Goal: Communication & Community: Answer question/provide support

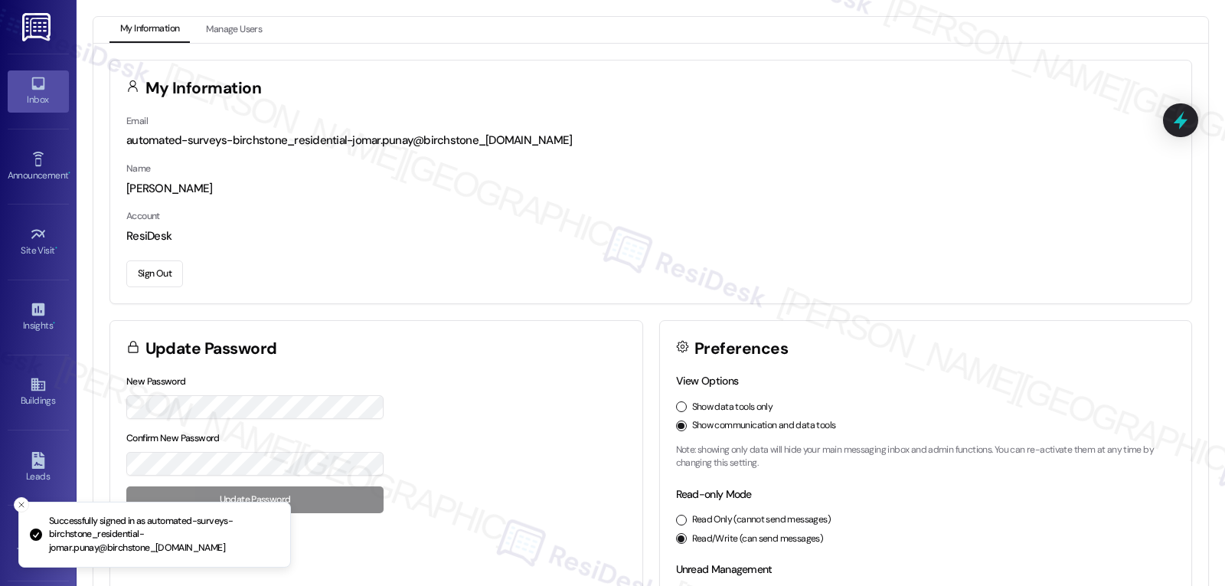
click at [34, 99] on div "Inbox" at bounding box center [38, 99] width 77 height 15
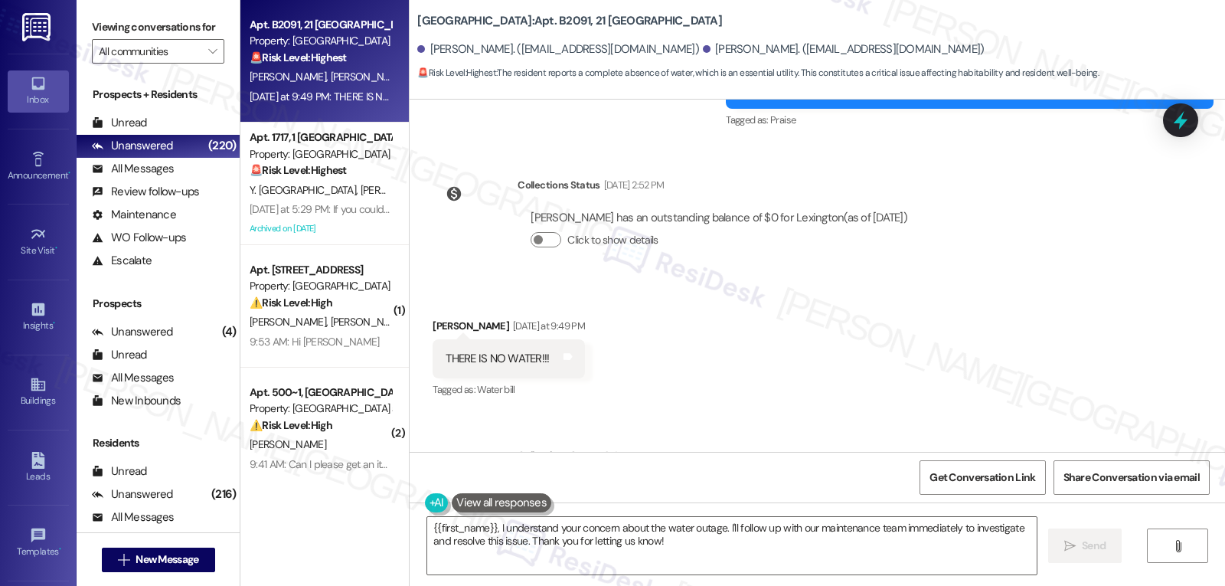
scroll to position [9641, 0]
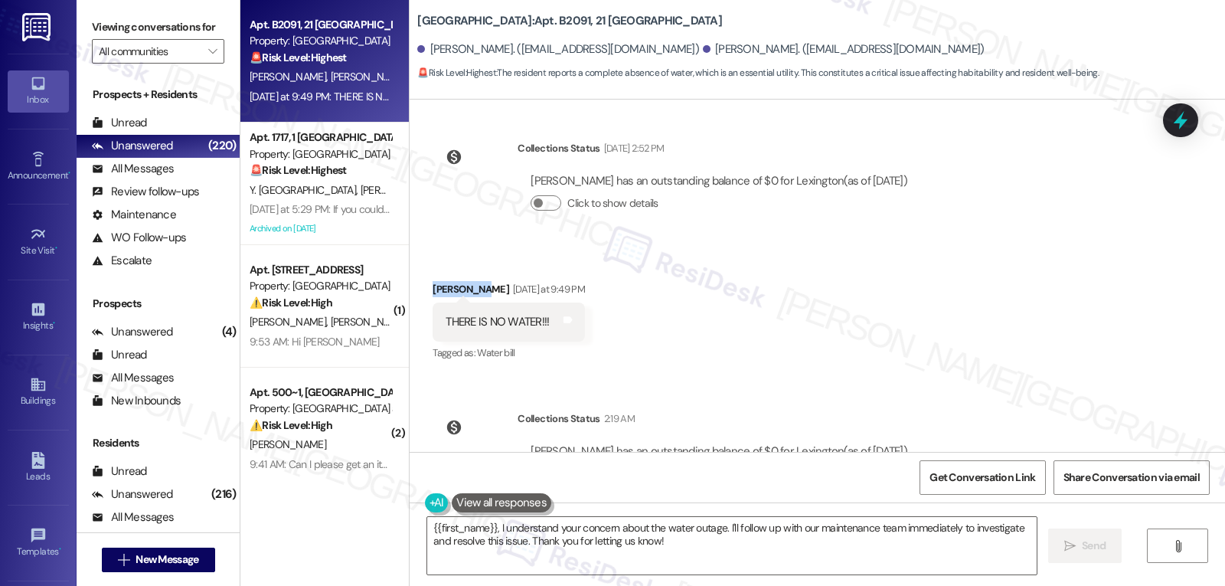
drag, startPoint x: 467, startPoint y: 224, endPoint x: 402, endPoint y: 226, distance: 65.1
click at [410, 246] on div "Received via SMS [PERSON_NAME] [DATE] at 9:49 PM THERE IS NO WATER!!! Tags and …" at bounding box center [817, 310] width 815 height 129
copy div "[PERSON_NAME]"
click at [717, 560] on textarea "{{first_name}}, I understand your concern about the water outage. I'll follow u…" at bounding box center [731, 545] width 609 height 57
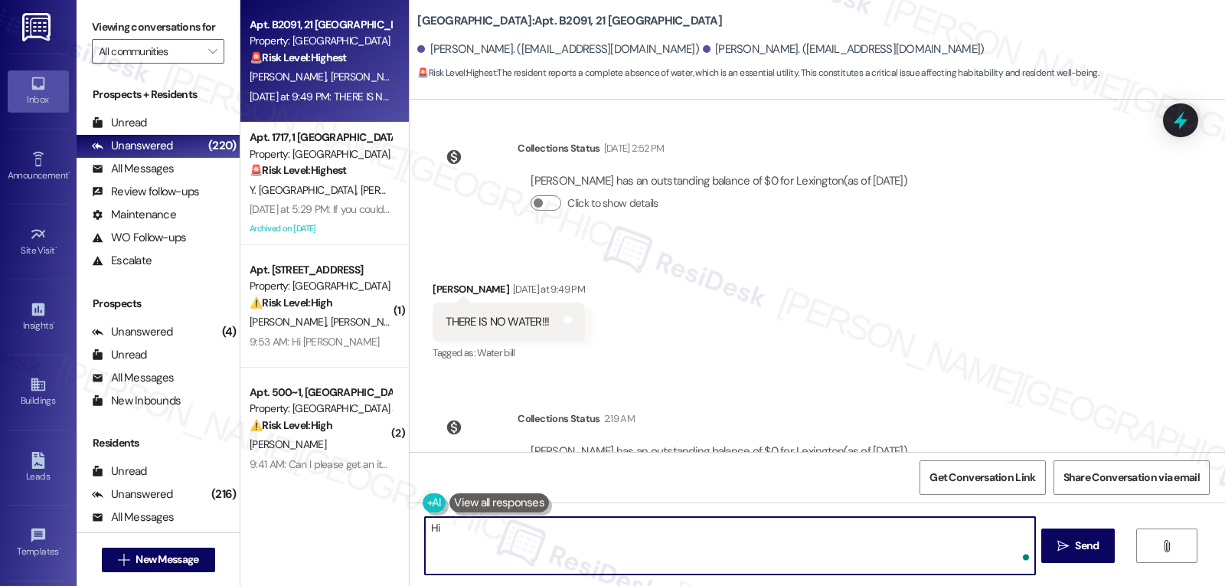
paste textarea "[PERSON_NAME]"
click at [809, 530] on textarea "Hi [PERSON_NAME], thank you for reaching out last night. I apologize for the de…" at bounding box center [729, 545] width 609 height 57
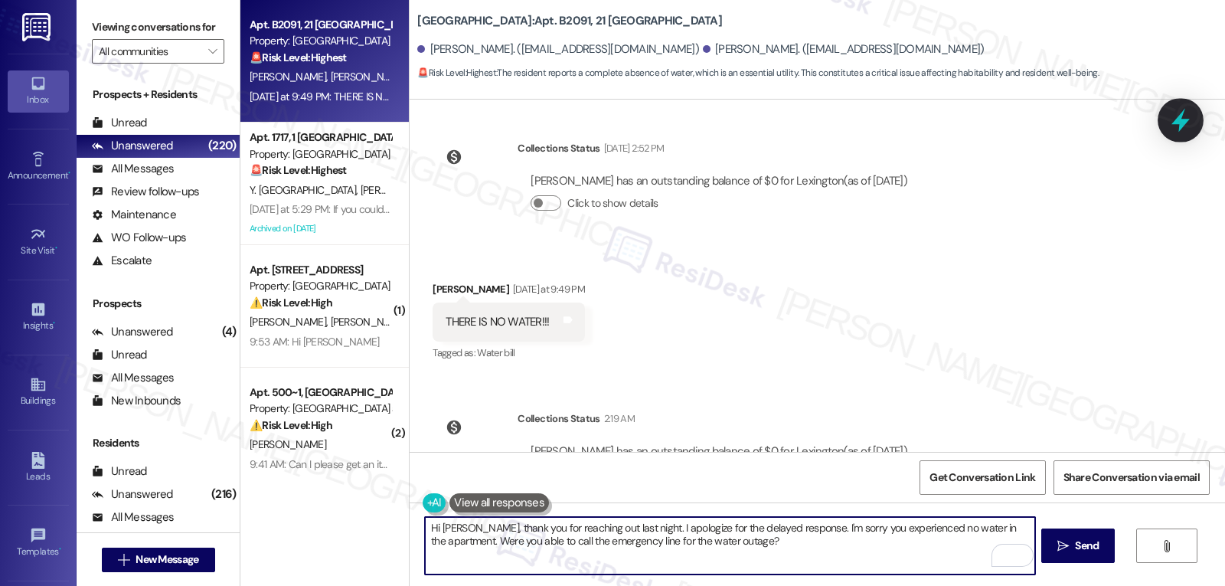
type textarea "Hi [PERSON_NAME], thank you for reaching out last night. I apologize for the de…"
click at [1186, 122] on icon at bounding box center [1180, 121] width 18 height 24
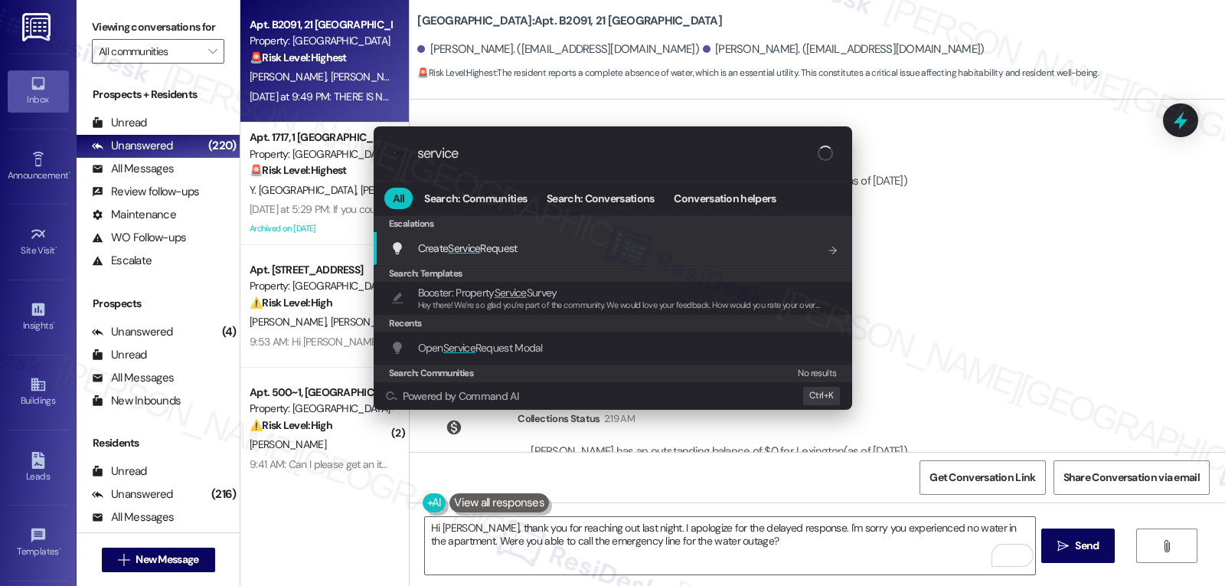
type input "service"
click at [495, 343] on span "Open Service Request Modal" at bounding box center [480, 348] width 125 height 14
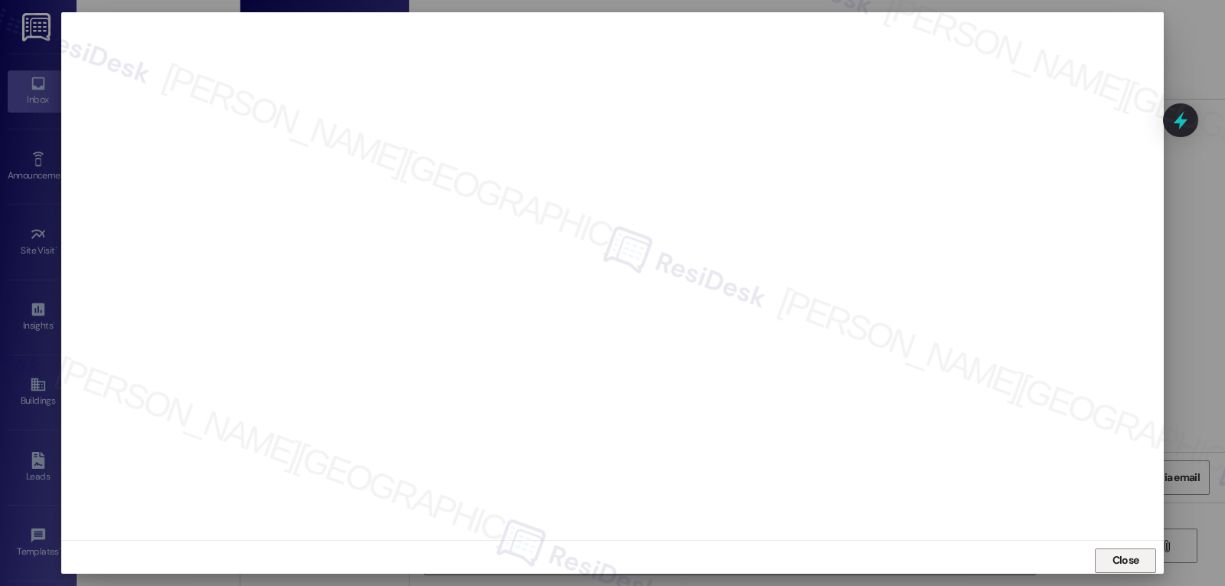
click at [1140, 559] on button "Close" at bounding box center [1125, 560] width 61 height 24
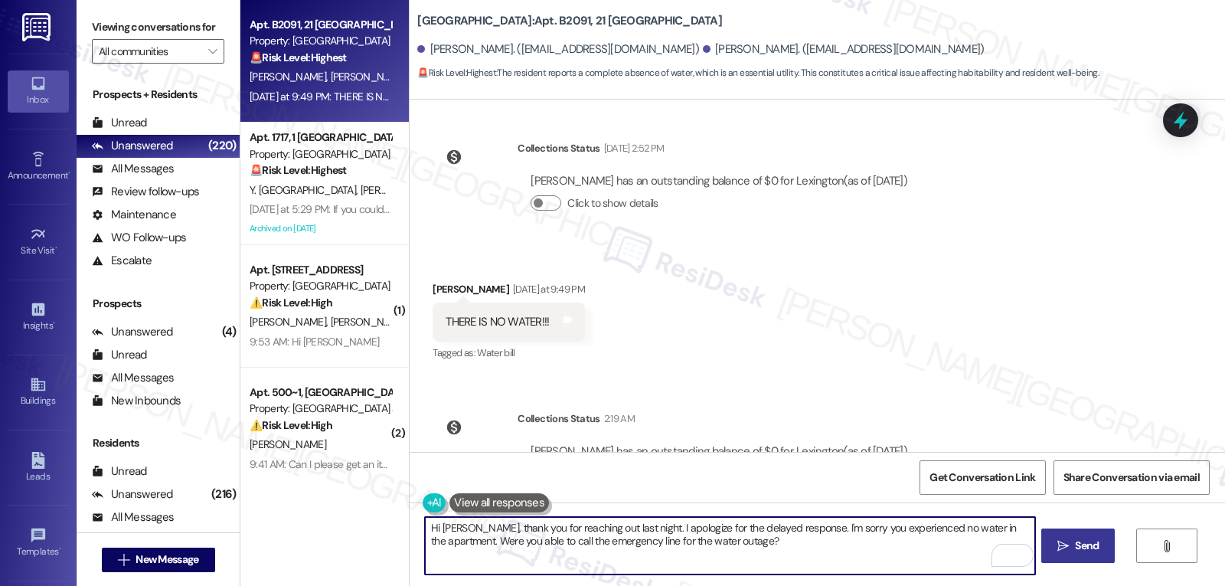
click at [1058, 553] on span " Send" at bounding box center [1078, 545] width 48 height 16
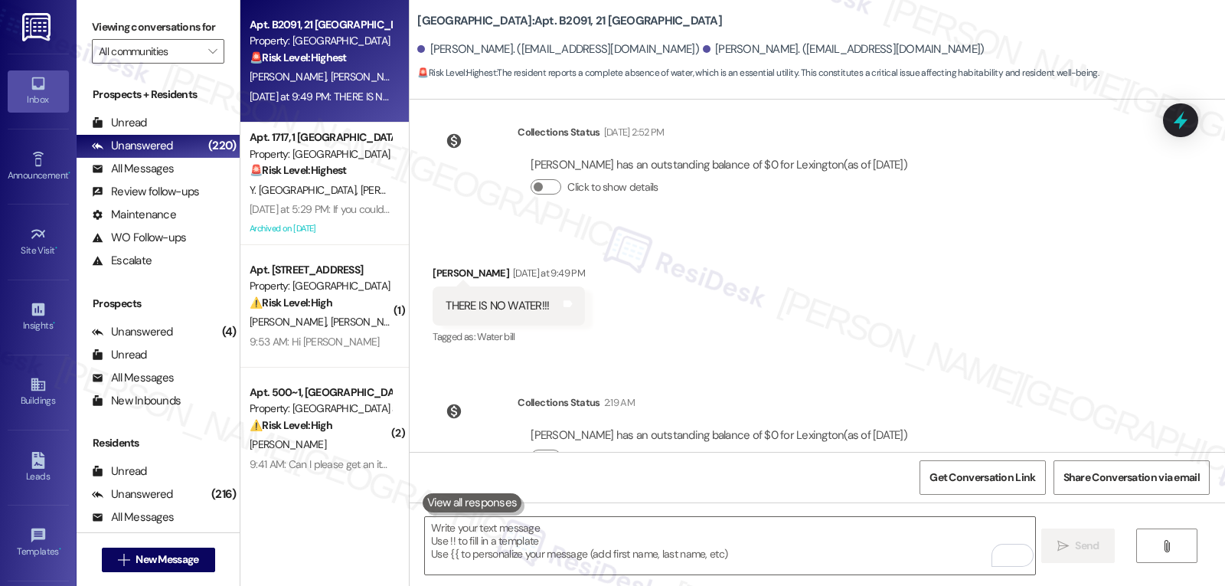
scroll to position [9764, 0]
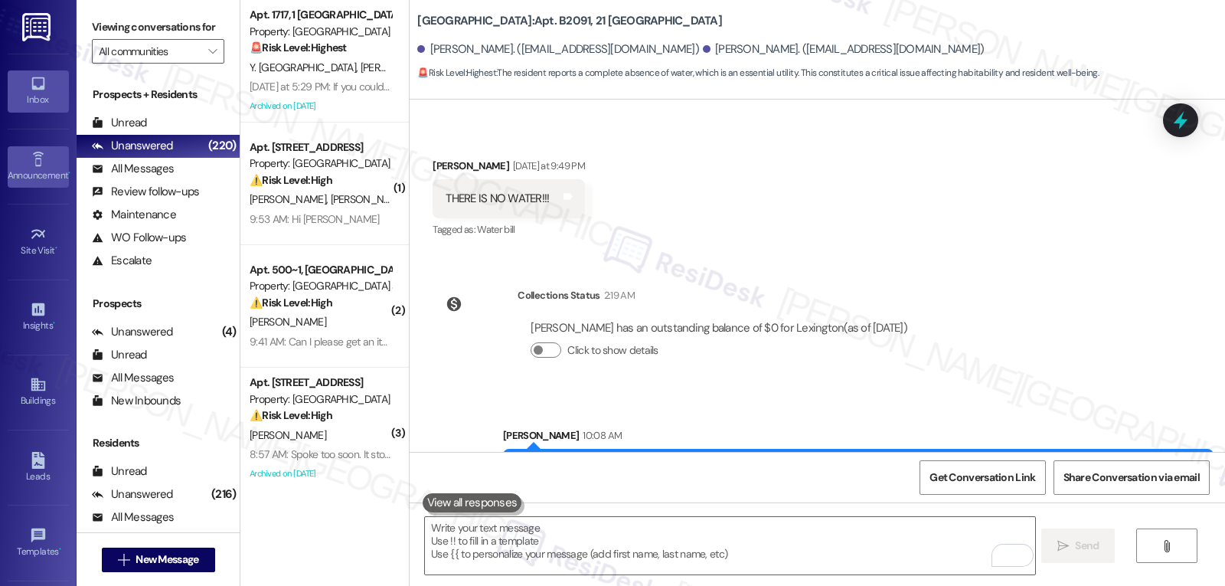
click at [28, 168] on div "Announcement •" at bounding box center [38, 175] width 77 height 15
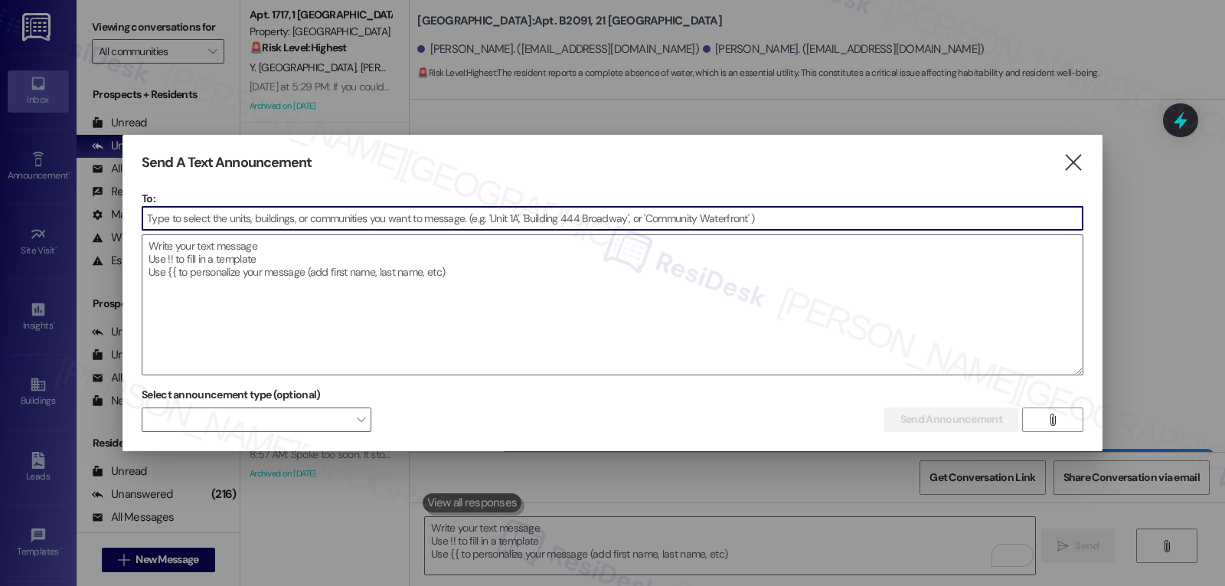
click at [354, 225] on input at bounding box center [612, 218] width 940 height 23
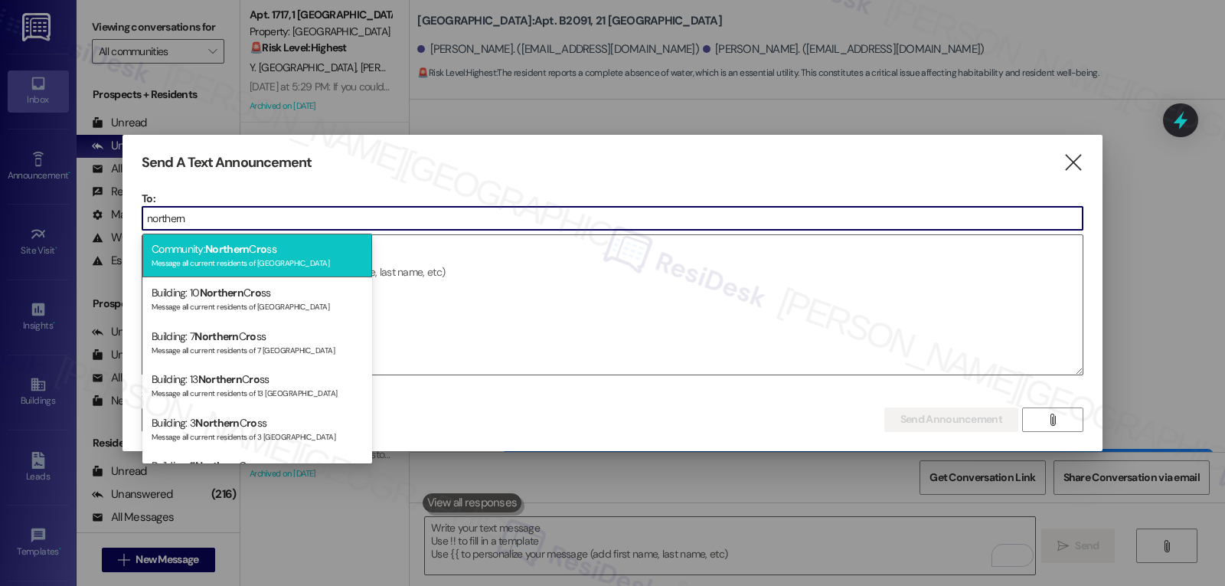
type input "northern"
click at [351, 249] on div "Community: Northern C ro ss Message all current residents of Northern Cross" at bounding box center [257, 255] width 230 height 44
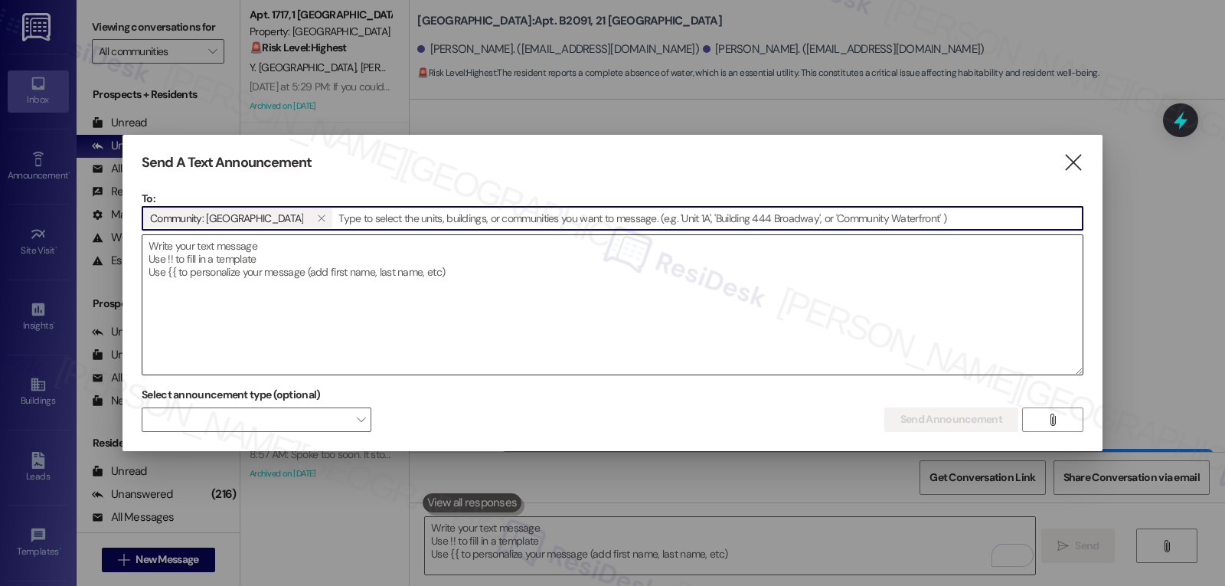
click at [365, 254] on textarea at bounding box center [612, 304] width 940 height 139
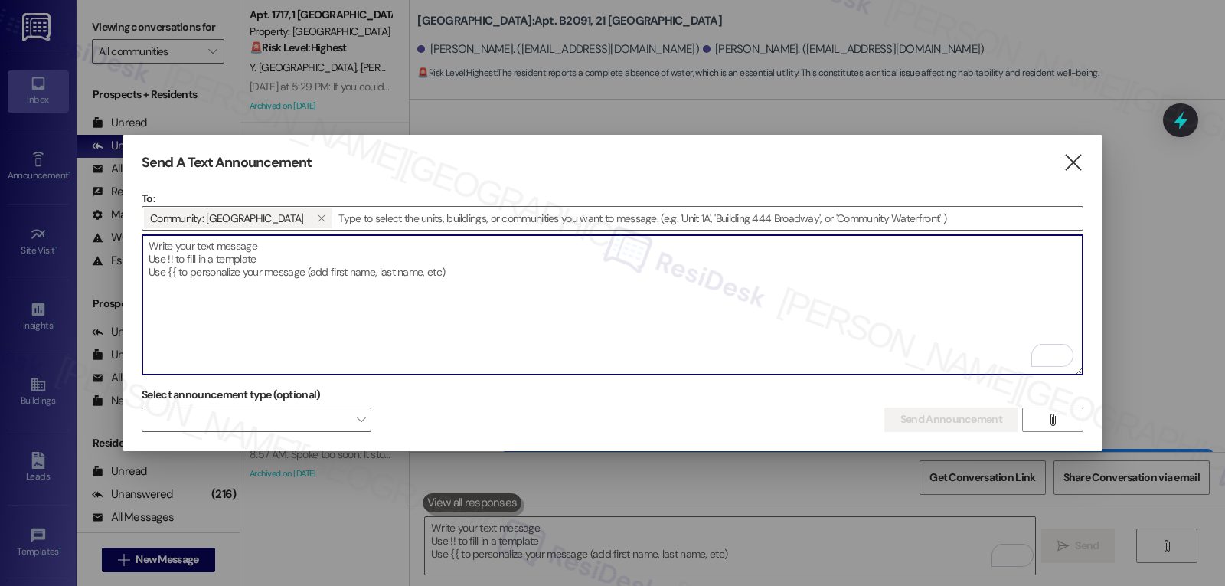
click at [494, 298] on textarea "To enrich screen reader interactions, please activate Accessibility in Grammarl…" at bounding box center [612, 304] width 940 height 139
paste textarea "Hi {{first_name}}, Wok on Wheels is here today, Tuesday, September 9! Stop by t…"
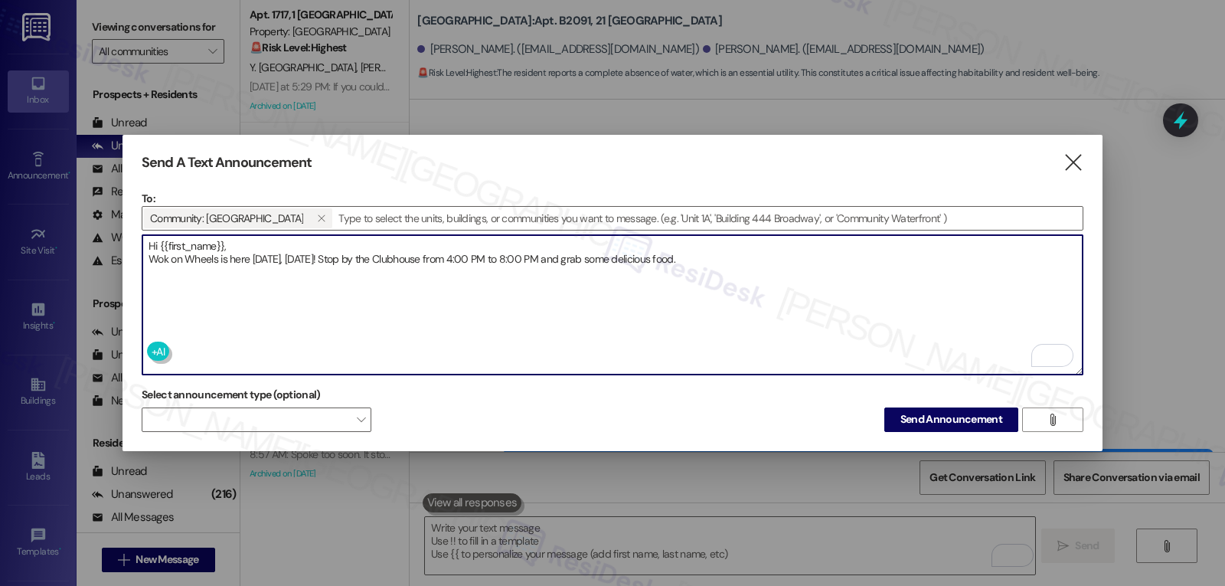
type textarea "Hi {{first_name}}, Wok on Wheels is here today, Tuesday, September 9! Stop by t…"
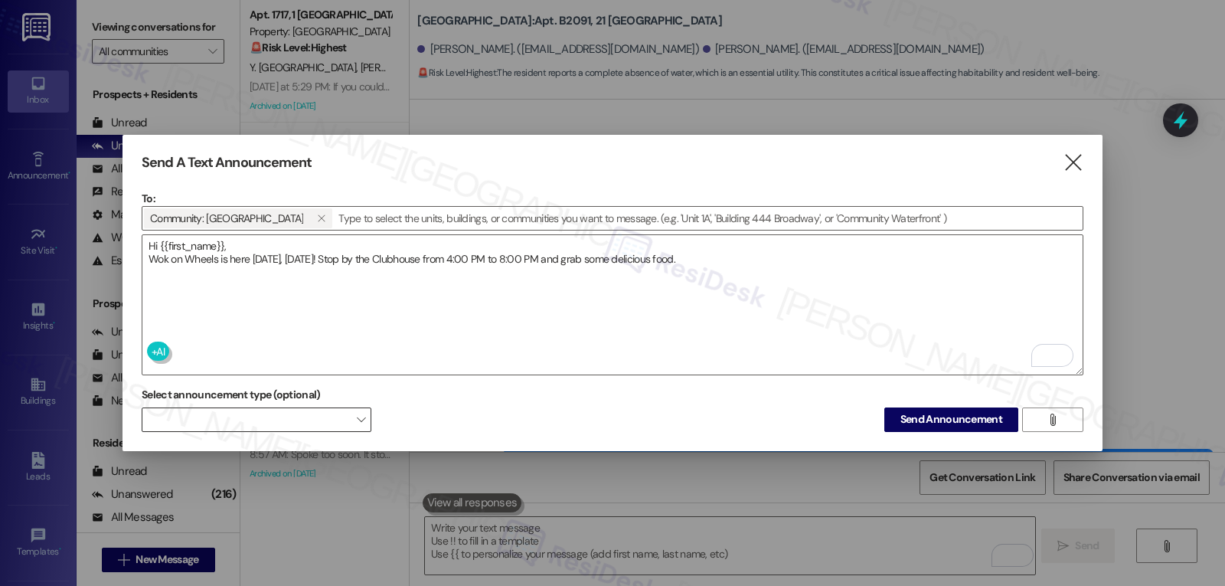
click at [351, 409] on span at bounding box center [257, 419] width 230 height 24
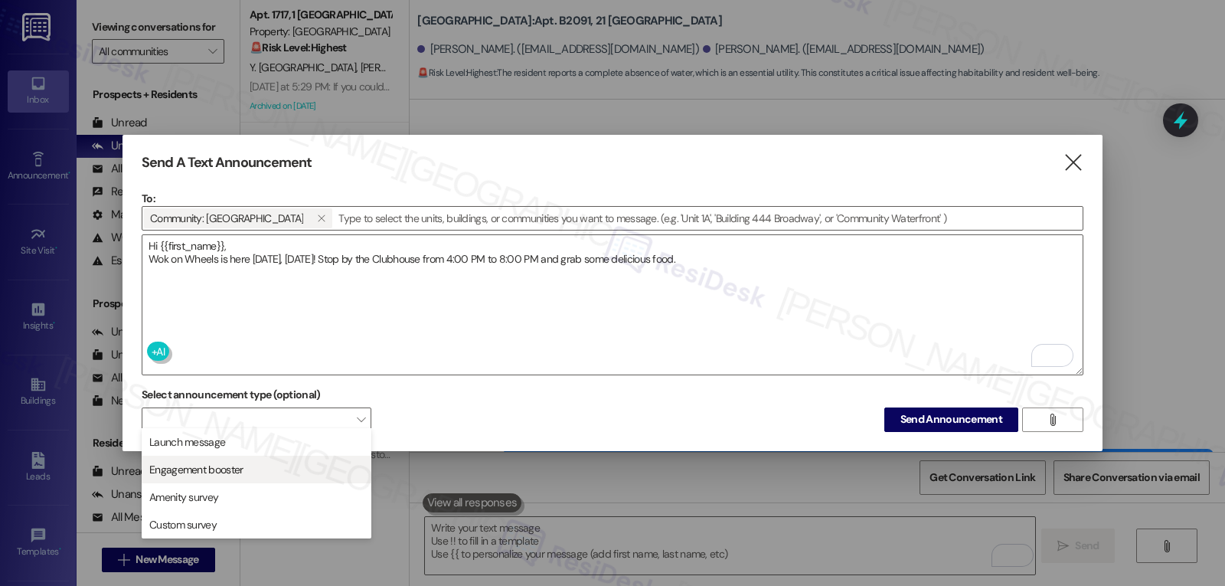
click at [181, 470] on span "Engagement booster" at bounding box center [195, 469] width 93 height 15
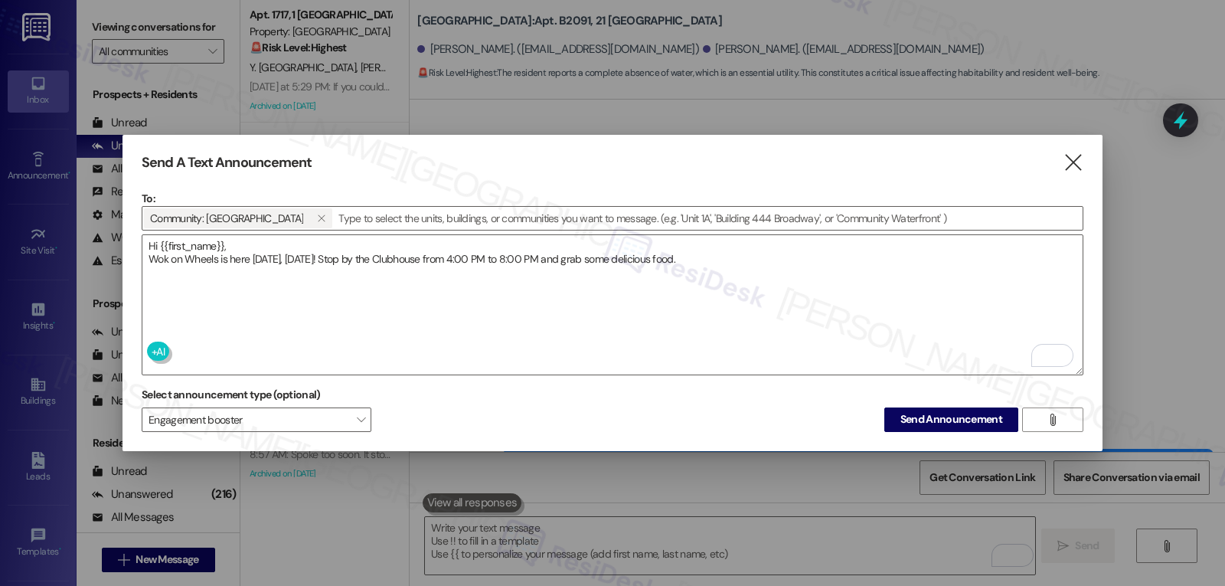
click at [765, 400] on div "Select announcement type (optional) Engagement booster  Send Announcement " at bounding box center [612, 407] width 941 height 48
click at [817, 420] on div "Select announcement type (optional) Engagement booster  Send Announcement " at bounding box center [612, 407] width 941 height 48
click at [948, 422] on span "Send Announcement" at bounding box center [951, 419] width 102 height 16
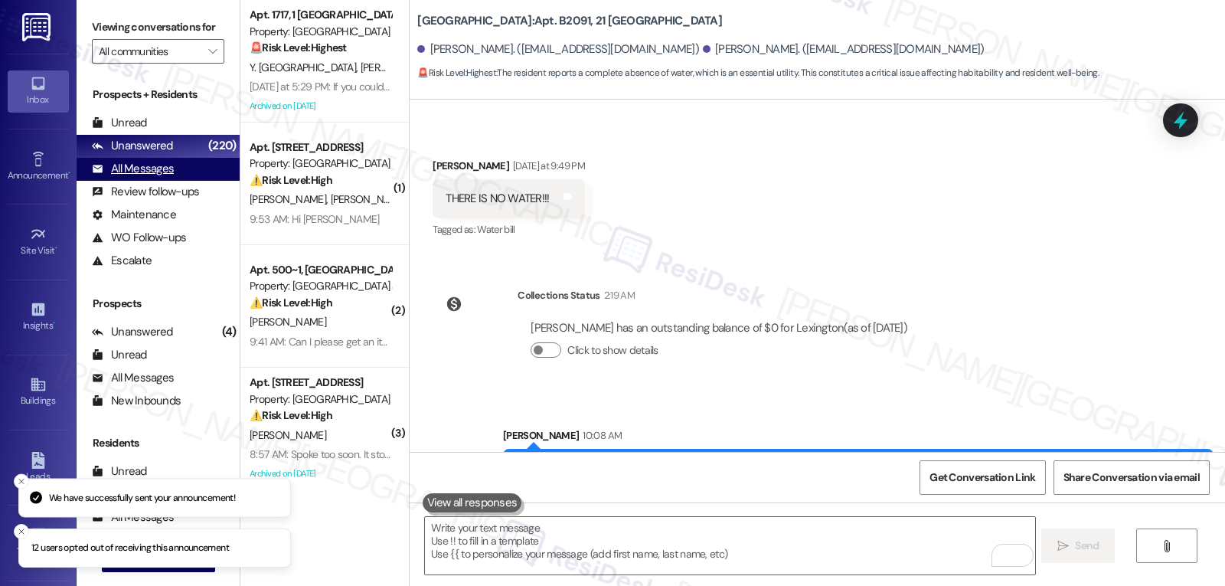
click at [155, 177] on div "All Messages" at bounding box center [133, 169] width 82 height 16
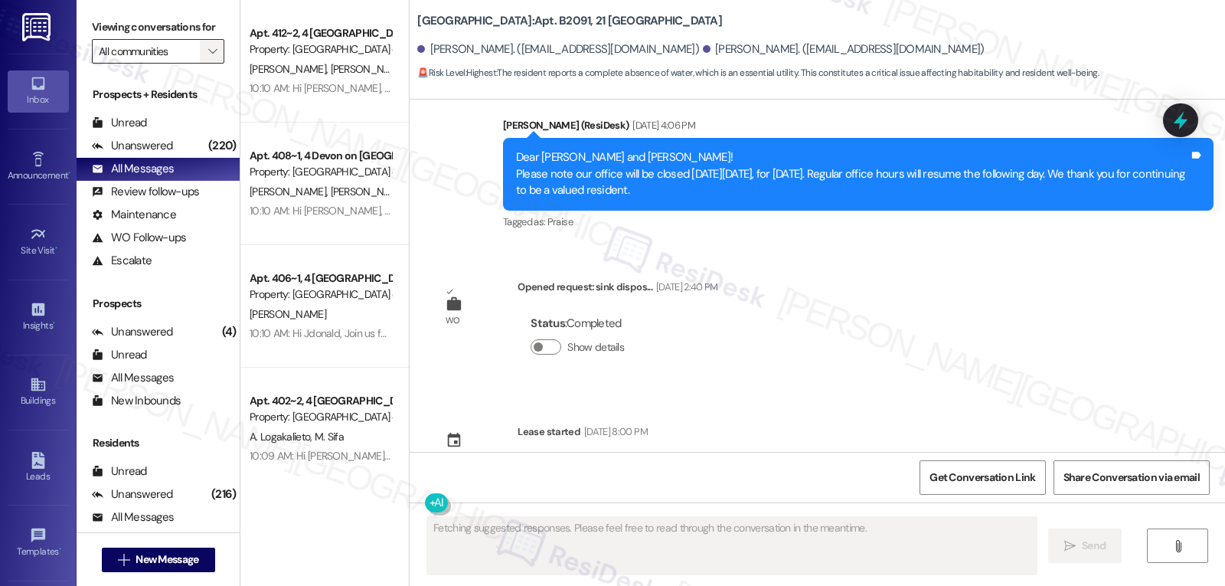
scroll to position [9499, 0]
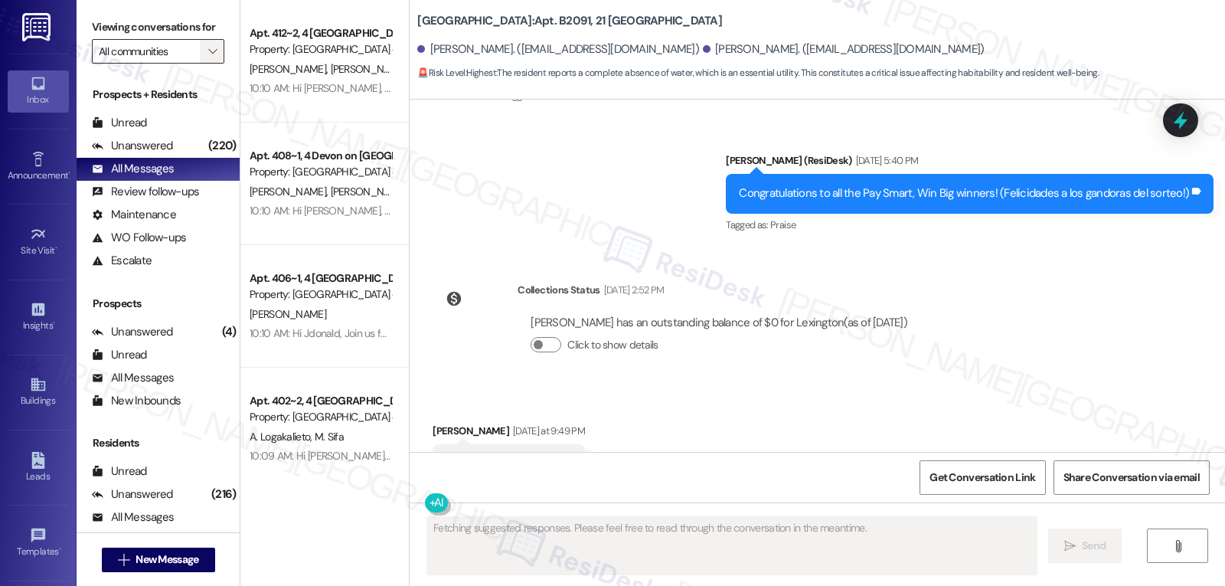
click at [200, 64] on button "" at bounding box center [212, 51] width 24 height 24
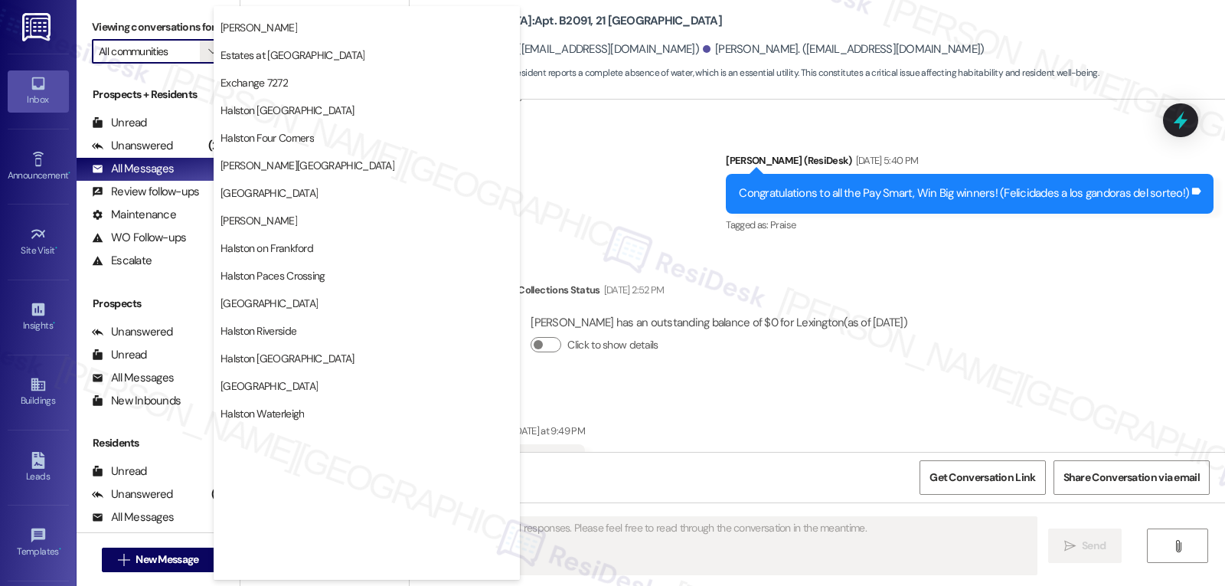
scroll to position [530, 0]
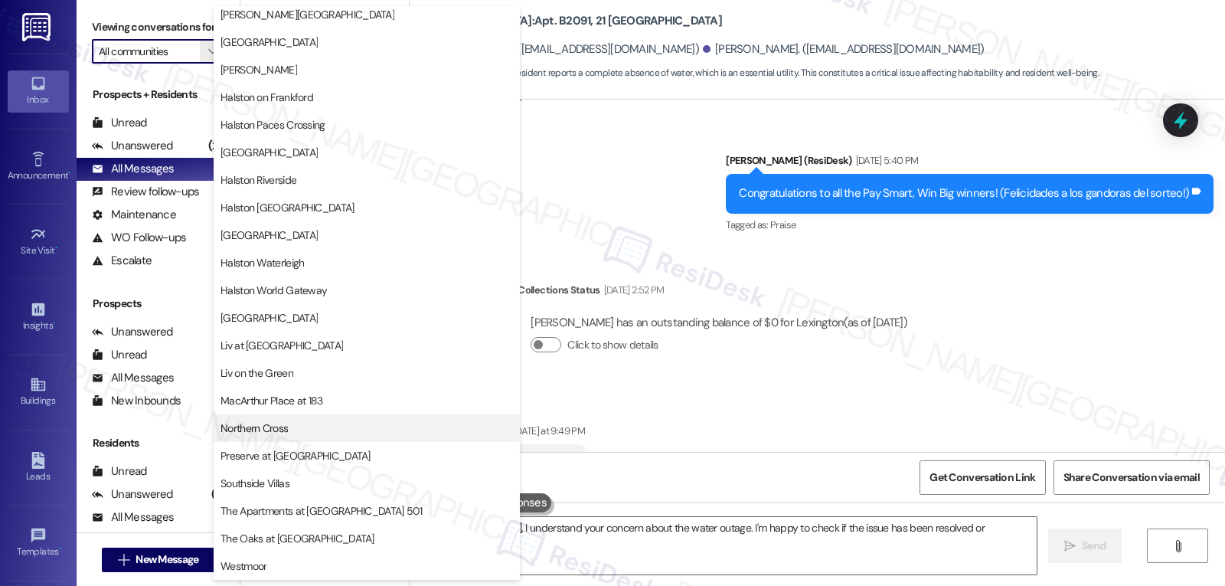
type textarea "Hi Catherine, I understand your concern about the water outage. I'm happy to ch…"
click at [300, 438] on button "Northern Cross" at bounding box center [367, 428] width 306 height 28
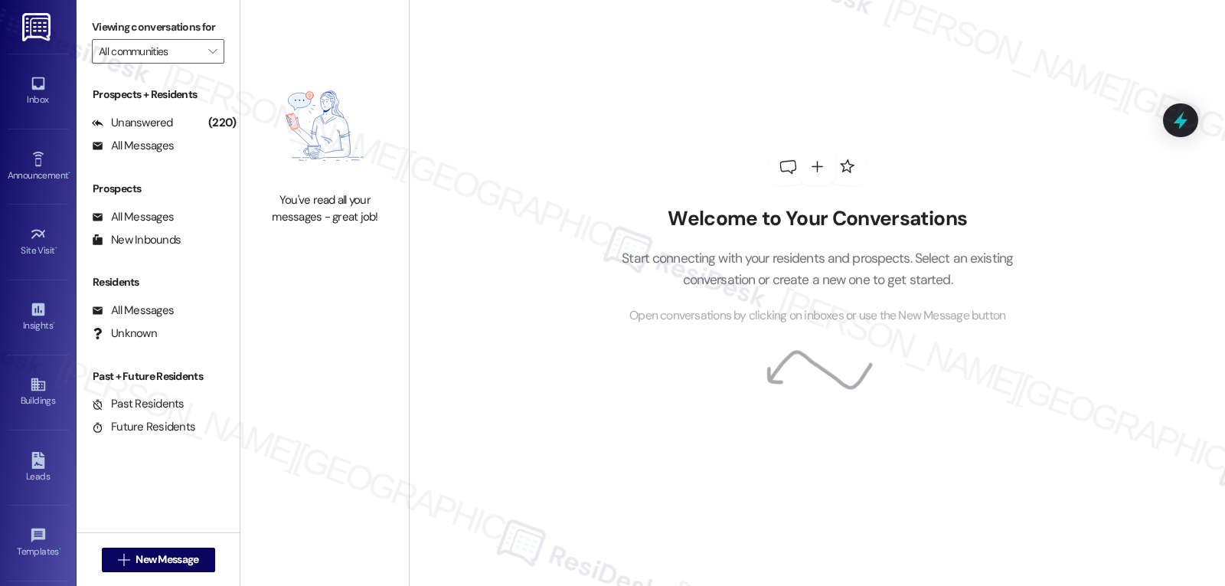
type input "Northern Cross"
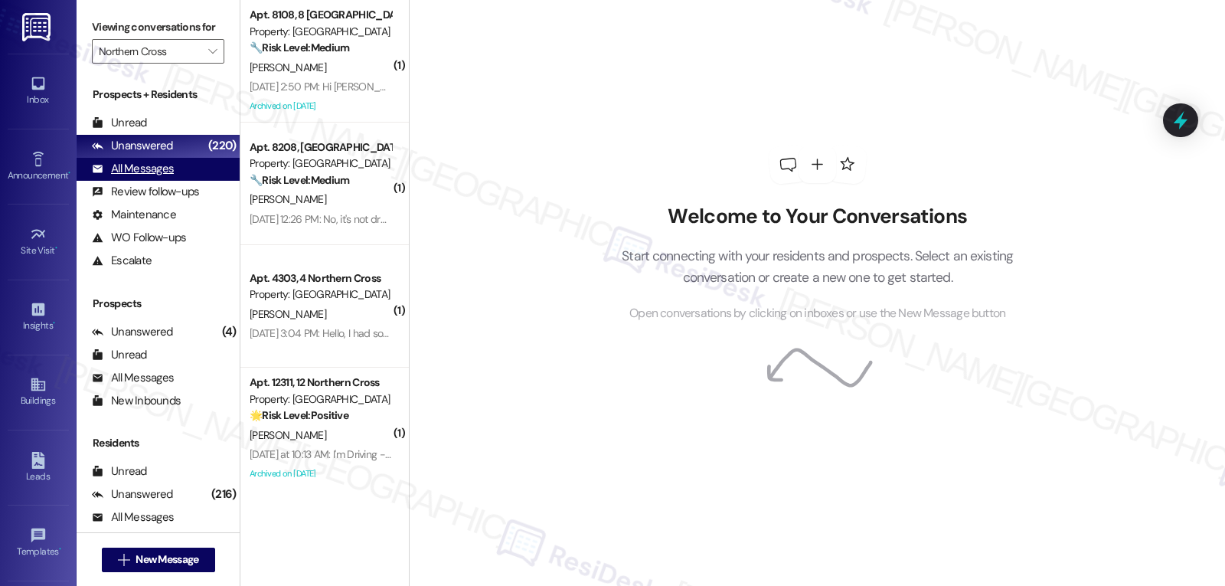
click at [134, 177] on div "All Messages" at bounding box center [133, 169] width 82 height 16
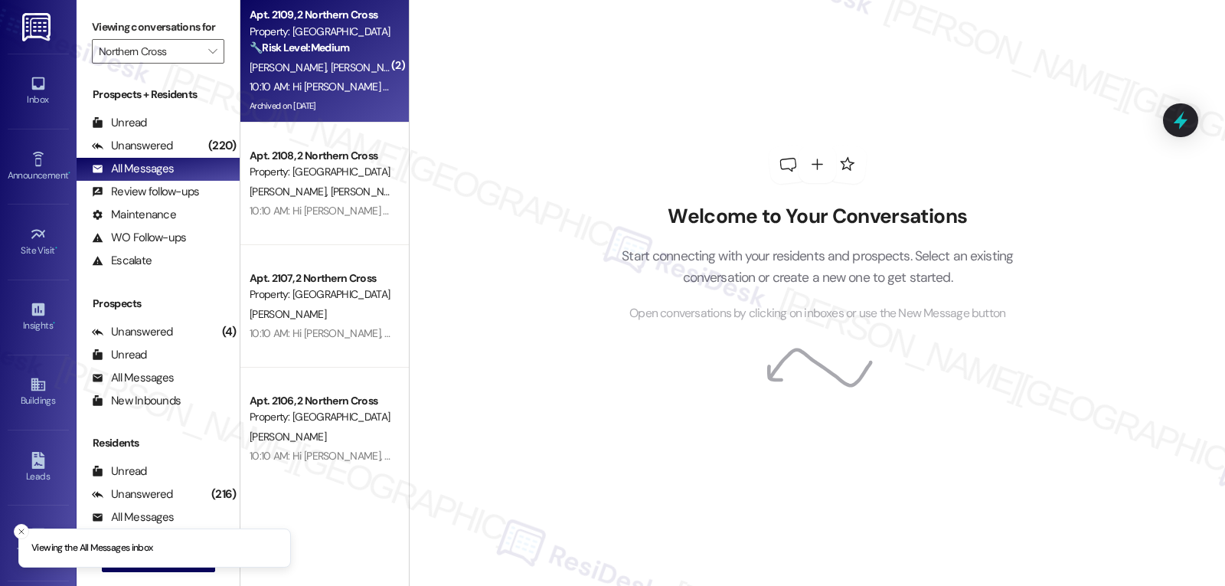
click at [336, 52] on strong "🔧 Risk Level: Medium" at bounding box center [300, 48] width 100 height 14
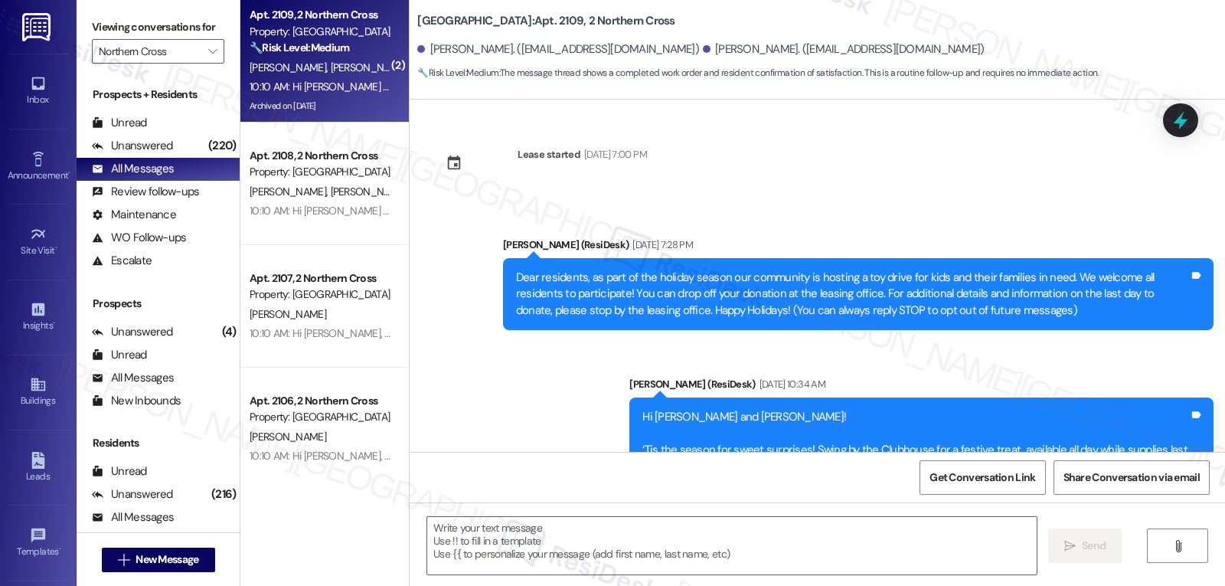
type textarea "Fetching suggested responses. Please feel free to read through the conversation…"
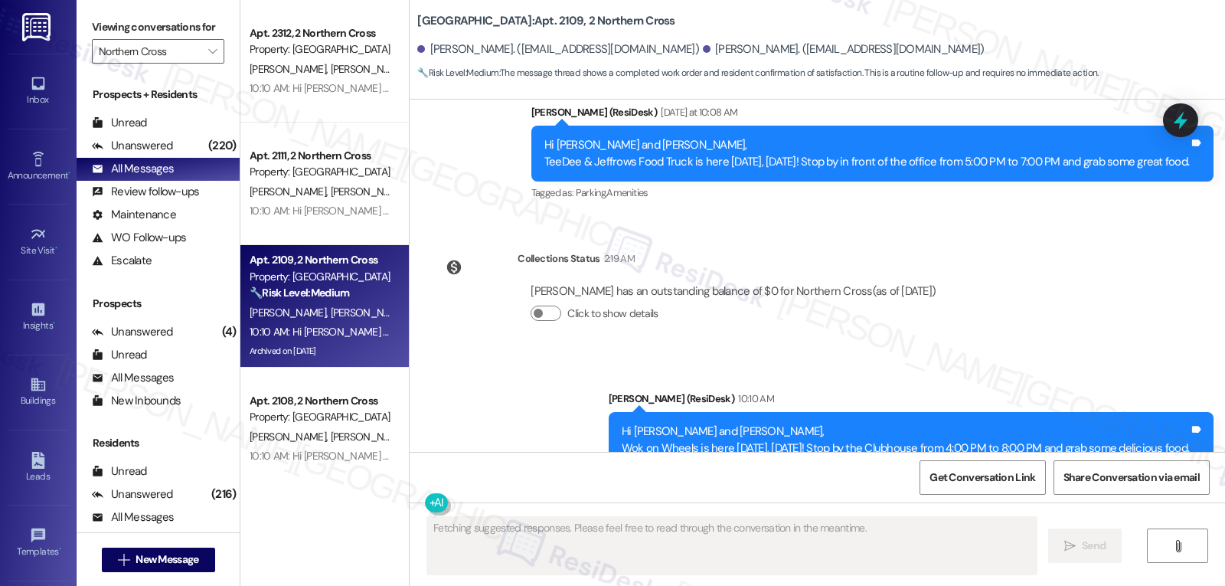
scroll to position [8360, 0]
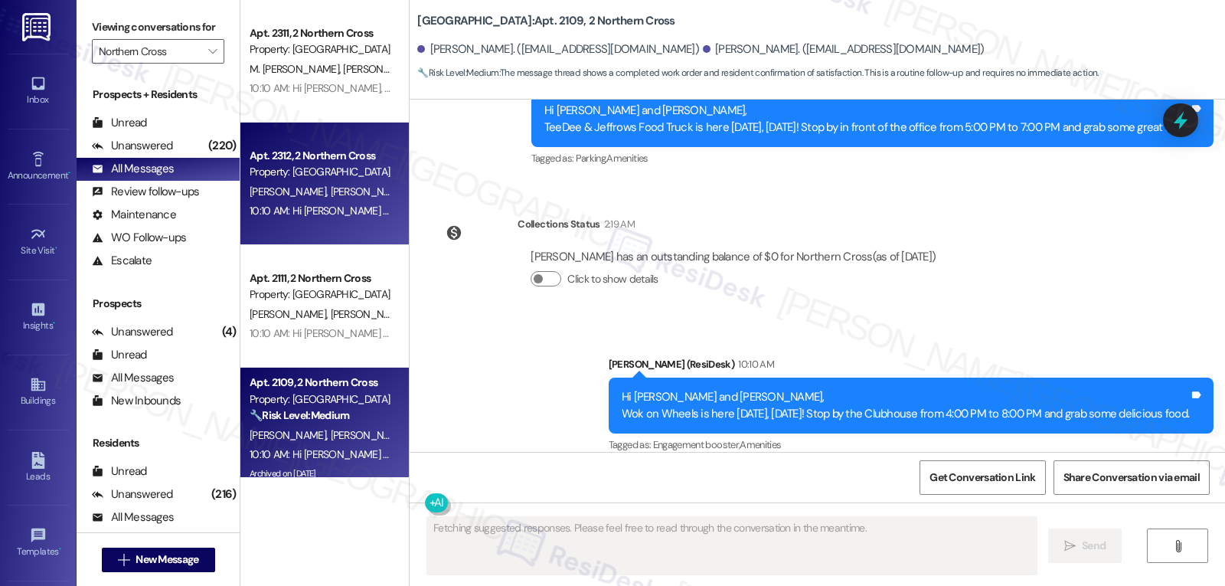
click at [315, 194] on div "E. James P. Burks" at bounding box center [320, 191] width 145 height 19
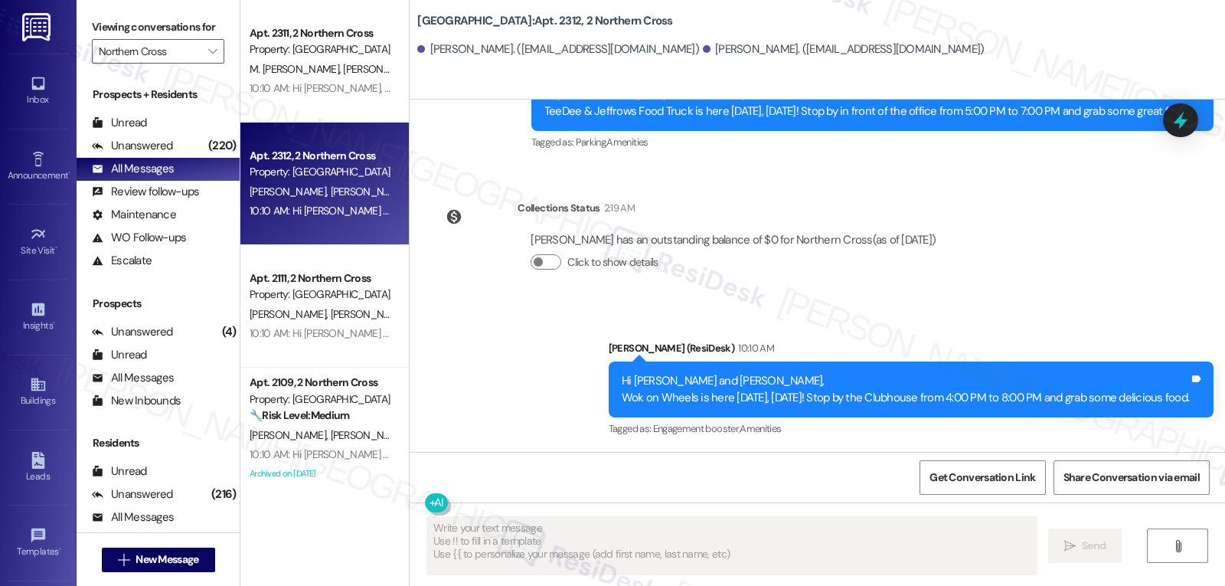
scroll to position [6919, 0]
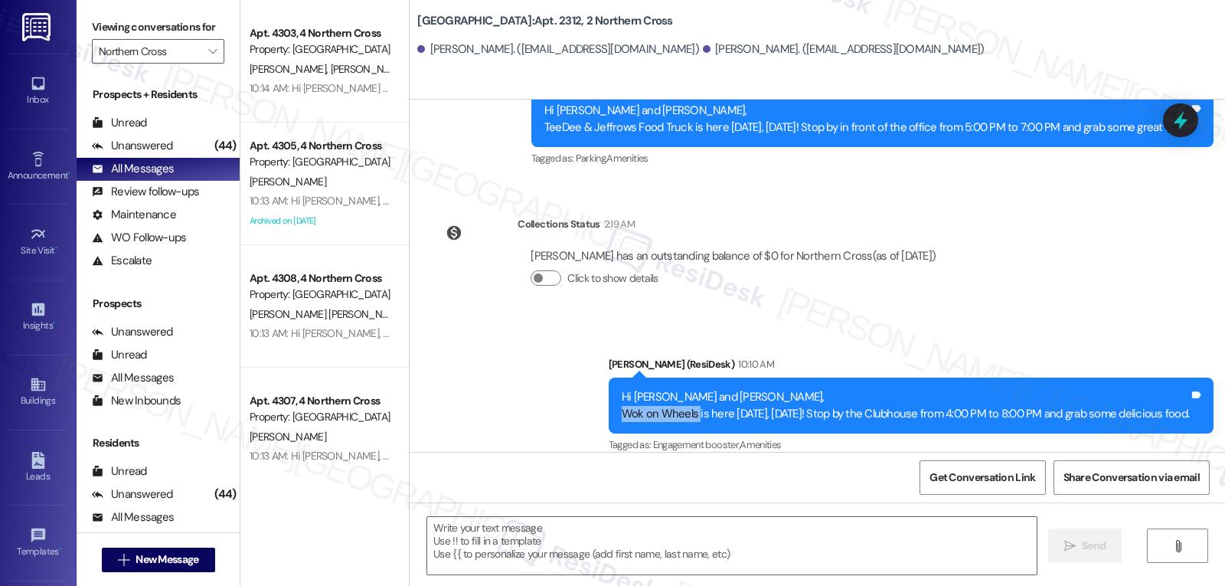
drag, startPoint x: 548, startPoint y: 393, endPoint x: 628, endPoint y: 398, distance: 80.5
click at [628, 398] on div "Hi Patrick and Eric, Wok on Wheels is here today, Tuesday, September 9! Stop by…" at bounding box center [911, 405] width 605 height 56
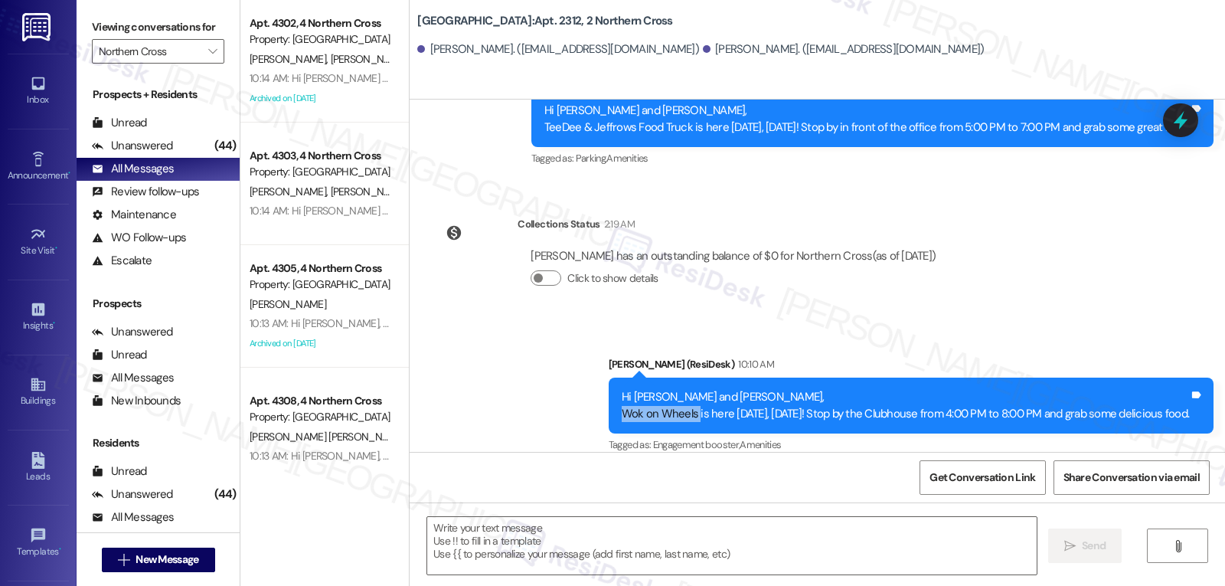
copy div "Wok on Wheels"
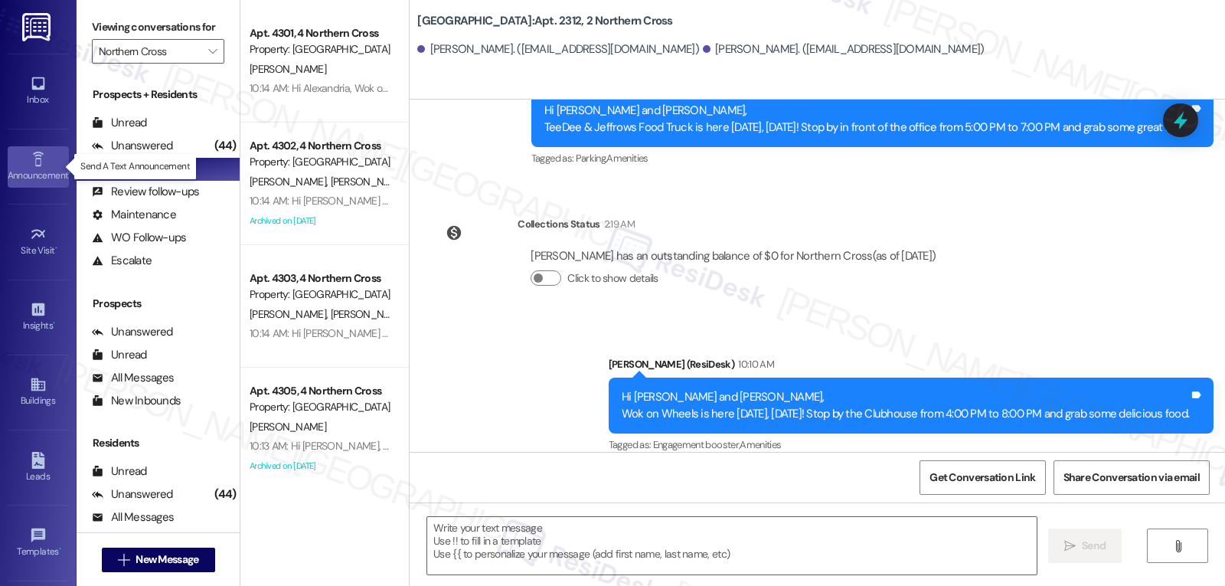
click at [35, 159] on icon at bounding box center [38, 159] width 17 height 17
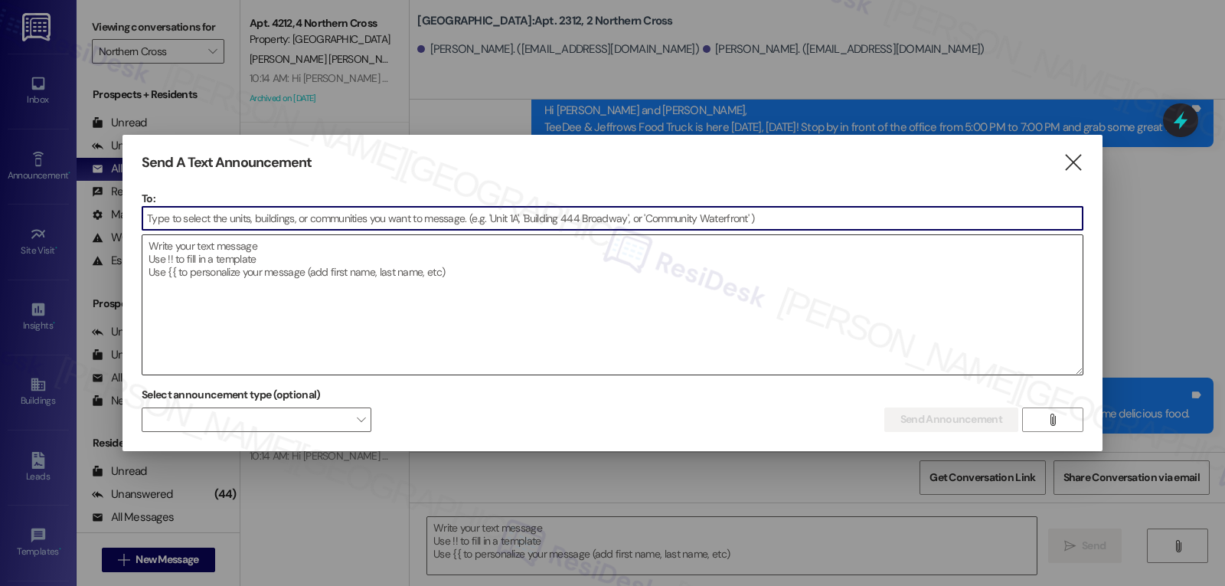
click at [181, 247] on textarea at bounding box center [612, 304] width 940 height 139
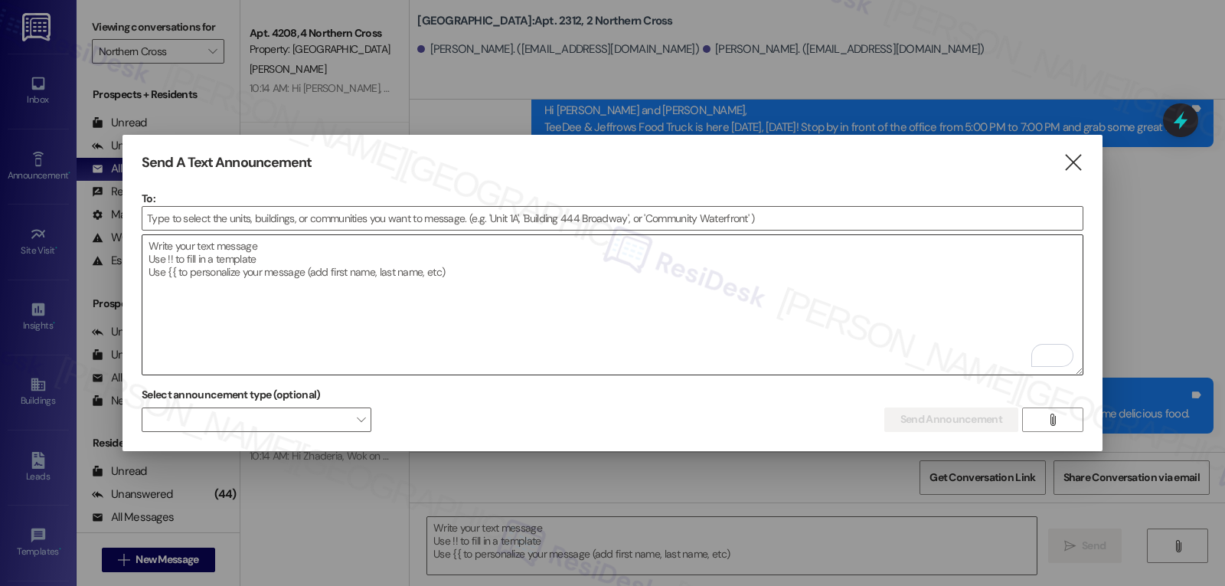
click at [435, 304] on textarea "To enrich screen reader interactions, please activate Accessibility in Grammarl…" at bounding box center [612, 304] width 940 height 139
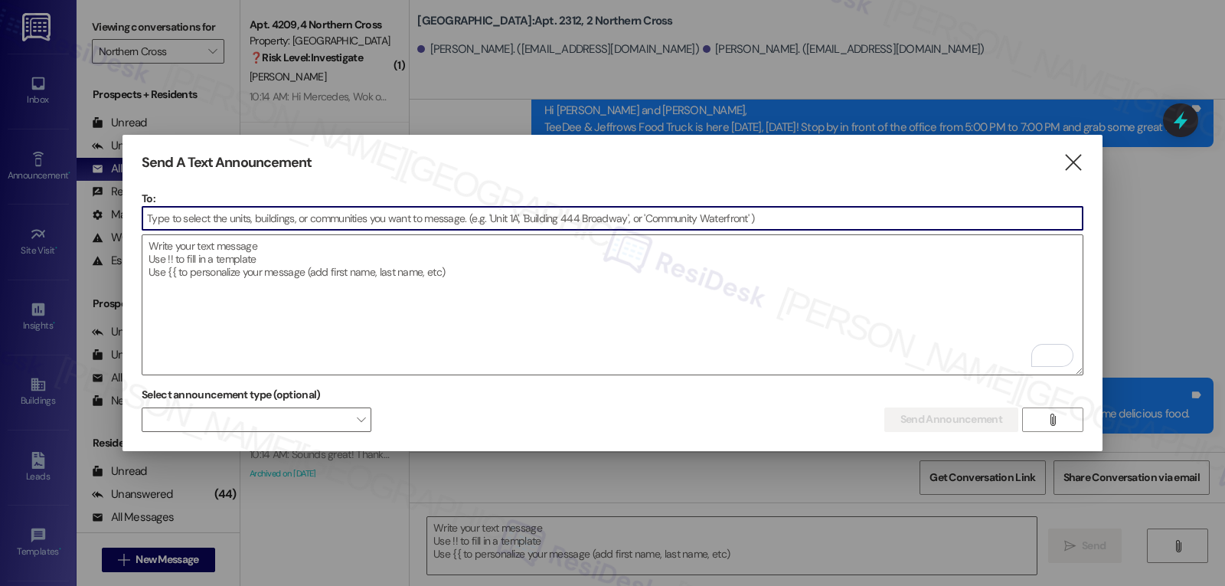
click at [317, 207] on input at bounding box center [612, 218] width 940 height 23
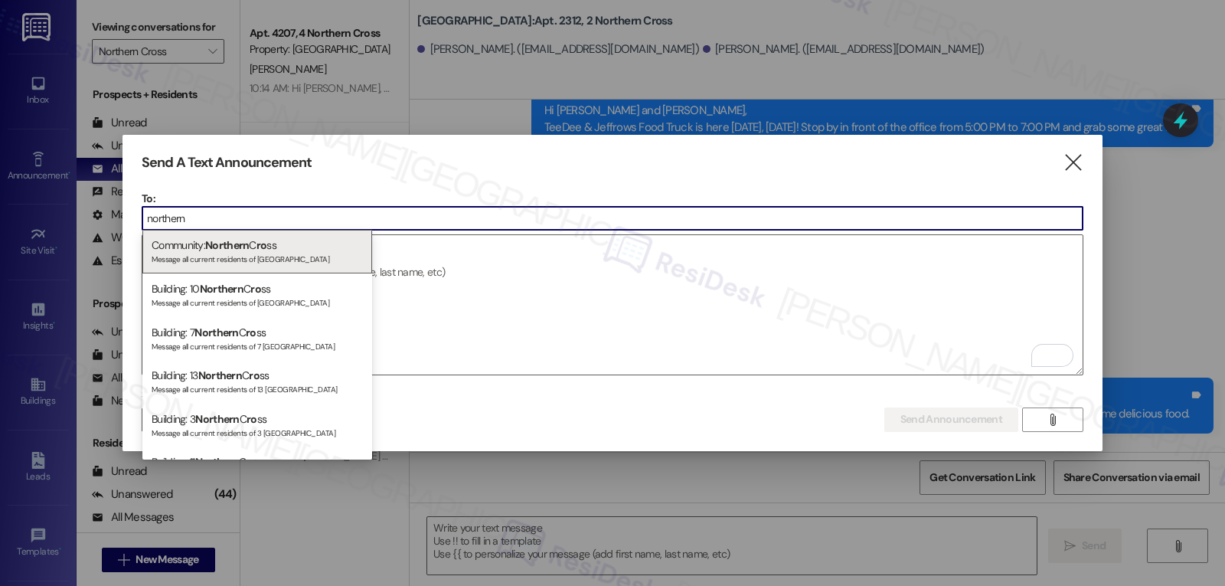
type input "northern c"
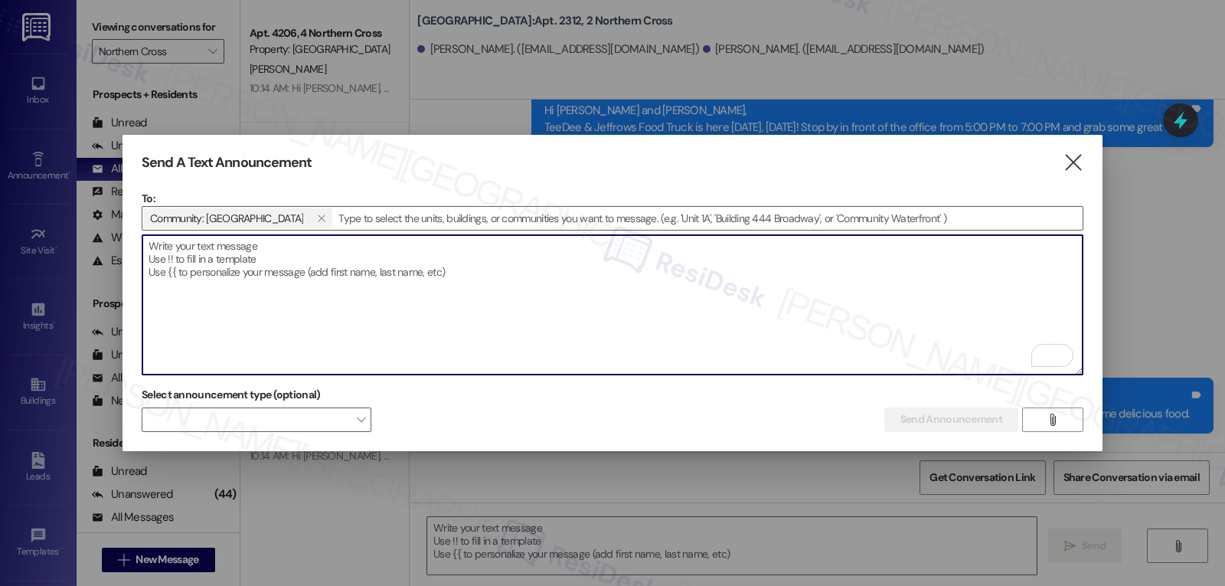
click at [364, 302] on textarea "To enrich screen reader interactions, please activate Accessibility in Grammarl…" at bounding box center [612, 304] width 940 height 139
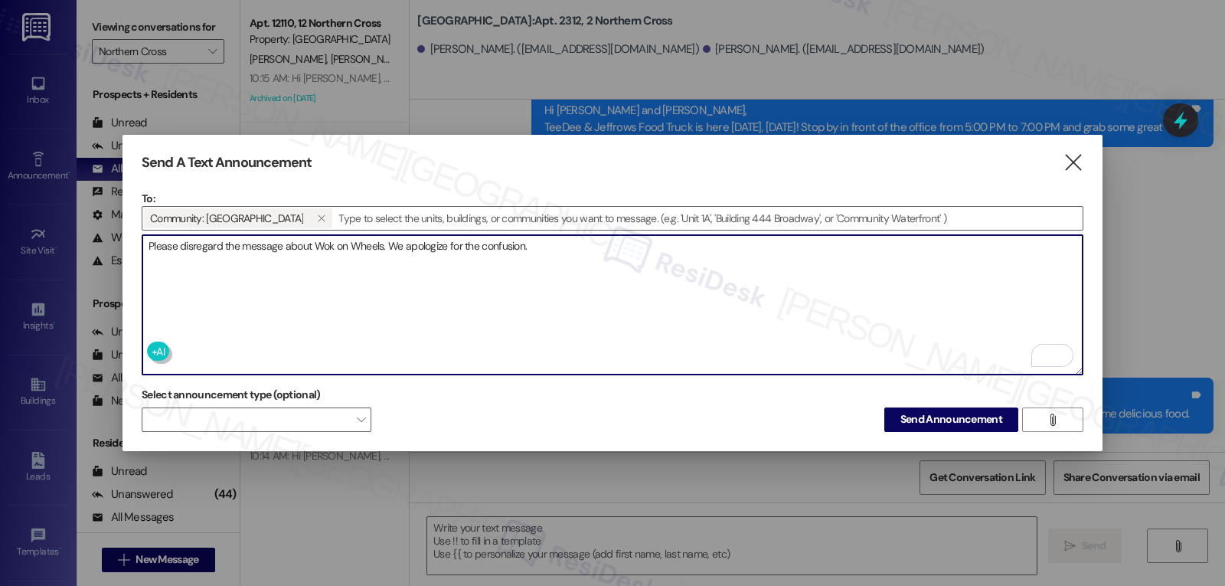
type textarea "Please disregard the message about Wok on Wheels. We apologize for the confusio…"
click at [777, 420] on div "Select announcement type (optional)  Send Announcement " at bounding box center [612, 407] width 941 height 48
click at [939, 424] on button "Send Announcement" at bounding box center [951, 419] width 134 height 24
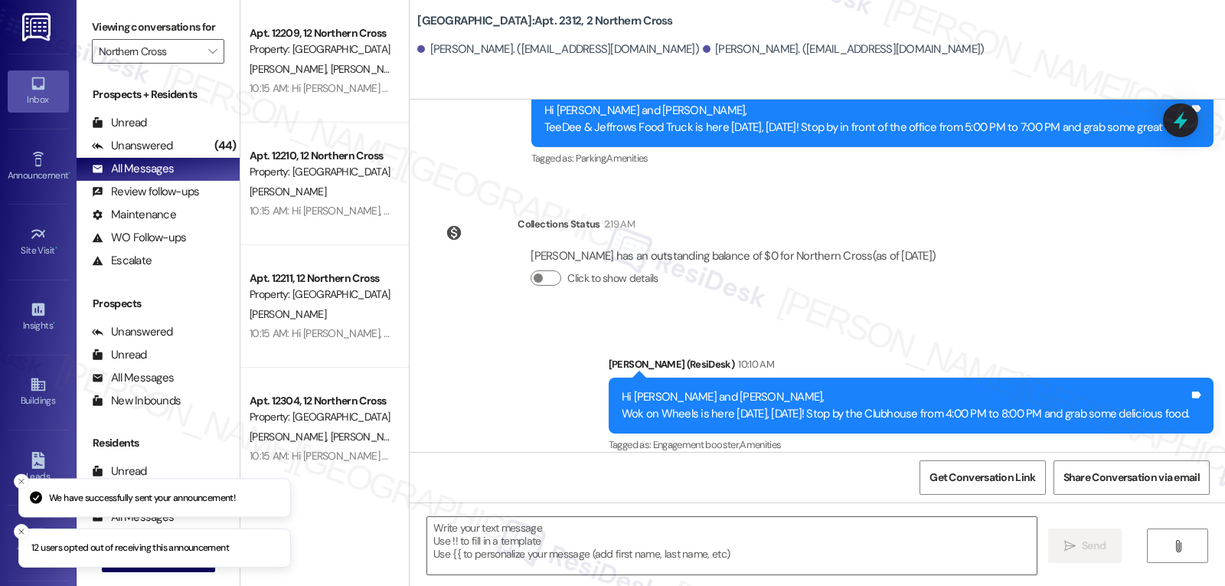
click at [24, 84] on link "Inbox" at bounding box center [38, 90] width 61 height 41
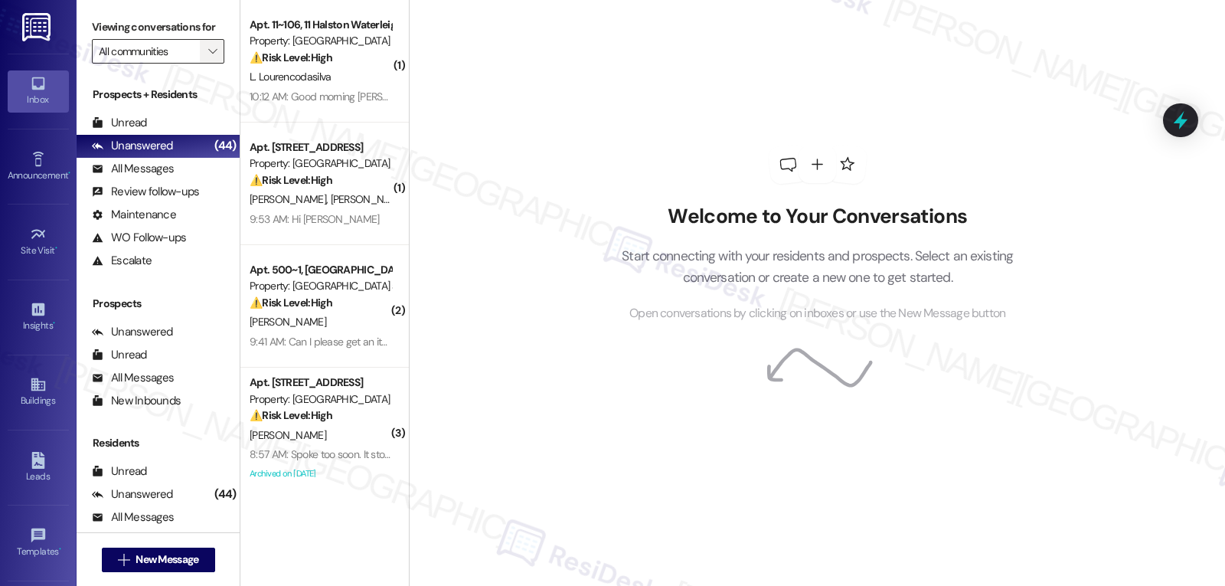
click at [205, 64] on span "" at bounding box center [212, 51] width 15 height 24
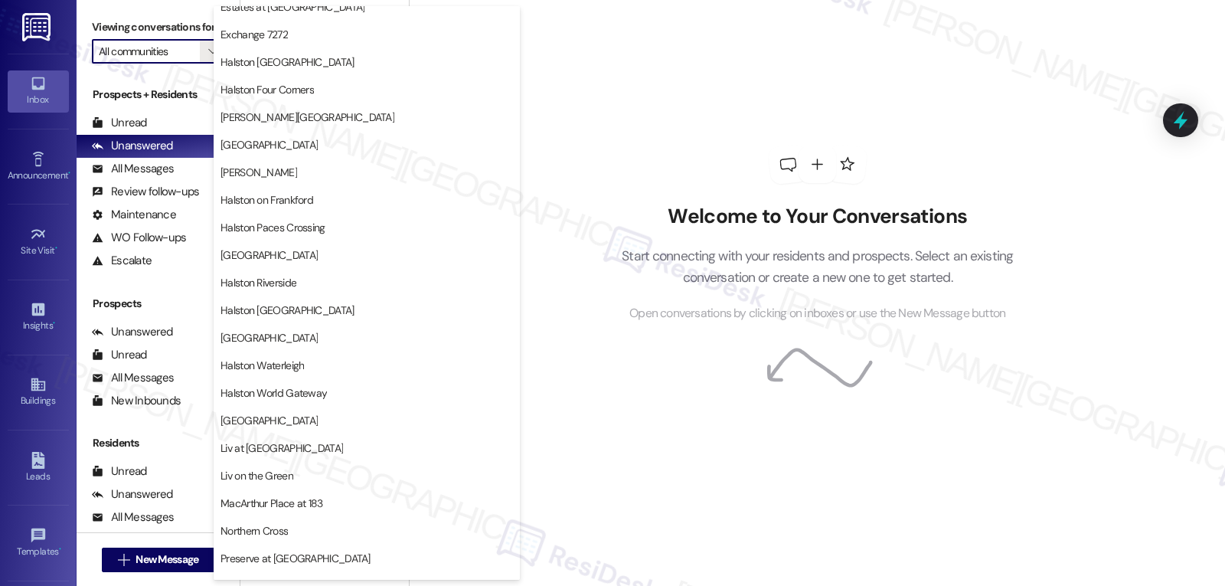
scroll to position [530, 0]
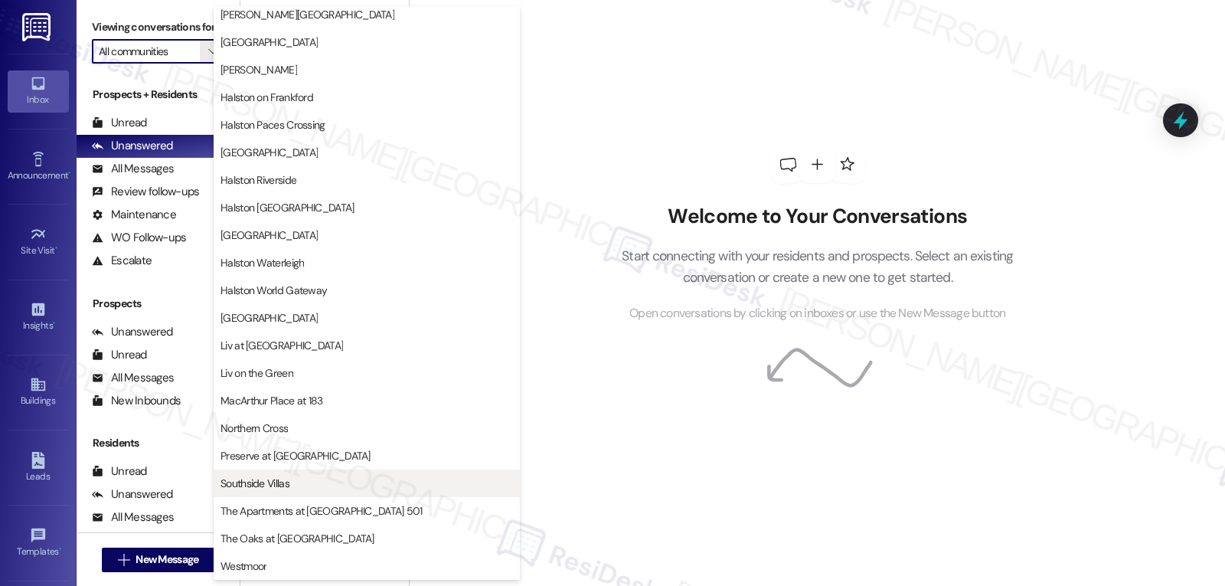
click at [318, 489] on span "Southside Villas" at bounding box center [366, 482] width 292 height 15
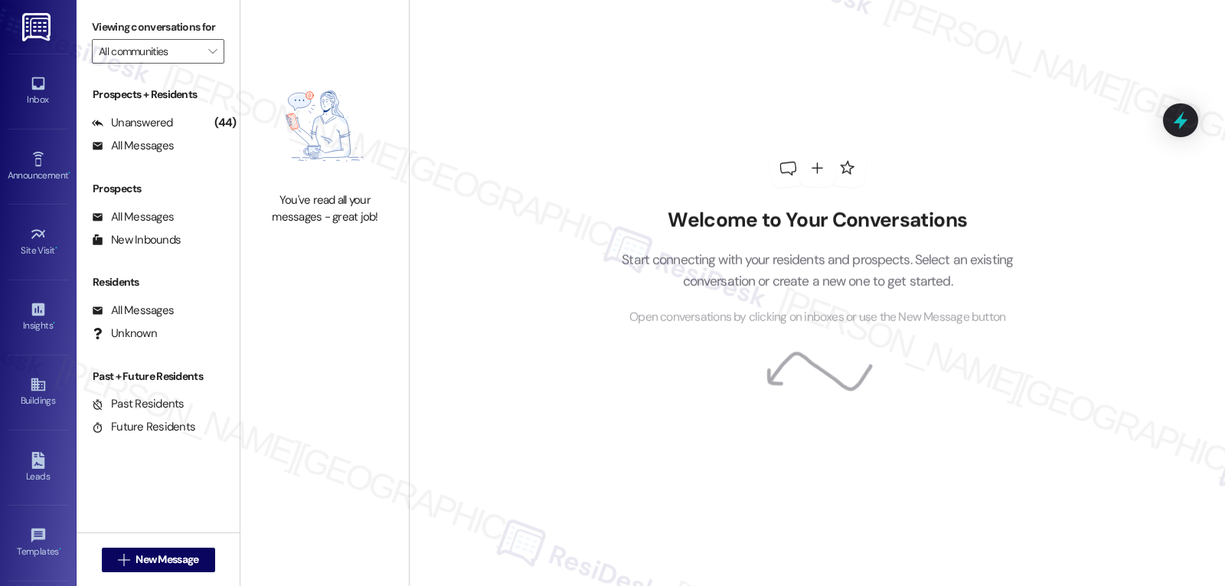
type input "Southside Villas"
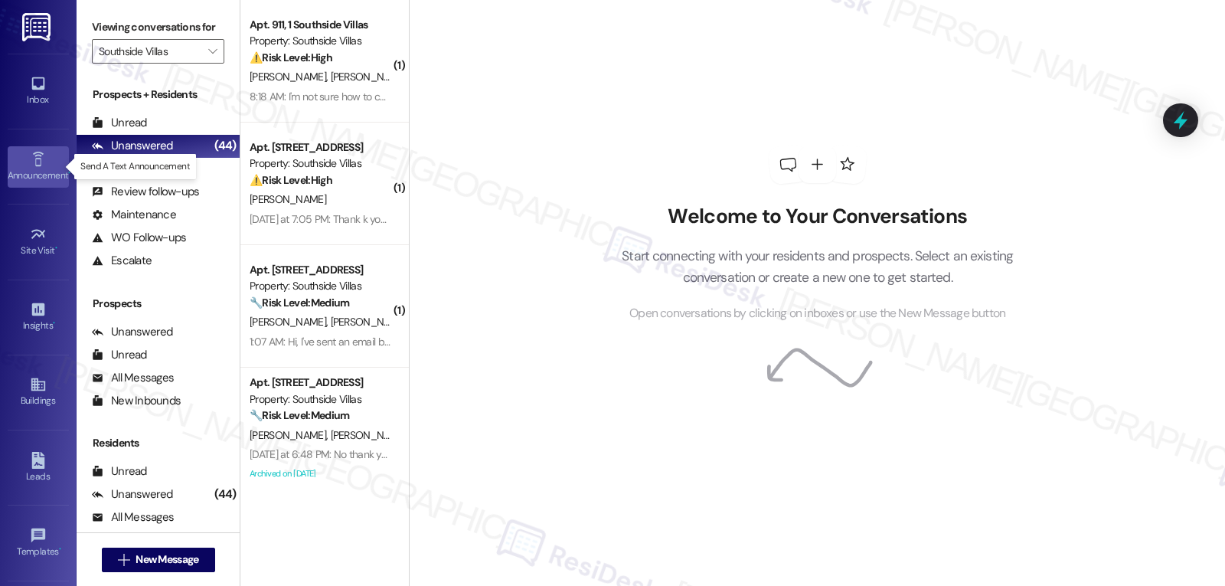
click at [38, 162] on icon at bounding box center [38, 159] width 17 height 17
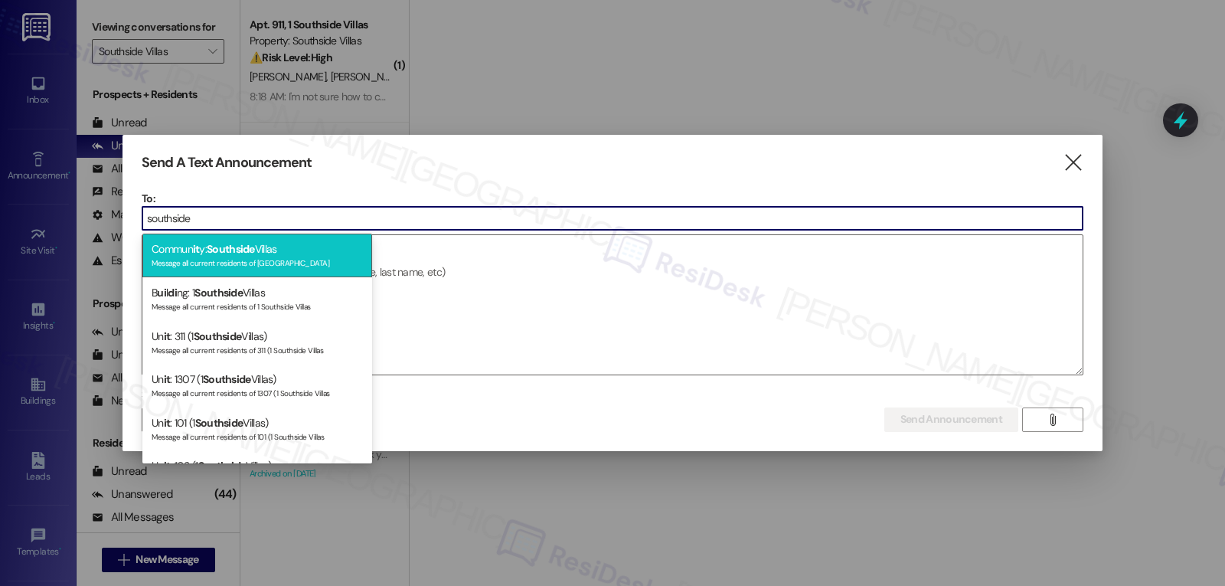
type input "southside"
click at [201, 246] on div "Commun it y: Southside Villas Message all current residents of Southside Villas" at bounding box center [257, 255] width 230 height 44
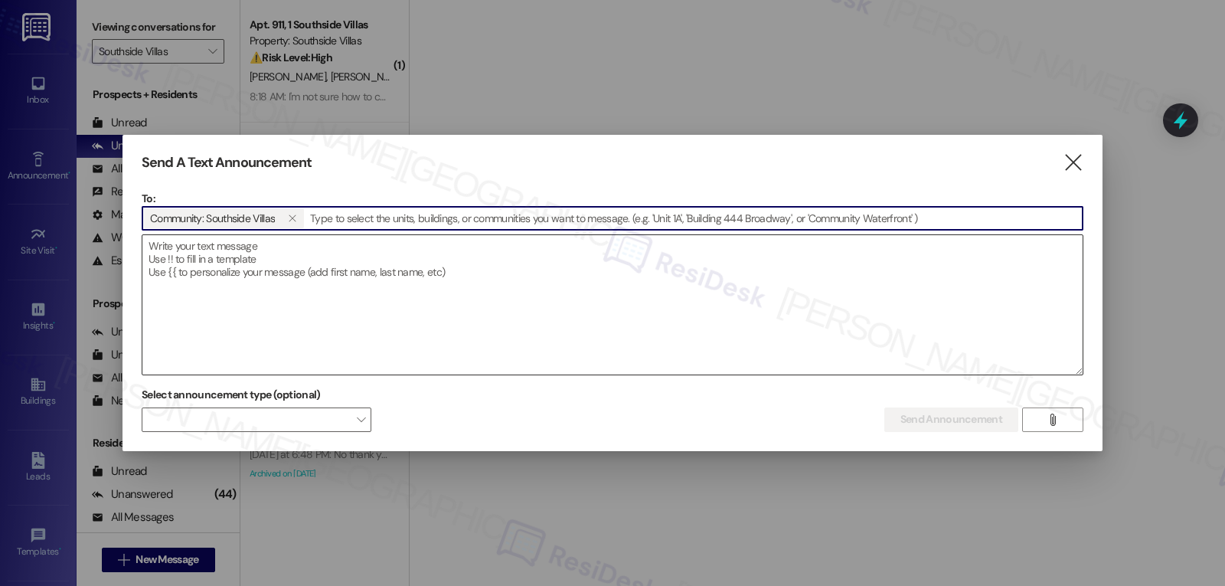
click at [245, 264] on textarea at bounding box center [612, 304] width 940 height 139
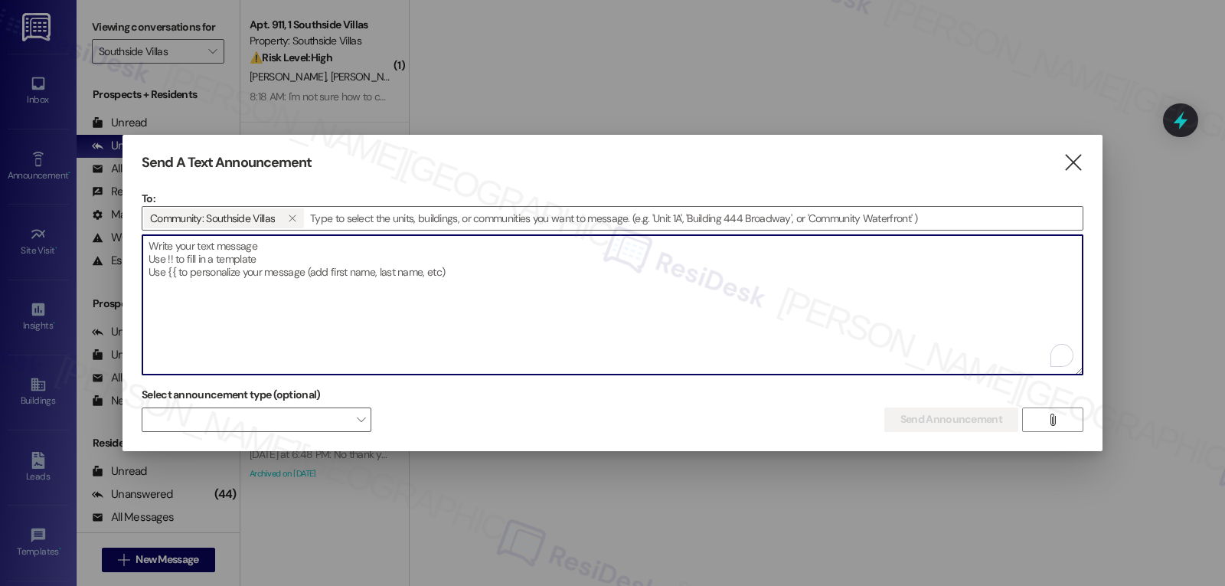
paste textarea "Hi {{first_name}}, Wok on Wheels is here today, Tuesday, September 9! Stop by t…"
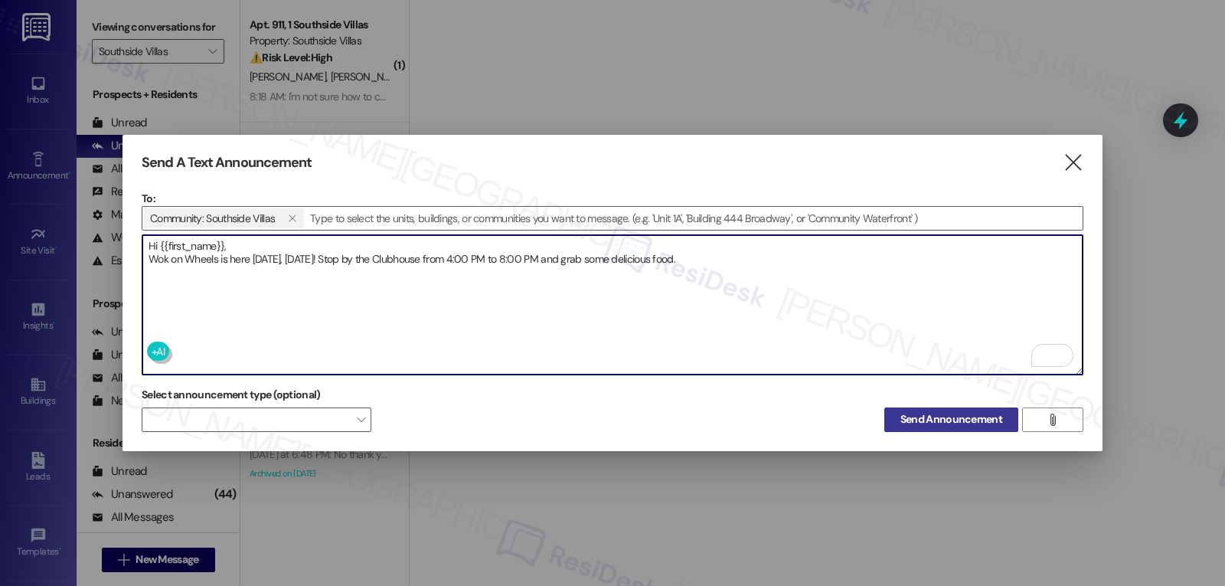
type textarea "Hi {{first_name}}, Wok on Wheels is here today, Tuesday, September 9! Stop by t…"
click at [967, 414] on span "Send Announcement" at bounding box center [951, 419] width 102 height 16
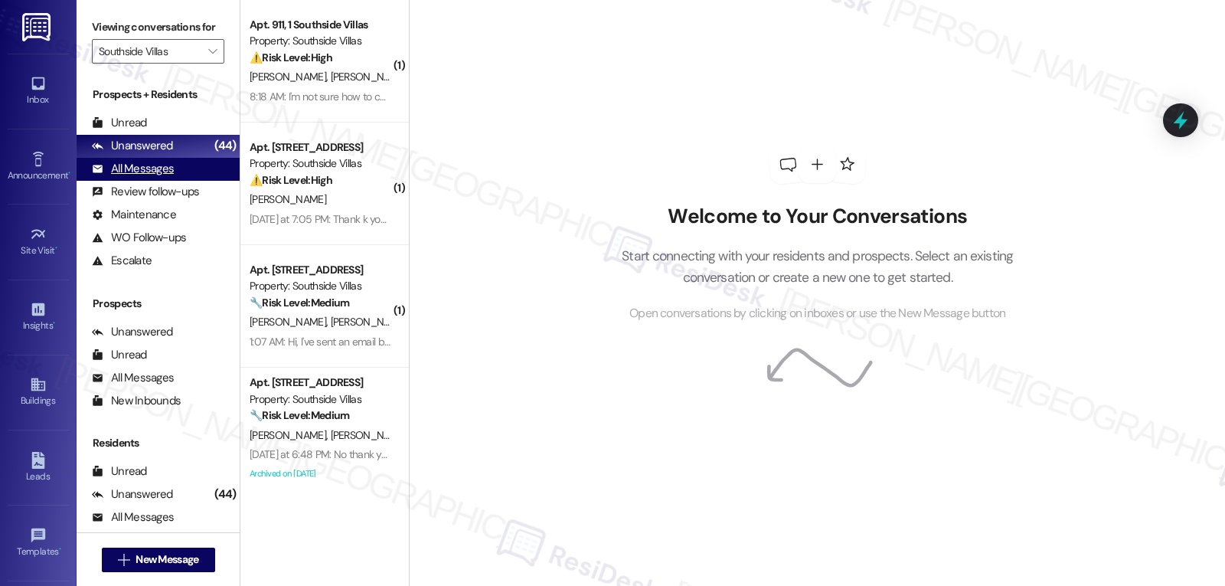
click at [137, 177] on div "All Messages" at bounding box center [133, 169] width 82 height 16
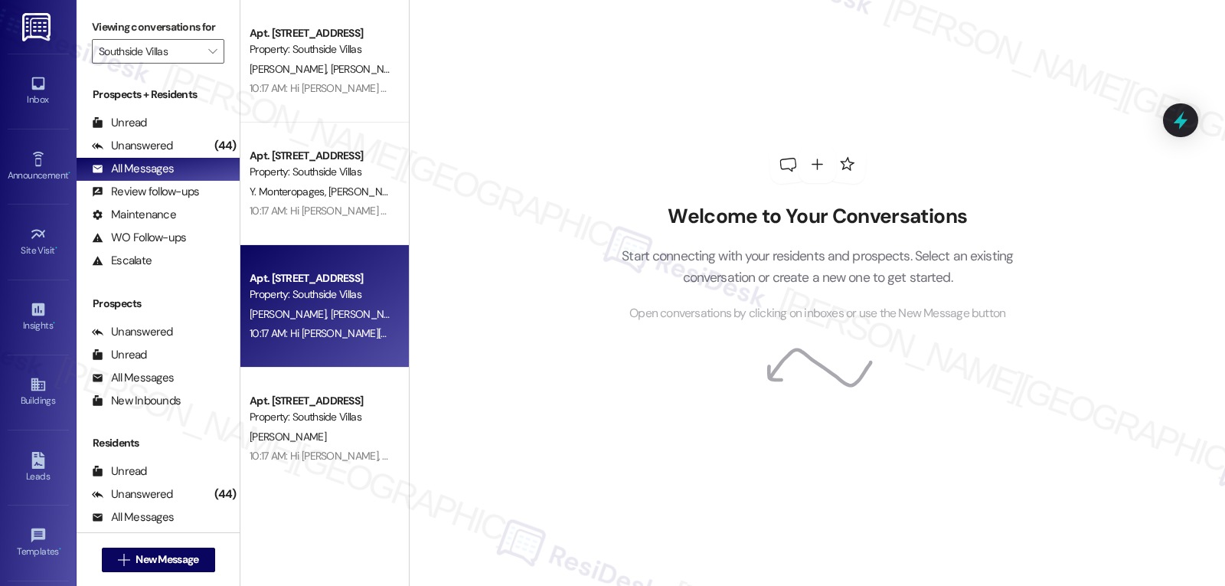
click at [371, 263] on div "Apt. 110, 1 Southside Villas Property: Southside Villas L. Prieto Y. Espinosa M…" at bounding box center [324, 306] width 168 height 122
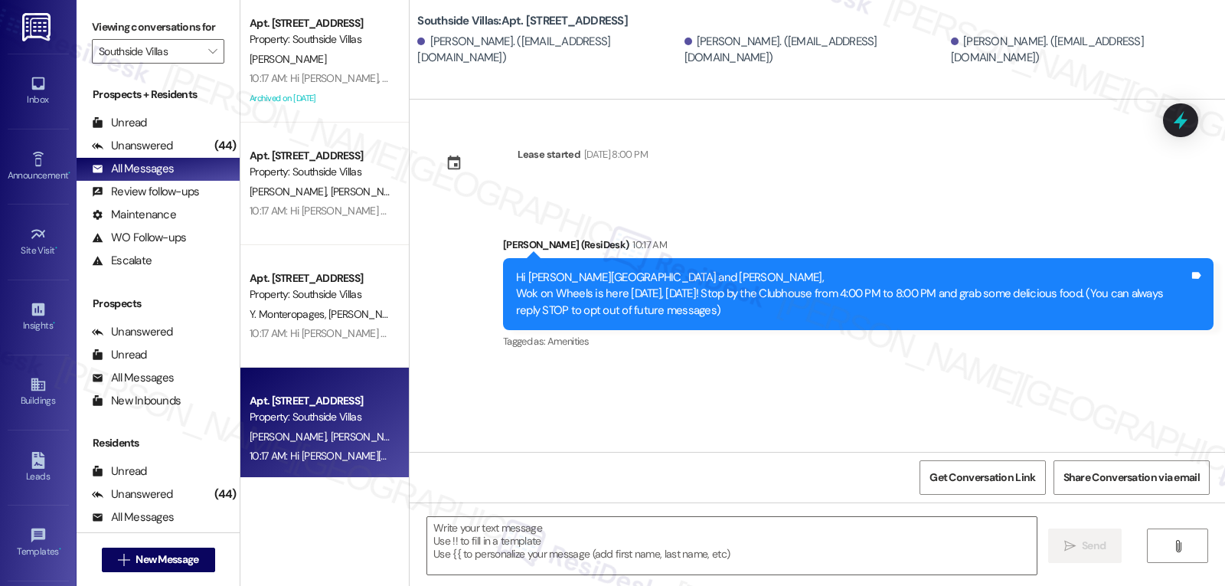
type textarea "Fetching suggested responses. Please feel free to read through the conversation…"
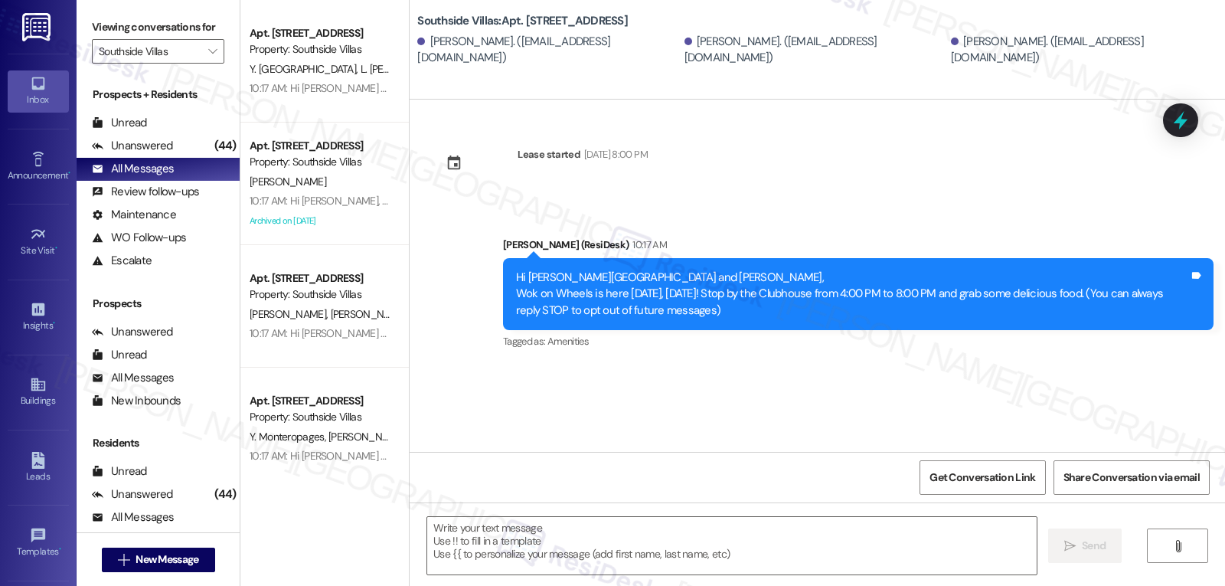
click at [42, 90] on icon at bounding box center [38, 83] width 17 height 17
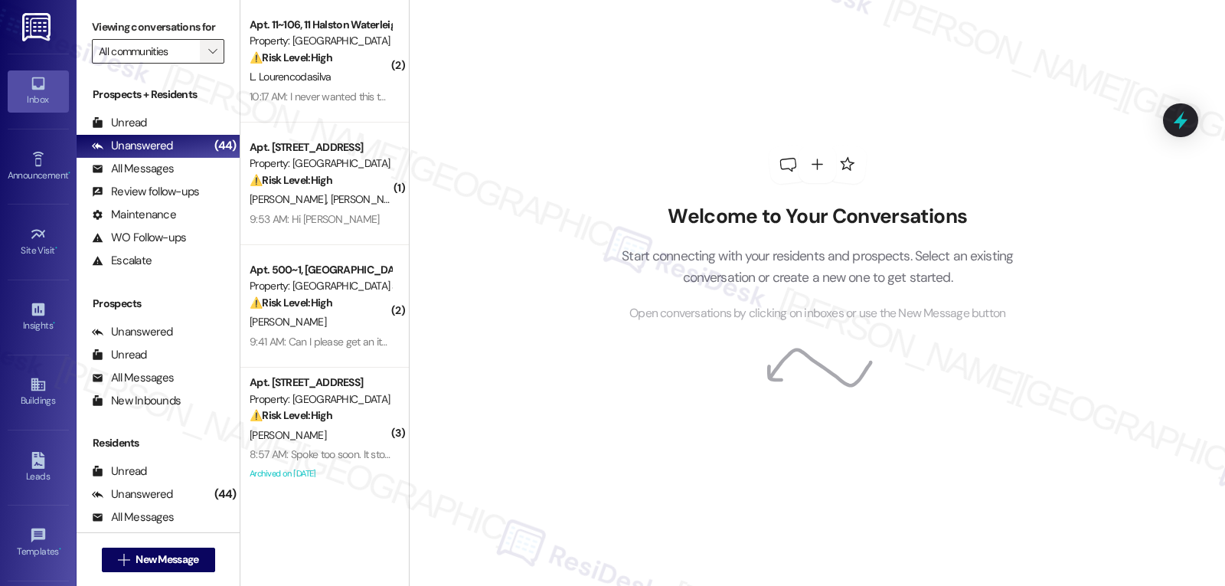
click at [208, 57] on icon "" at bounding box center [212, 51] width 8 height 12
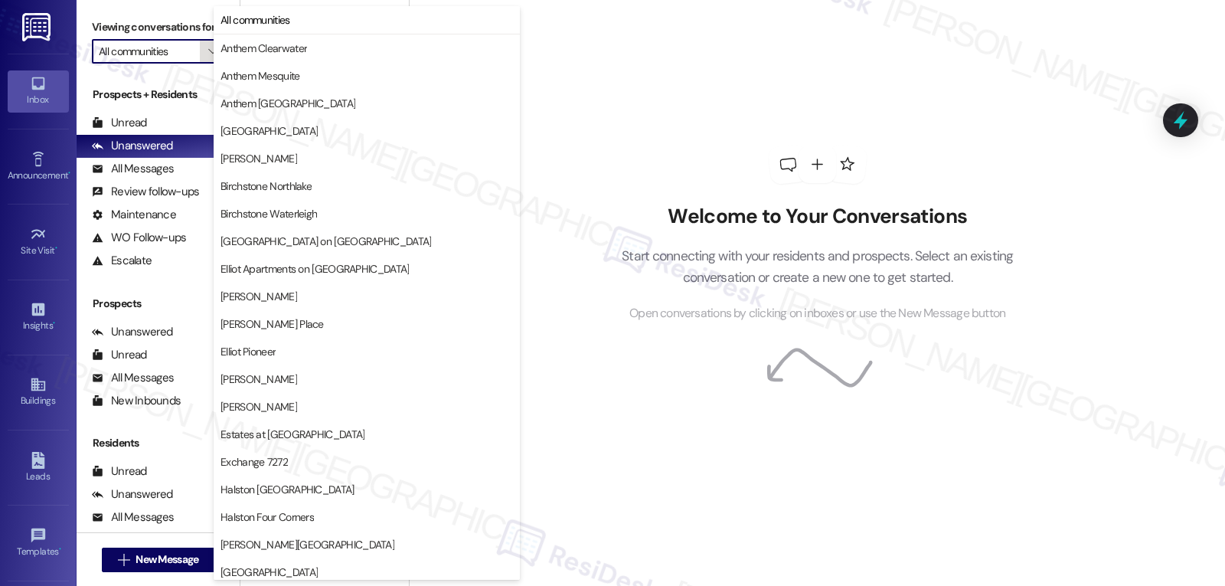
click at [205, 64] on span "" at bounding box center [212, 51] width 15 height 24
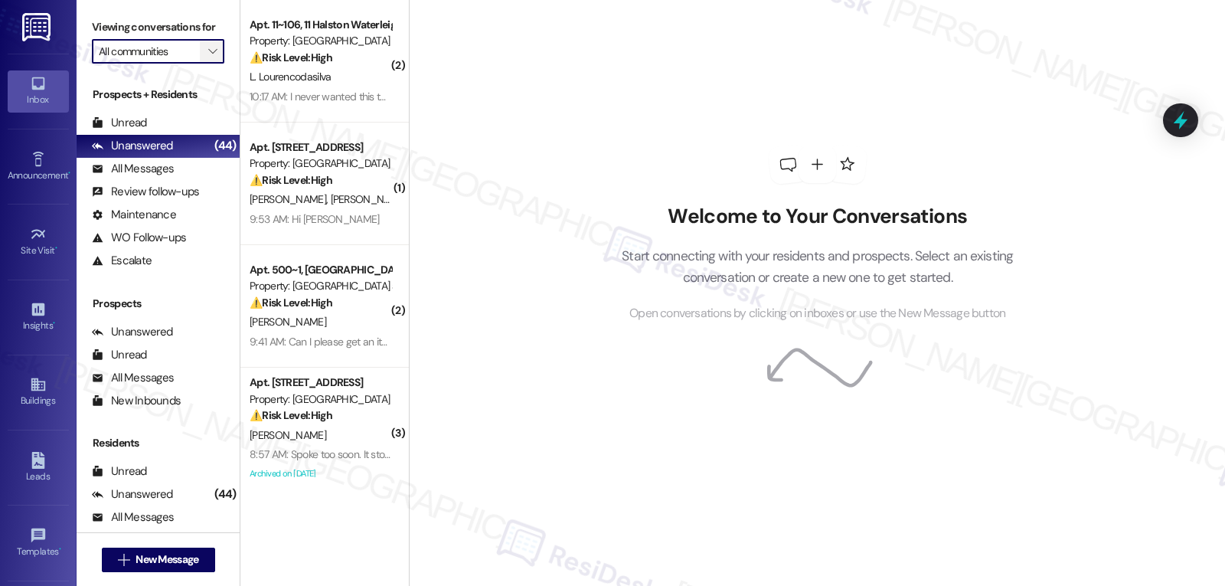
click at [205, 64] on span "" at bounding box center [212, 51] width 15 height 24
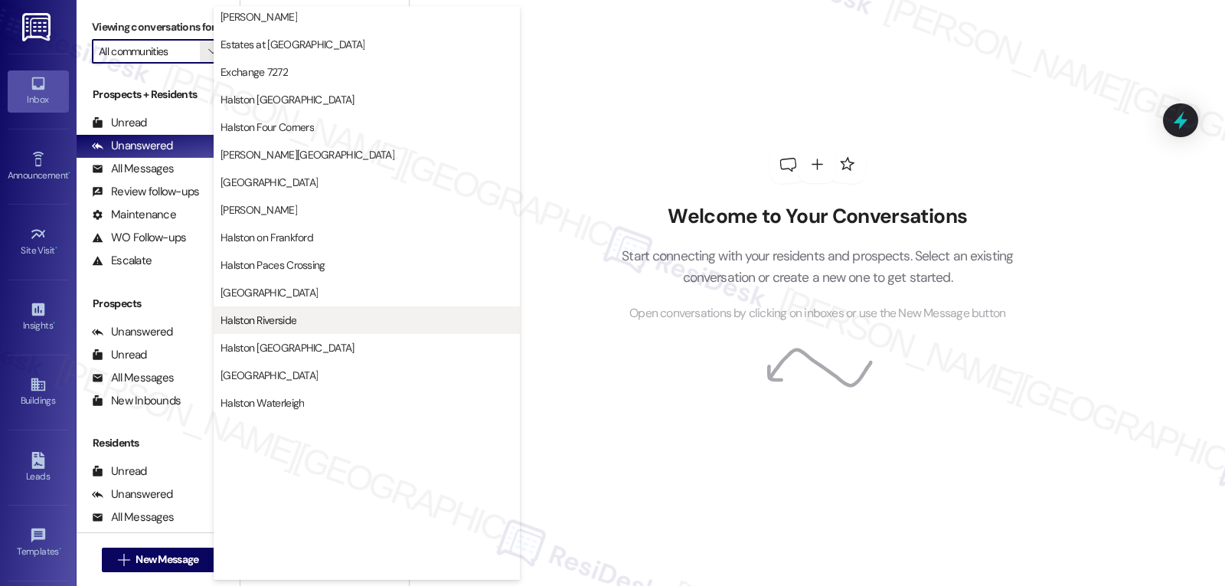
scroll to position [530, 0]
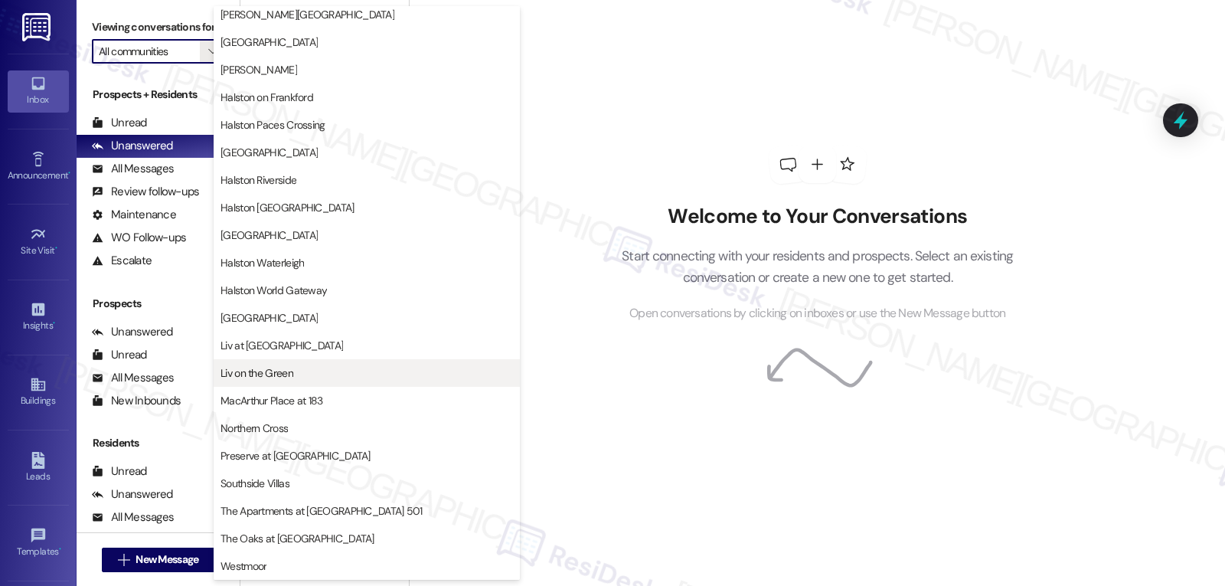
click at [266, 374] on span "Liv on the Green" at bounding box center [256, 372] width 73 height 15
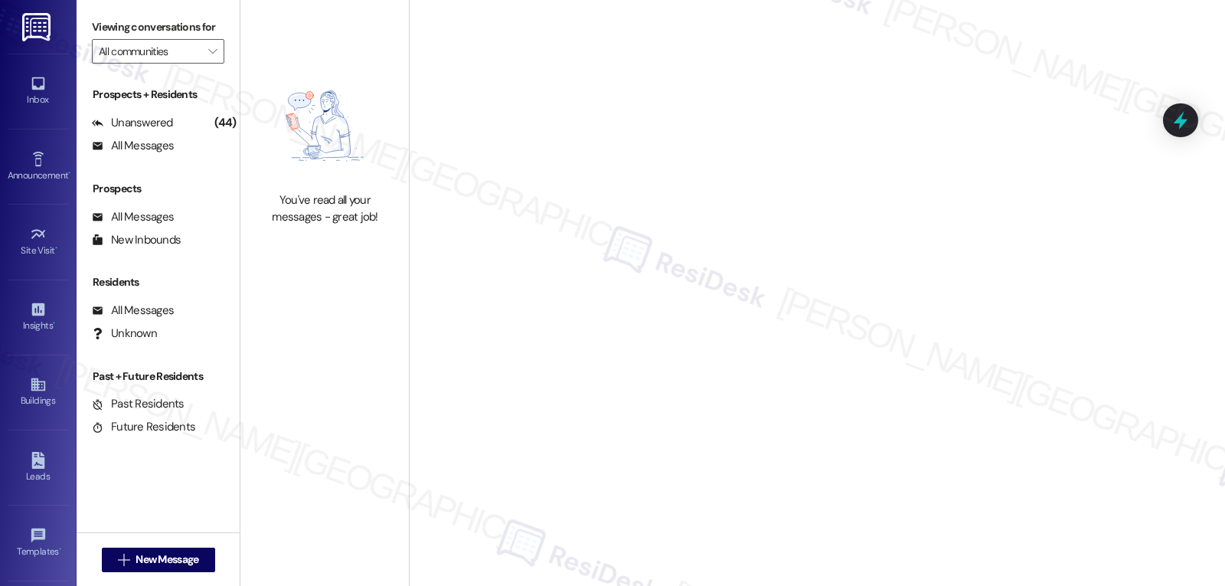
type input "Liv on the Green"
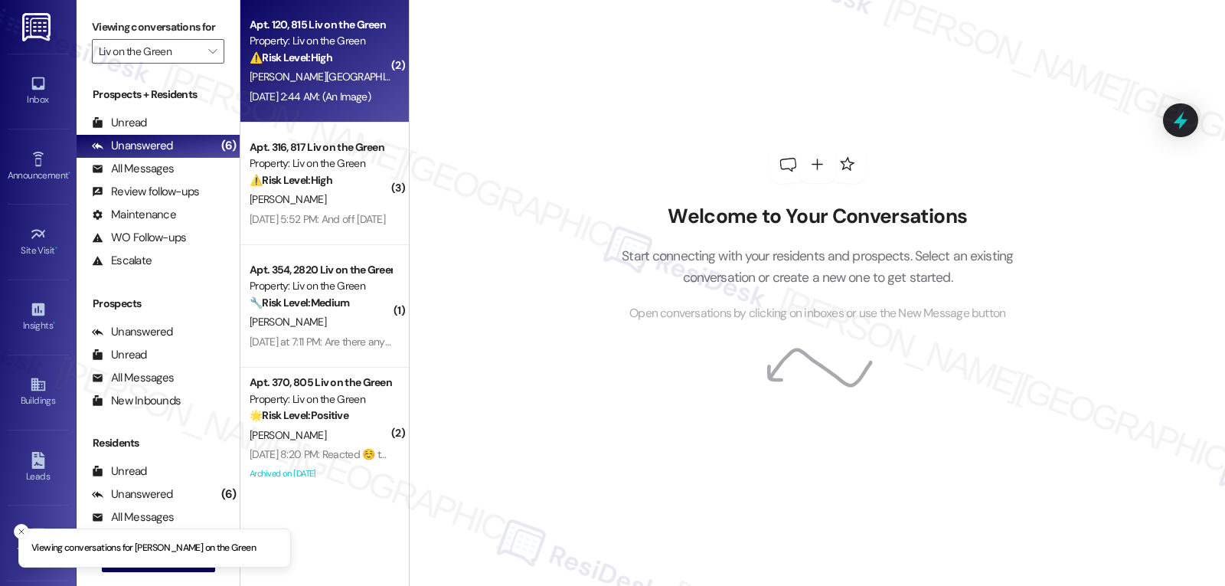
click at [331, 55] on div "⚠️ Risk Level: High The resident reports a vacant apartment with the door ajar,…" at bounding box center [321, 58] width 142 height 16
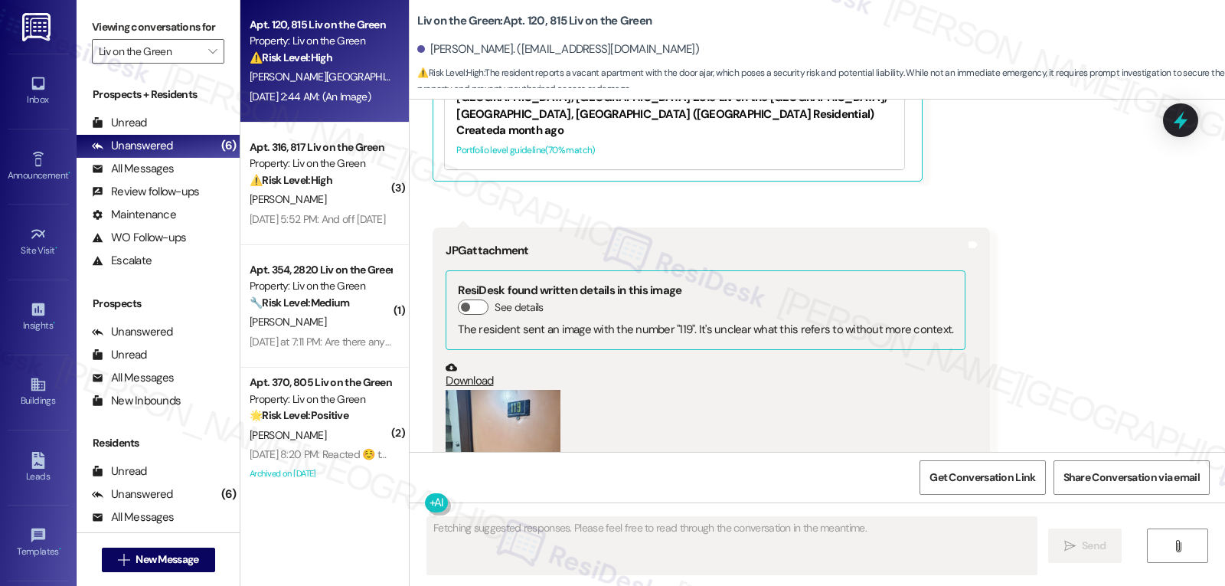
scroll to position [4244, 0]
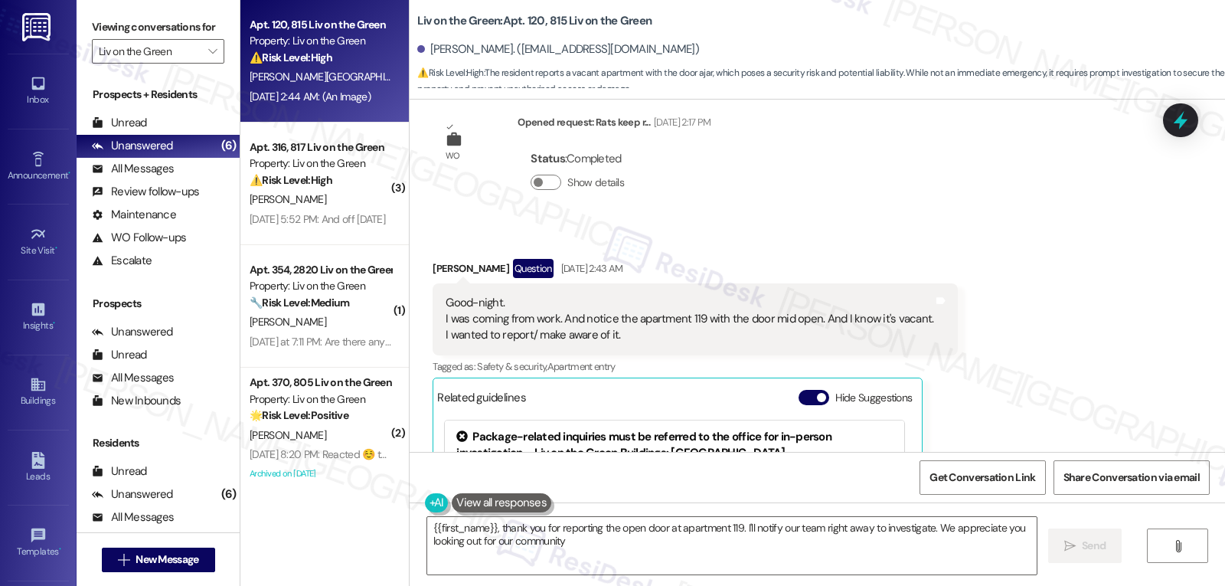
type textarea "{{first_name}}, thank you for reporting the open door at apartment 119. I'll no…"
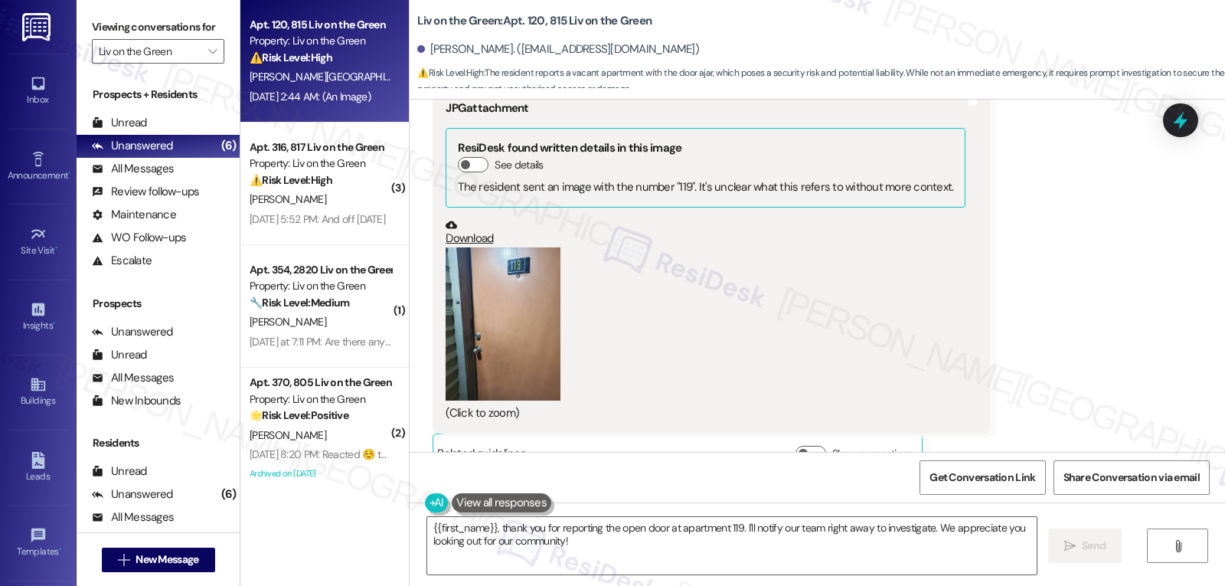
click at [472, 266] on button "Zoom image" at bounding box center [502, 323] width 115 height 153
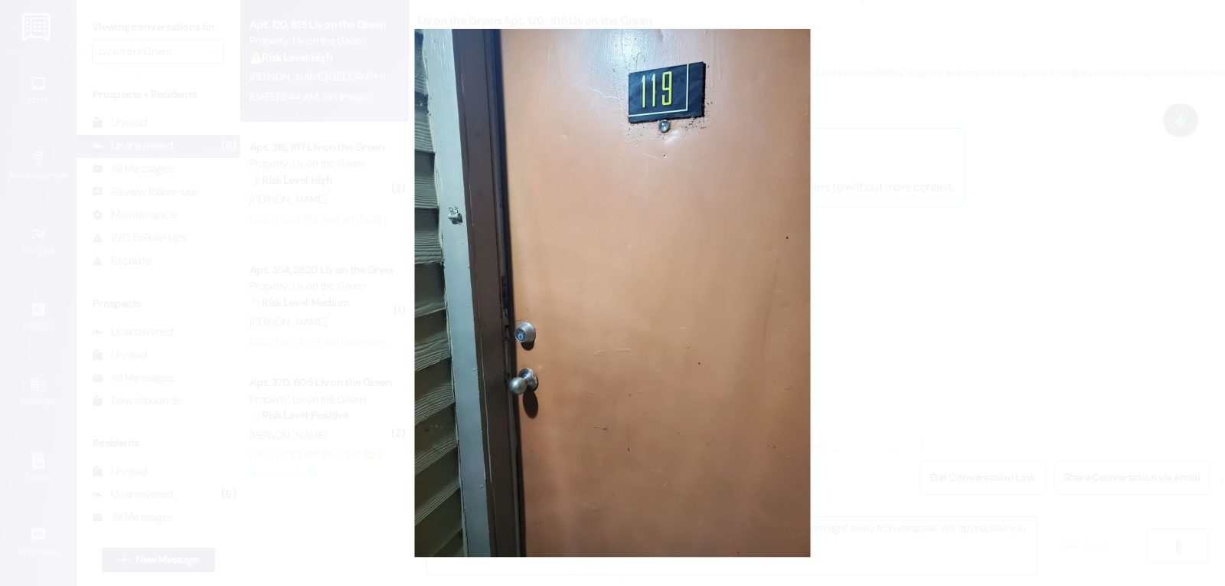
click at [1191, 313] on button "Unzoom image" at bounding box center [612, 293] width 1225 height 586
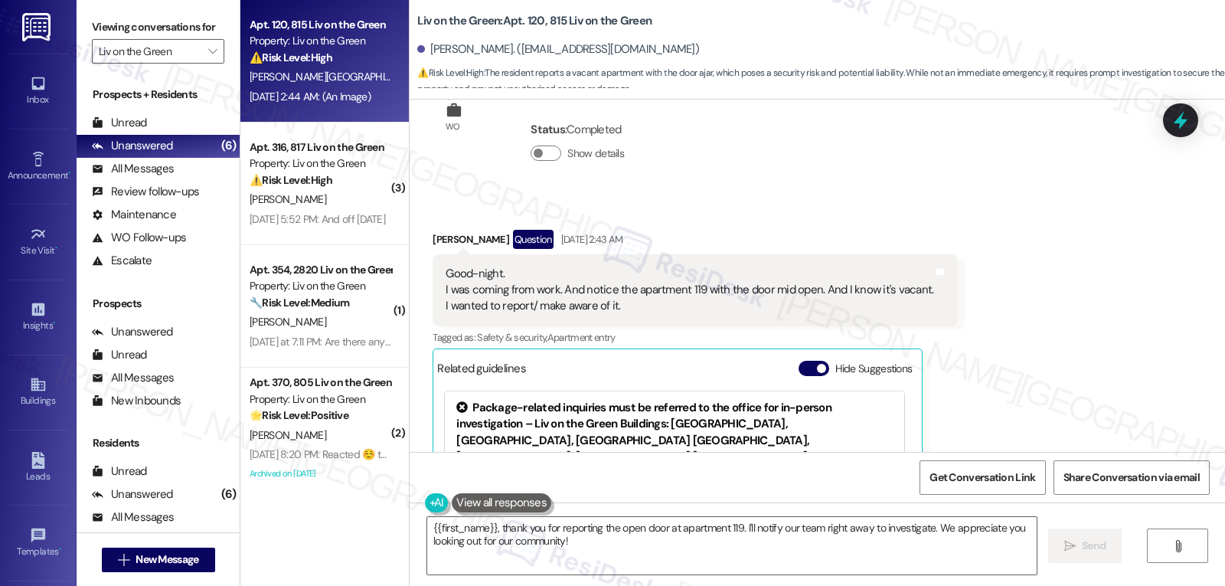
scroll to position [3631, 0]
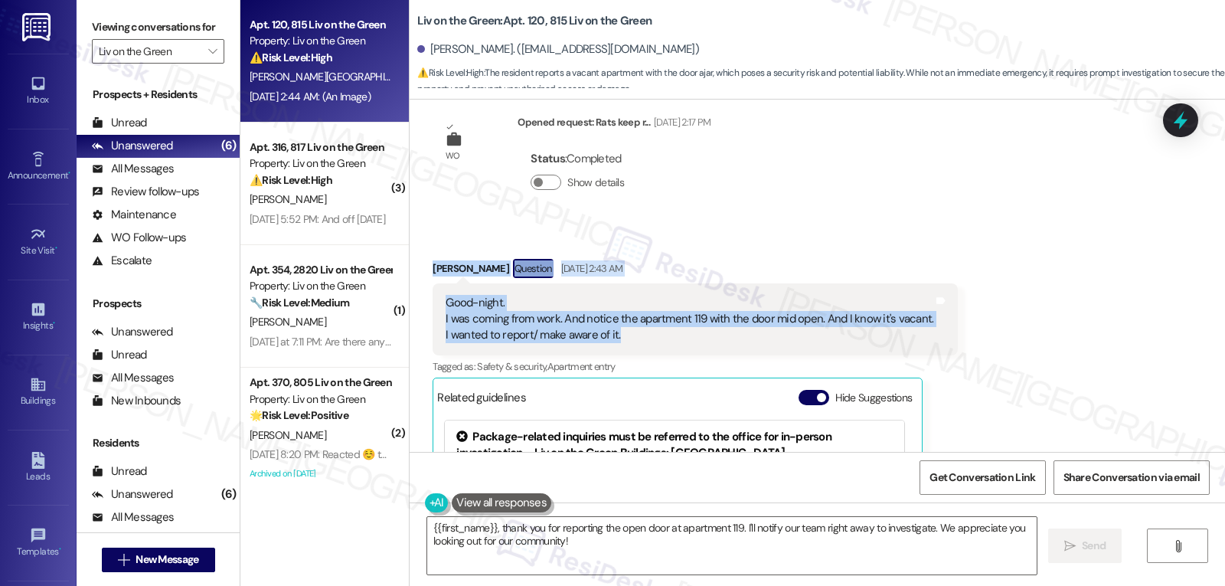
drag, startPoint x: 420, startPoint y: 237, endPoint x: 622, endPoint y: 306, distance: 213.5
click at [622, 306] on div "Received via SMS Johnny Cartagena Question Sep 07, 2025 at 2:43 AM Good-night. …" at bounding box center [695, 455] width 548 height 416
copy div "Johnny Cartagena Question Sep 07, 2025 at 2:43 AM Good-night. I was coming from…"
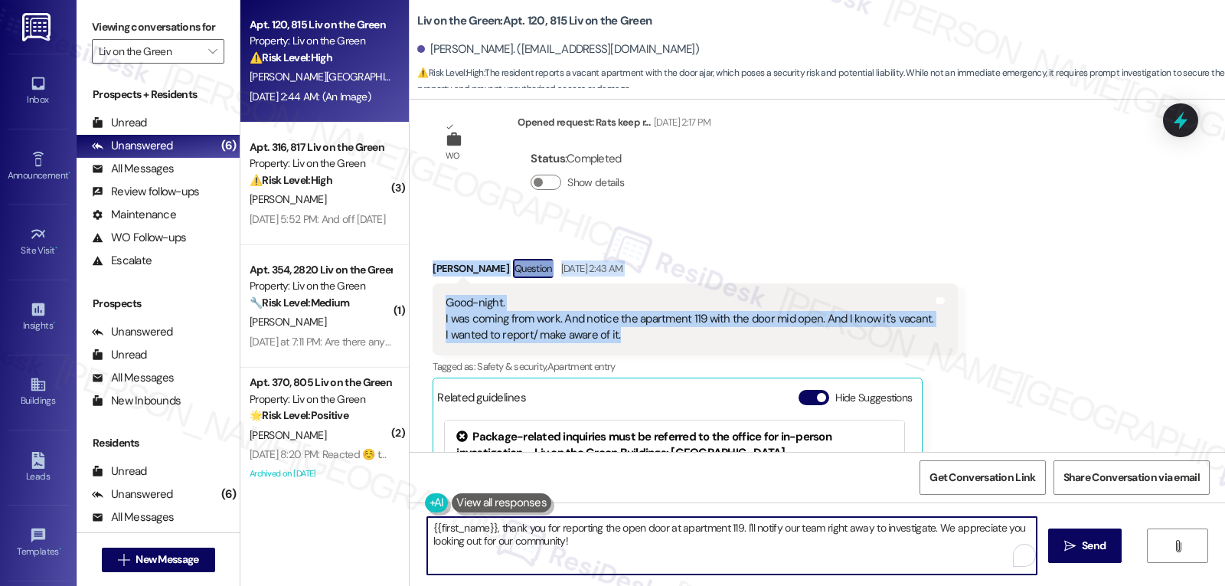
click at [618, 544] on textarea "{{first_name}}, thank you for reporting the open door at apartment 119. I'll no…" at bounding box center [731, 545] width 609 height 57
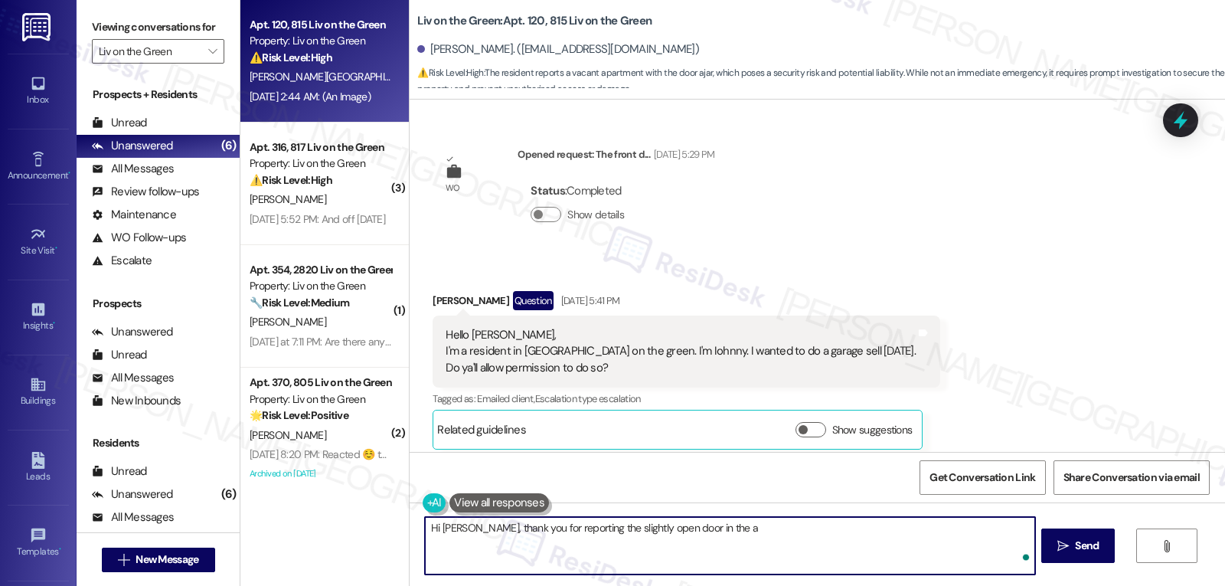
scroll to position [3631, 0]
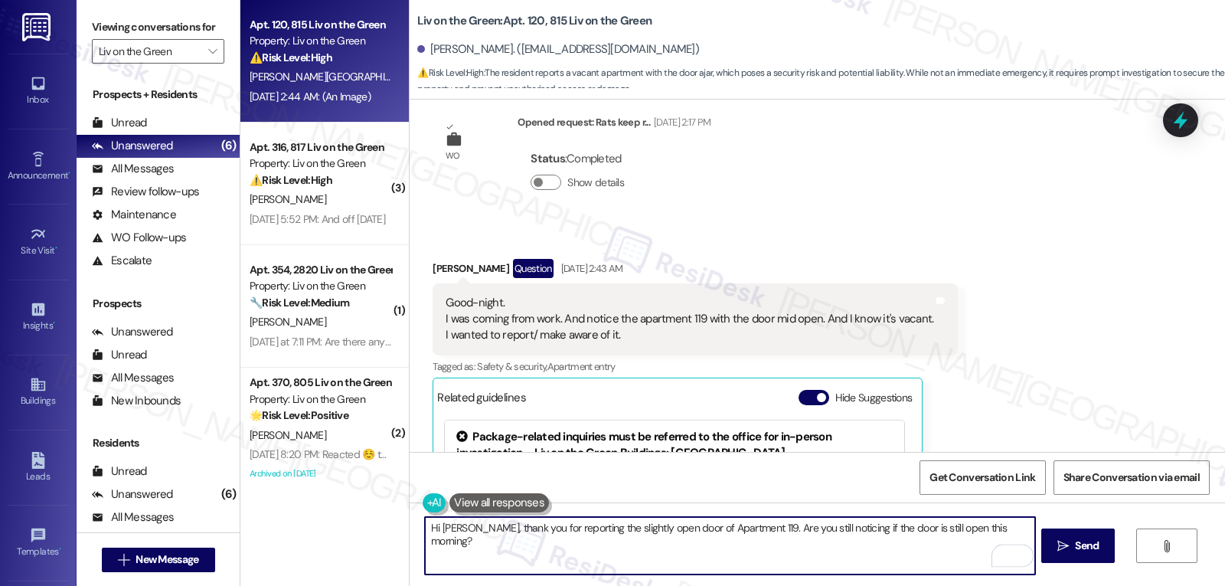
click at [748, 529] on textarea "Hi [PERSON_NAME], thank you for reporting the slightly open door of Apartment 1…" at bounding box center [729, 545] width 609 height 57
type textarea "Hi Johnny, thank you for reporting the slightly open door of Apartment 119. I a…"
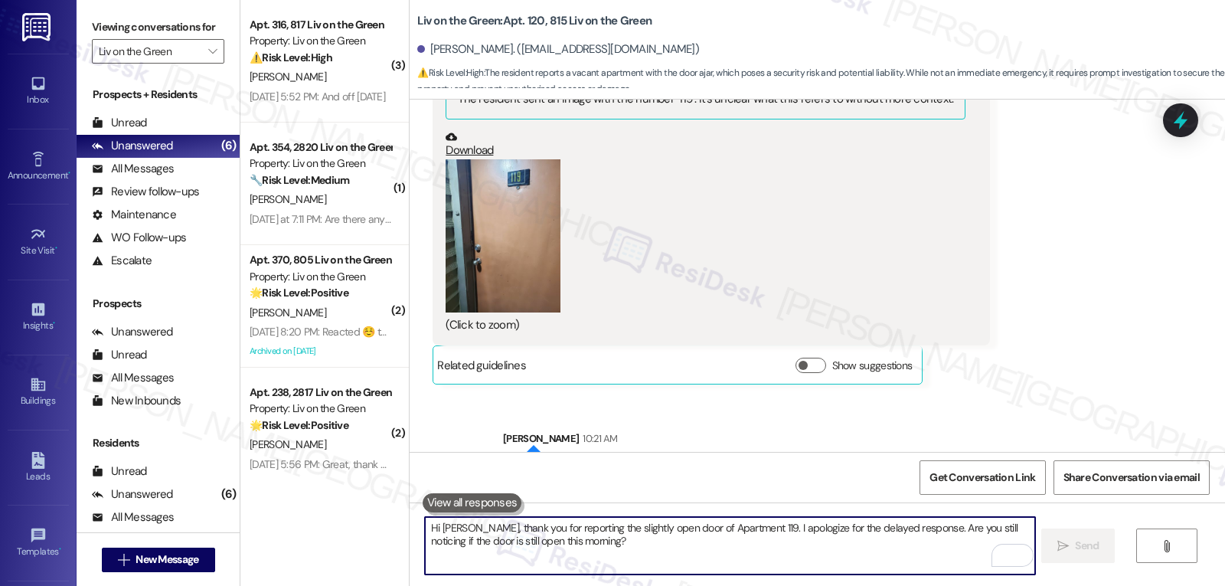
scroll to position [4367, 0]
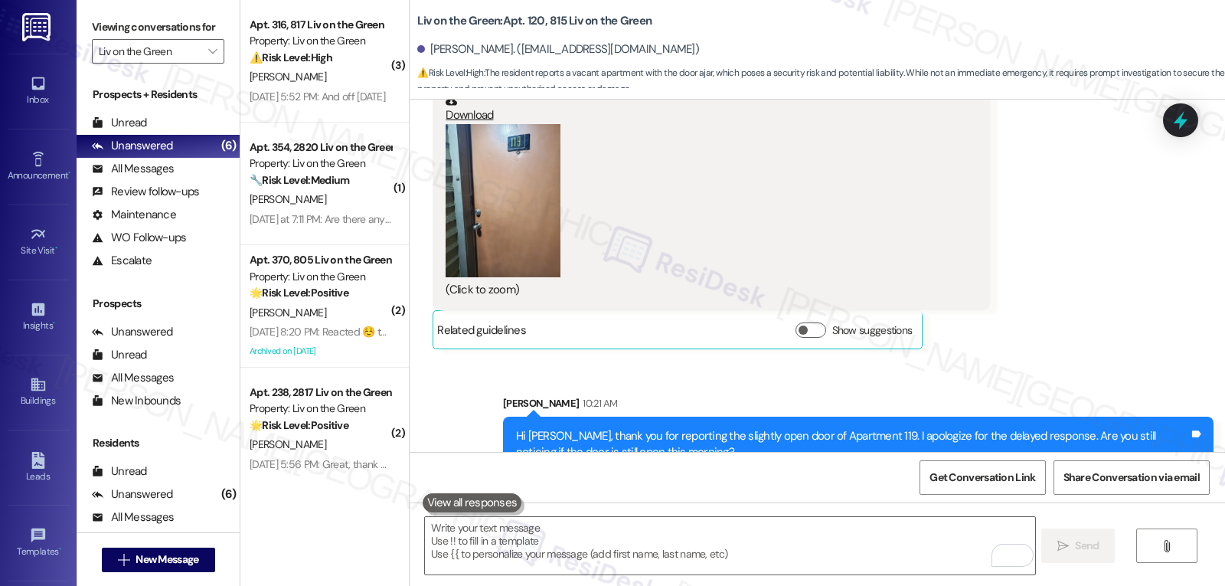
drag, startPoint x: 324, startPoint y: 87, endPoint x: 246, endPoint y: 71, distance: 79.7
click at [250, 70] on span "[PERSON_NAME]" at bounding box center [288, 77] width 77 height 14
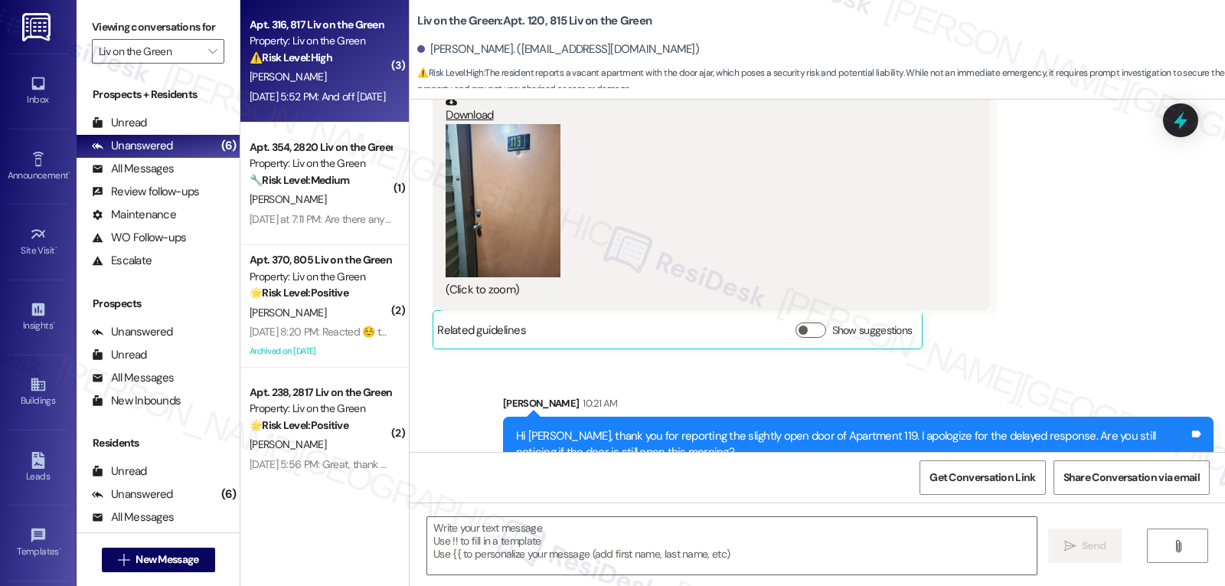
type textarea "Fetching suggested responses. Please feel free to read through the conversation…"
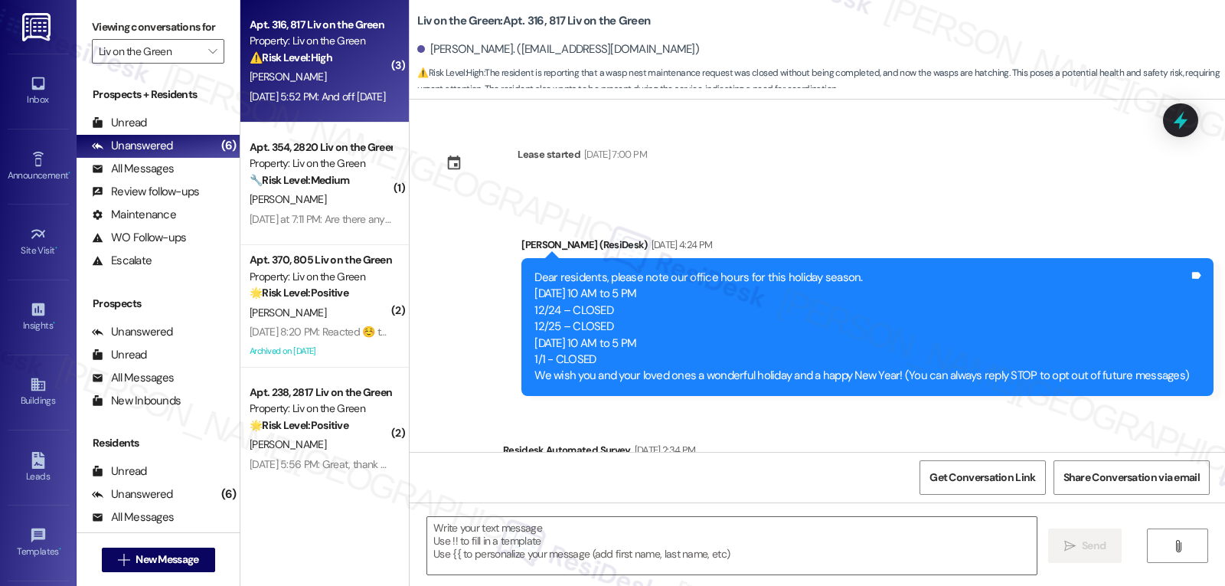
scroll to position [6823, 0]
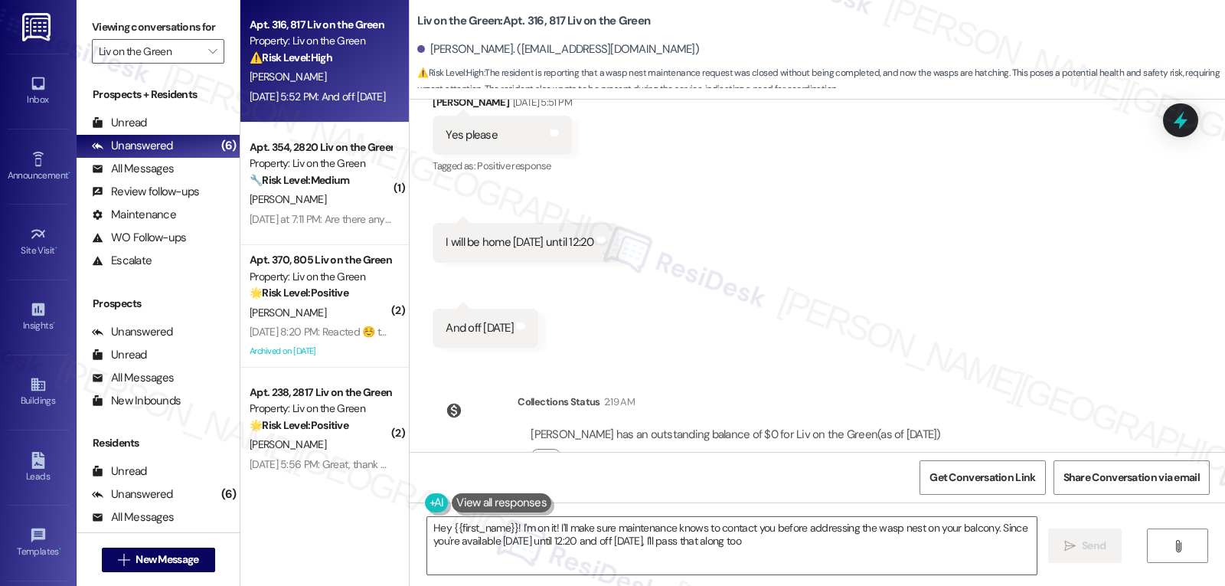
type textarea "Hey {{first_name}}! I'm on it! I'll make sure maintenance knows to contact you …"
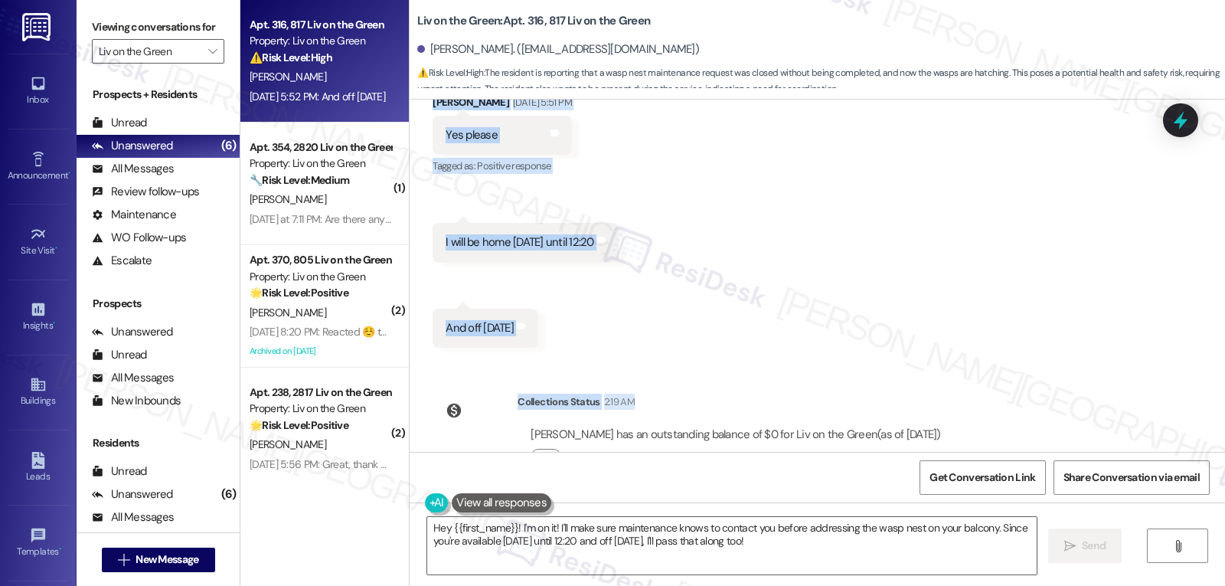
drag, startPoint x: 480, startPoint y: 210, endPoint x: 708, endPoint y: 336, distance: 260.7
click at [708, 336] on div "Lease started Dec 12, 2024 at 7:00 PM Announcement, sent via SMS Sarah (ResiDes…" at bounding box center [817, 276] width 815 height 352
copy div "Sarah (ResiDesk) Sep 05, 2025 at 5:32 PM Hi Susan, thank you for following up a…"
click at [851, 313] on div "Lease started Dec 12, 2024 at 7:00 PM Announcement, sent via SMS Sarah (ResiDes…" at bounding box center [817, 276] width 815 height 352
drag, startPoint x: 486, startPoint y: 367, endPoint x: 619, endPoint y: 287, distance: 155.2
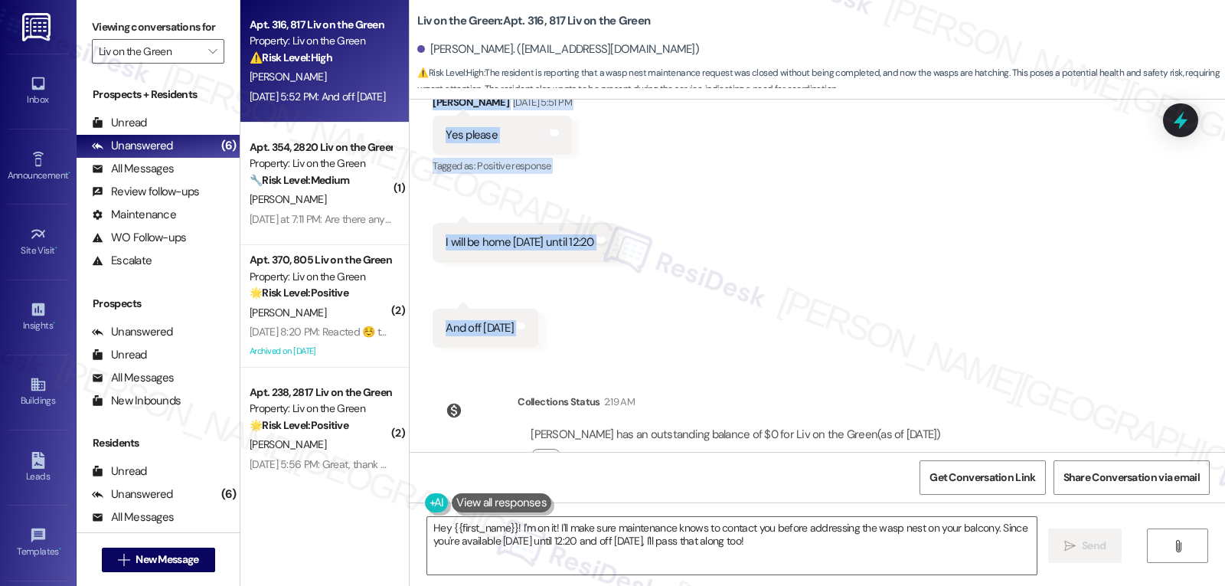
click at [619, 287] on div "Lease started Dec 12, 2024 at 7:00 PM Announcement, sent via SMS Sarah (ResiDes…" at bounding box center [817, 276] width 815 height 352
copy div "Sarah (ResiDesk) Sep 05, 2025 at 5:32 PM Hi Susan, thank you for following up a…"
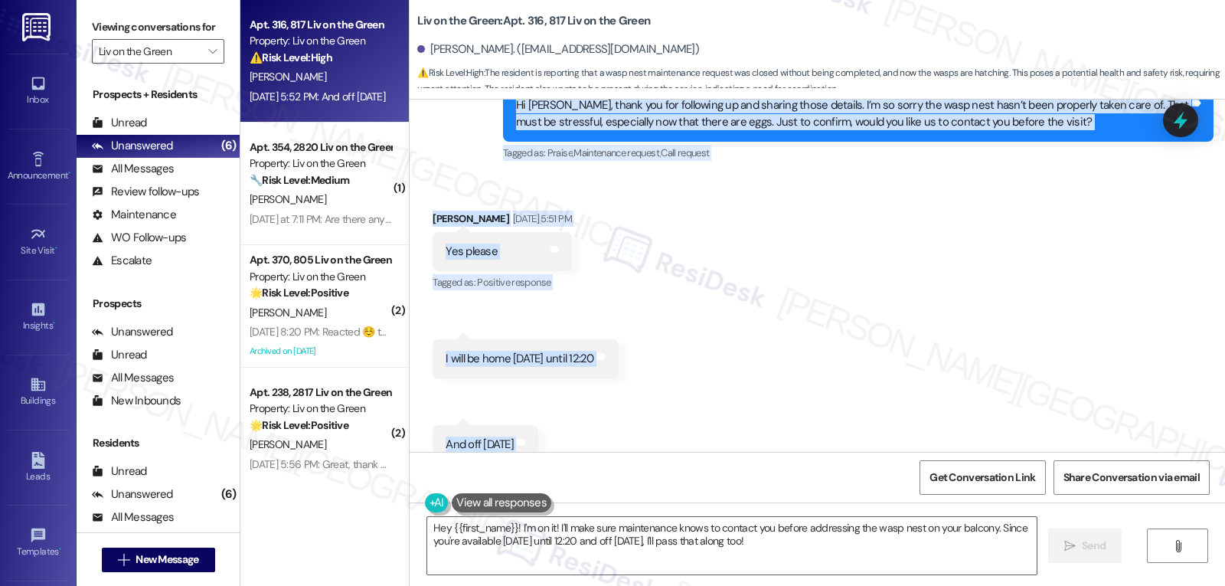
scroll to position [6670, 0]
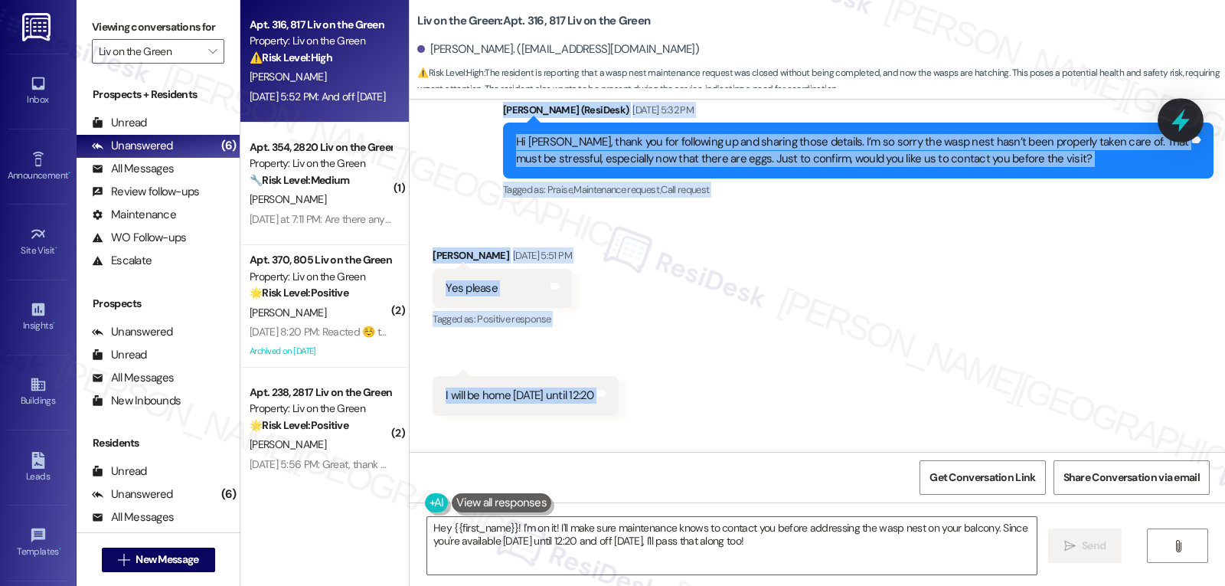
click at [1176, 134] on div at bounding box center [1180, 120] width 46 height 44
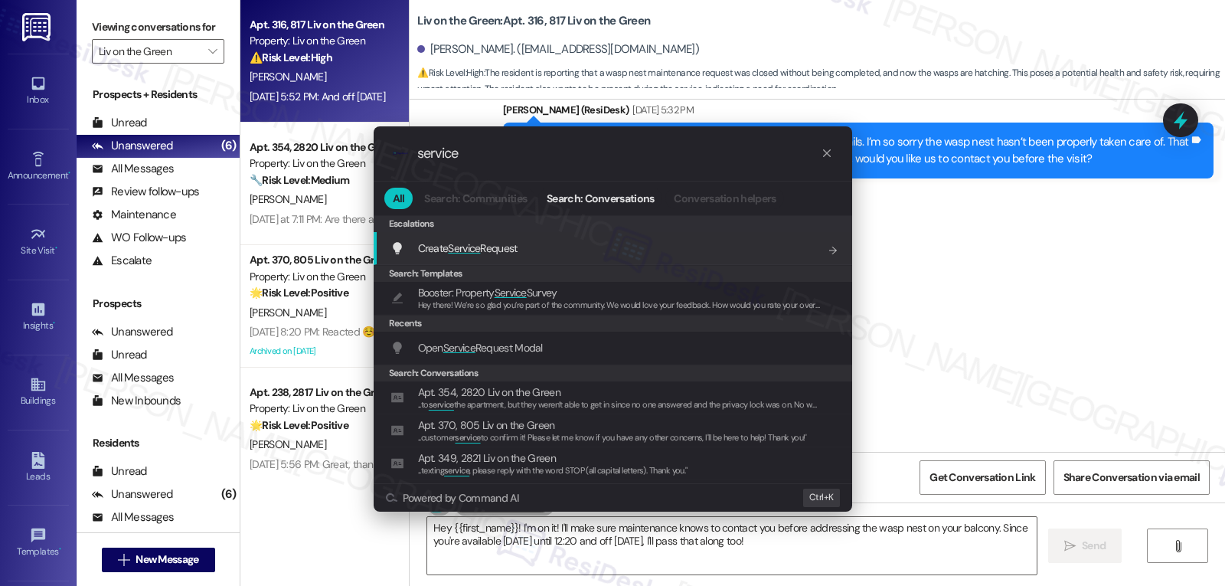
type input "service"
click at [563, 251] on div "Create Service Request Add shortcut" at bounding box center [614, 248] width 448 height 17
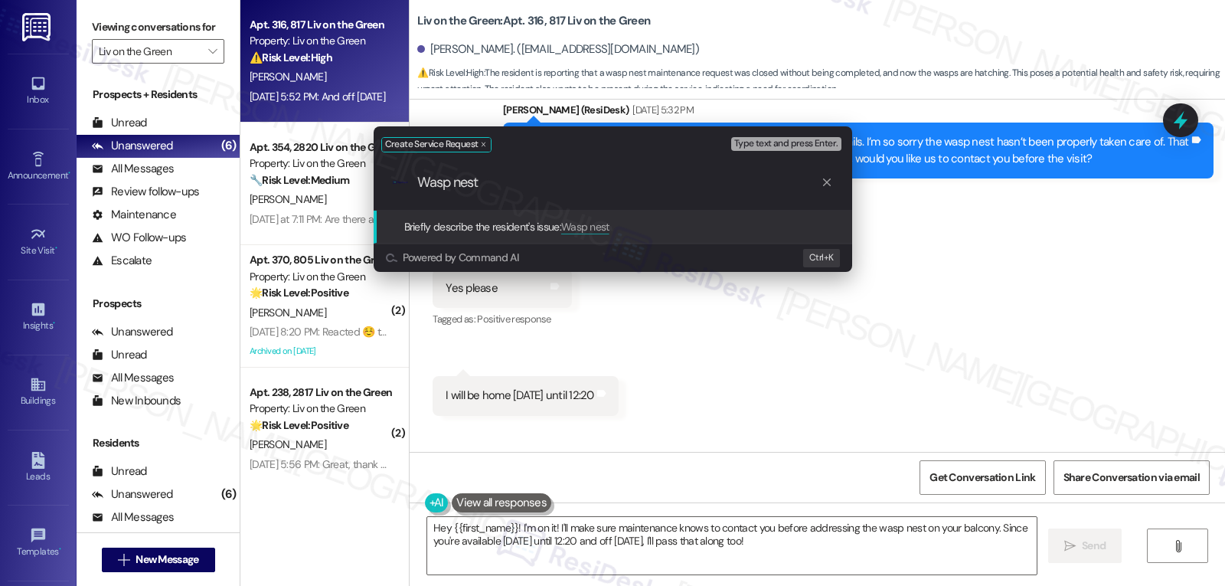
click at [962, 314] on div "Create Service Request Type text and press Enter. .cls-1{fill:#0a055f;}.cls-2{f…" at bounding box center [612, 293] width 1225 height 586
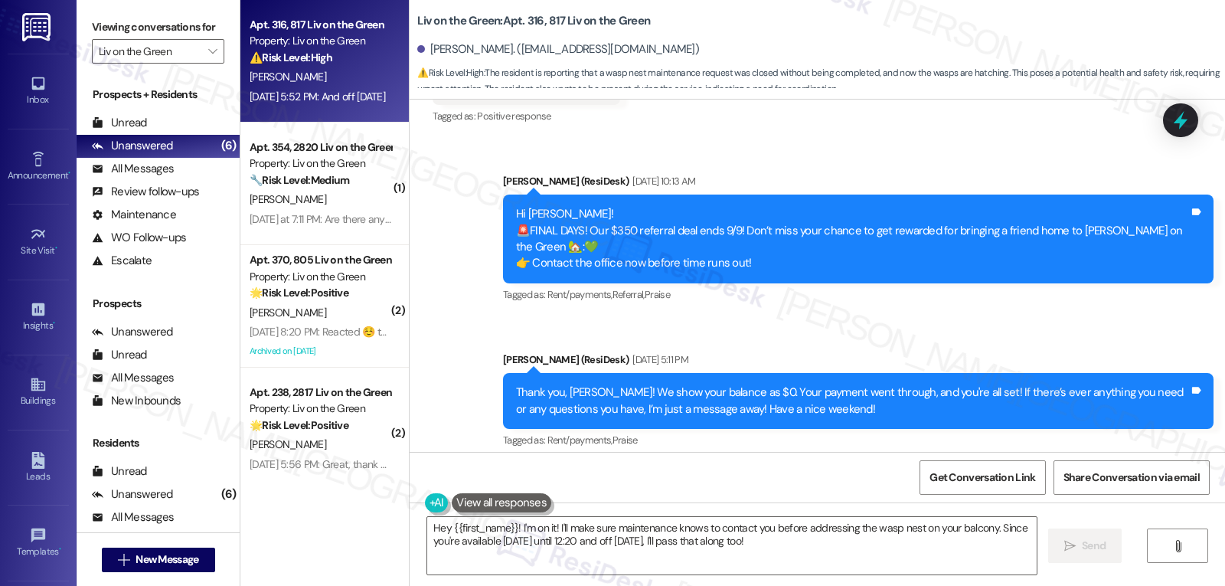
scroll to position [5904, 0]
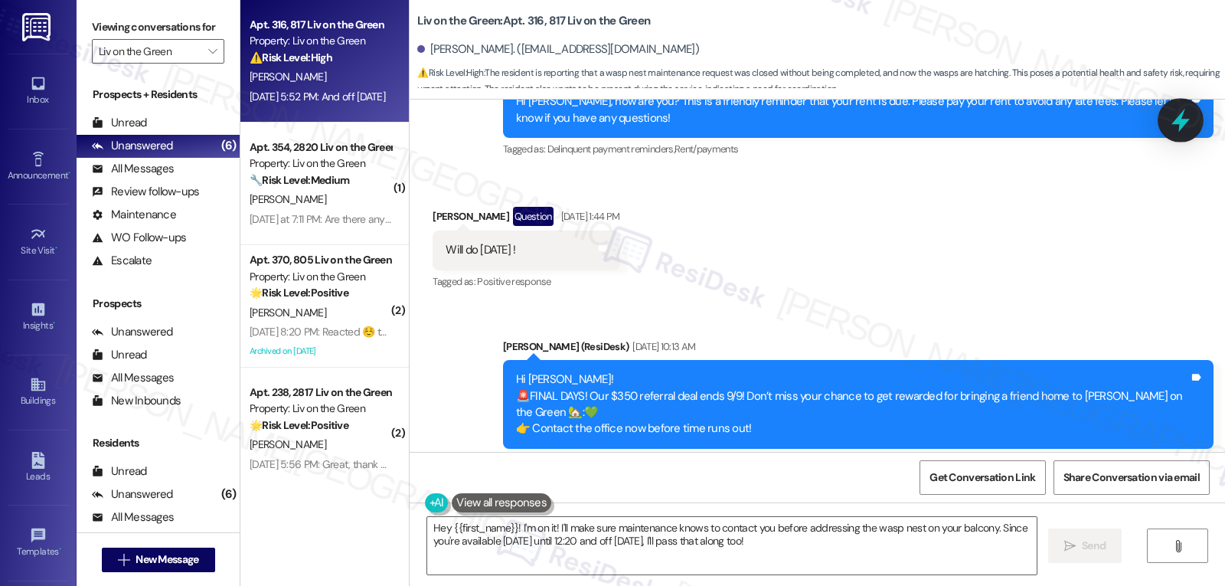
click at [1182, 122] on icon at bounding box center [1180, 121] width 18 height 24
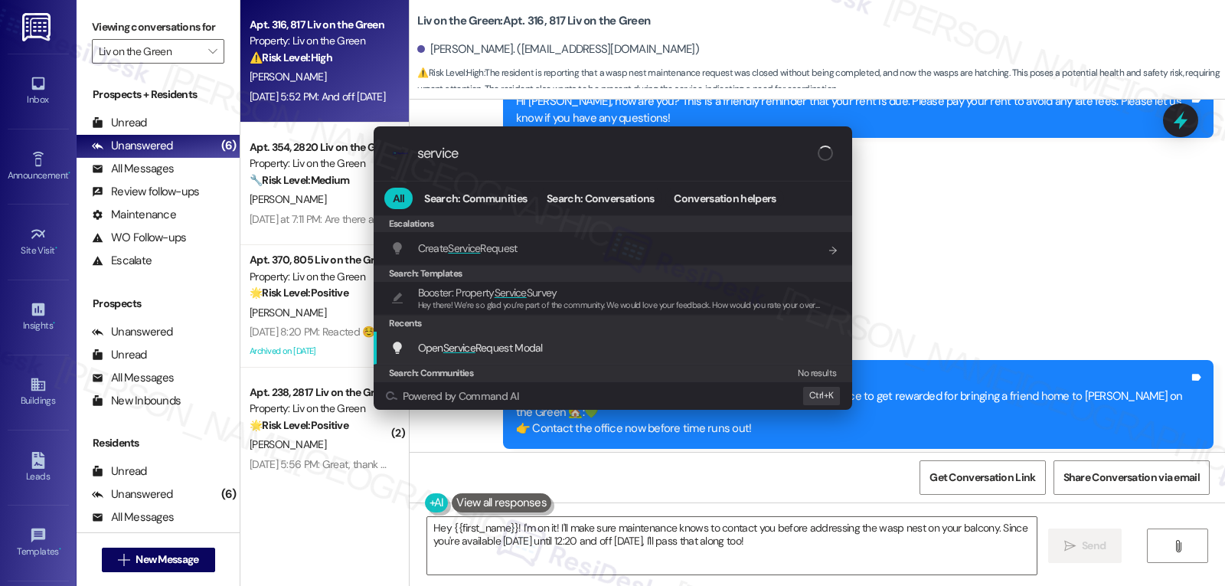
click at [480, 352] on span "Open Service Request Modal" at bounding box center [480, 348] width 125 height 14
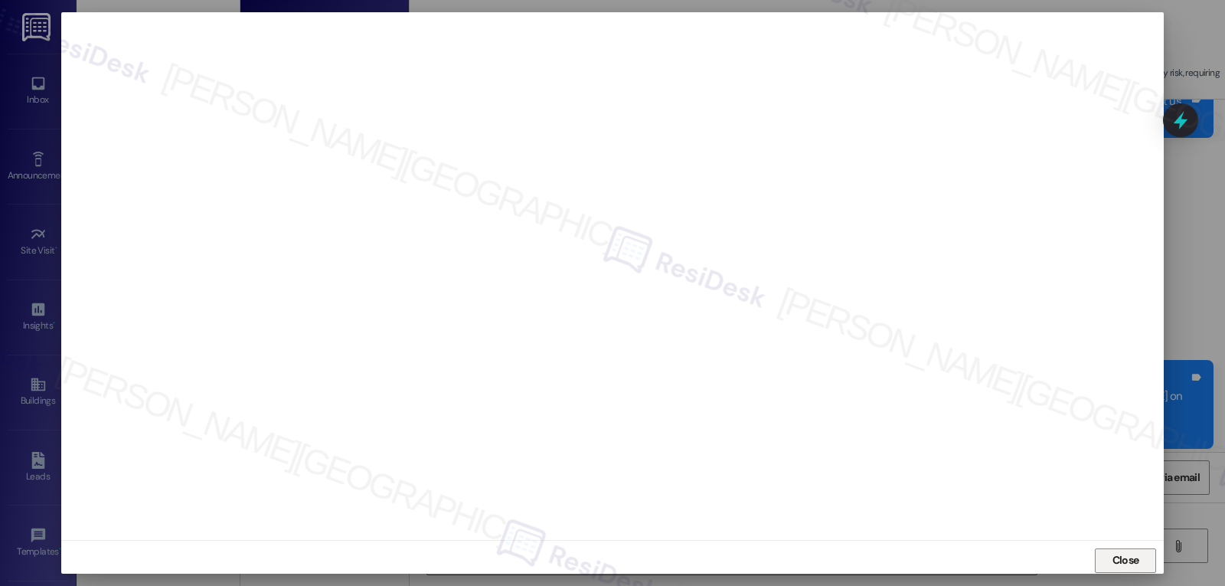
click at [1118, 559] on span "Close" at bounding box center [1125, 560] width 27 height 16
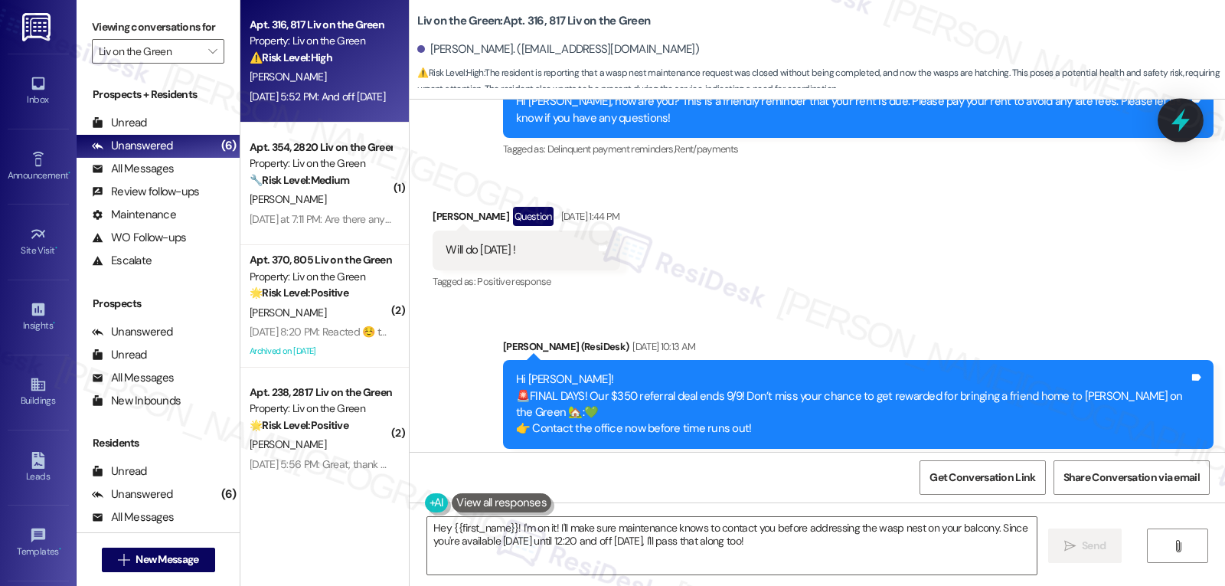
click at [1180, 109] on icon at bounding box center [1180, 120] width 26 height 26
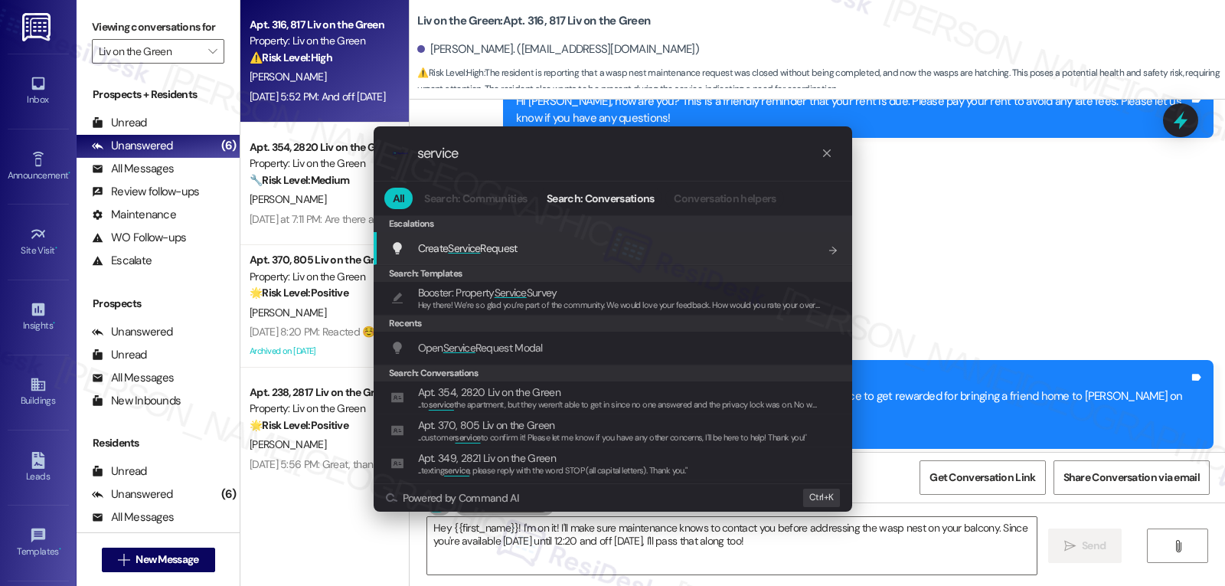
type input "service"
click at [510, 251] on span "Create Service Request" at bounding box center [468, 248] width 100 height 14
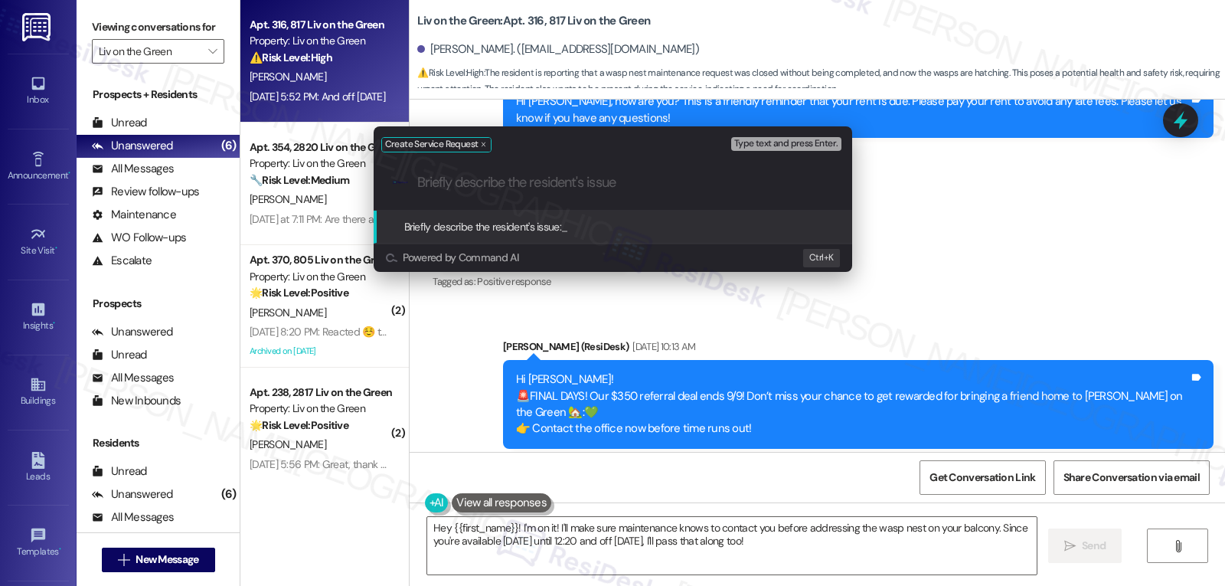
click at [1070, 261] on div "Create Service Request Type text and press Enter. .cls-1{fill:#0a055f;}.cls-2{f…" at bounding box center [612, 293] width 1225 height 586
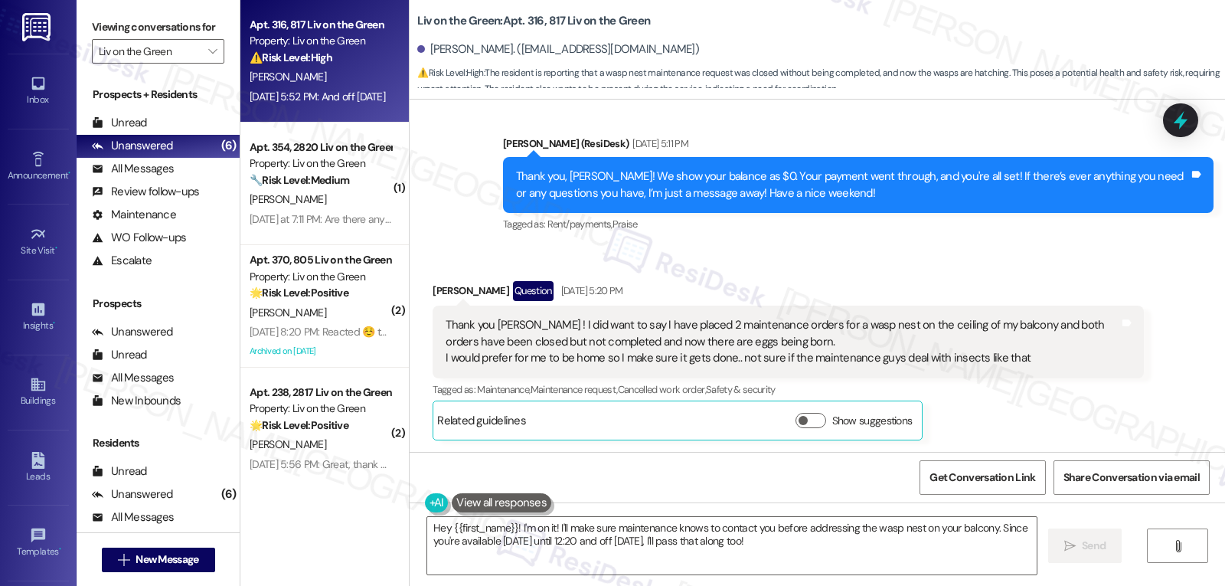
scroll to position [6364, 0]
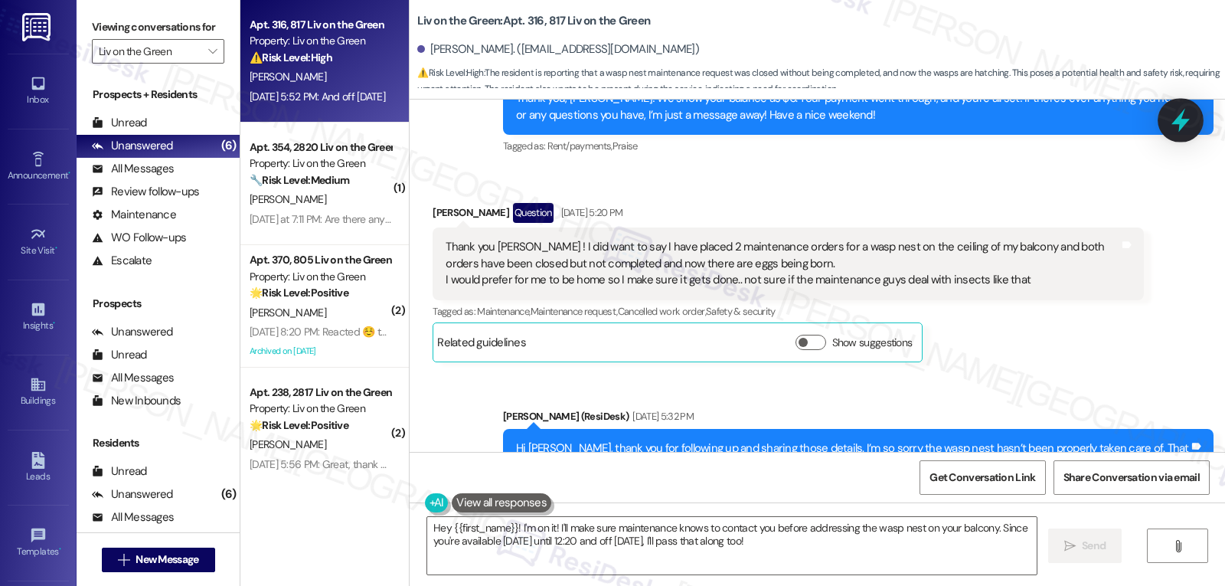
click at [1173, 124] on icon at bounding box center [1180, 121] width 18 height 24
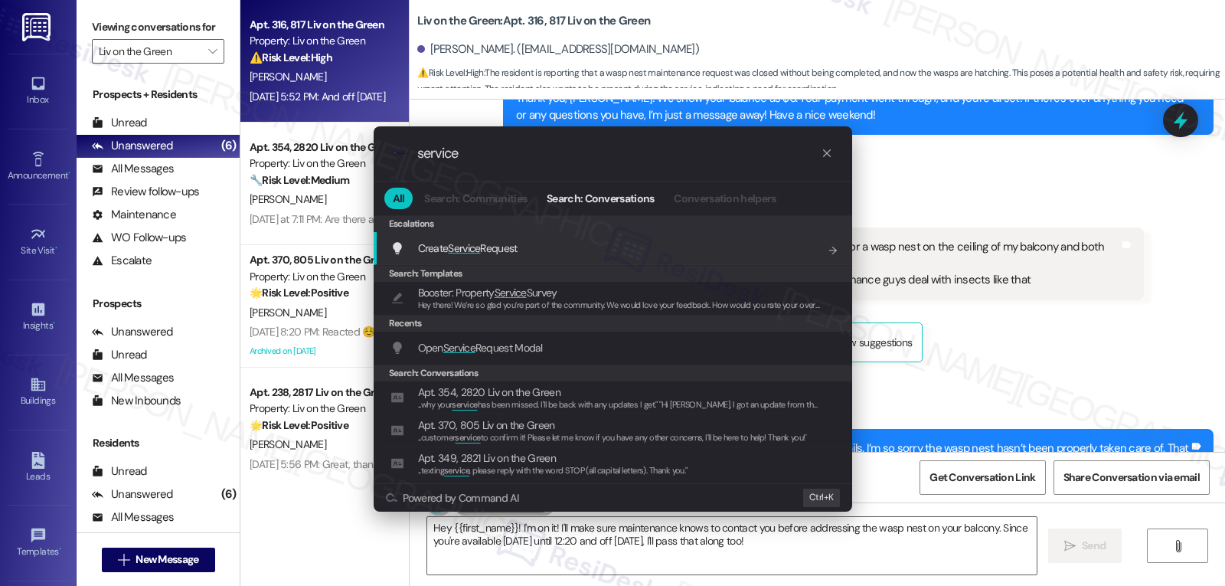
type input "service"
click at [526, 247] on div "Create Service Request Add shortcut" at bounding box center [614, 248] width 448 height 17
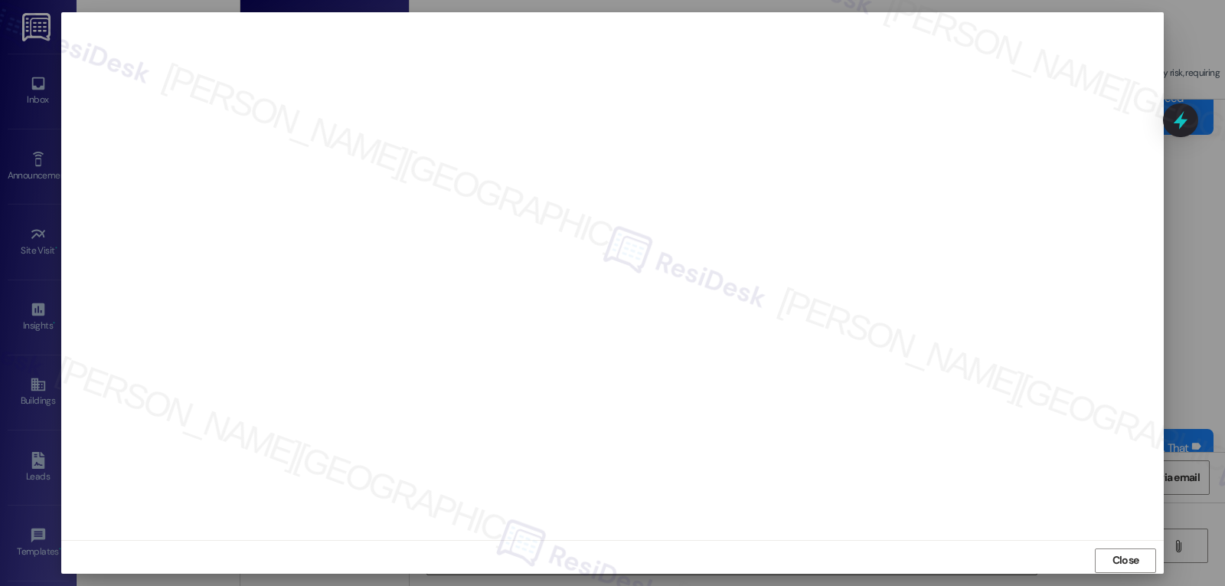
drag, startPoint x: 1122, startPoint y: 555, endPoint x: 1105, endPoint y: 555, distance: 16.8
click at [1122, 555] on span "Close" at bounding box center [1125, 560] width 27 height 16
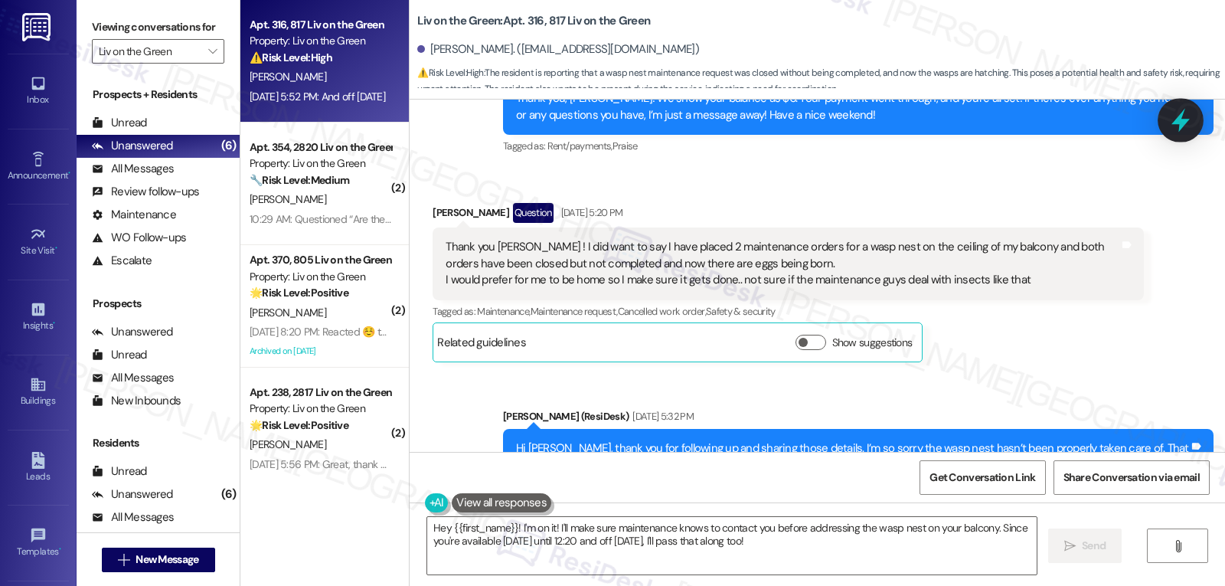
click at [1196, 121] on div at bounding box center [1180, 120] width 46 height 44
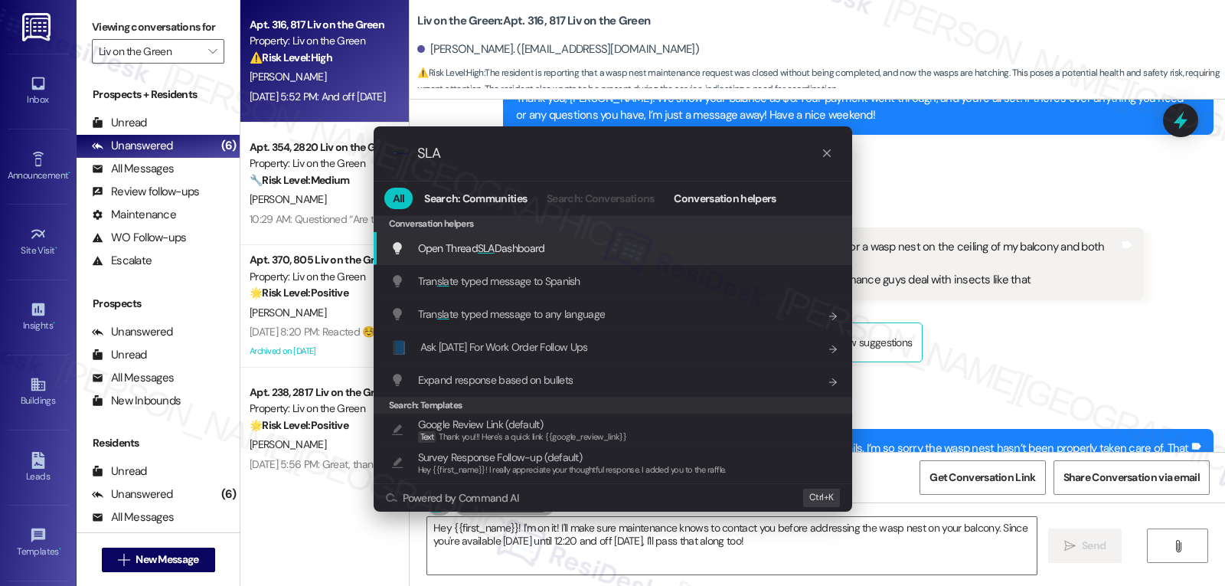
click at [543, 255] on span "Open Thread SLA Dashboard" at bounding box center [481, 248] width 127 height 14
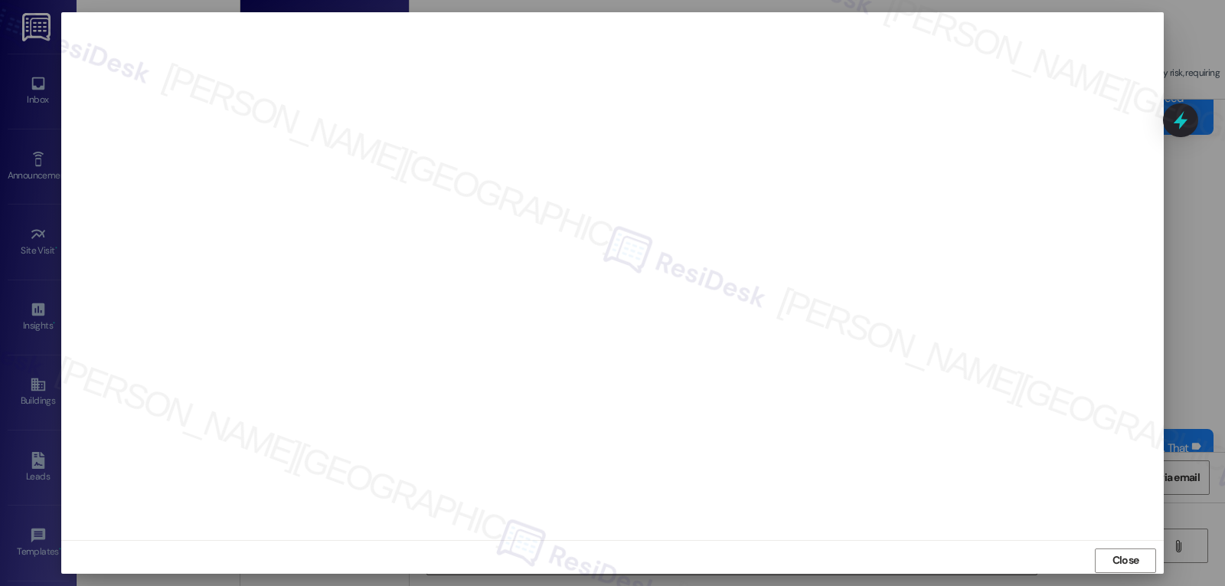
click at [1127, 553] on span "Close" at bounding box center [1125, 560] width 27 height 16
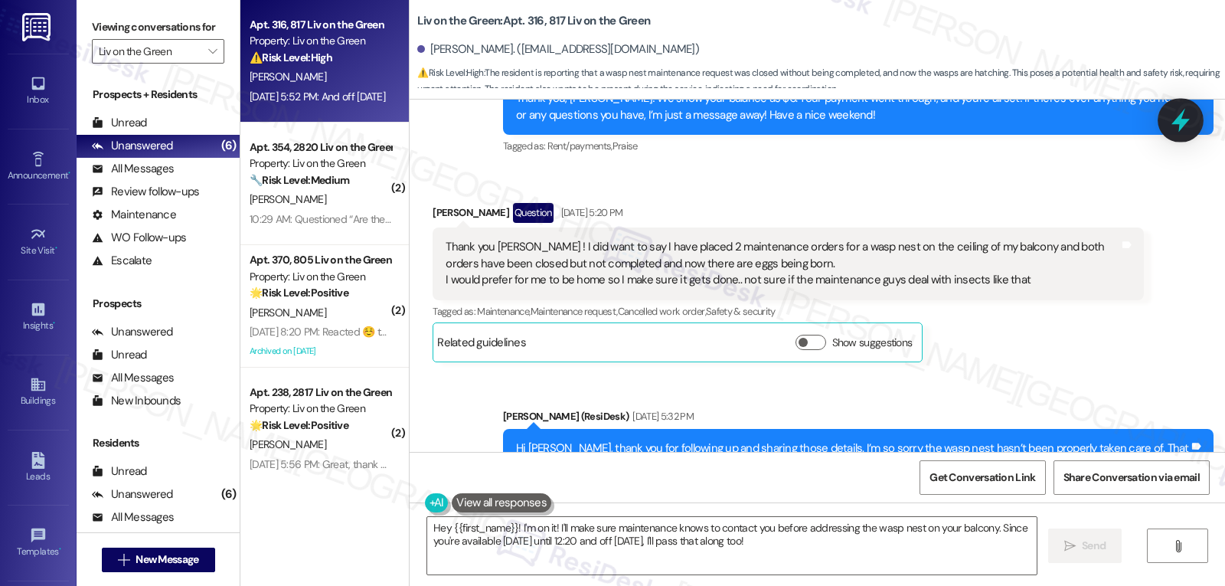
click at [1176, 126] on icon at bounding box center [1180, 120] width 26 height 26
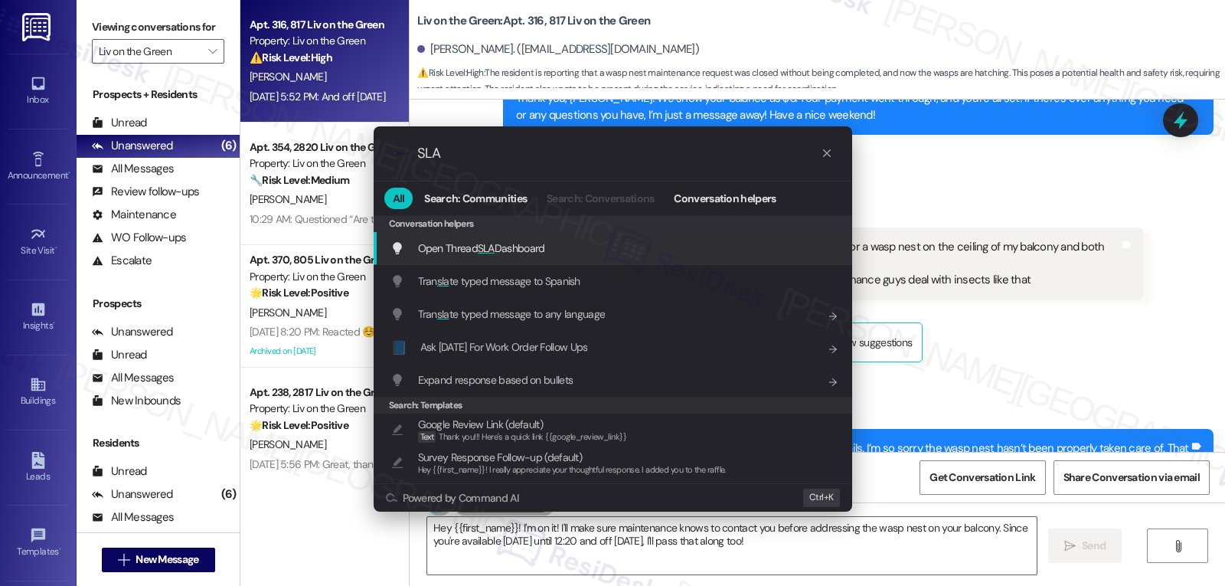
type input "SLA"
click at [481, 250] on span "SLA" at bounding box center [486, 248] width 17 height 14
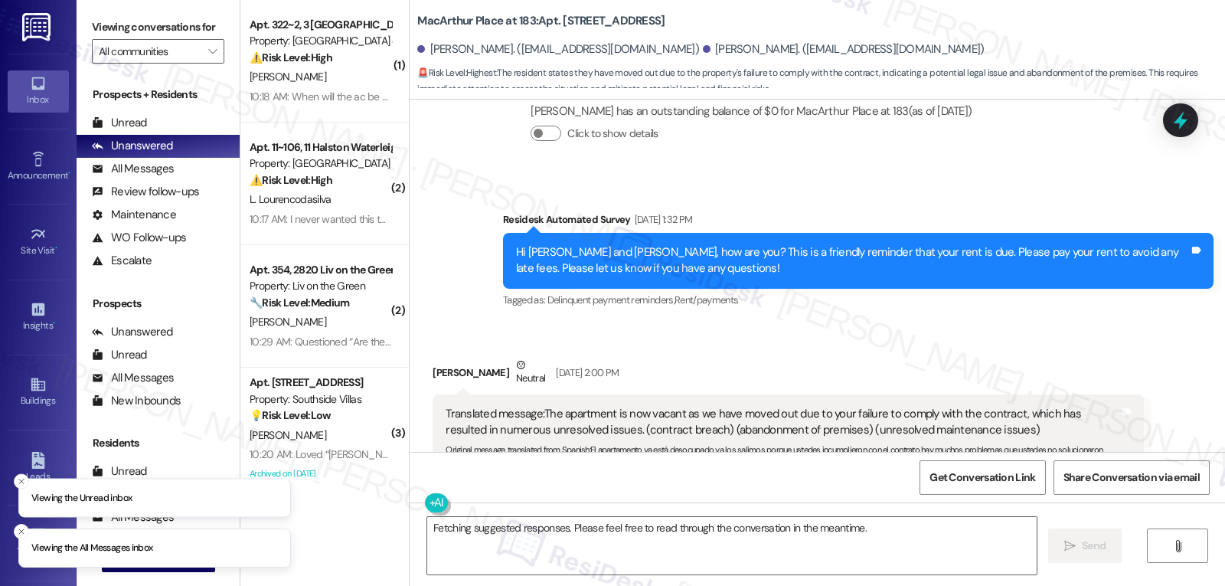
scroll to position [15180, 0]
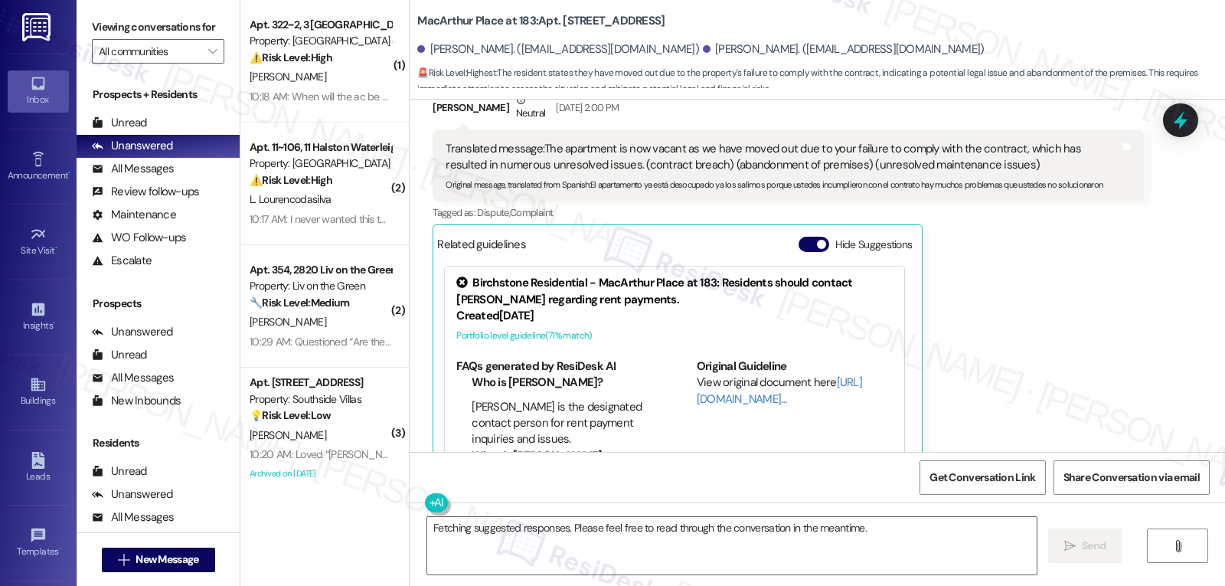
drag, startPoint x: 489, startPoint y: 200, endPoint x: 957, endPoint y: 443, distance: 527.2
click at [954, 442] on div "WO Lease started Sep 13, 2024 at 8:00 PM Show details Survey, sent via SMS Resi…" at bounding box center [817, 276] width 815 height 352
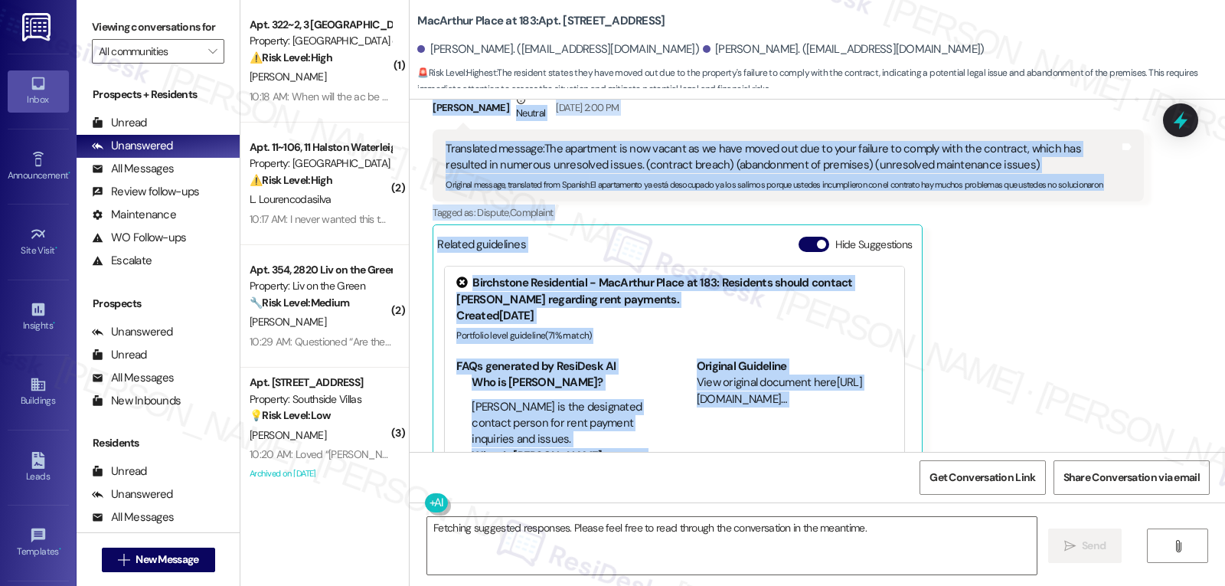
scroll to position [15607, 0]
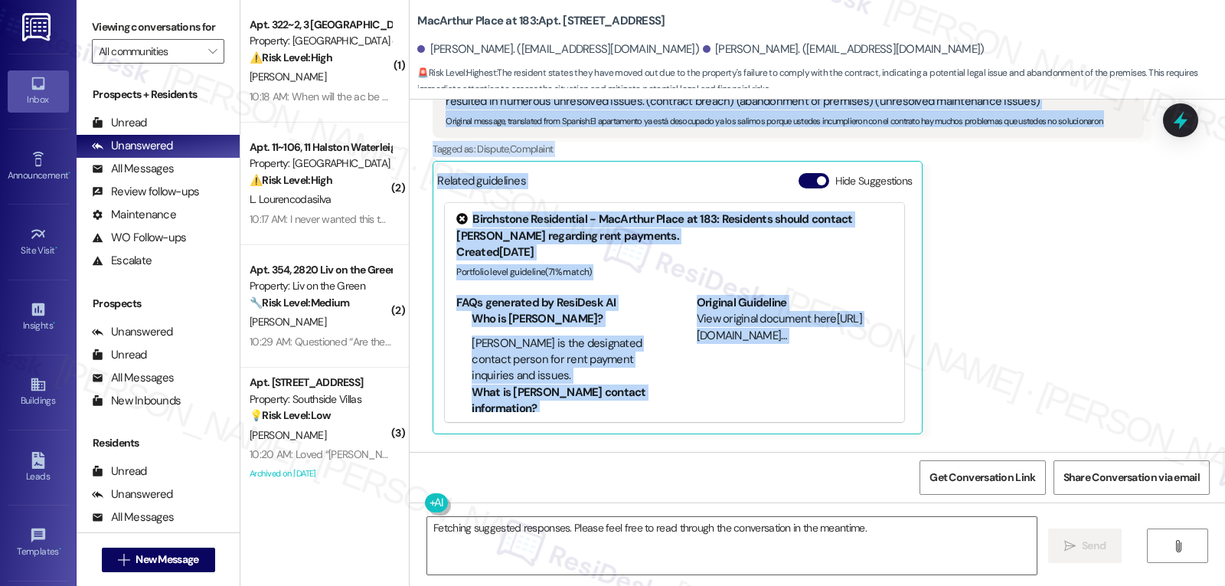
click at [957, 443] on div "WO Lease started Sep 13, 2024 at 8:00 PM Show details Survey, sent via SMS Resi…" at bounding box center [817, 276] width 815 height 352
click at [946, 338] on div "WO Lease started Sep 13, 2024 at 8:00 PM Show details Survey, sent via SMS Resi…" at bounding box center [817, 276] width 815 height 352
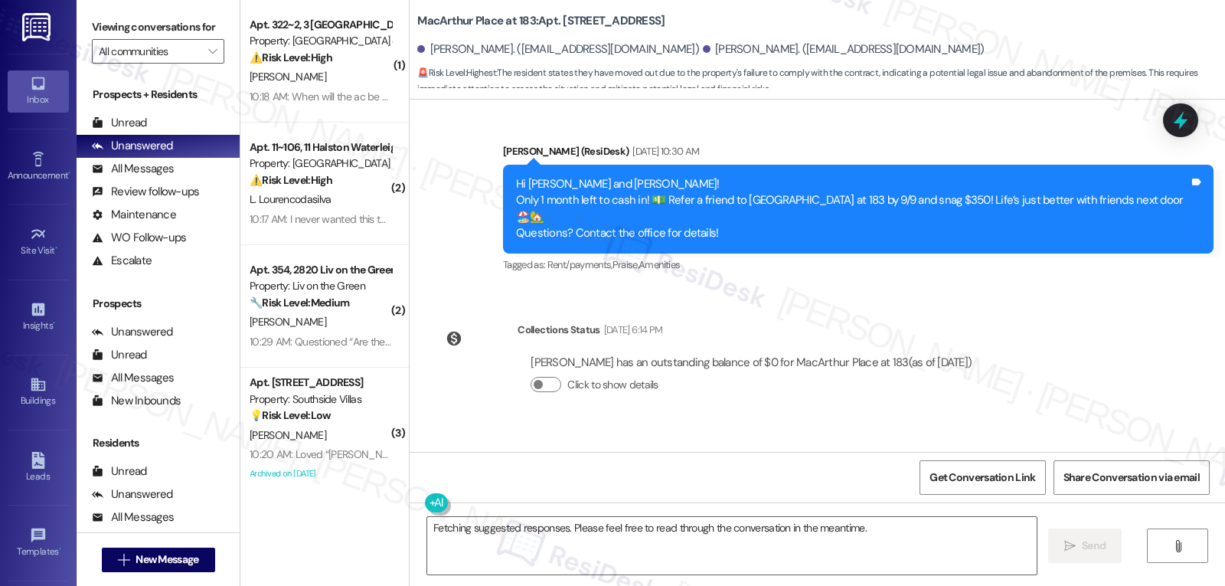
scroll to position [14995, 0]
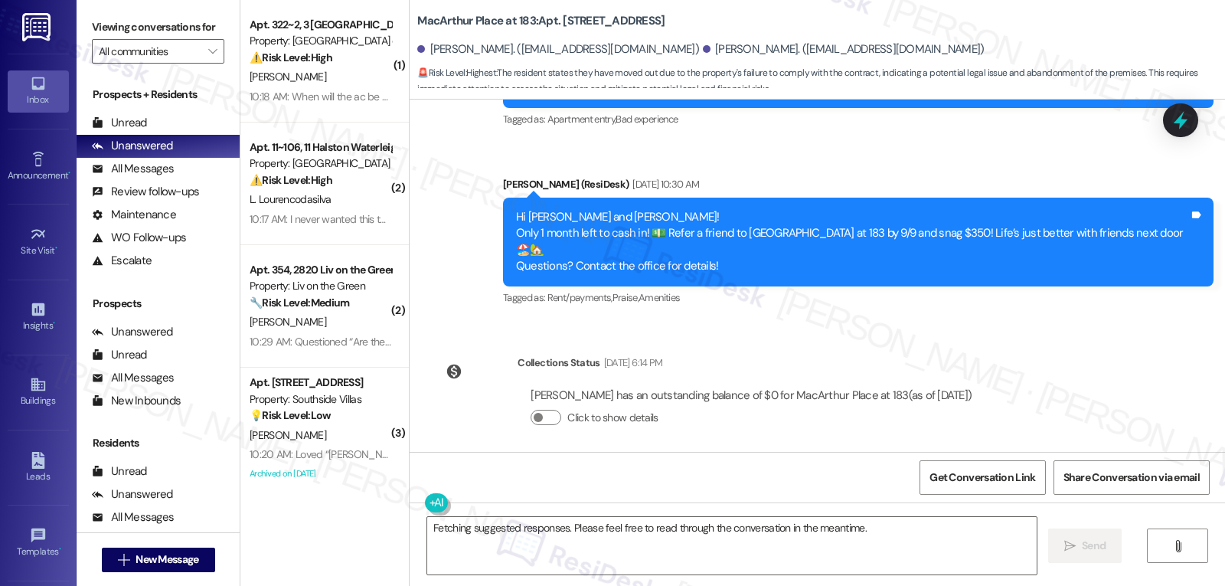
click at [962, 461] on div "Survey, sent via SMS Residesk Automated Survey Sep 03, 2025 at 1:32 PM Hi Dayan…" at bounding box center [817, 533] width 815 height 145
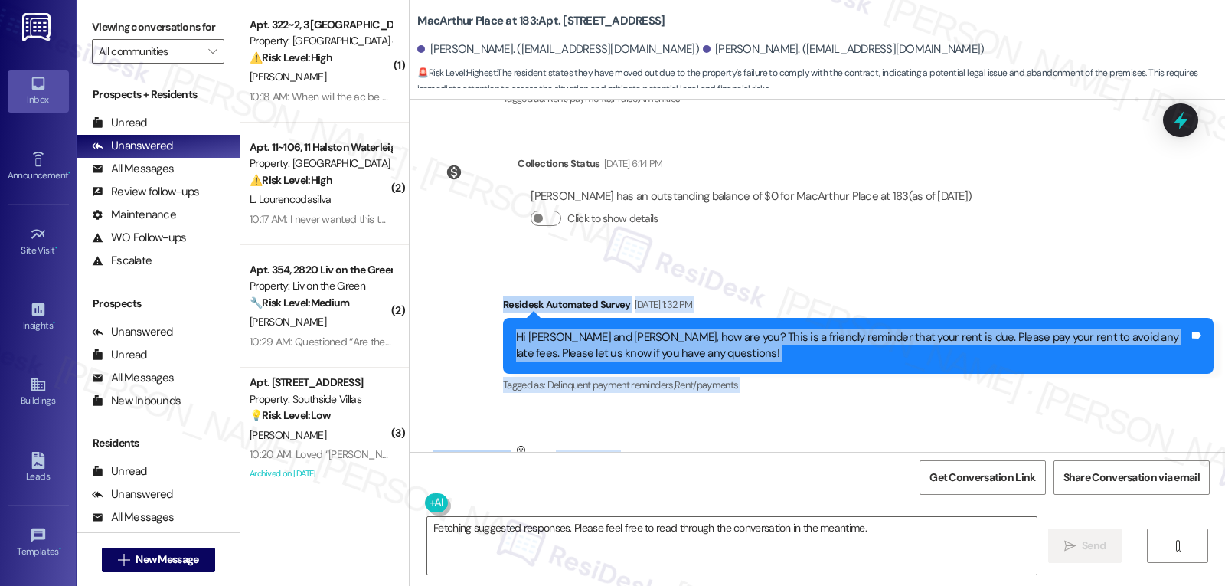
scroll to position [15454, 0]
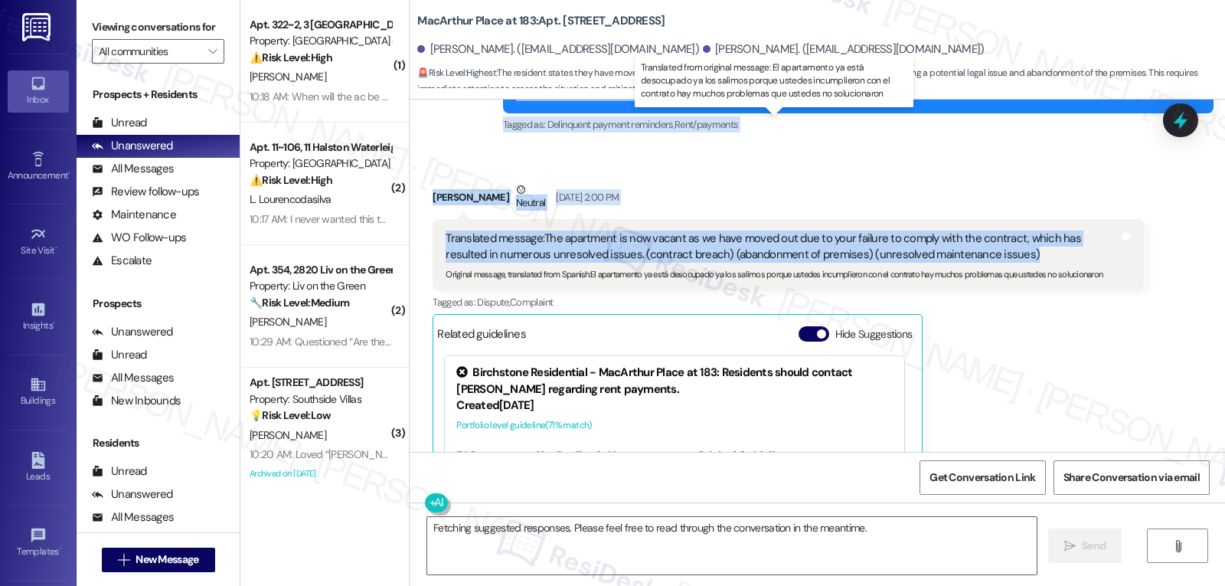
drag, startPoint x: 501, startPoint y: 246, endPoint x: 1057, endPoint y: 140, distance: 566.5
click at [1057, 140] on div "WO Lease started Sep 13, 2024 at 8:00 PM Show details Survey, sent via SMS Resi…" at bounding box center [817, 276] width 815 height 352
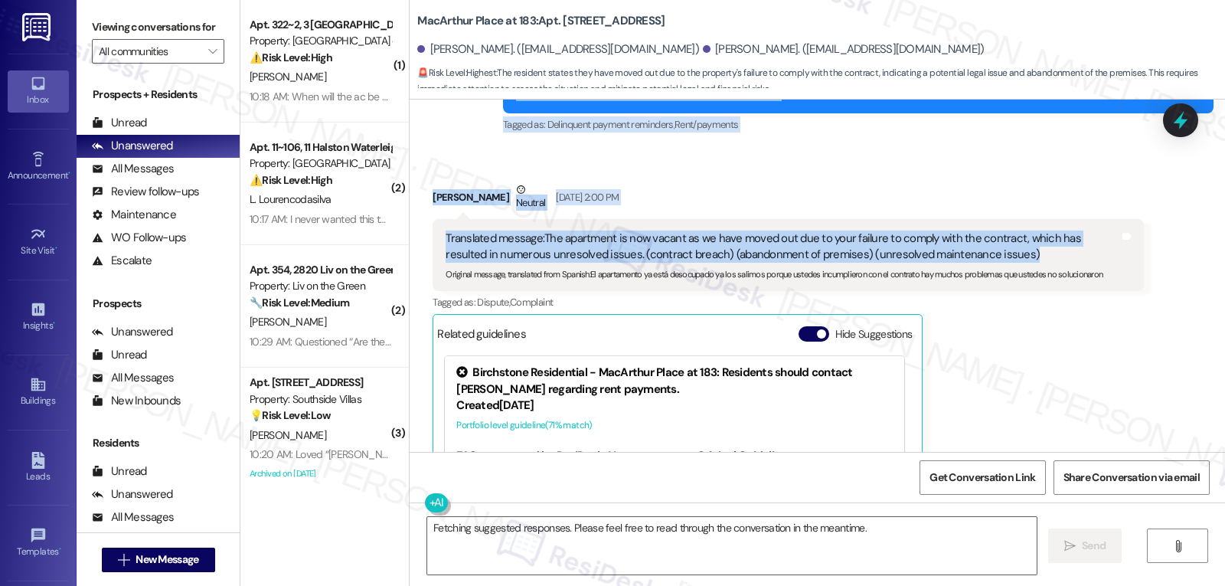
copy div "Residesk Automated Survey Sep 03, 2025 at 1:32 PM Hi Dayana and Roger, how are …"
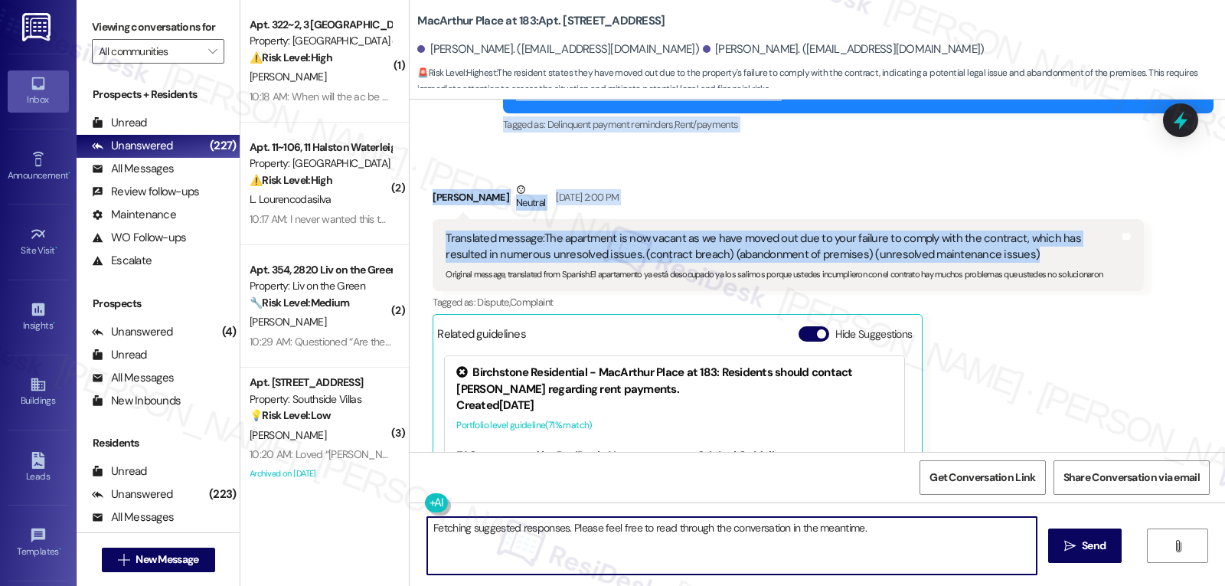
click at [641, 537] on textarea "Fetching suggested responses. Please feel free to read through the conversation…" at bounding box center [731, 545] width 609 height 57
paste textarea "Hi Roger, thank you for your message. I'm really sorry to hear about your exper…"
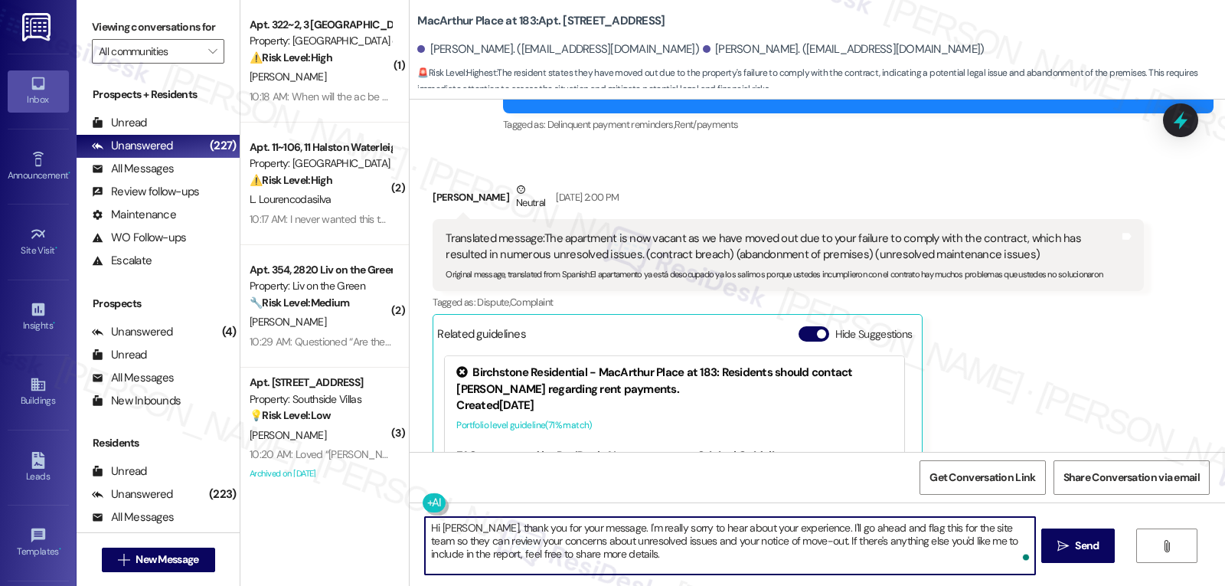
click at [951, 529] on textarea "Hi Roger, thank you for your message. I'm really sorry to hear about your exper…" at bounding box center [729, 545] width 609 height 57
drag, startPoint x: 838, startPoint y: 541, endPoint x: 1021, endPoint y: 622, distance: 199.8
click at [1021, 585] on html "Inbox Go to Inbox Announcement • Send A Text Announcement Site Visit • Go to Si…" at bounding box center [612, 293] width 1225 height 586
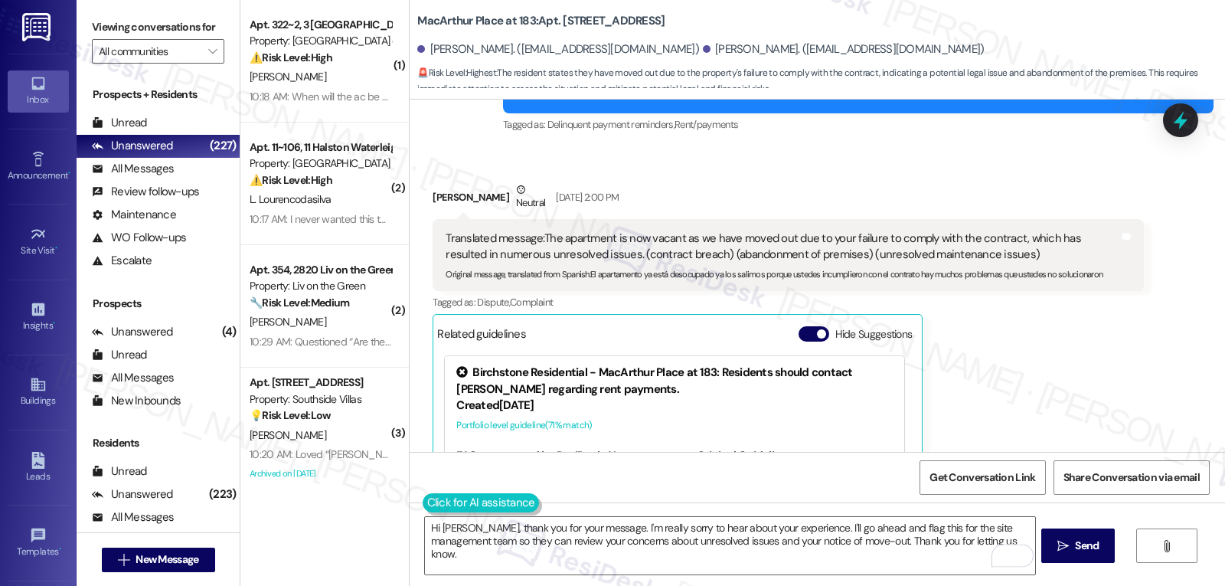
click at [423, 504] on button at bounding box center [481, 502] width 117 height 19
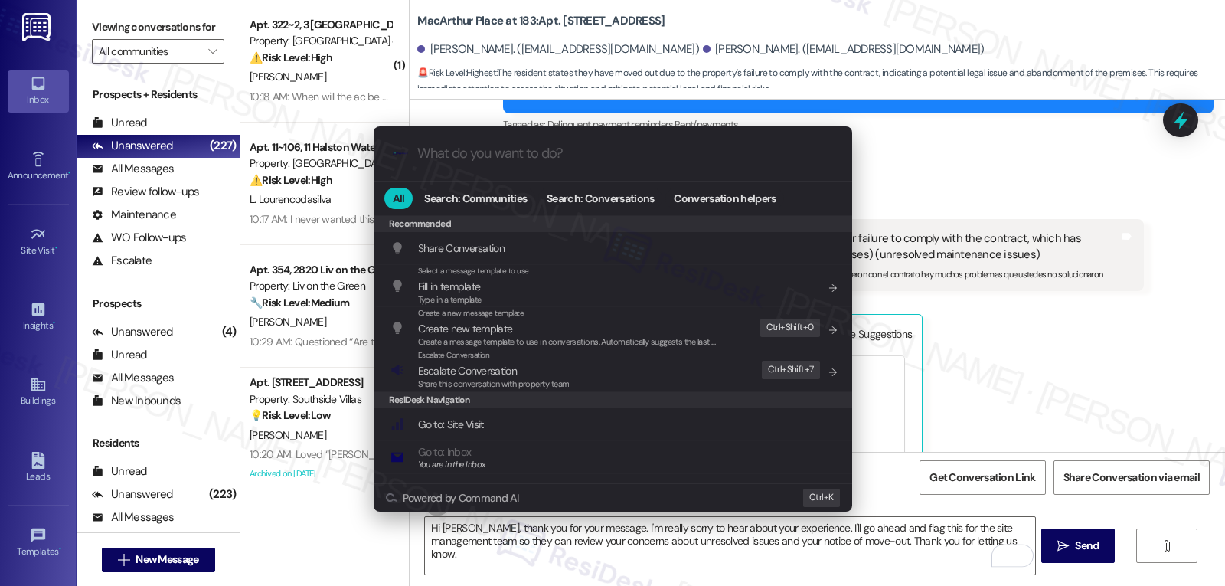
click at [678, 550] on div ".cls-1{fill:#0a055f;}.cls-2{fill:#0cc4c4;} resideskLogoBlueOrange All Search: C…" at bounding box center [612, 293] width 1225 height 586
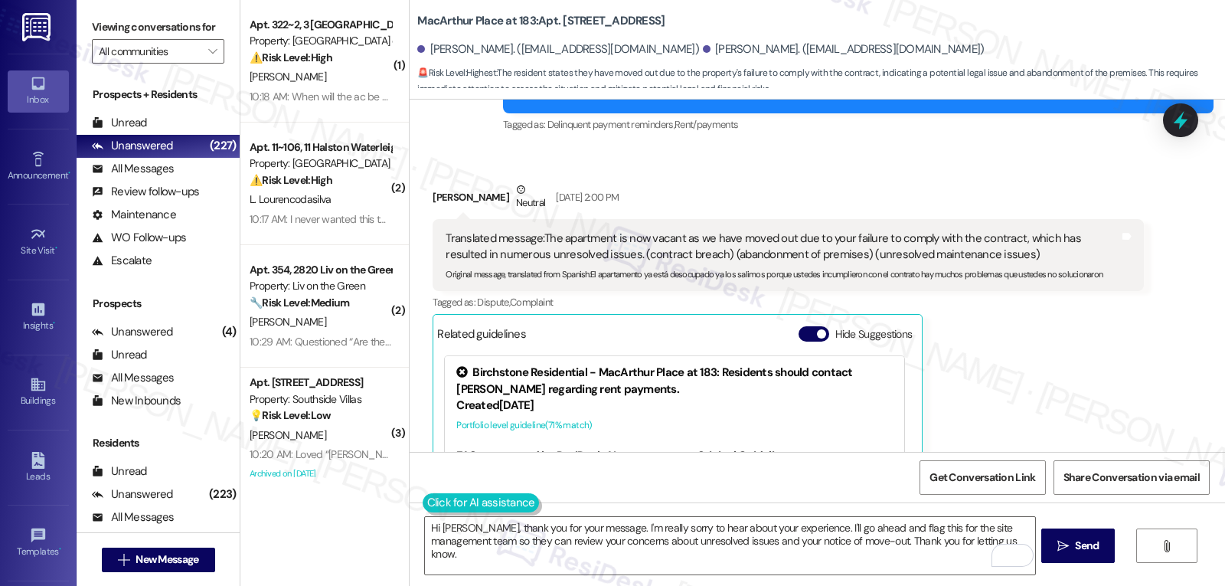
click at [429, 501] on button at bounding box center [481, 502] width 117 height 19
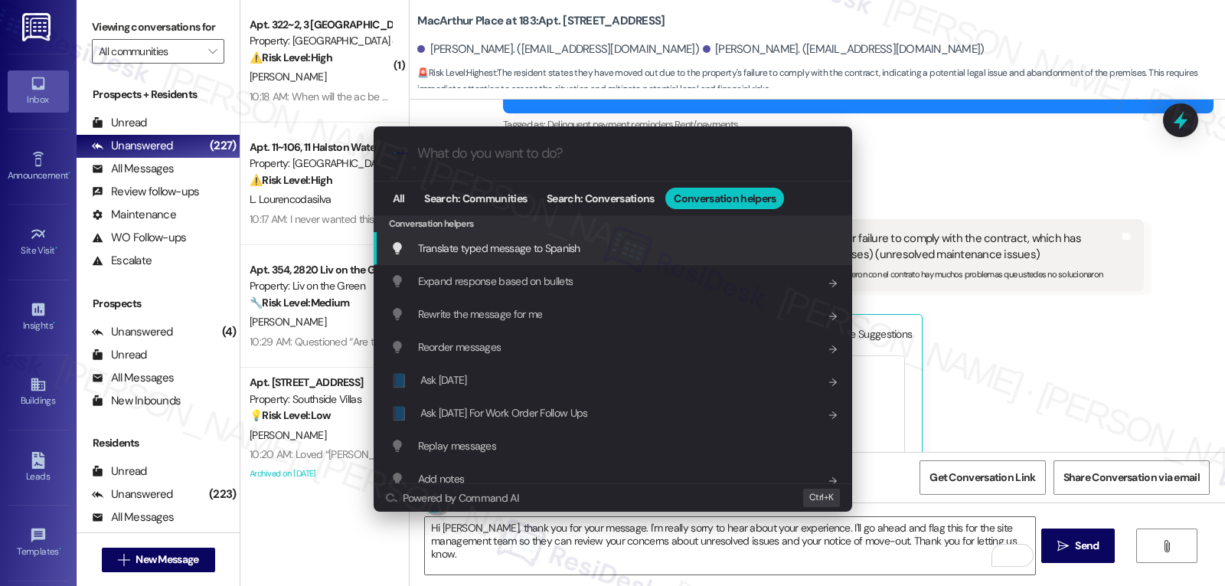
click at [547, 251] on span "Translate typed message to Spanish" at bounding box center [499, 248] width 162 height 14
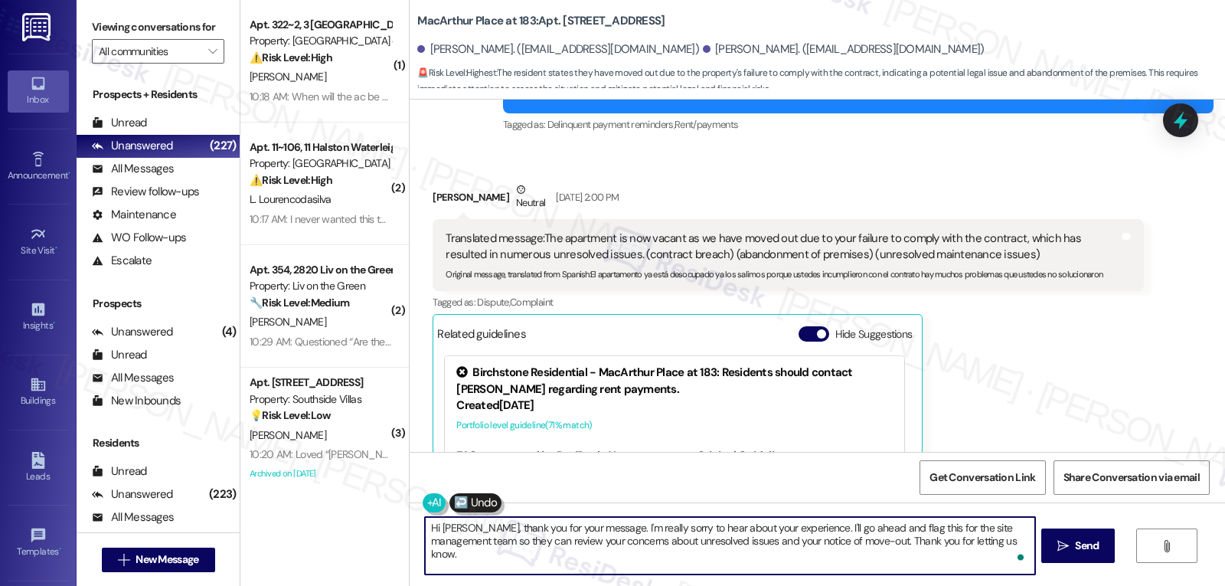
scroll to position [17, 0]
drag, startPoint x: 800, startPoint y: 544, endPoint x: 1101, endPoint y: 622, distance: 310.6
click at [1101, 585] on html "Inbox Go to Inbox Announcement • Send A Text Announcement Site Visit • Go to Si…" at bounding box center [612, 293] width 1225 height 586
drag, startPoint x: 998, startPoint y: 541, endPoint x: 1057, endPoint y: 622, distance: 99.7
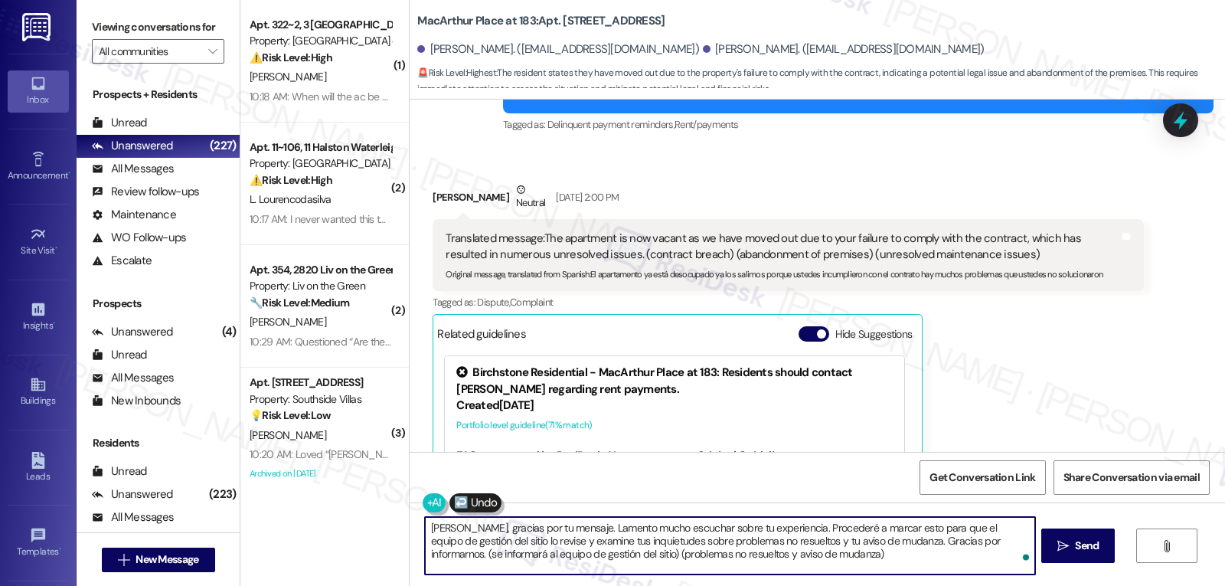
click at [1057, 585] on html "Inbox Go to Inbox Announcement • Send A Text Announcement Site Visit • Go to Si…" at bounding box center [612, 293] width 1225 height 586
type textarea "Hola Roger, gracias por tu mensaje. Lamento mucho escuchar sobre tu experiencia…"
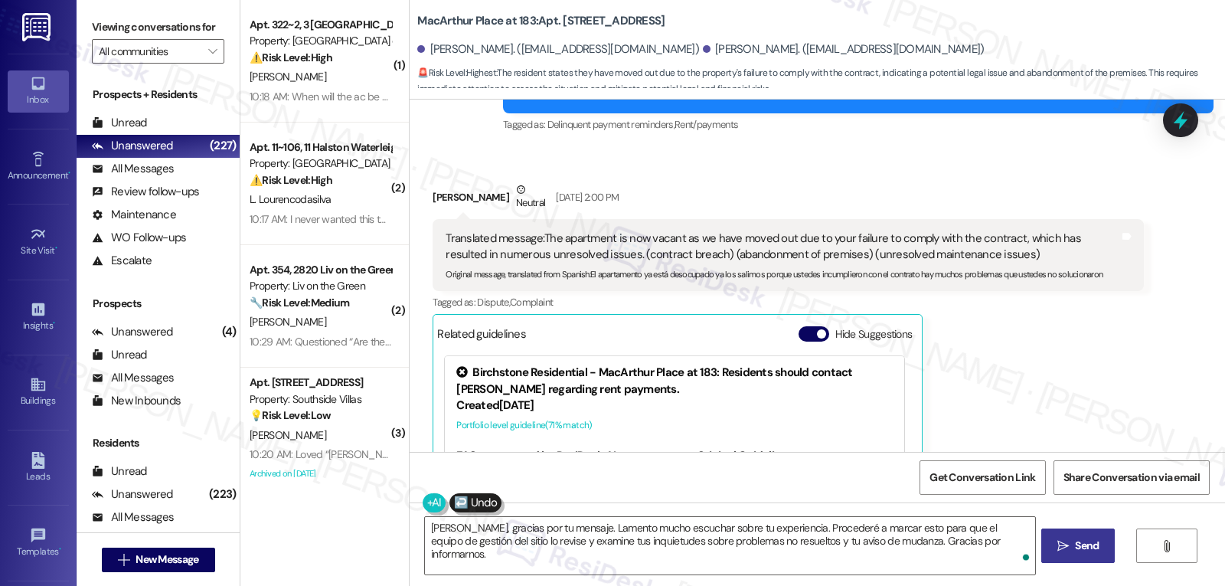
click at [1095, 551] on span "Send" at bounding box center [1087, 545] width 24 height 16
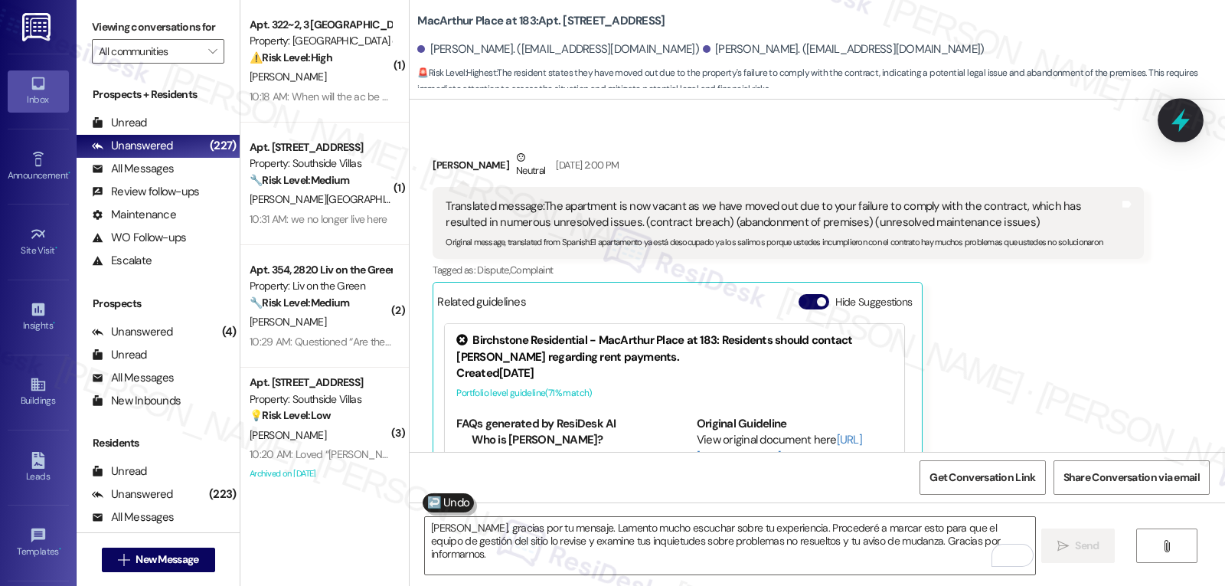
click at [1186, 119] on icon at bounding box center [1180, 121] width 18 height 24
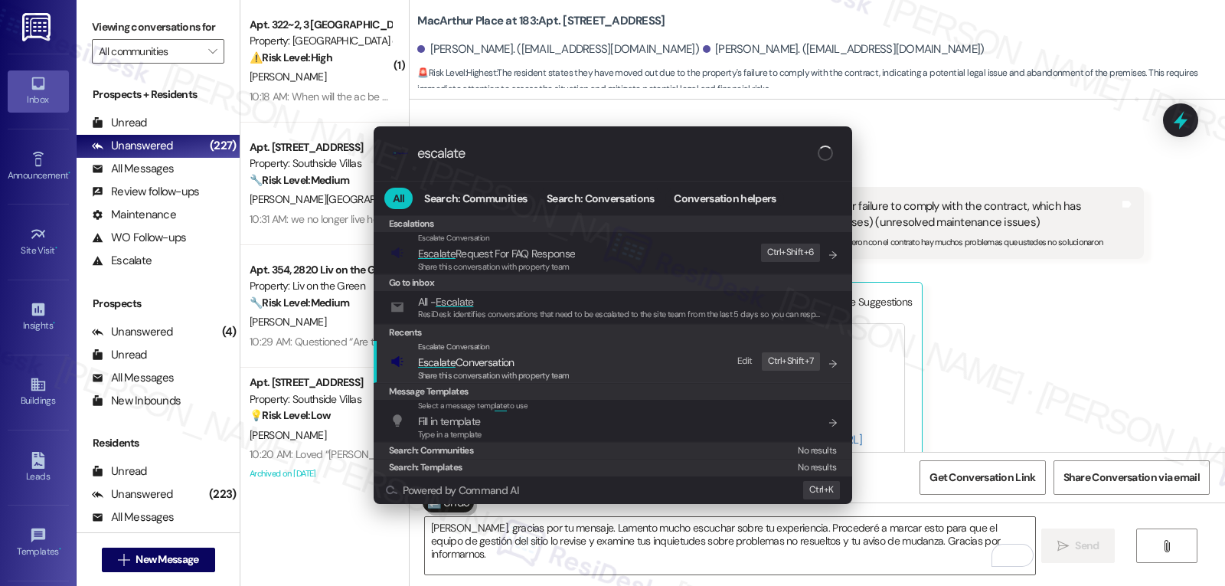
type input "escalate"
click at [539, 370] on span "Share this conversation with property team" at bounding box center [494, 375] width 152 height 11
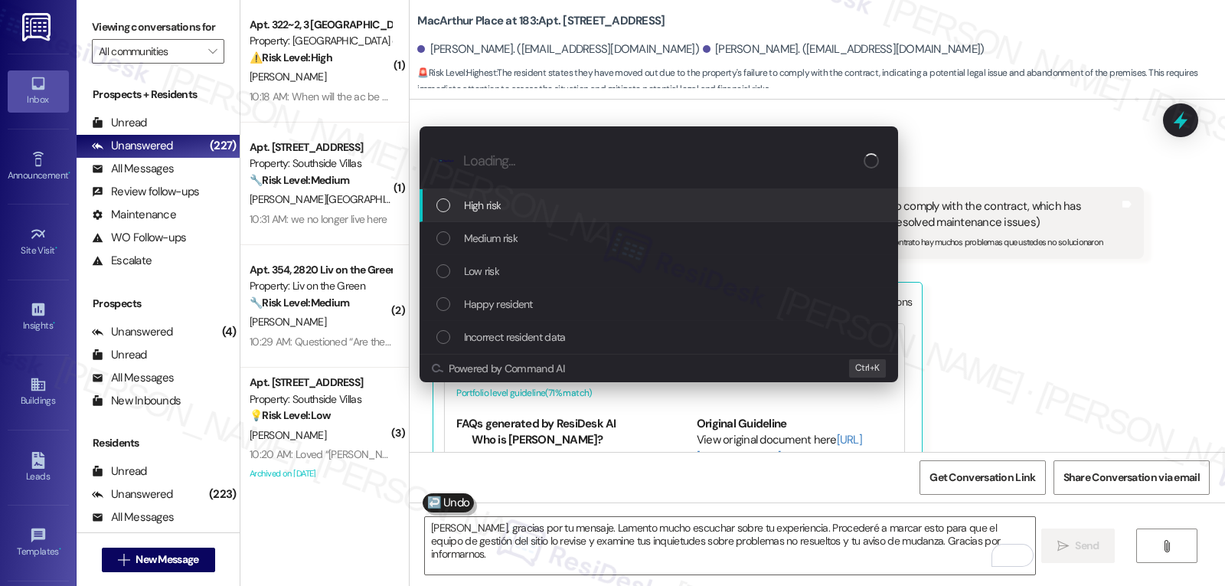
click at [537, 201] on div "High risk" at bounding box center [660, 205] width 448 height 17
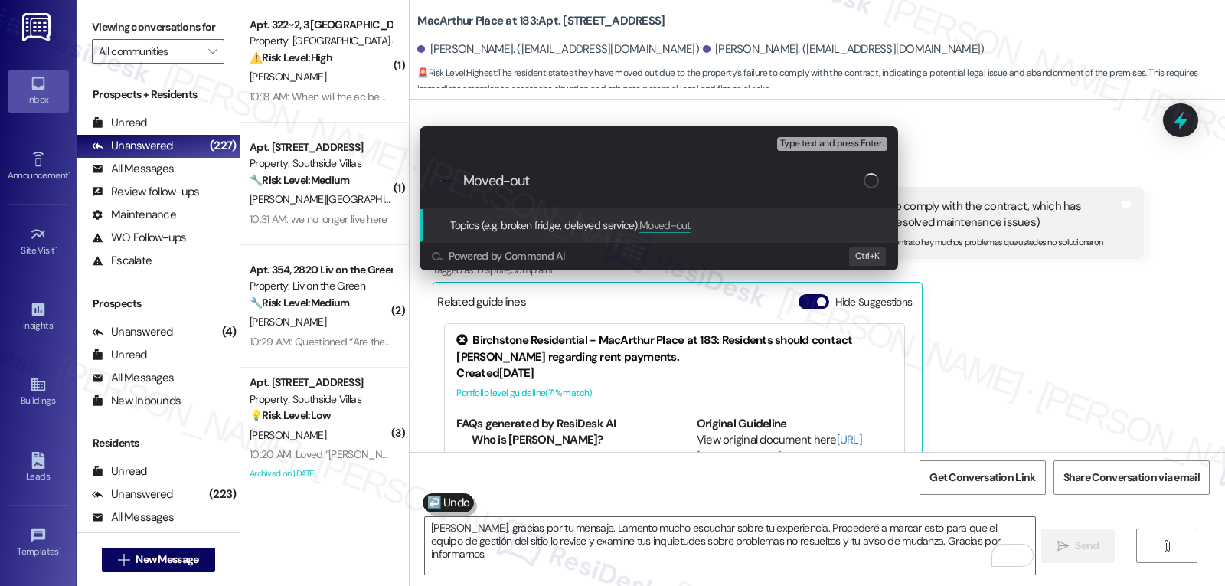
type input "Moved-out"
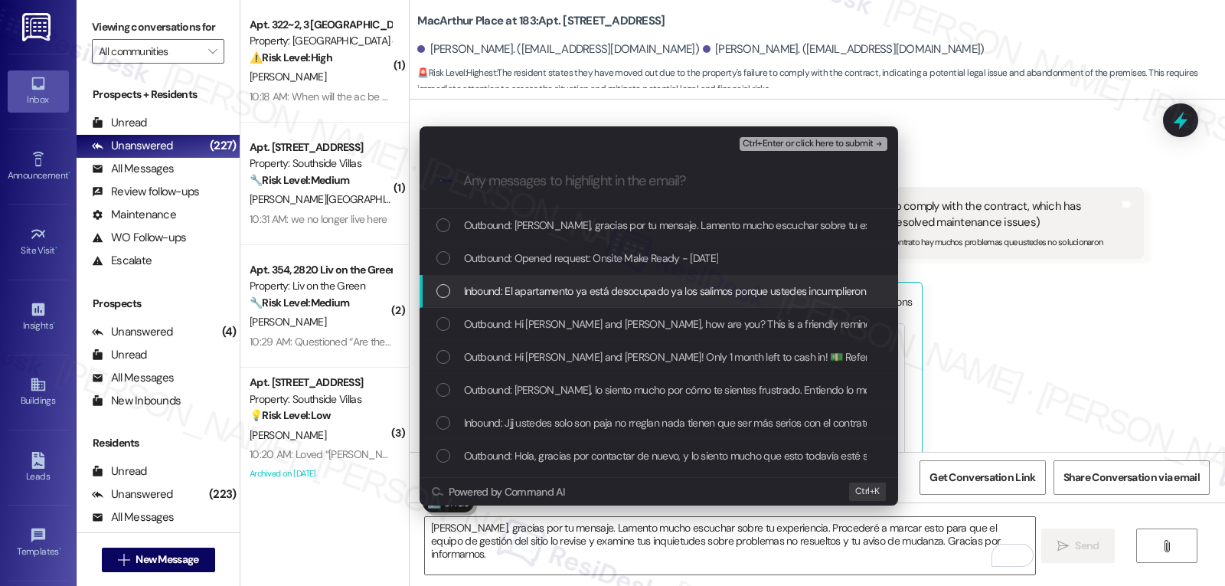
click at [441, 283] on div "Inbound: El apartamento ya está desocupado ya los salimos porque ustedes incump…" at bounding box center [660, 290] width 448 height 17
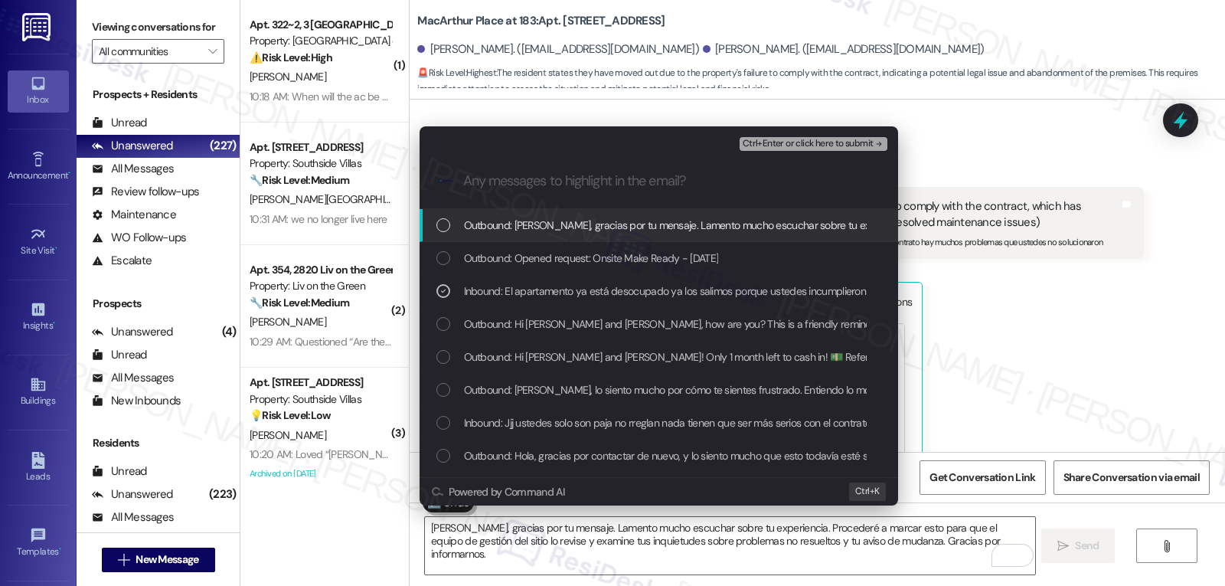
click at [853, 139] on span "Ctrl+Enter or click here to submit" at bounding box center [807, 144] width 131 height 11
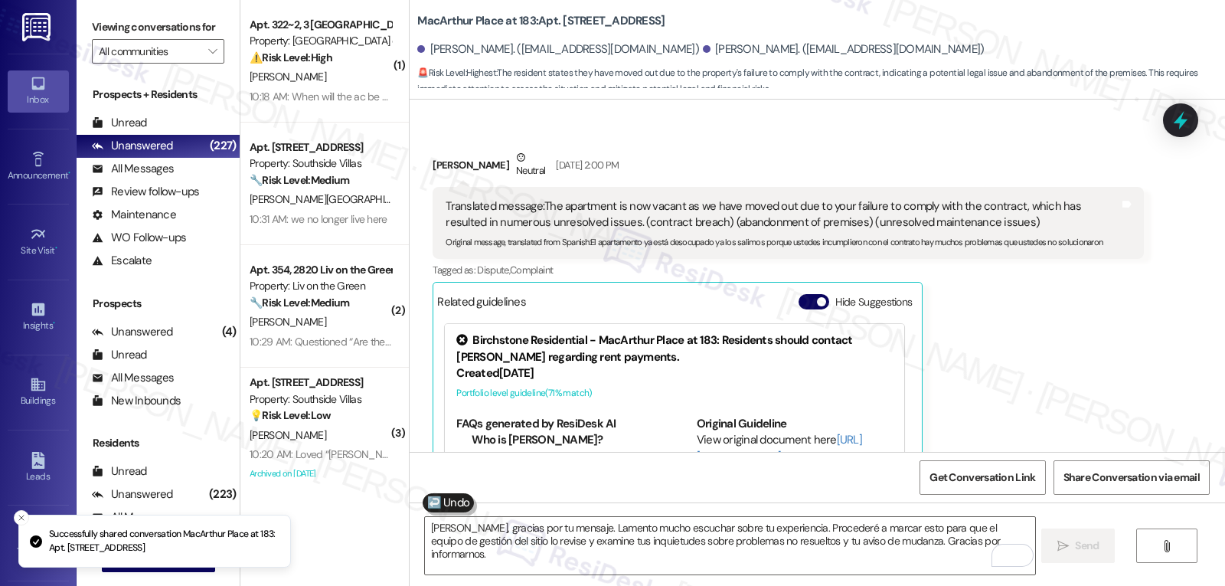
scroll to position [15730, 0]
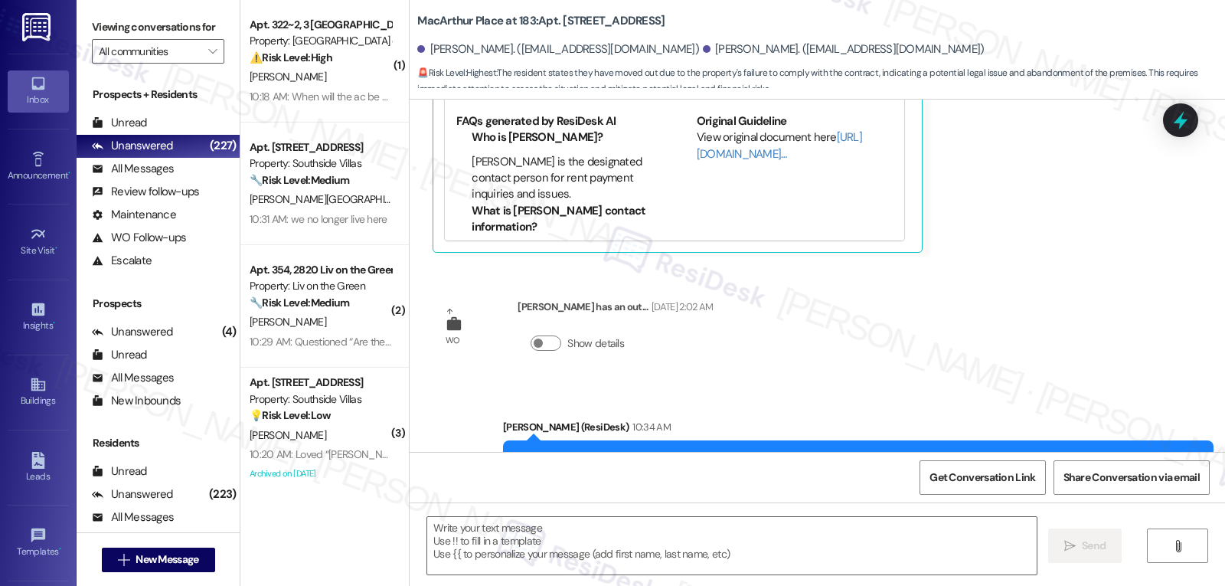
type textarea "Fetching suggested responses. Please feel free to read through the conversation…"
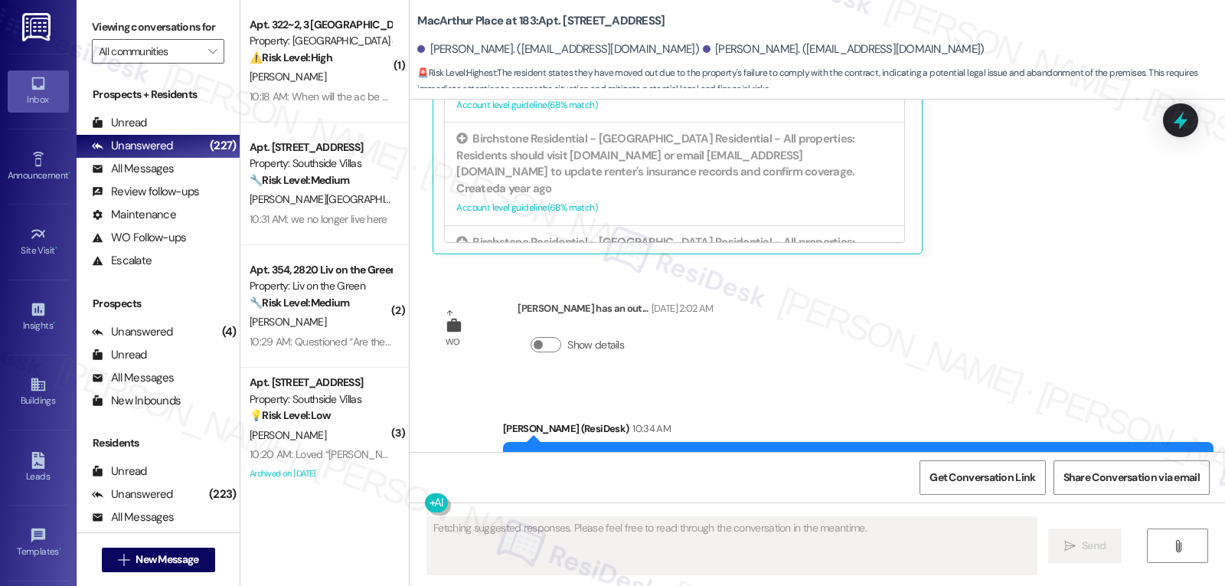
scroll to position [15802, 0]
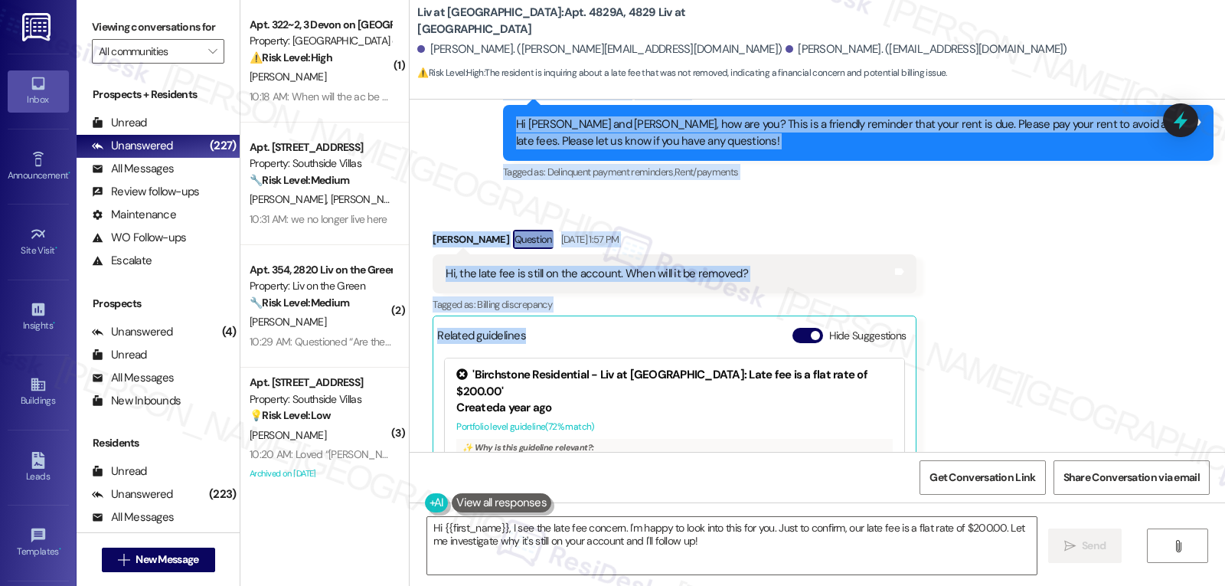
scroll to position [781, 0]
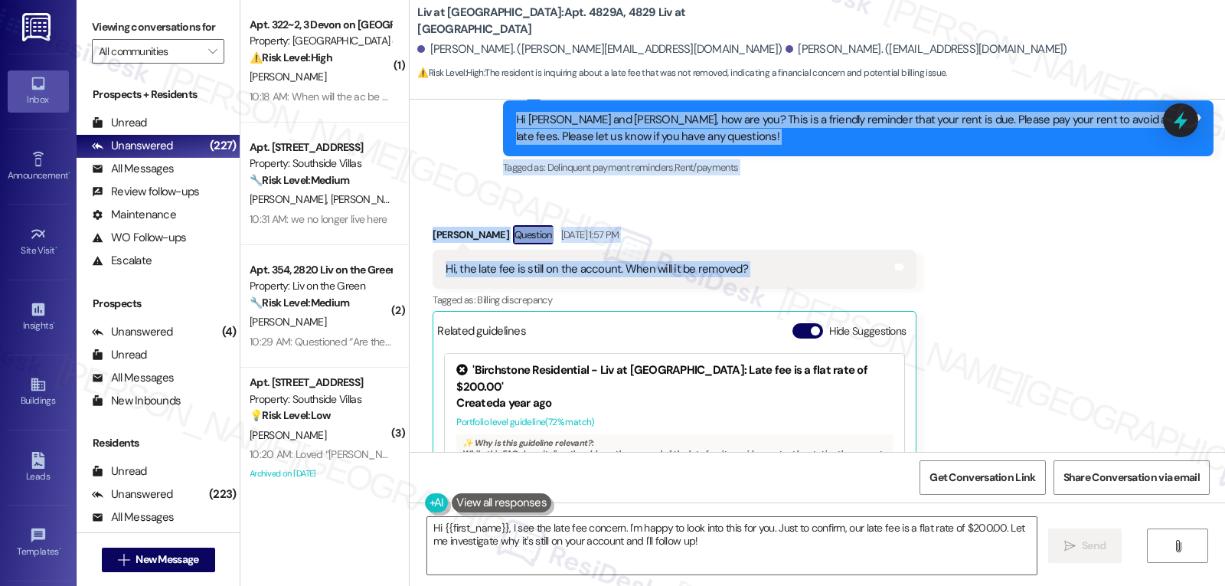
drag, startPoint x: 492, startPoint y: 257, endPoint x: 840, endPoint y: 275, distance: 348.7
click at [840, 275] on div "Lease started Jul 30, 2025 at 8:00 PM Announcement, sent via SMS Sarah (ResiDes…" at bounding box center [817, 276] width 815 height 352
copy div "Residesk Automated Survey Sep 03, 2025 at 1:19 PM Hi Angel and Ruth, how are yo…"
click at [739, 555] on textarea "Hi {{first_name}}, I see the late fee concern. I'm happy to look into this for …" at bounding box center [731, 545] width 609 height 57
paste textarea "Ruth, thank you for reaching out."
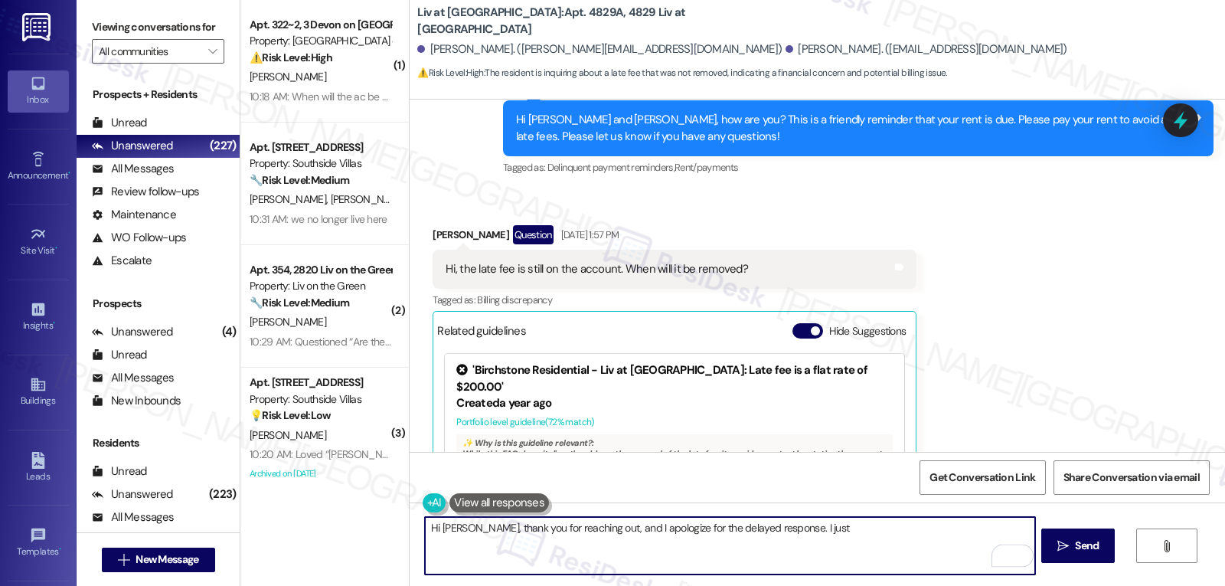
click at [853, 530] on textarea "Hi Ruth, thank you for reaching out, and I apologize for the delayed response. …" at bounding box center [729, 545] width 609 height 57
drag, startPoint x: 729, startPoint y: 555, endPoint x: 710, endPoint y: 553, distance: 19.3
click at [729, 556] on textarea "Hi Ruth, thank you for reaching out, and I apologize for the delayed response. …" at bounding box center [729, 545] width 609 height 57
click at [716, 564] on textarea "Hi Ruth, thank you for reaching out, and I apologize for the delayed response. …" at bounding box center [729, 545] width 609 height 57
type textarea "Hi Ruth, thank you for reaching out, and I apologize for the delayed response. …"
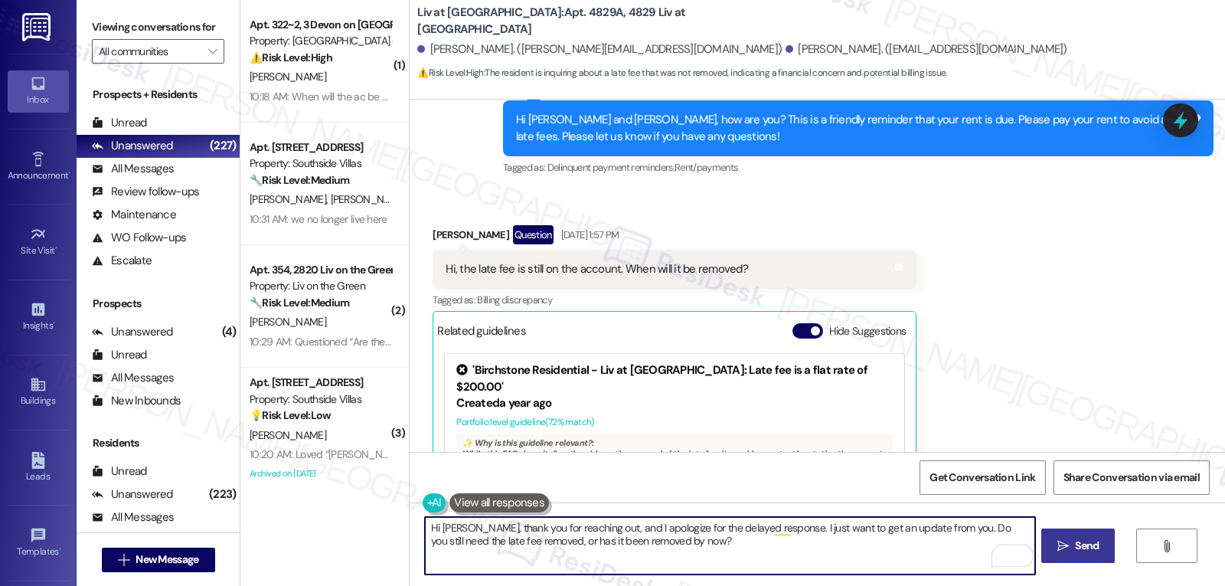
click at [1072, 549] on span "Send" at bounding box center [1087, 545] width 30 height 16
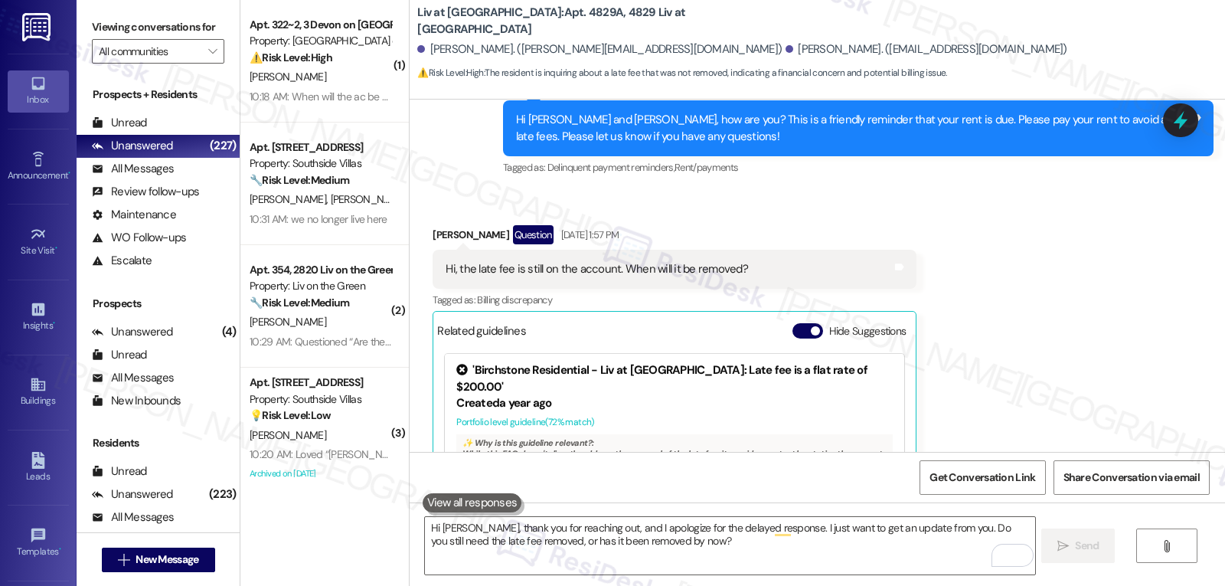
scroll to position [942, 0]
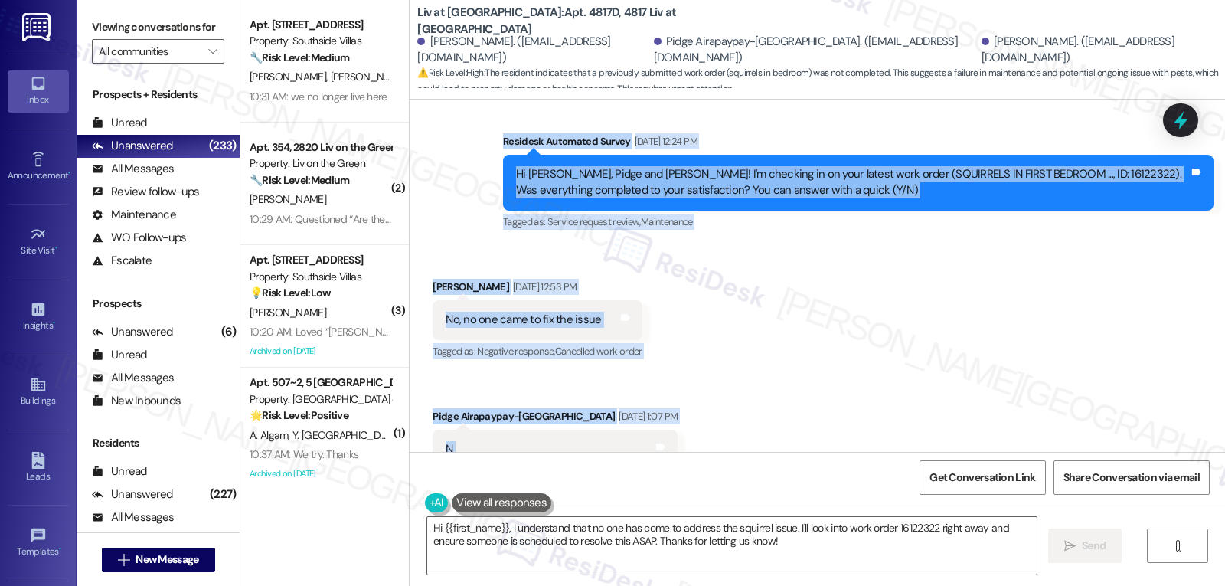
scroll to position [948, 0]
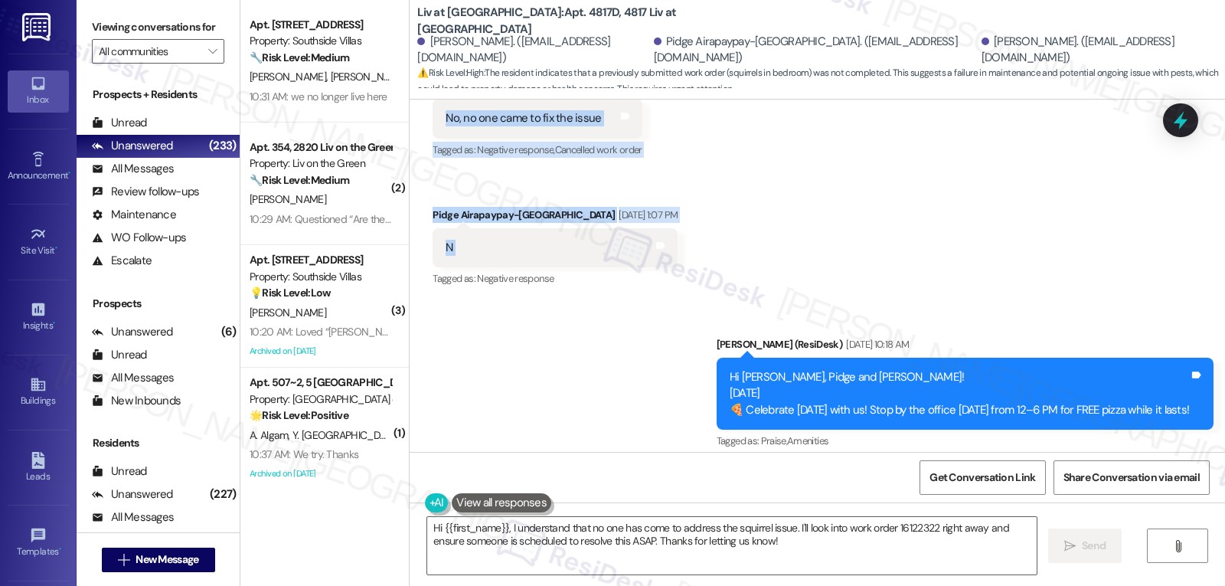
drag, startPoint x: 489, startPoint y: 246, endPoint x: 661, endPoint y: 258, distance: 171.8
click at [661, 258] on div "WO Lease started [DATE] 8:00 PM Show details Survey, sent via SMS Residesk Auto…" at bounding box center [817, 276] width 815 height 352
copy div "Residesk Automated Survey [DATE] 12:24 PM Hi [PERSON_NAME], Pidge and [PERSON_N…"
click at [802, 560] on textarea "Hi {{first_name}}, I understand that no one has come to address the squirrel is…" at bounding box center [731, 545] width 609 height 57
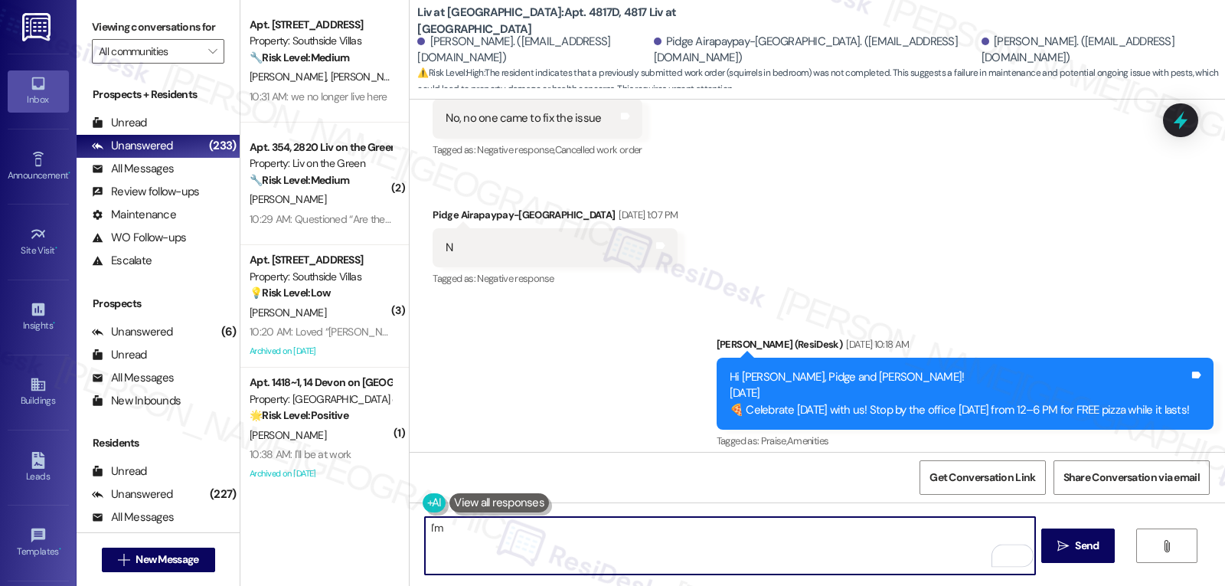
type textarea "I'm"
click at [1203, 122] on div "Received via SMS [PERSON_NAME] [DATE] 12:53 PM No, no one came to fix the issue…" at bounding box center [817, 172] width 815 height 259
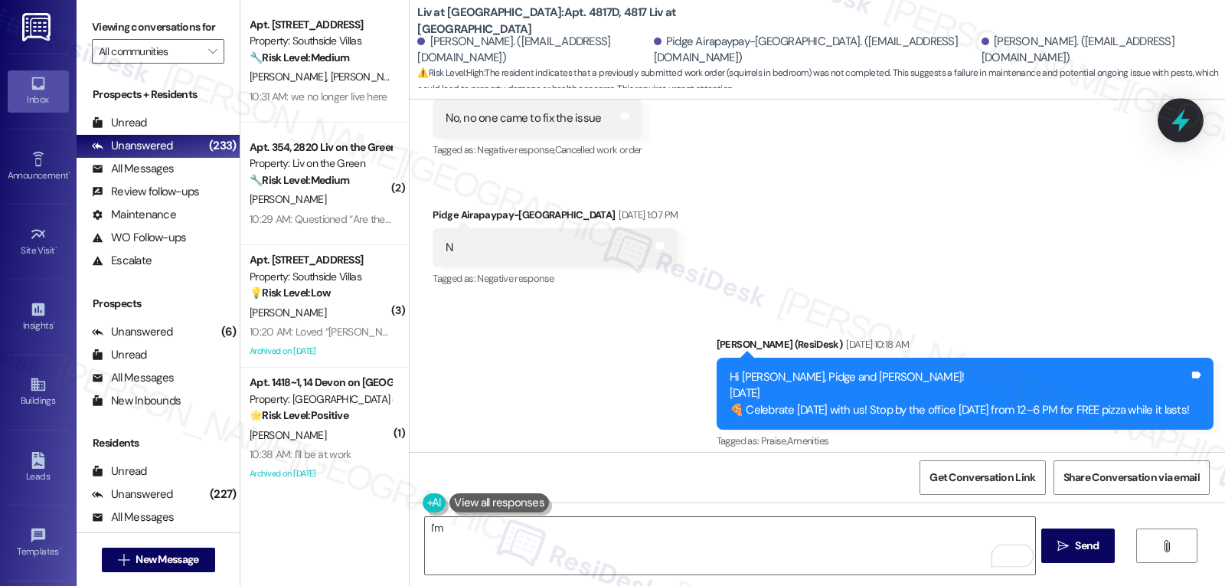
click at [1180, 122] on icon at bounding box center [1180, 121] width 18 height 24
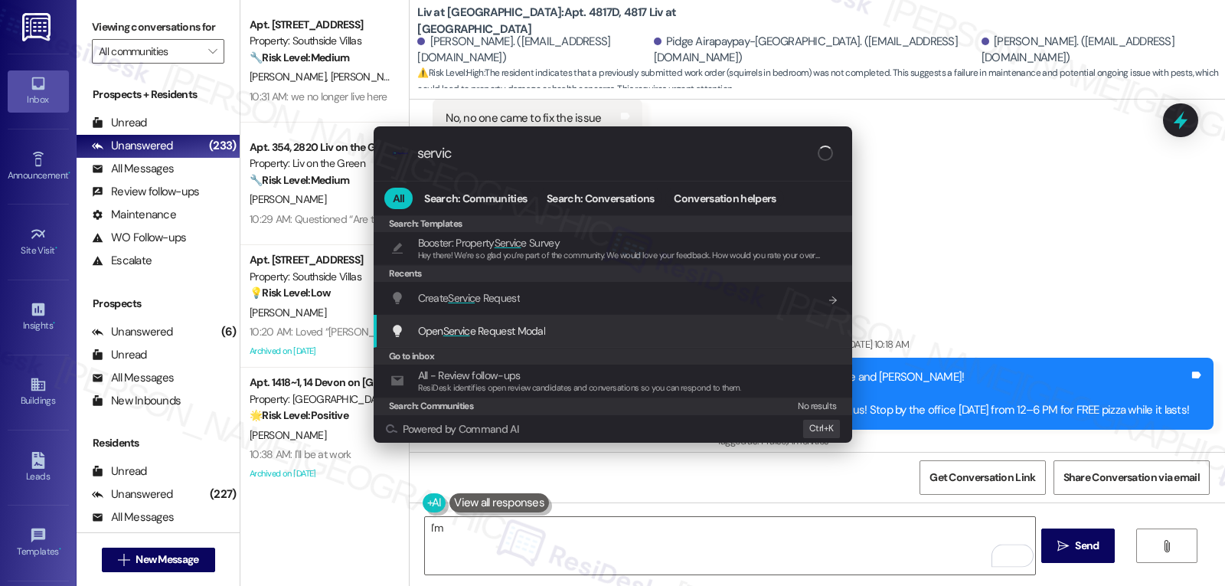
click at [531, 322] on span "Open Servic e Request Modal" at bounding box center [482, 330] width 128 height 17
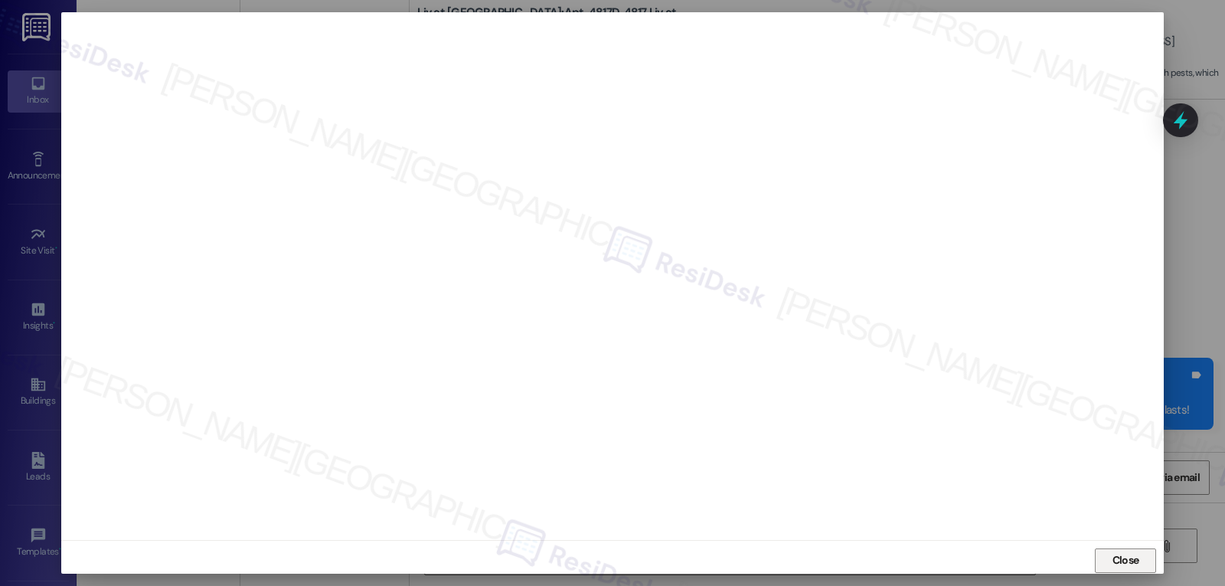
click at [1118, 558] on span "Close" at bounding box center [1125, 560] width 27 height 16
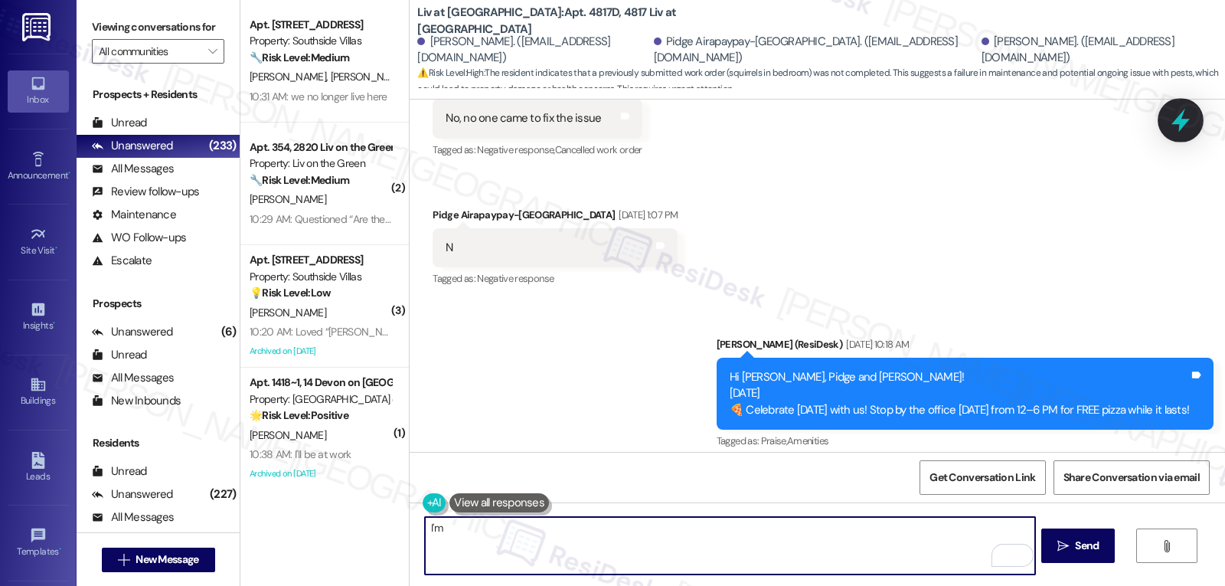
click at [1174, 129] on icon at bounding box center [1180, 120] width 26 height 26
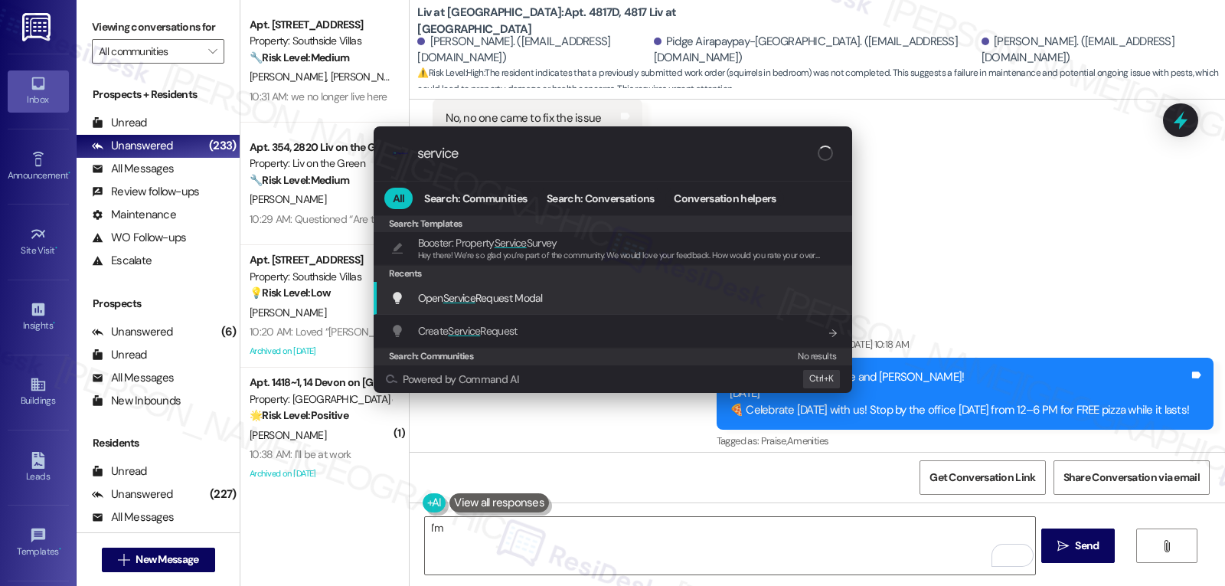
type input "service"
click at [494, 300] on span "Open Service Request Modal" at bounding box center [480, 298] width 125 height 14
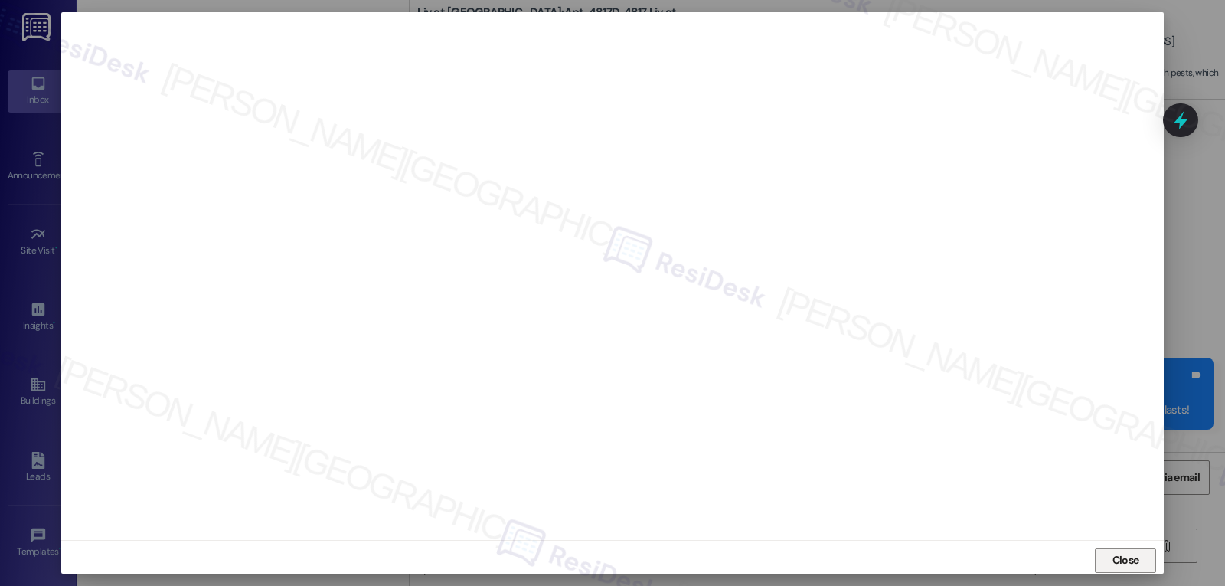
click at [1143, 560] on button "Close" at bounding box center [1125, 560] width 61 height 24
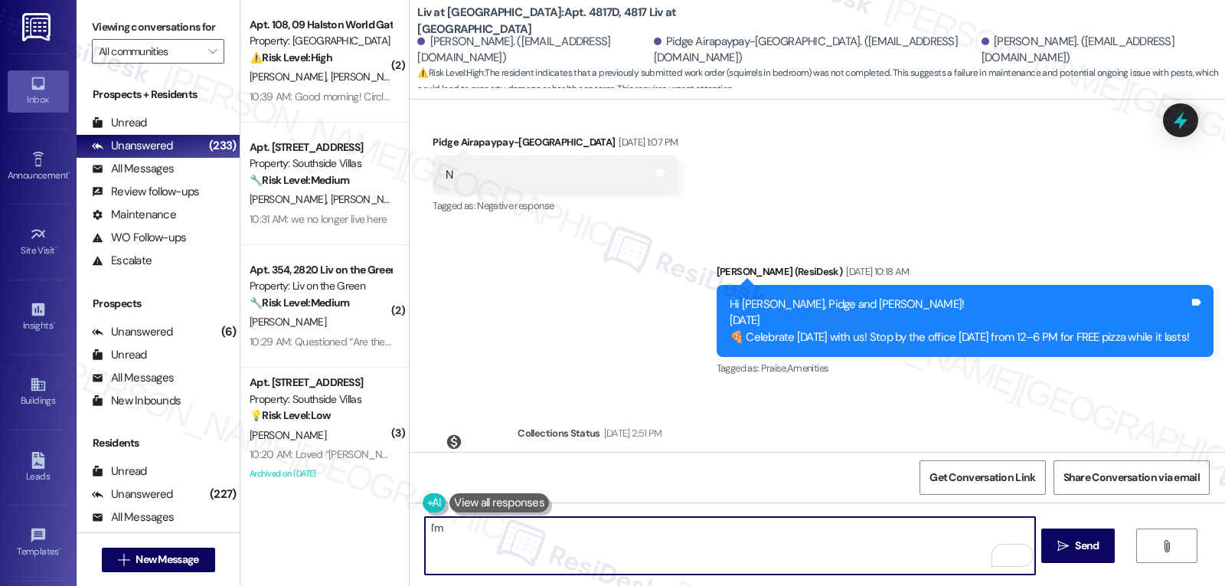
scroll to position [795, 0]
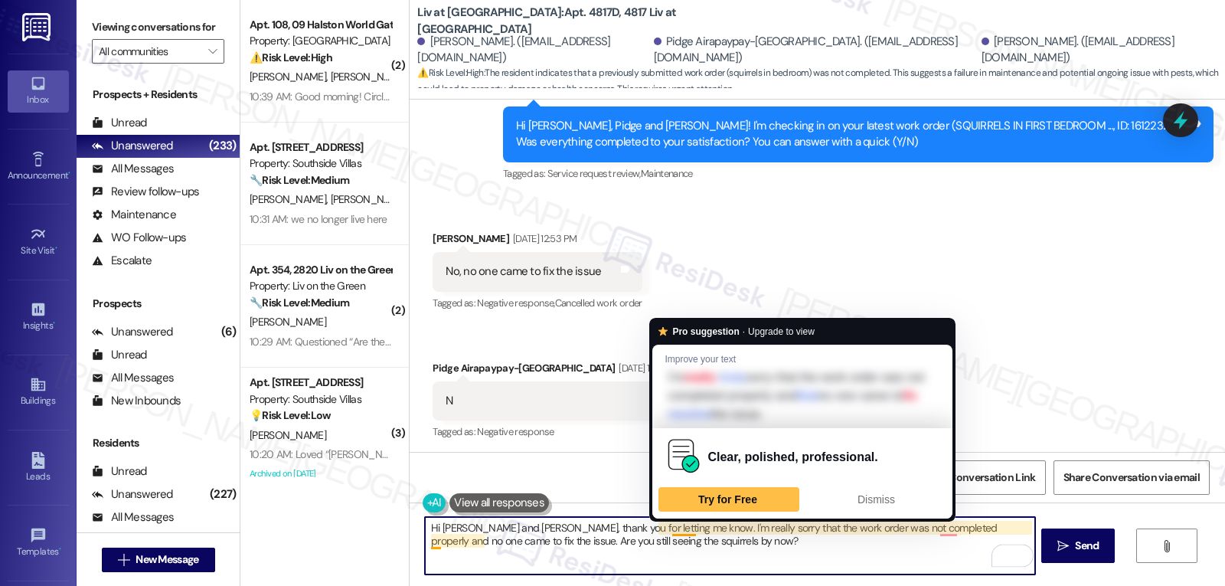
click at [699, 553] on textarea "Hi [PERSON_NAME] and [PERSON_NAME], thank you for letting me know. I'm really s…" at bounding box center [729, 545] width 609 height 57
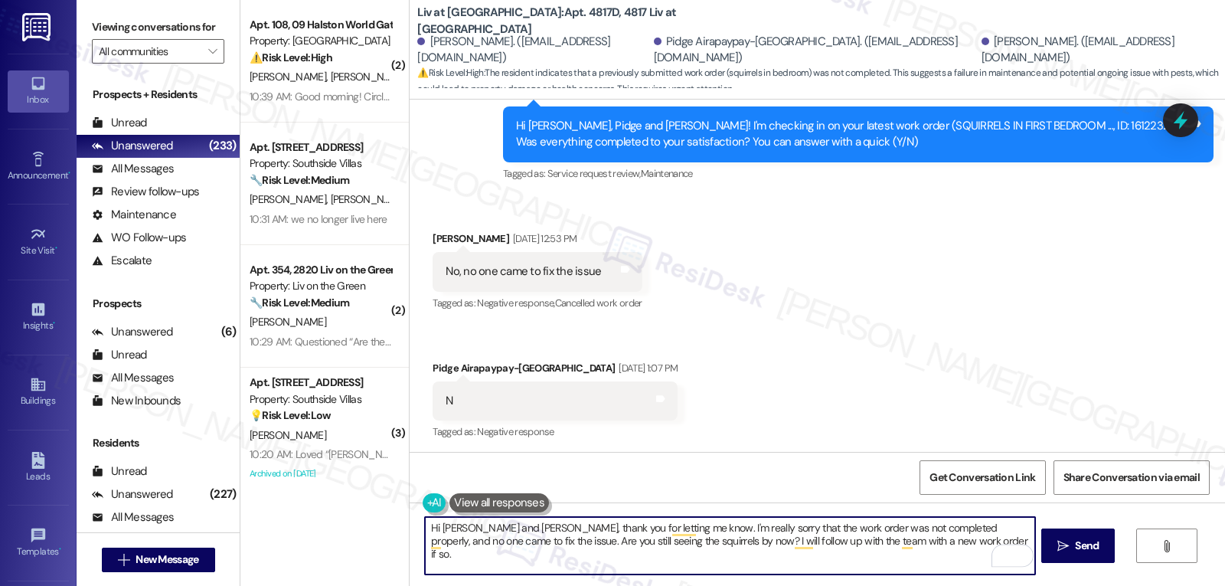
click at [928, 550] on textarea "Hi [PERSON_NAME] and [PERSON_NAME], thank you for letting me know. I'm really s…" at bounding box center [729, 545] width 609 height 57
type textarea "Hi [PERSON_NAME] and [PERSON_NAME], thank you for letting me know. I'm really s…"
click at [1049, 549] on button " Send" at bounding box center [1078, 545] width 74 height 34
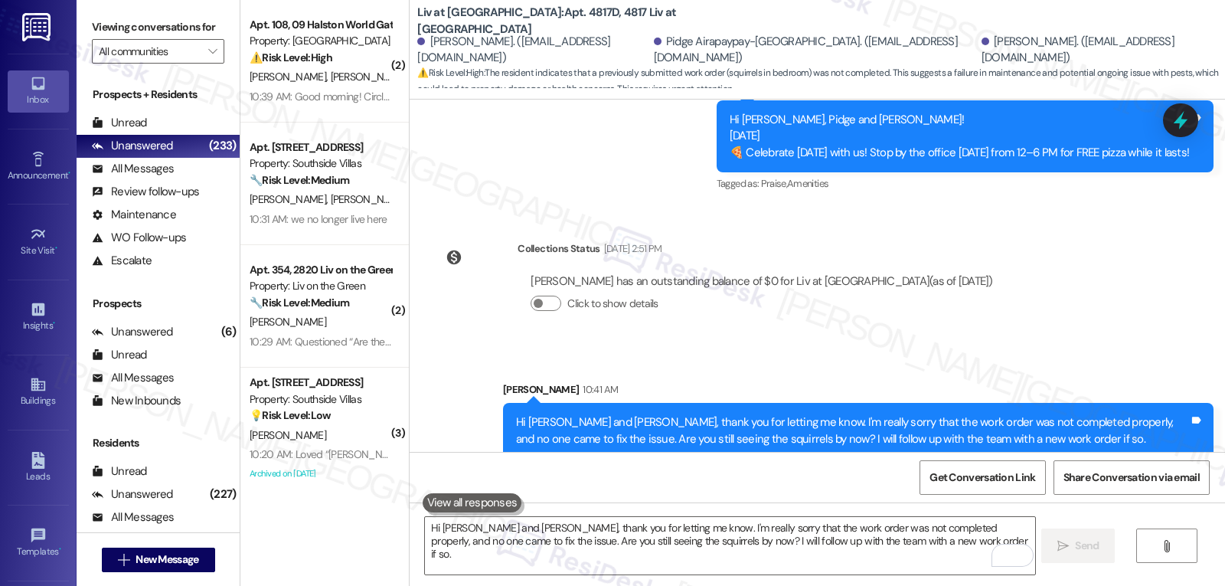
scroll to position [1224, 0]
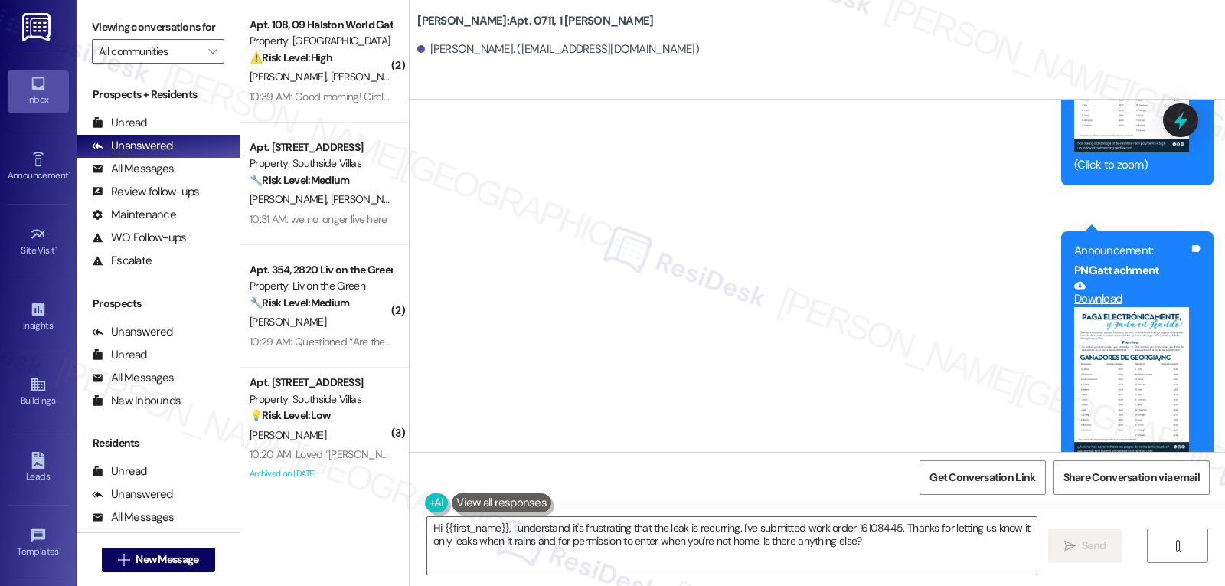
scroll to position [11703, 0]
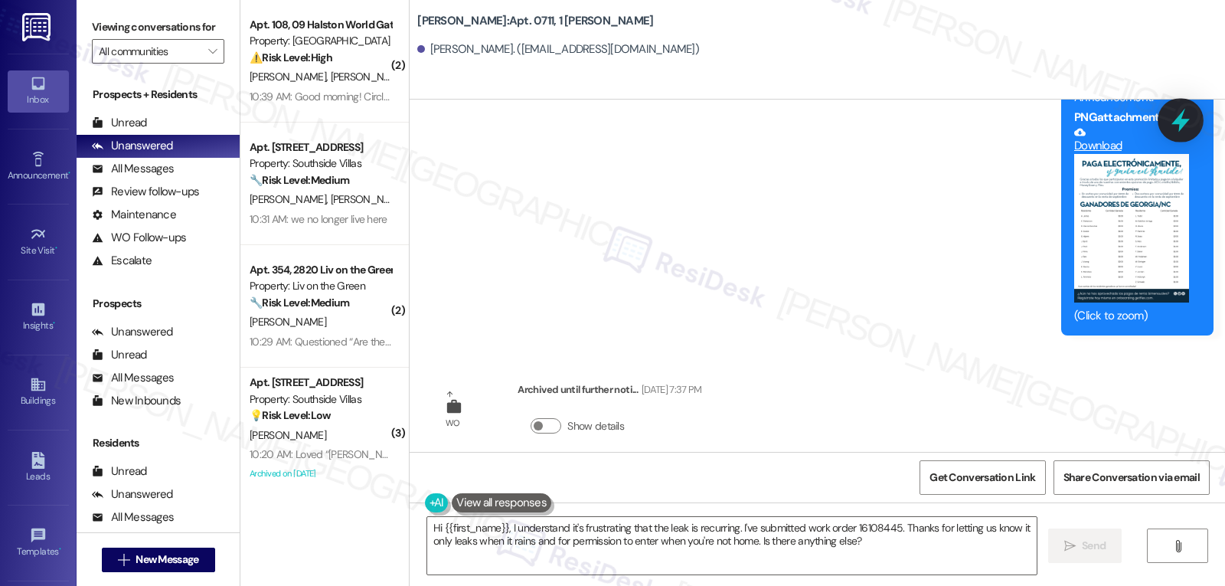
click at [1191, 126] on icon at bounding box center [1180, 120] width 26 height 26
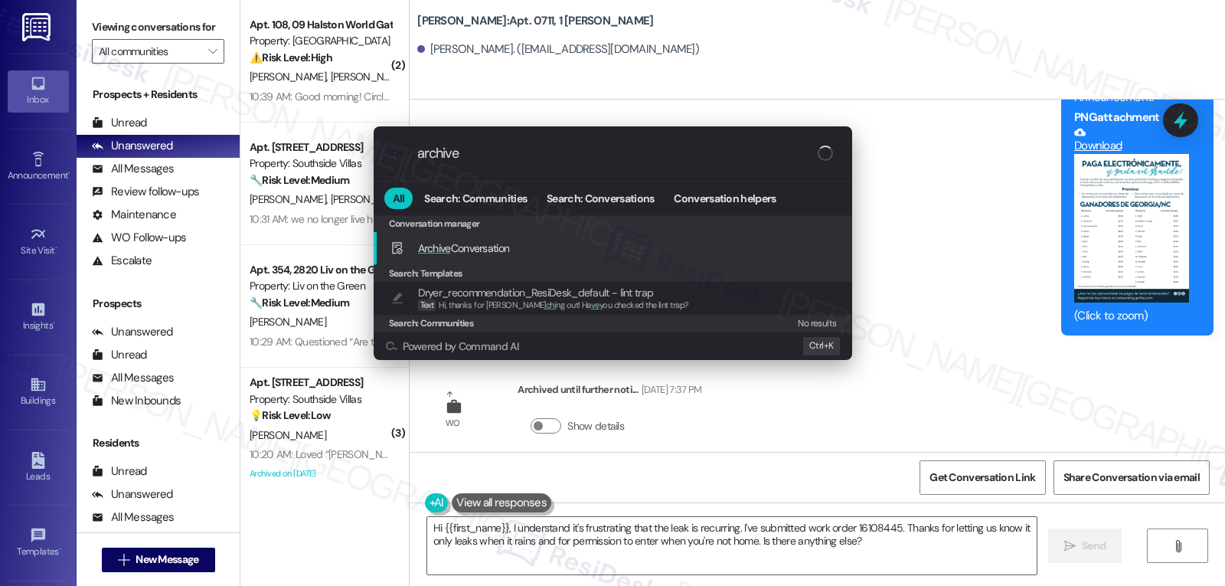
type input "archive"
click at [509, 243] on span "Archive Conversation" at bounding box center [464, 248] width 92 height 14
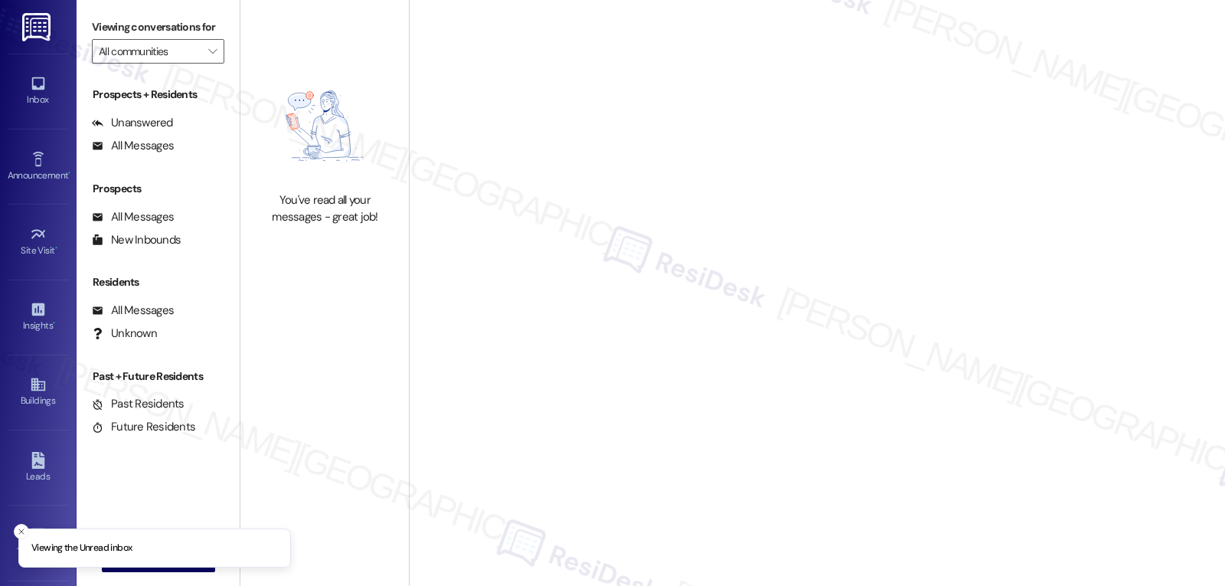
type input "Liv on the Green"
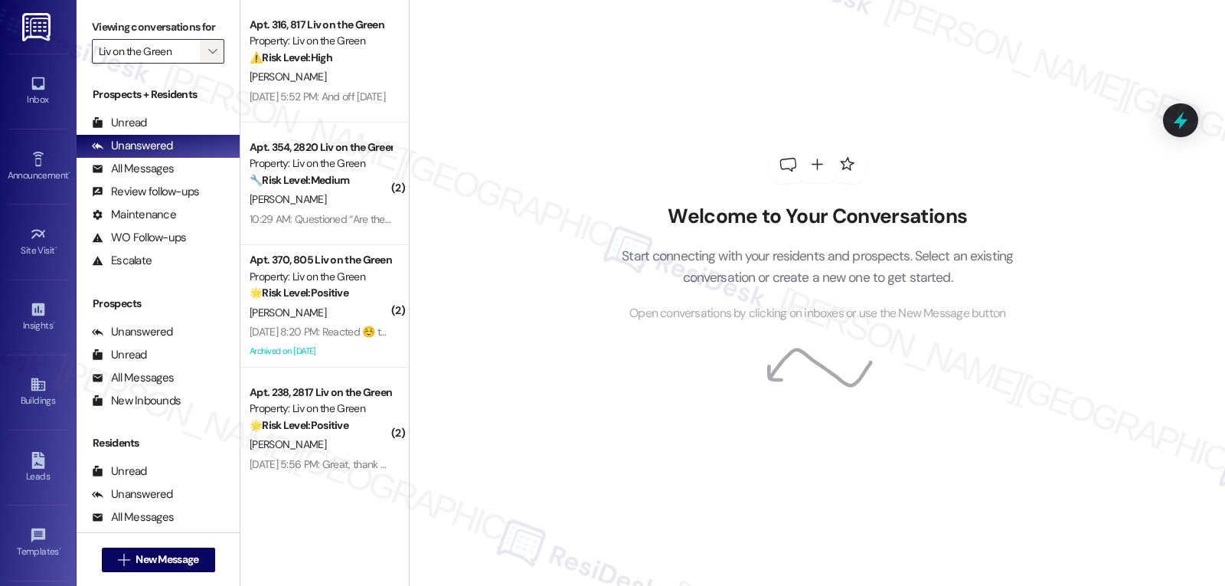
click at [208, 57] on icon "" at bounding box center [212, 51] width 8 height 12
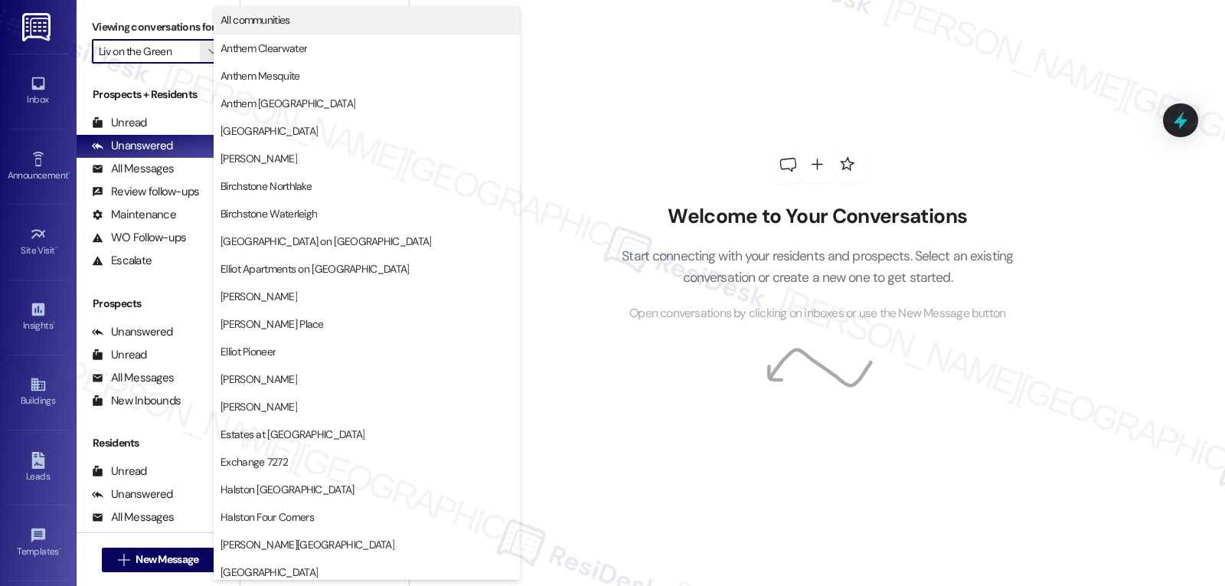
click at [302, 19] on span "All communities" at bounding box center [366, 19] width 292 height 15
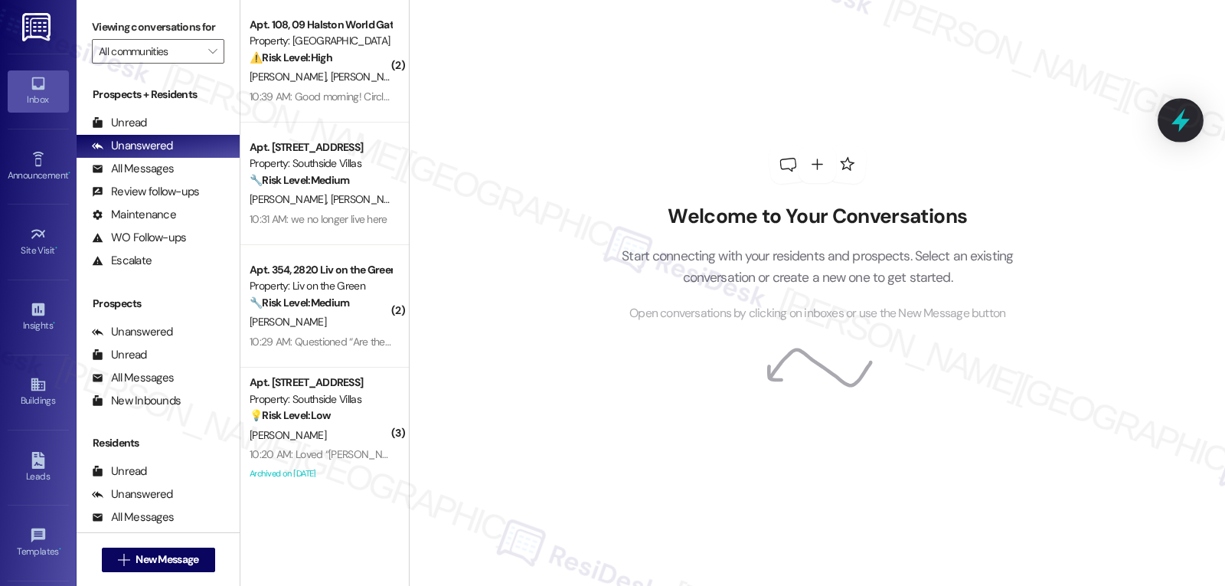
click at [1186, 119] on icon at bounding box center [1180, 121] width 18 height 24
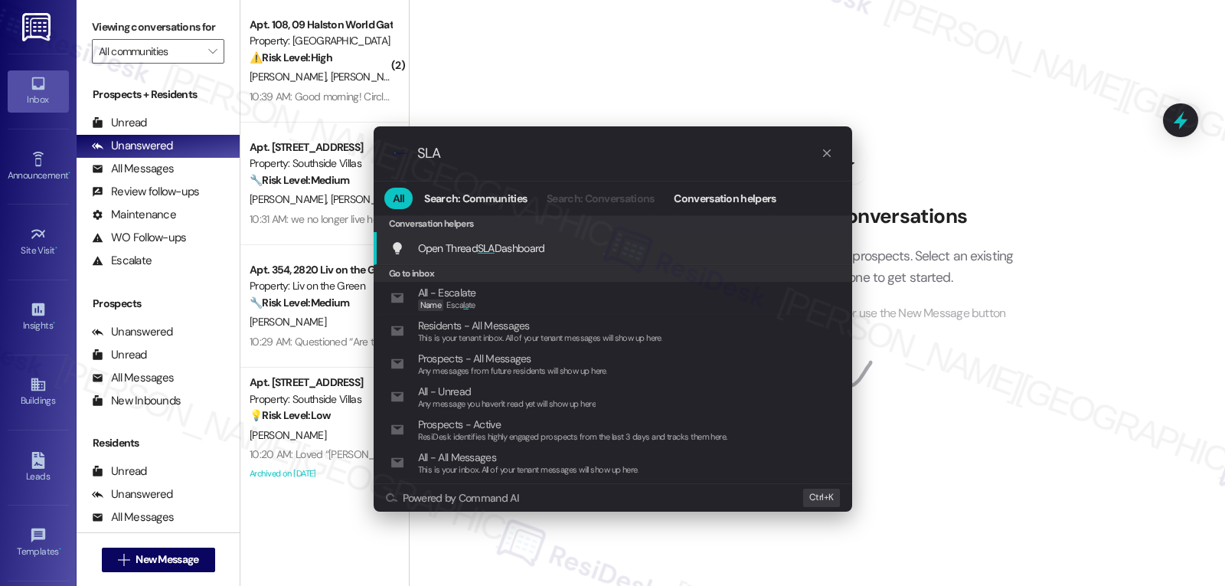
type input "SLA"
click at [485, 252] on span "SLA" at bounding box center [486, 248] width 17 height 14
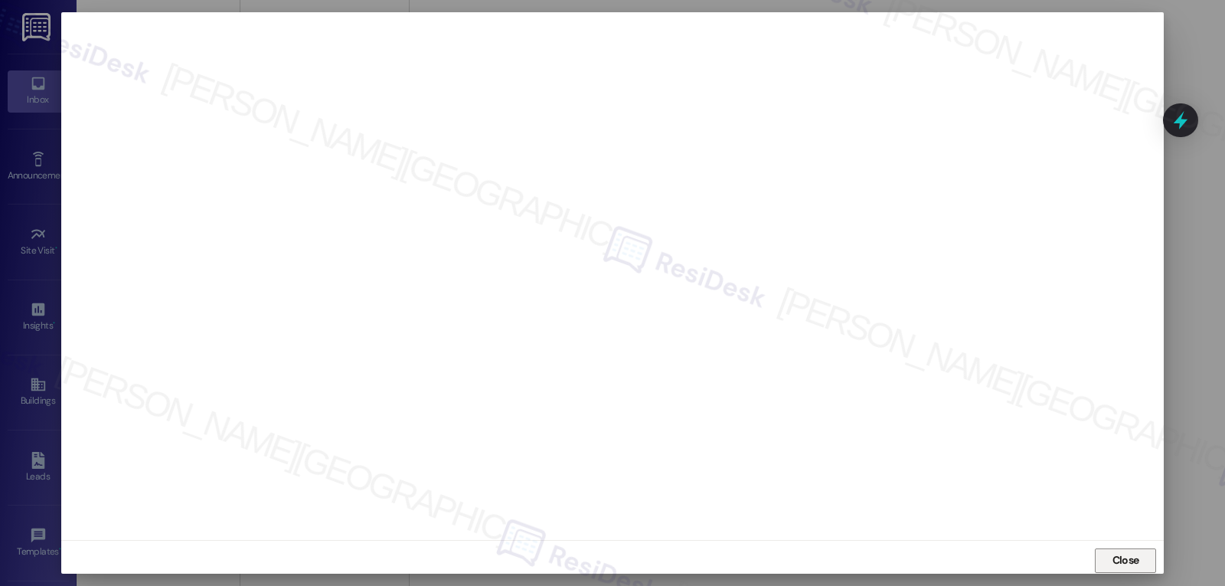
click at [1121, 562] on span "Close" at bounding box center [1125, 560] width 27 height 16
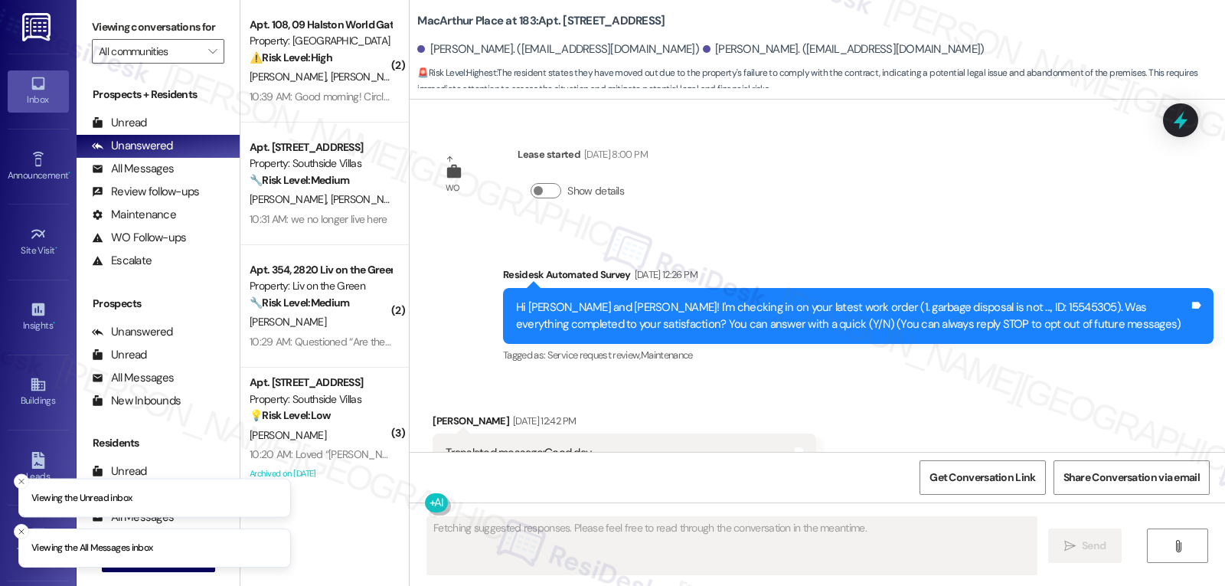
scroll to position [15990, 0]
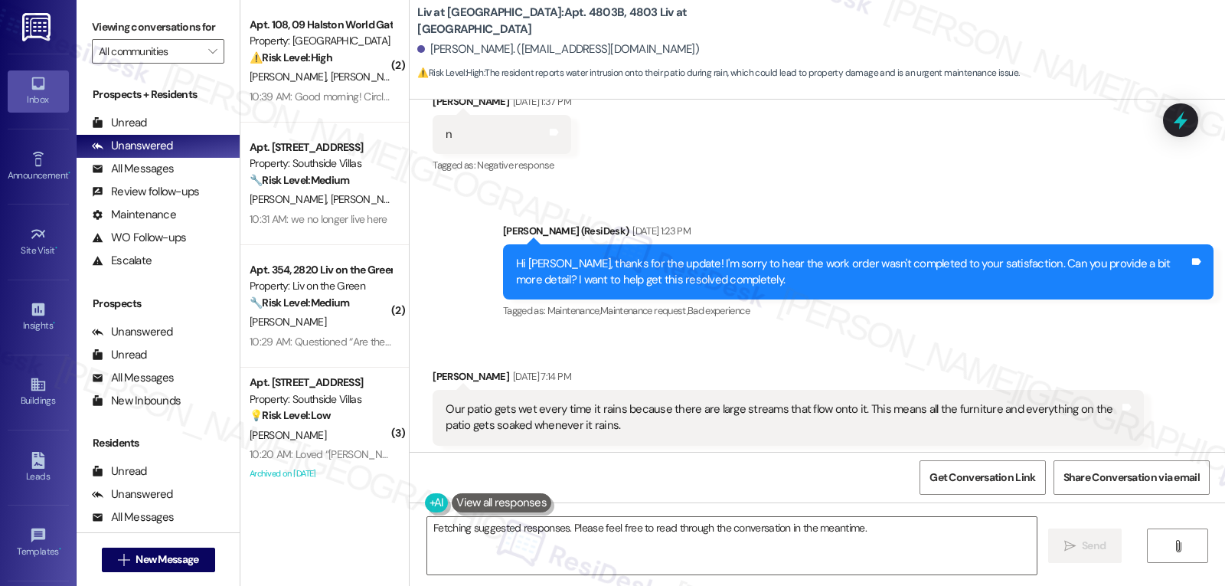
scroll to position [778, 0]
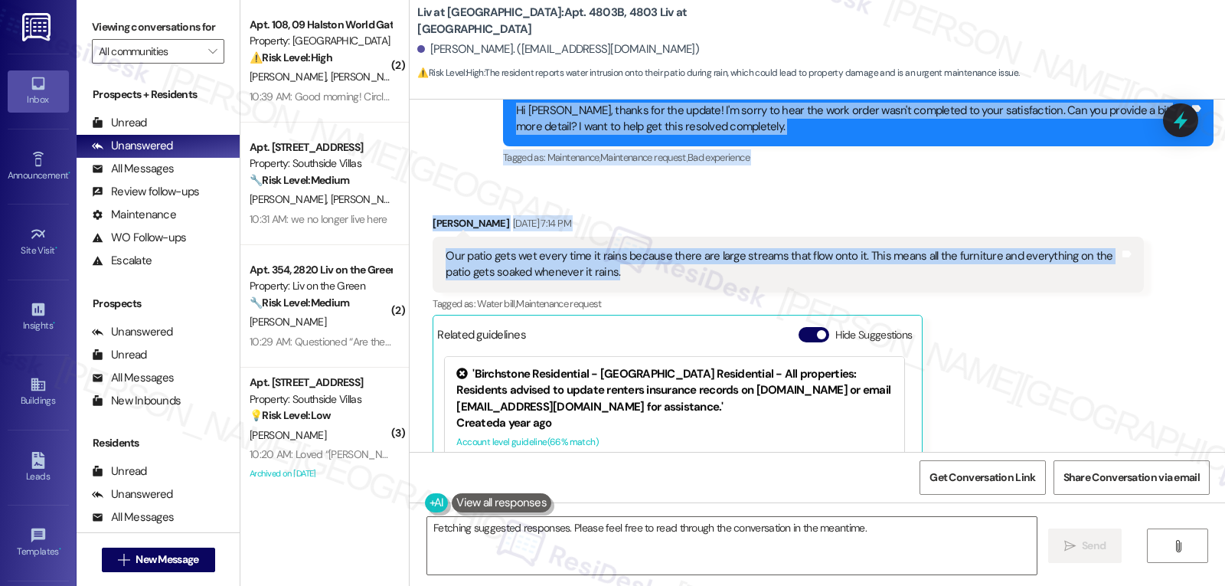
drag, startPoint x: 486, startPoint y: 282, endPoint x: 714, endPoint y: 289, distance: 228.2
click at [714, 289] on div "WO [PERSON_NAME] started [DATE] 7:00 PM Show details Announcement, sent via SMS…" at bounding box center [817, 276] width 815 height 352
copy div "Residesk Automated Survey [DATE] 12:30 PM Hi [PERSON_NAME]! I'm checking in on …"
click at [698, 543] on textarea "Hi [PERSON_NAME], I understand your patio is getting soaked when it rains. I'm …" at bounding box center [731, 545] width 609 height 57
paste textarea "thank you for explaining that. I’m sorry the rainwater is still causing trouble…"
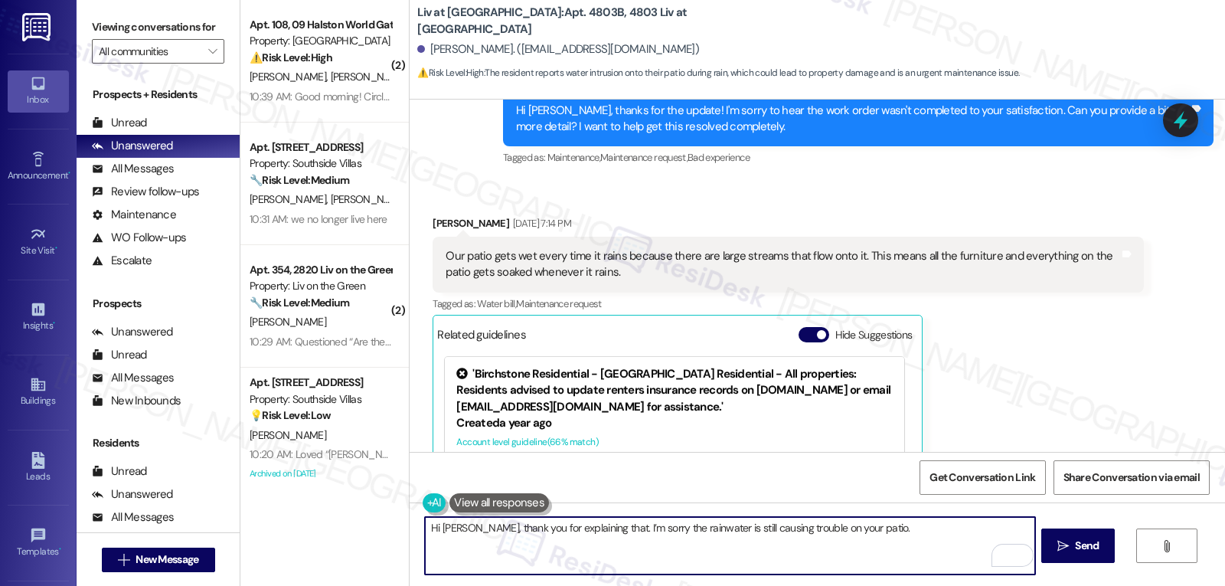
click at [593, 528] on textarea "Hi [PERSON_NAME], thank you for explaining that. I’m sorry the rainwater is sti…" at bounding box center [729, 545] width 609 height 57
type textarea "Hi [PERSON_NAME], thank you for explaining that. I’m sorry the rainwater is sti…"
click at [1186, 108] on icon at bounding box center [1180, 120] width 26 height 26
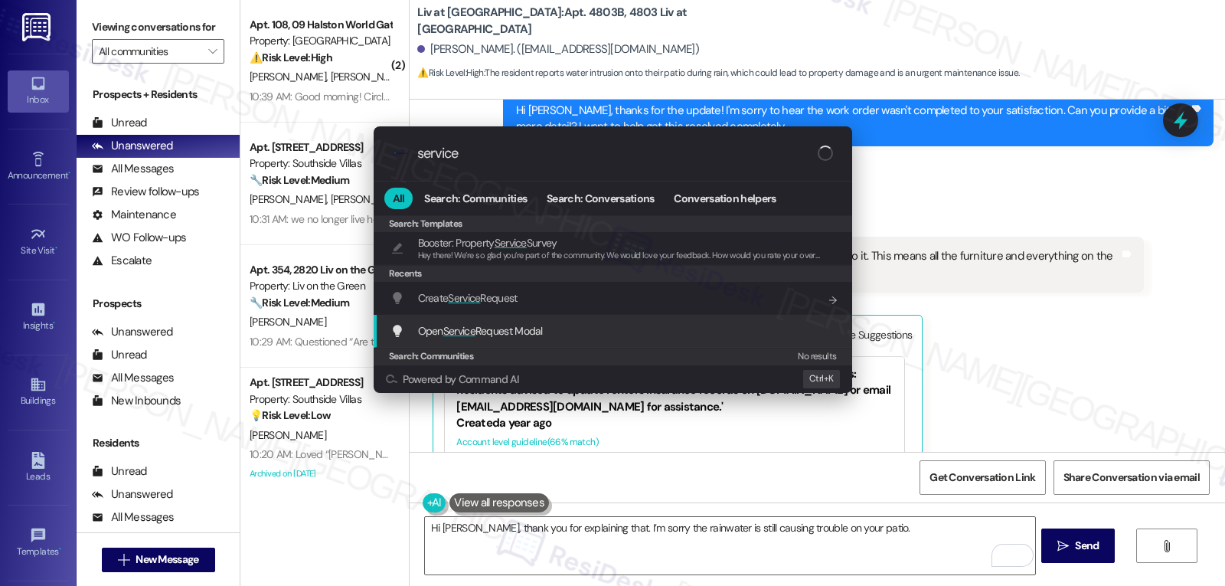
type input "service"
click at [534, 336] on span "Open Service Request Modal" at bounding box center [480, 331] width 125 height 14
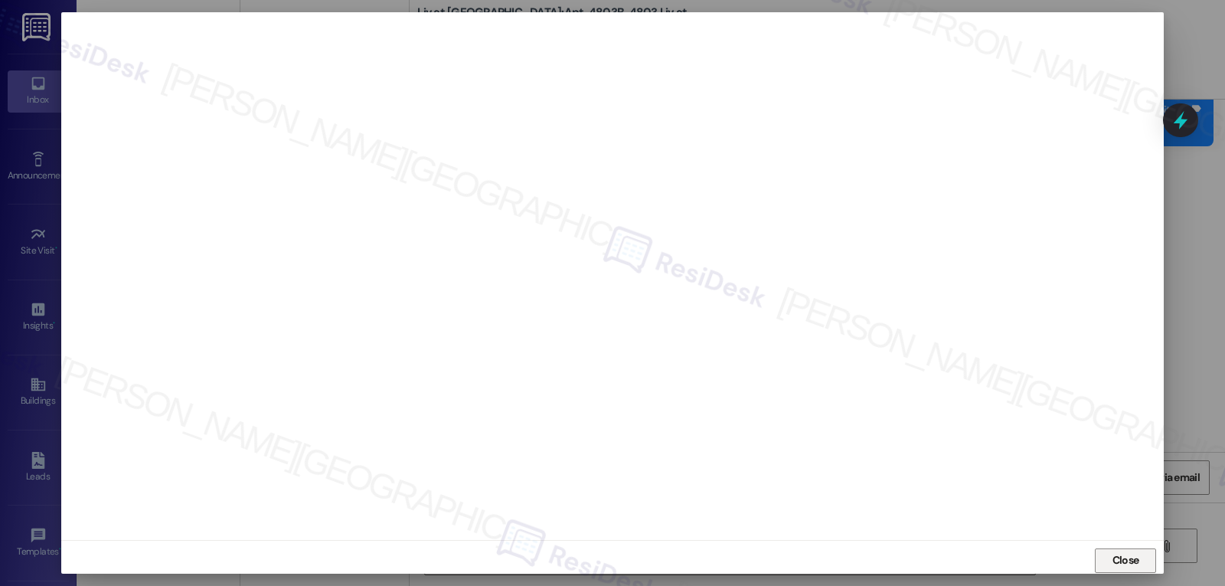
click at [1123, 563] on span "Close" at bounding box center [1125, 560] width 27 height 16
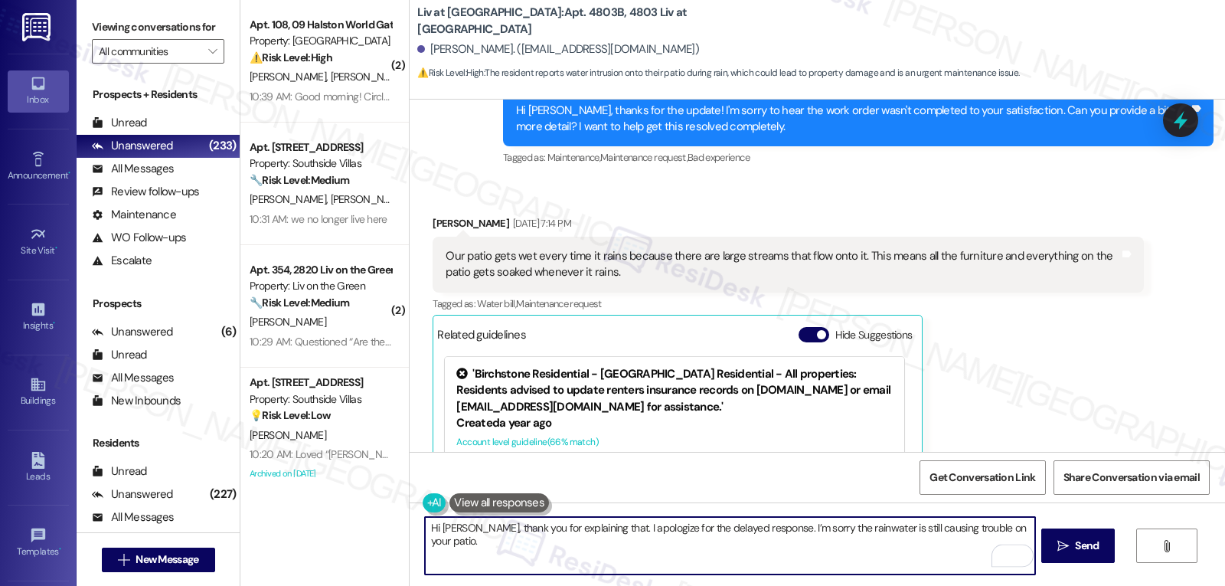
click at [1026, 528] on textarea "Hi Ashley, thank you for explaining that. I apologize for the delayed response.…" at bounding box center [729, 545] width 609 height 57
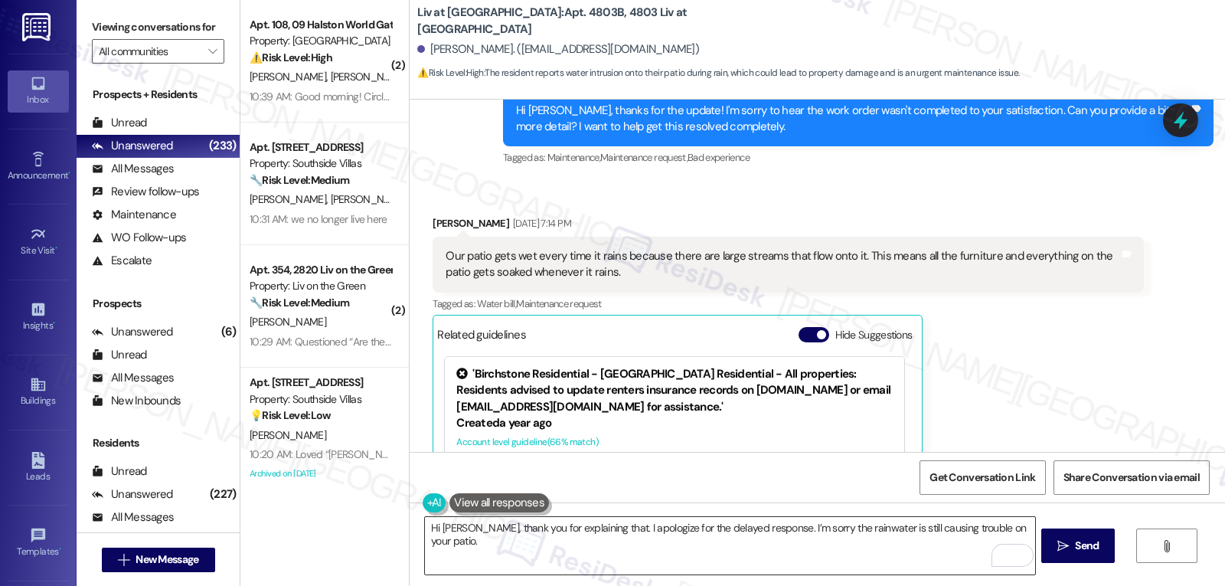
click at [1020, 532] on textarea "Hi Ashley, thank you for explaining that. I apologize for the delayed response.…" at bounding box center [729, 545] width 609 height 57
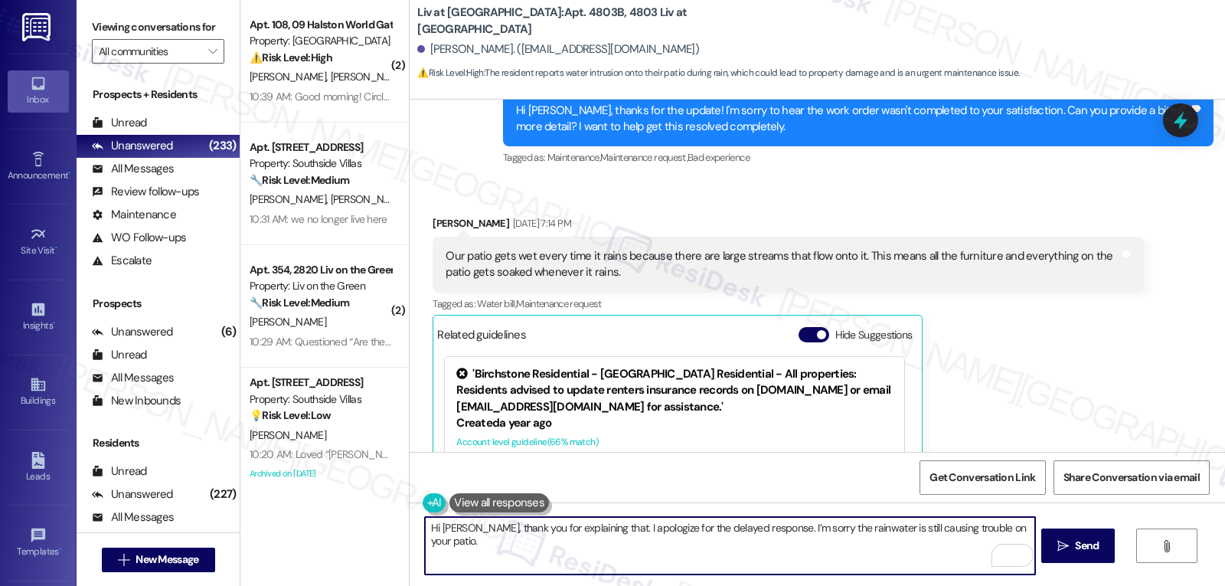
paste textarea "Just to confirm, does the water stay pooled on the patio after the rain stops, …"
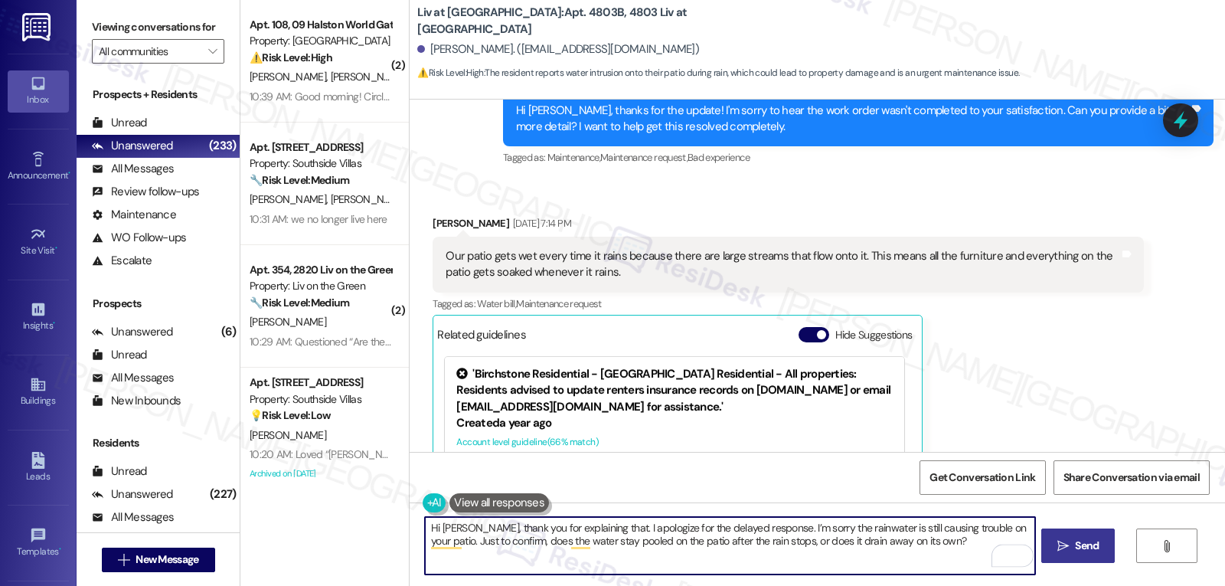
type textarea "Hi Ashley, thank you for explaining that. I apologize for the delayed response.…"
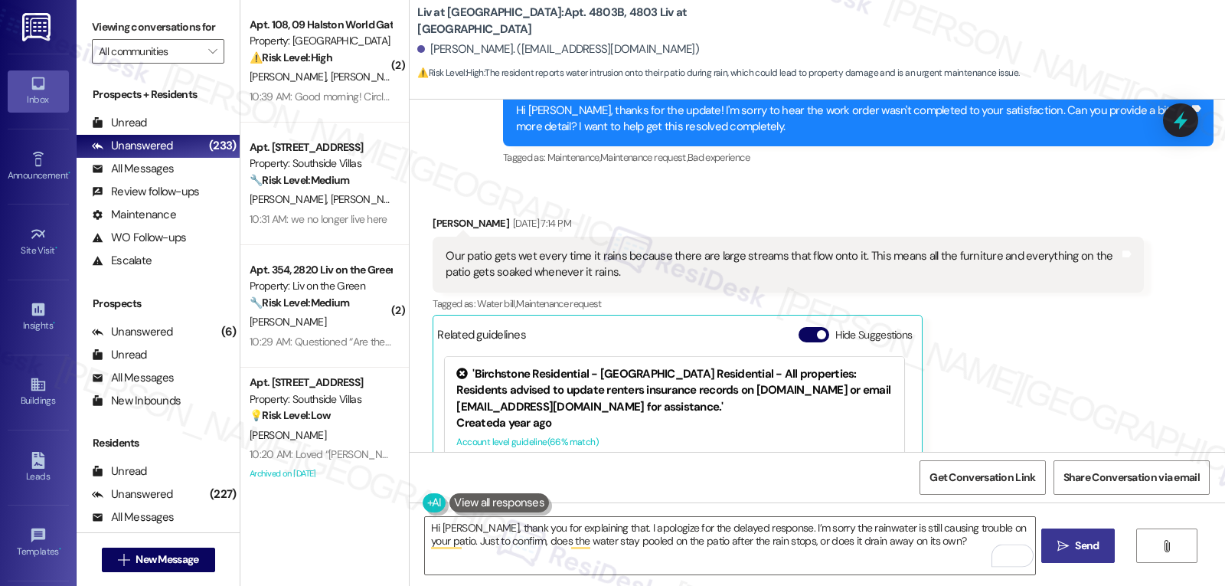
click at [1107, 550] on button " Send" at bounding box center [1078, 545] width 74 height 34
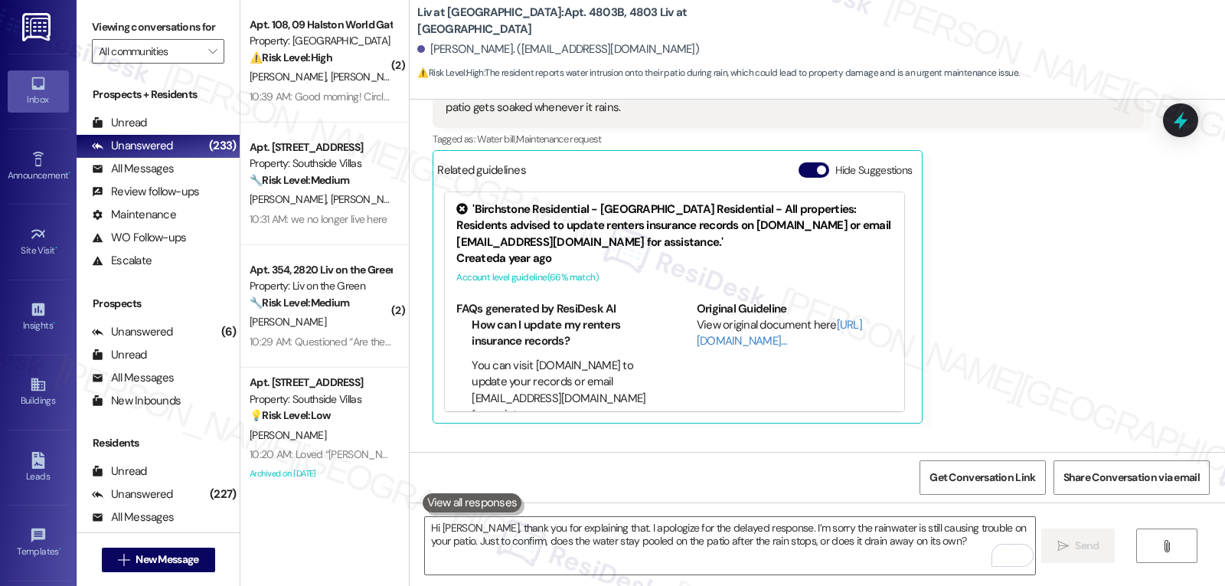
scroll to position [1207, 0]
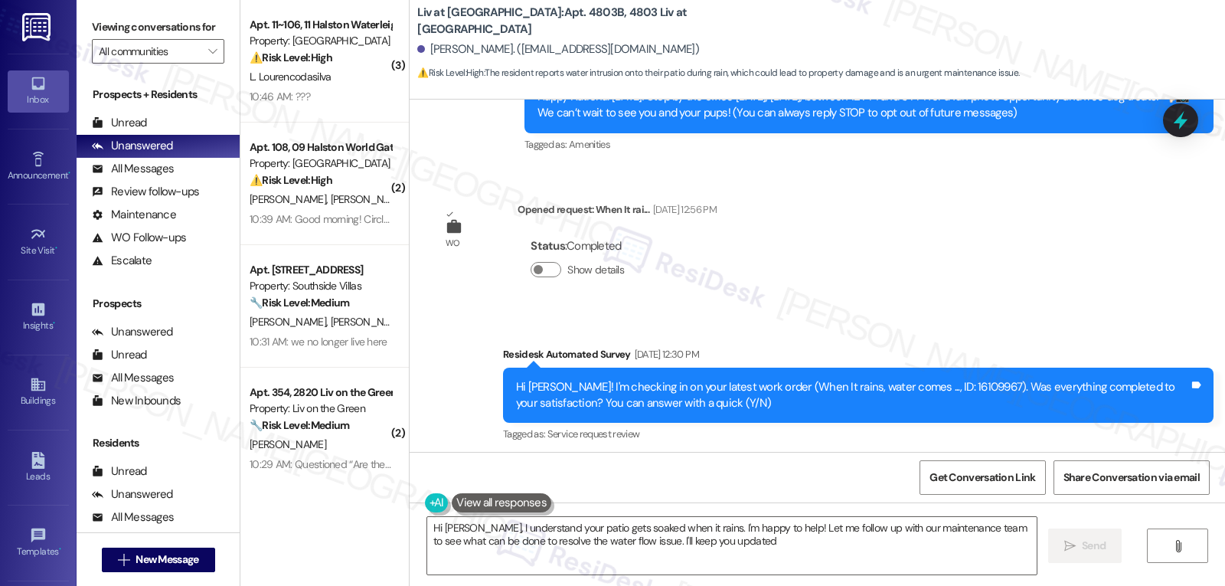
type textarea "Hi [PERSON_NAME], I understand your patio gets soaked when it rains. I'm happy …"
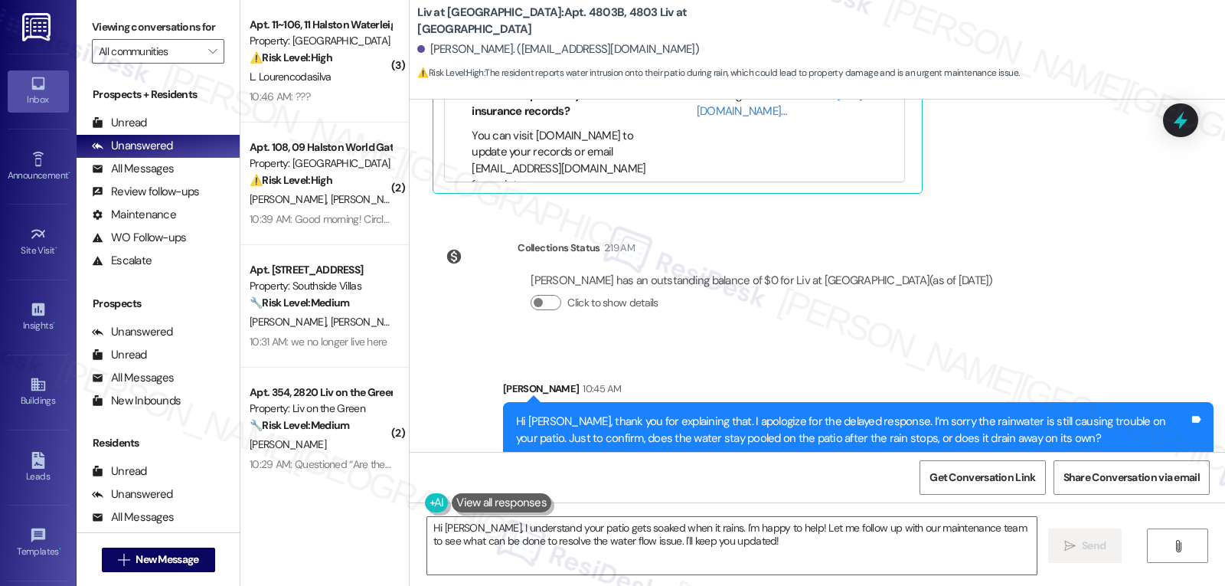
scroll to position [1207, 0]
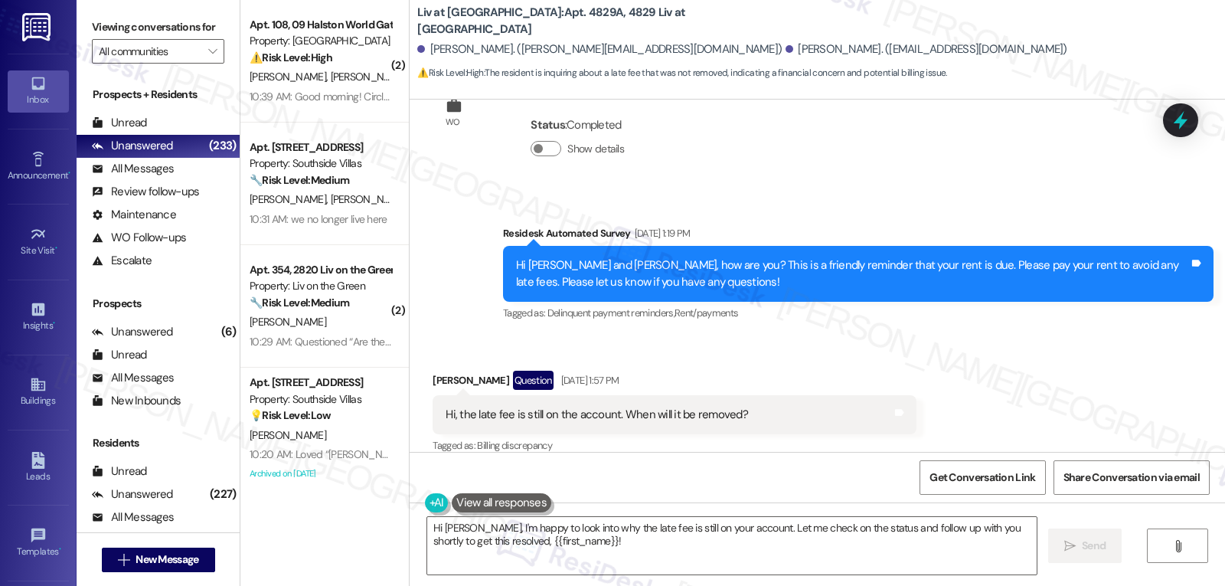
scroll to position [1248, 0]
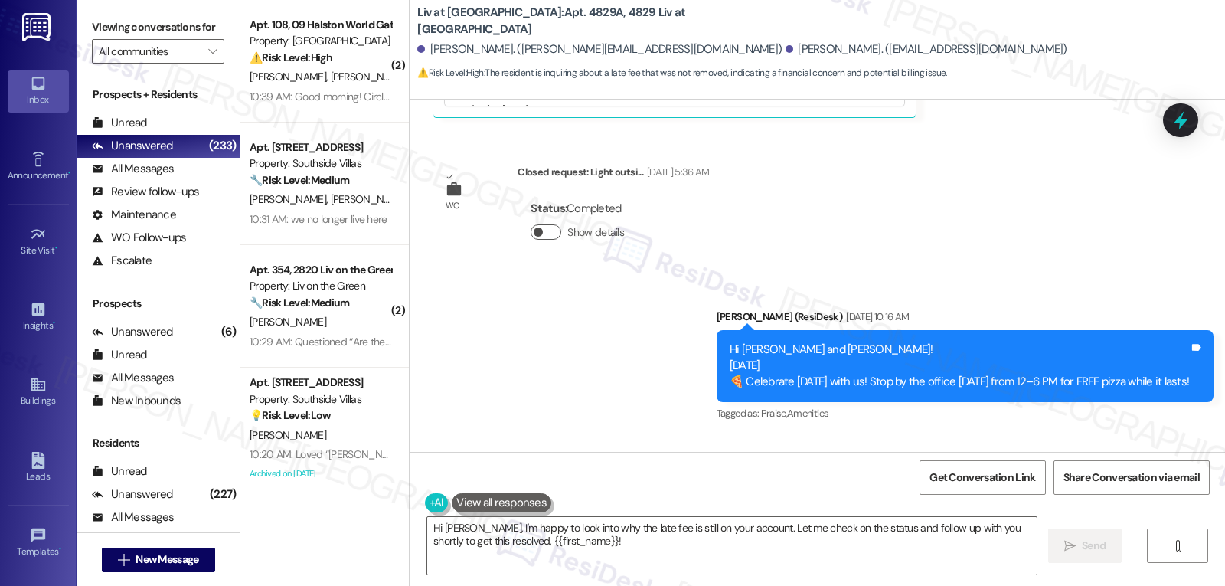
click at [544, 240] on button "Show details" at bounding box center [545, 231] width 31 height 15
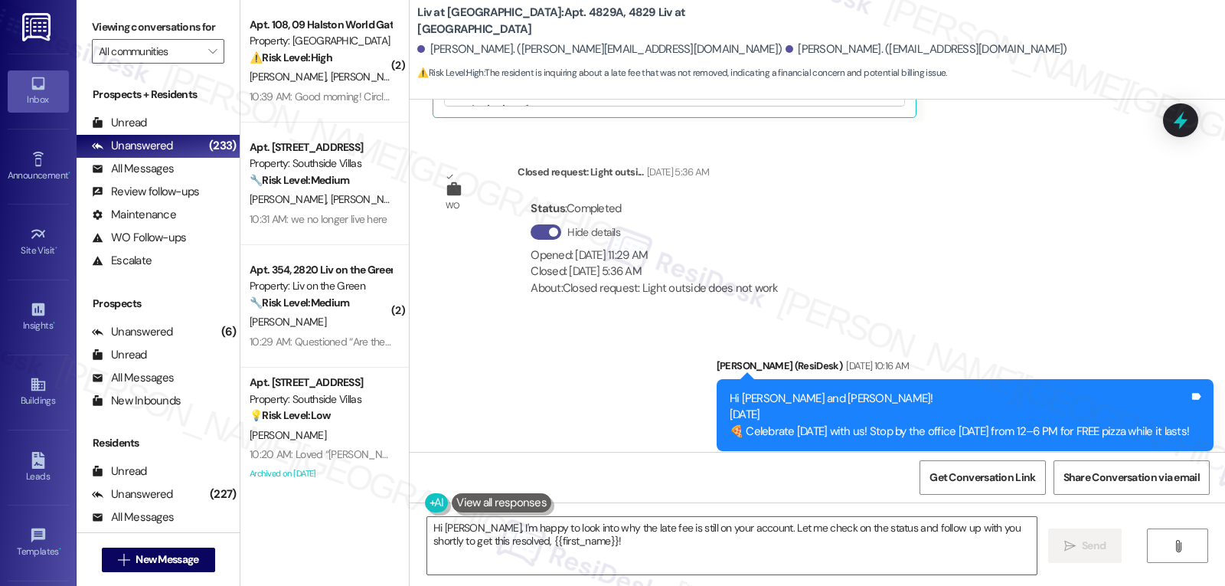
click at [537, 240] on button "Hide details" at bounding box center [545, 231] width 31 height 15
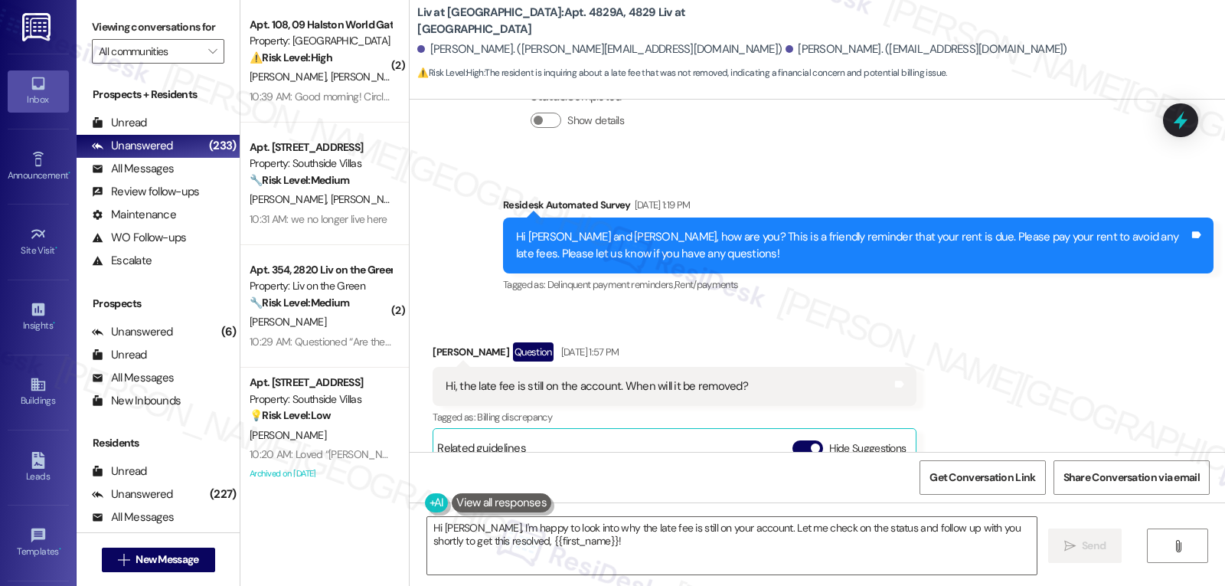
scroll to position [636, 0]
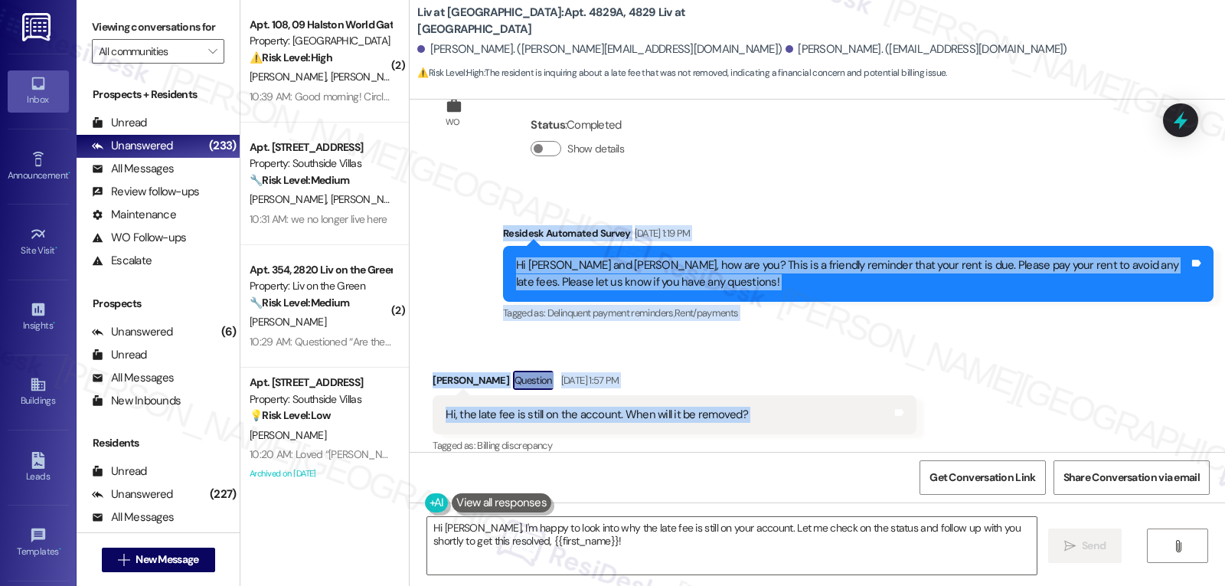
drag, startPoint x: 478, startPoint y: 245, endPoint x: 835, endPoint y: 425, distance: 400.2
click at [835, 425] on div "Lease started Jul 30, 2025 at 8:00 PM Announcement, sent via SMS Sarah (ResiDes…" at bounding box center [817, 276] width 815 height 352
copy div "Residesk Automated Survey Sep 03, 2025 at 1:19 PM Hi Angel and Ruth, how are yo…"
click at [615, 569] on textarea "Hi Ruth, I'm happy to look into why the late fee is still on your account. Let …" at bounding box center [731, 545] width 609 height 57
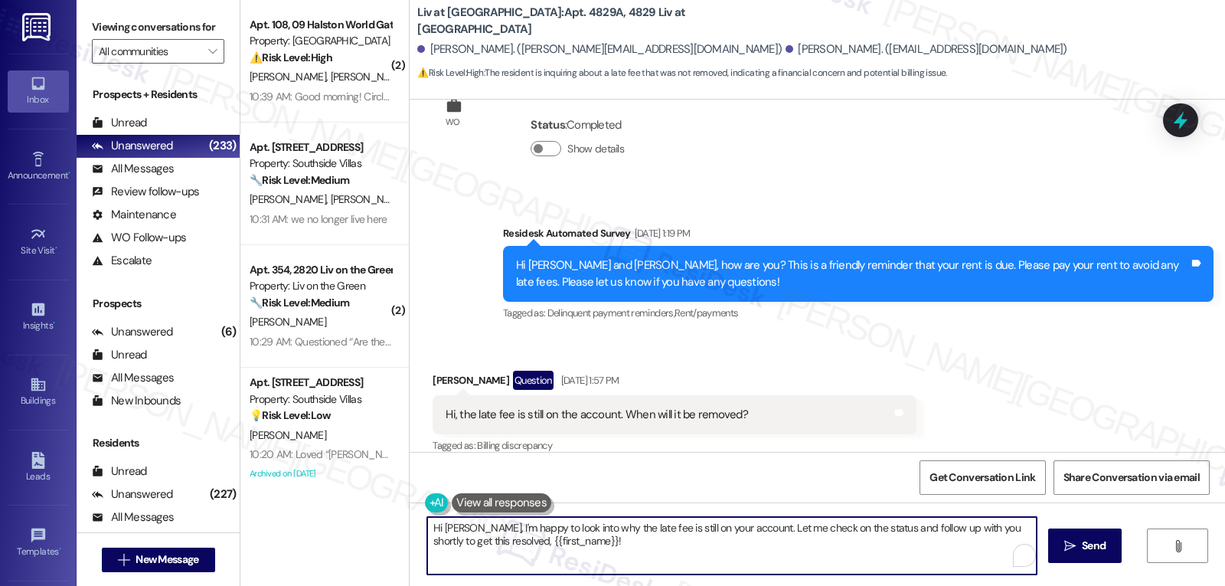
click at [613, 562] on textarea "Hi Ruth, I'm happy to look into why the late fee is still on your account. Let …" at bounding box center [731, 545] width 609 height 57
drag, startPoint x: 457, startPoint y: 528, endPoint x: 1761, endPoint y: 600, distance: 1306.3
click at [1224, 585] on html "Inbox Go to Inbox Announcement • Send A Text Announcement Site Visit • Go to Si…" at bounding box center [612, 293] width 1225 height 586
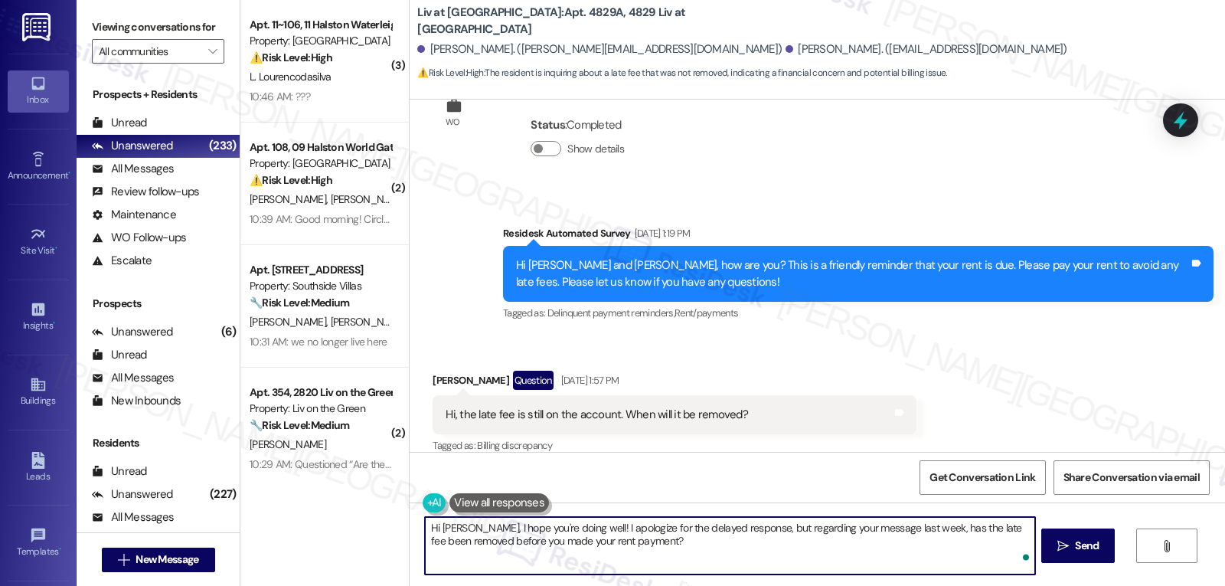
type textarea "Hi Ruth, I hope you're doing well! I apologize for the delayed response, but re…"
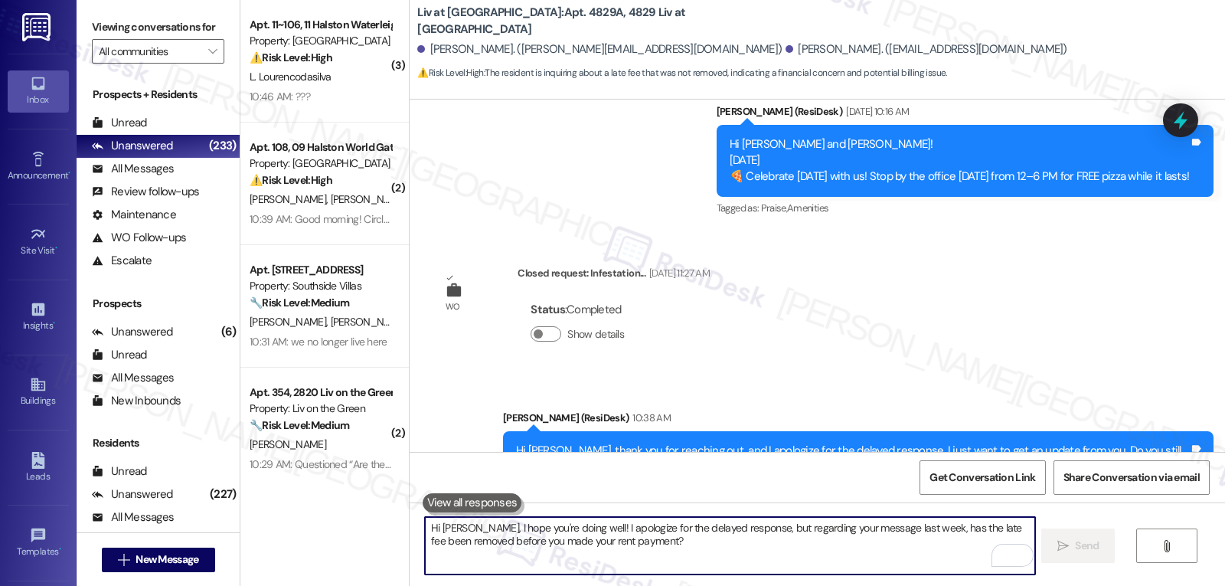
scroll to position [1662, 0]
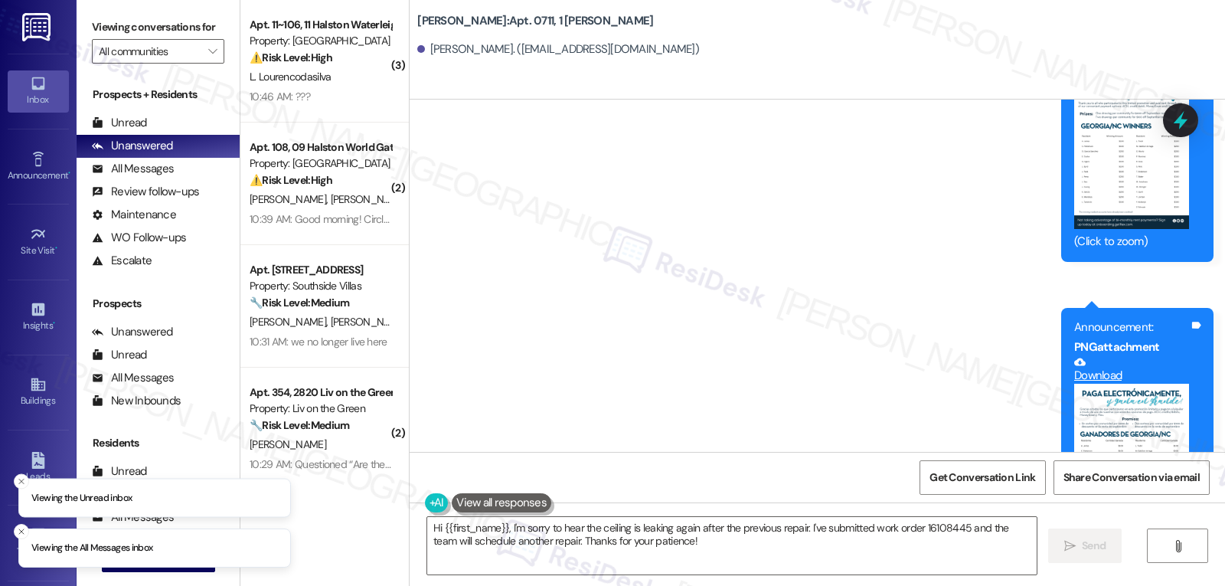
scroll to position [11726, 0]
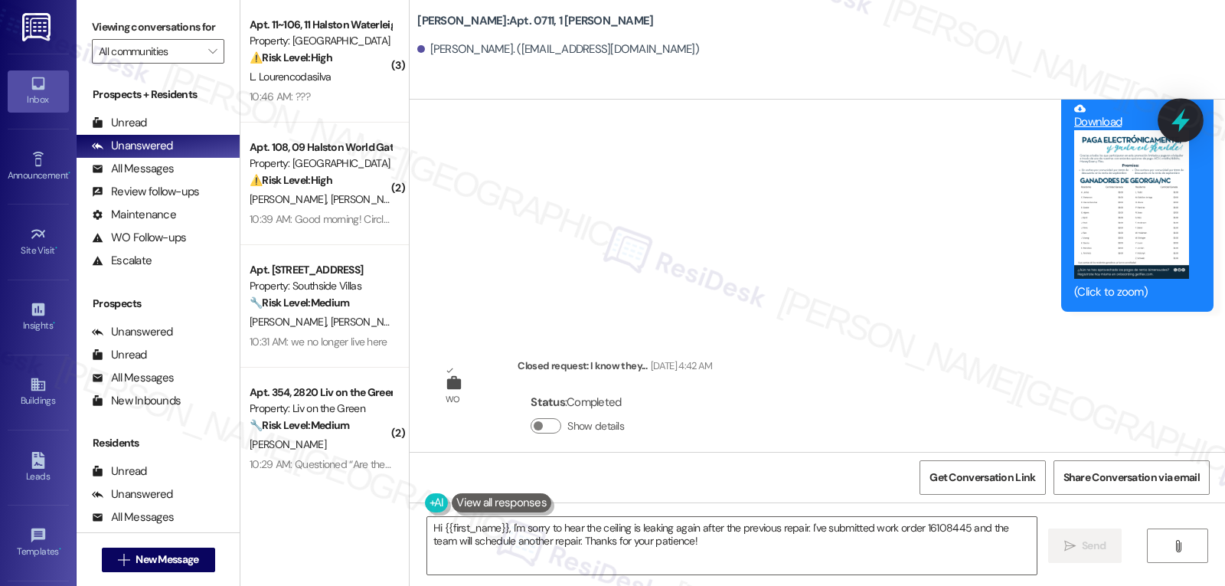
click at [1182, 126] on icon at bounding box center [1180, 121] width 18 height 24
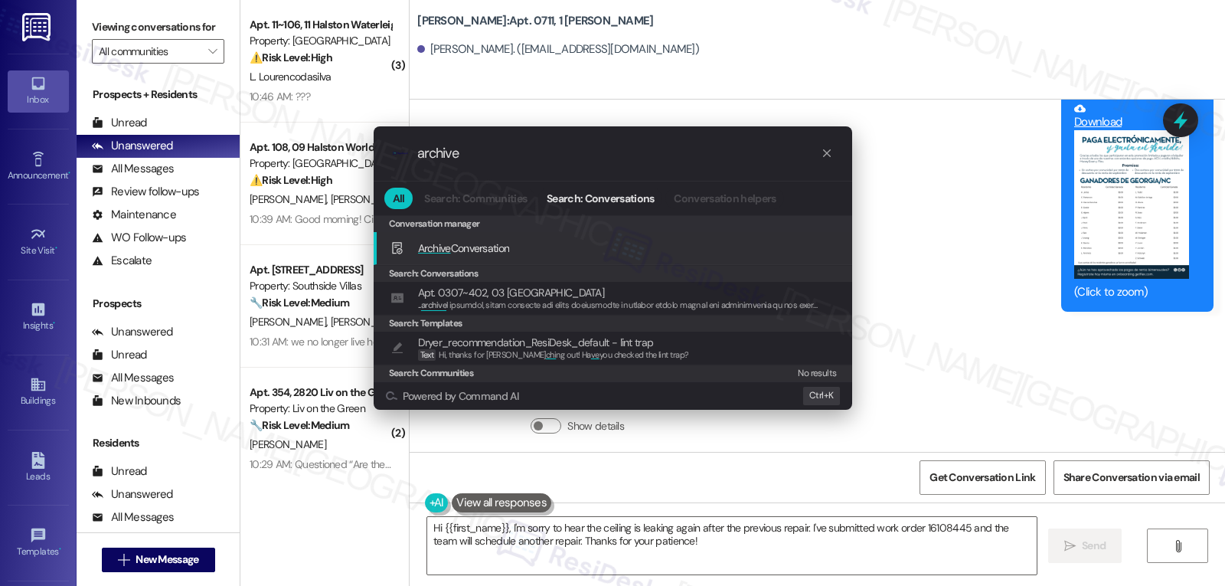
type input "archive"
click at [452, 243] on span "Archive Conversation" at bounding box center [464, 248] width 92 height 14
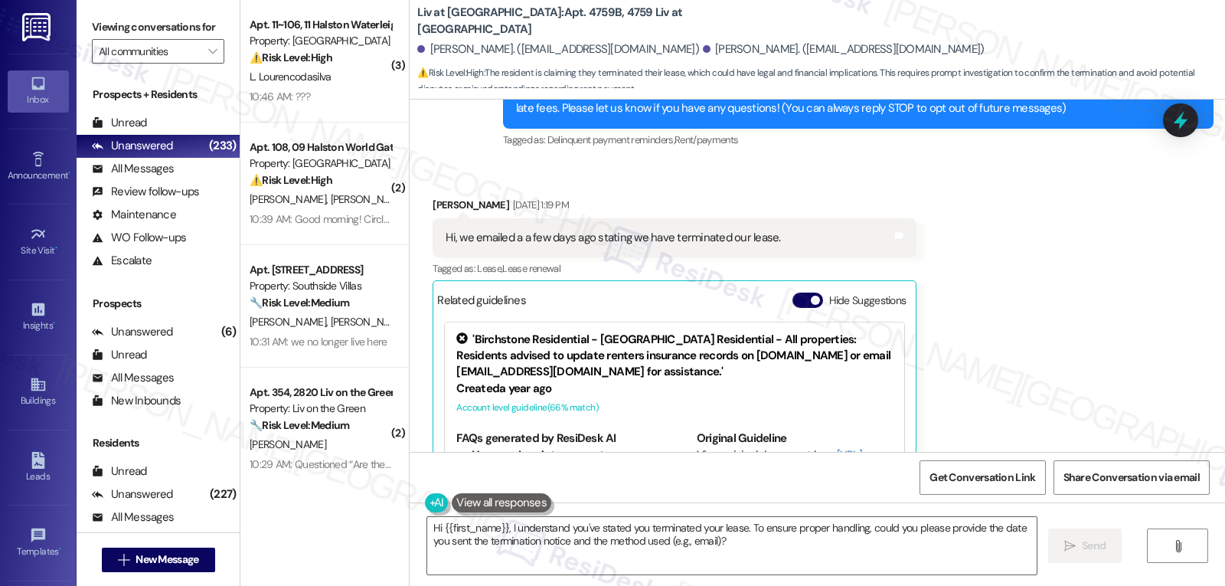
scroll to position [148, 0]
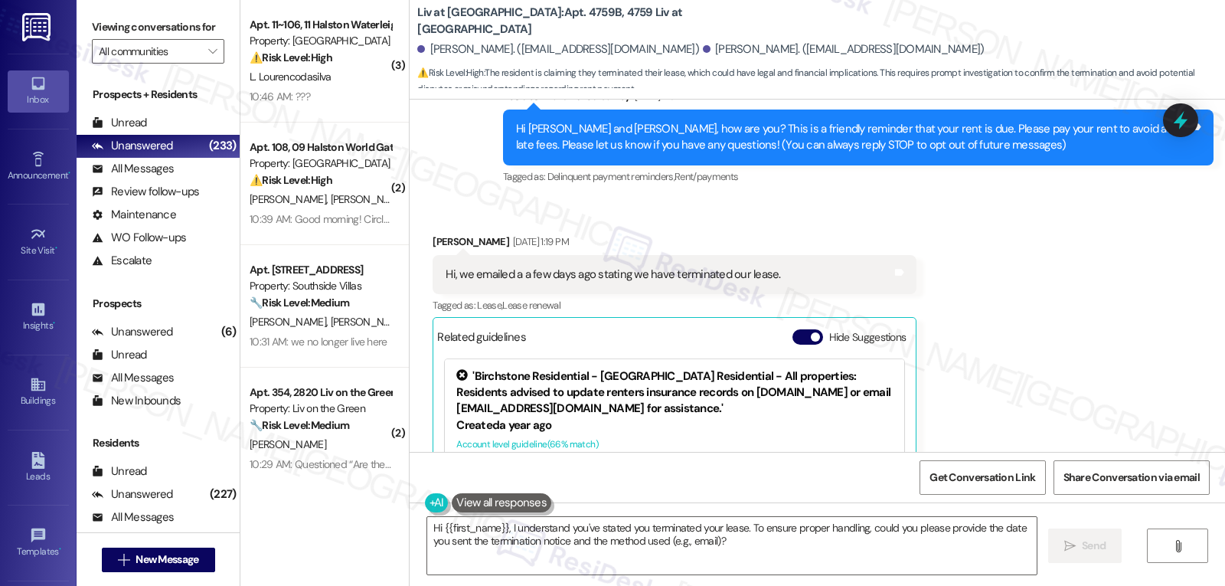
click at [433, 244] on div "Sophia Campofiore Sep 03, 2025 at 1:19 PM" at bounding box center [674, 243] width 484 height 21
copy div "Sophia"
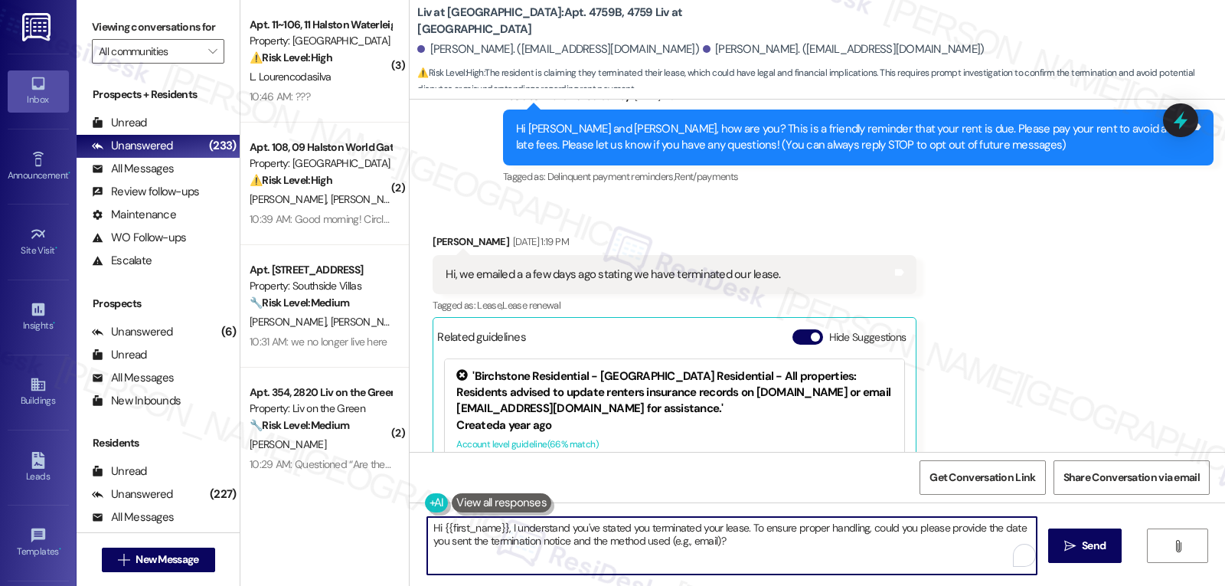
drag, startPoint x: 498, startPoint y: 527, endPoint x: 1224, endPoint y: 622, distance: 732.6
click at [1224, 585] on html "Inbox Go to Inbox Announcement • Send A Text Announcement Site Visit • Go to Si…" at bounding box center [612, 293] width 1225 height 586
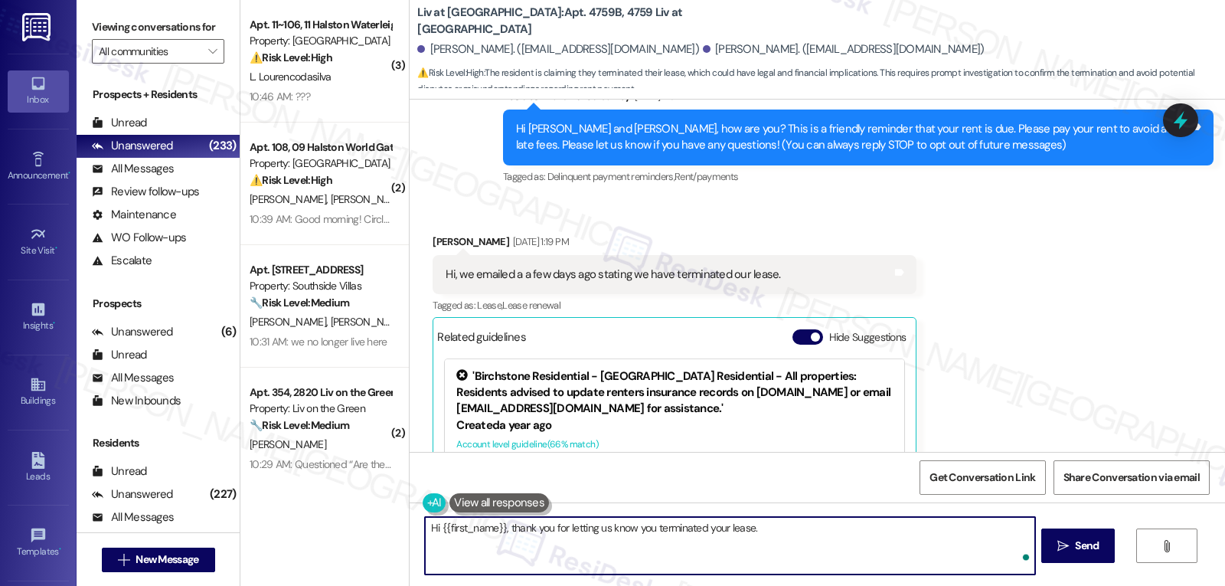
type textarea "Hi {{first_name}}, thank you for letting us know you terminated your lease."
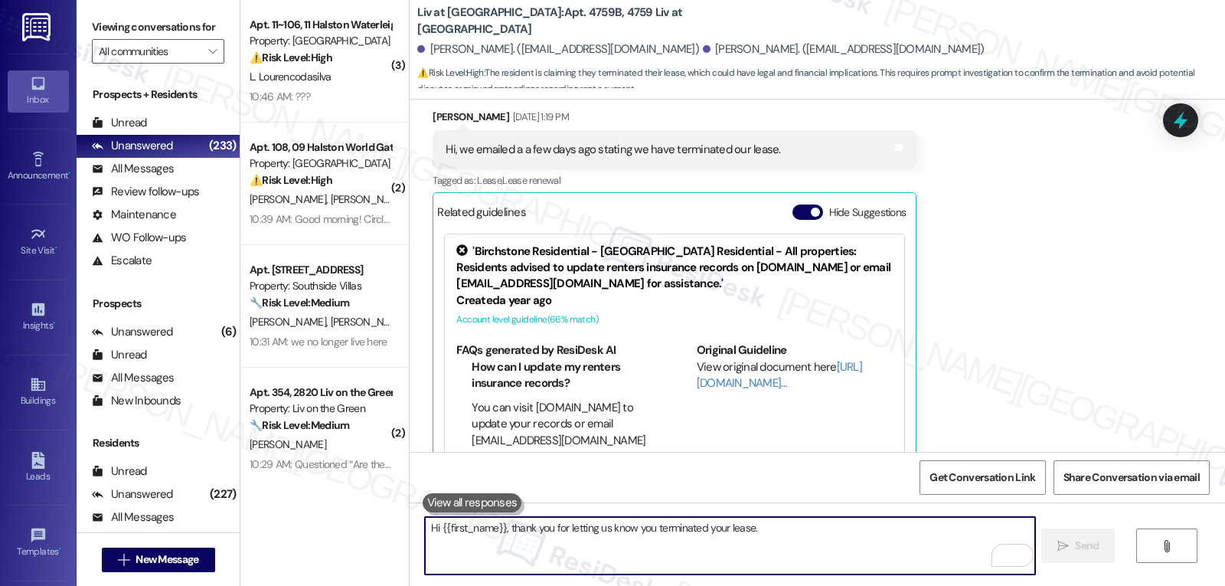
scroll to position [299, 0]
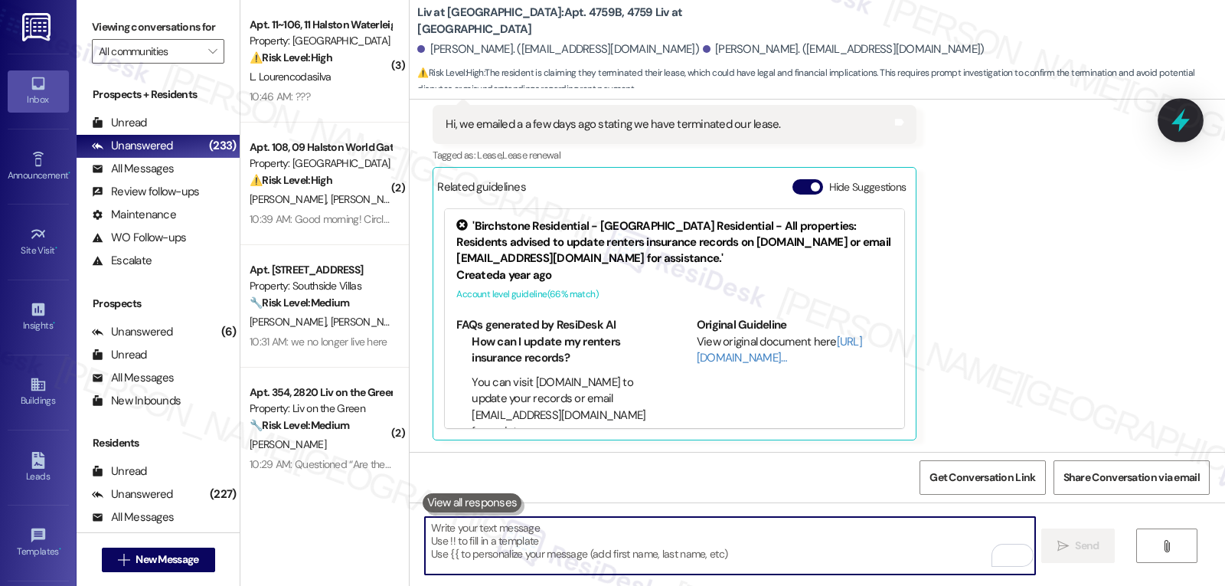
click at [1183, 114] on icon at bounding box center [1180, 121] width 18 height 24
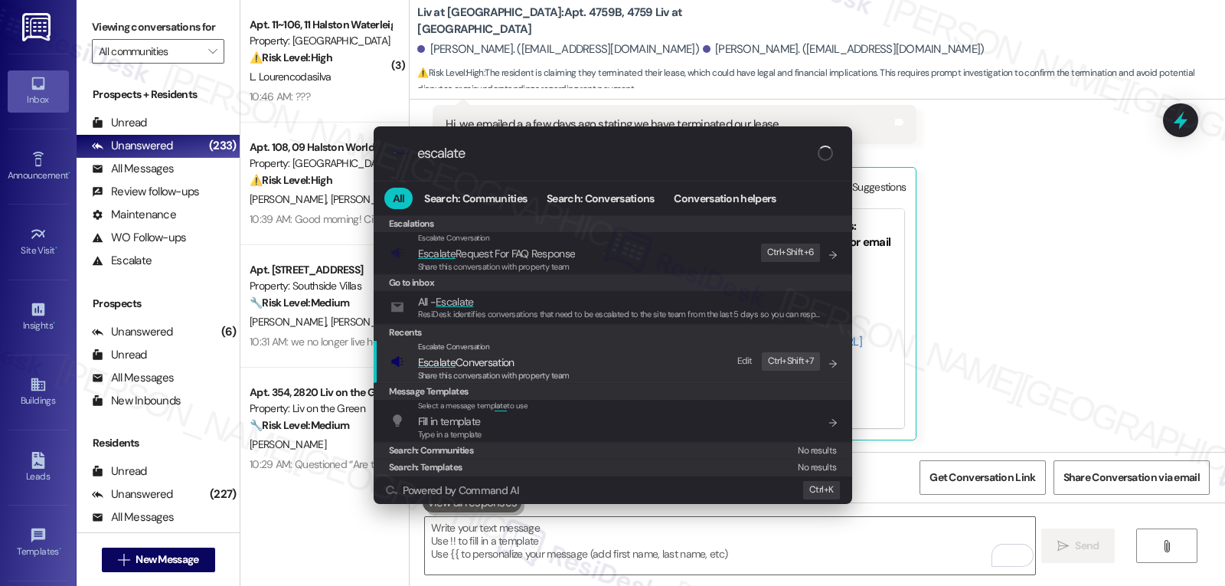
type input "escalate"
click at [485, 364] on span "Escalate Conversation" at bounding box center [466, 362] width 96 height 14
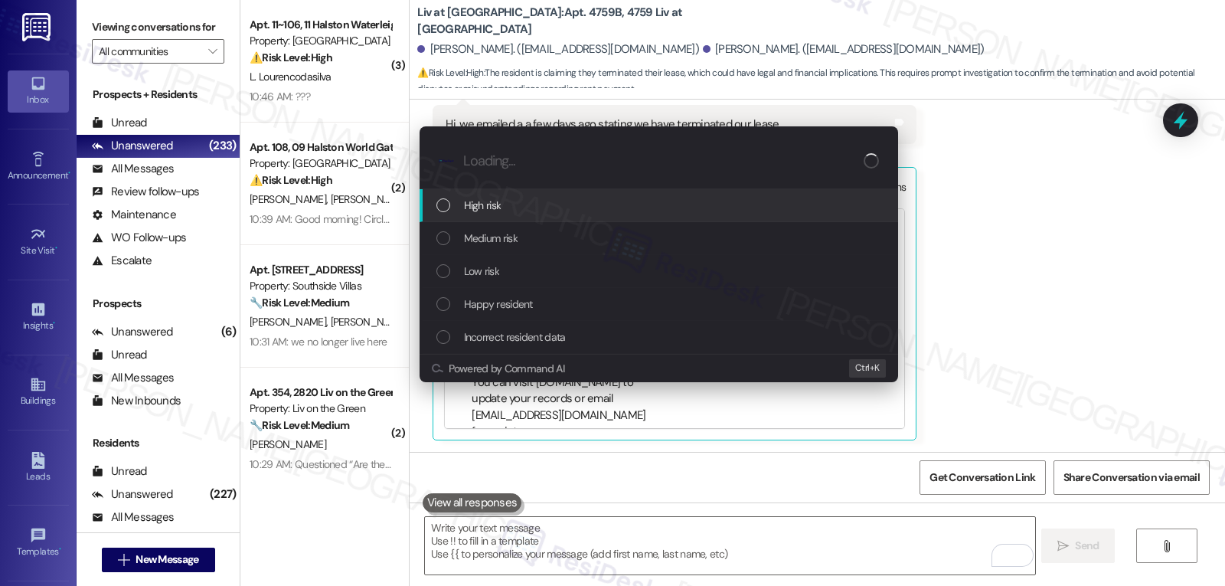
click at [518, 207] on div "High risk" at bounding box center [660, 205] width 448 height 17
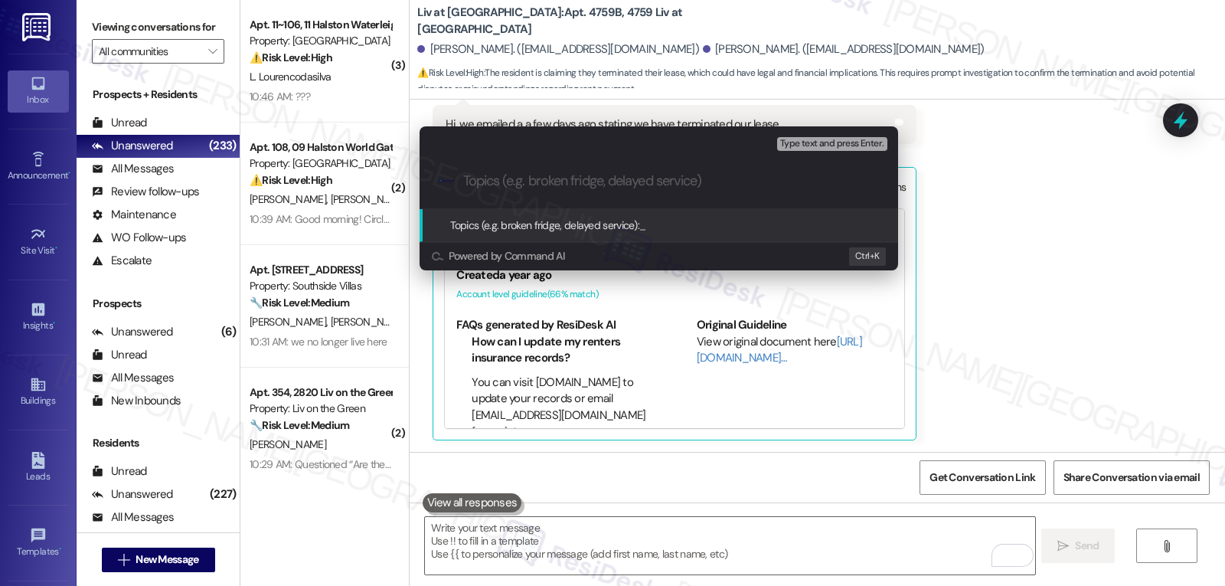
type input "T"
type input "Lease Terminated"
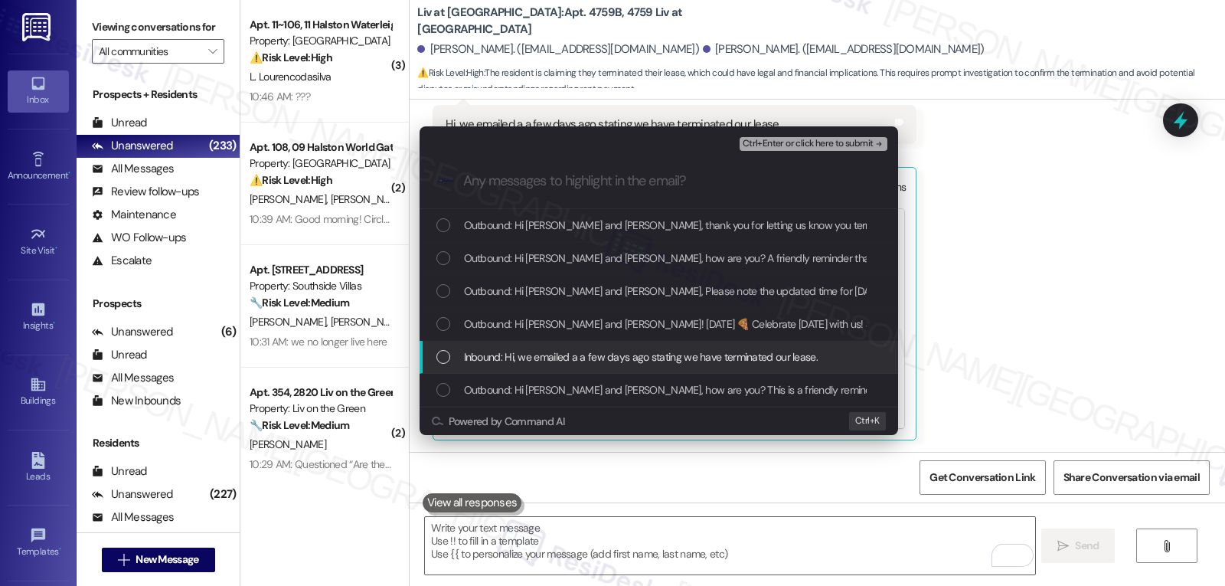
click at [537, 361] on span "Inbound: Hi, we emailed a a few days ago stating we have terminated our lease." at bounding box center [641, 356] width 354 height 17
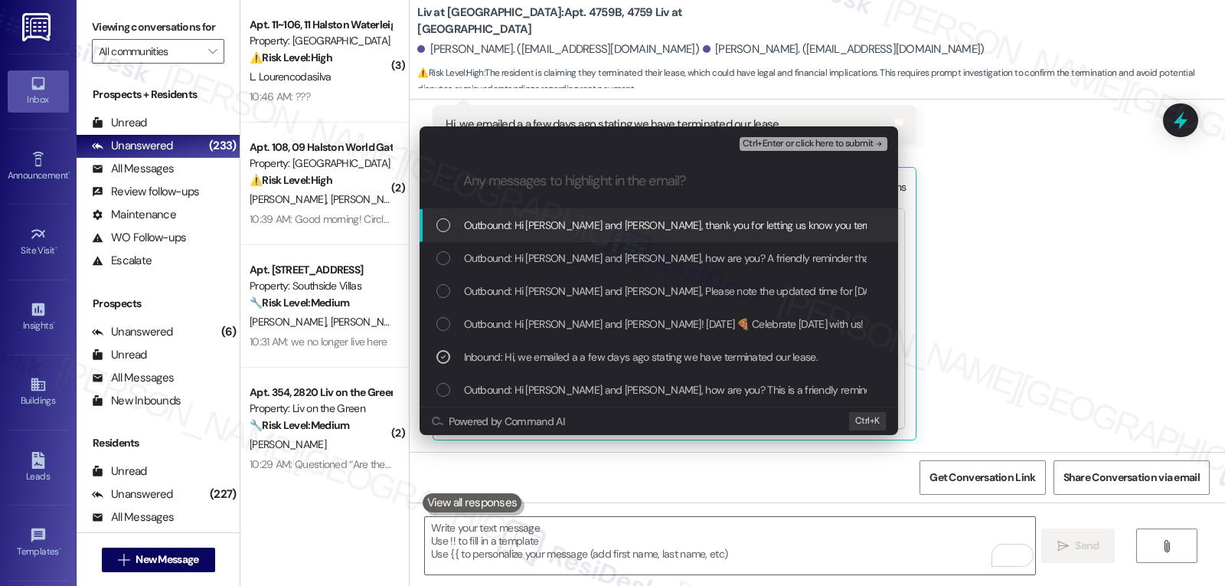
click at [843, 142] on span "Ctrl+Enter or click here to submit" at bounding box center [807, 144] width 131 height 11
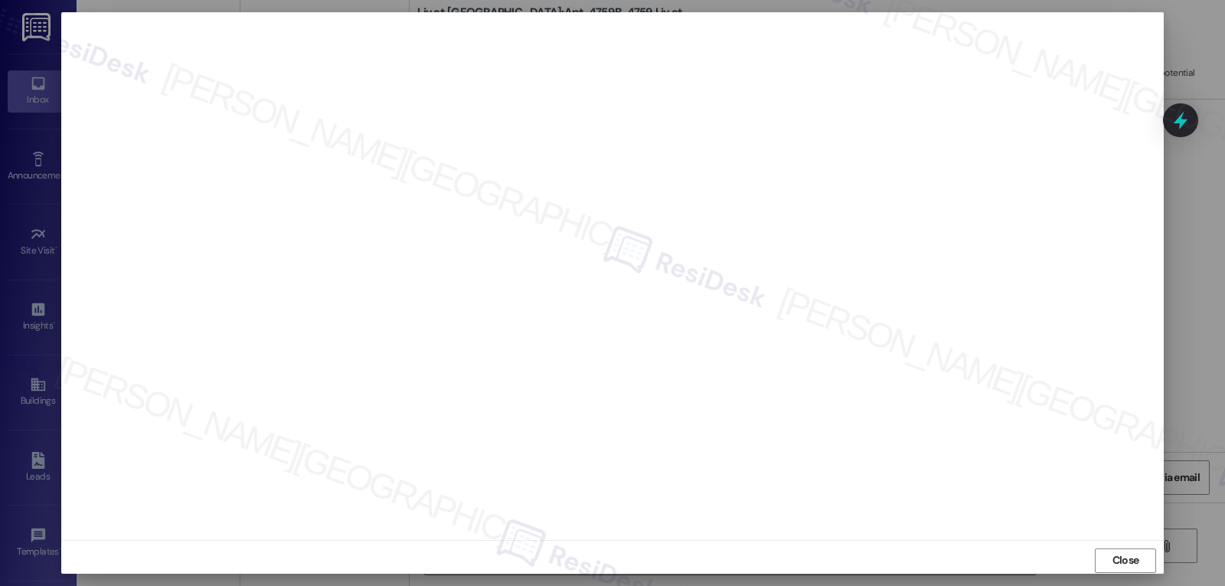
click at [1130, 556] on span "Close" at bounding box center [1125, 560] width 27 height 16
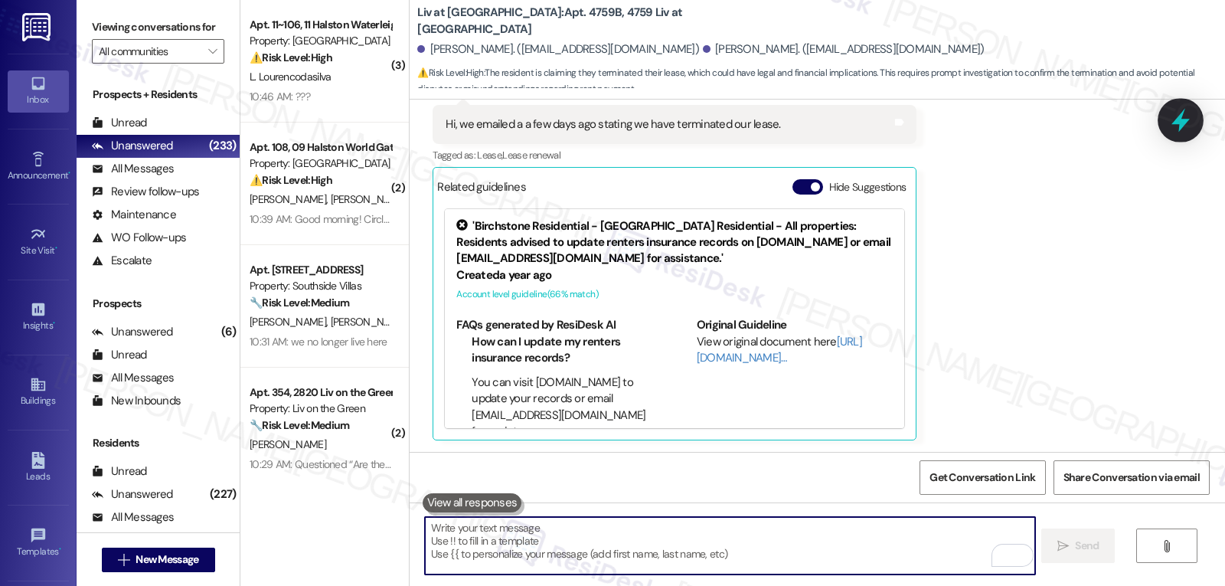
click at [1173, 110] on icon at bounding box center [1180, 120] width 26 height 26
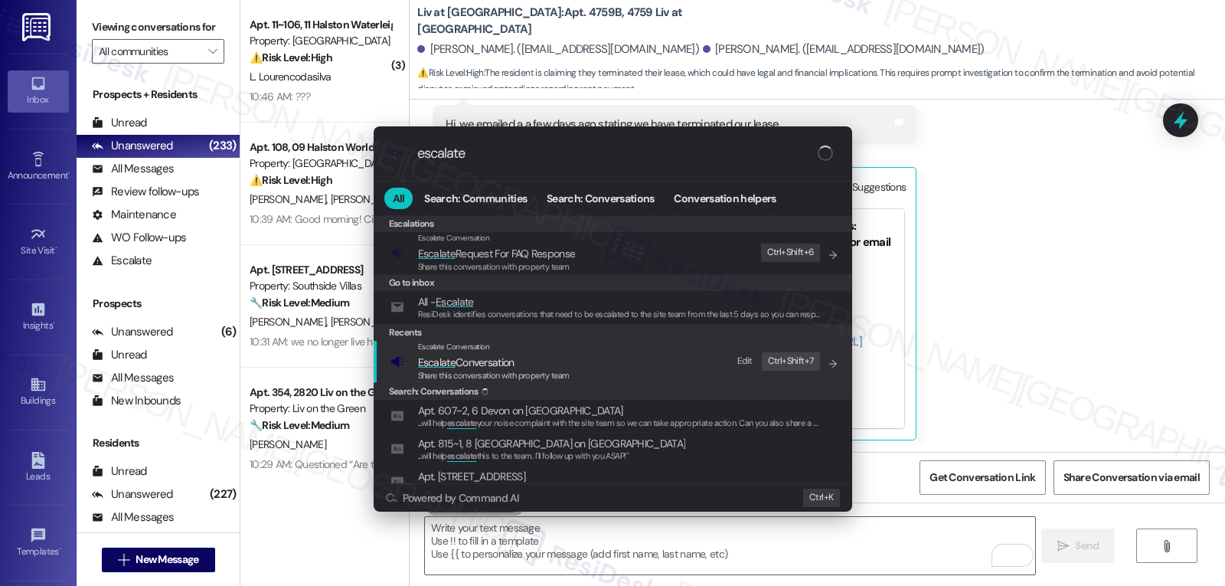
type input "escalate"
click at [458, 361] on span "Escalate Conversation" at bounding box center [466, 362] width 96 height 14
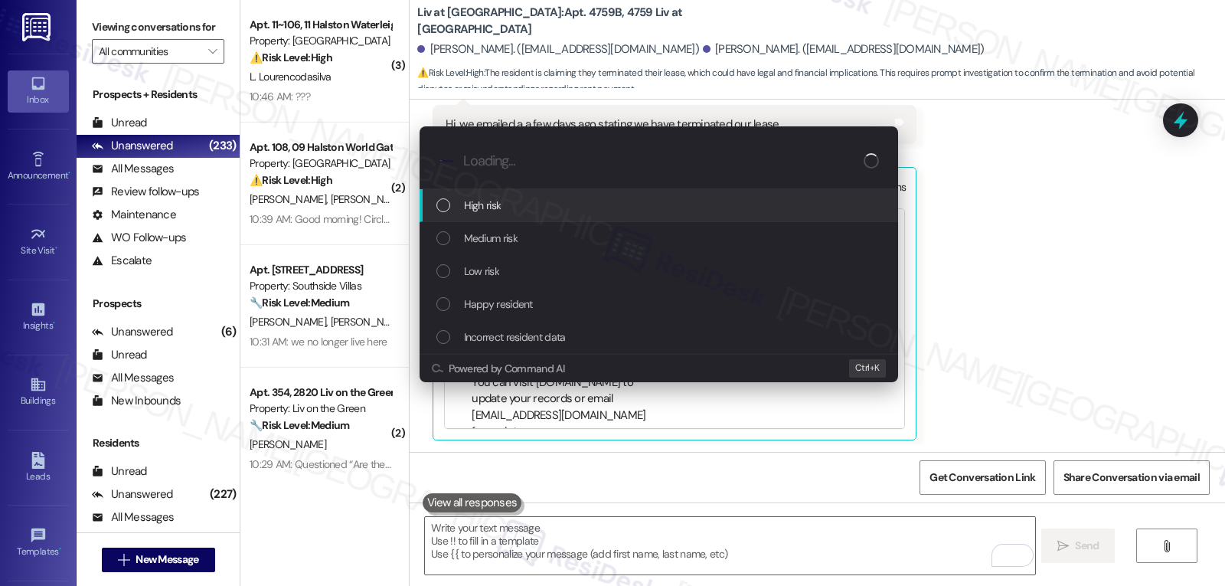
click at [515, 214] on div "High risk" at bounding box center [658, 205] width 478 height 33
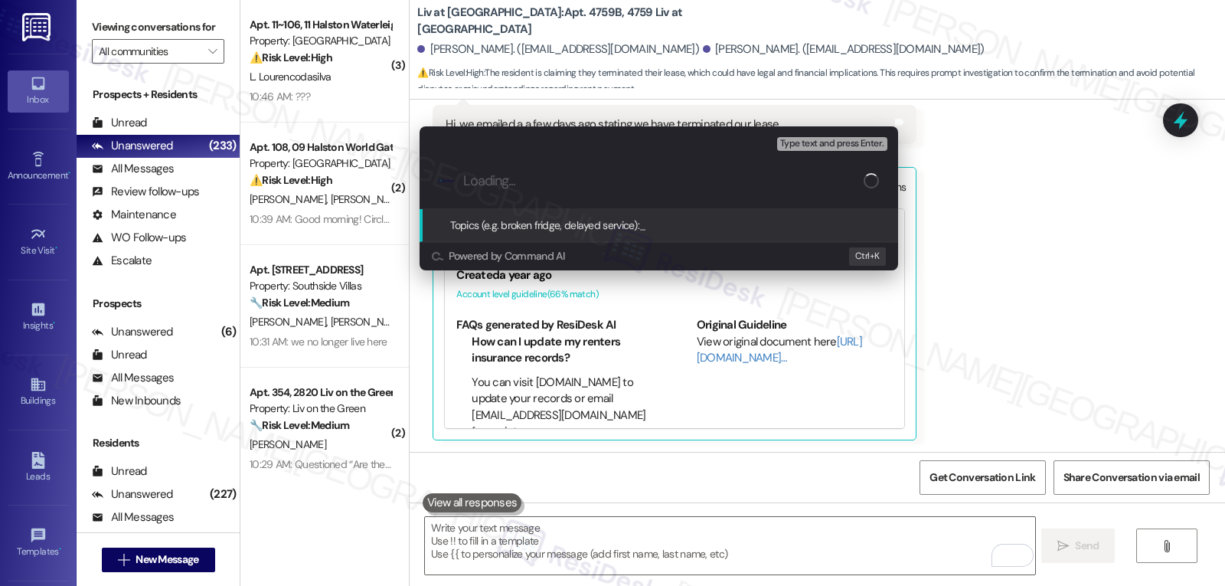
paste input "Lease Terminated"
type input "Lease Terminated"
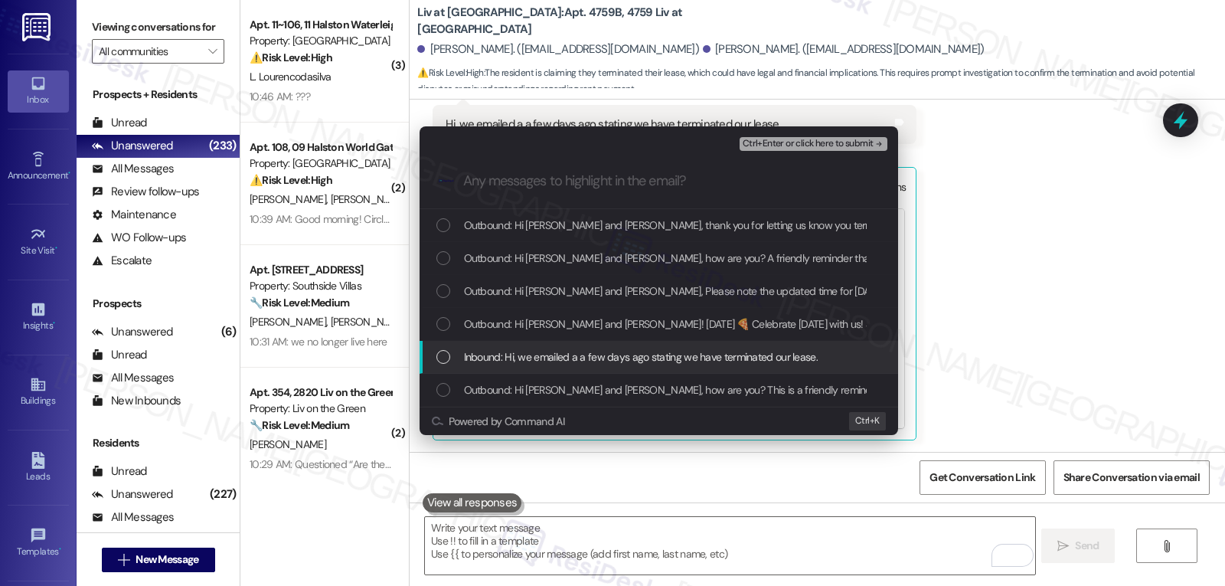
click at [524, 343] on div "Inbound: Hi, we emailed a a few days ago stating we have terminated our lease." at bounding box center [658, 357] width 478 height 33
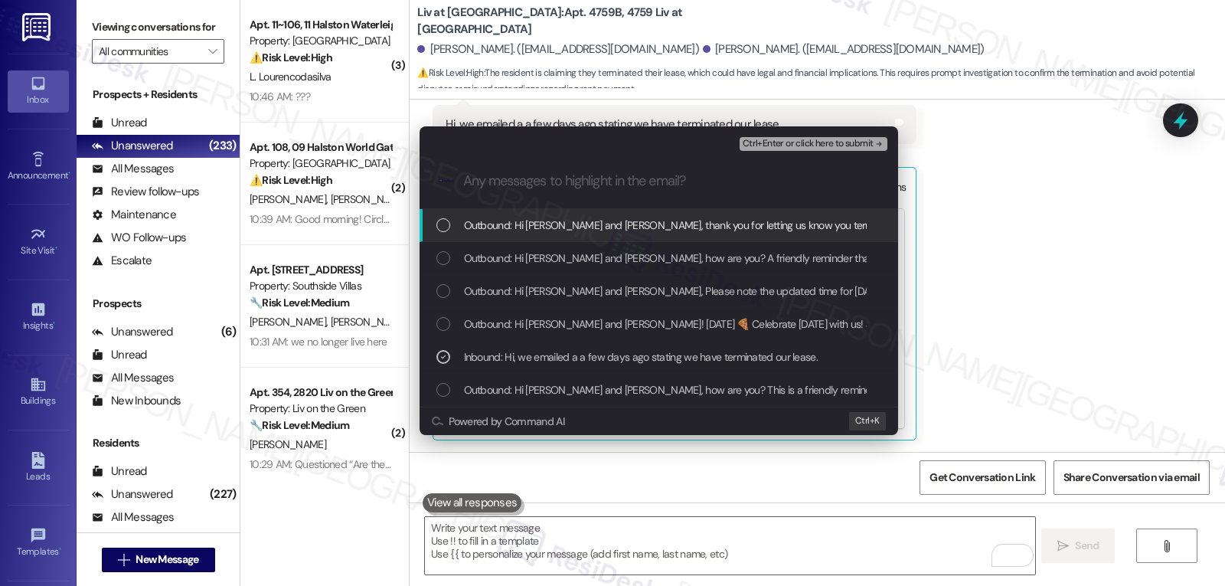
click at [839, 139] on span "Ctrl+Enter or click here to submit" at bounding box center [807, 144] width 131 height 11
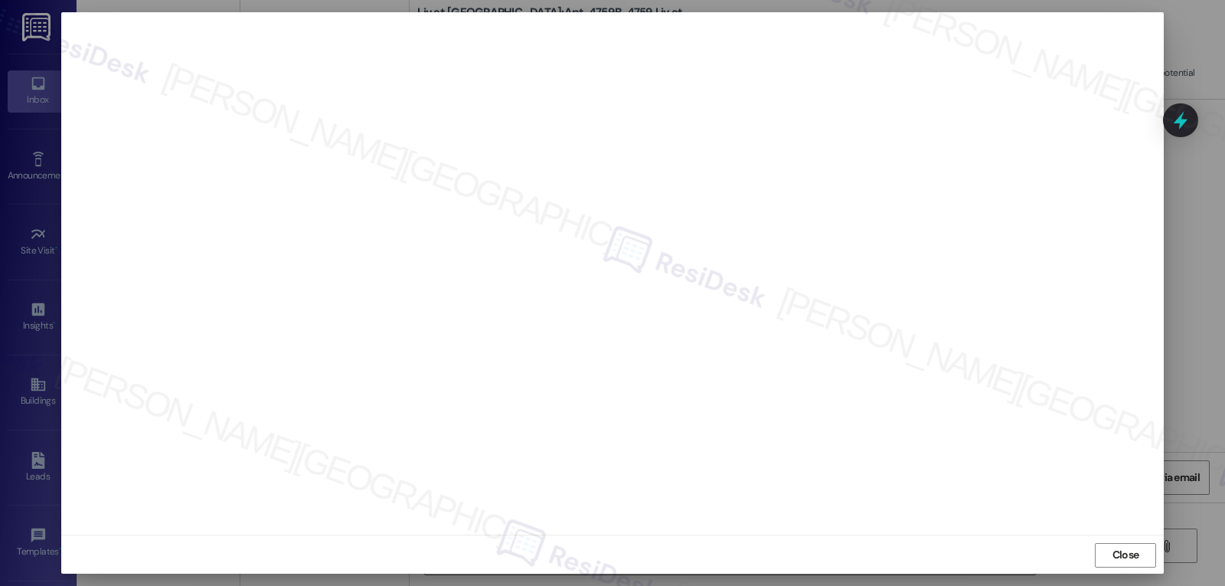
scroll to position [7, 0]
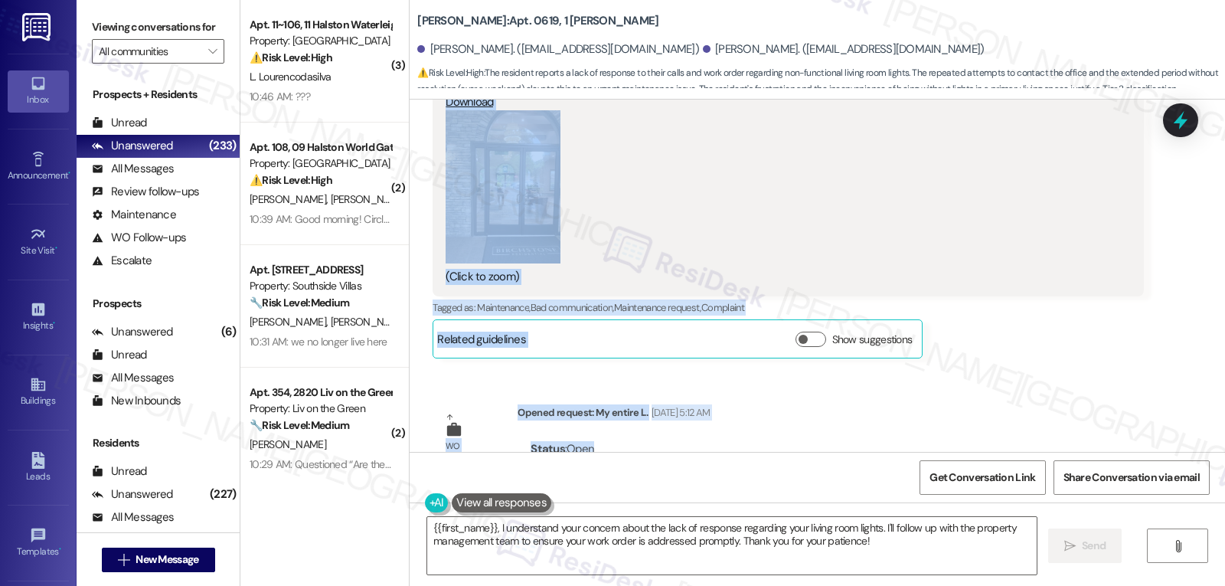
scroll to position [21097, 0]
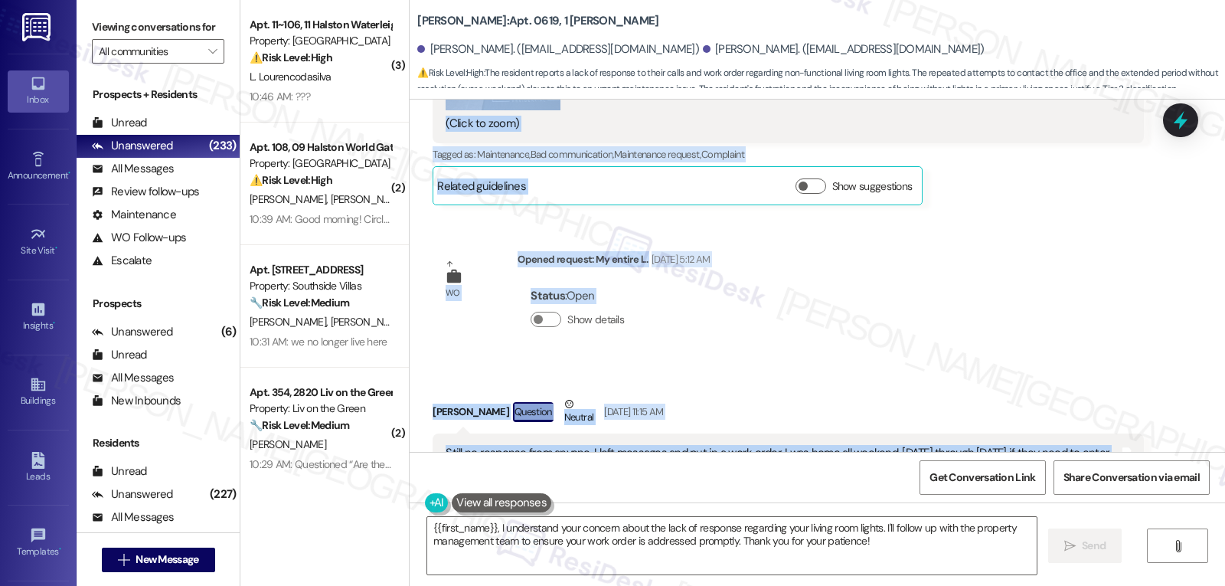
drag, startPoint x: 416, startPoint y: 142, endPoint x: 933, endPoint y: 286, distance: 536.5
click at [933, 286] on div "WO Opened request: Toilet will... [DATE] 5:56 AM Status : Completed Show detail…" at bounding box center [817, 276] width 815 height 352
copy div "[PERSON_NAME] Neutral [DATE] 1:48 PM I have called the rent office twice no one…"
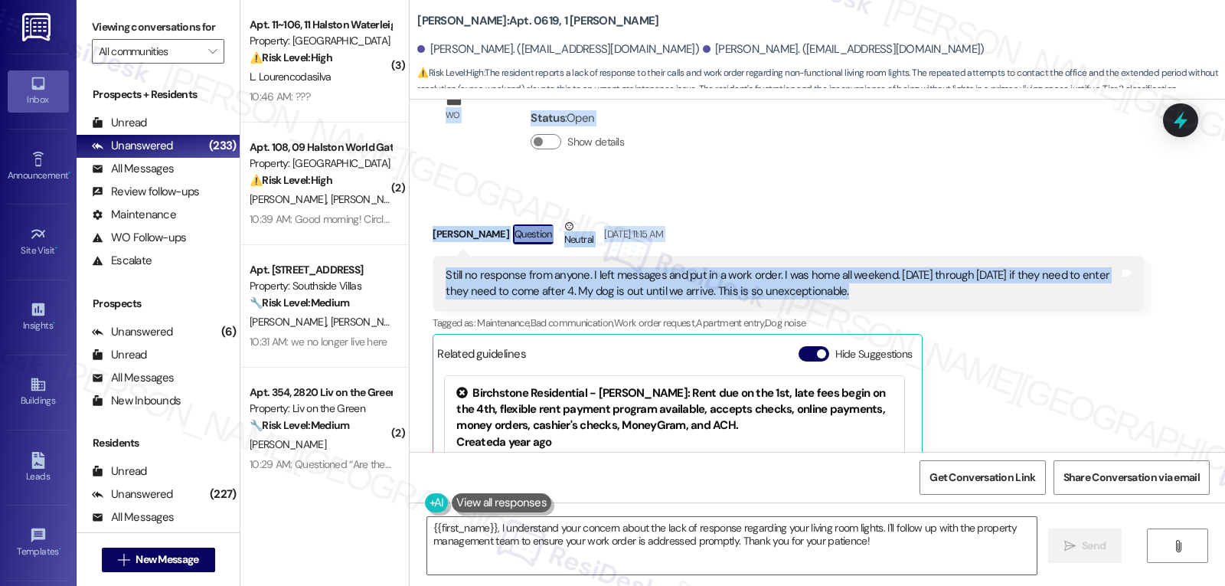
scroll to position [21404, 0]
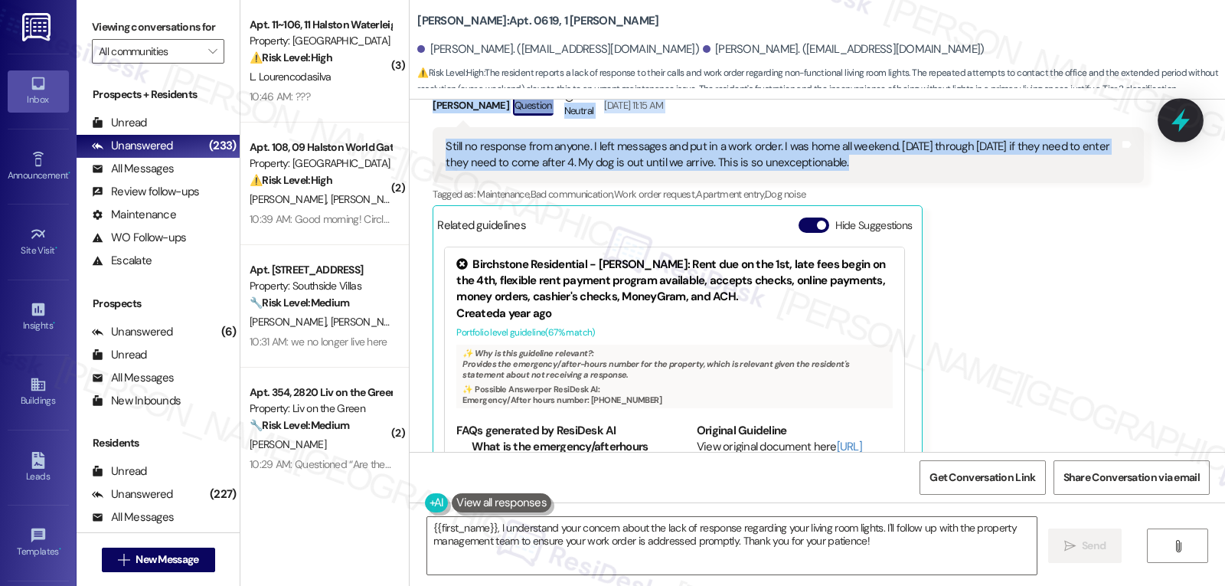
click at [1183, 119] on icon at bounding box center [1180, 120] width 26 height 26
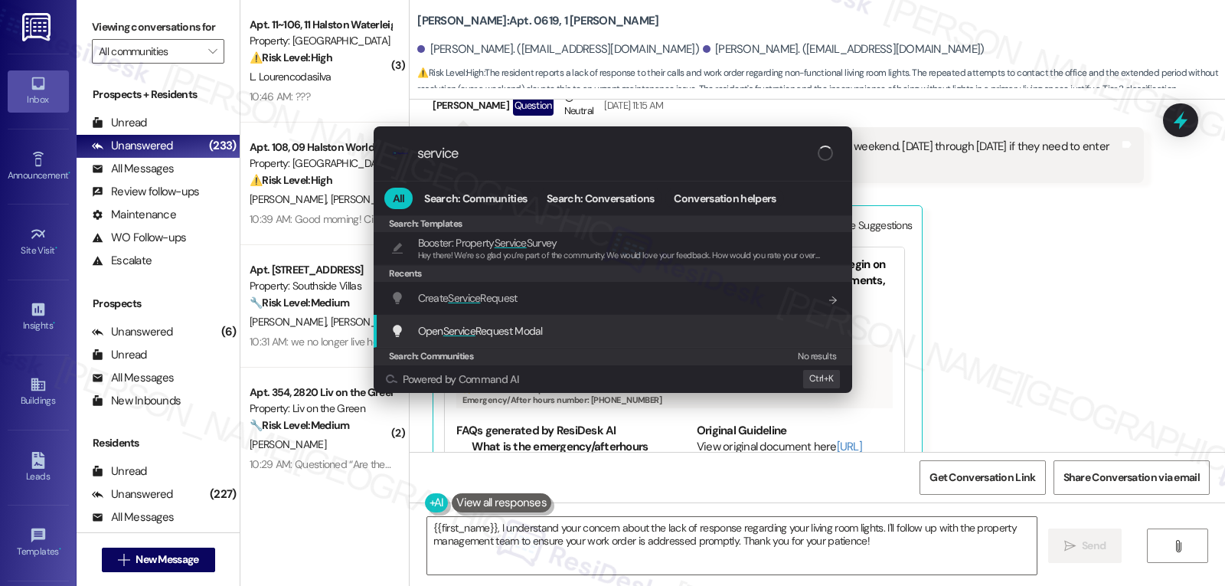
click at [496, 330] on span "Open Service Request Modal" at bounding box center [480, 331] width 125 height 14
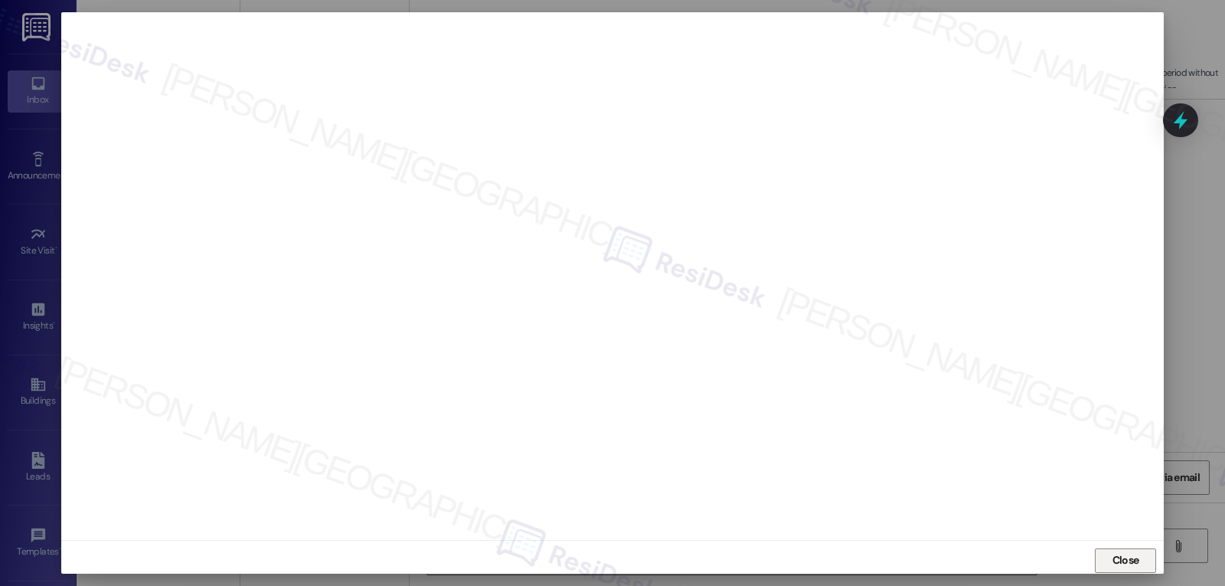
click at [1121, 558] on span "Close" at bounding box center [1125, 560] width 27 height 16
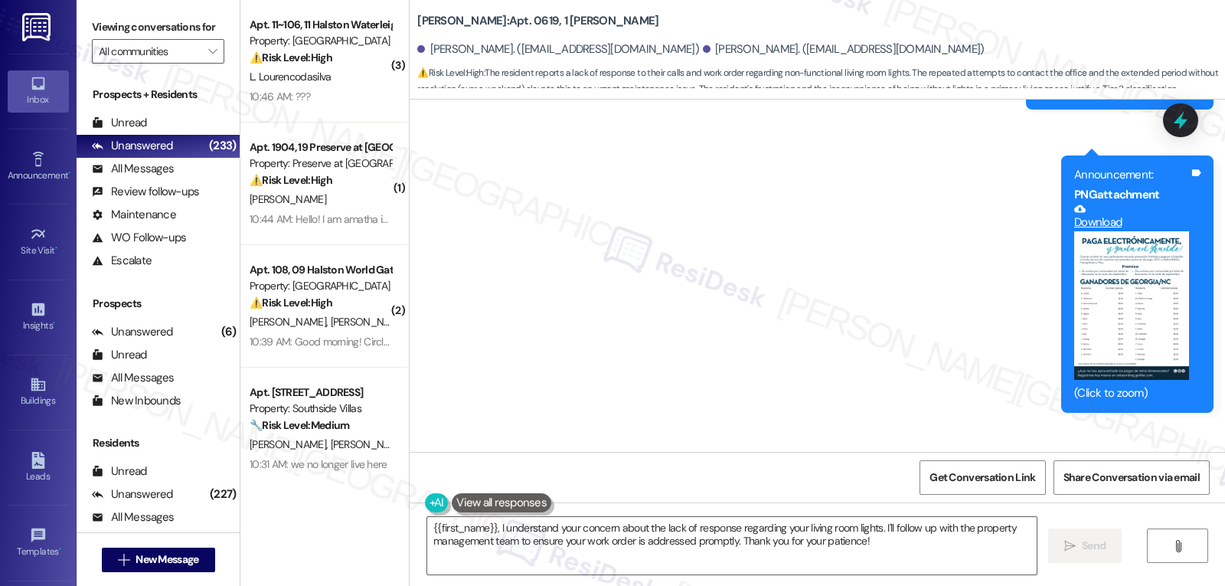
scroll to position [20332, 0]
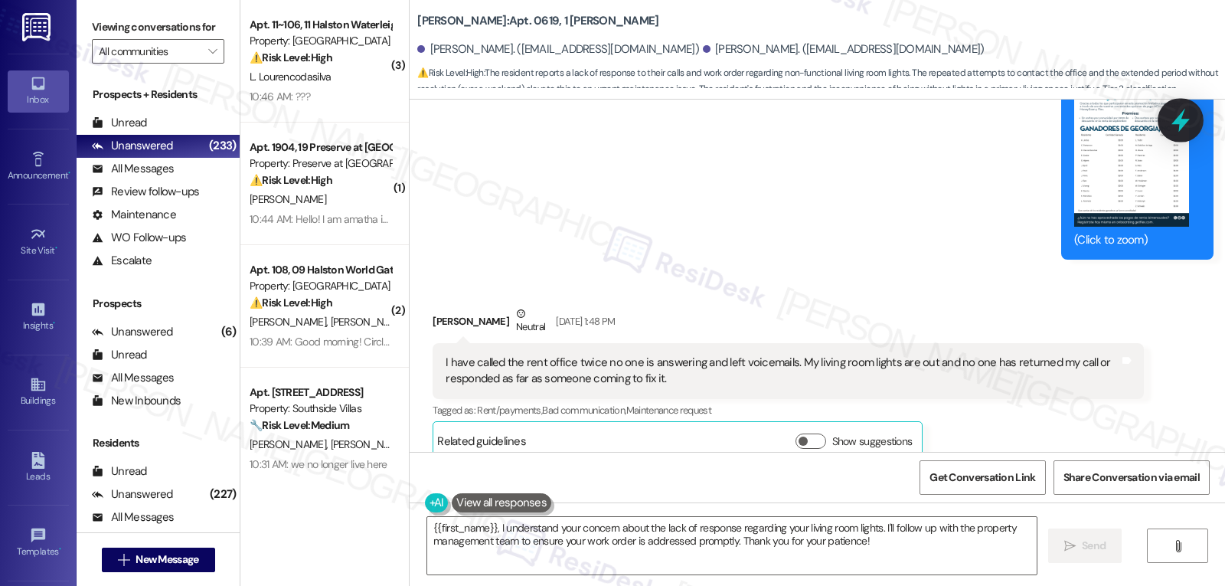
click at [1166, 128] on div at bounding box center [1180, 120] width 46 height 44
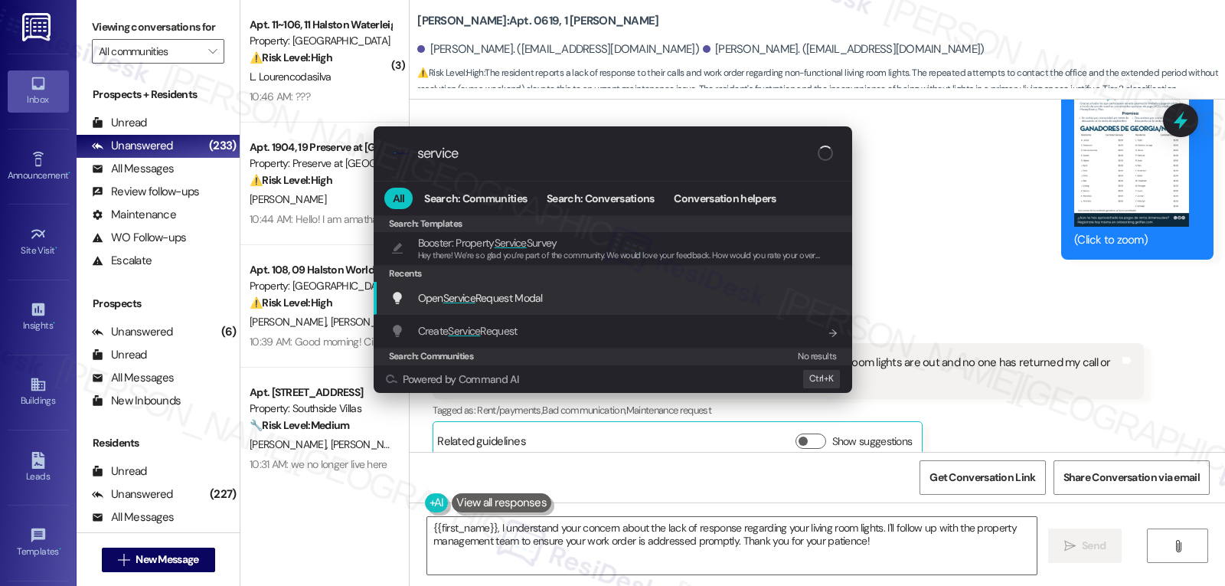
type input "service"
click at [522, 308] on div "Open Service Request Modal Add shortcut" at bounding box center [613, 298] width 478 height 33
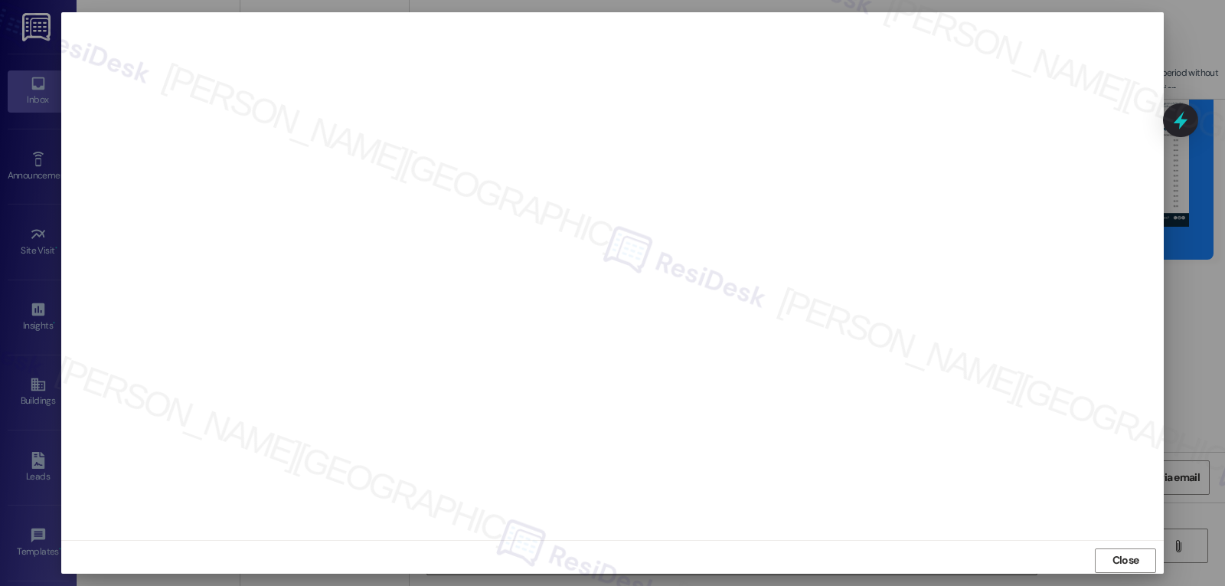
click at [1133, 556] on span "Close" at bounding box center [1125, 560] width 27 height 16
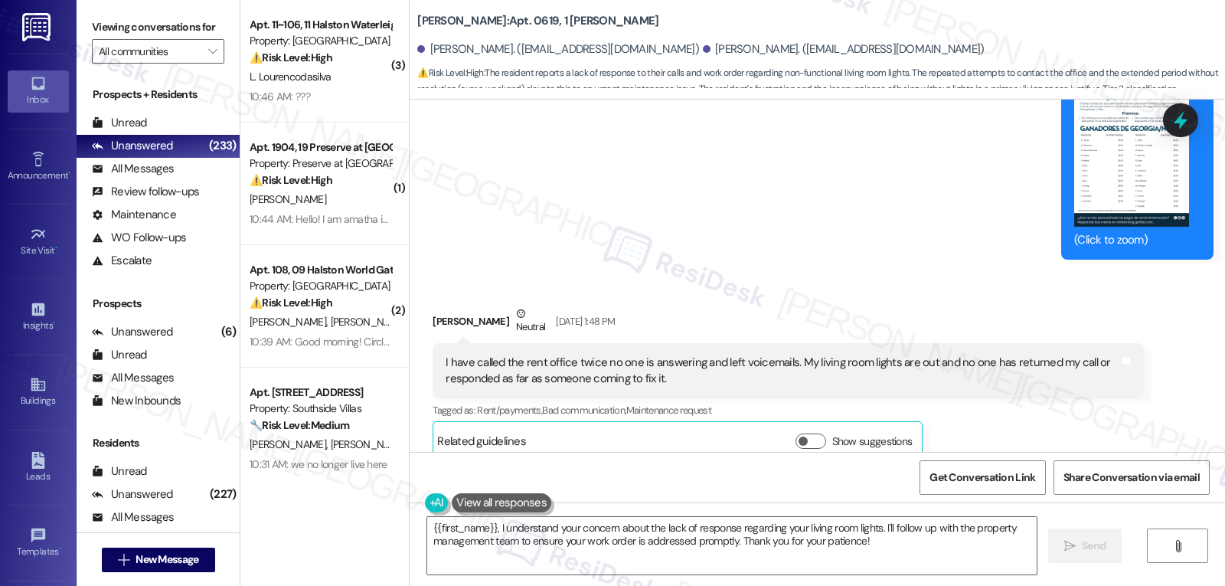
drag, startPoint x: 419, startPoint y: 340, endPoint x: 736, endPoint y: 344, distance: 316.9
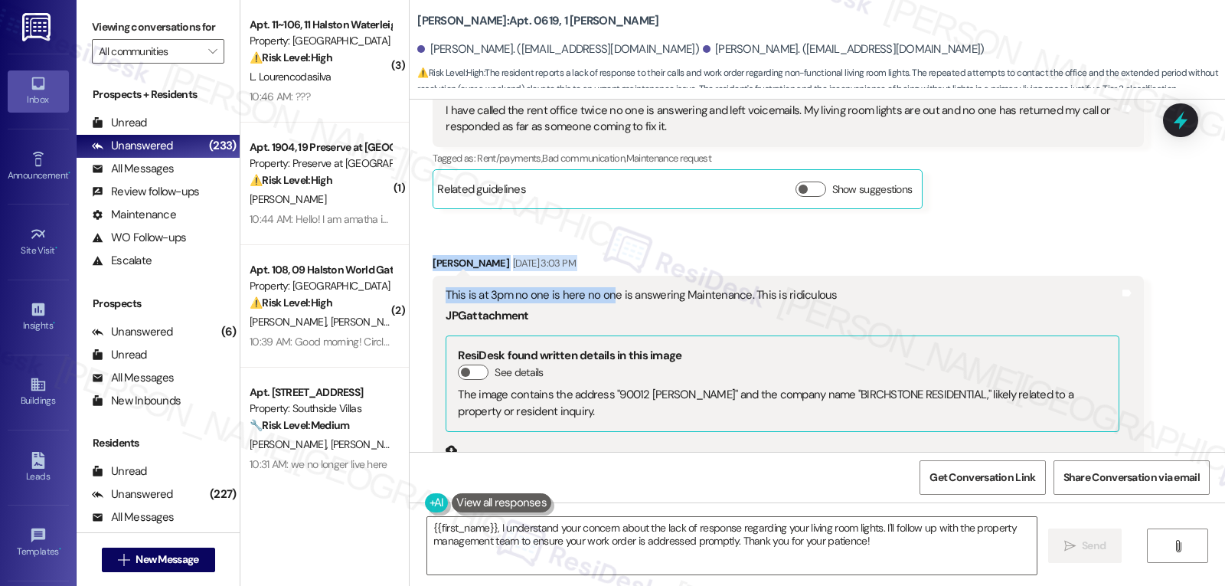
scroll to position [20638, 0]
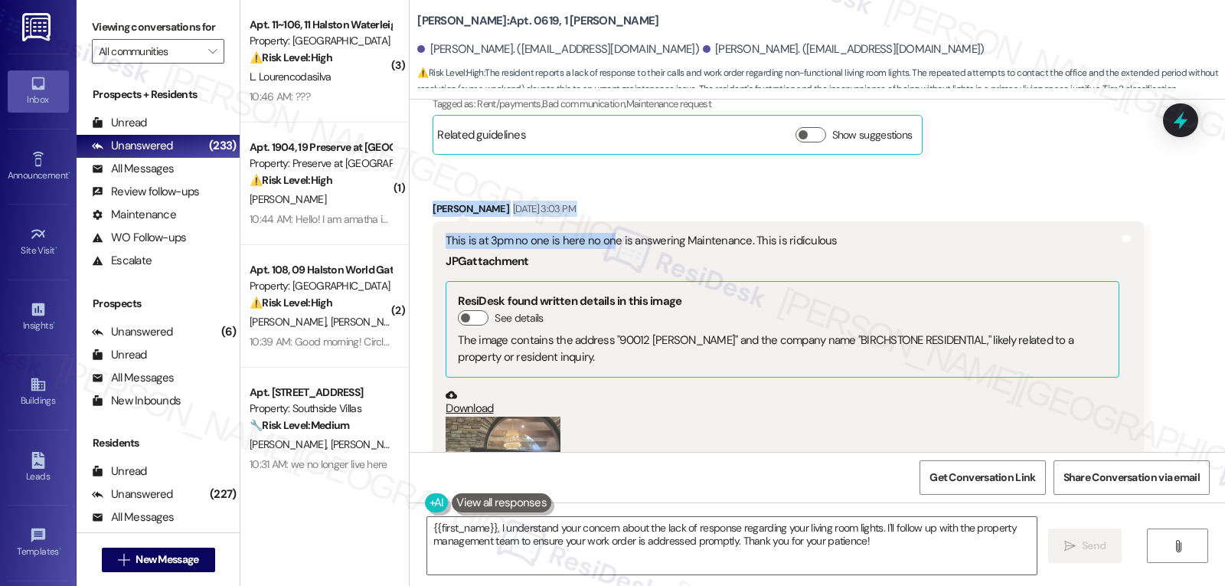
click at [515, 416] on button "Zoom image" at bounding box center [502, 492] width 115 height 153
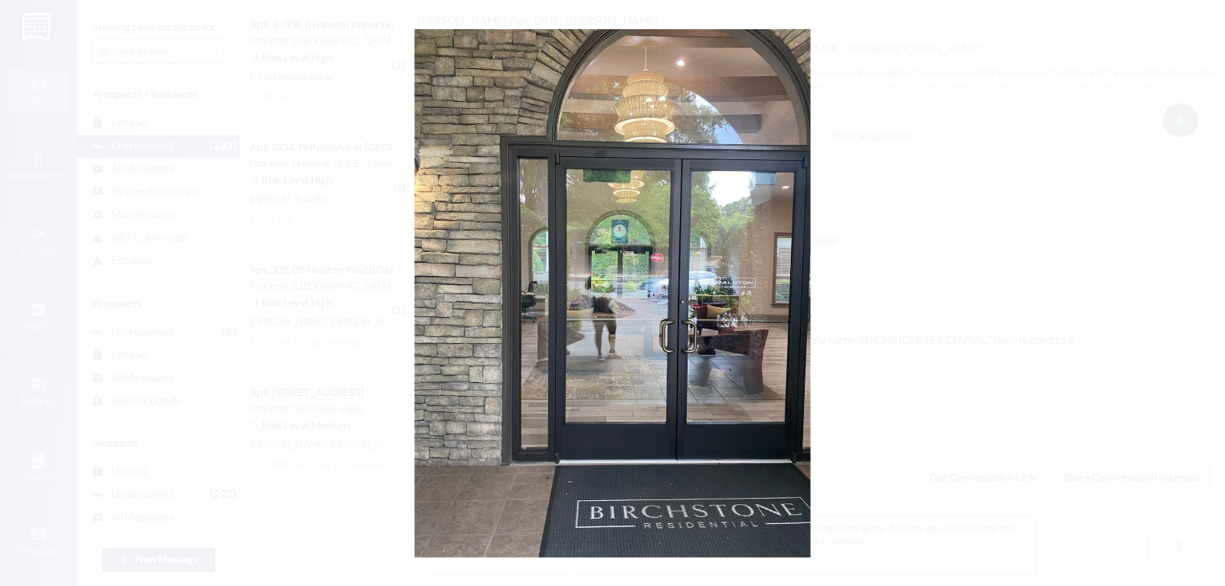
click at [925, 303] on button "Unzoom image" at bounding box center [612, 293] width 1225 height 586
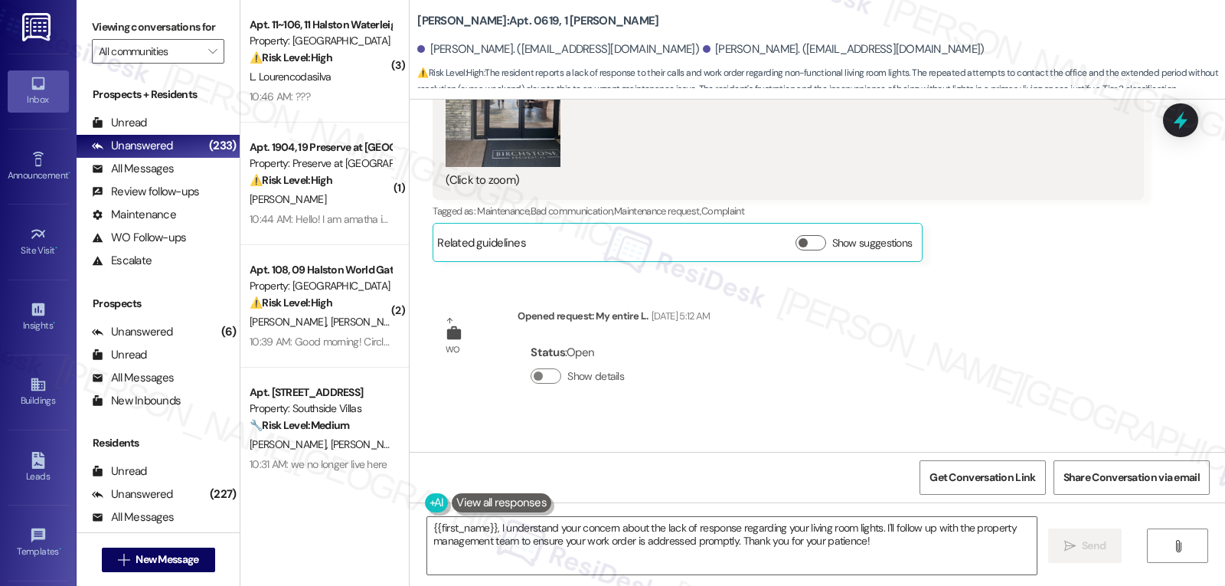
scroll to position [21097, 0]
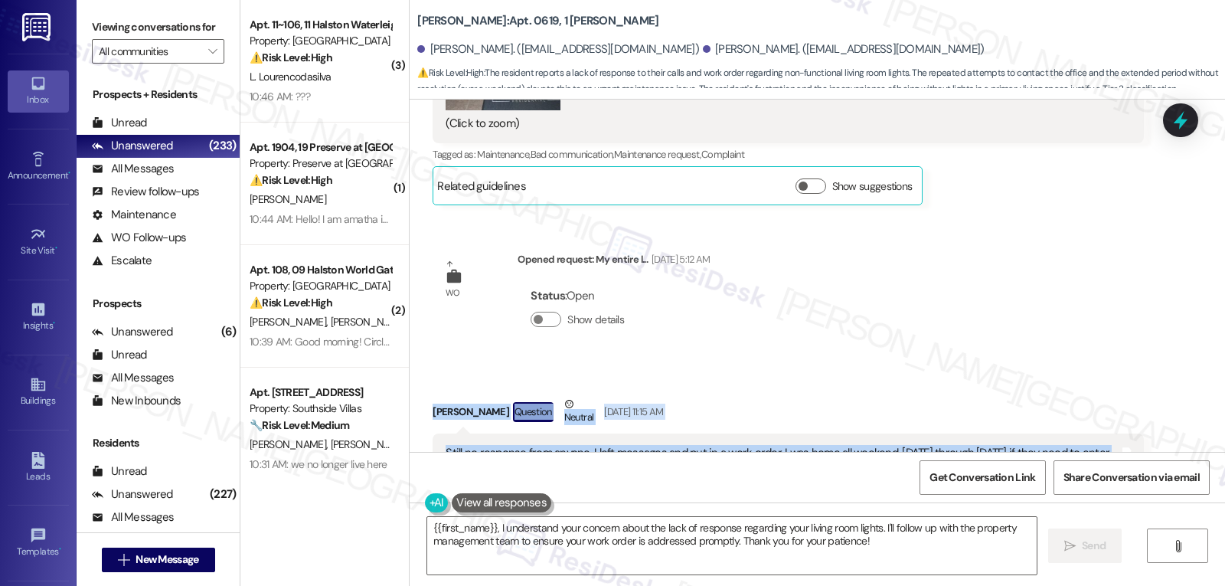
drag, startPoint x: 412, startPoint y: 235, endPoint x: 894, endPoint y: 284, distance: 484.7
click at [883, 384] on div "Received via SMS Diadria Whitfield Question Neutral Sep 07, 2025 at 11:15 AM St…" at bounding box center [787, 590] width 733 height 413
click at [427, 524] on textarea "{{first_name}}, I understand your concern about the lack of response regarding …" at bounding box center [731, 545] width 609 height 57
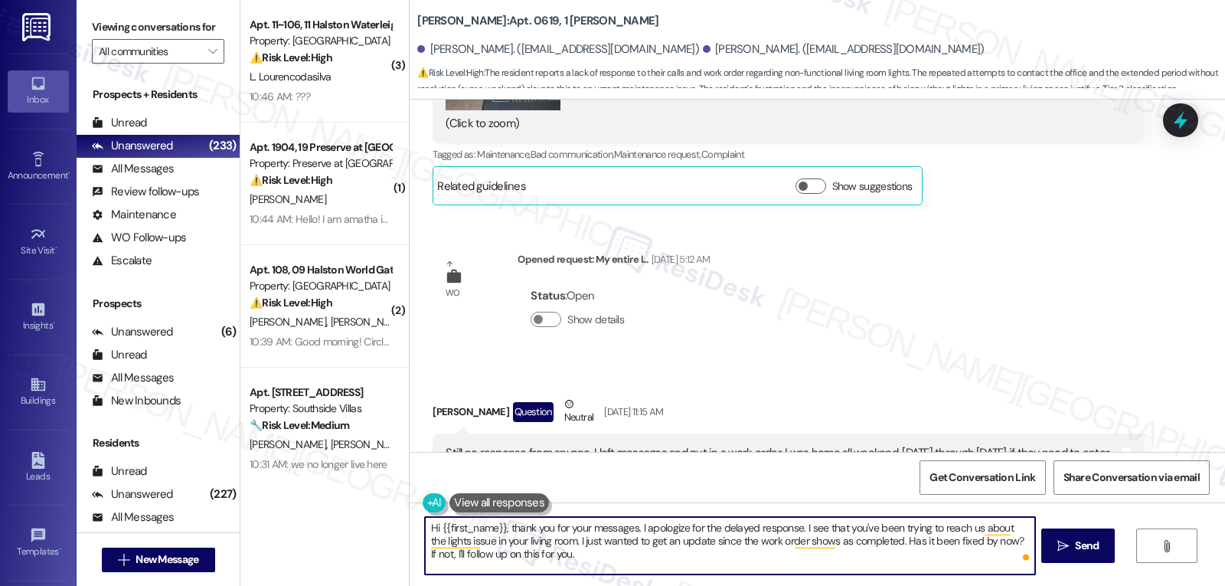
type textarea "Hi {{first_name}}, thank you for your messages. I apologize for the delayed res…"
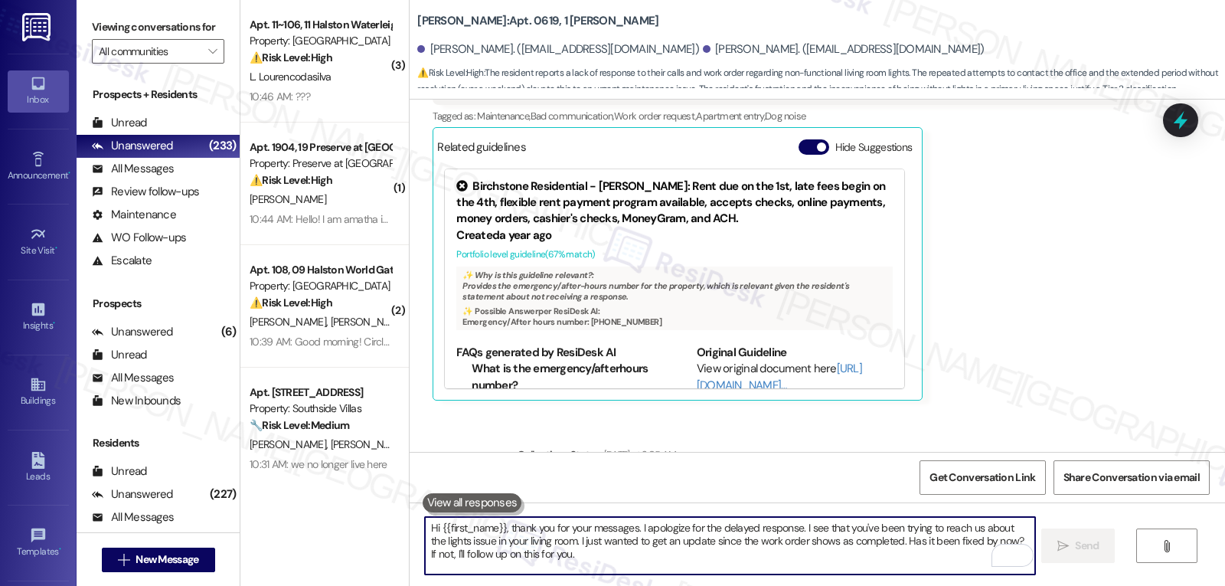
scroll to position [21543, 0]
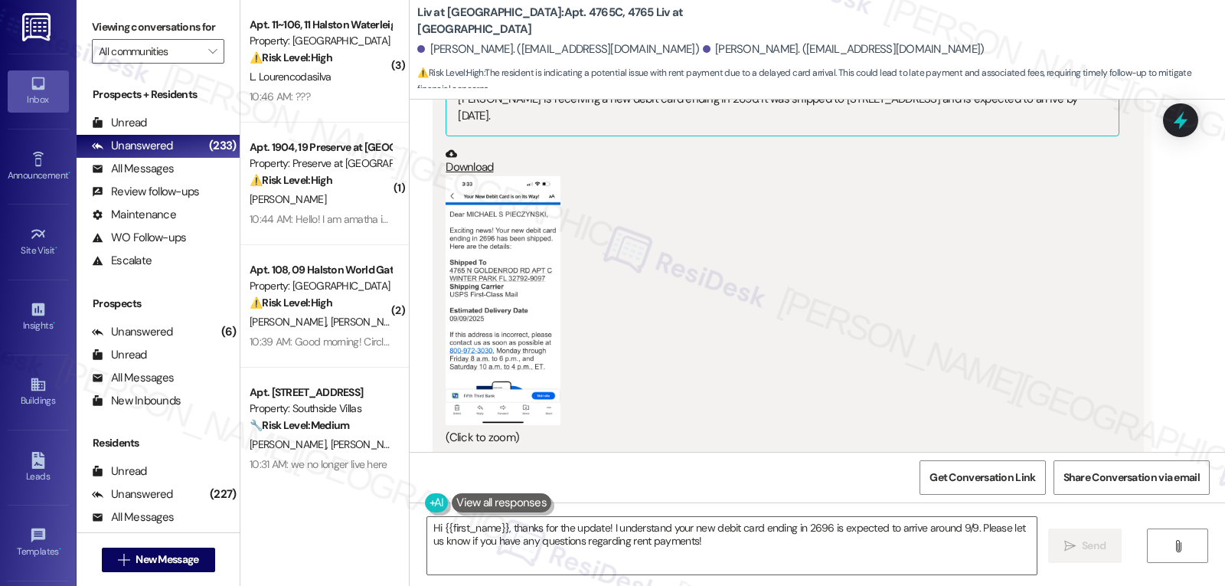
scroll to position [253, 0]
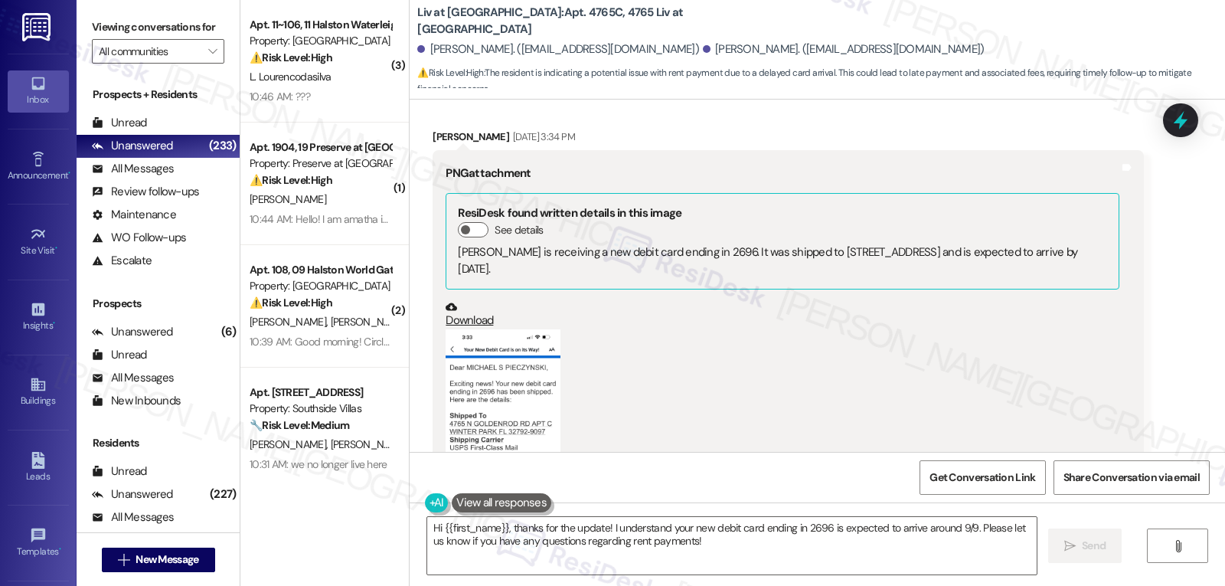
click at [437, 136] on div "[PERSON_NAME] [DATE] 3:34 PM" at bounding box center [787, 139] width 710 height 21
copy div "[PERSON_NAME]"
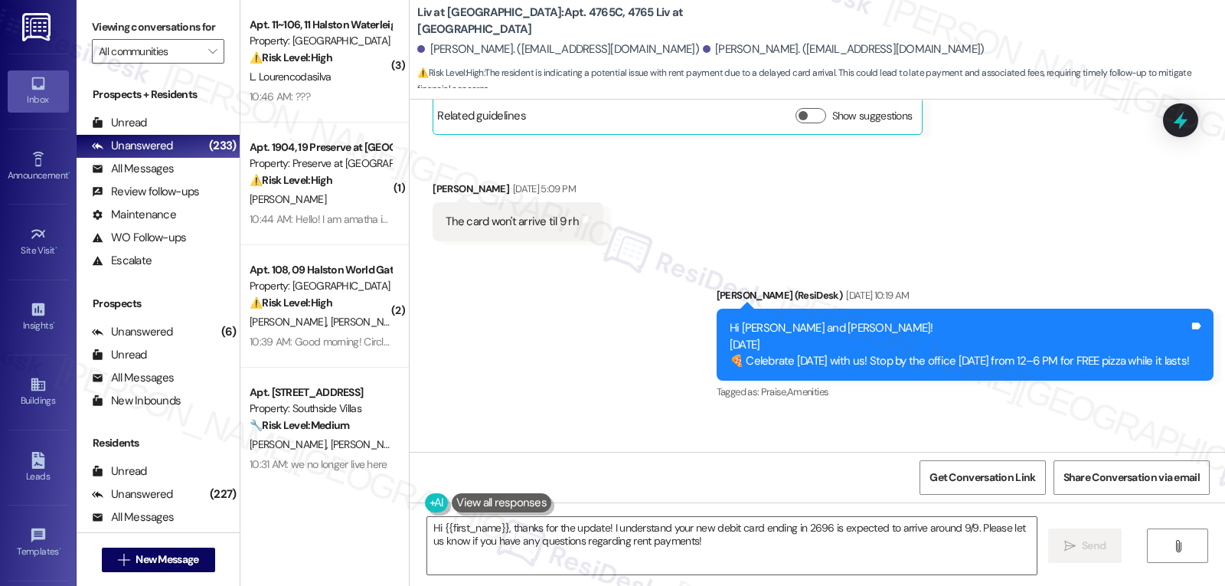
scroll to position [1019, 0]
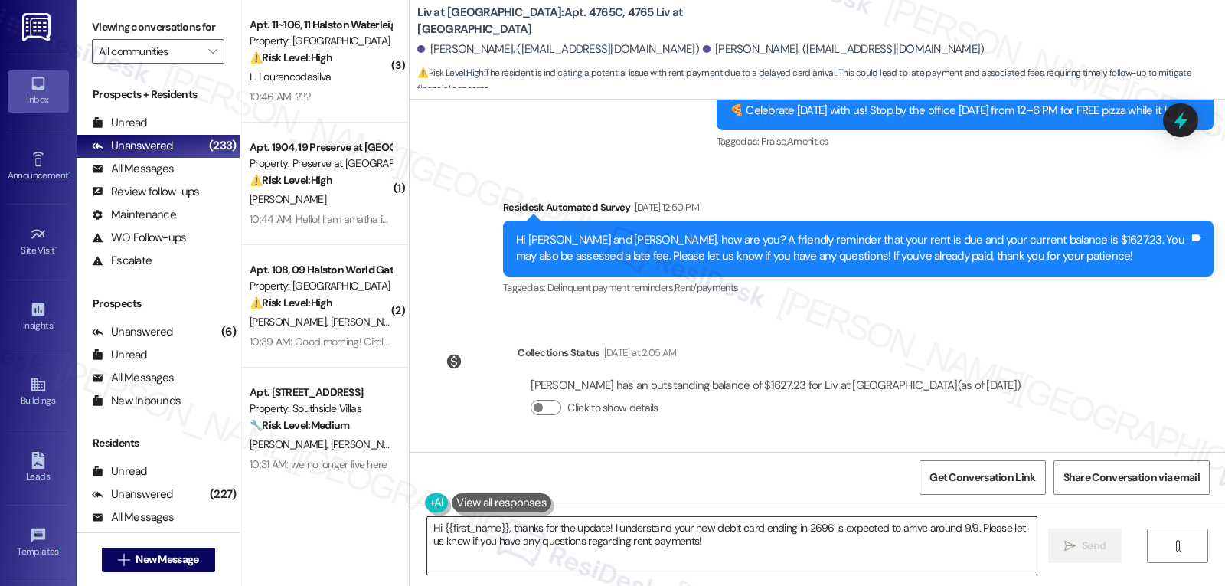
click at [573, 568] on textarea "Hi {{first_name}}, thanks for the update! I understand your new debit card endi…" at bounding box center [731, 545] width 609 height 57
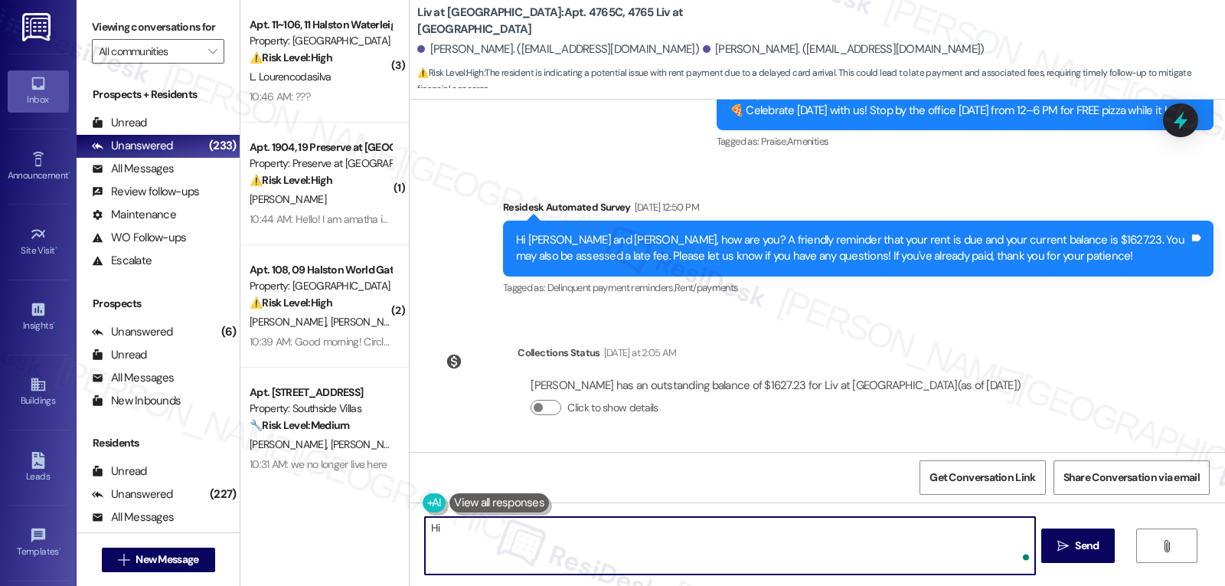
paste textarea "[PERSON_NAME]"
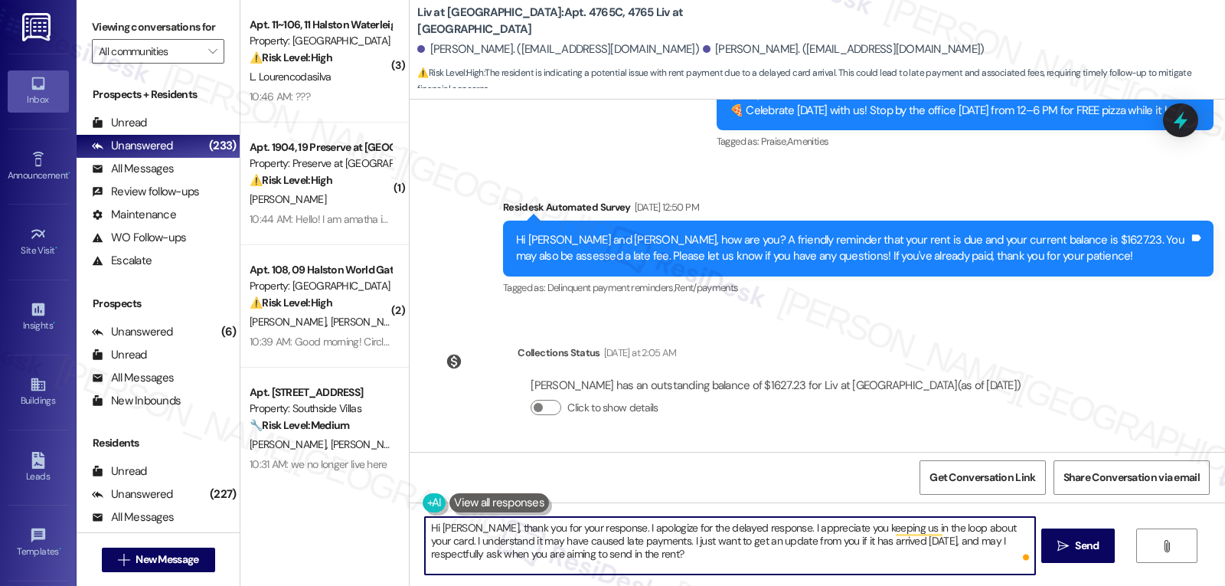
type textarea "Hi [PERSON_NAME], thank you for your response. I apologize for the delayed resp…"
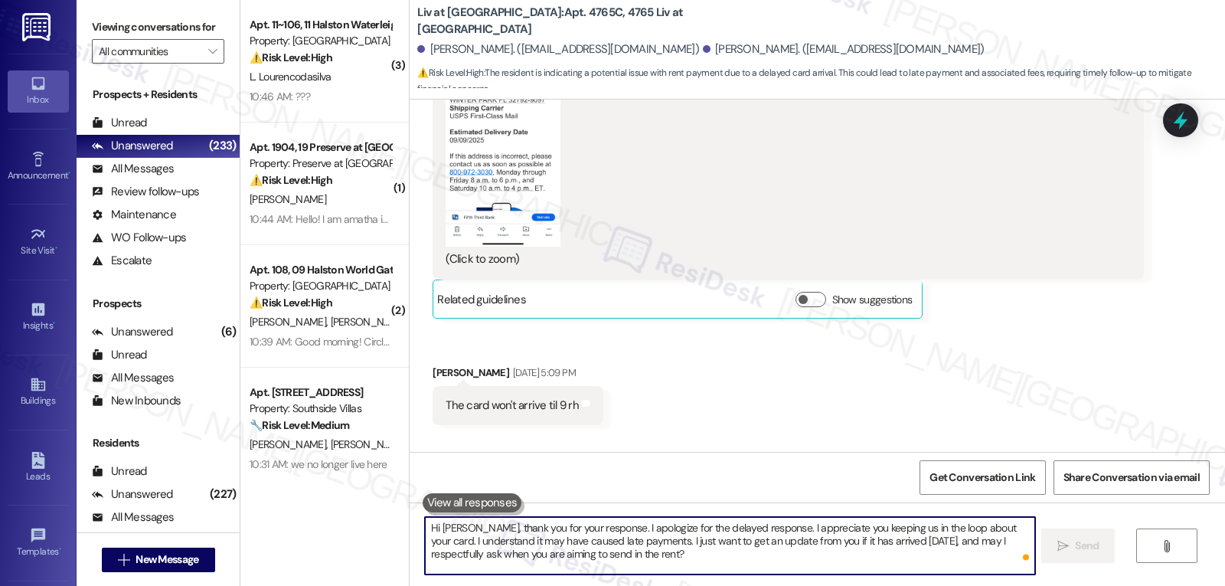
scroll to position [569, 0]
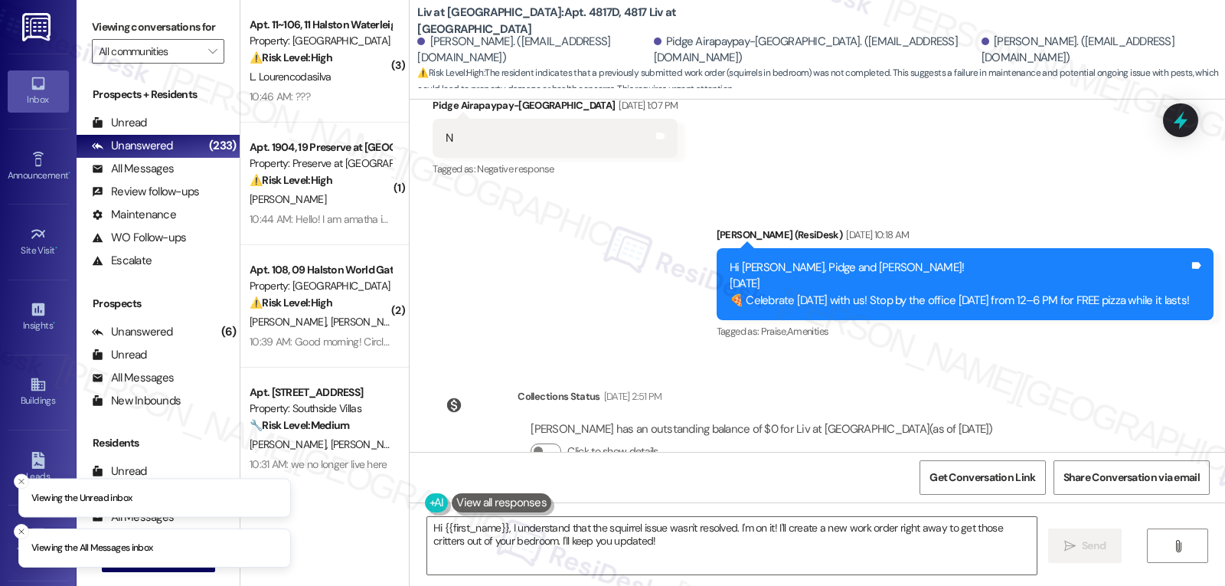
scroll to position [1246, 0]
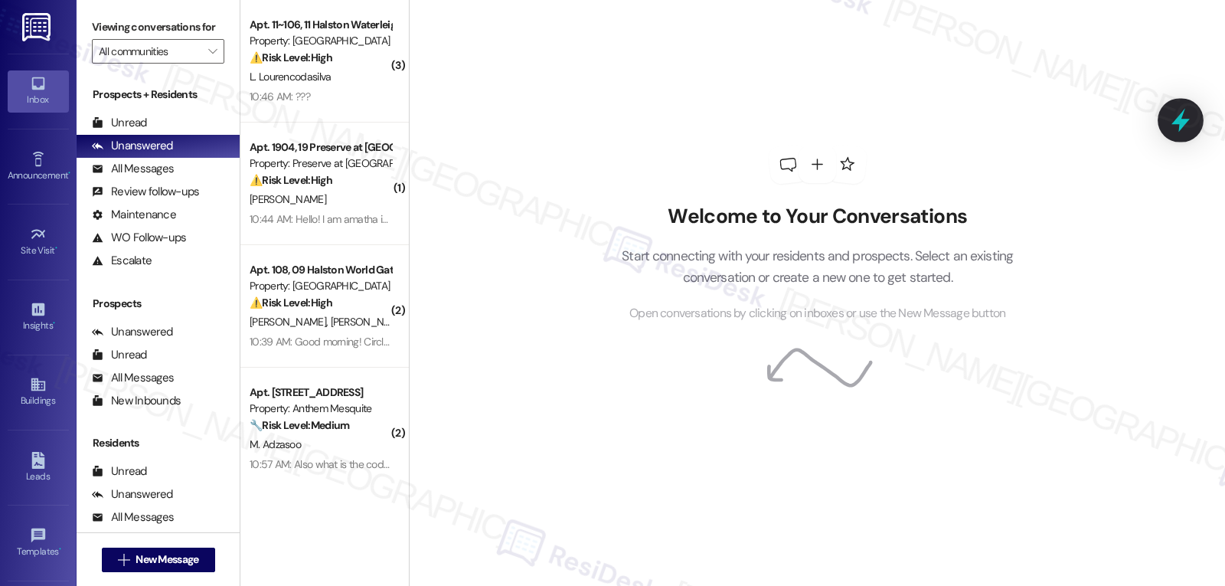
click at [1186, 124] on icon at bounding box center [1180, 120] width 26 height 26
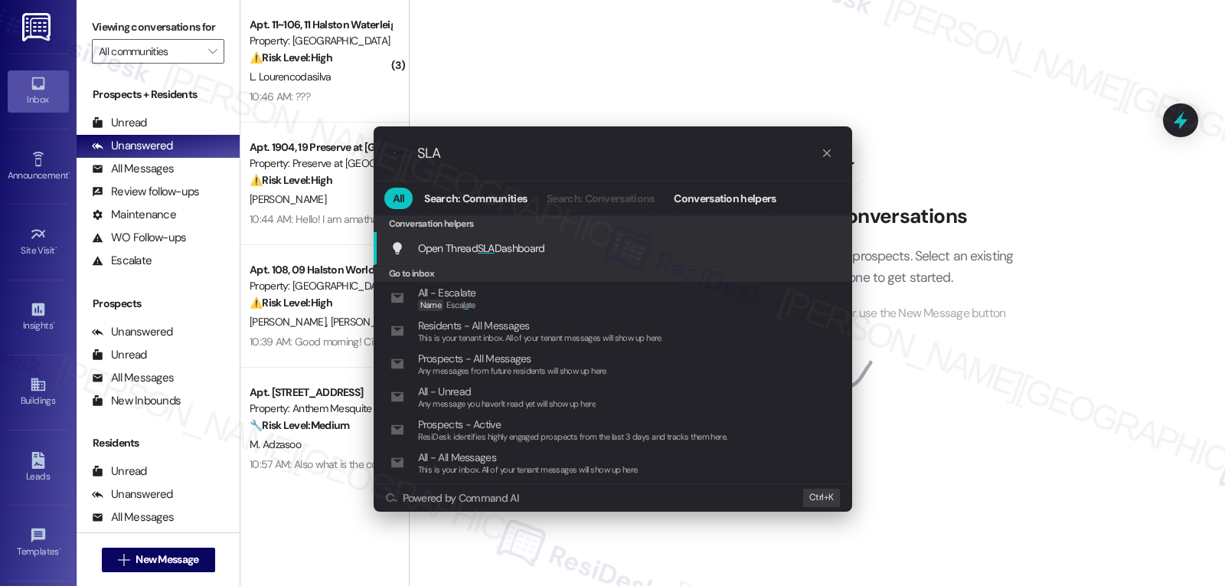
type input "SLA"
click at [526, 250] on span "Open Thread SLA Dashboard" at bounding box center [481, 248] width 127 height 14
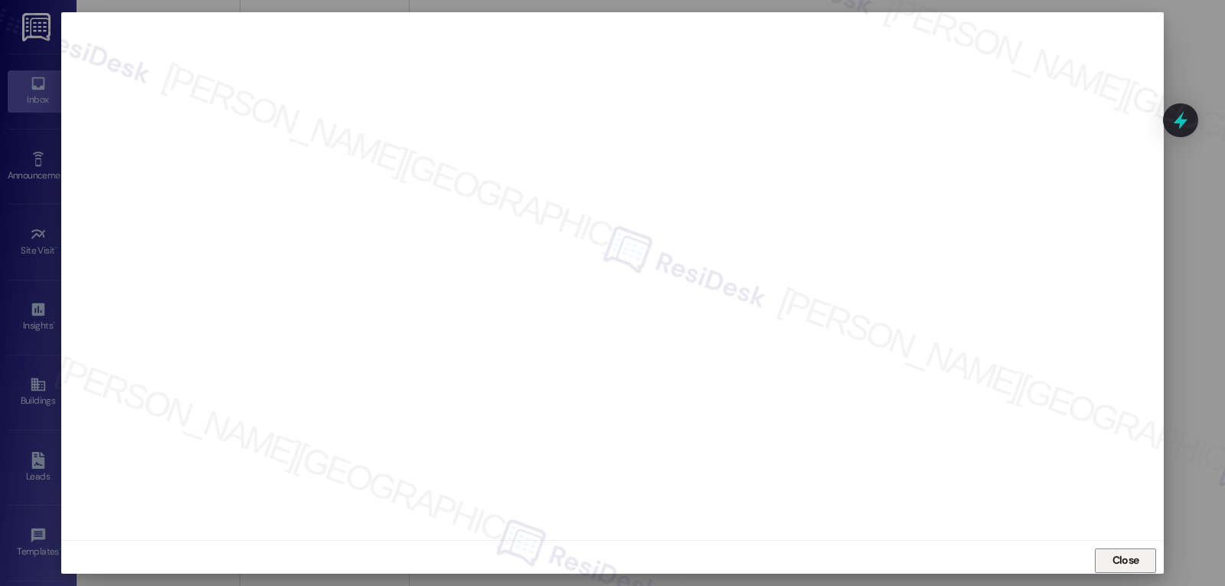
click at [1124, 558] on span "Close" at bounding box center [1125, 560] width 27 height 16
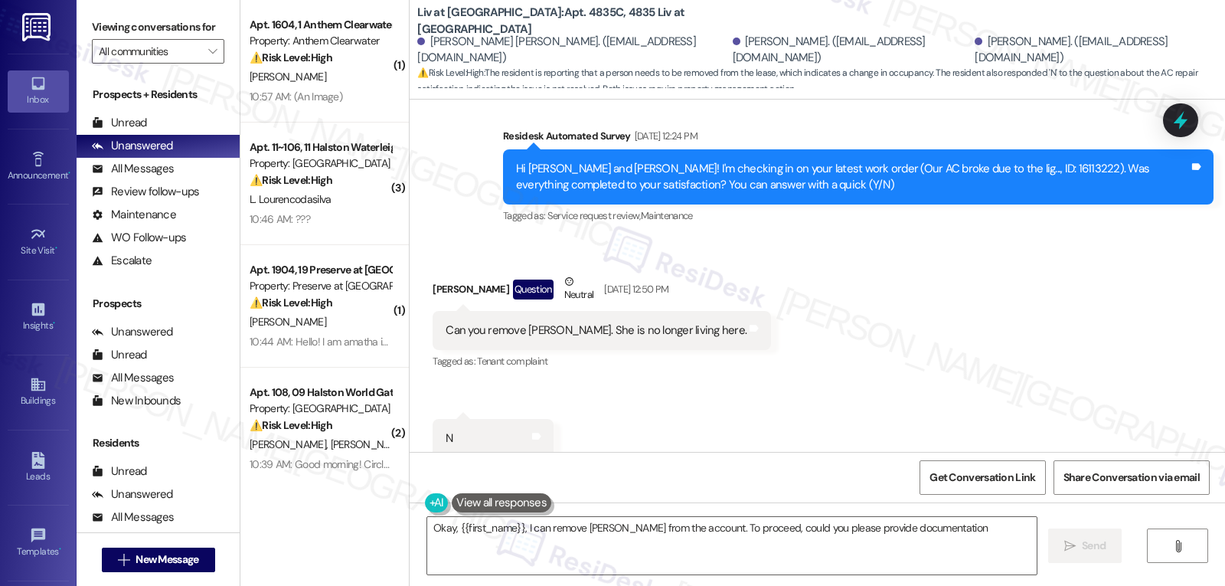
scroll to position [11335, 0]
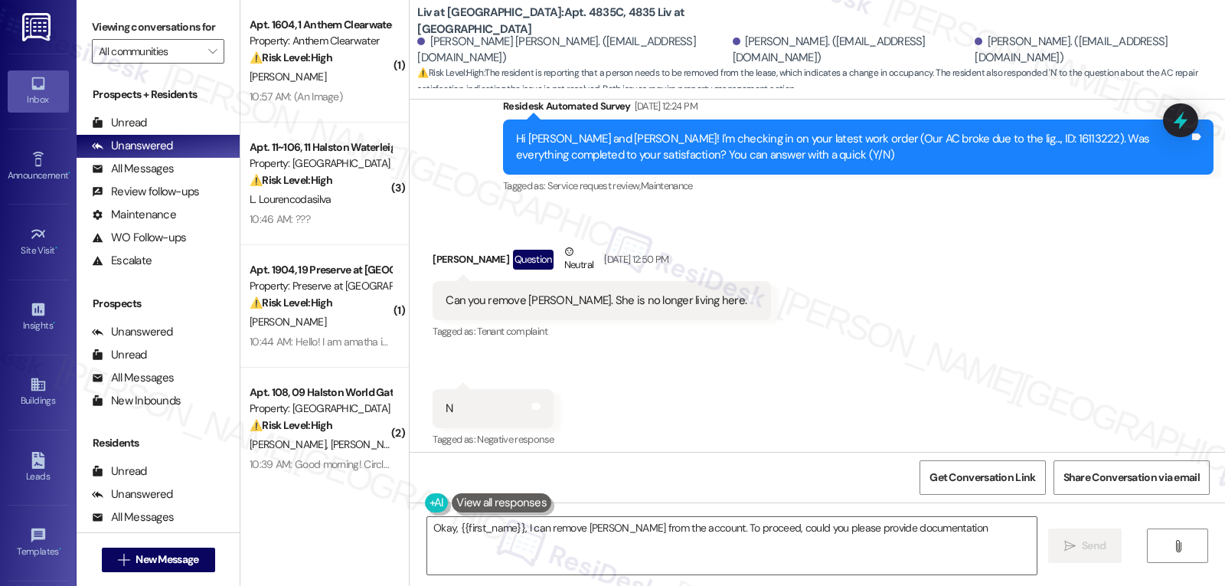
click at [432, 243] on div "Lizette Chavez Question Neutral Sep 04, 2025 at 12:50 PM" at bounding box center [601, 262] width 338 height 38
copy div "Lizette"
click at [719, 547] on textarea "Okay, {{first_name}}, I can remove Melissa from the account. To proceed, could …" at bounding box center [731, 545] width 609 height 57
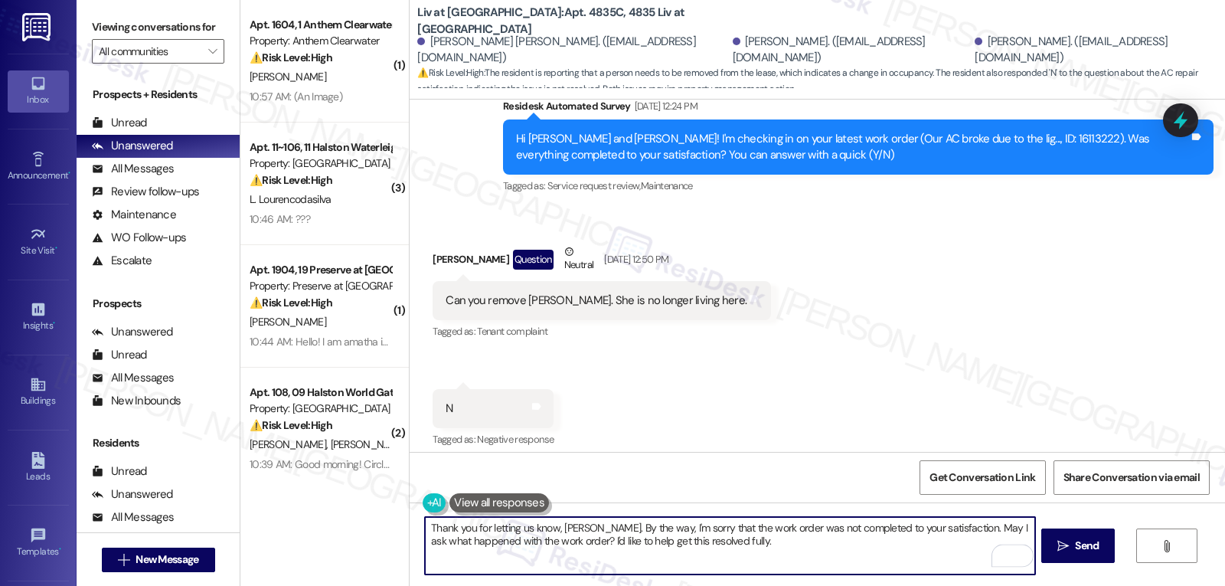
click at [778, 553] on textarea "Thank you for letting us know, Lizette. By the way, I'm sorry that the work ord…" at bounding box center [729, 545] width 609 height 57
type textarea "Thank you for letting us know, Lizette. By the way, I'm sorry that the work ord…"
click at [1080, 556] on button " Send" at bounding box center [1078, 545] width 74 height 34
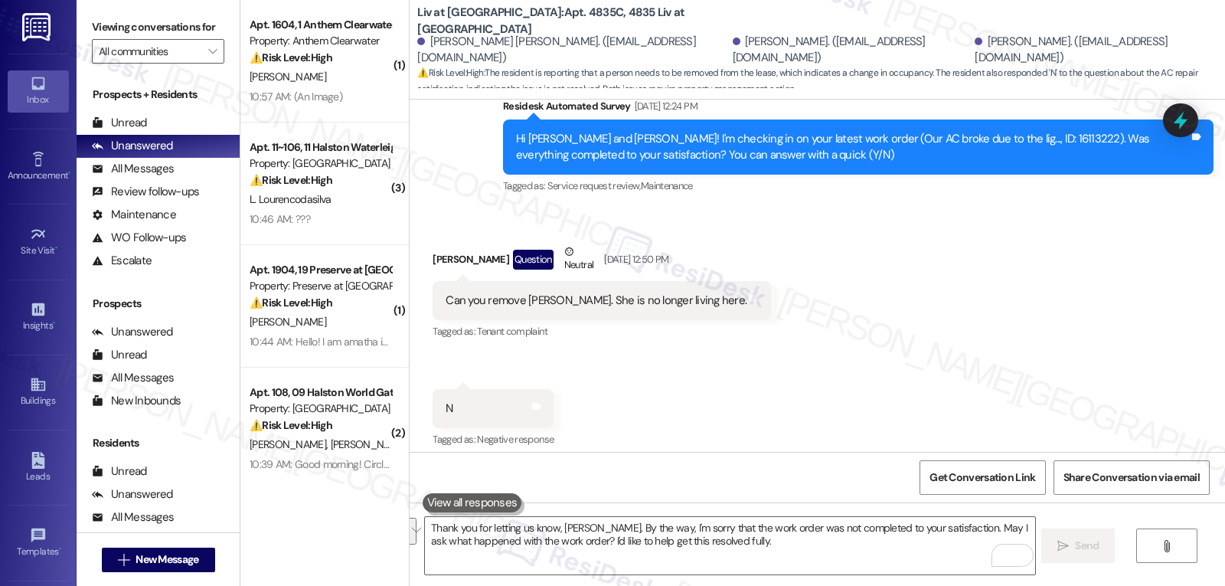
scroll to position [11313, 0]
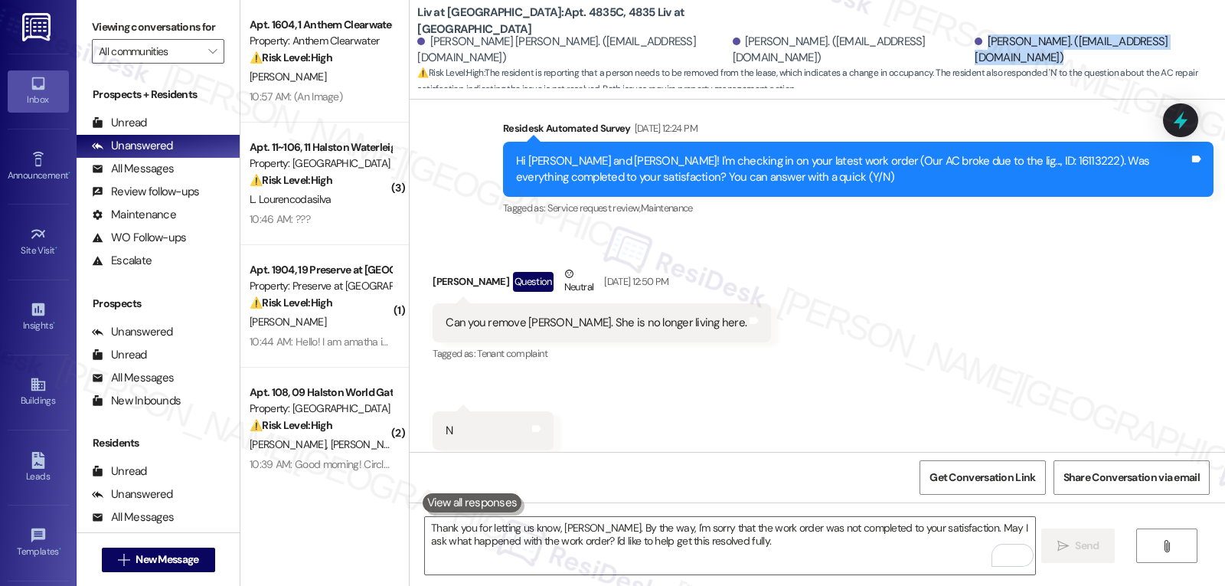
drag, startPoint x: 879, startPoint y: 47, endPoint x: 1105, endPoint y: 51, distance: 225.8
click at [1105, 51] on div "Roberto Almagro Rivero. (itsrob702@gmail.com) Lizette Chavez. (bestsinger17@gma…" at bounding box center [821, 49] width 808 height 31
copy div "Melissa Trillo. (melissatrillo1215@gmail.com)"
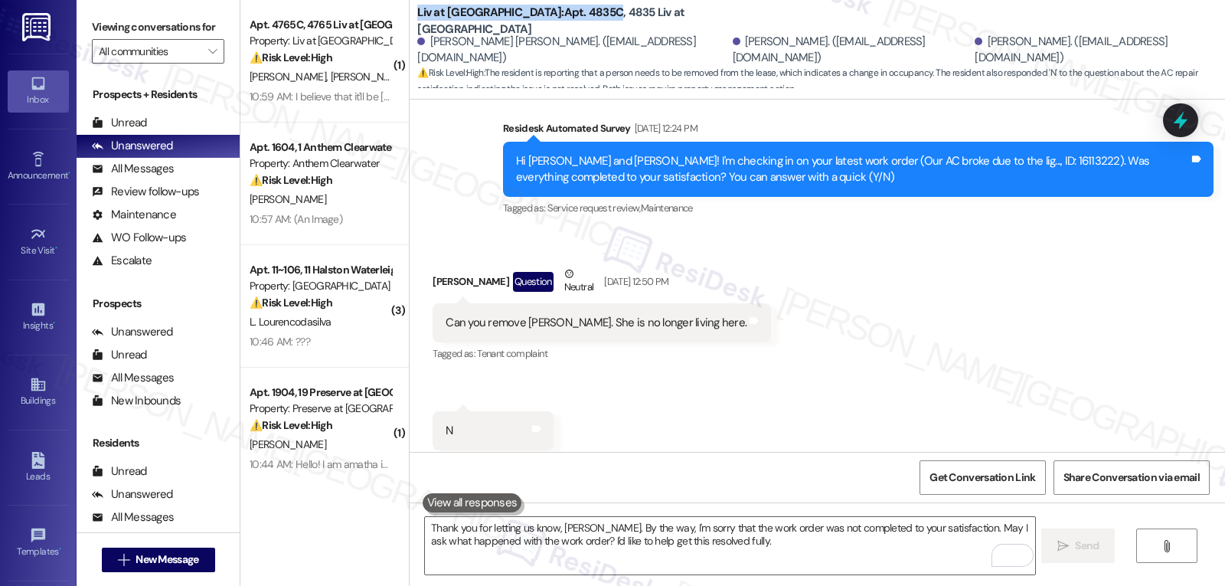
drag, startPoint x: 405, startPoint y: 18, endPoint x: 556, endPoint y: 15, distance: 150.8
click at [556, 15] on div "Liv at Winter Park: Apt. 4835C, 4835 Liv at Winter Park Roberto Almagro Rivero.…" at bounding box center [817, 46] width 815 height 84
copy b "Liv at Winter Park: Apt. 4835C"
click at [1189, 122] on icon at bounding box center [1180, 120] width 26 height 26
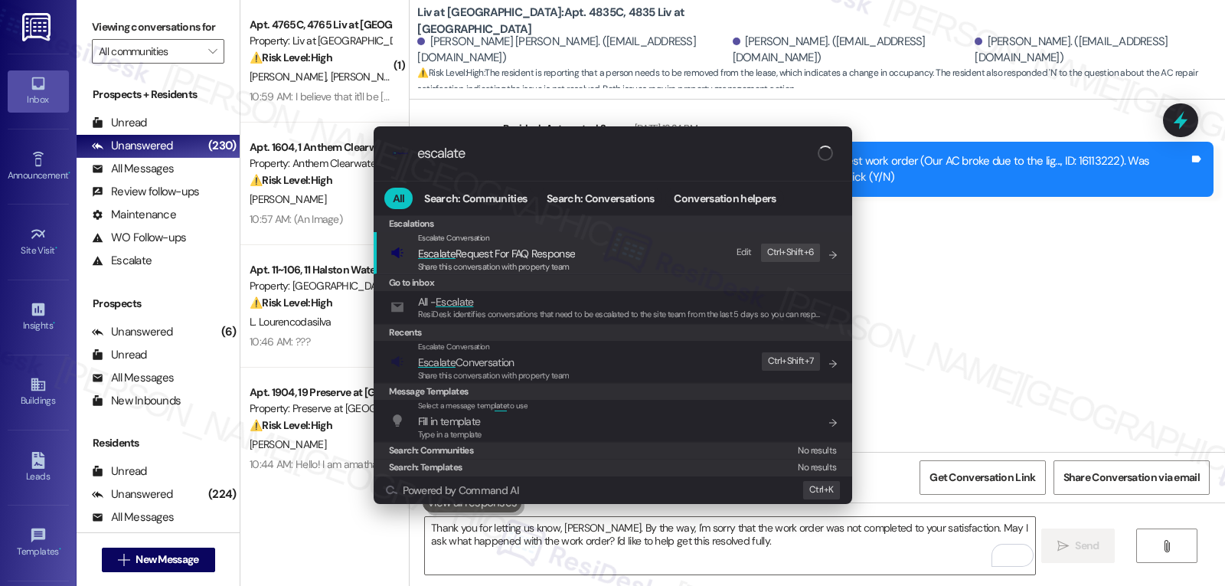
type input "escalate"
click at [445, 366] on span "Escalate" at bounding box center [437, 362] width 38 height 14
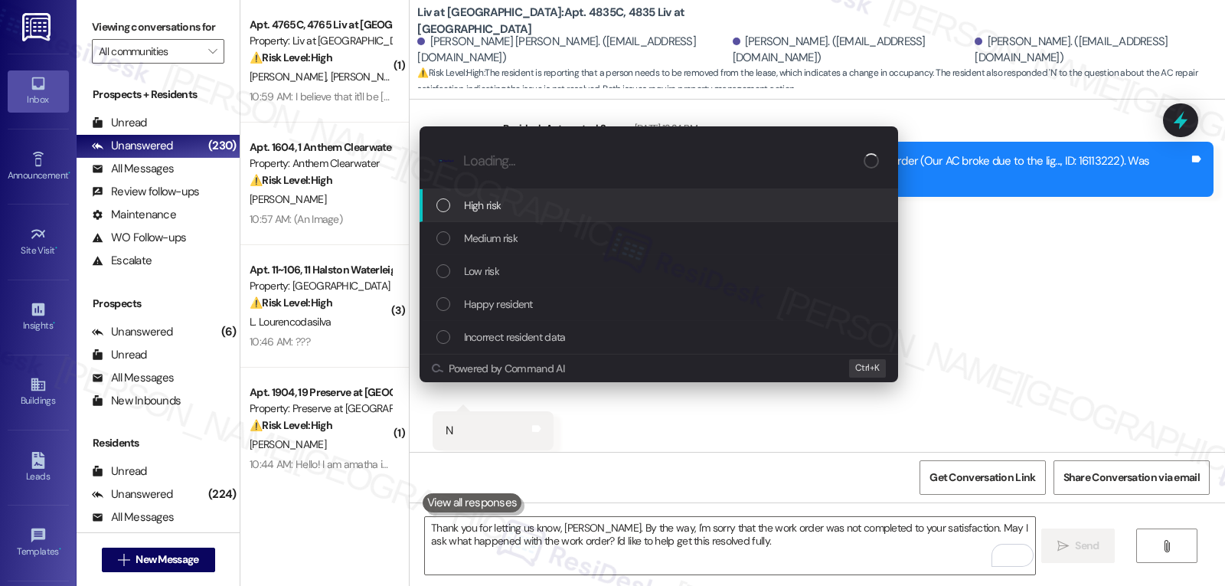
click at [544, 210] on div "High risk" at bounding box center [660, 205] width 448 height 17
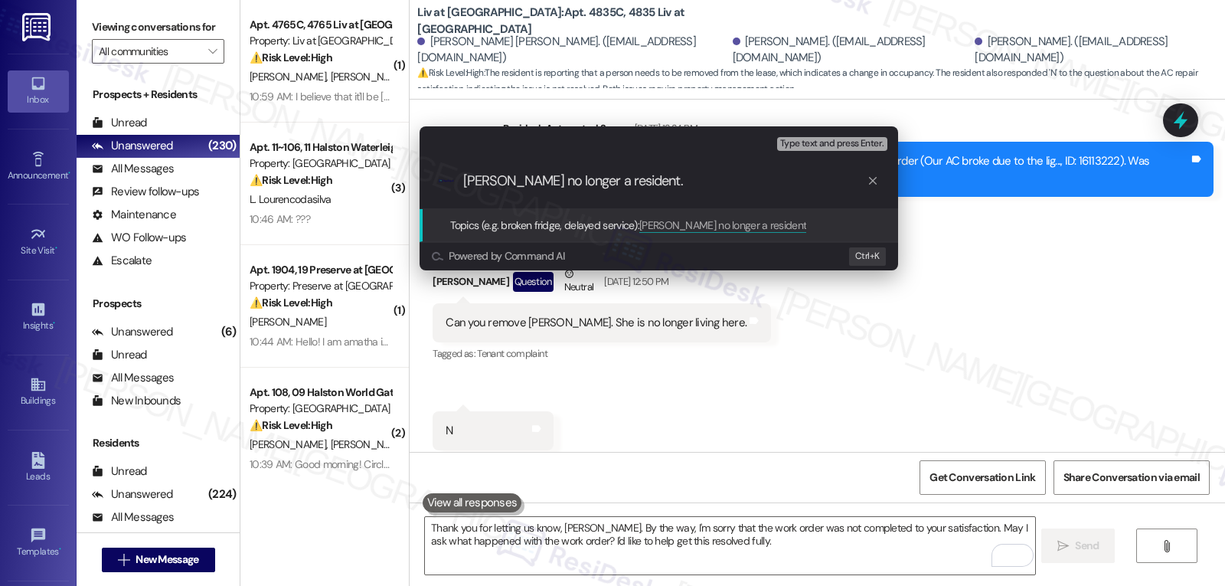
type input "Melissa Trillo no longer a resident."
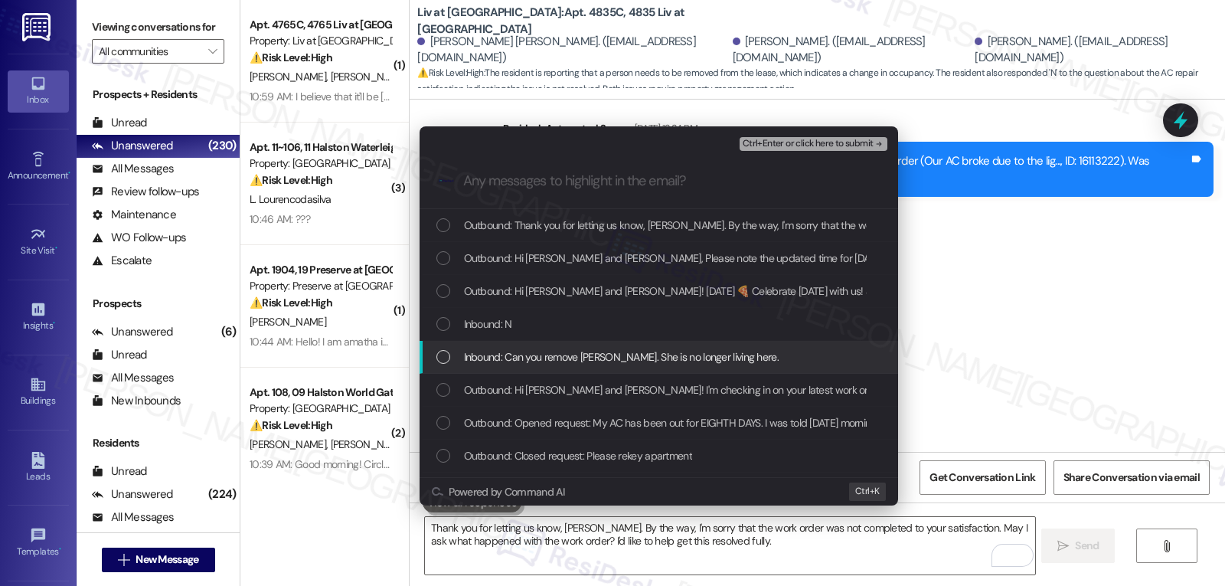
click at [549, 364] on span "Inbound: Can you remove Melissa. She is no longer living here." at bounding box center [621, 356] width 315 height 17
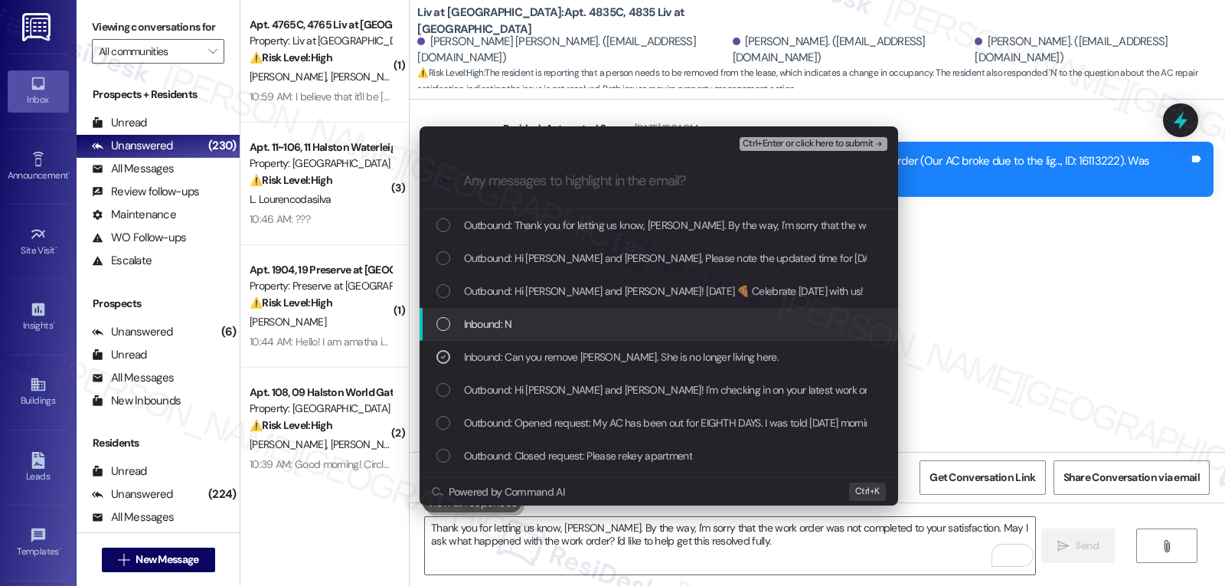
click at [1113, 294] on div "Escalate Conversation High risk Melissa Trillo no longer a resident. Inbound: C…" at bounding box center [612, 293] width 1225 height 586
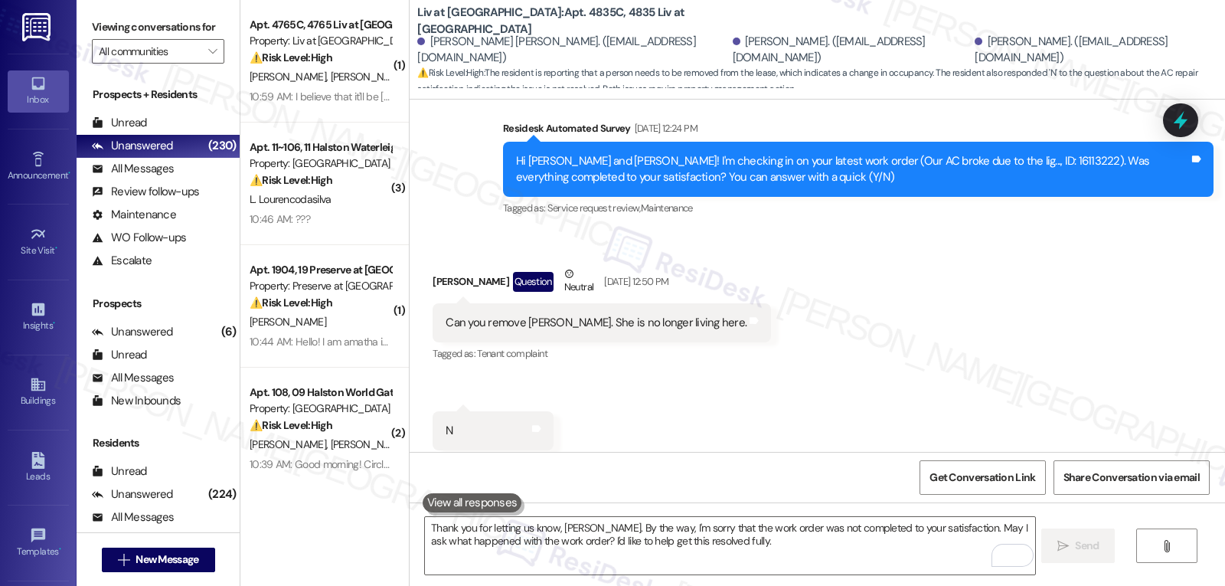
click at [1176, 112] on icon at bounding box center [1180, 120] width 20 height 20
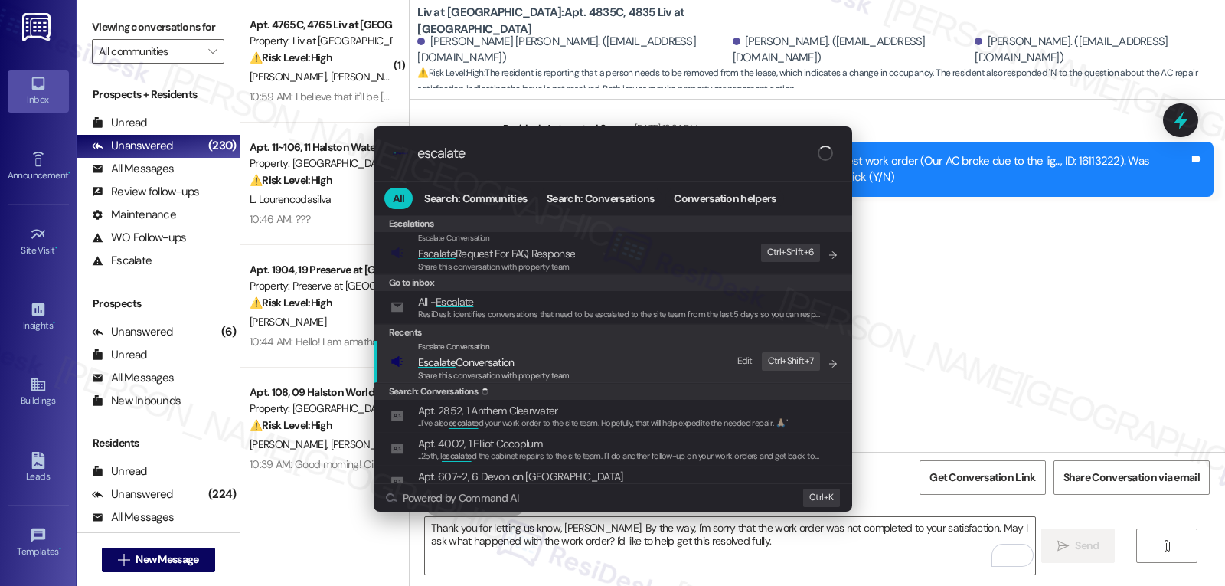
type input "escalate"
click at [438, 363] on span "Escalate" at bounding box center [437, 362] width 38 height 14
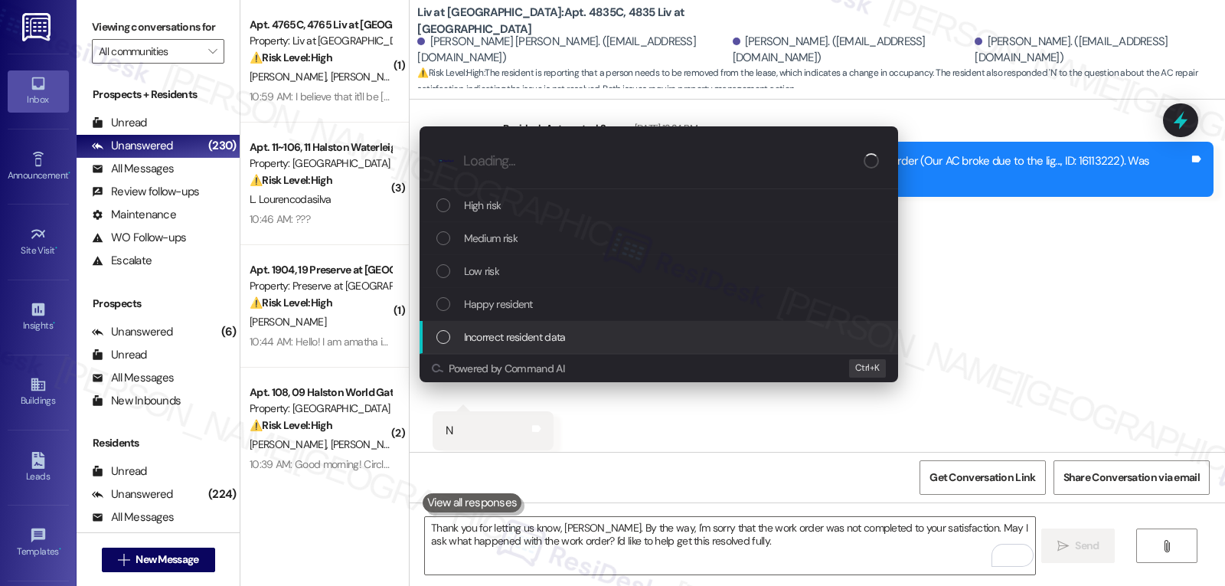
click at [507, 330] on span "Incorrect resident data" at bounding box center [515, 336] width 102 height 17
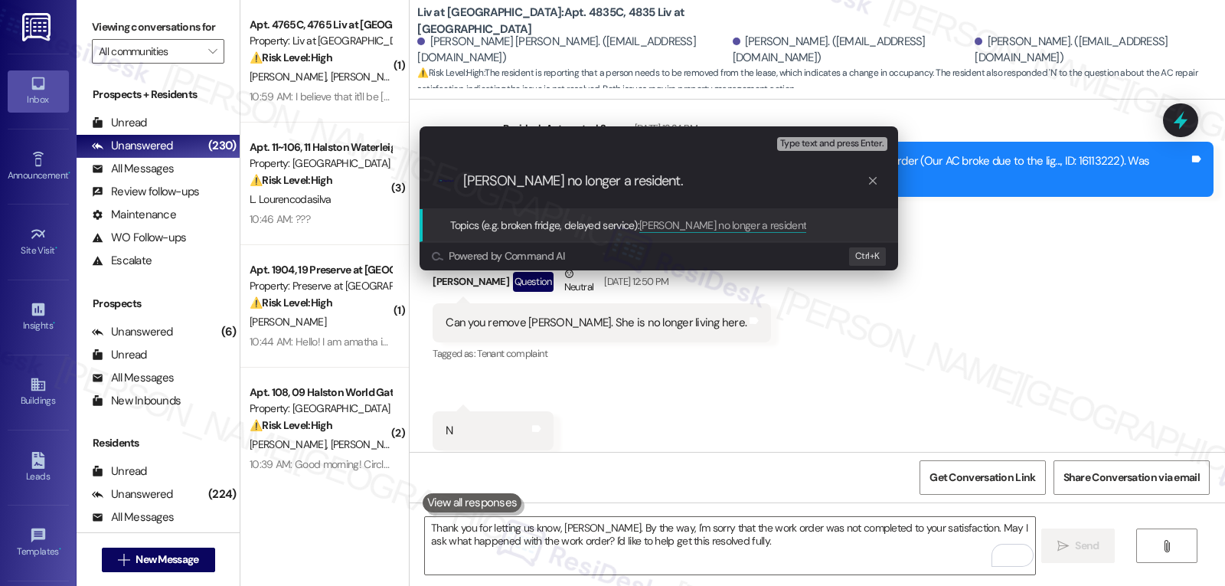
type input "Melissa Trillo no longer a resident."
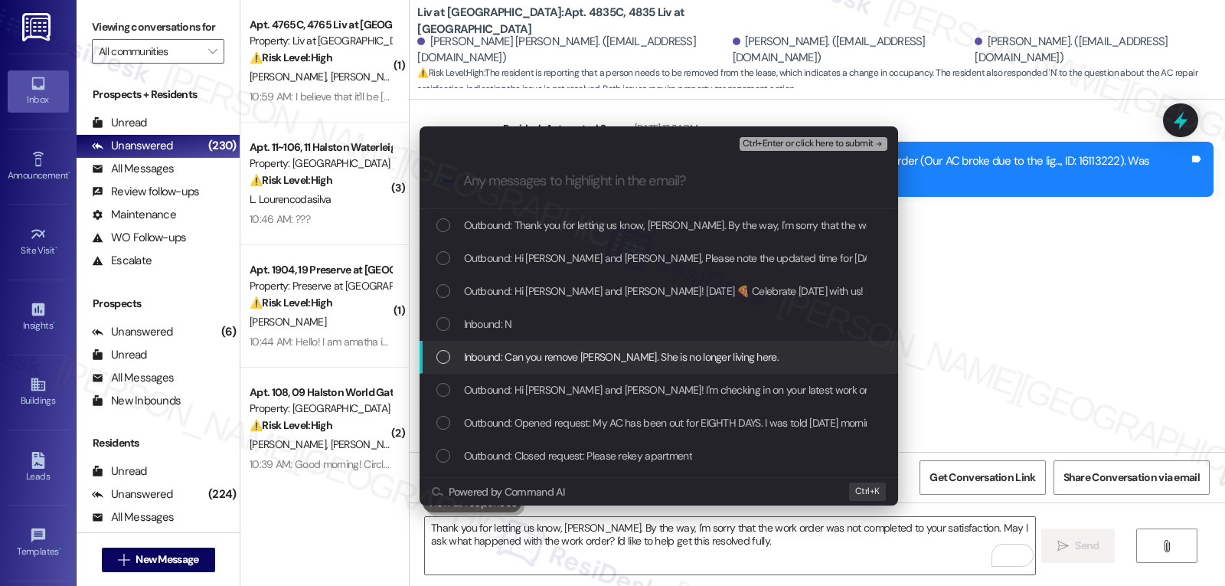
click at [550, 348] on div "Inbound: Can you remove Melissa. She is no longer living here." at bounding box center [658, 357] width 478 height 33
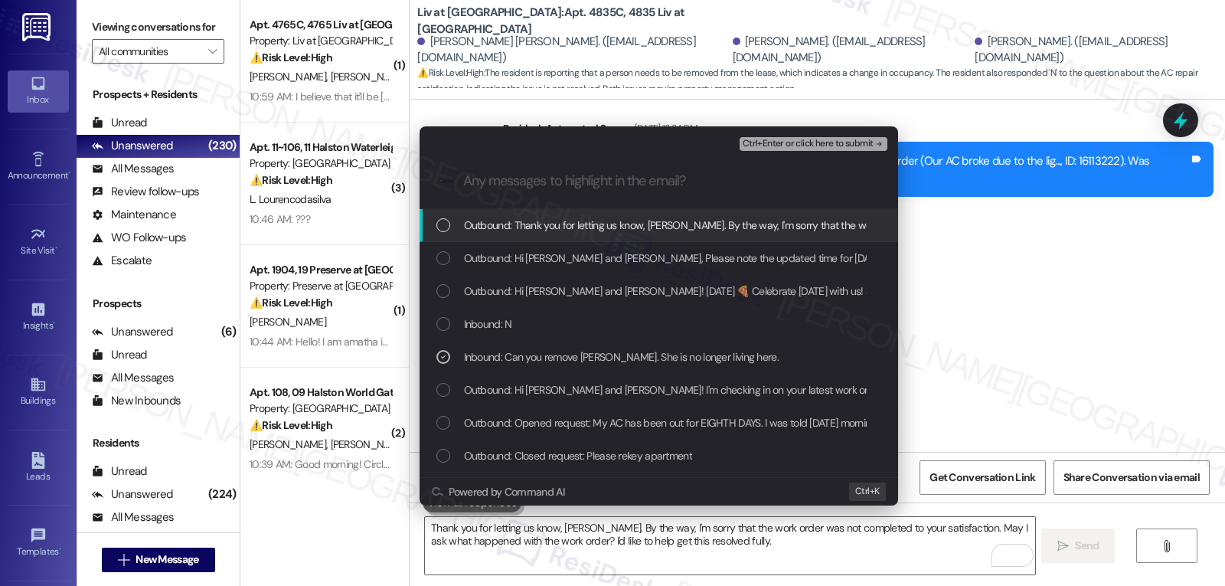
click at [801, 145] on span "Ctrl+Enter or click here to submit" at bounding box center [807, 144] width 131 height 11
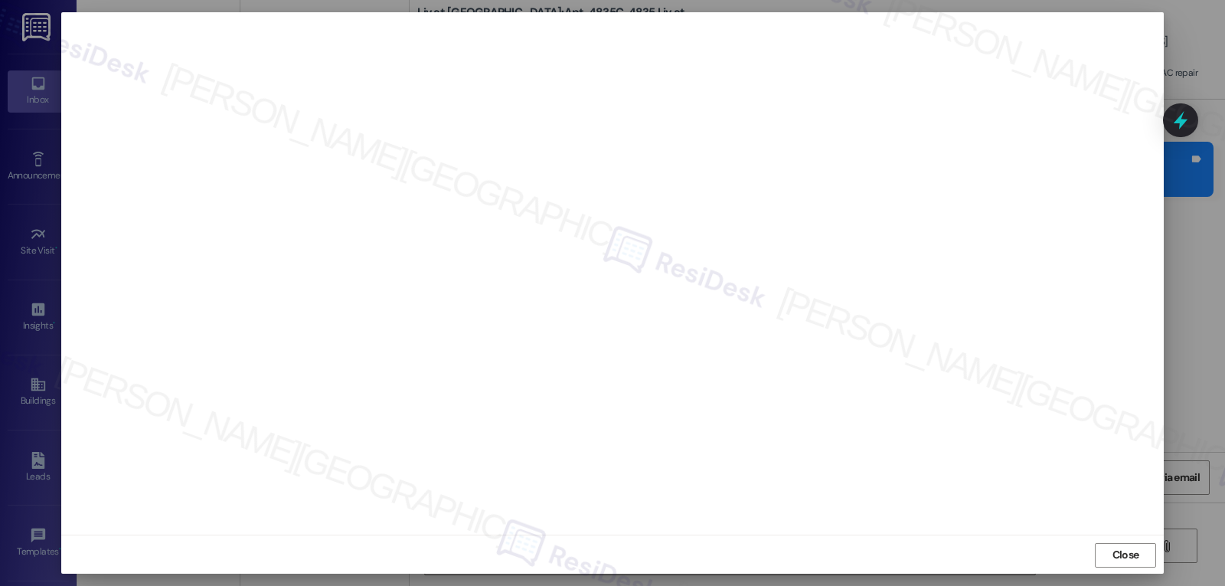
scroll to position [7, 0]
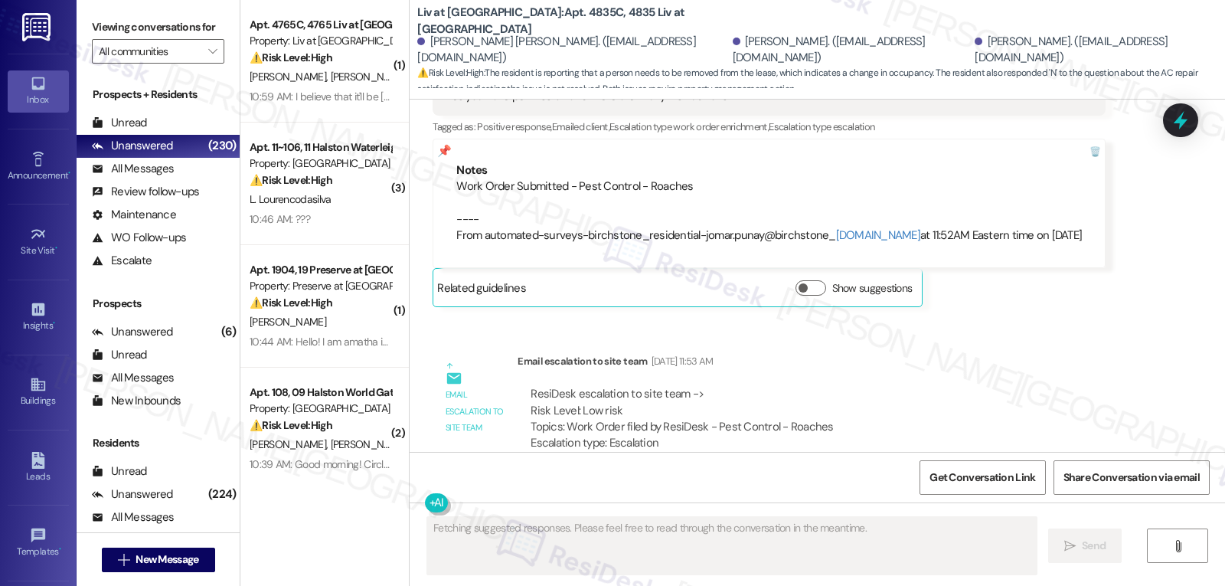
type textarea "Fetching suggested responses. Please feel free to read through the conversation…"
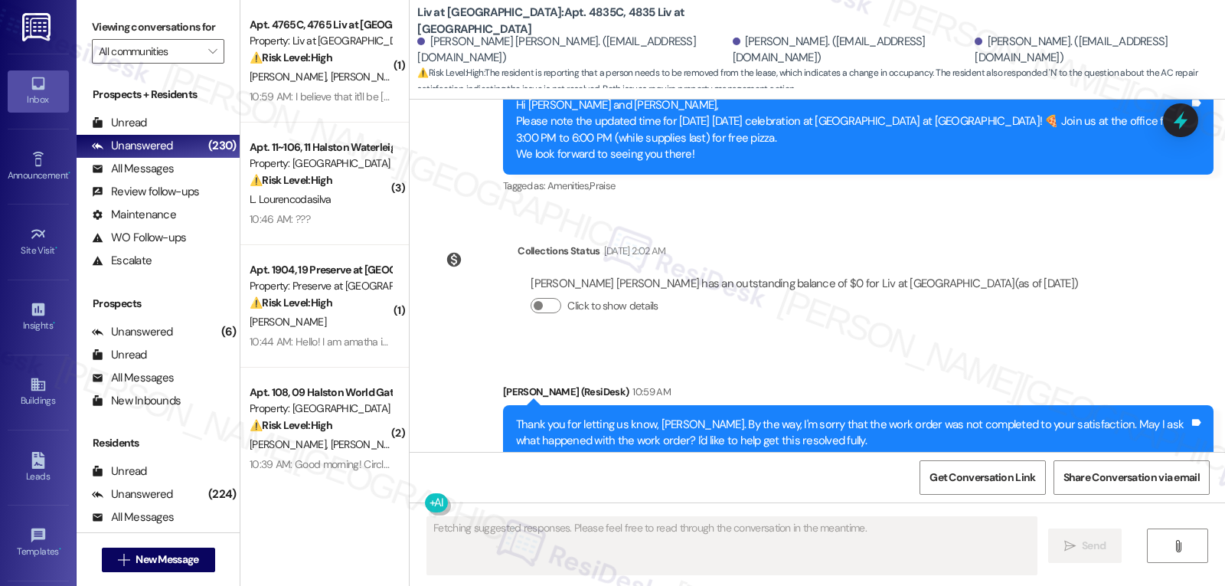
scroll to position [11940, 0]
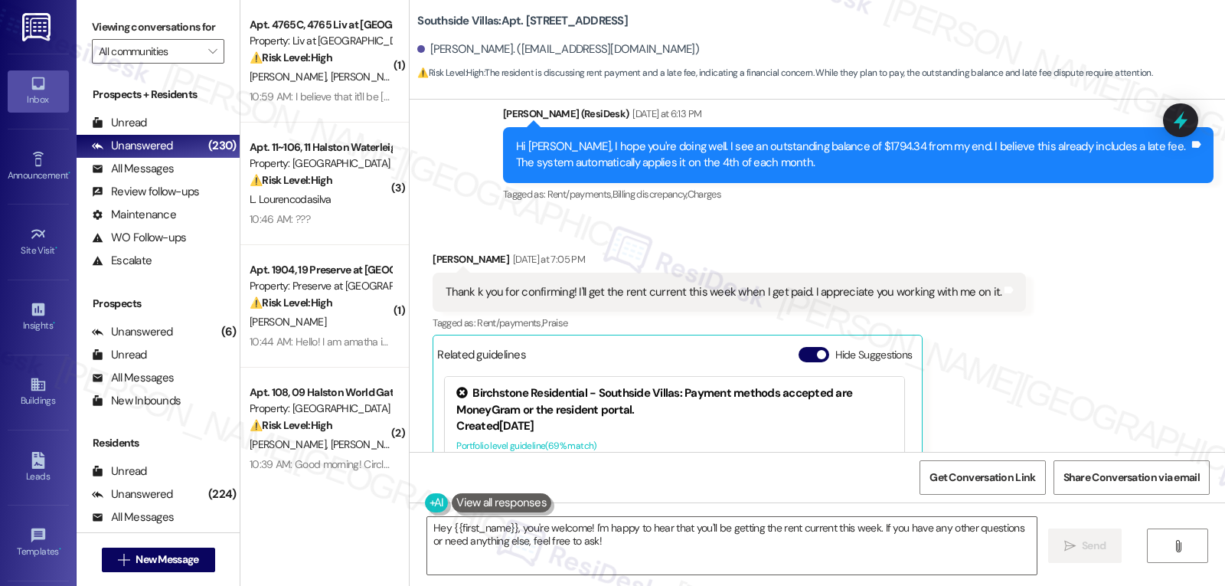
scroll to position [3803, 0]
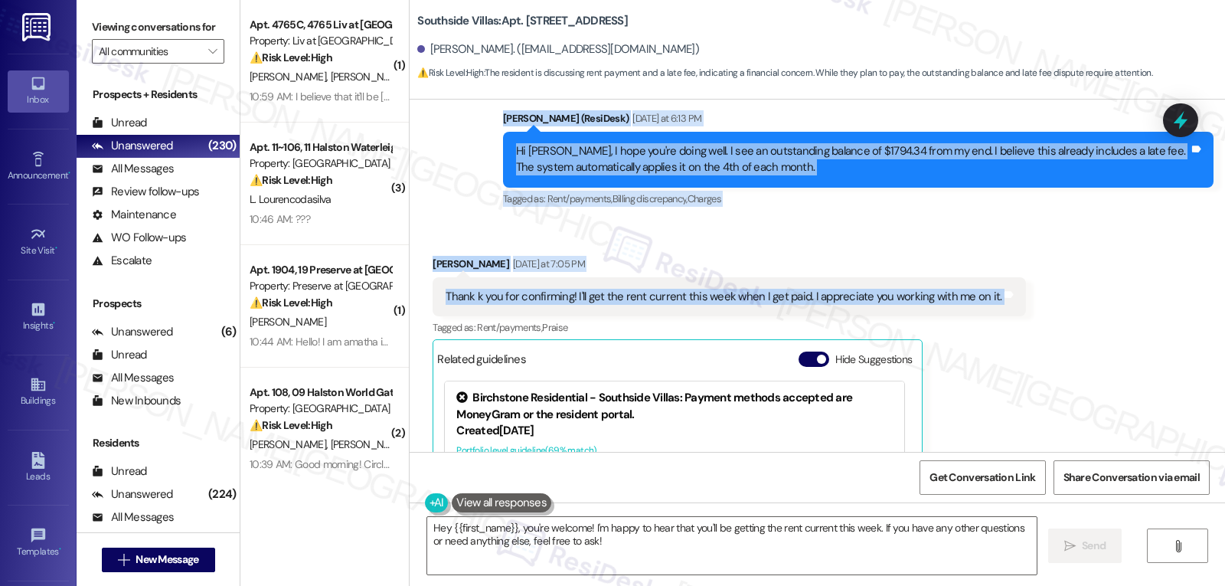
drag, startPoint x: 488, startPoint y: 120, endPoint x: 1023, endPoint y: 288, distance: 560.7
click at [1023, 288] on div "Lease started [DATE] 8:00 PM Announcement, sent via SMS [PERSON_NAME] (ResiDesk…" at bounding box center [817, 276] width 815 height 352
copy div "[PERSON_NAME] (ResiDesk) [DATE] at 6:13 PM Hi [PERSON_NAME], I hope you're doin…"
click at [478, 544] on textarea "Hey {{first_name}}, you're welcome! I'm happy to hear that you'll be getting th…" at bounding box center [731, 545] width 609 height 57
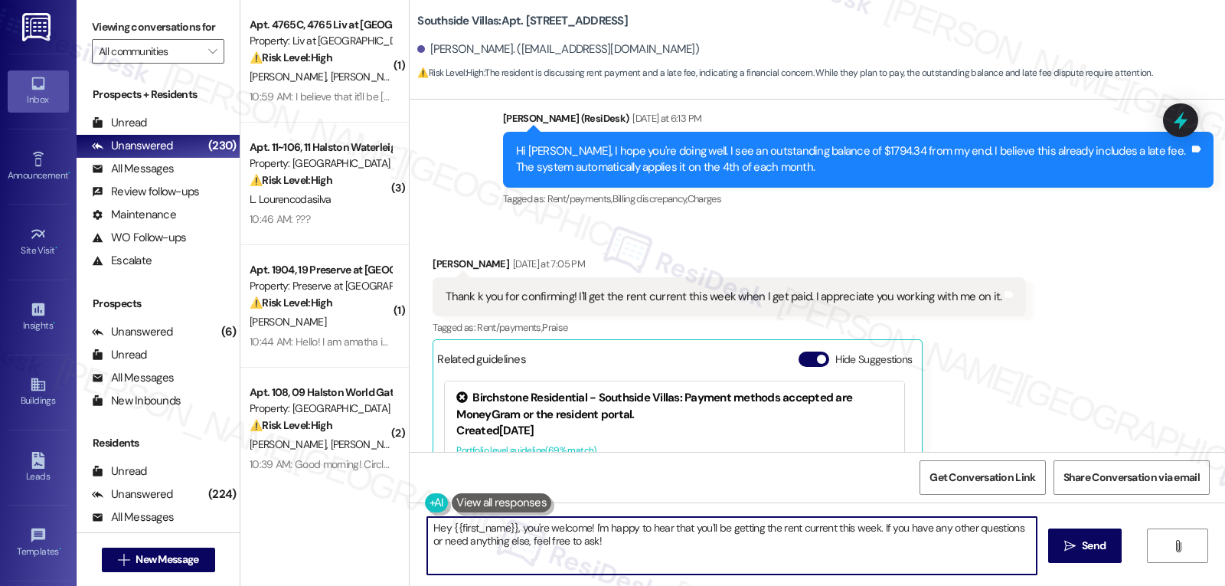
paste textarea "You’re very welcome, [PERSON_NAME]! Thanks for letting me know your plan"
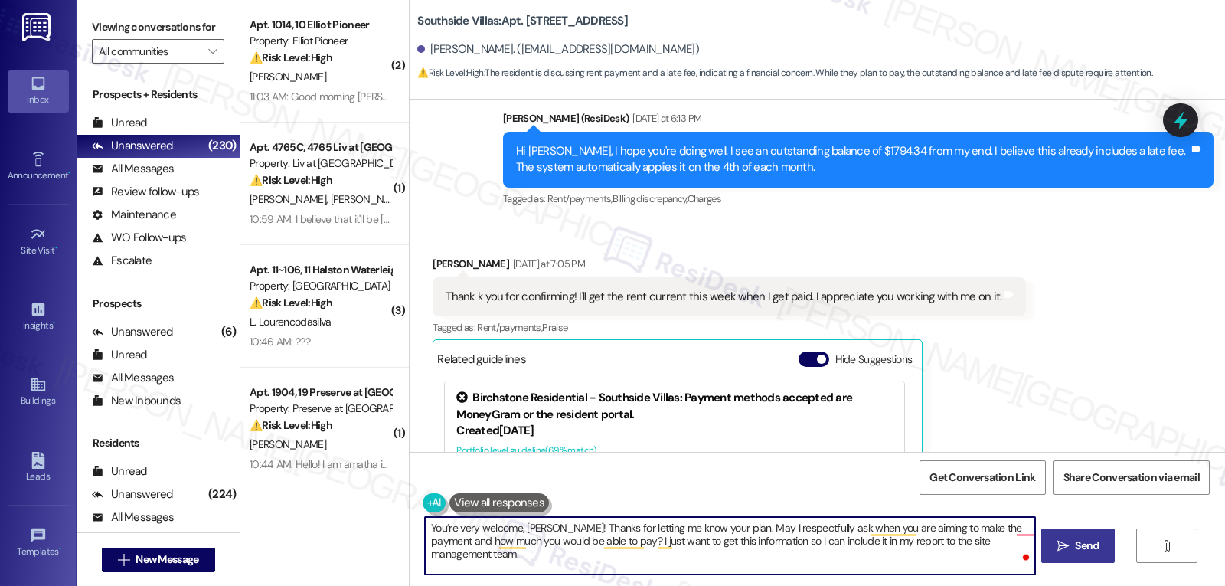
type textarea "You’re very welcome, [PERSON_NAME]! Thanks for letting me know your plan. May I…"
click at [1071, 558] on button " Send" at bounding box center [1078, 545] width 74 height 34
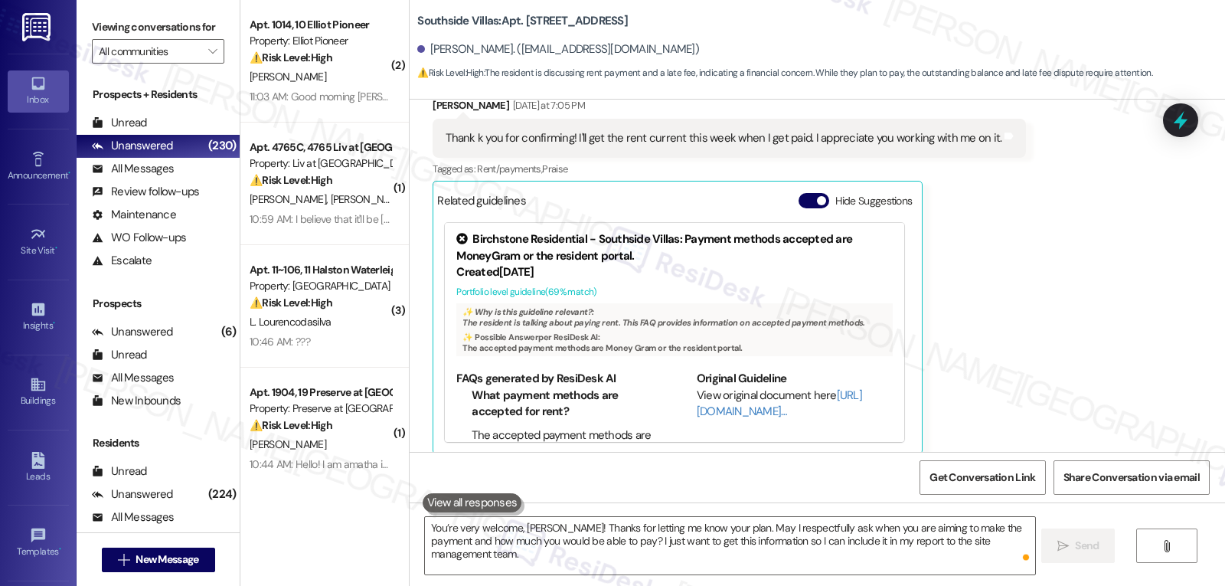
scroll to position [3975, 0]
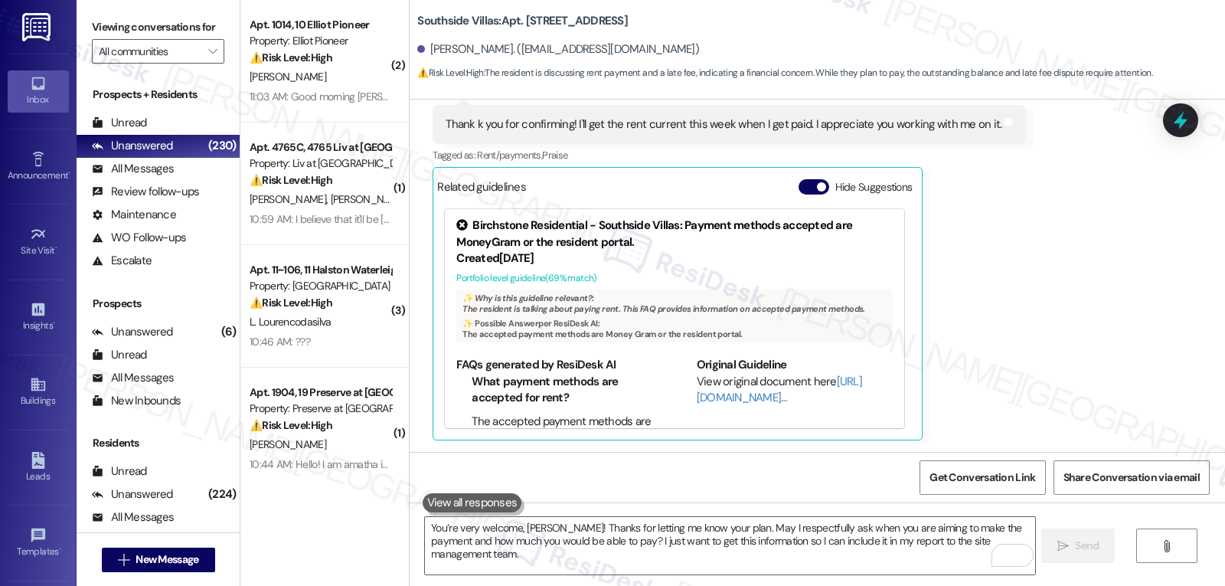
click at [1000, 364] on div "Amber Miller Yesterday at 7:05 PM Thank k you for confirming! I'll get the rent…" at bounding box center [728, 261] width 593 height 357
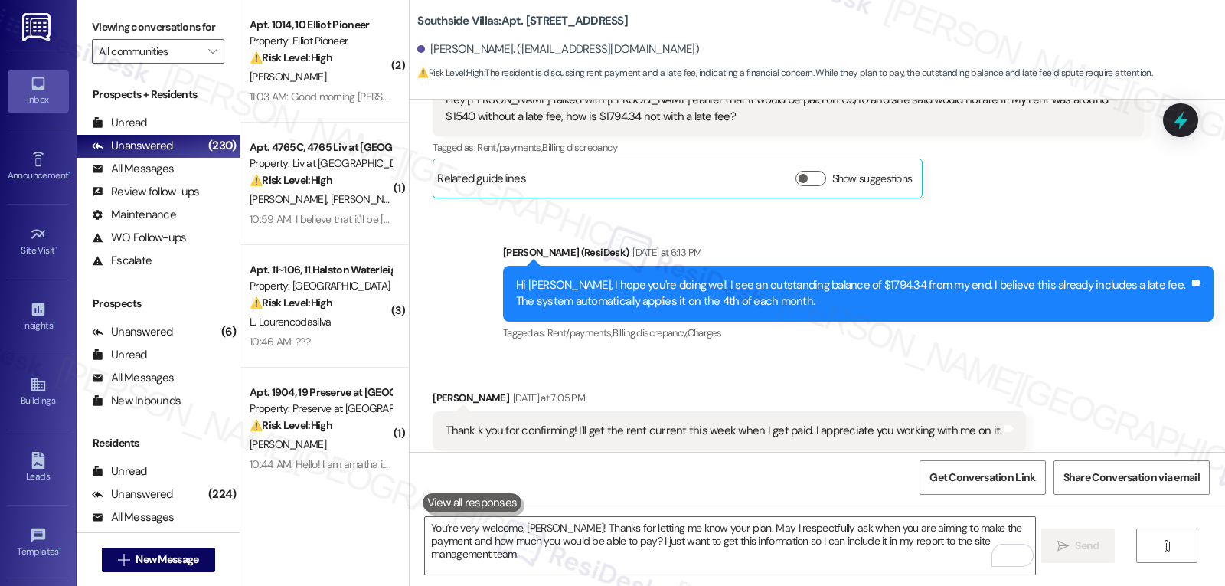
scroll to position [4385, 0]
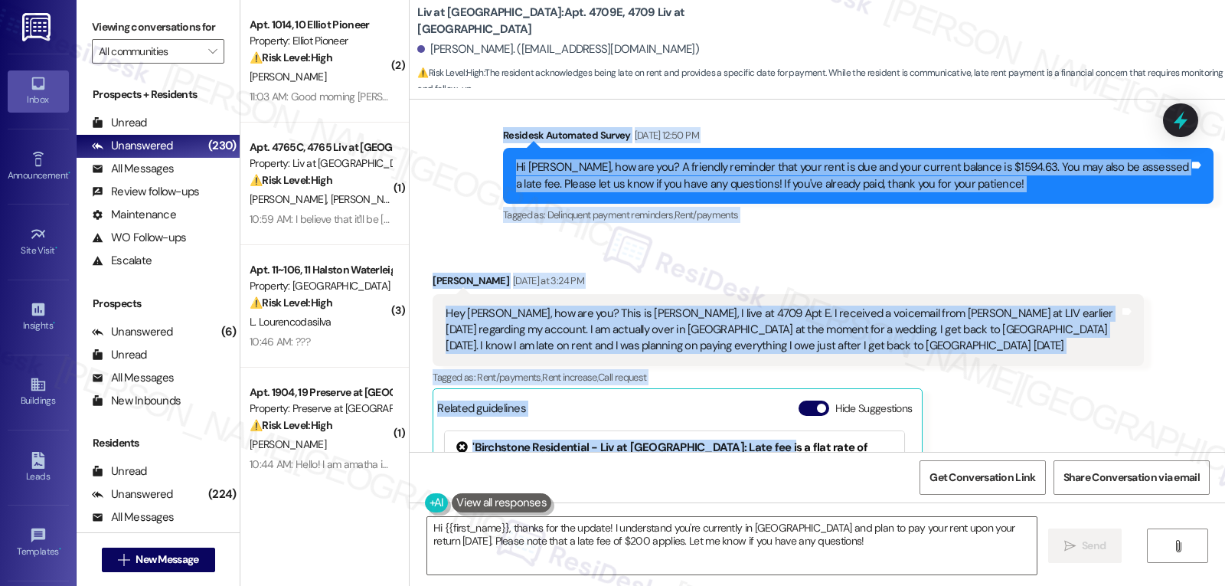
scroll to position [14790, 0]
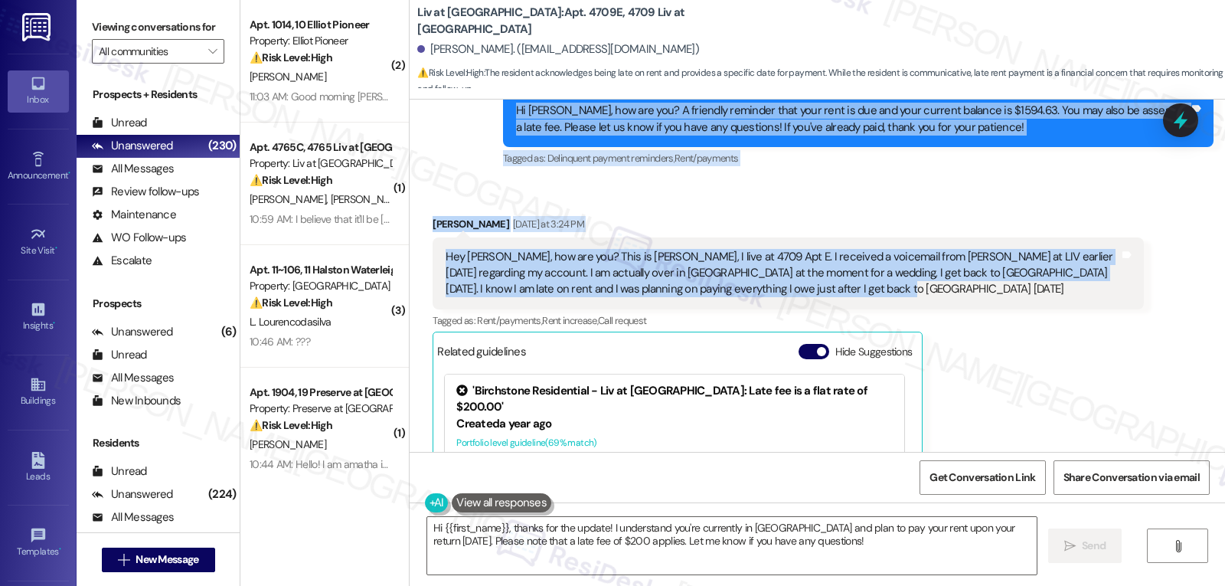
drag, startPoint x: 488, startPoint y: 229, endPoint x: 887, endPoint y: 299, distance: 405.7
click at [887, 299] on div "Lease started [DATE] 8:00 PM Announcement, sent via SMS [PERSON_NAME] (ResiDesk…" at bounding box center [817, 276] width 815 height 352
copy div "Residesk Automated Survey [DATE] 12:50 PM Hi [PERSON_NAME], how are you? A frie…"
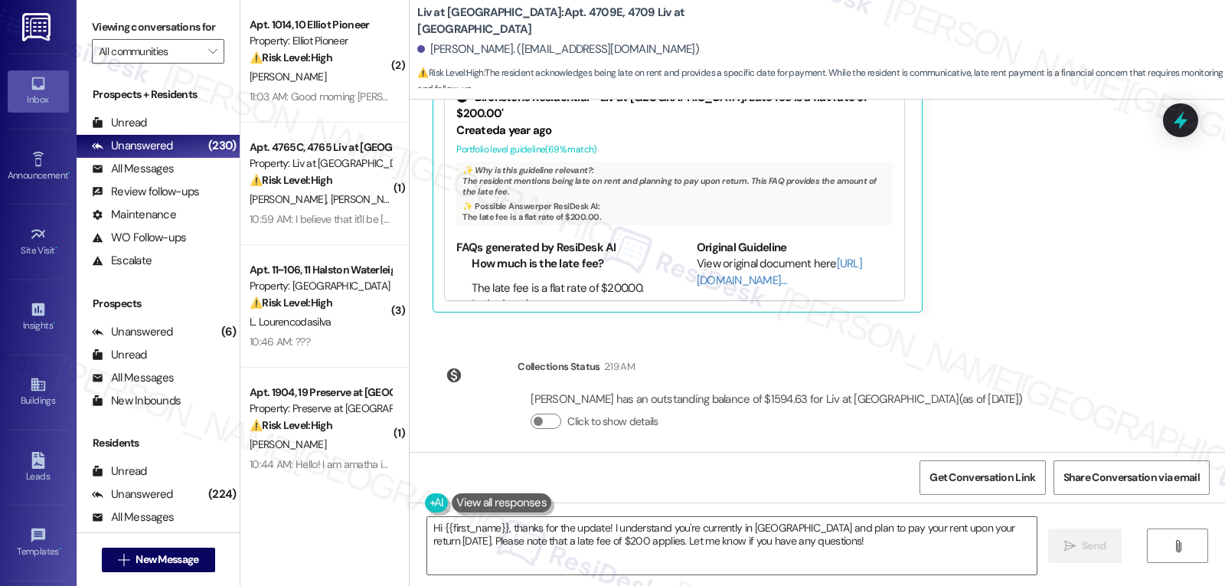
scroll to position [15096, 0]
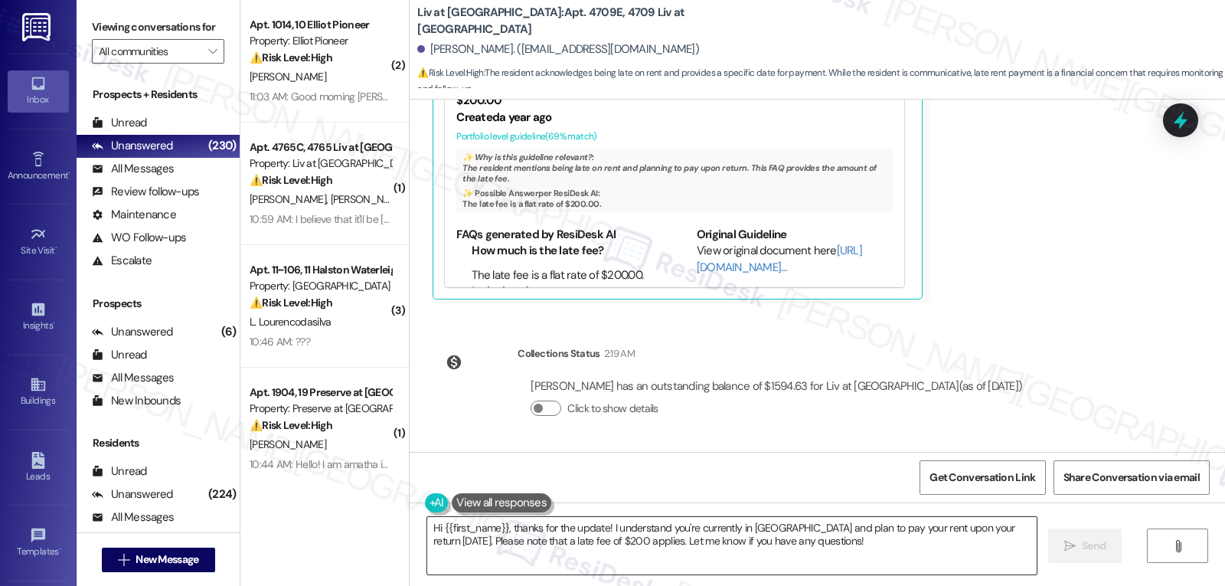
click at [752, 534] on textarea "Hi {{first_name}}, thanks for the update! I understand you're currently in [GEO…" at bounding box center [731, 545] width 609 height 57
paste textarea "Michael, thank you for the update! I’ll make a note that you’re out of the coun…"
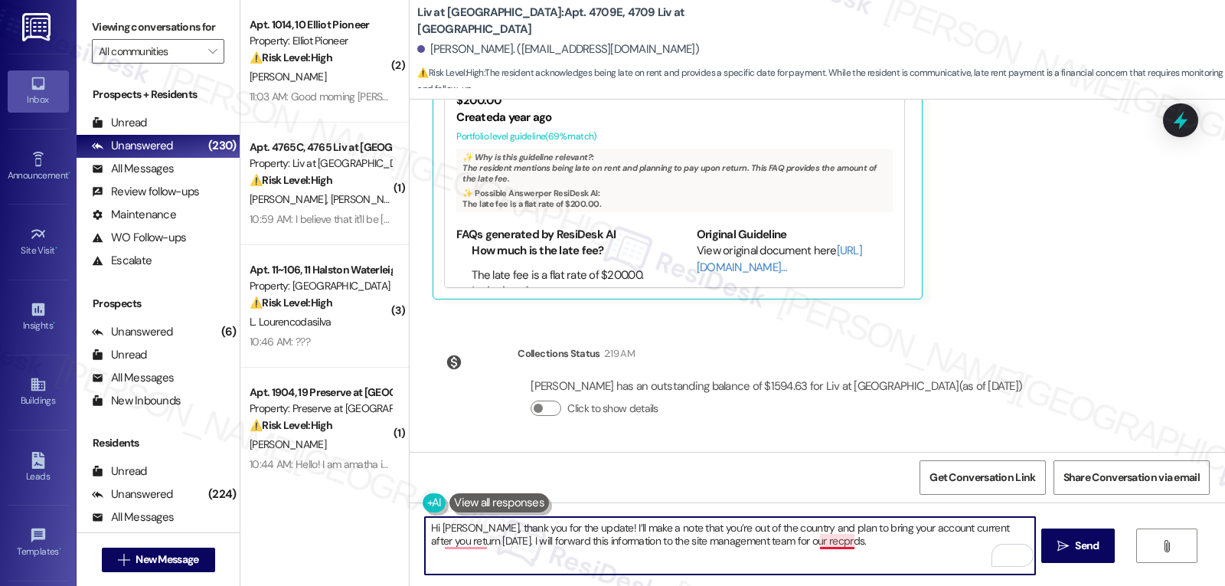
click at [827, 546] on textarea "Hi Michael, thank you for the update! I’ll make a note that you’re out of the c…" at bounding box center [729, 545] width 609 height 57
click at [889, 548] on textarea "Hi Michael, thank you for the update! I’ll make a note that you’re out of the c…" at bounding box center [729, 545] width 609 height 57
click at [900, 543] on textarea "Hi Michael, thank you for the update! I’ll make a note that you’re out of the c…" at bounding box center [729, 545] width 609 height 57
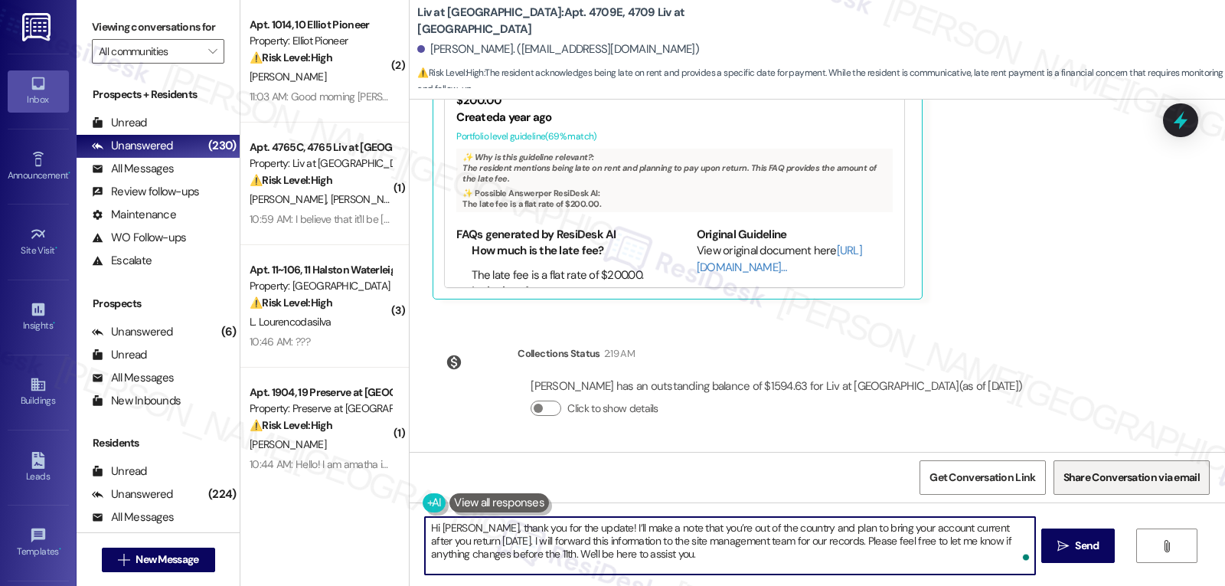
type textarea "Hi Michael, thank you for the update! I’ll make a note that you’re out of the c…"
click at [1095, 548] on span "Send" at bounding box center [1087, 545] width 24 height 16
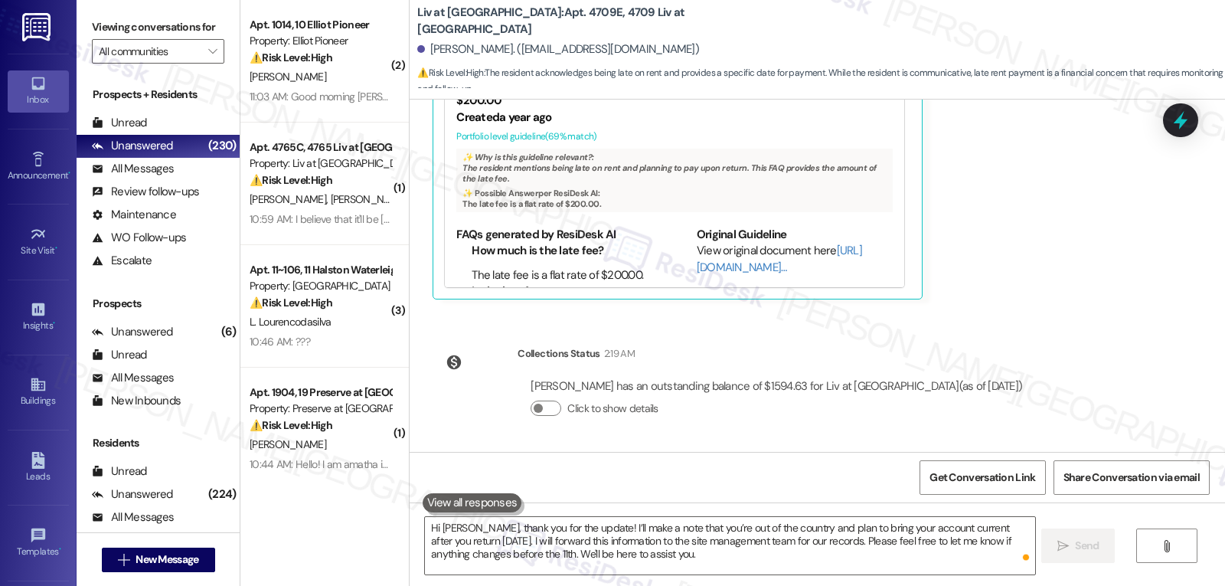
scroll to position [14956, 0]
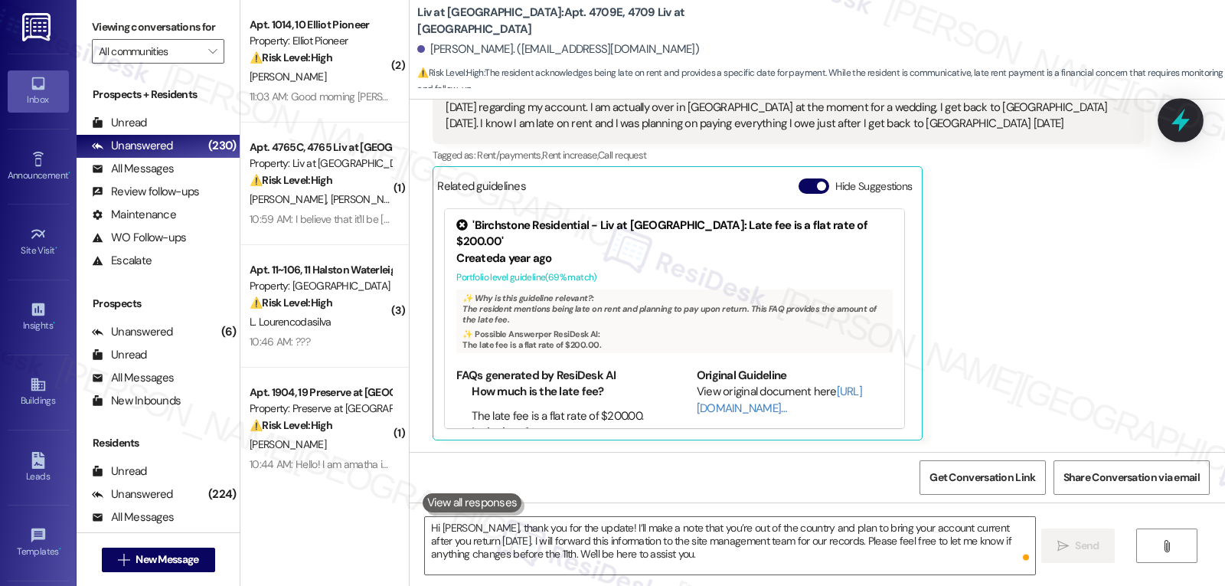
click at [1172, 121] on icon at bounding box center [1180, 120] width 26 height 26
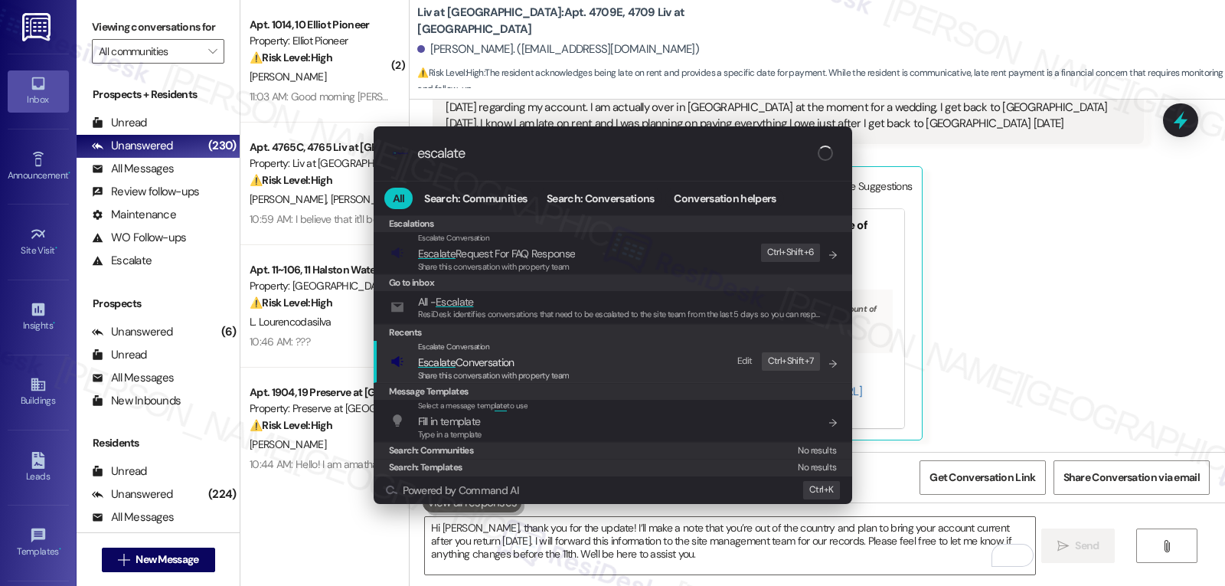
type input "escalate"
click at [537, 367] on span "Escalate Conversation" at bounding box center [494, 362] width 152 height 17
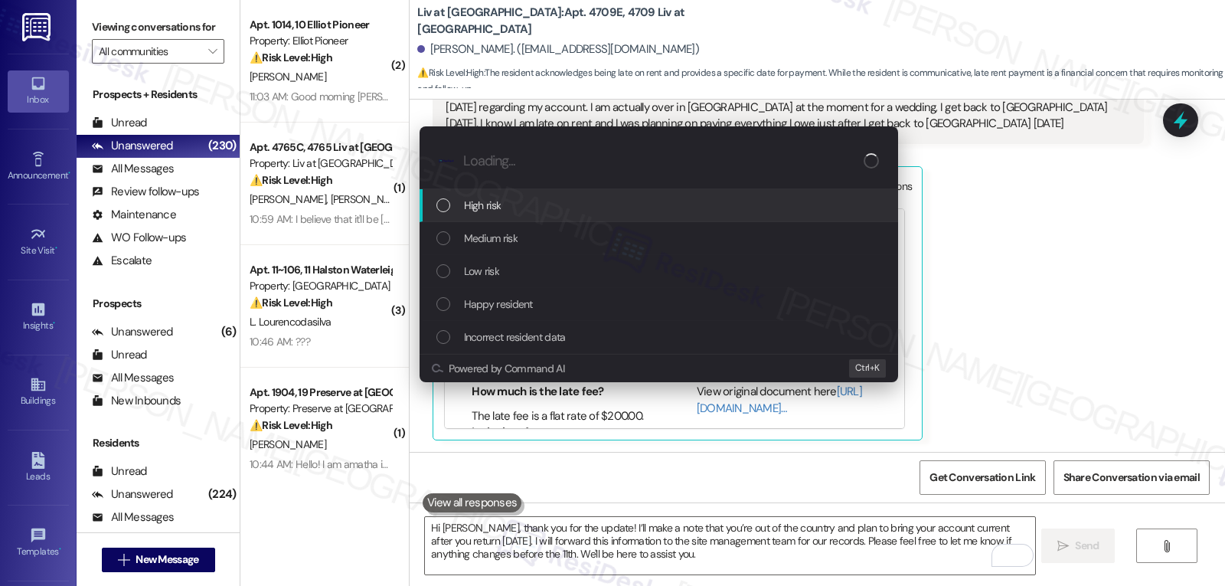
click at [527, 207] on div "High risk" at bounding box center [660, 205] width 448 height 17
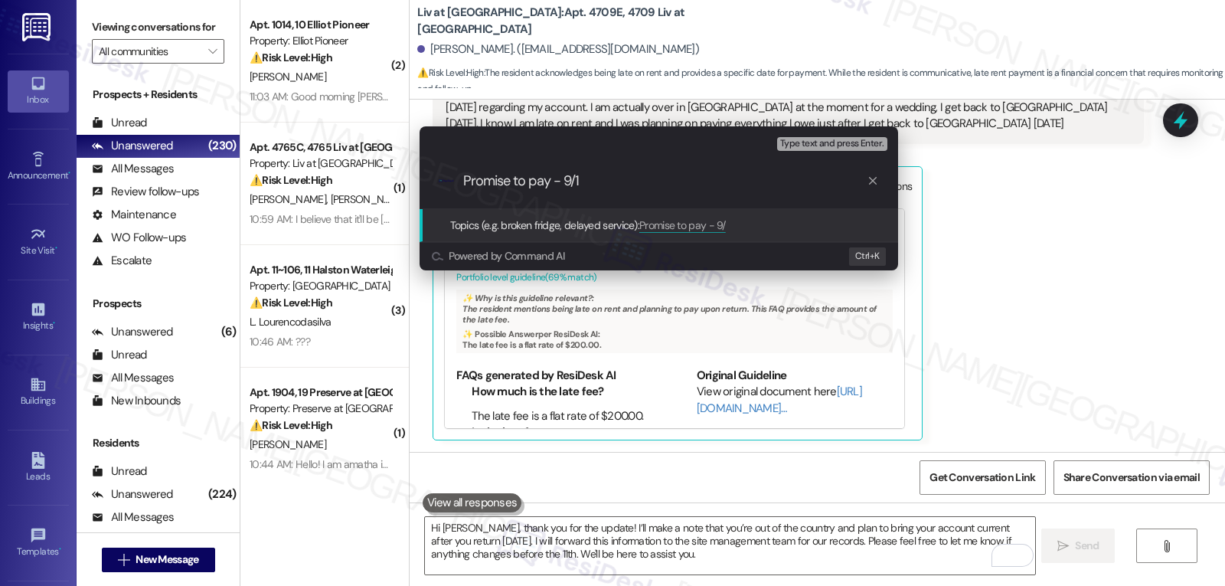
type input "Promise to pay - 9/11"
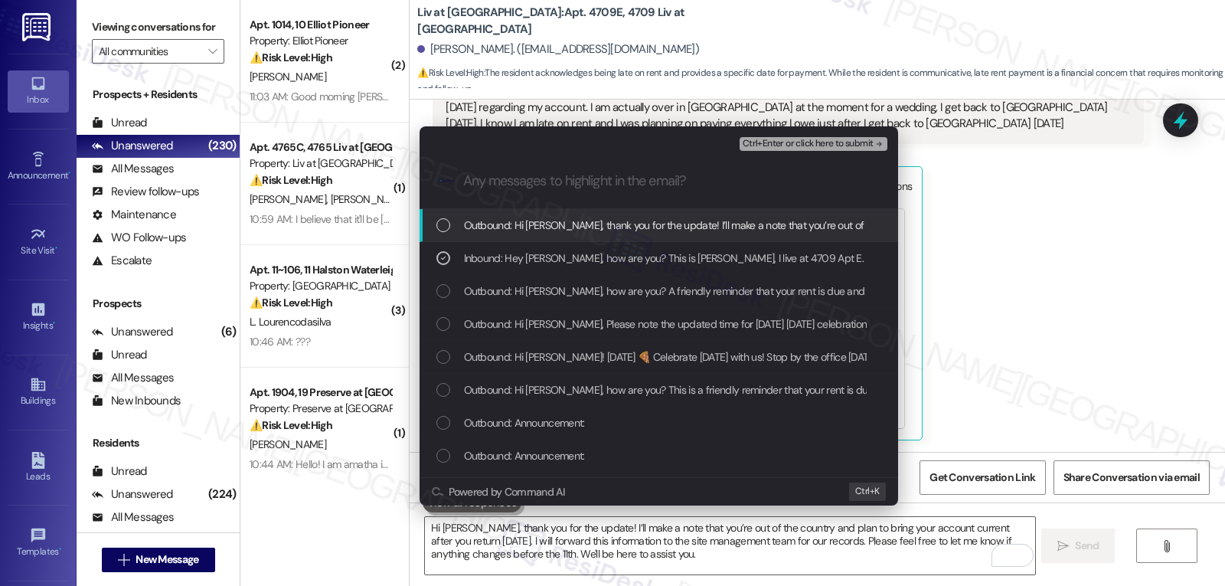
click at [826, 145] on span "Ctrl+Enter or click here to submit" at bounding box center [807, 144] width 131 height 11
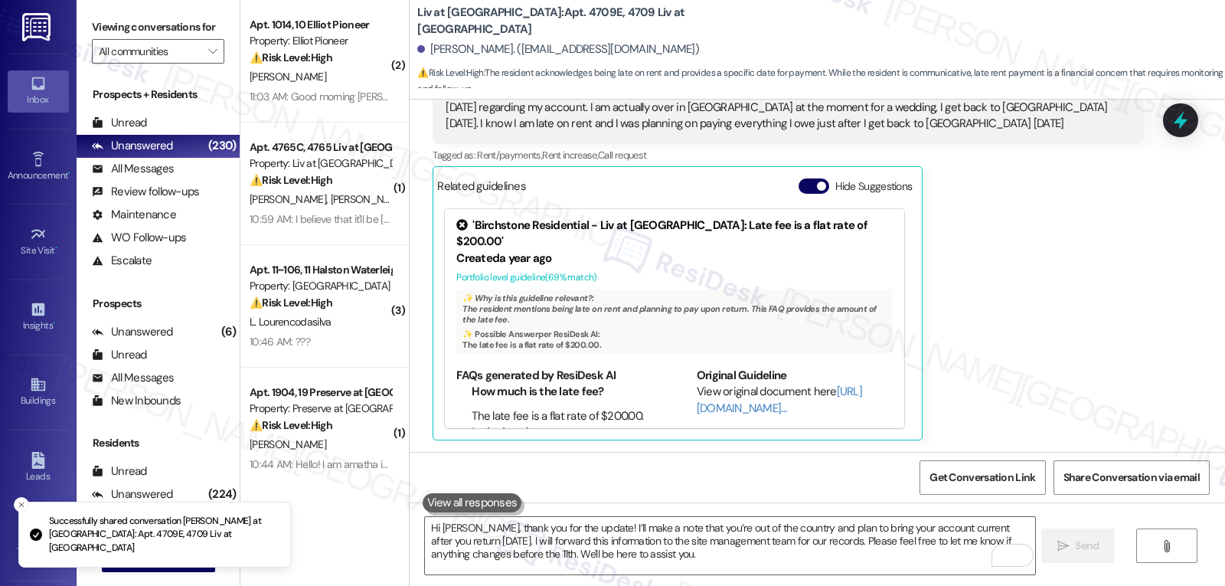
scroll to position [15237, 0]
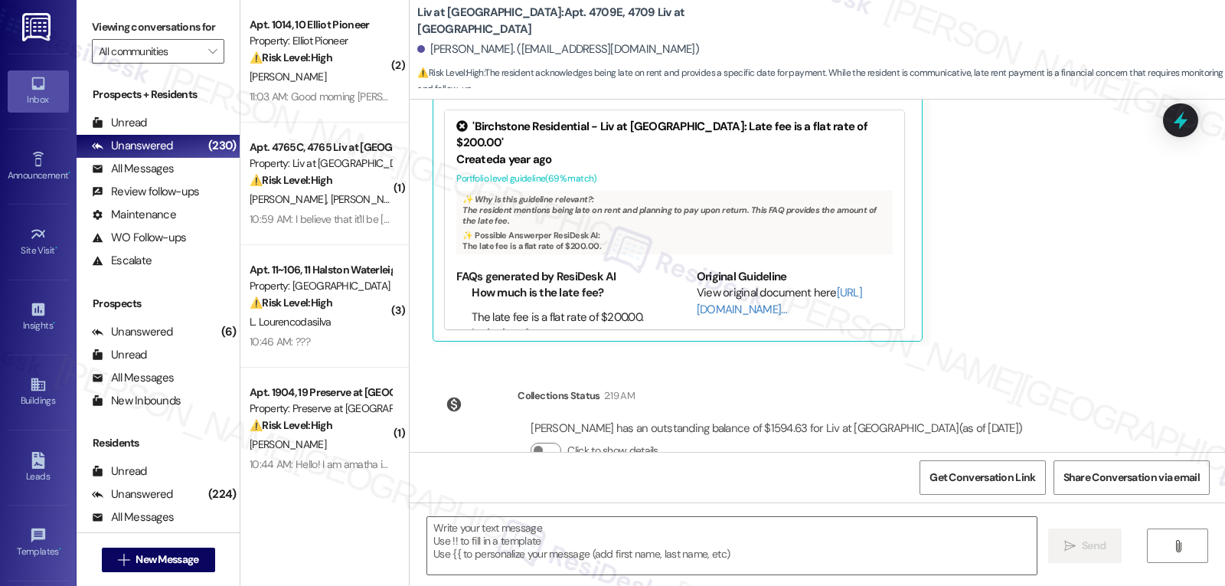
type textarea "Fetching suggested responses. Please feel free to read through the conversation…"
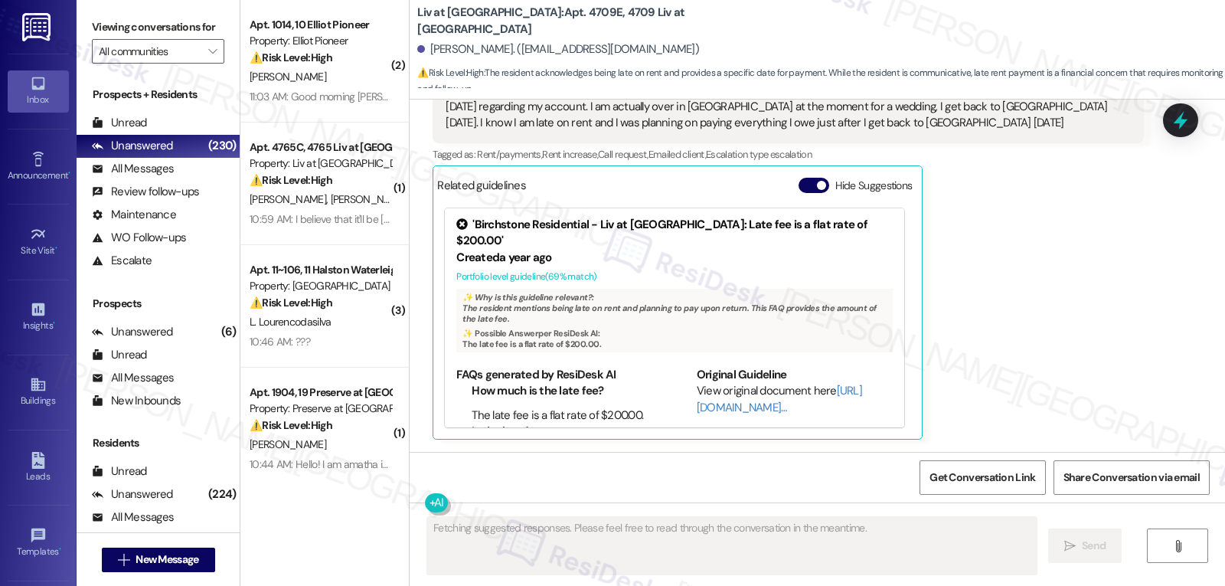
scroll to position [14956, 0]
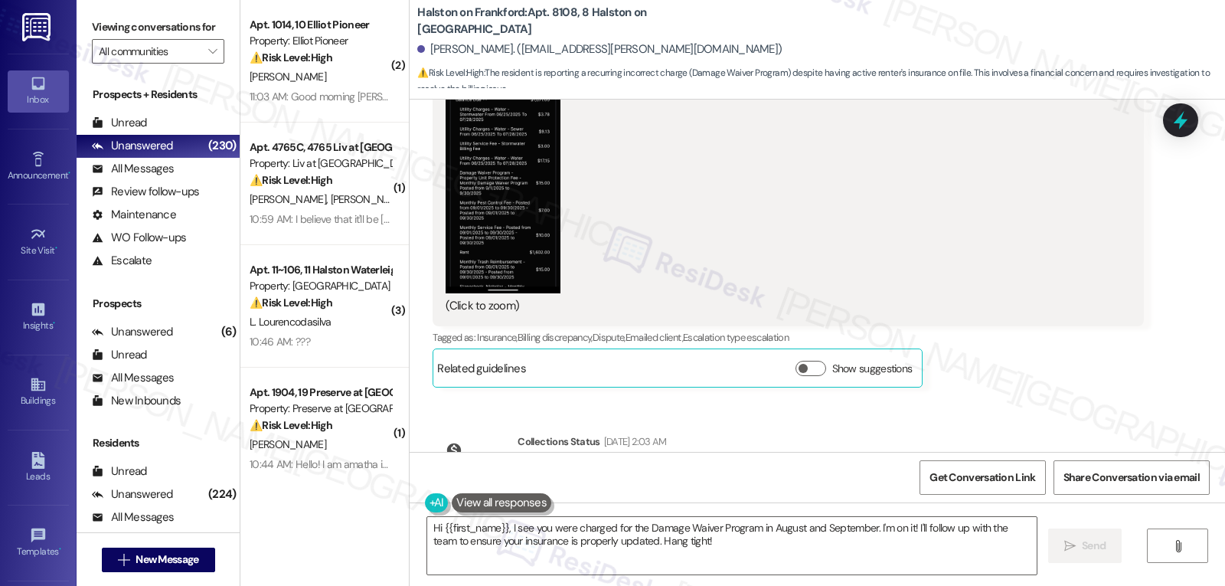
scroll to position [100027, 0]
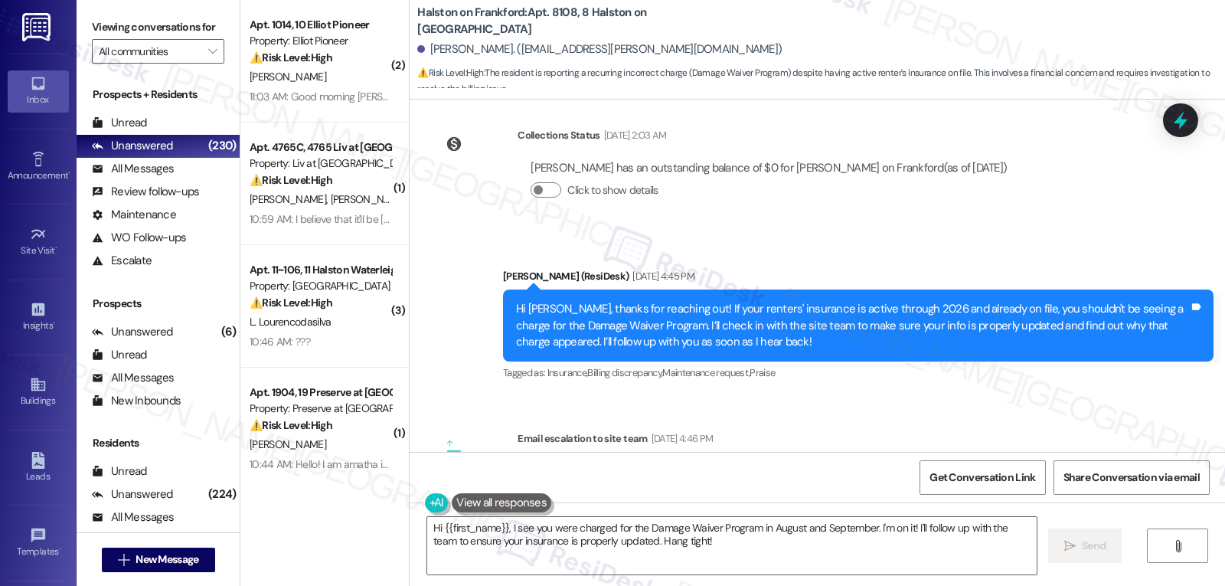
drag, startPoint x: 416, startPoint y: 366, endPoint x: 876, endPoint y: 391, distance: 459.9
click at [706, 557] on textarea "Hi {{first_name}}, I see you were charged for the Damage Waiver Program in Augu…" at bounding box center [731, 545] width 609 height 57
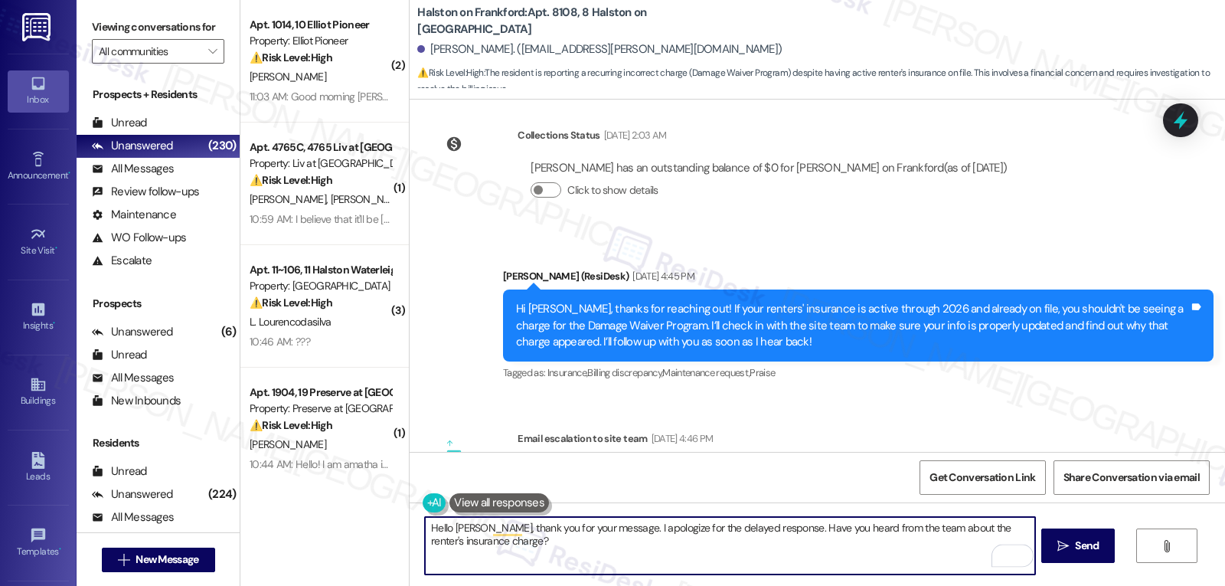
click at [782, 530] on textarea "Hello Nicholas, thank you for your message. I apologize for the delayed respons…" at bounding box center [729, 545] width 609 height 57
click at [896, 550] on textarea "Hello Nicholas, thank you for your message. I apologize for the delayed respons…" at bounding box center [729, 545] width 609 height 57
type textarea "Hello Nicholas, thank you for your message. I apologize for the delayed respons…"
click at [1063, 550] on icon "" at bounding box center [1062, 546] width 11 height 12
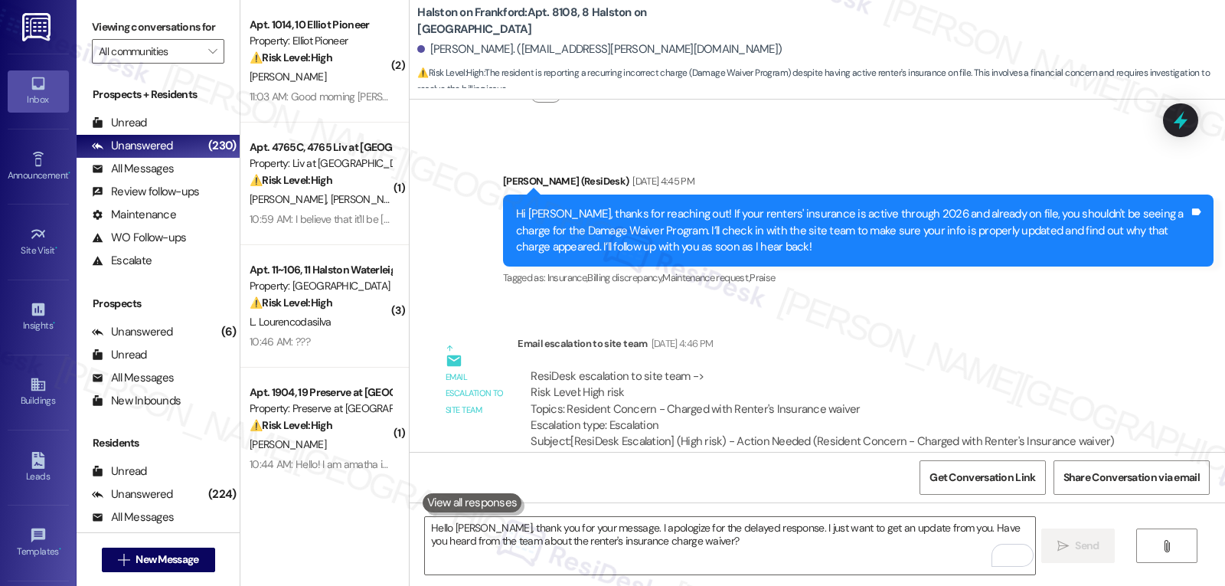
scroll to position [100150, 0]
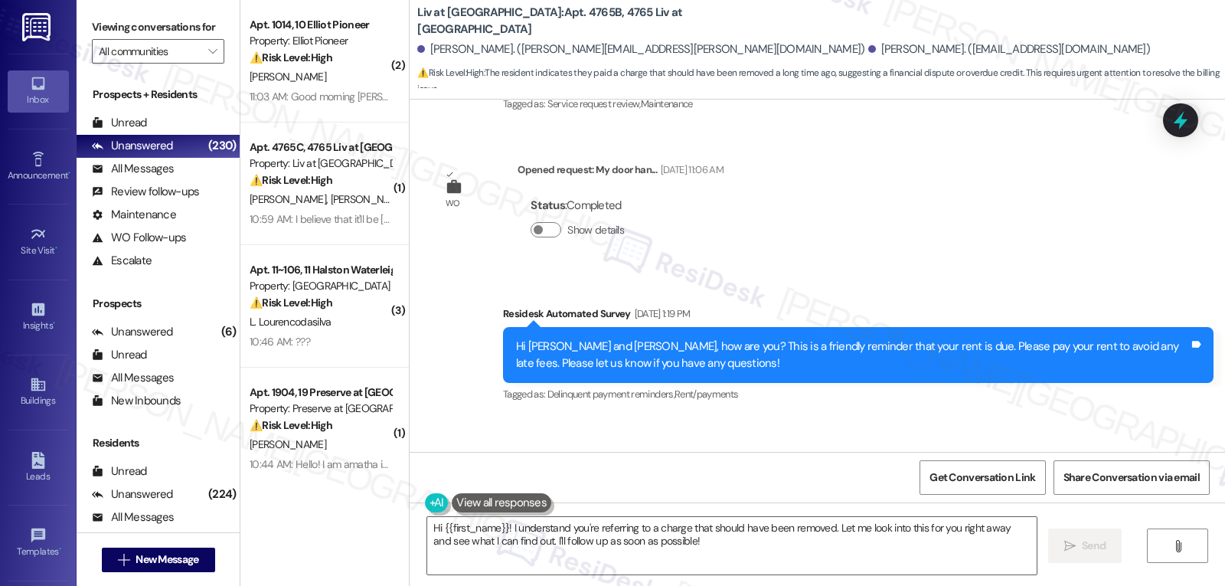
scroll to position [14046, 0]
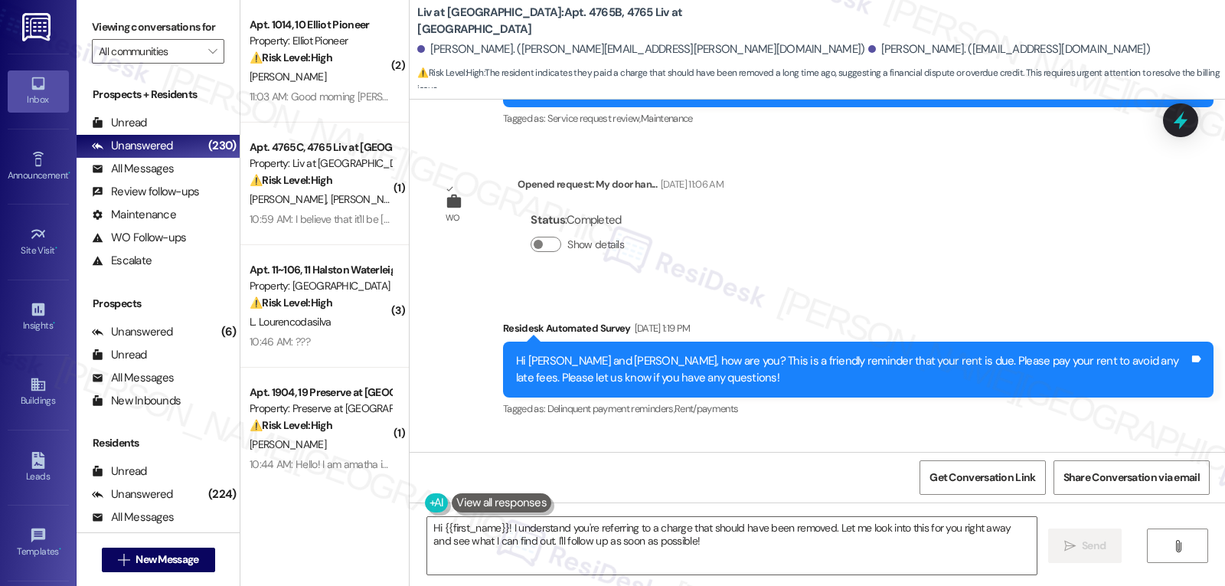
drag, startPoint x: 415, startPoint y: 395, endPoint x: 846, endPoint y: 436, distance: 432.9
copy div "[PERSON_NAME] Neutral [DATE] 1:58 PM I paid the charge on there was suppose to …"
drag, startPoint x: 576, startPoint y: 588, endPoint x: 1224, endPoint y: 622, distance: 648.4
click at [1224, 585] on html "Inbox Go to Inbox Announcement • Send A Text Announcement Site Visit • Go to Si…" at bounding box center [612, 293] width 1225 height 586
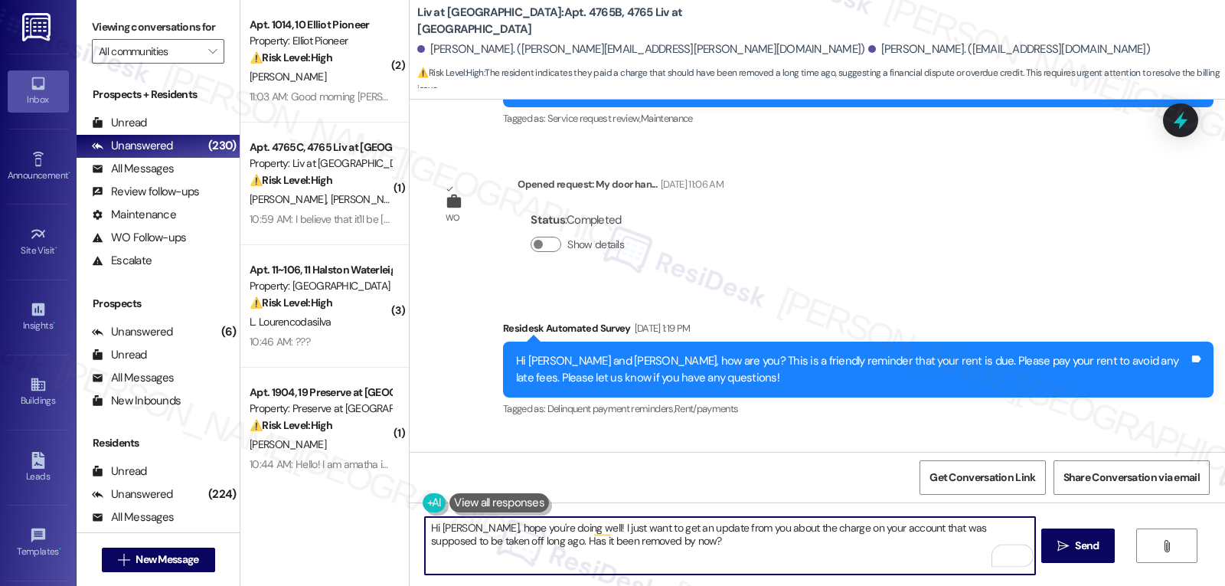
click at [688, 538] on textarea "Hi [PERSON_NAME], hope you're doing well! I just want to get an update from you…" at bounding box center [729, 545] width 609 height 57
type textarea "Hi [PERSON_NAME], hope you're doing well! I just want to get an update from you…"
click at [1069, 550] on span " Send" at bounding box center [1078, 545] width 48 height 16
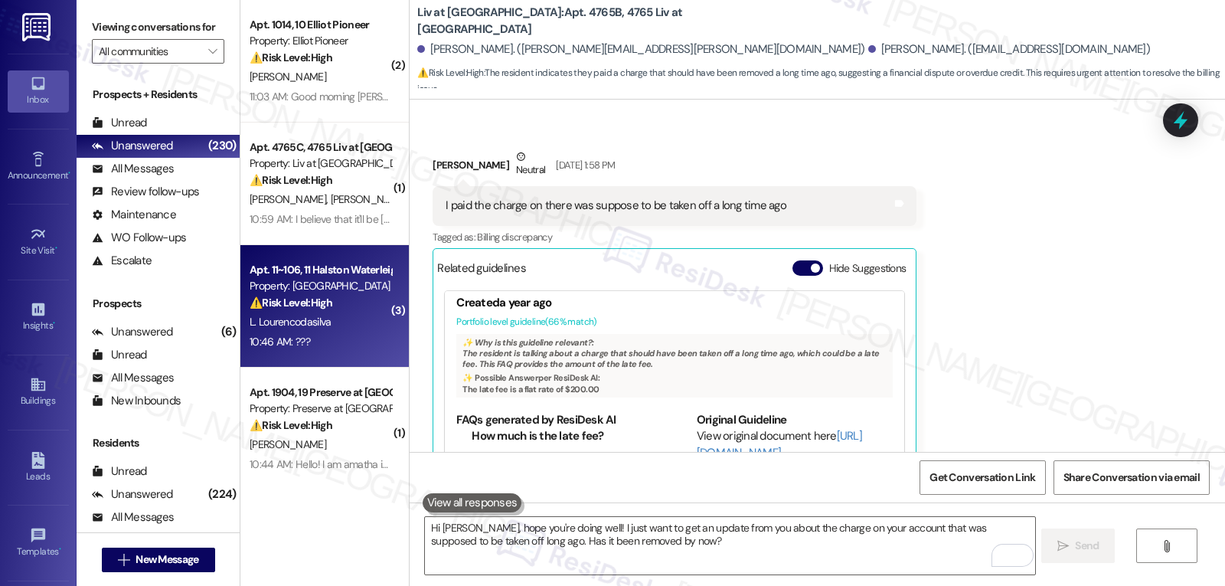
scroll to position [57, 0]
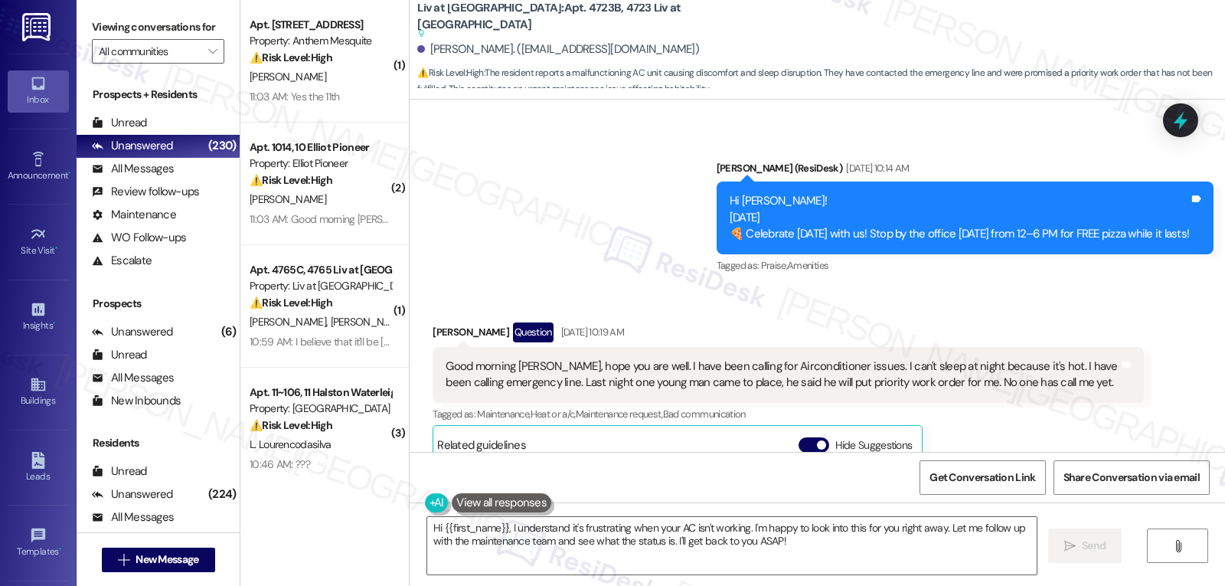
scroll to position [16855, 0]
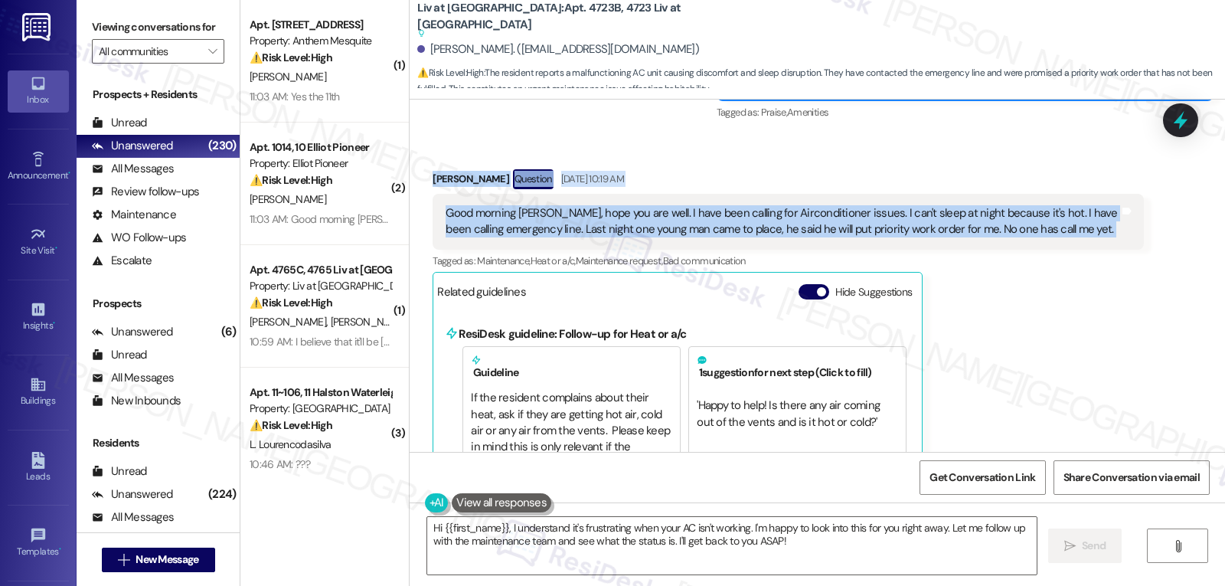
drag, startPoint x: 403, startPoint y: 188, endPoint x: 1154, endPoint y: 253, distance: 754.4
click at [1154, 253] on div "Received via SMS [PERSON_NAME] Question [DATE] 10:19 AM Good morning [PERSON_NA…" at bounding box center [817, 452] width 815 height 635
copy div "[PERSON_NAME] Question [DATE] 10:19 AM Good morning [PERSON_NAME], hope you are…"
click at [1184, 110] on icon at bounding box center [1180, 121] width 18 height 24
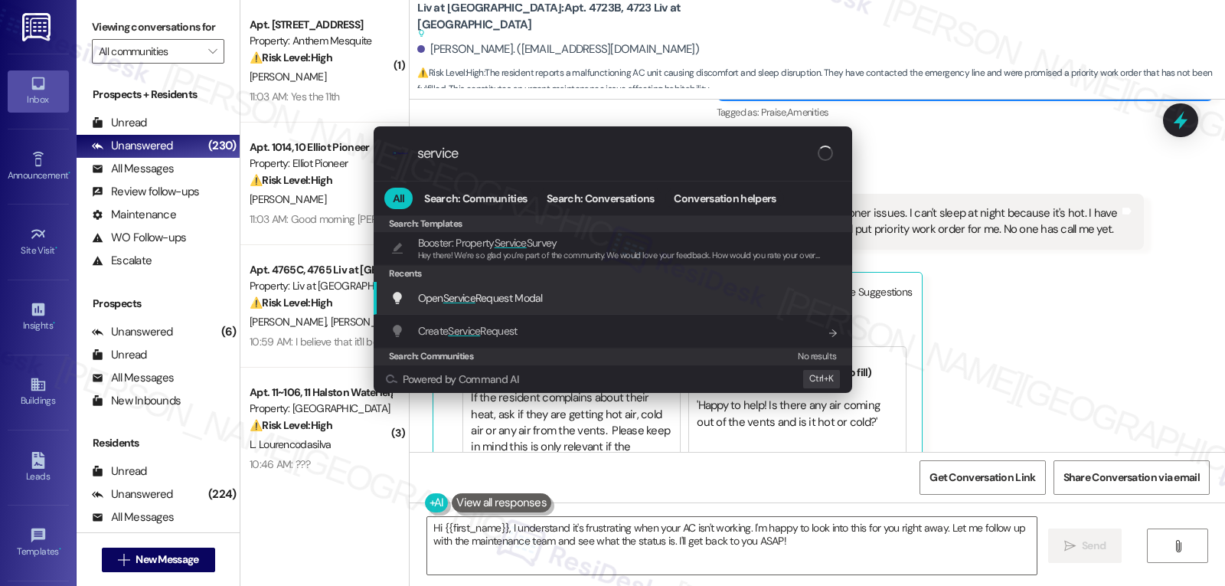
type input "service"
click at [560, 304] on div "Open Service Request Modal Add shortcut" at bounding box center [614, 297] width 448 height 17
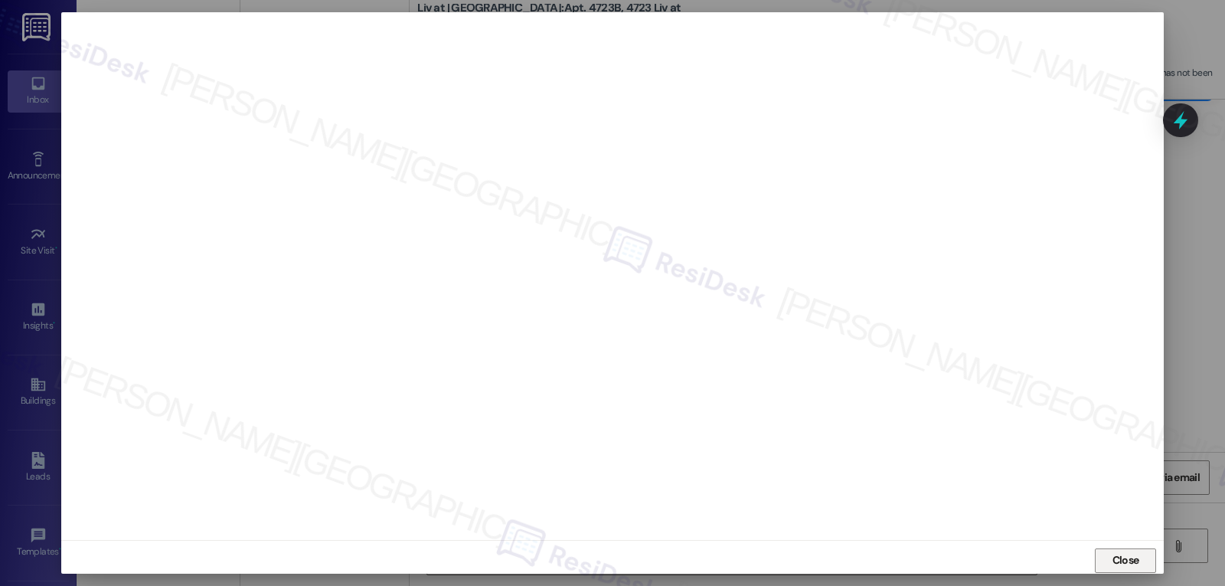
click at [1114, 558] on span "Close" at bounding box center [1125, 560] width 27 height 16
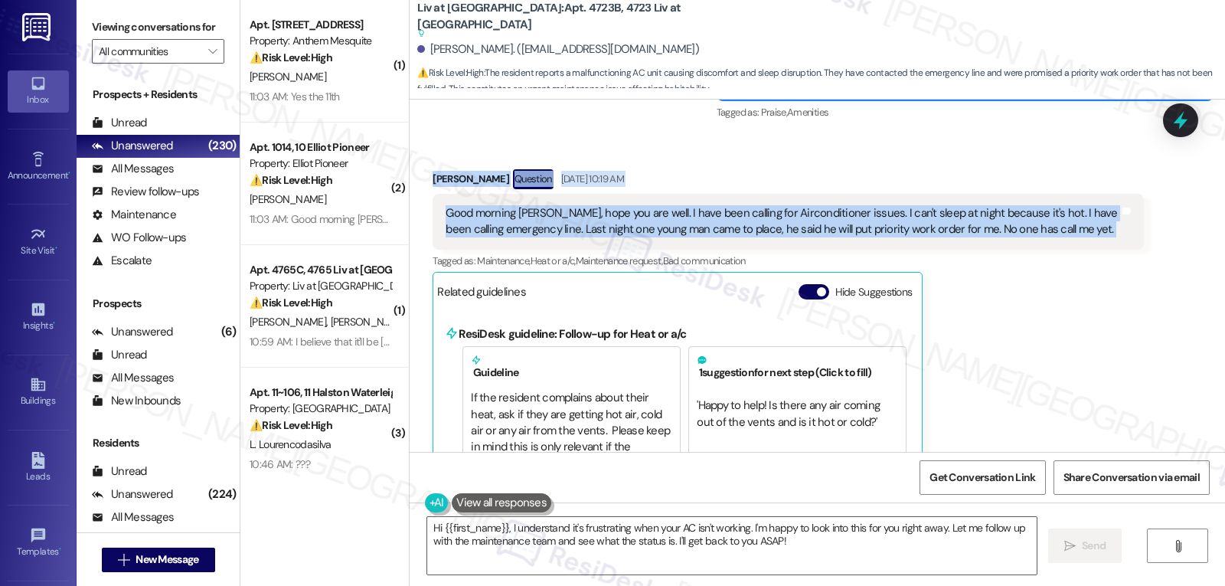
drag, startPoint x: 413, startPoint y: 191, endPoint x: 1131, endPoint y: 253, distance: 720.7
click at [1131, 253] on div "Received via SMS Jace Rahman Question Sep 05, 2025 at 10:19 AM Good morning Sar…" at bounding box center [787, 464] width 733 height 612
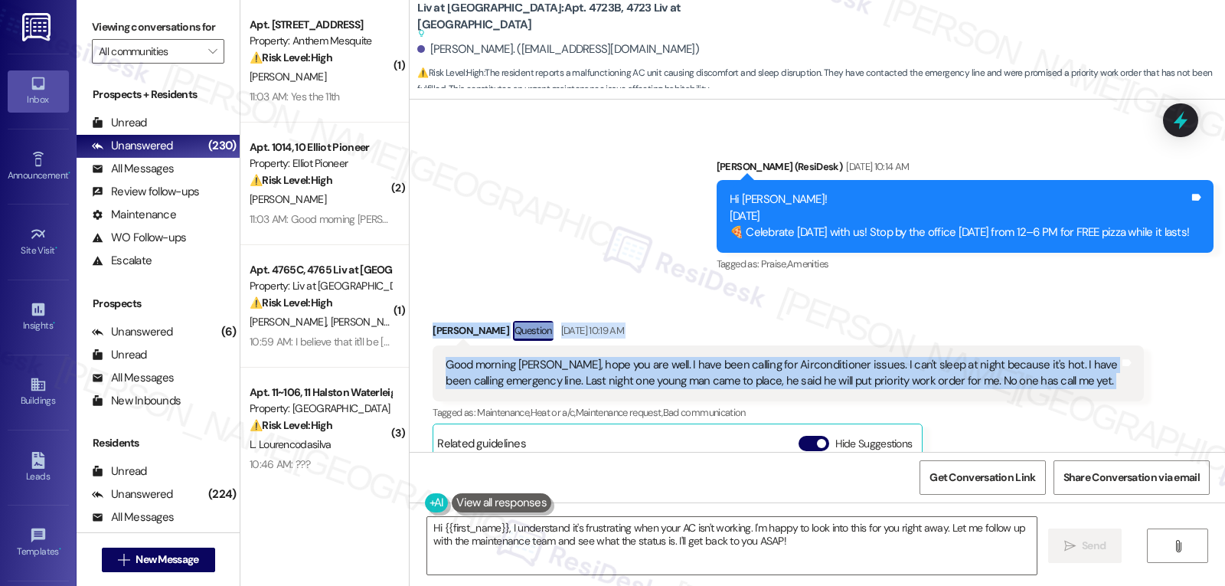
scroll to position [16702, 0]
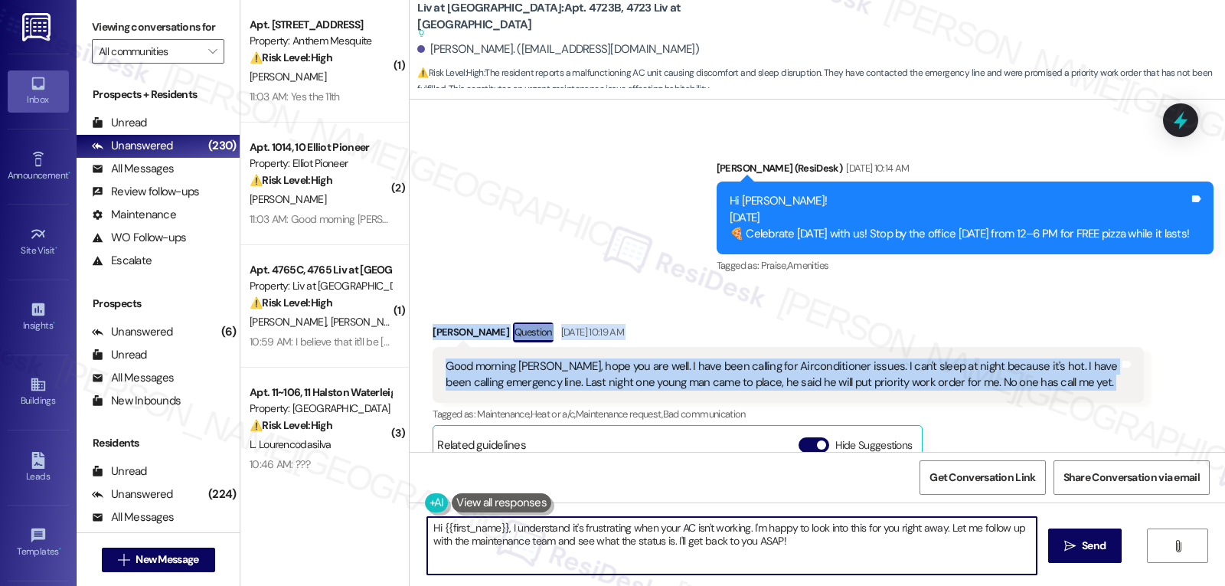
drag, startPoint x: 508, startPoint y: 531, endPoint x: 1224, endPoint y: 622, distance: 721.3
click at [1224, 585] on html "Inbox Go to Inbox Announcement • Send A Text Announcement Site Visit • Go to Si…" at bounding box center [612, 293] width 1225 height 586
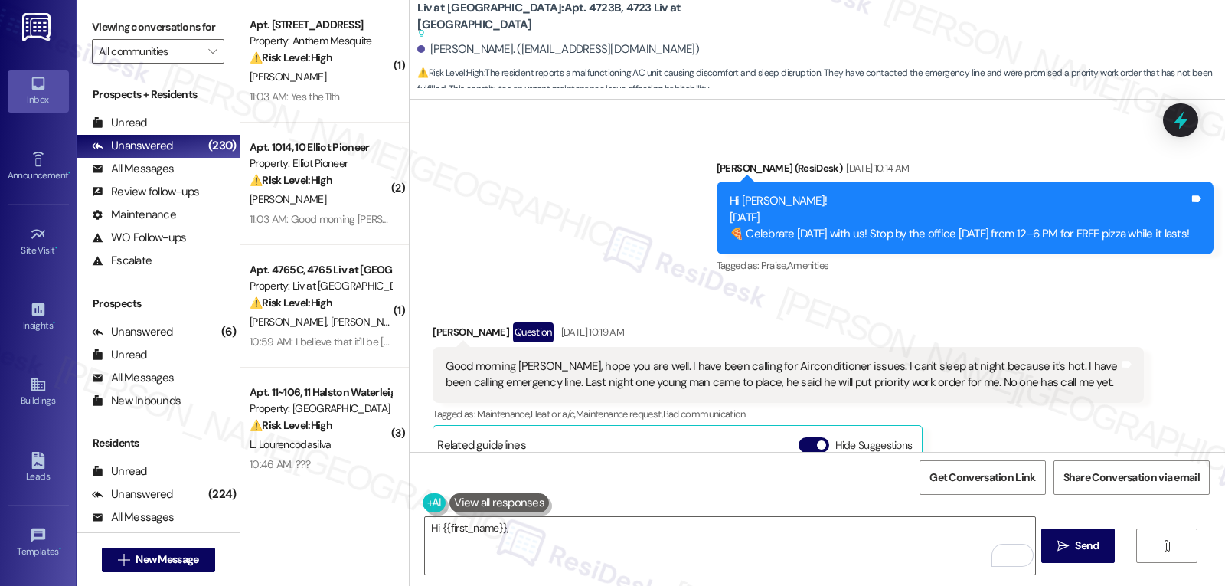
click at [664, 511] on div "Hi {{first_name}},  Send " at bounding box center [817, 559] width 815 height 115
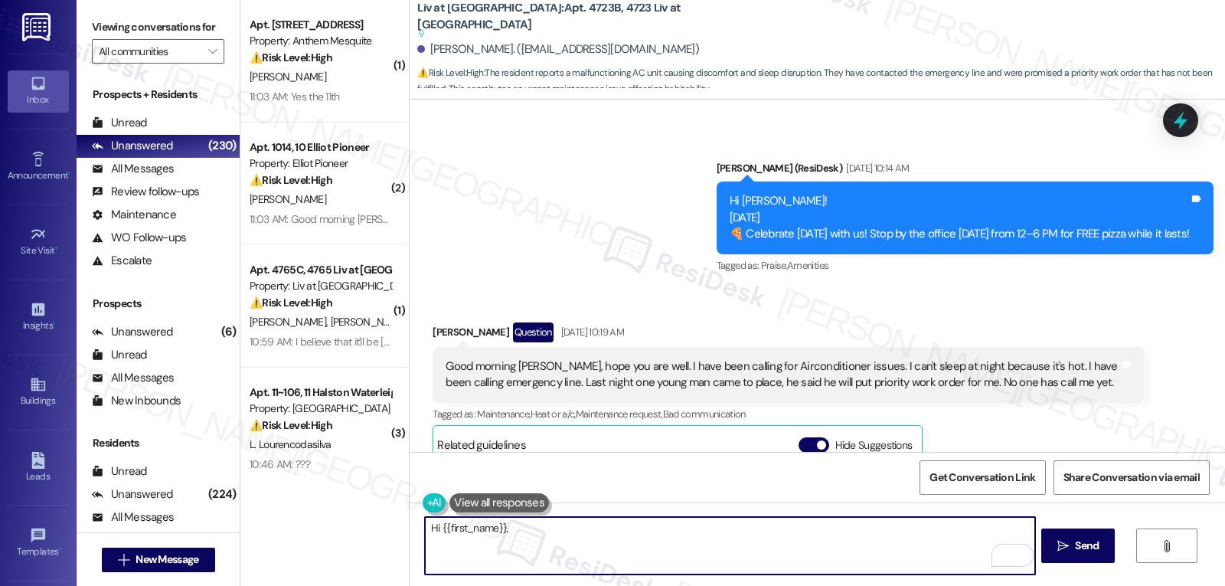
click at [595, 540] on textarea "Hi {{first_name}}," at bounding box center [729, 545] width 609 height 57
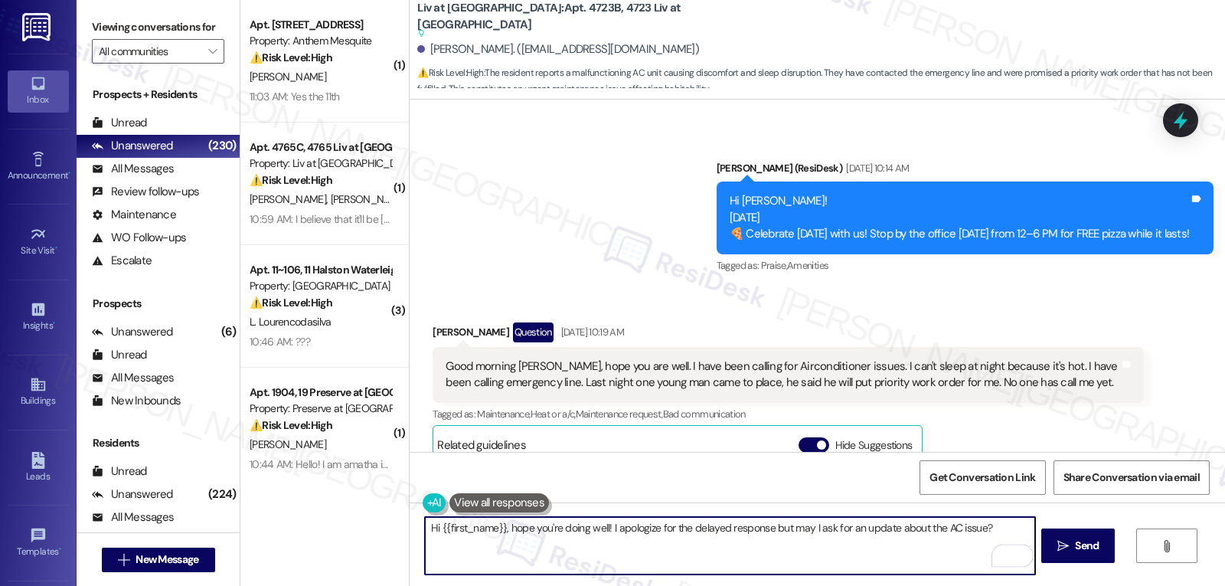
click at [1009, 524] on textarea "Hi {{first_name}}, hope you're doing well! I apologize for the delayed response…" at bounding box center [729, 545] width 609 height 57
click at [1008, 537] on textarea "Hi {{first_name}}, hope you're doing well! I apologize for the delayed response…" at bounding box center [729, 545] width 609 height 57
type textarea "Hi {{first_name}}, hope you're doing well! I apologize for the delayed response…"
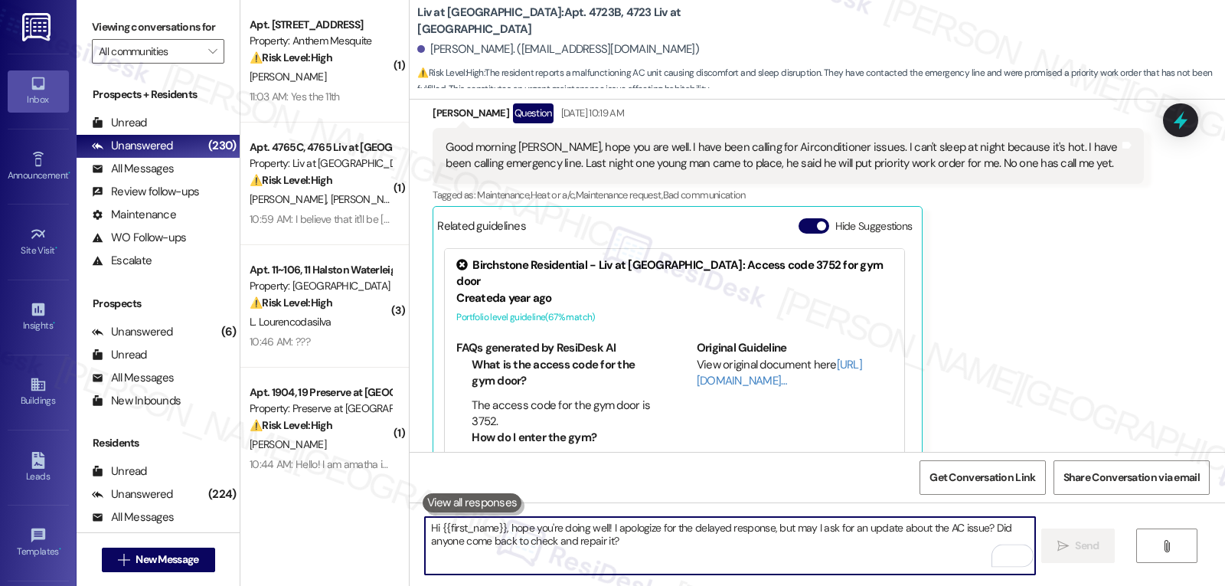
scroll to position [16977, 0]
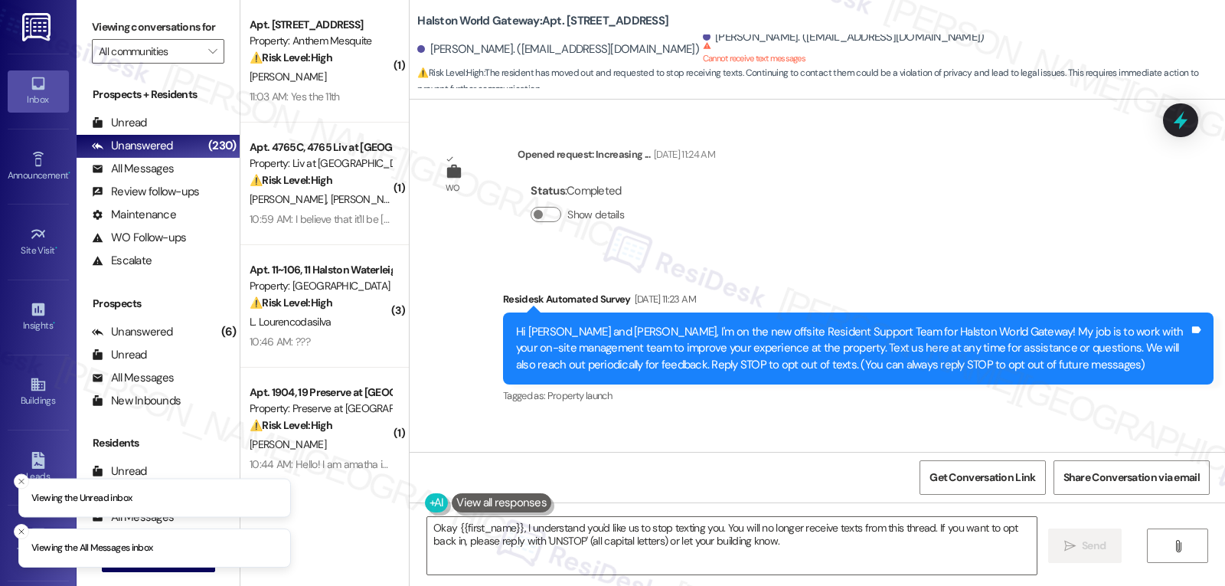
scroll to position [18344, 0]
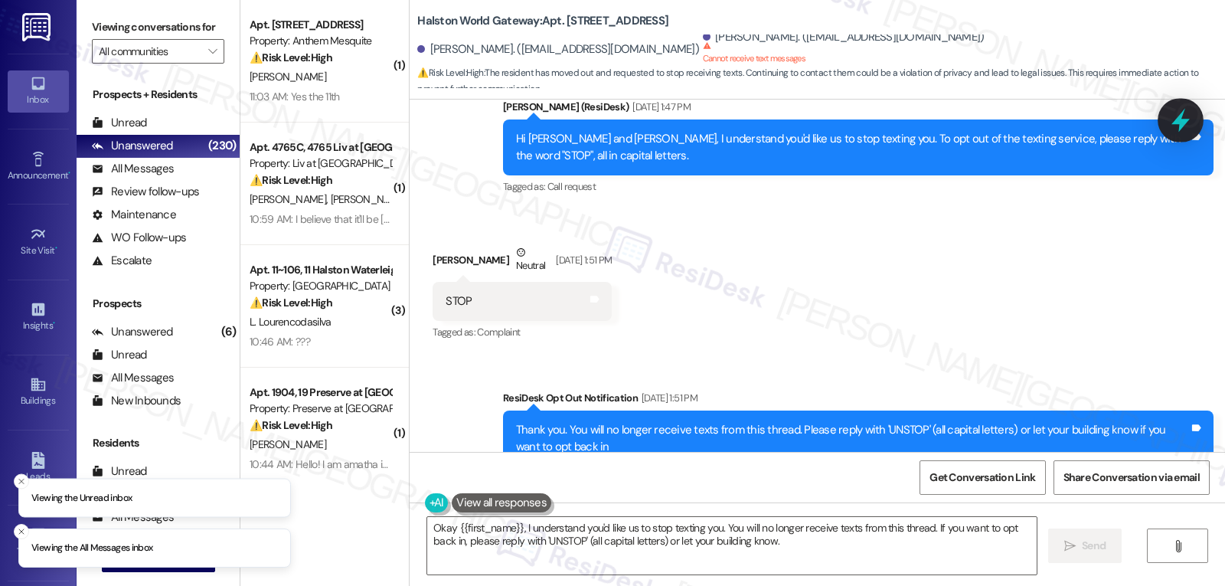
click at [1180, 118] on icon at bounding box center [1180, 121] width 18 height 24
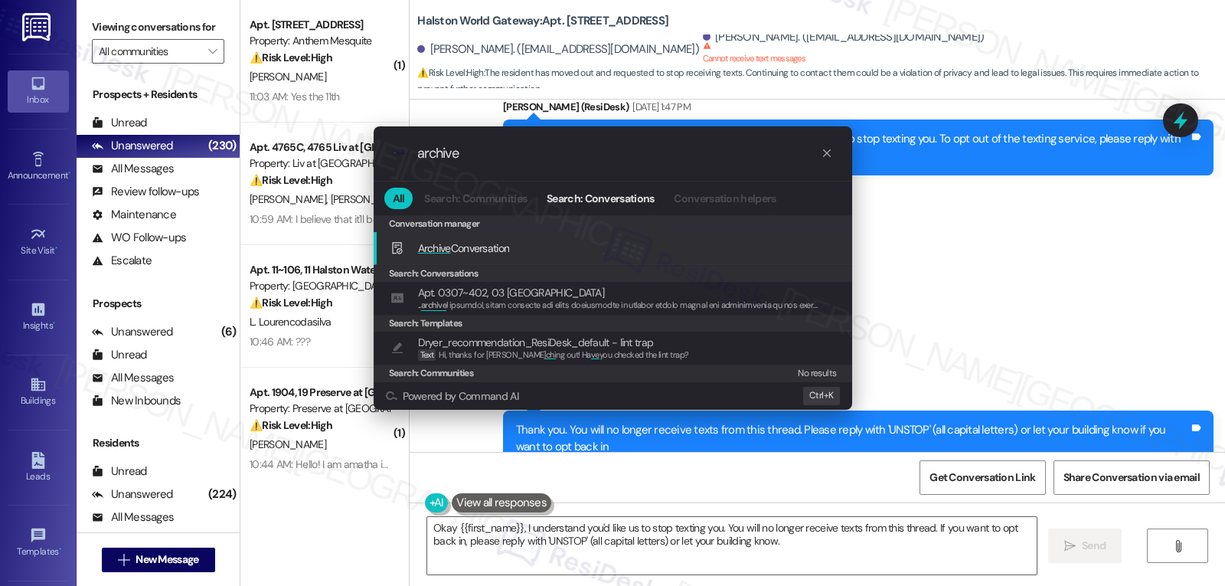
type input "archive"
click at [461, 250] on span "Archive Conversation" at bounding box center [464, 248] width 92 height 14
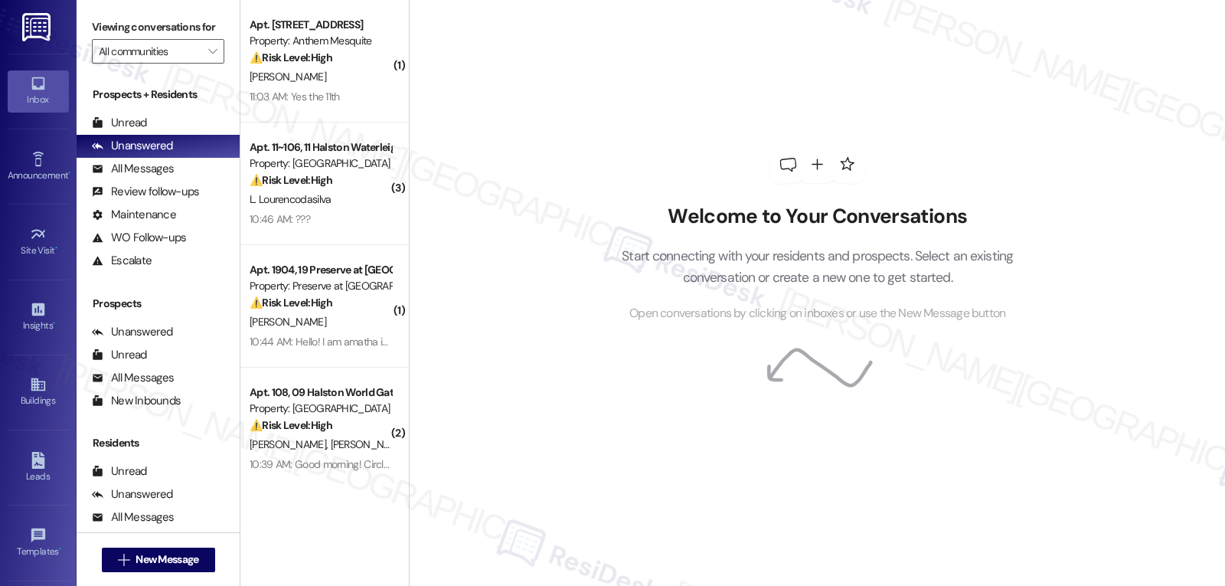
click at [703, 370] on div "Welcome to Your Conversations Start connecting with your residents and prospect…" at bounding box center [817, 234] width 459 height 468
click at [1183, 119] on icon at bounding box center [1180, 120] width 26 height 26
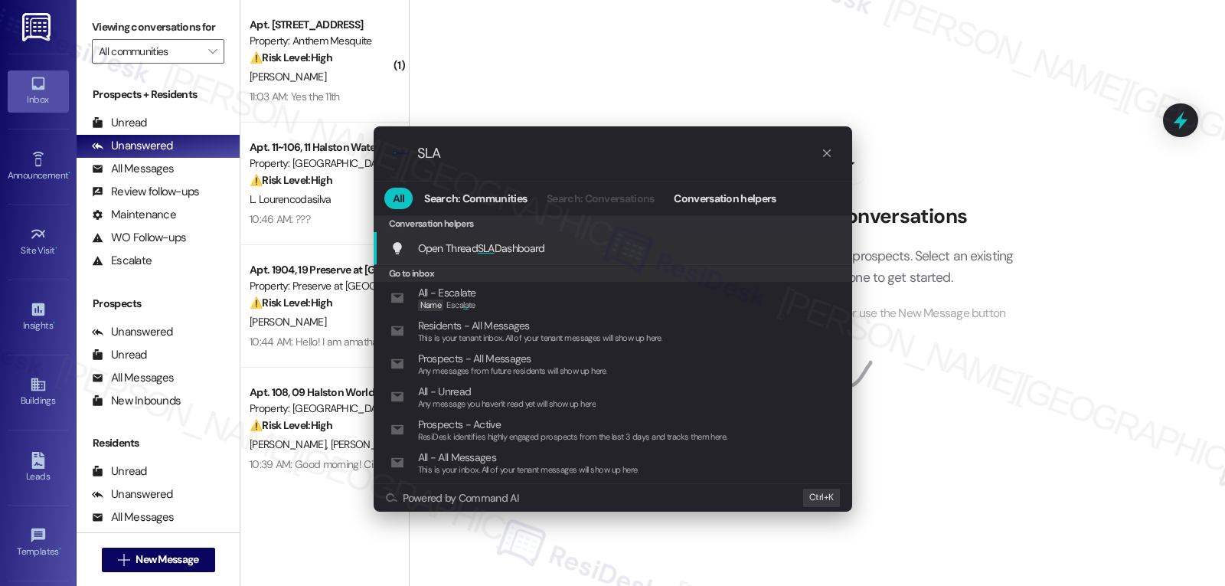
type input "SLA"
click at [530, 259] on div "Open Thread SLA Dashboard Add shortcut" at bounding box center [613, 248] width 478 height 33
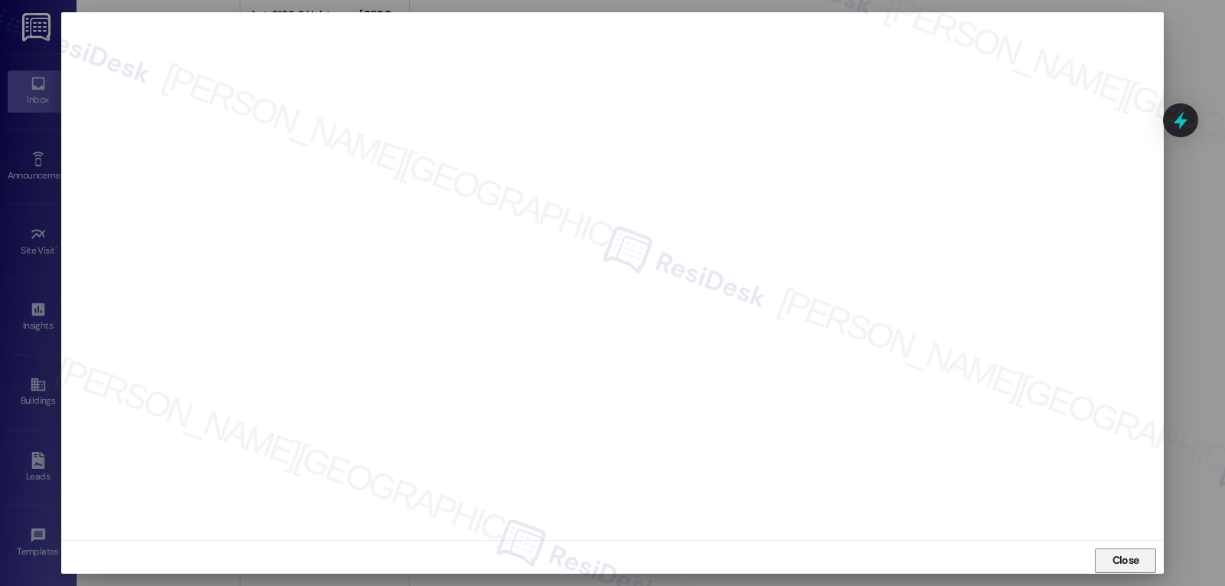
click at [1121, 567] on span "Close" at bounding box center [1125, 560] width 27 height 16
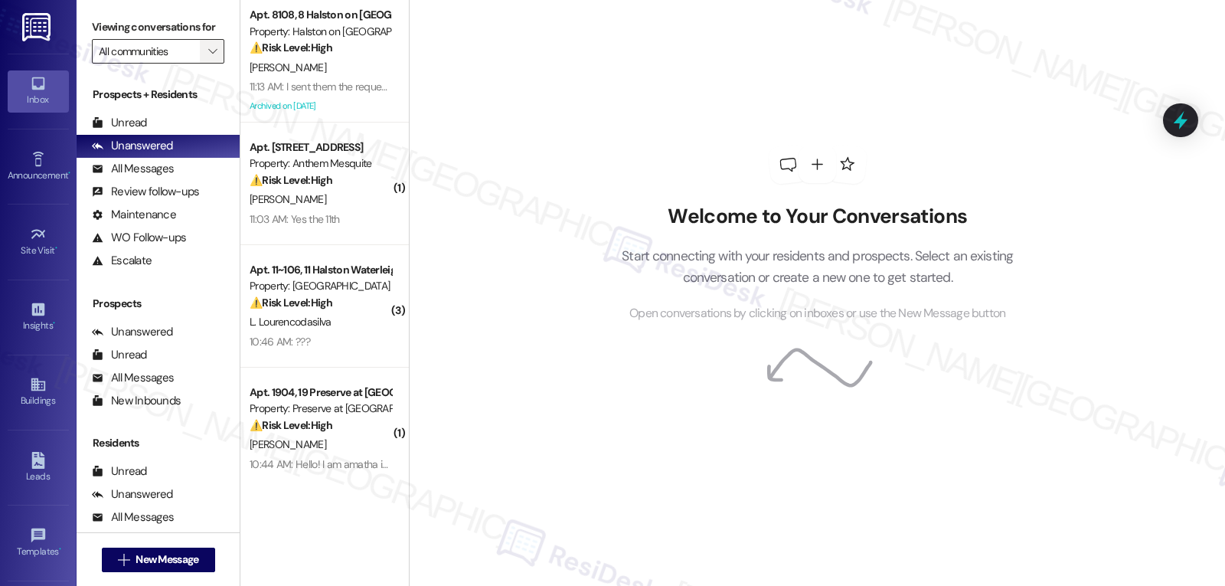
click at [208, 57] on icon "" at bounding box center [212, 51] width 8 height 12
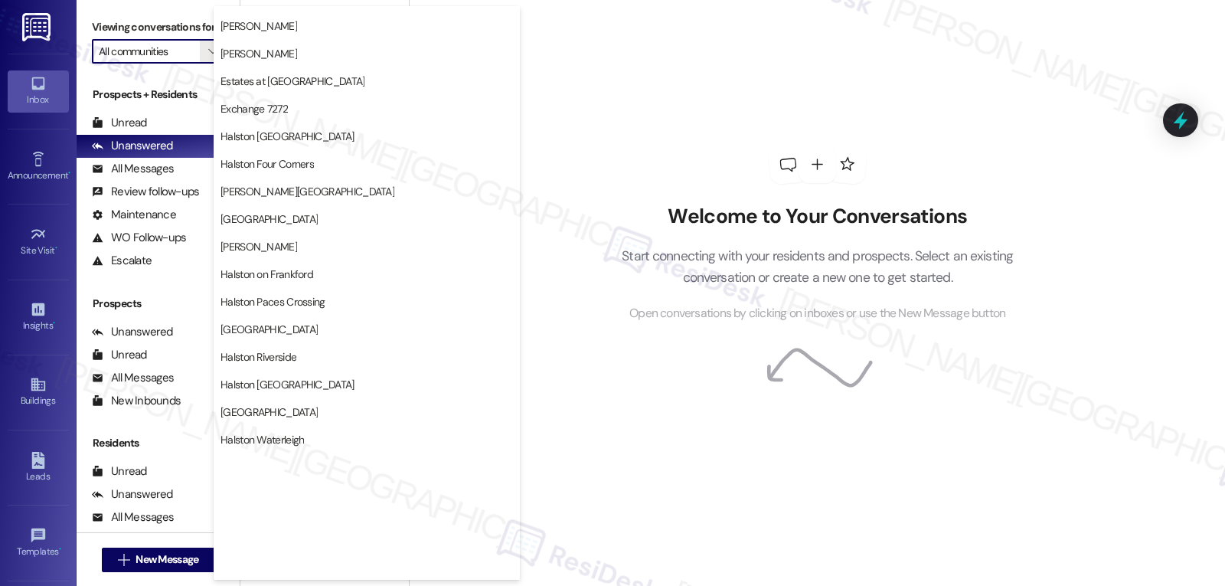
scroll to position [530, 0]
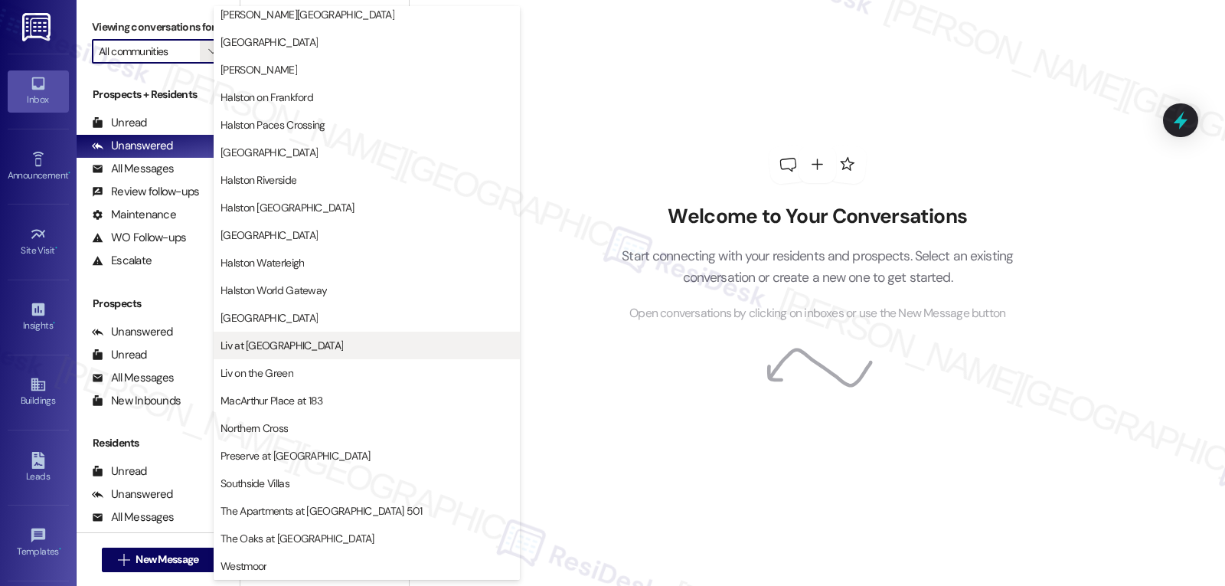
click at [321, 350] on span "Liv at [GEOGRAPHIC_DATA]" at bounding box center [366, 345] width 292 height 15
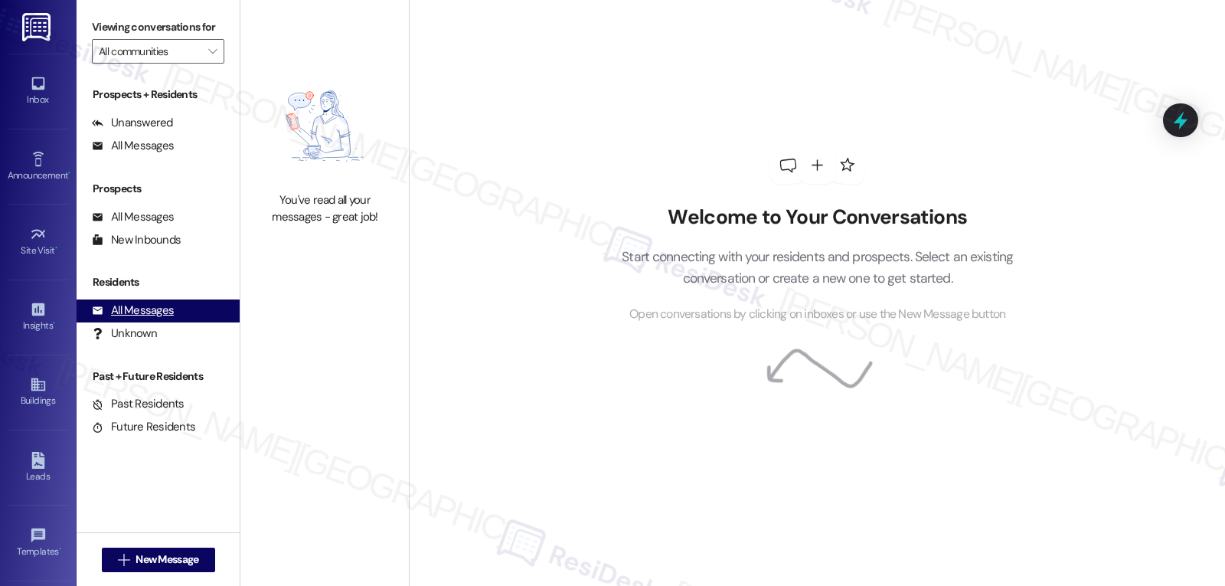
type input "Liv at [GEOGRAPHIC_DATA]"
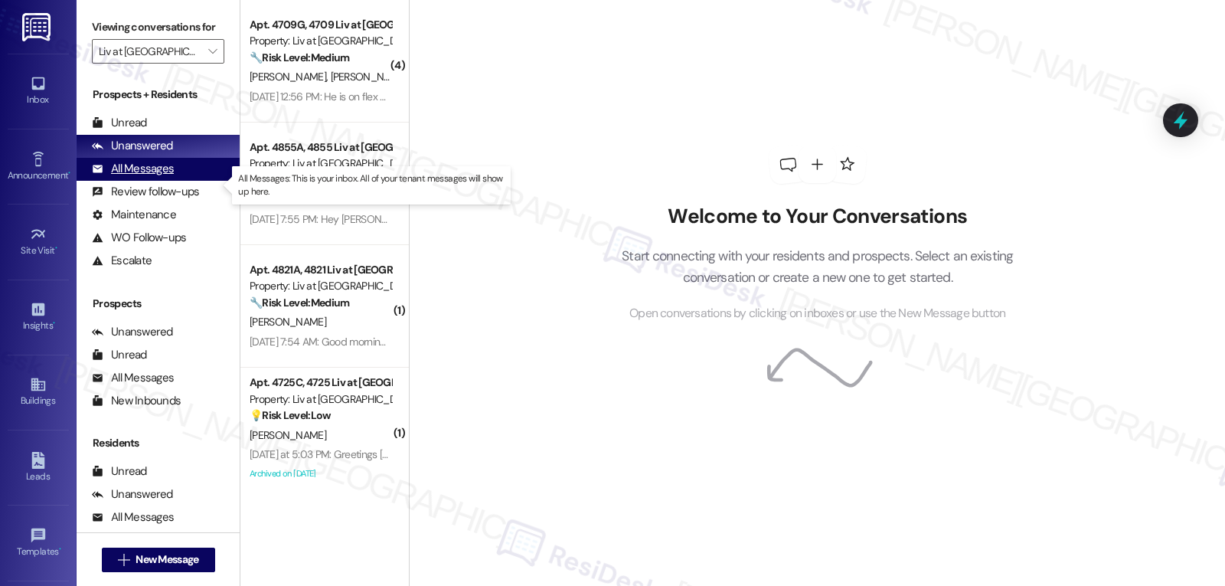
click at [128, 177] on div "All Messages" at bounding box center [133, 169] width 82 height 16
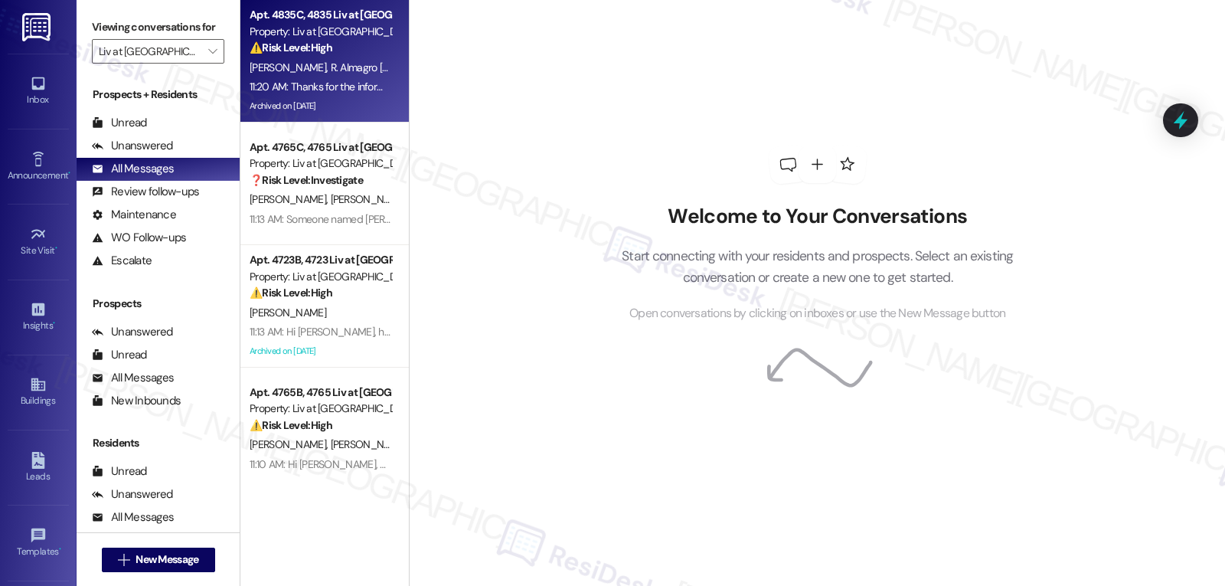
click at [331, 67] on span "R. Almagro [PERSON_NAME]" at bounding box center [396, 67] width 130 height 14
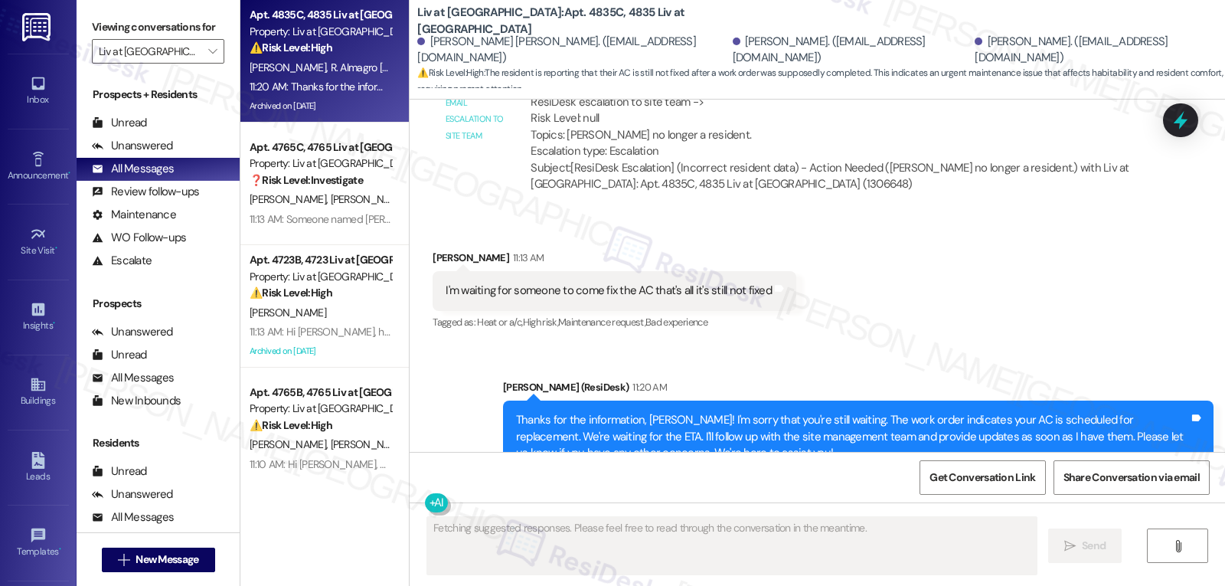
scroll to position [12420, 0]
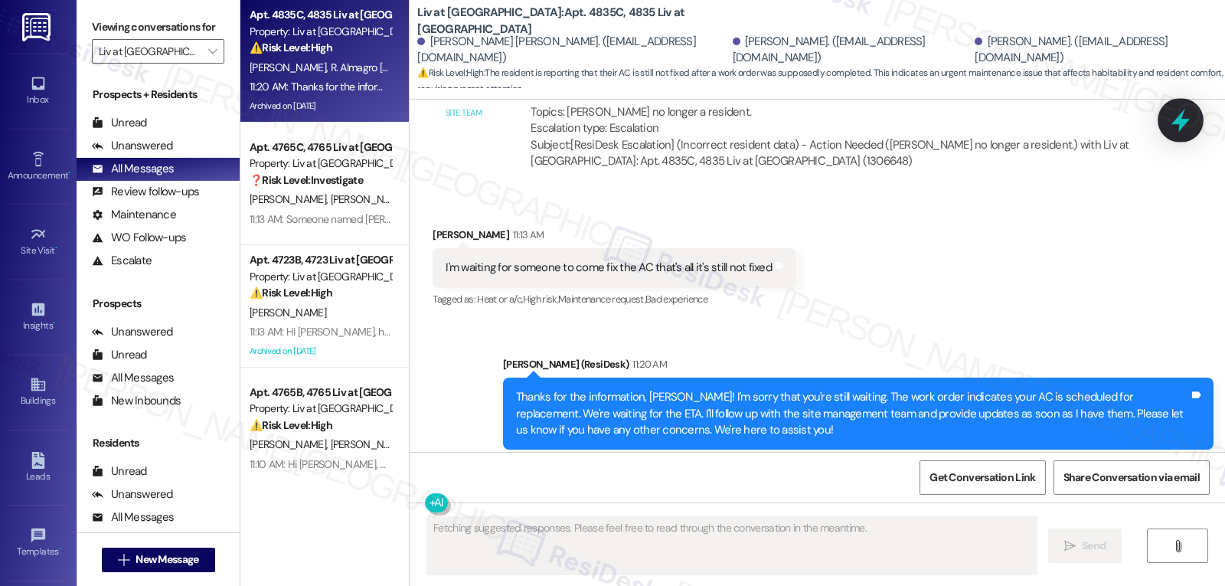
click at [1181, 120] on icon at bounding box center [1180, 121] width 18 height 24
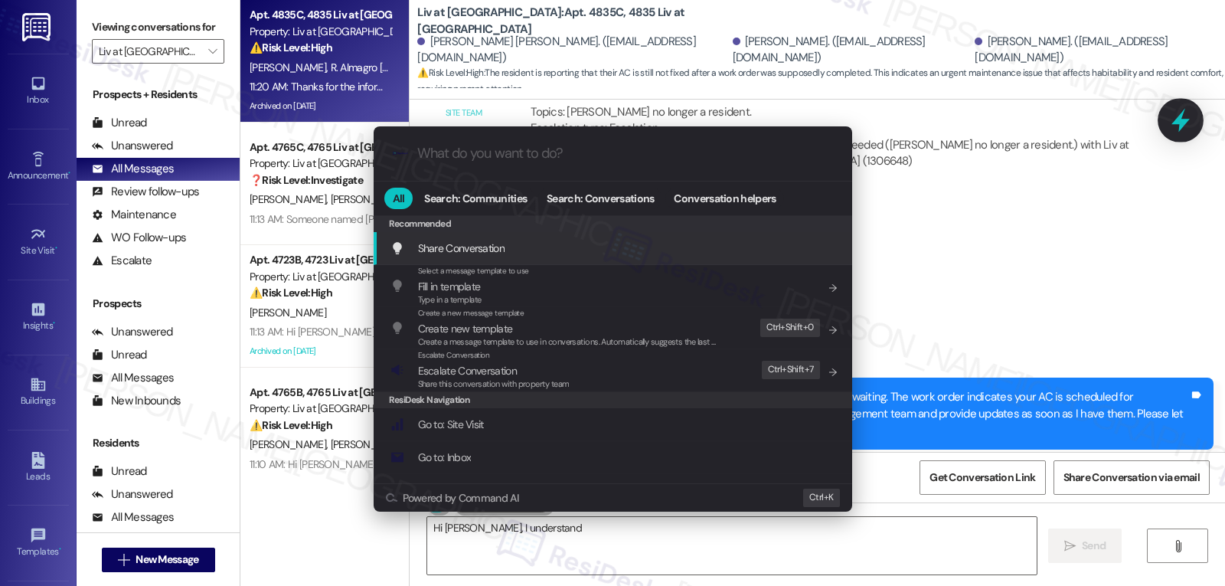
type textarea "Hi [PERSON_NAME], I understand"
type input "e"
type textarea "Hi [PERSON_NAME], I understand you're"
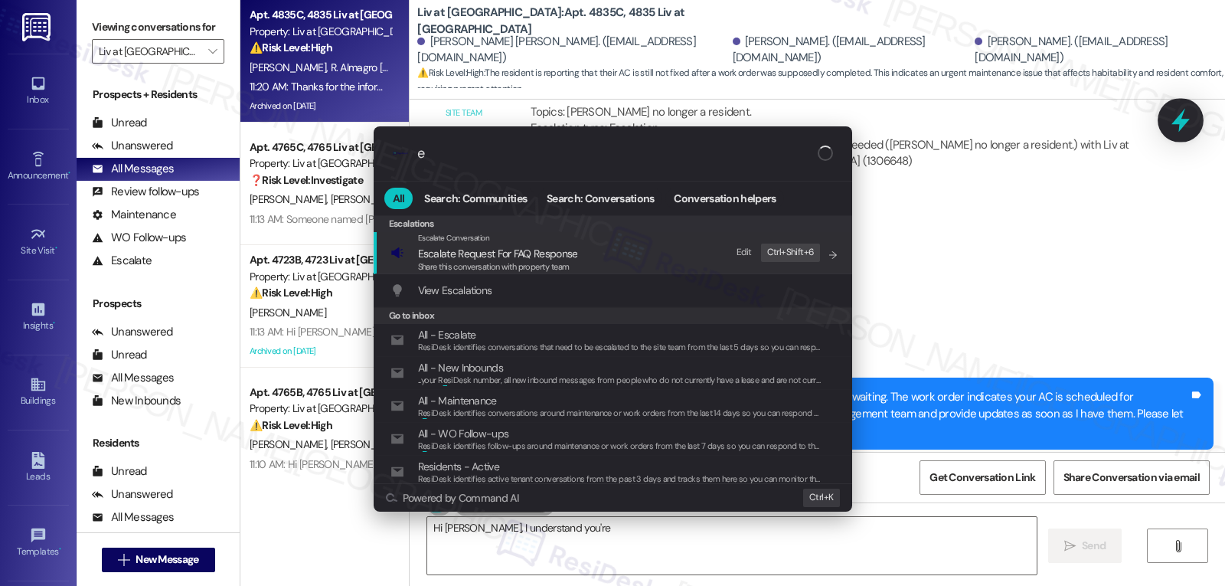
type input "es"
type textarea "Hi [PERSON_NAME], I understand you're waiting"
type input "esc"
type textarea "Hi [PERSON_NAME], I understand you're waiting for"
type input "esca"
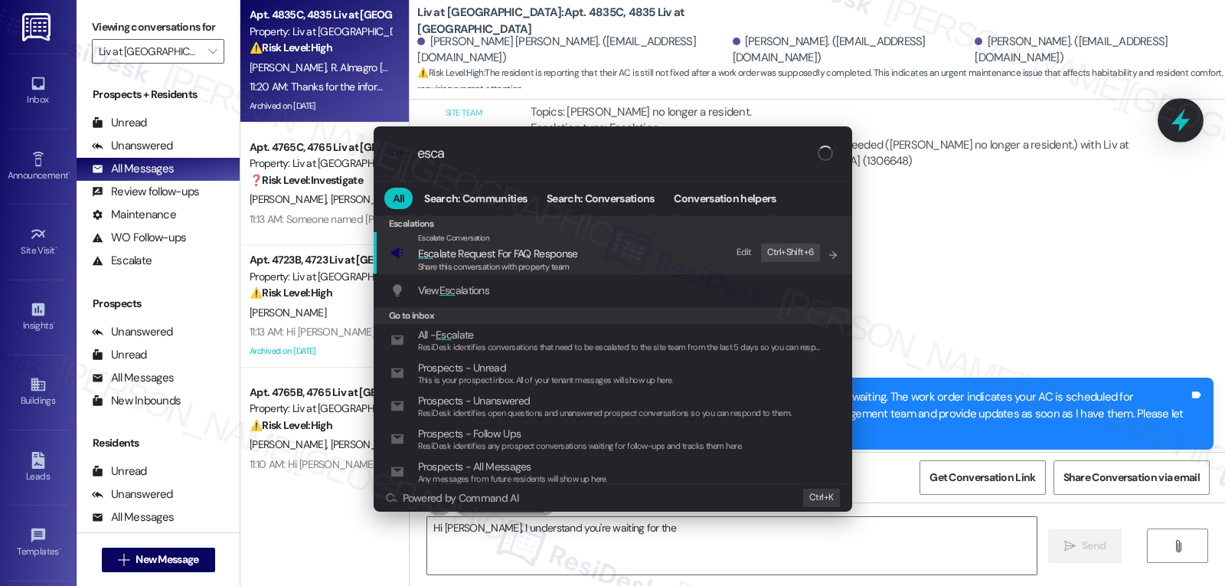
type textarea "Hi [PERSON_NAME], I understand you're waiting for the"
type input "escal"
type textarea "Hi [PERSON_NAME], I understand you're waiting for the AC"
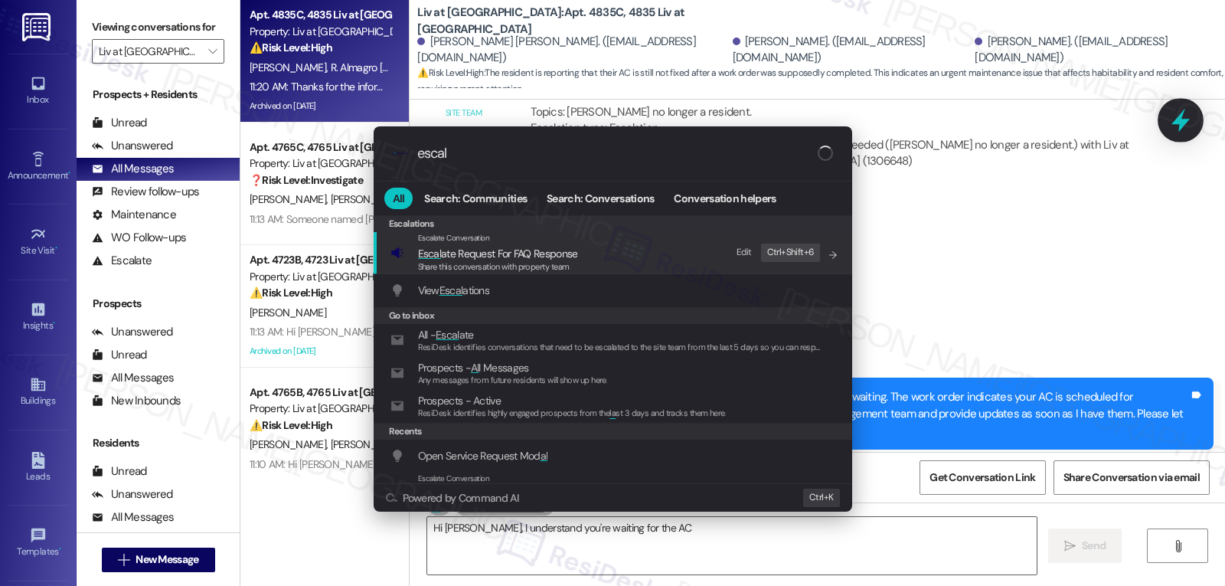
type input "escala"
type textarea "Hi [PERSON_NAME], I understand you're waiting for the AC"
type input "escalat"
type textarea "Hi [PERSON_NAME], I understand you're waiting for the AC replacement"
type input "escalate"
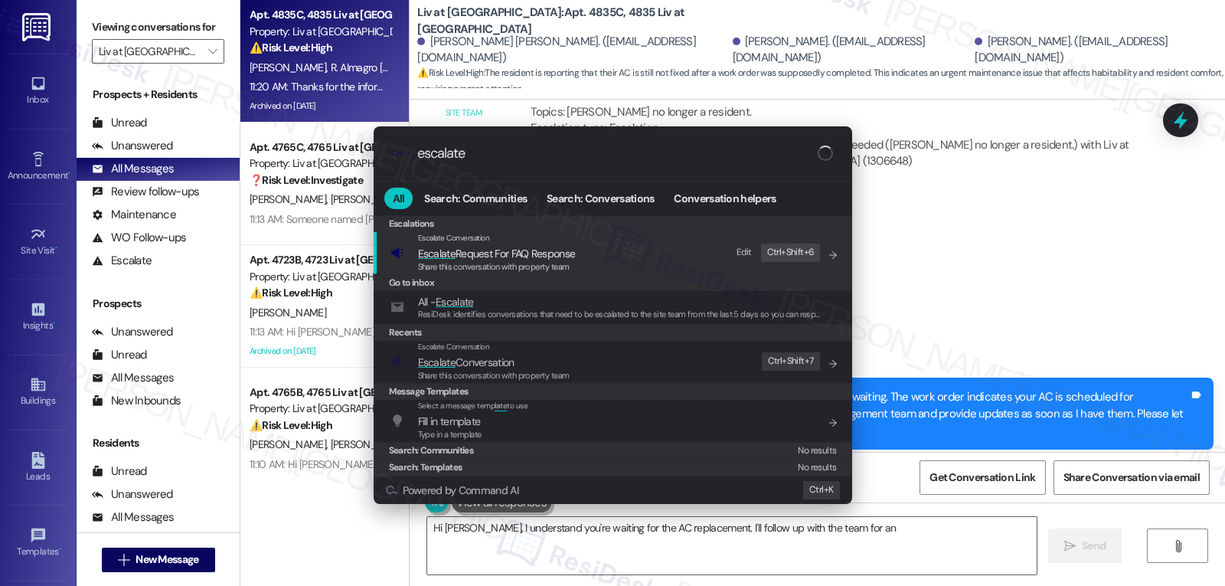
type textarea "Hi [PERSON_NAME], I understand you're waiting for the AC replacement. I'll foll…"
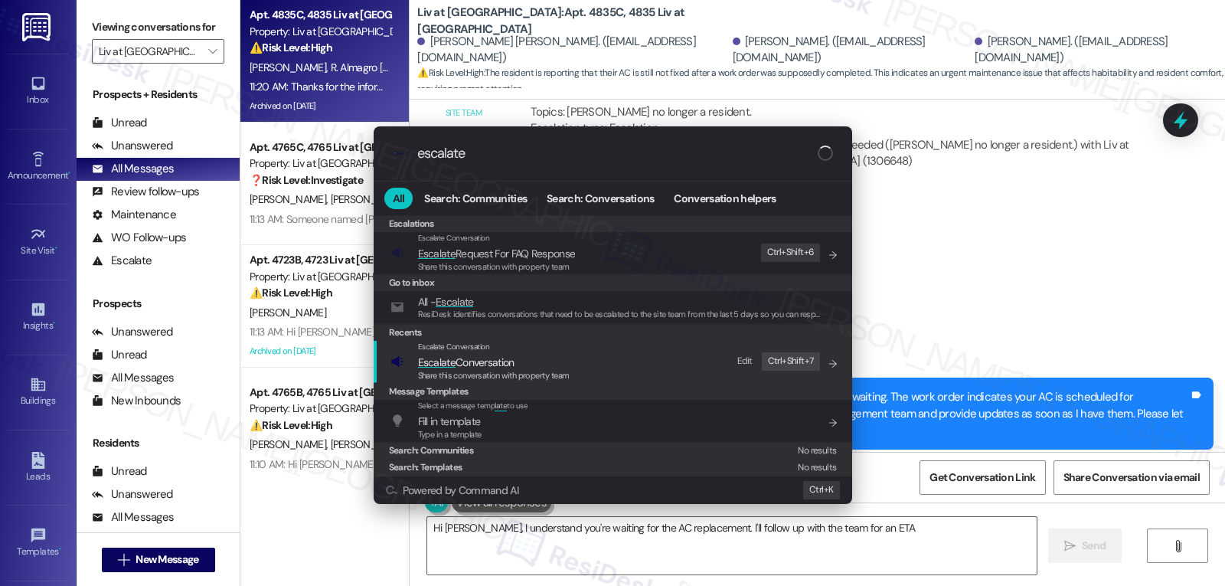
type input "escalate"
type textarea "Hi [PERSON_NAME], I understand you're waiting for the AC replacement. I'll foll…"
click at [498, 369] on div "Share this conversation with property team" at bounding box center [494, 376] width 152 height 14
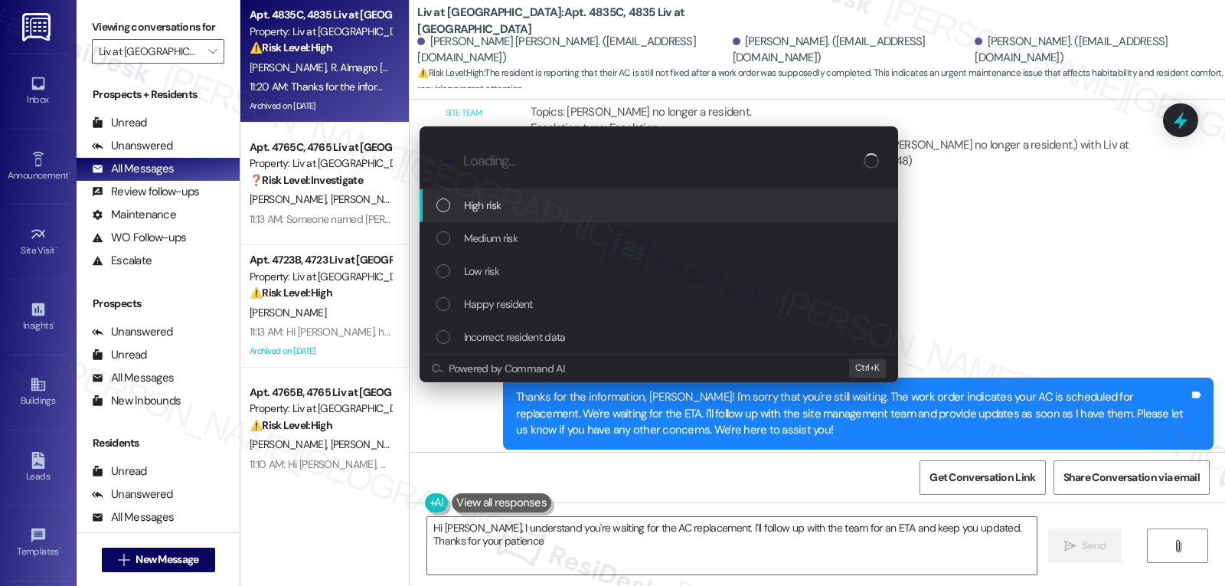
type textarea "Hi [PERSON_NAME], I understand you're waiting for the AC replacement. I'll foll…"
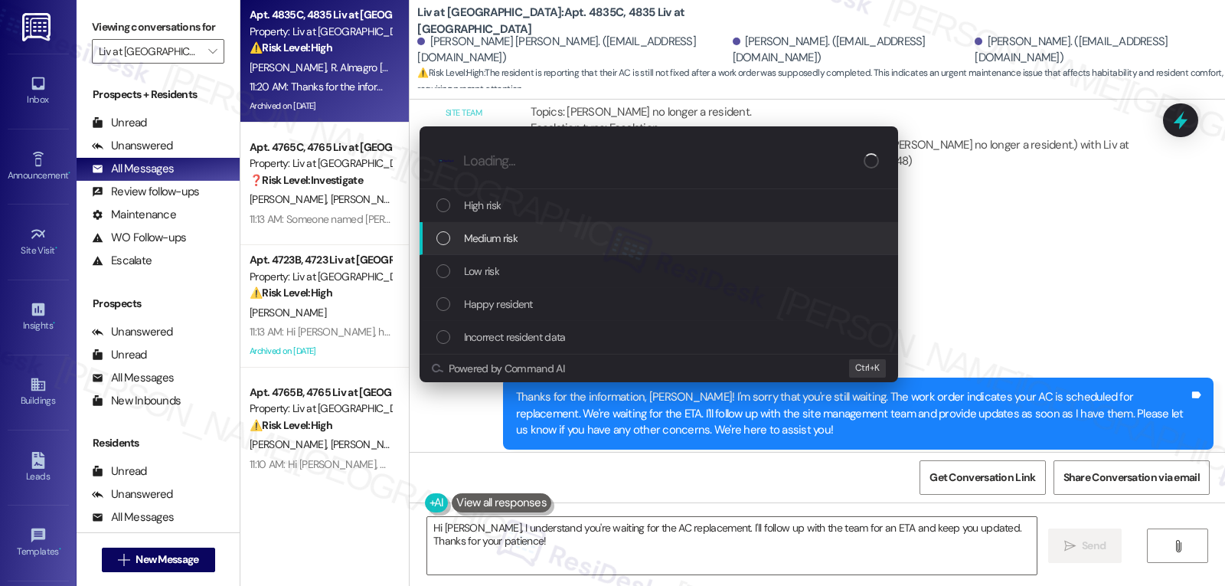
click at [522, 236] on div "Medium risk" at bounding box center [660, 238] width 448 height 17
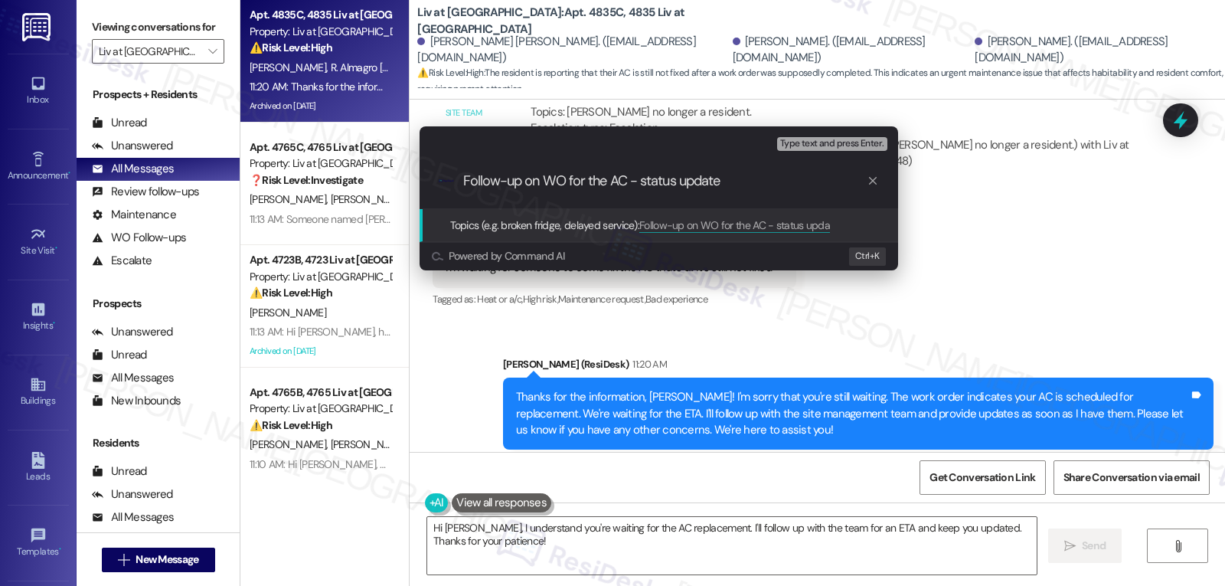
type input "Follow-up on WO for the AC - status update"
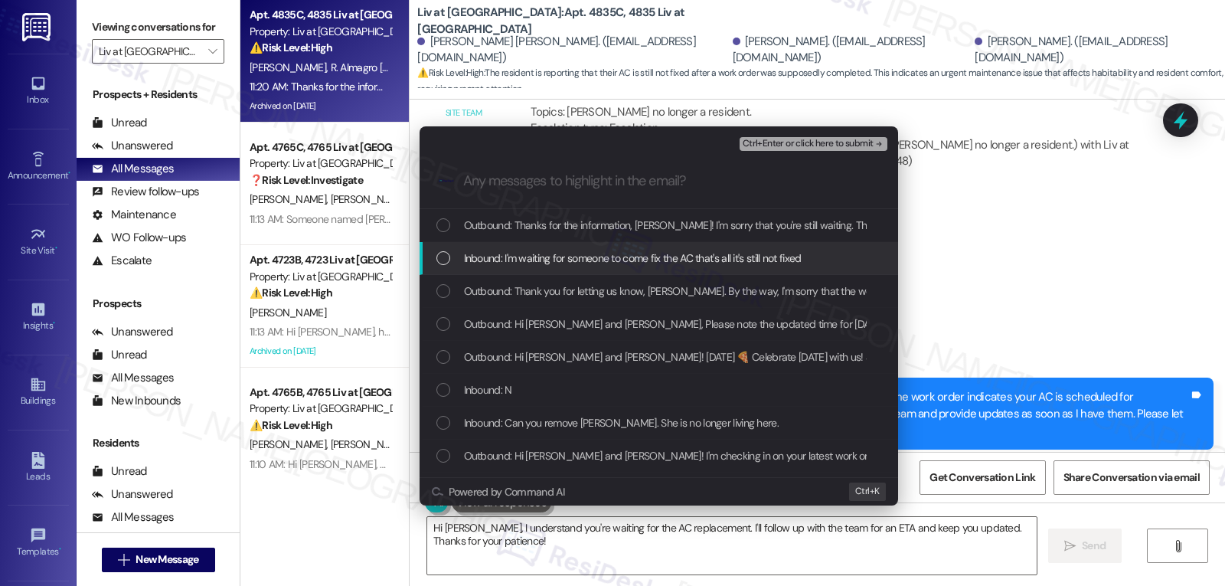
click at [593, 262] on span "Inbound: I'm waiting for someone to come fix the AC that's all it's still not f…" at bounding box center [633, 258] width 338 height 17
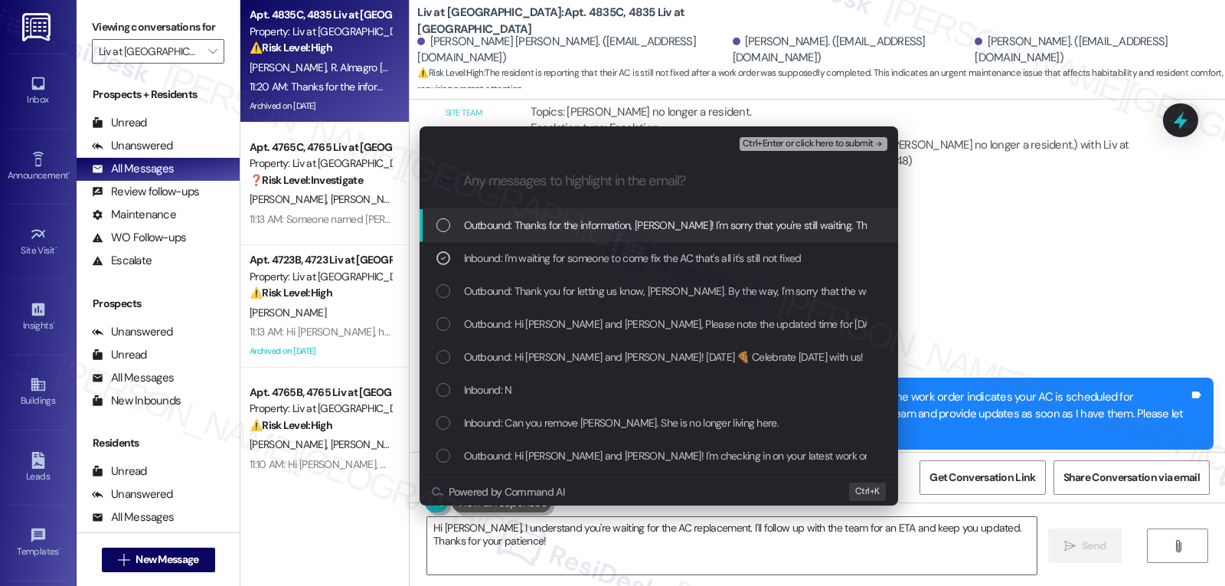
click at [781, 143] on span "Ctrl+Enter or click here to submit" at bounding box center [807, 144] width 131 height 11
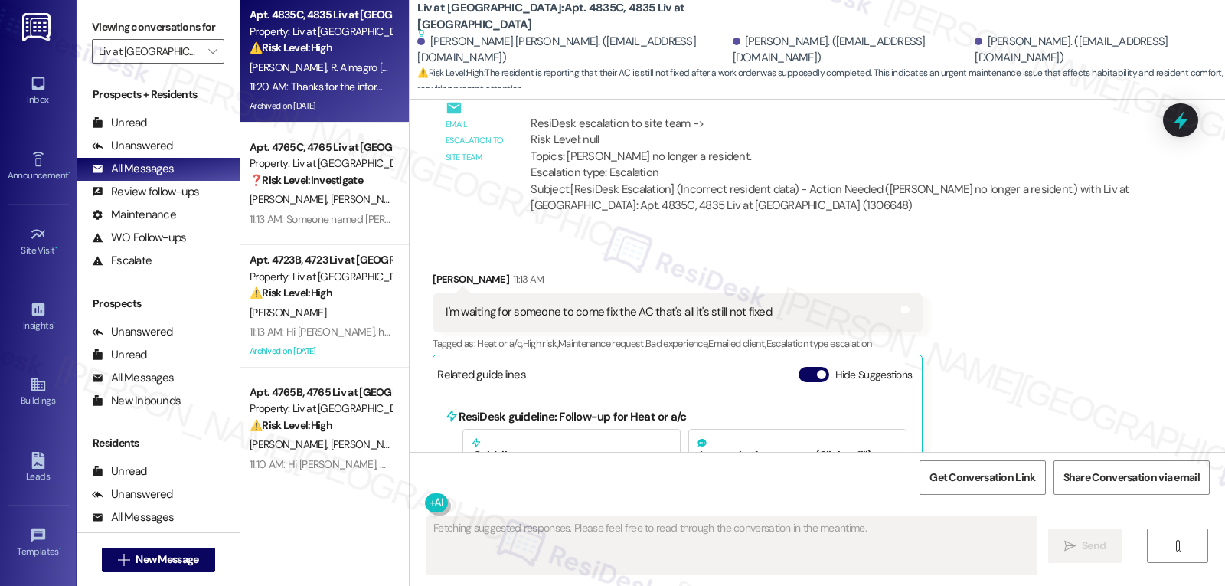
scroll to position [12492, 0]
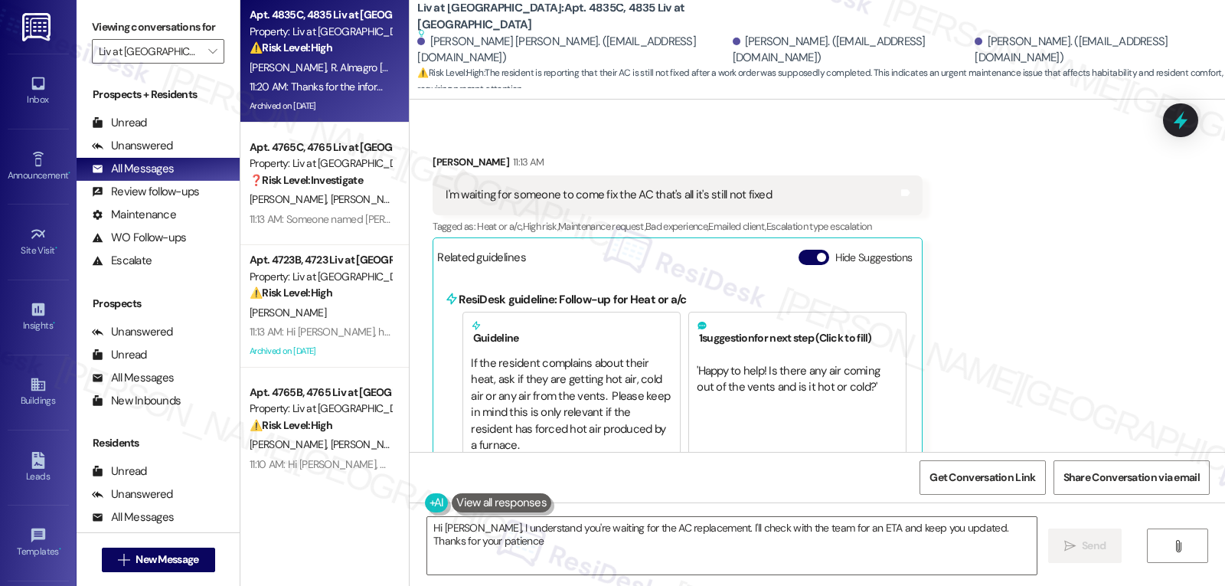
type textarea "Hi [PERSON_NAME], I understand you're waiting for the AC replacement. I'll chec…"
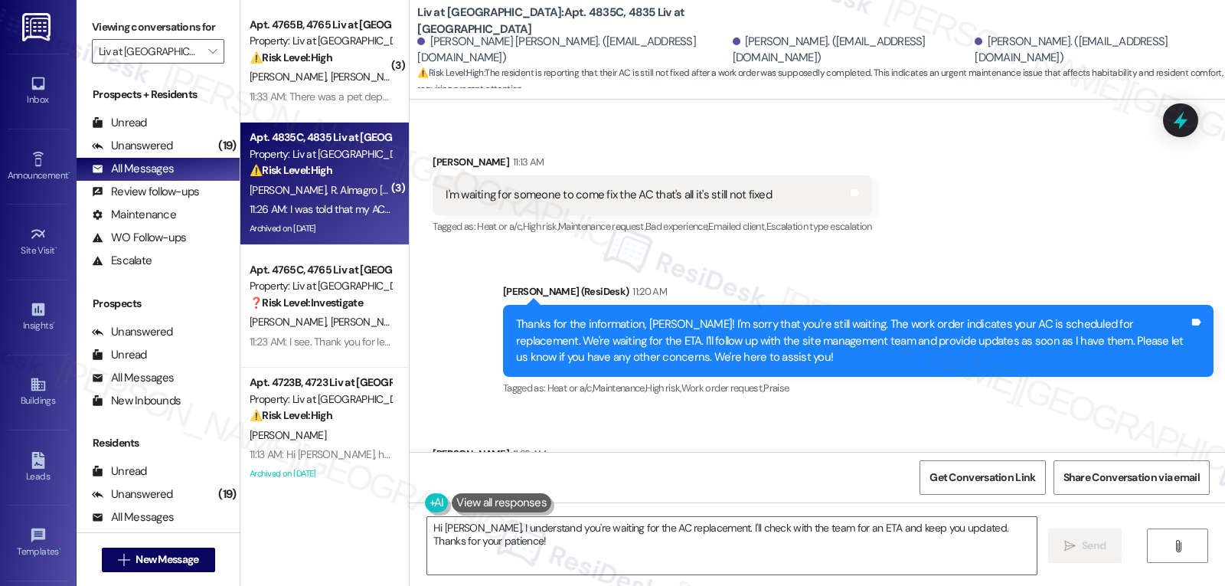
scroll to position [12665, 0]
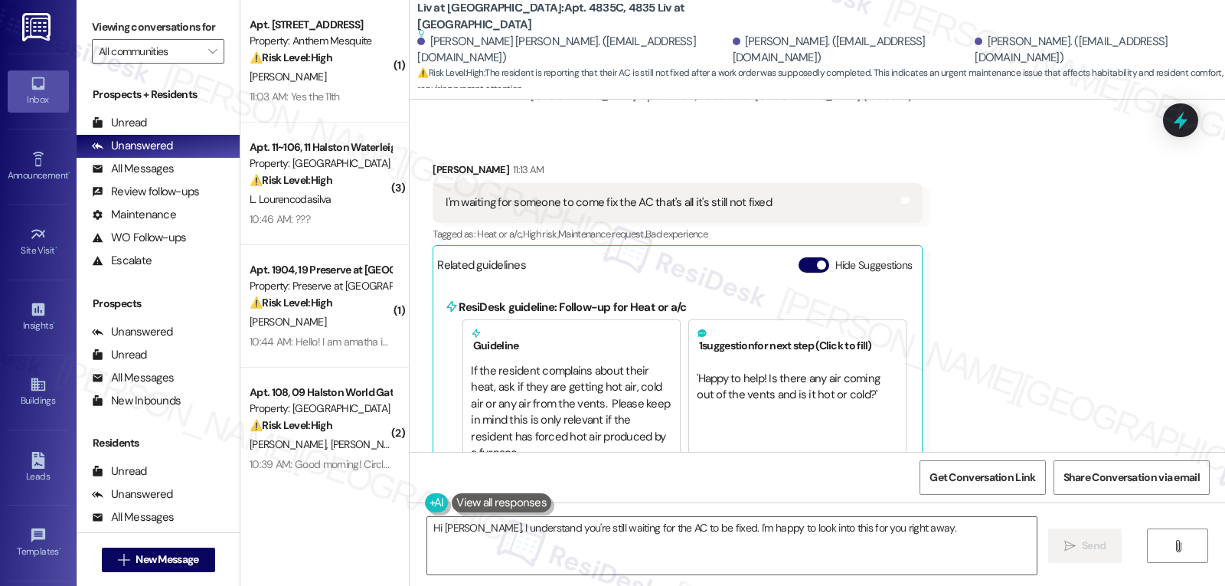
scroll to position [12493, 0]
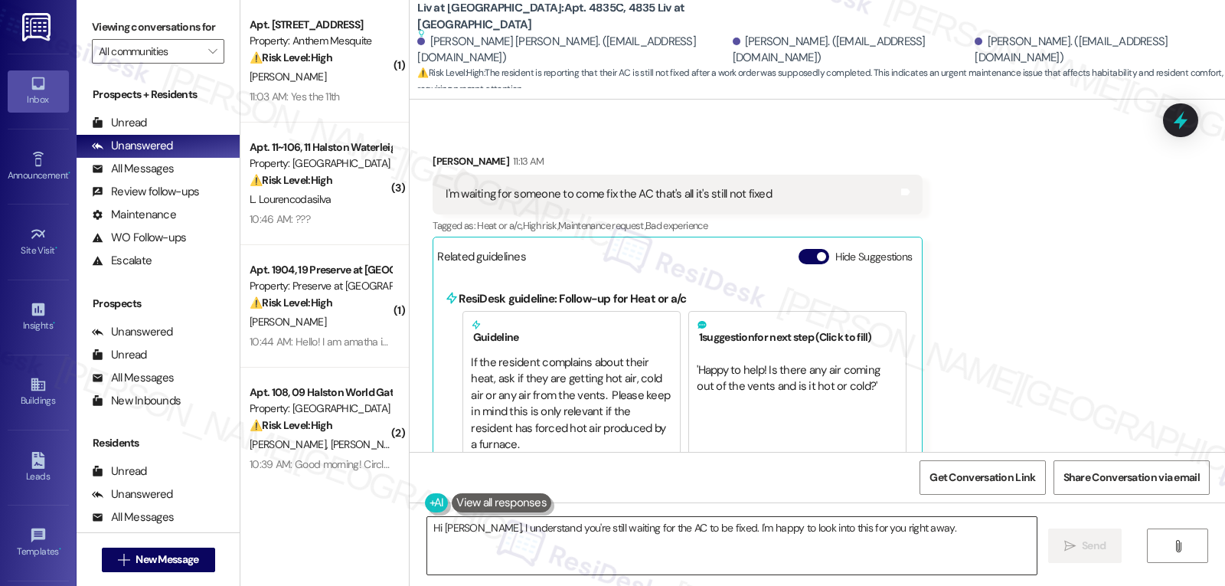
click at [786, 560] on textarea "Hi [PERSON_NAME], I understand you're still waiting for the AC to be fixed. I'm…" at bounding box center [731, 545] width 609 height 57
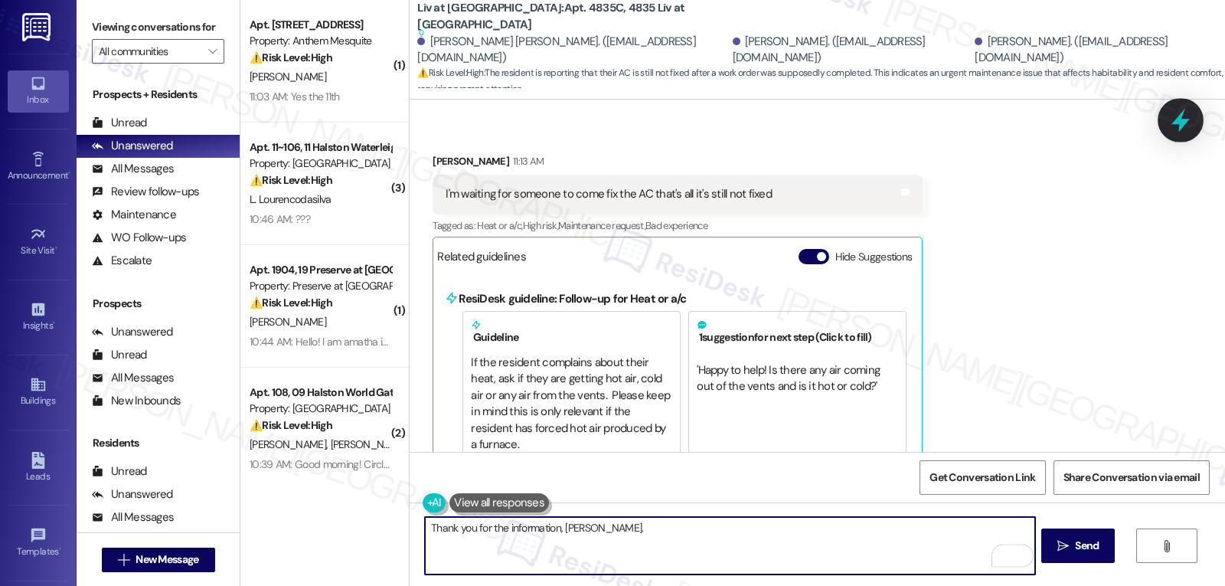
type textarea "Thank you for the information, Lizette."
click at [1183, 109] on icon at bounding box center [1180, 120] width 26 height 26
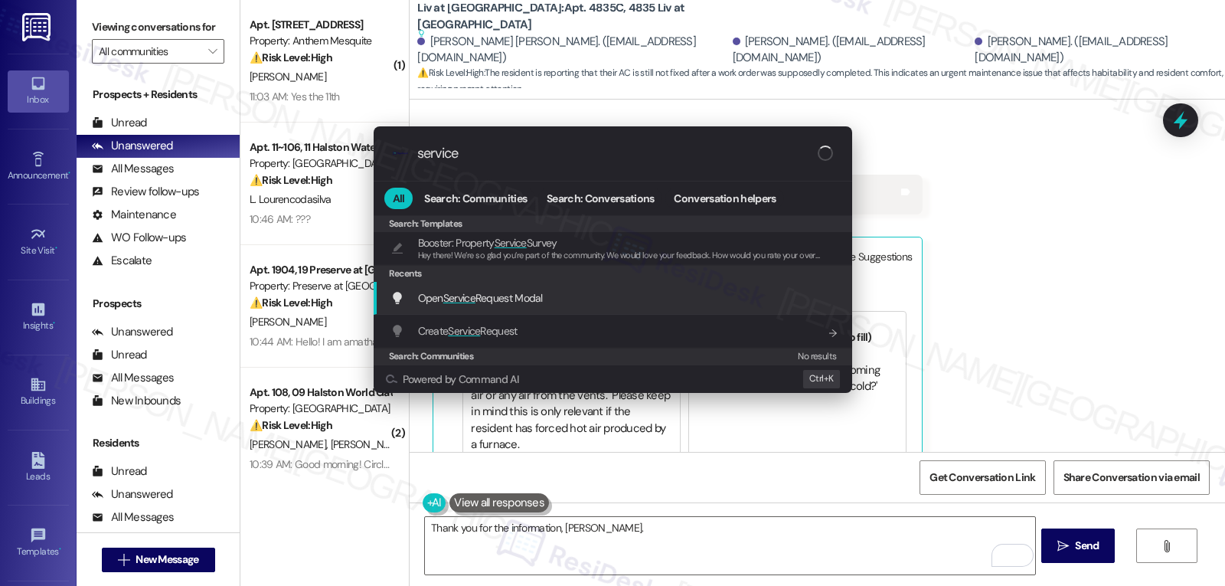
type input "service"
click at [436, 300] on span "Open Service Request Modal" at bounding box center [480, 298] width 125 height 14
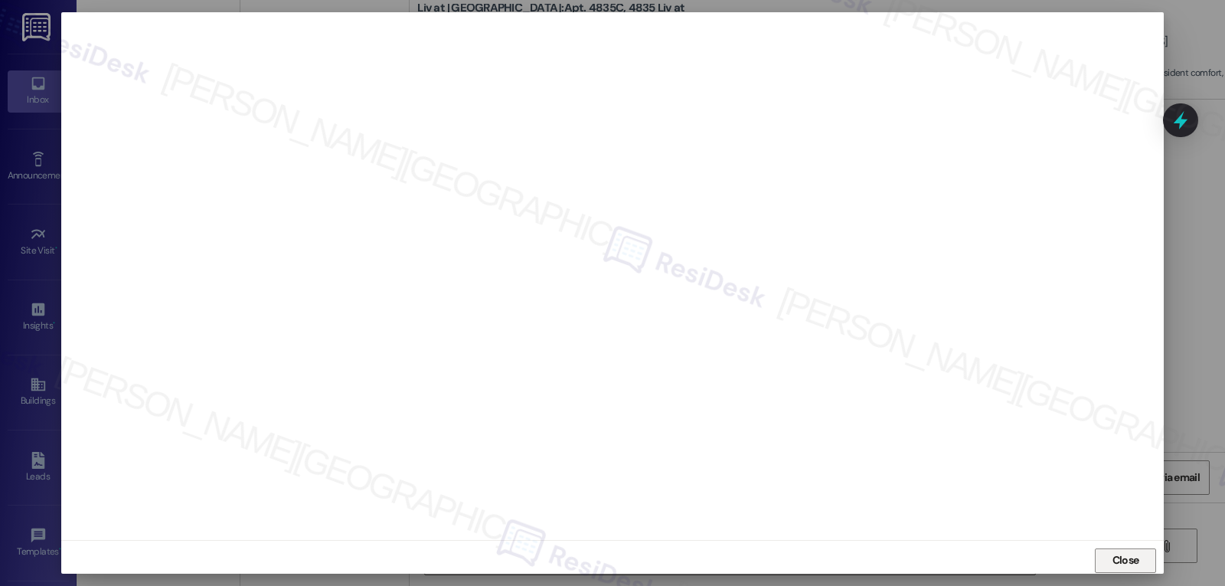
click at [1140, 569] on button "Close" at bounding box center [1125, 560] width 61 height 24
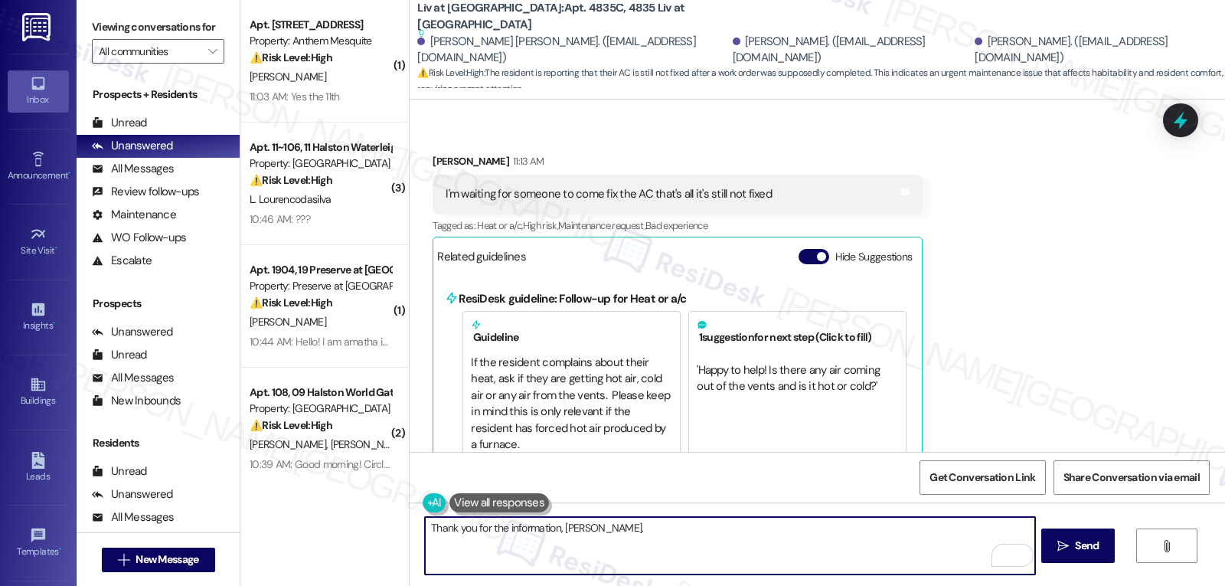
click at [627, 547] on textarea "Thank you for the information, Lizette." at bounding box center [729, 545] width 609 height 57
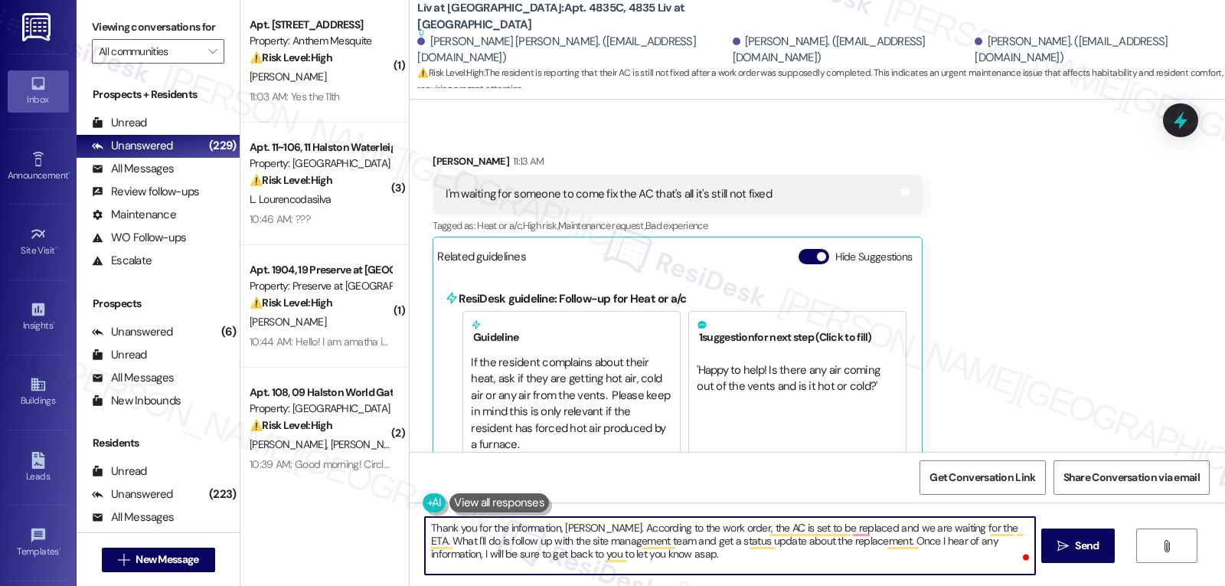
click at [724, 563] on textarea "Thank you for the information, Lizette. According to the work order, the AC is …" at bounding box center [729, 545] width 609 height 57
type textarea "Thank you for the information, Lizette. According to the work order, the AC is …"
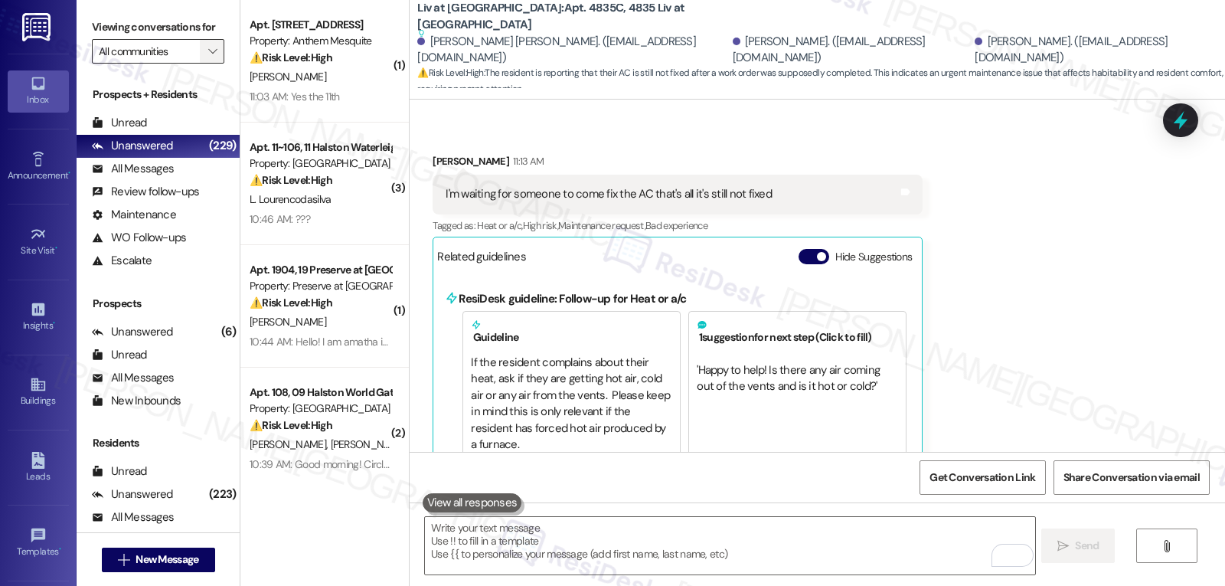
click at [205, 64] on span "" at bounding box center [212, 51] width 15 height 24
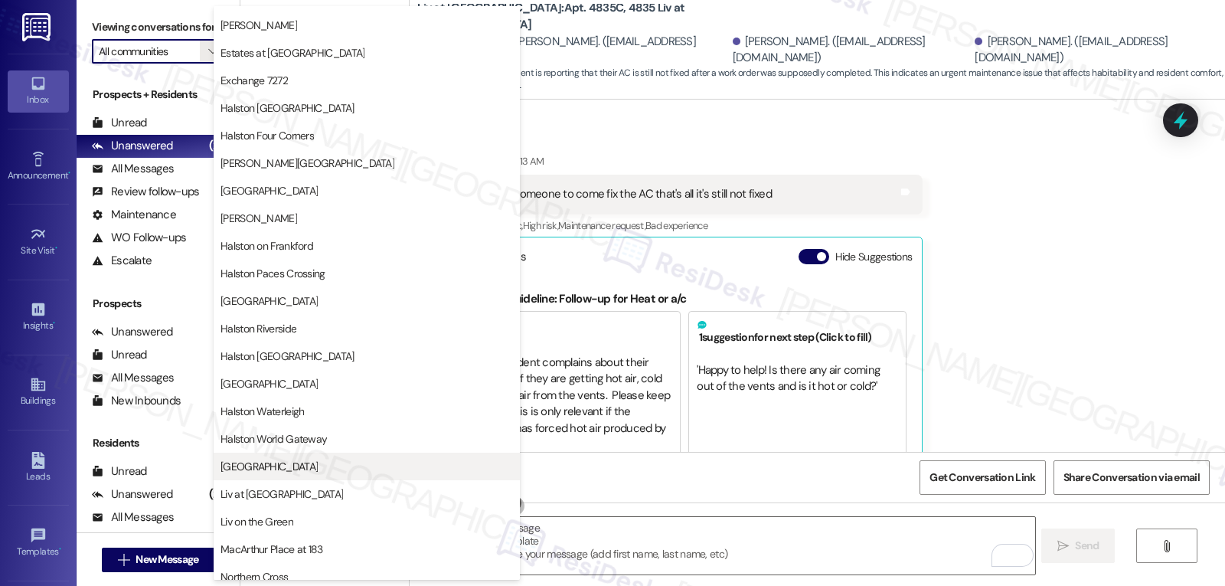
scroll to position [459, 0]
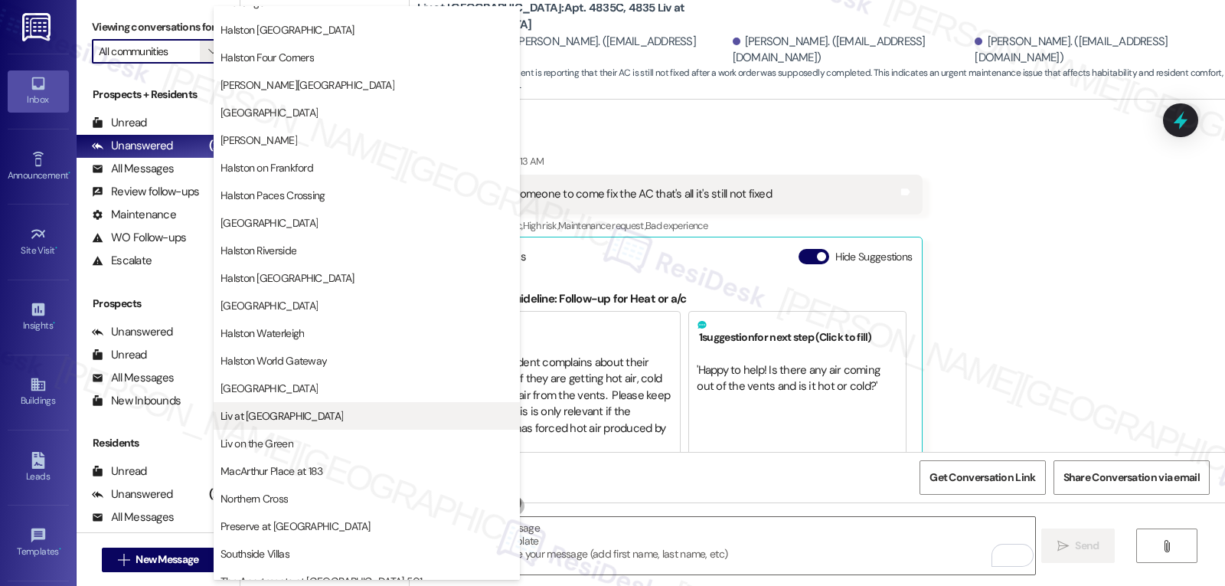
click at [255, 417] on span "Liv at [GEOGRAPHIC_DATA]" at bounding box center [281, 415] width 122 height 15
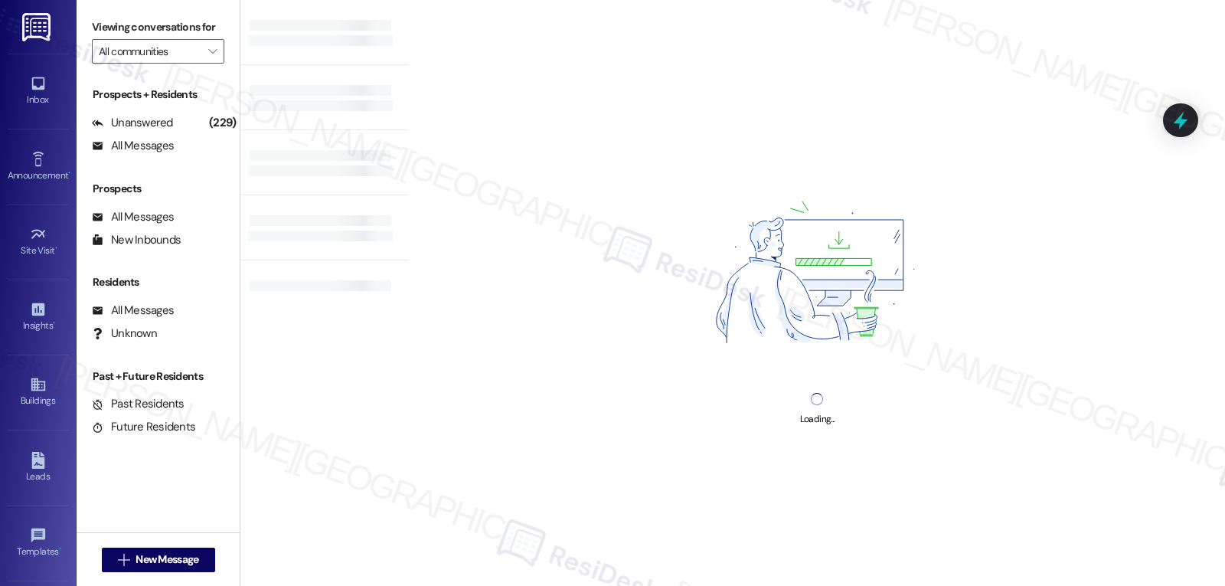
type input "Liv at Winter Park"
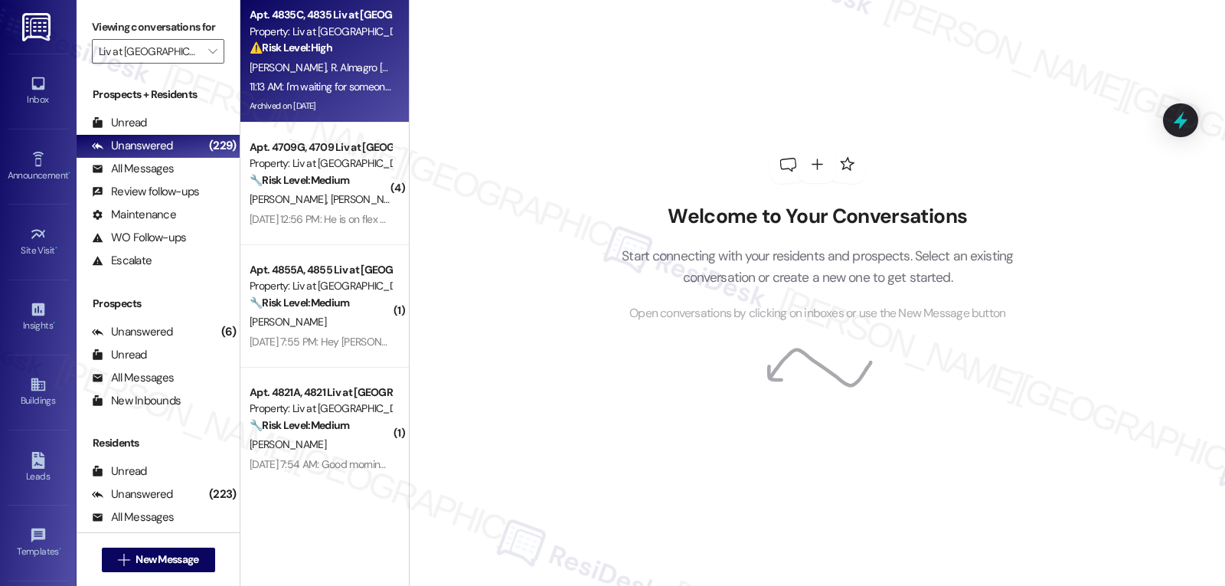
click at [300, 80] on div "11:13 AM: I'm waiting for someone to come fix the AC that's all it's still not …" at bounding box center [416, 87] width 333 height 14
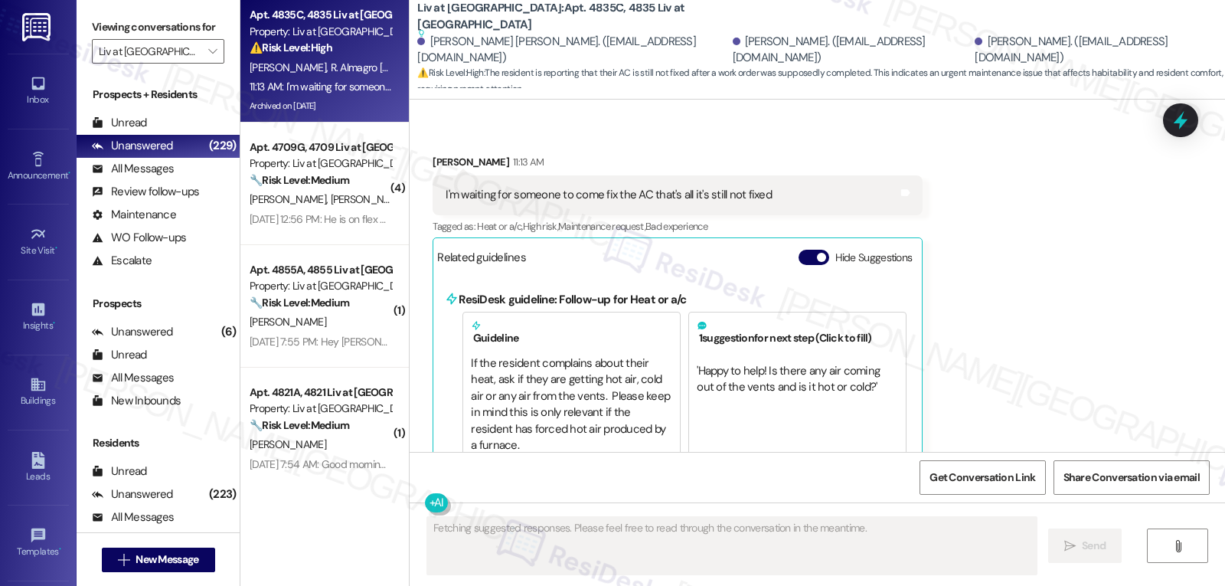
scroll to position [12493, 0]
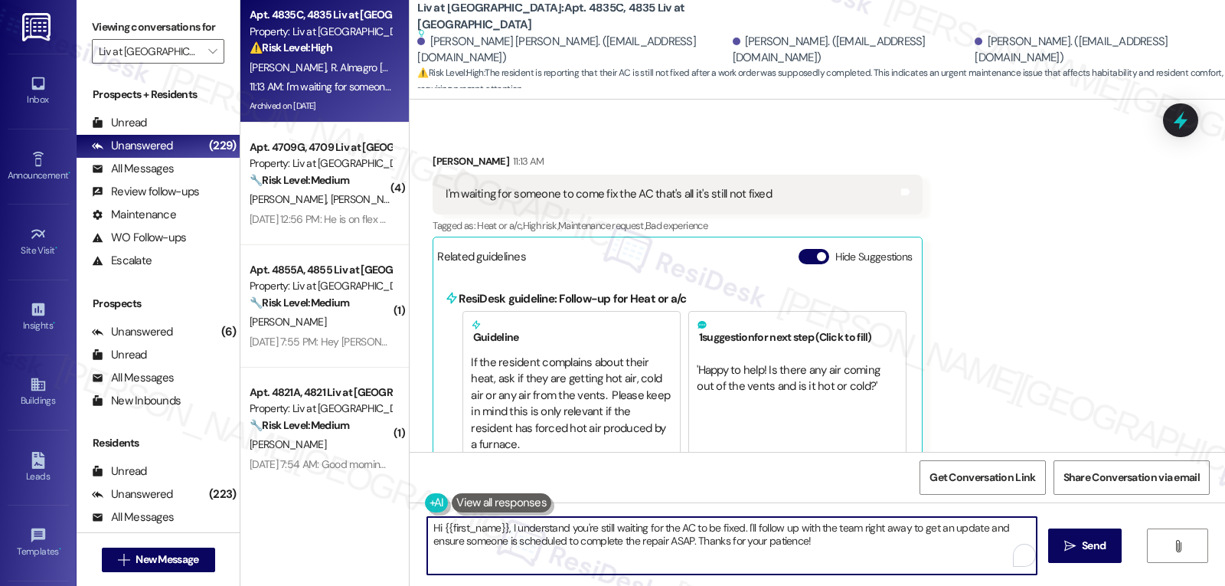
drag, startPoint x: 709, startPoint y: 550, endPoint x: 156, endPoint y: 452, distance: 561.3
click at [197, 467] on div "Viewing conversations for Liv at Winter Park  Prospects + Residents Unread (0)…" at bounding box center [651, 293] width 1148 height 586
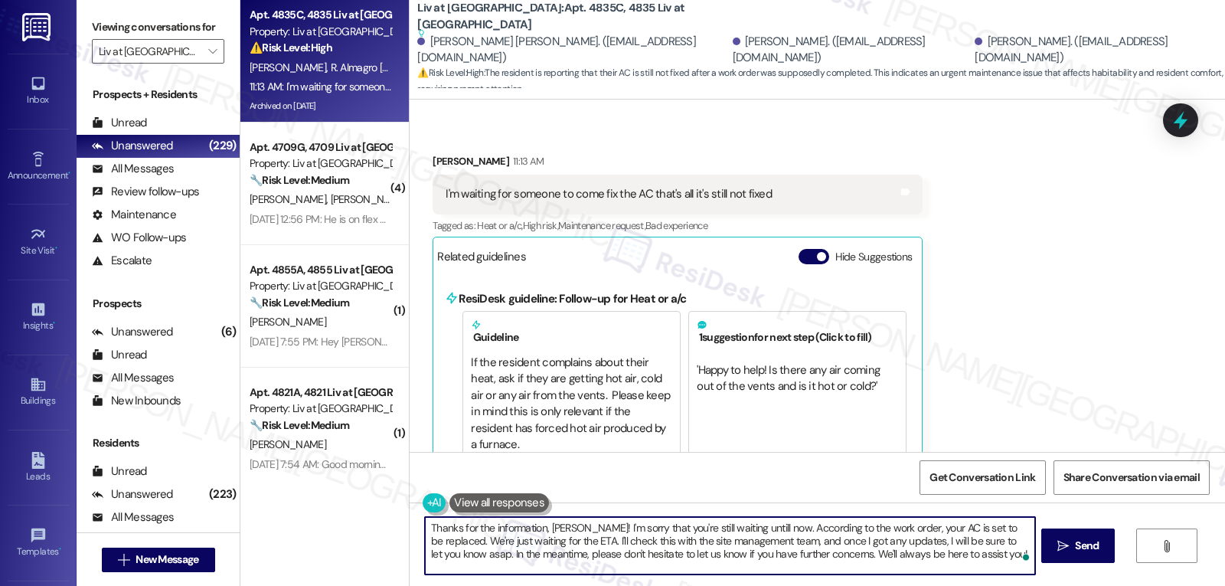
click at [971, 559] on textarea "Thanks for the information, Lizette! I'm sorry that you're still waiting untill…" at bounding box center [729, 545] width 609 height 57
type textarea "Thanks for the information, Lizette! I'm sorry that you're still waiting untill…"
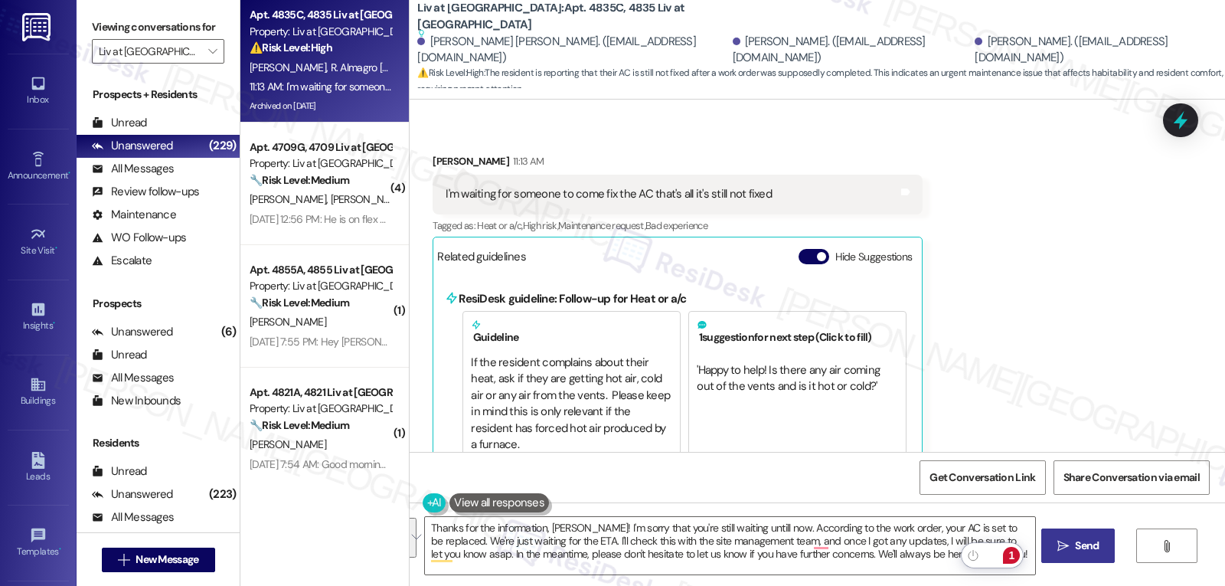
click at [1057, 548] on icon "" at bounding box center [1062, 546] width 11 height 12
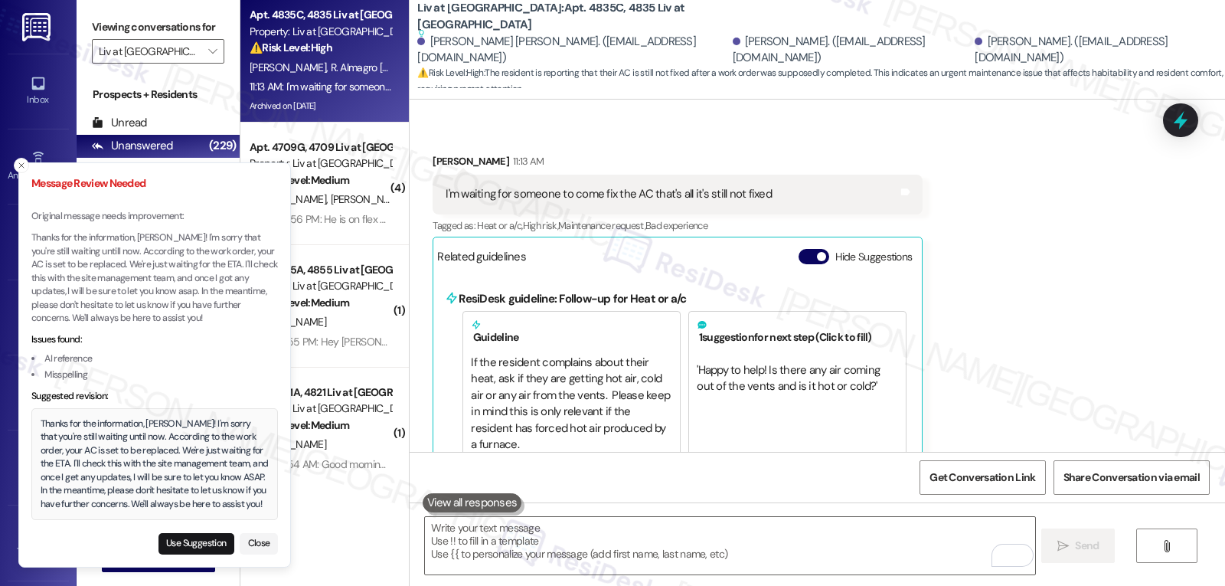
drag, startPoint x: 190, startPoint y: 537, endPoint x: 197, endPoint y: 518, distance: 20.6
click at [189, 537] on button "Use Suggestion" at bounding box center [196, 543] width 76 height 21
type textarea "Thanks for the information, Lizette! I'm sorry that you're still waiting until …"
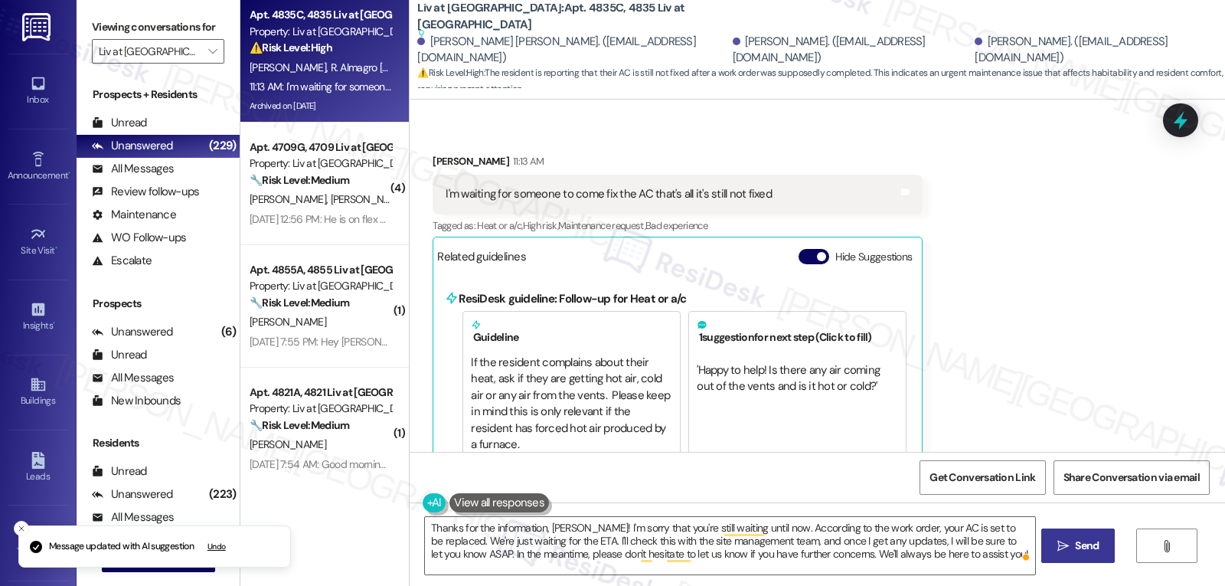
click at [1082, 540] on span "Send" at bounding box center [1087, 545] width 24 height 16
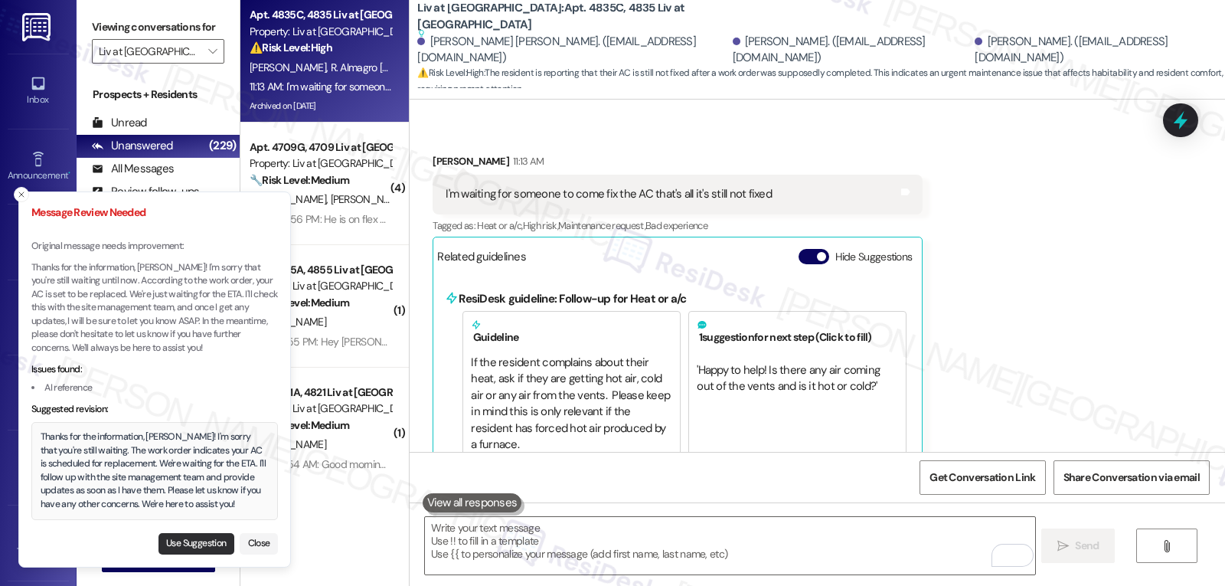
click at [195, 544] on button "Use Suggestion" at bounding box center [196, 543] width 76 height 21
type textarea "Thanks for the information, Lizette! I'm sorry that you're still waiting. The w…"
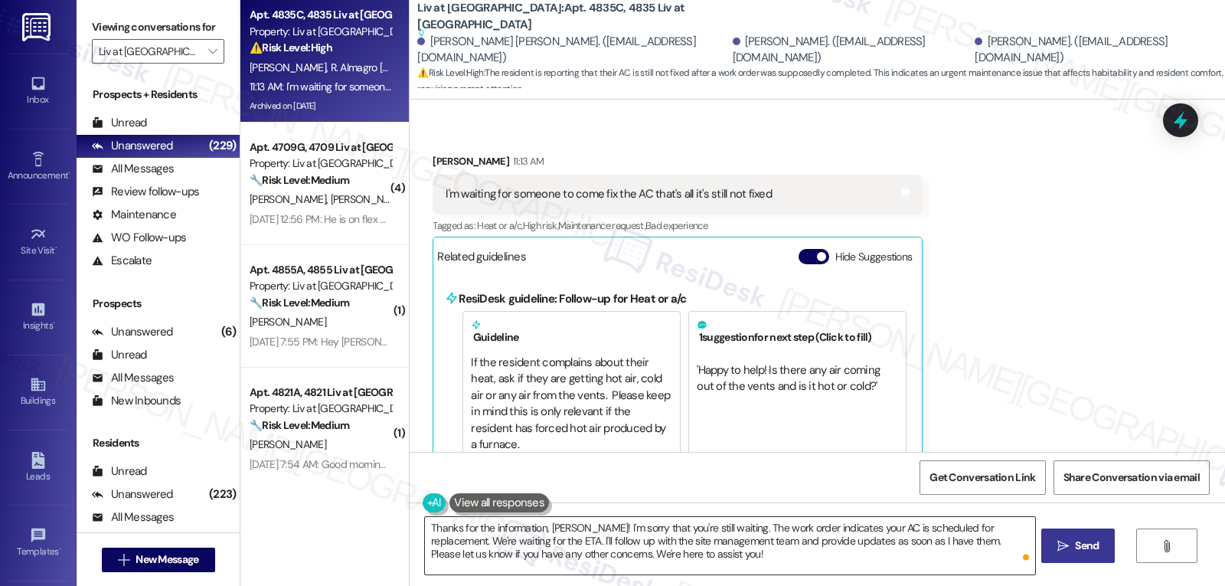
click at [720, 563] on textarea "Thanks for the information, Lizette! I'm sorry that you're still waiting. The w…" at bounding box center [729, 545] width 609 height 57
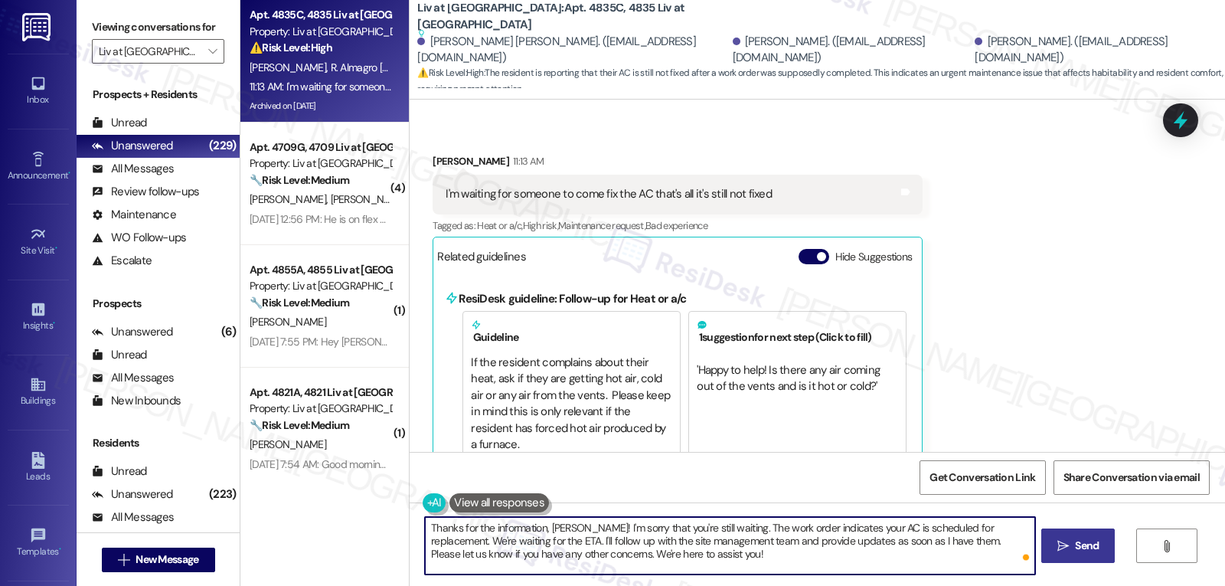
click at [1072, 550] on span "Send" at bounding box center [1087, 545] width 30 height 16
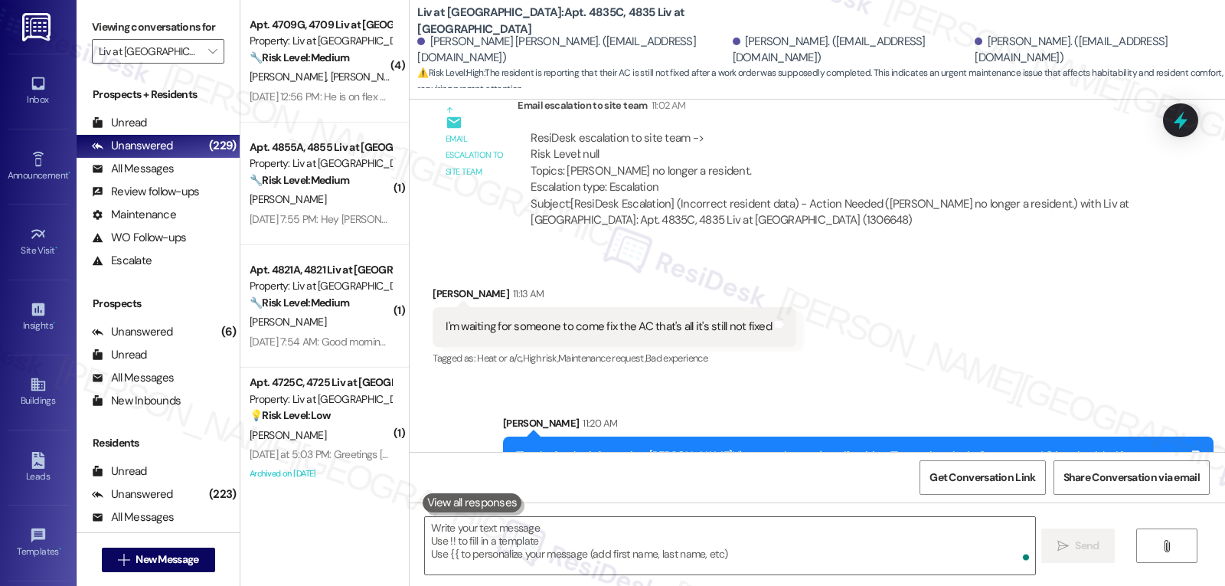
scroll to position [12398, 0]
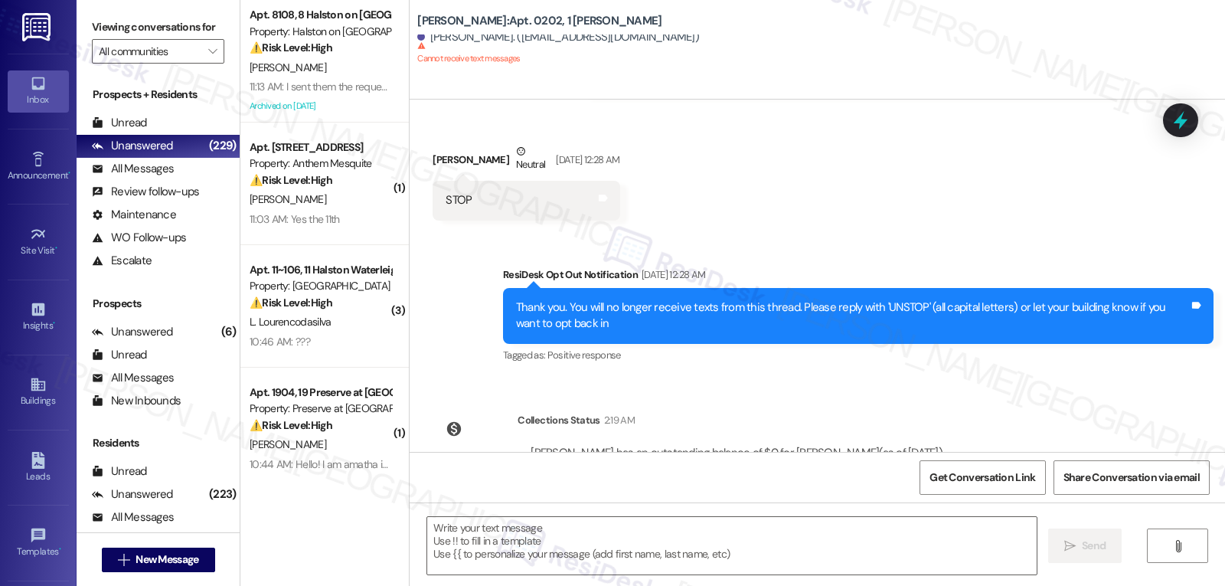
scroll to position [697, 0]
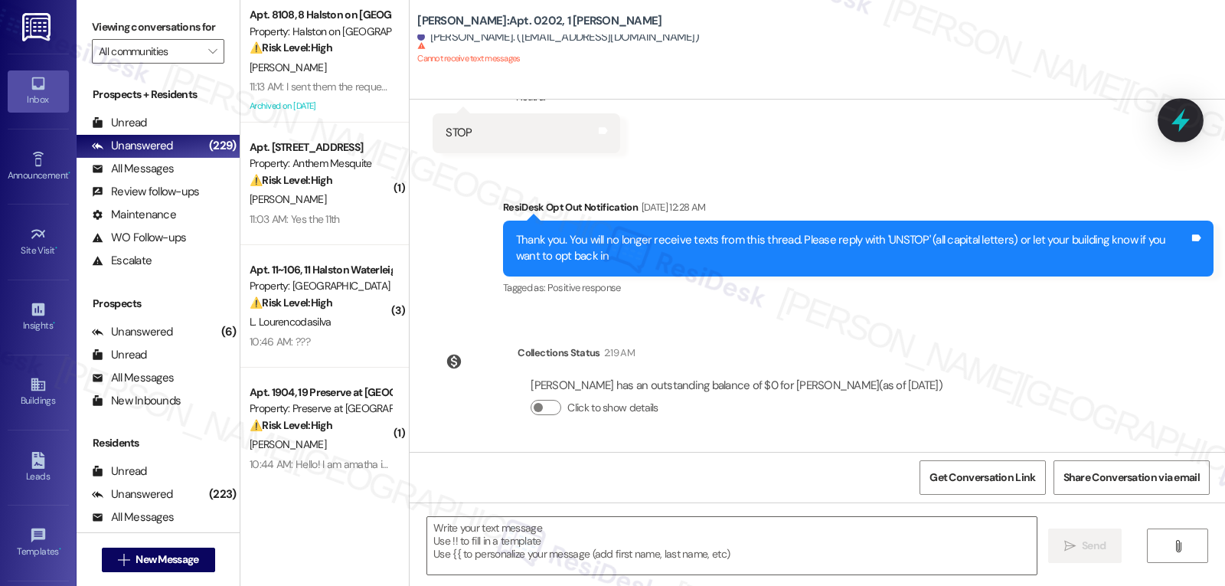
click at [1183, 124] on icon at bounding box center [1180, 121] width 18 height 24
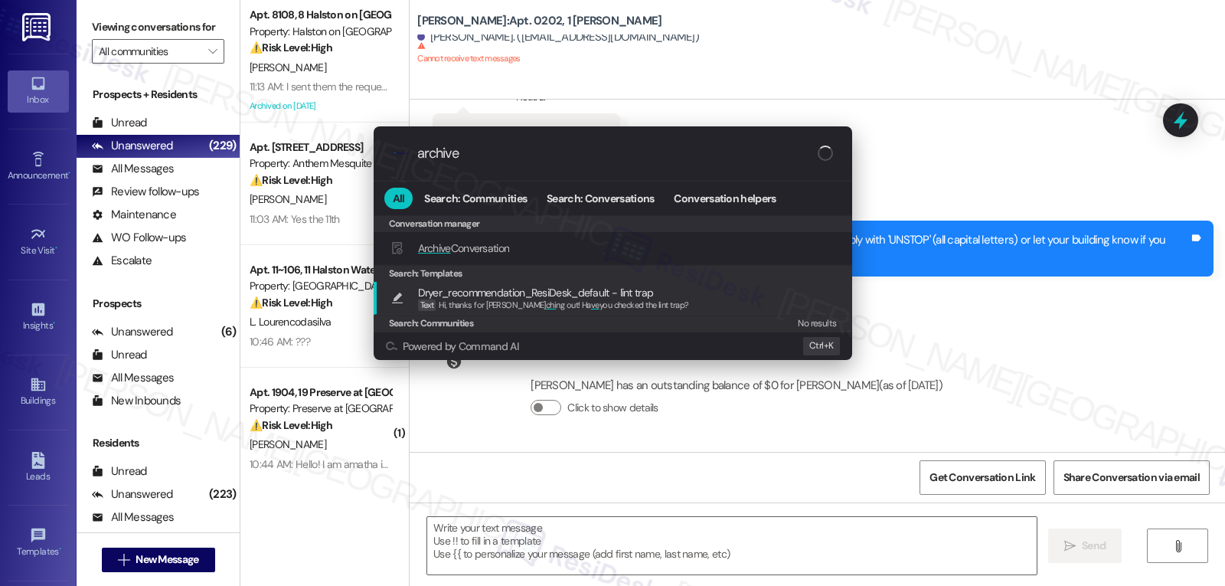
type input "archive"
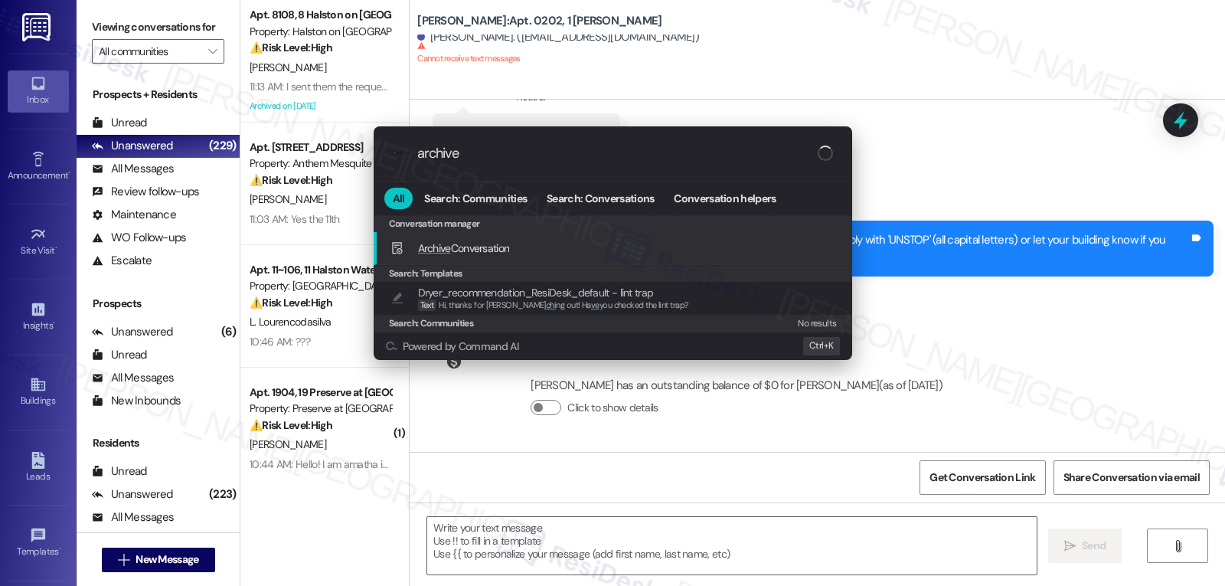
click at [488, 241] on span "Archive Conversation" at bounding box center [464, 248] width 92 height 14
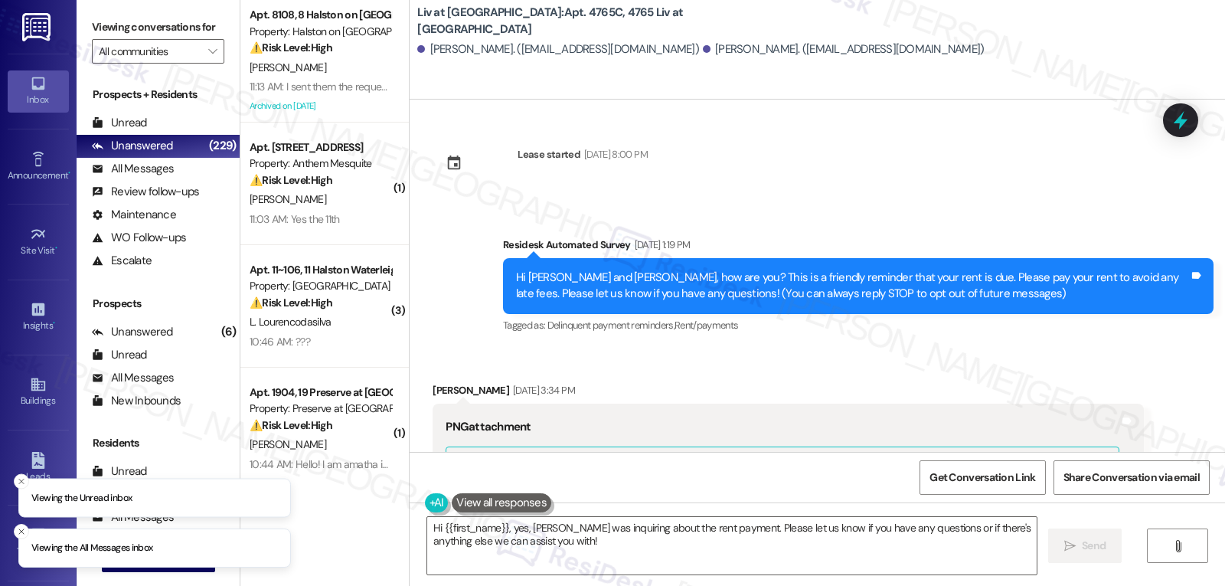
scroll to position [1432, 0]
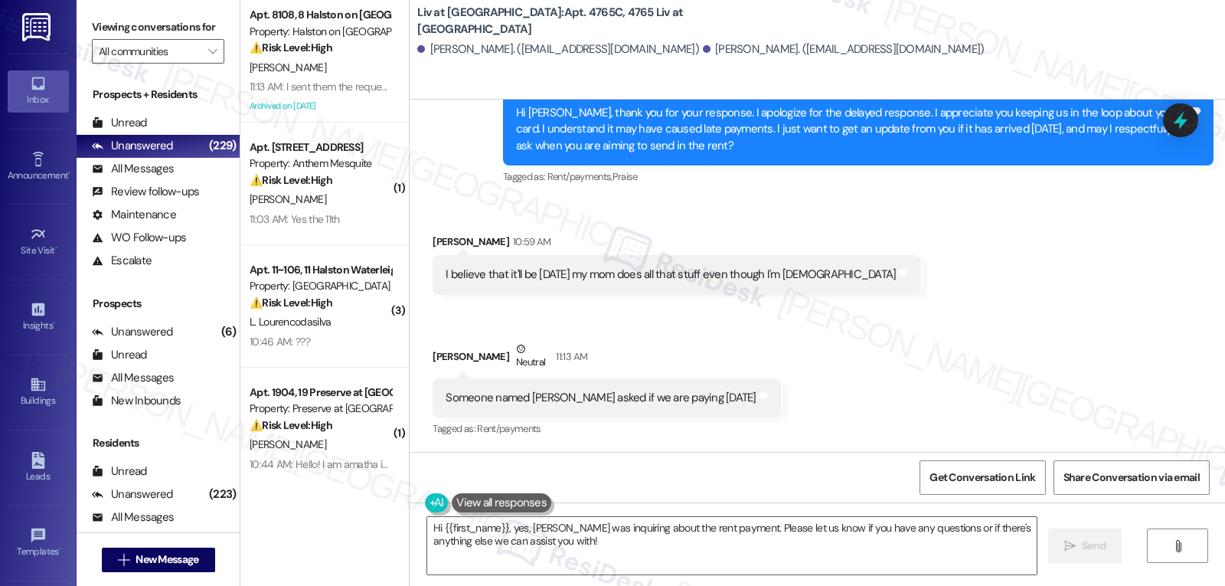
click at [635, 576] on div "Hi {{first_name}}, yes, [PERSON_NAME] was inquiring about the rent payment. Ple…" at bounding box center [817, 559] width 815 height 115
click at [645, 555] on textarea "Hi {{first_name}}, yes, [PERSON_NAME] was inquiring about the rent payment. Ple…" at bounding box center [731, 545] width 609 height 57
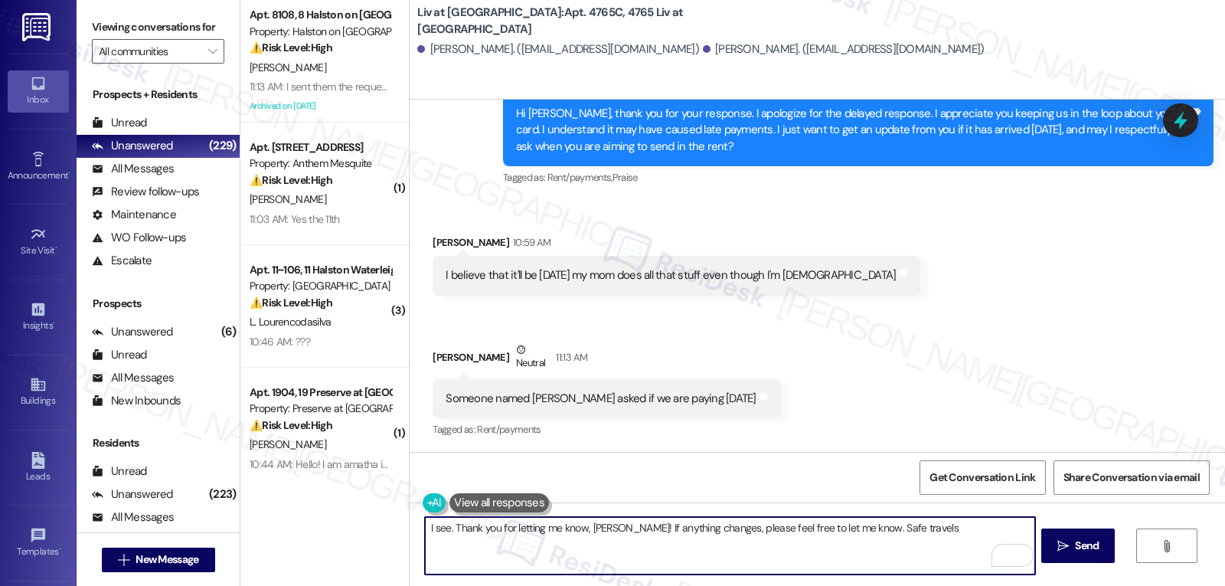
scroll to position [1433, 0]
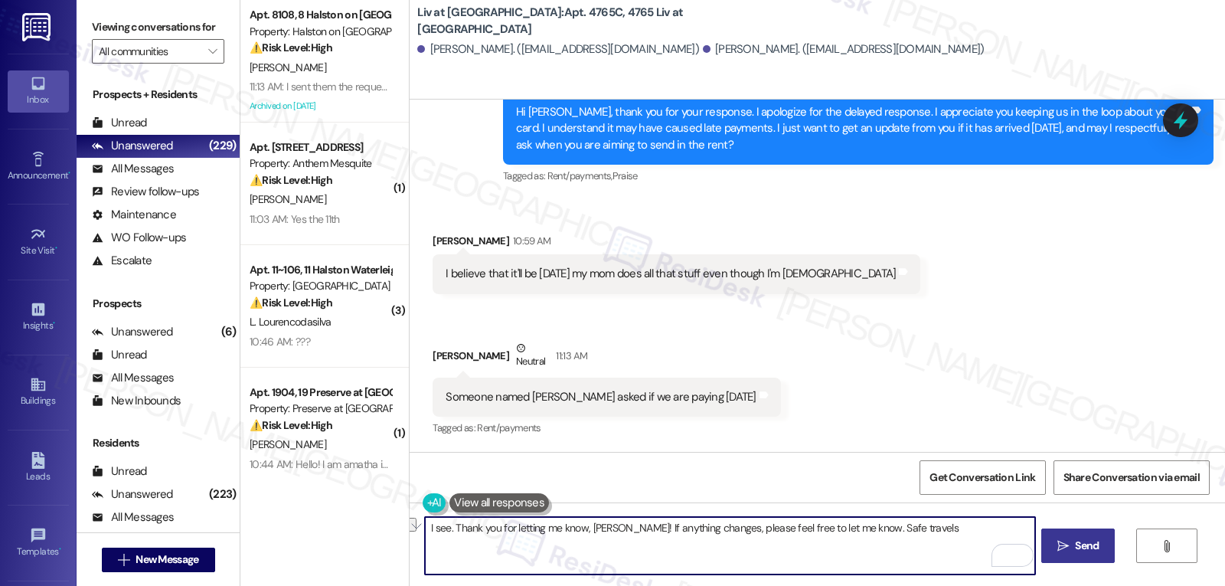
drag, startPoint x: 848, startPoint y: 527, endPoint x: 1082, endPoint y: 546, distance: 234.9
click at [1082, 546] on div "I see. Thank you for letting me know, [PERSON_NAME]! If anything changes, pleas…" at bounding box center [817, 559] width 815 height 115
drag, startPoint x: 789, startPoint y: 528, endPoint x: 840, endPoint y: 524, distance: 51.4
click at [840, 524] on textarea "I see. Thank you for letting me know, [PERSON_NAME]! If anything changes, pleas…" at bounding box center [729, 545] width 609 height 57
type textarea "I see. Thank you for letting me know, [PERSON_NAME]! If anything changes, pleas…"
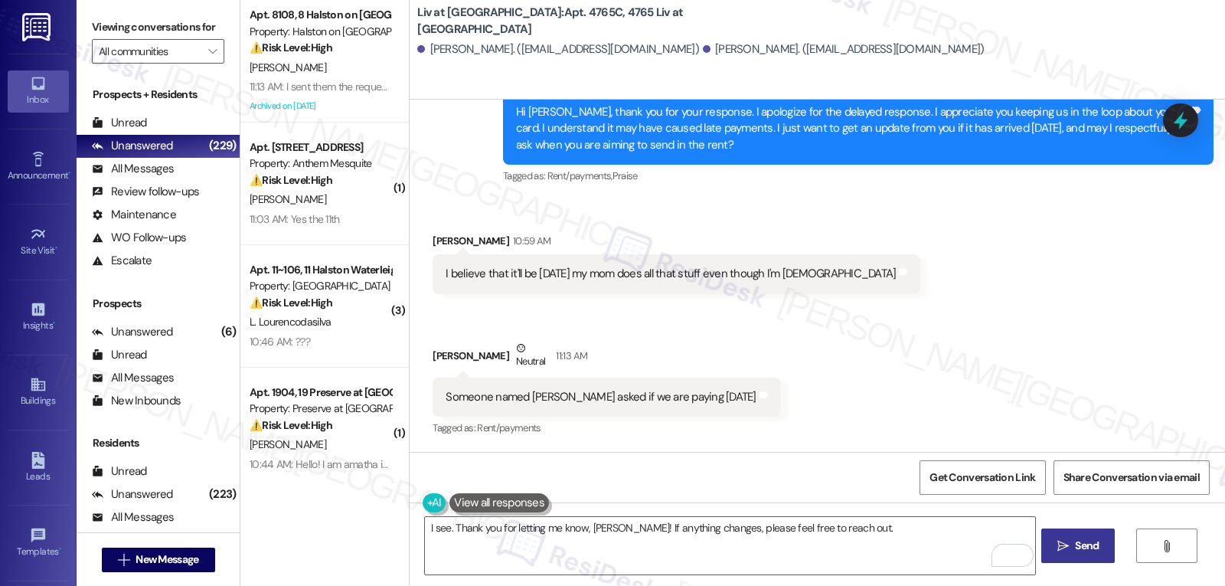
click at [1087, 547] on span "Send" at bounding box center [1087, 545] width 24 height 16
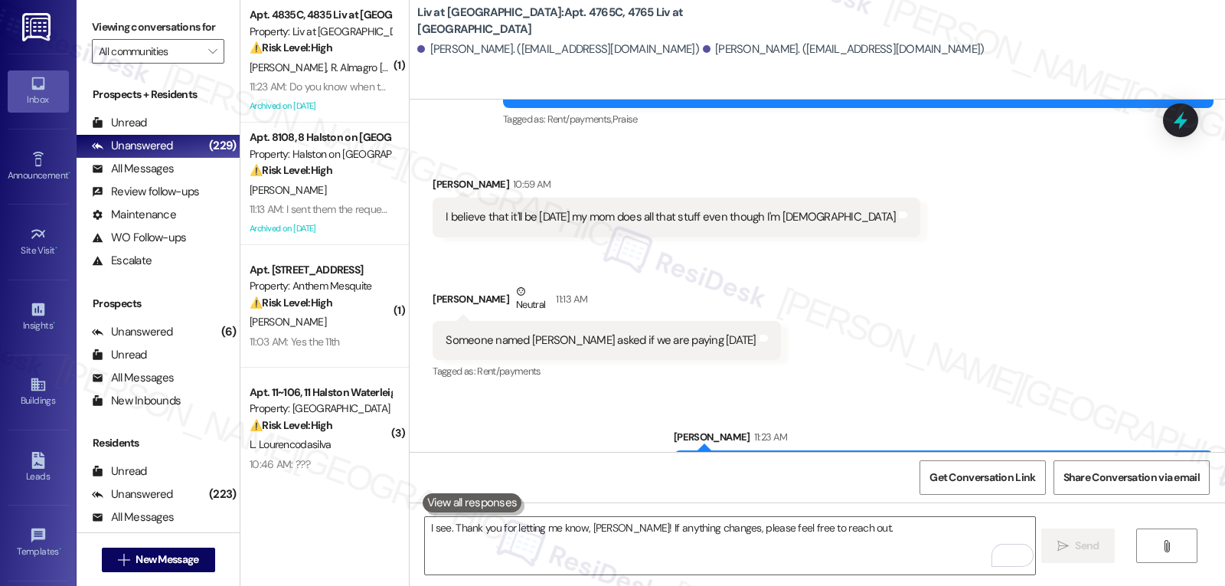
scroll to position [1539, 0]
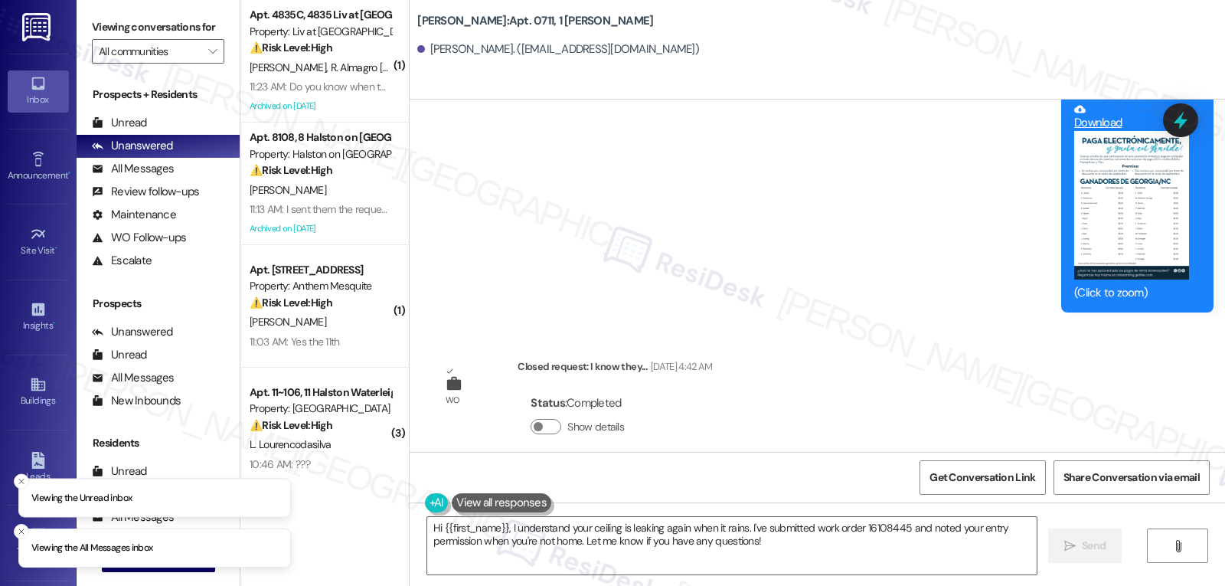
scroll to position [11726, 0]
click at [1174, 134] on div at bounding box center [1180, 120] width 46 height 44
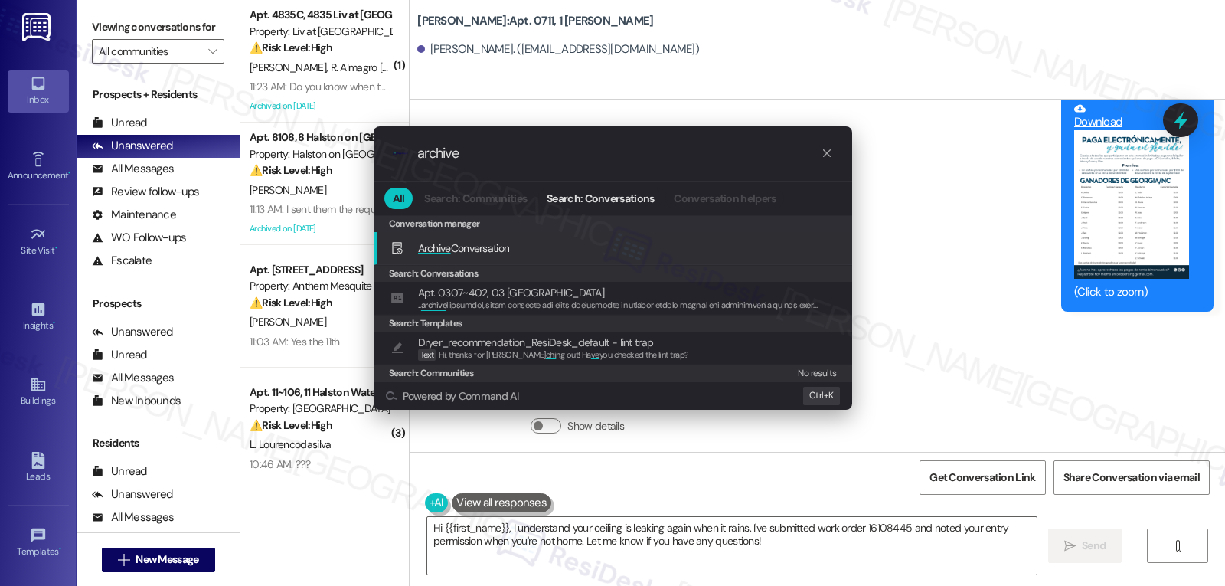
type input "archive"
click at [499, 246] on span "Archive Conversation" at bounding box center [464, 248] width 92 height 14
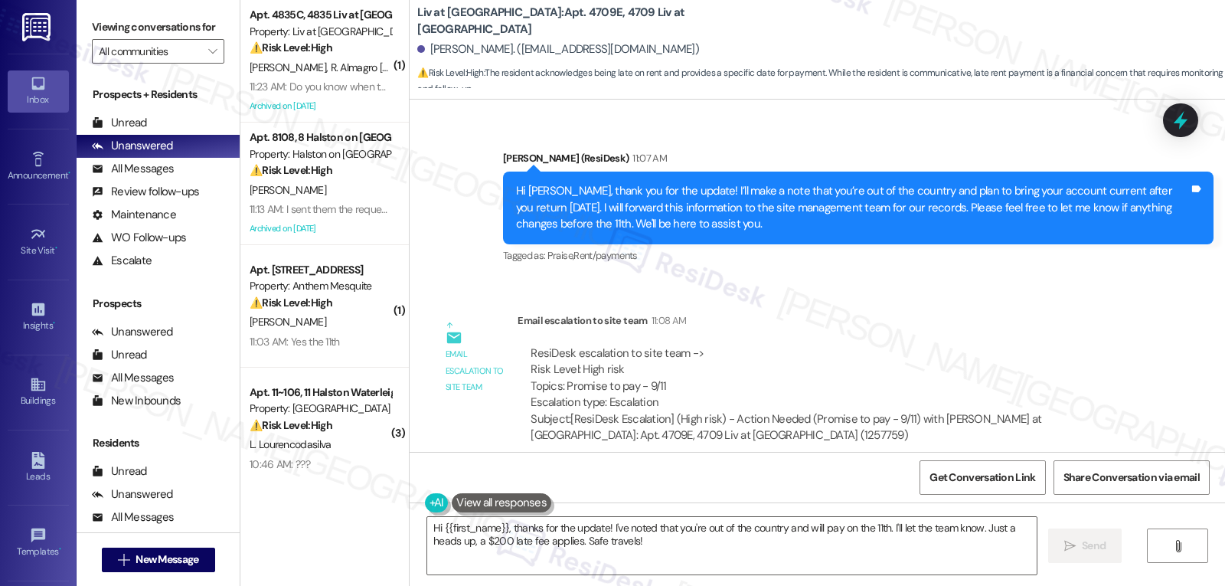
scroll to position [15448, 0]
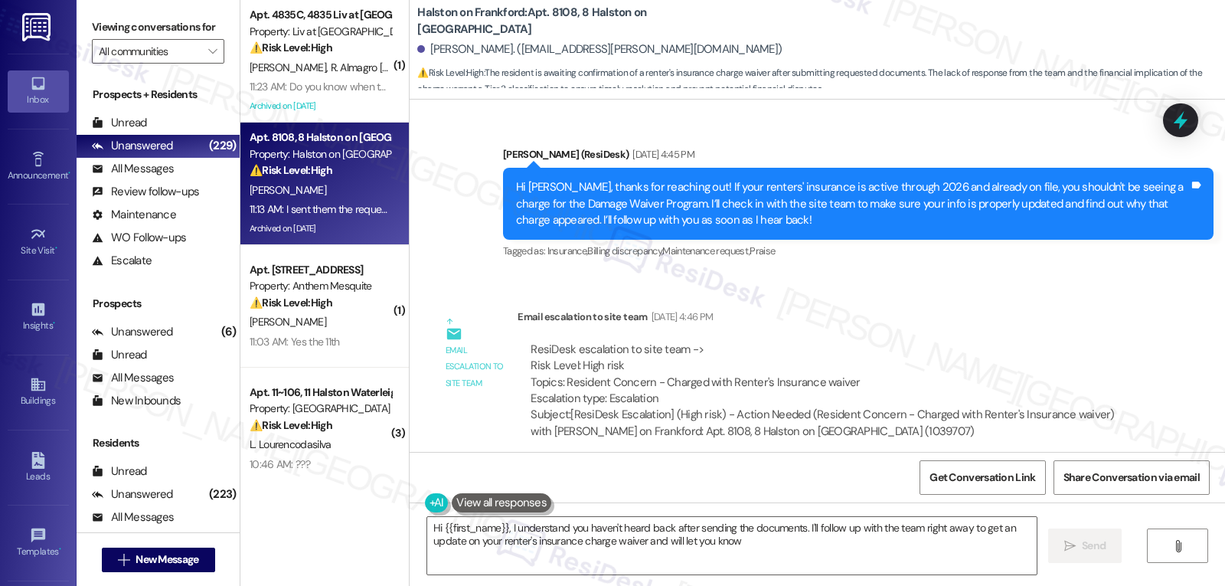
scroll to position [100302, 0]
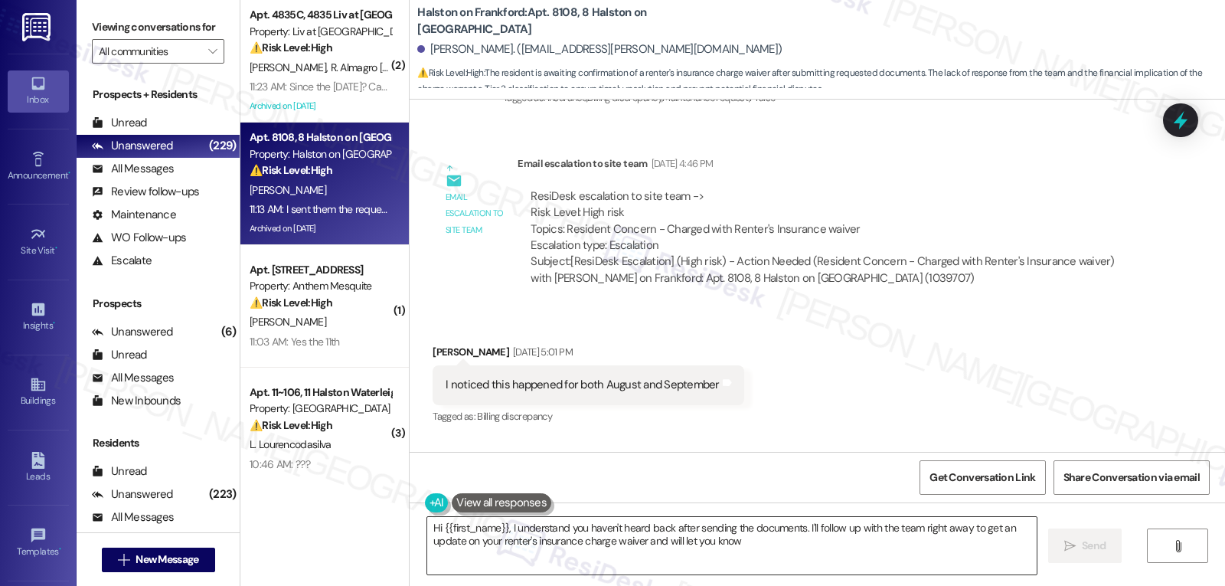
click at [715, 555] on textarea "Hi {{first_name}}, I understand you haven't heard back after sending the docume…" at bounding box center [731, 545] width 609 height 57
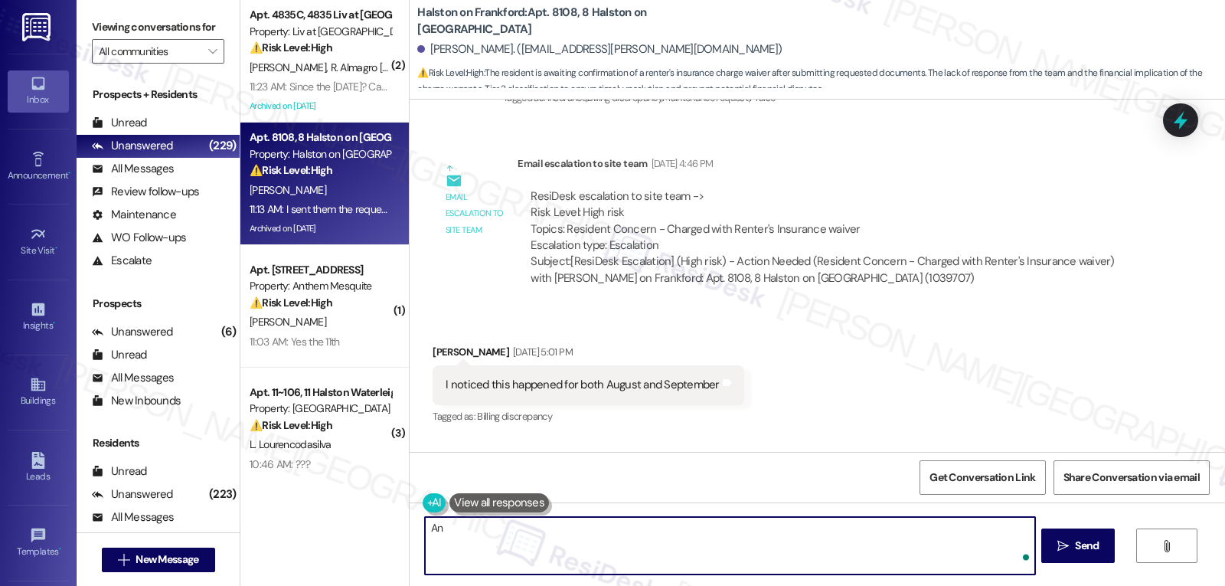
type textarea "A"
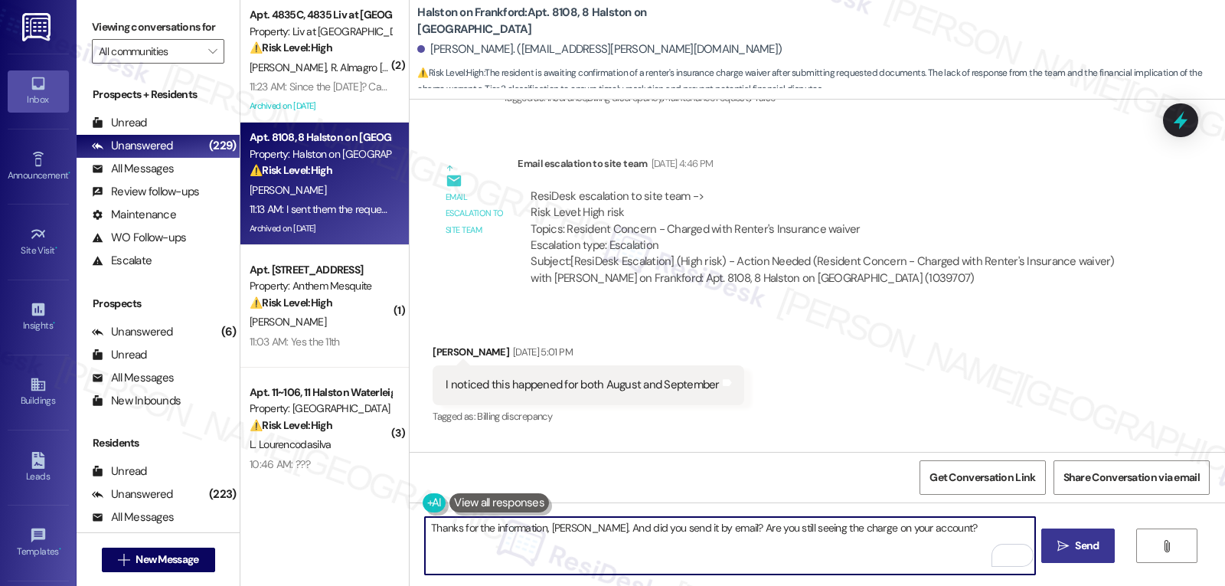
type textarea "Thanks for the information, Nicholas. And did you send it by email? Are you sti…"
click at [1072, 549] on span "Send" at bounding box center [1087, 545] width 30 height 16
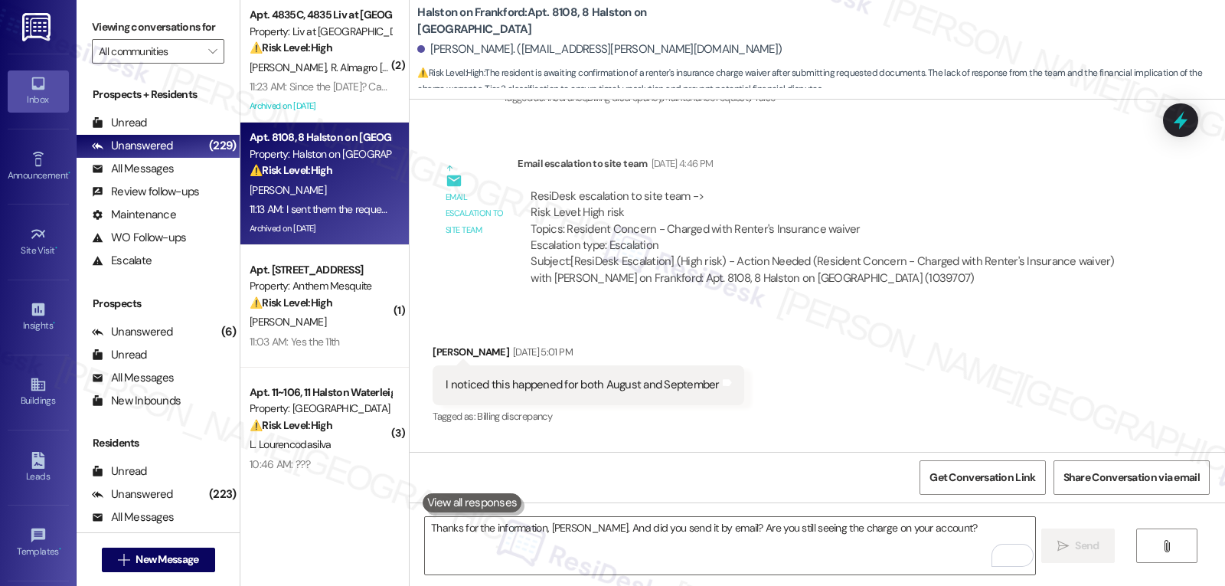
scroll to position [100409, 0]
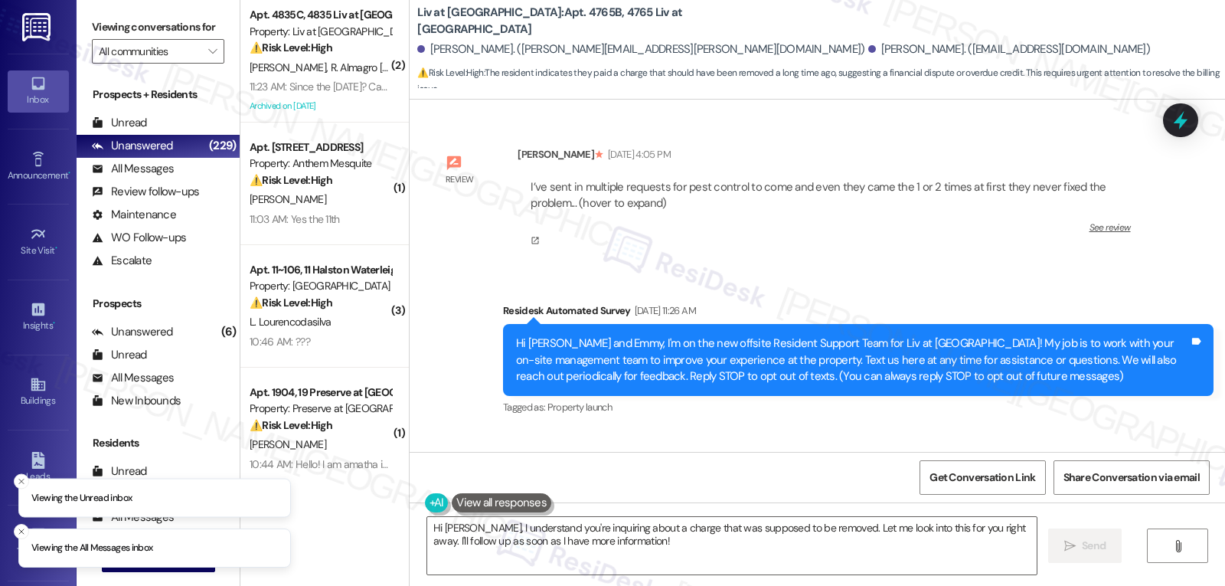
scroll to position [15064, 0]
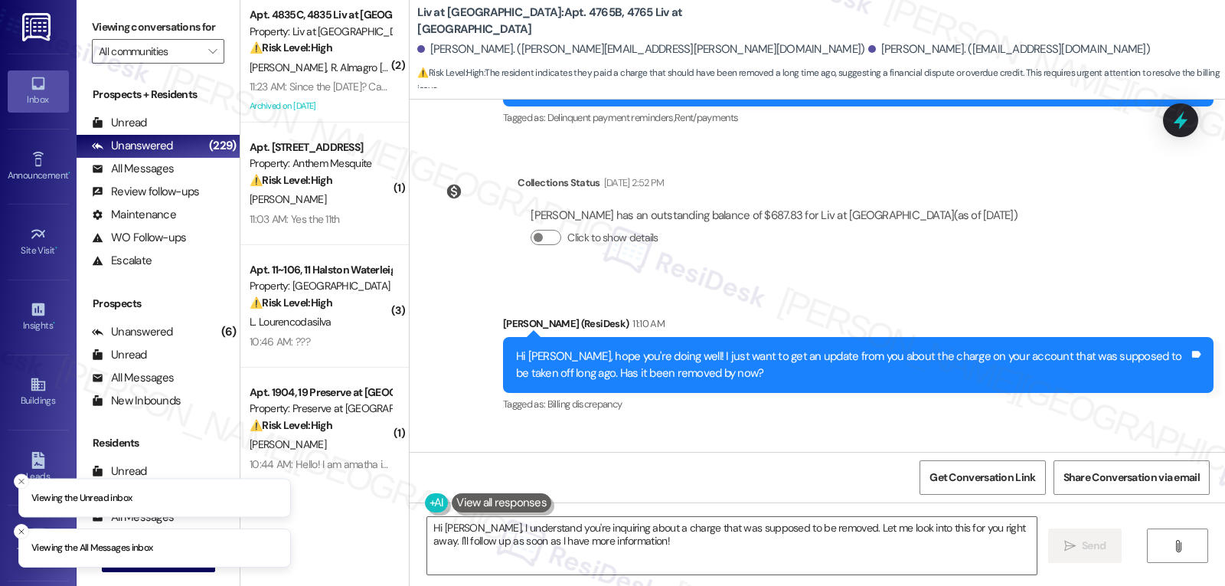
click at [865, 426] on div "Received via SMS Courtney Boland 11:23 AM No it hasn't Tags and notes" at bounding box center [817, 479] width 815 height 106
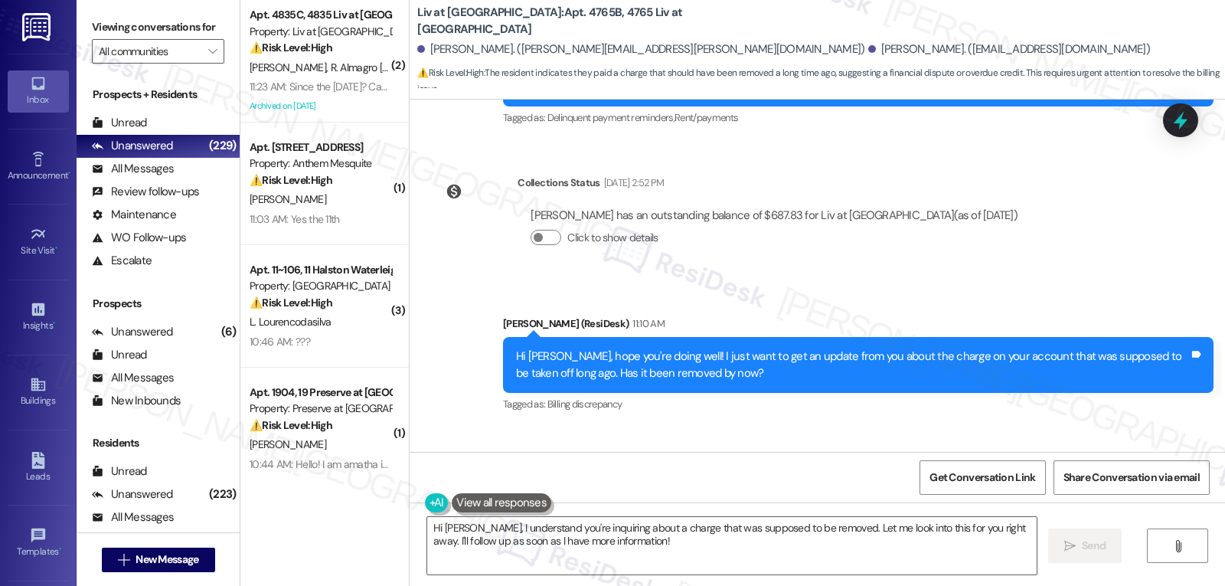
scroll to position [15064, 0]
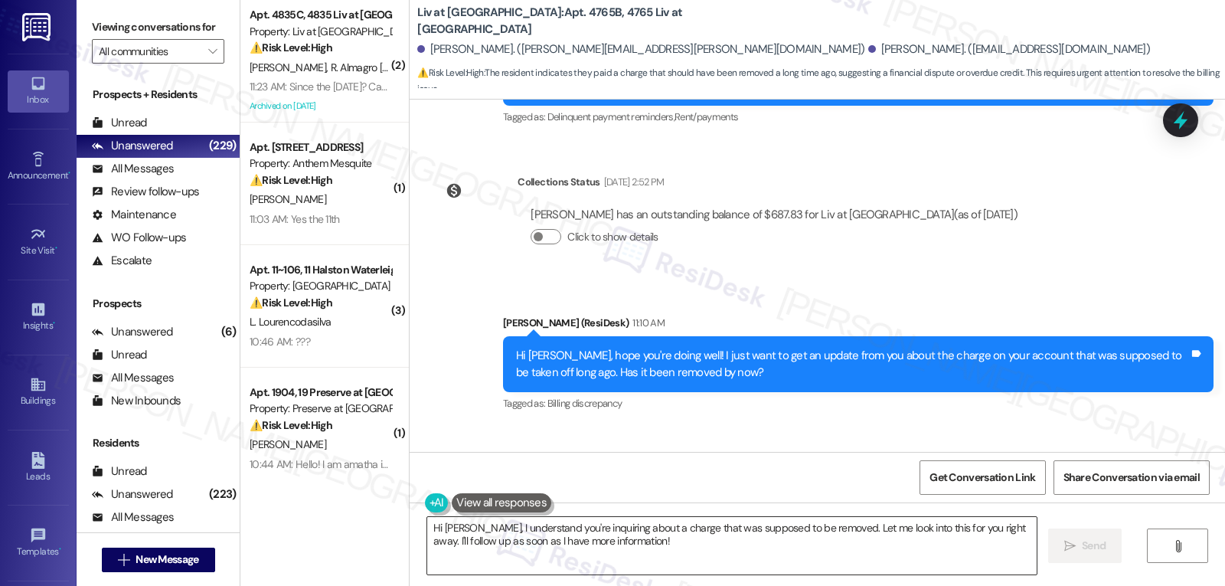
click at [659, 555] on textarea "Hi Courtney, I understand you're inquiring about a charge that was supposed to …" at bounding box center [731, 545] width 609 height 57
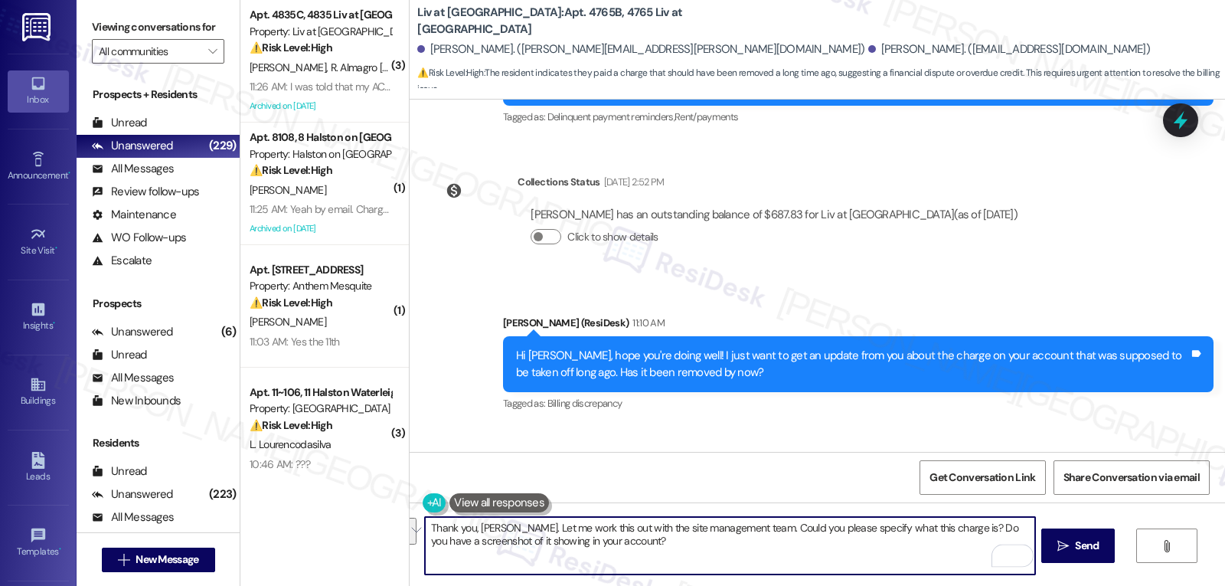
click at [527, 530] on textarea "Thank you, Courtney. Let me work this out with the site management team. Could …" at bounding box center [729, 545] width 609 height 57
click at [514, 524] on textarea "Thank you, Courtney. Let me work this out with the site management team. Could …" at bounding box center [729, 545] width 609 height 57
click at [787, 553] on textarea "Thank you, Courtney. I'm really sorry about that. Let me work this out with the…" at bounding box center [729, 545] width 609 height 57
type textarea "Thank you, Courtney. I'm really sorry about that. Let me work this out with the…"
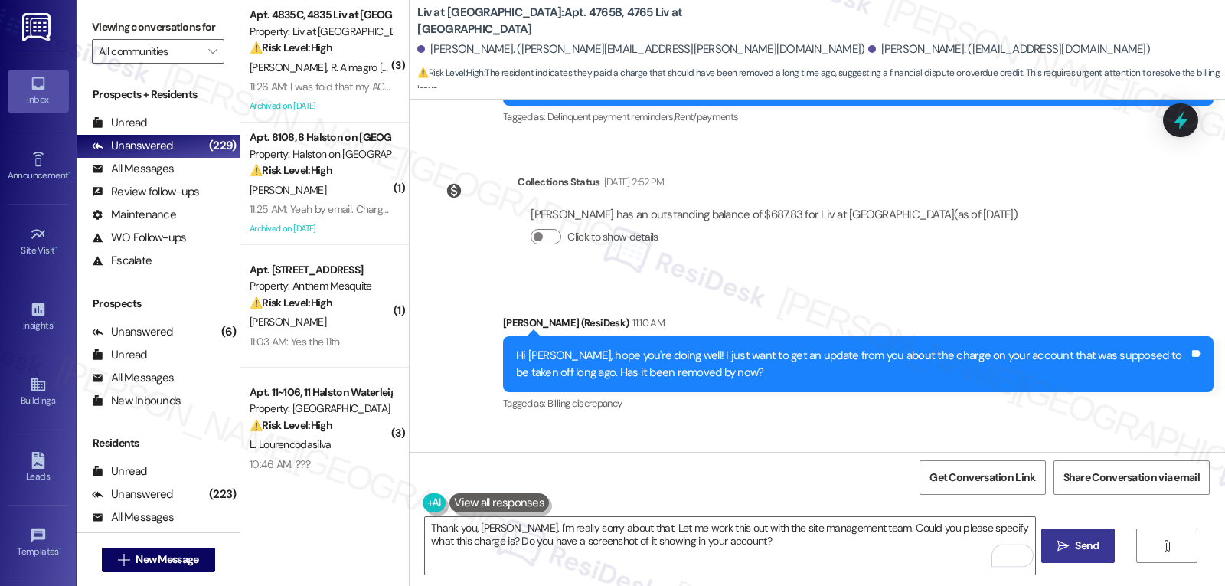
click at [1075, 542] on span "Send" at bounding box center [1087, 545] width 24 height 16
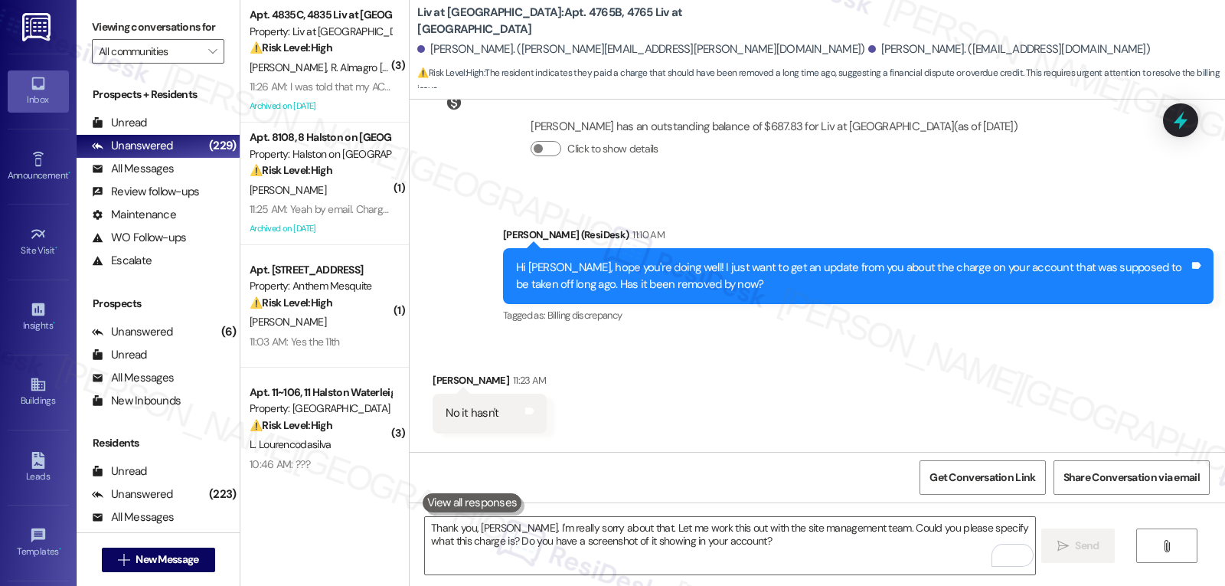
scroll to position [15187, 0]
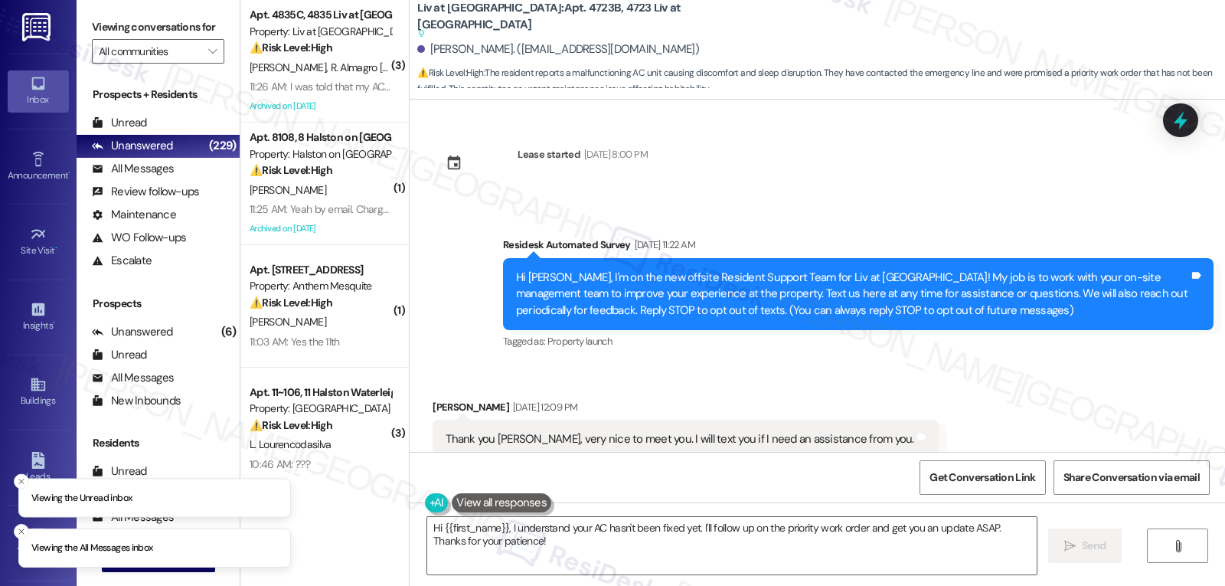
scroll to position [17461, 0]
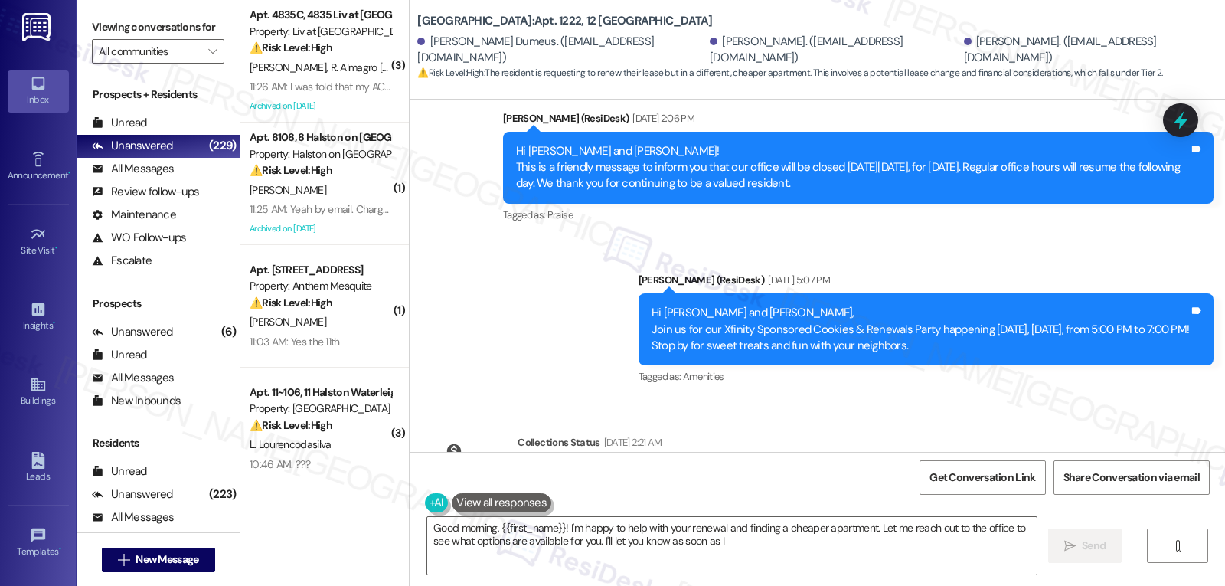
scroll to position [12227, 0]
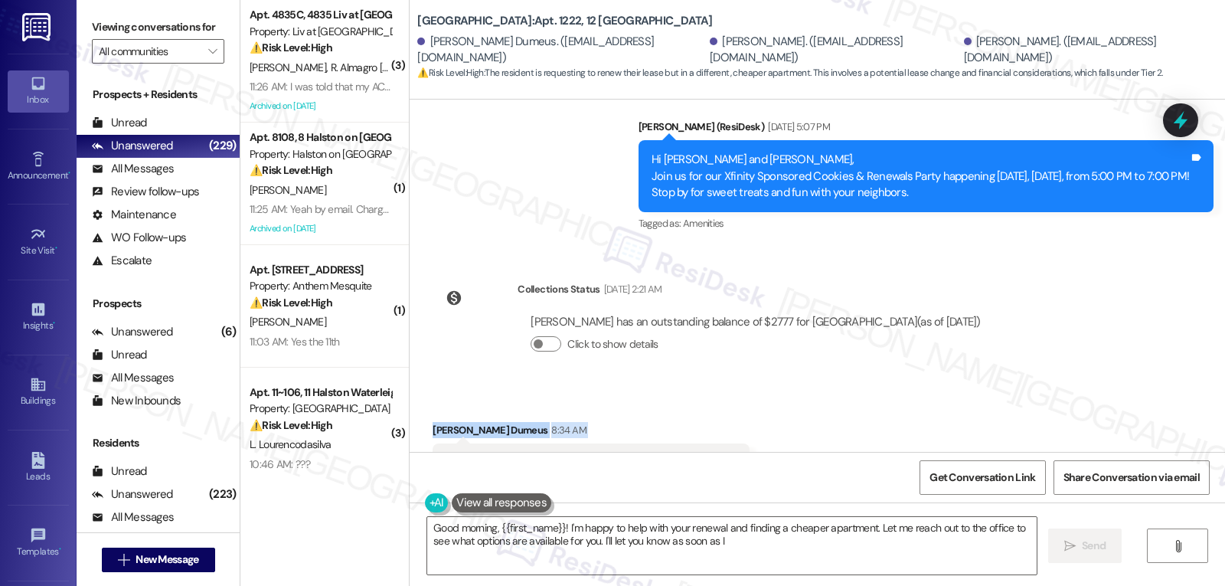
drag, startPoint x: 406, startPoint y: 333, endPoint x: 814, endPoint y: 393, distance: 412.3
click at [814, 393] on div "Received via SMS [PERSON_NAME] Dumeus 8:34 AM Good morning We would like to ren…" at bounding box center [817, 468] width 815 height 162
copy div "[PERSON_NAME] Dumeus 8:34 AM Good morning We would like to renew our rent but i…"
click at [594, 560] on textarea "Good morning, {{first_name}}! I'm happy to help with your renewal and finding a…" at bounding box center [731, 545] width 609 height 57
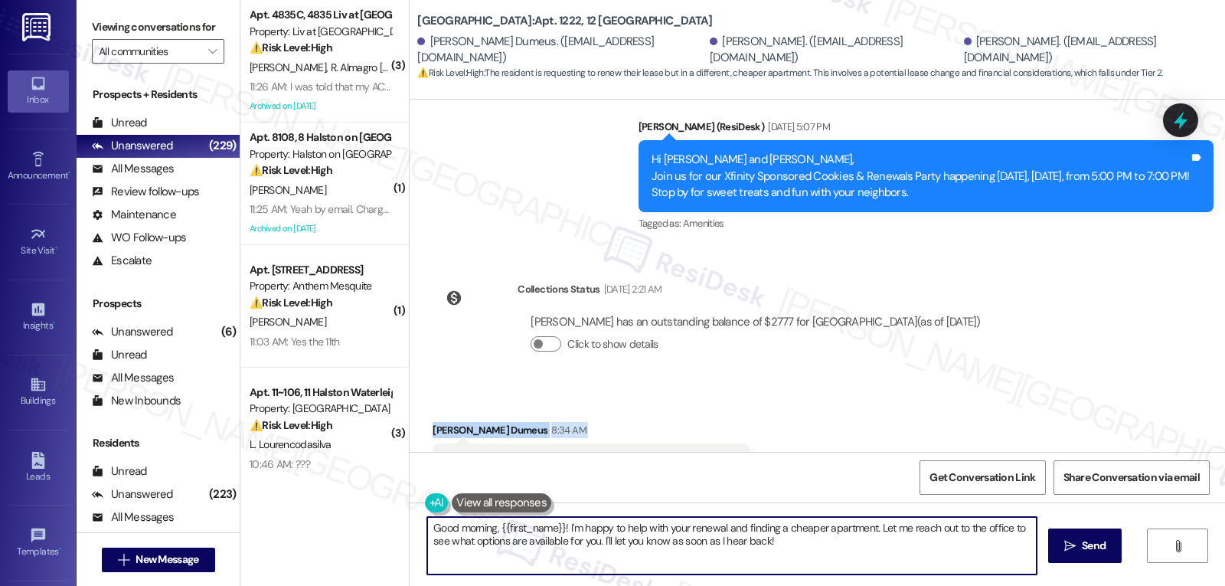
paste textarea "[PERSON_NAME]! Thanks for reaching out. I’ll let the site team know you’re inte…"
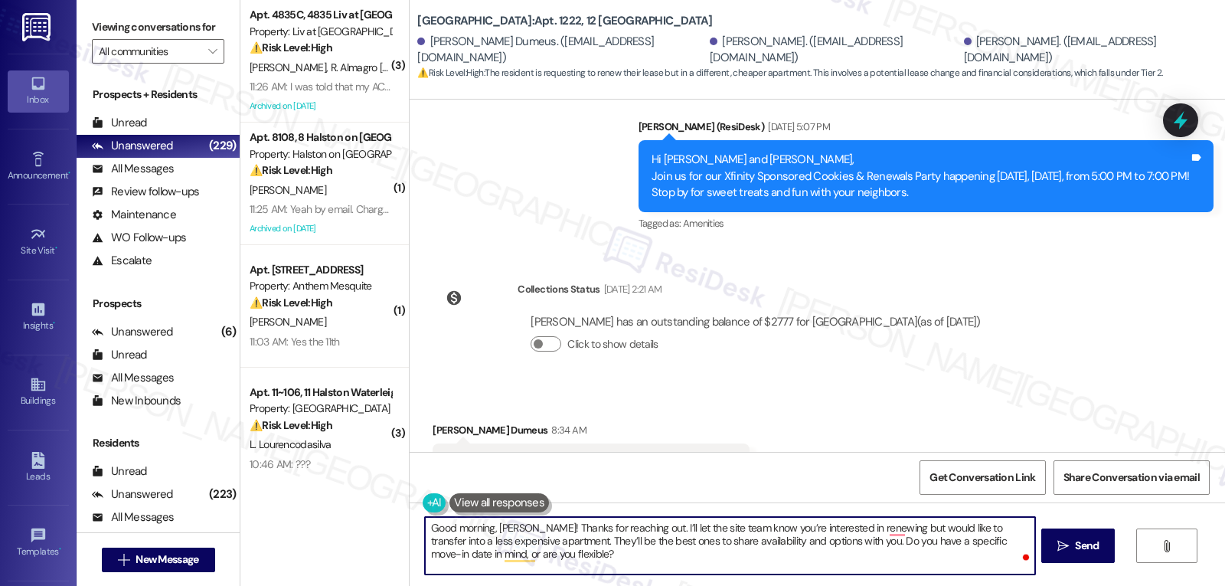
drag, startPoint x: 489, startPoint y: 526, endPoint x: 340, endPoint y: 526, distance: 149.3
click at [340, 526] on div "( 3 ) Apt. 4835C, 4835 Liv at [GEOGRAPHIC_DATA] Property: Liv at [GEOGRAPHIC_DA…" at bounding box center [732, 293] width 984 height 586
click at [625, 558] on textarea "Hello [PERSON_NAME]! Thanks for reaching out. I’ll let the site team know you’r…" at bounding box center [729, 545] width 609 height 57
click at [593, 527] on textarea "Hello [PERSON_NAME]! Thanks for reaching out. I’ll let the site team know you’r…" at bounding box center [729, 545] width 609 height 57
drag, startPoint x: 473, startPoint y: 540, endPoint x: 765, endPoint y: 541, distance: 291.6
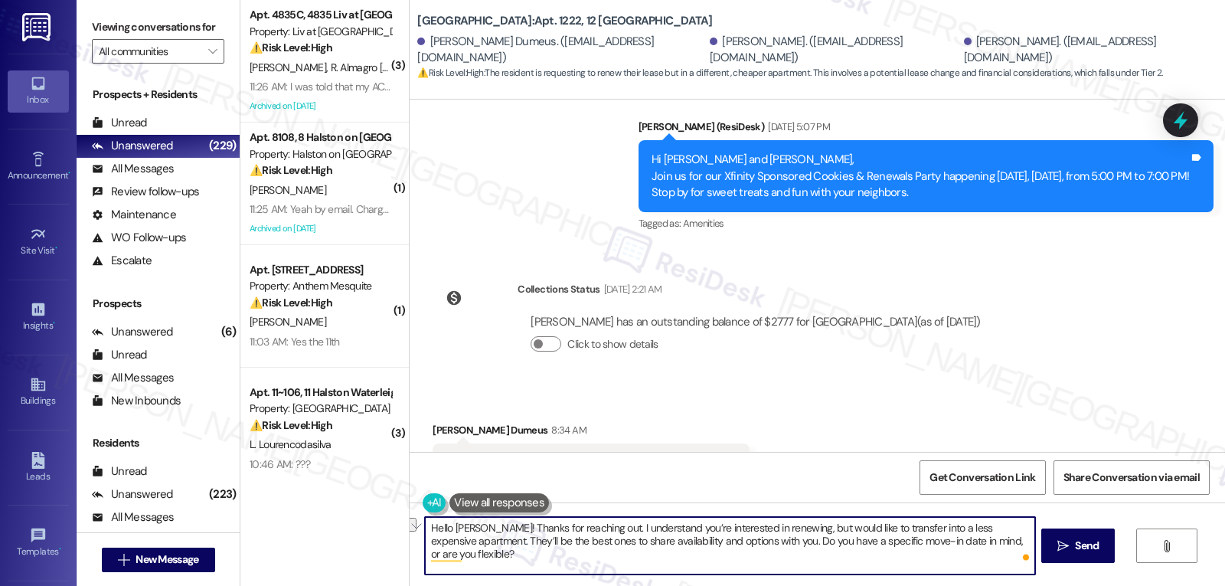
click at [765, 541] on textarea "Hello [PERSON_NAME]! Thanks for reaching out. I understand you’re interested in…" at bounding box center [729, 545] width 609 height 57
click at [763, 556] on textarea "Hello [PERSON_NAME]! Thanks for reaching out. I understand you’re interested in…" at bounding box center [729, 545] width 609 height 57
drag, startPoint x: 472, startPoint y: 544, endPoint x: 1043, endPoint y: 622, distance: 577.0
click at [1043, 585] on html "Inbox Go to Inbox Announcement • Send A Text Announcement Site Visit • Go to Si…" at bounding box center [612, 293] width 1225 height 586
type textarea "Hello [PERSON_NAME]! Thanks for reaching out. I understand you’re interested in…"
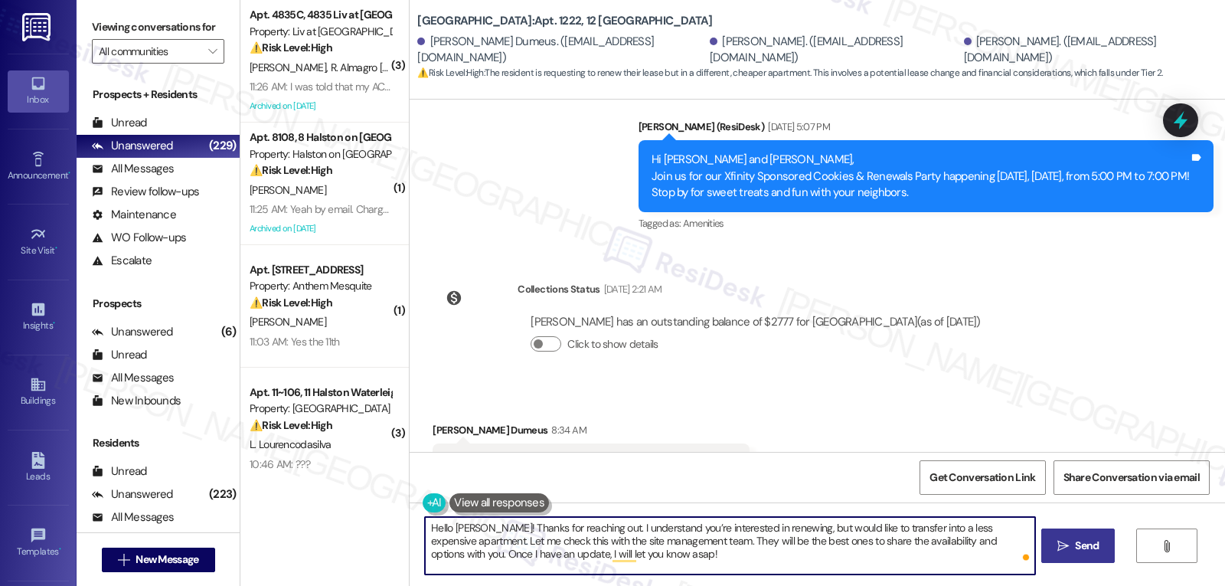
click at [1067, 553] on span " Send" at bounding box center [1078, 545] width 48 height 16
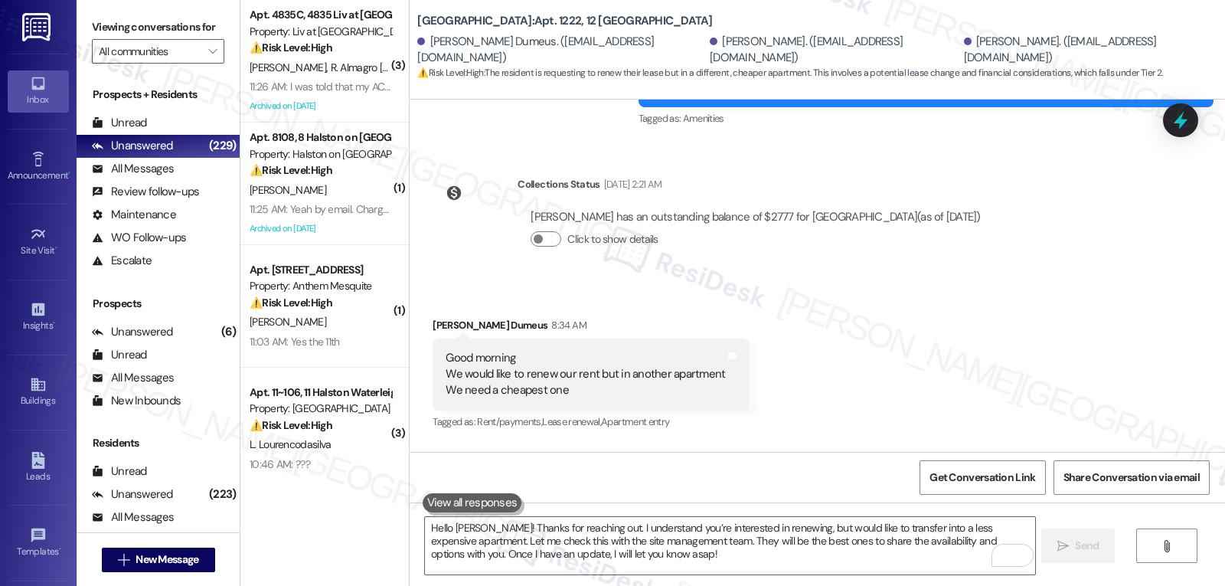
scroll to position [12366, 0]
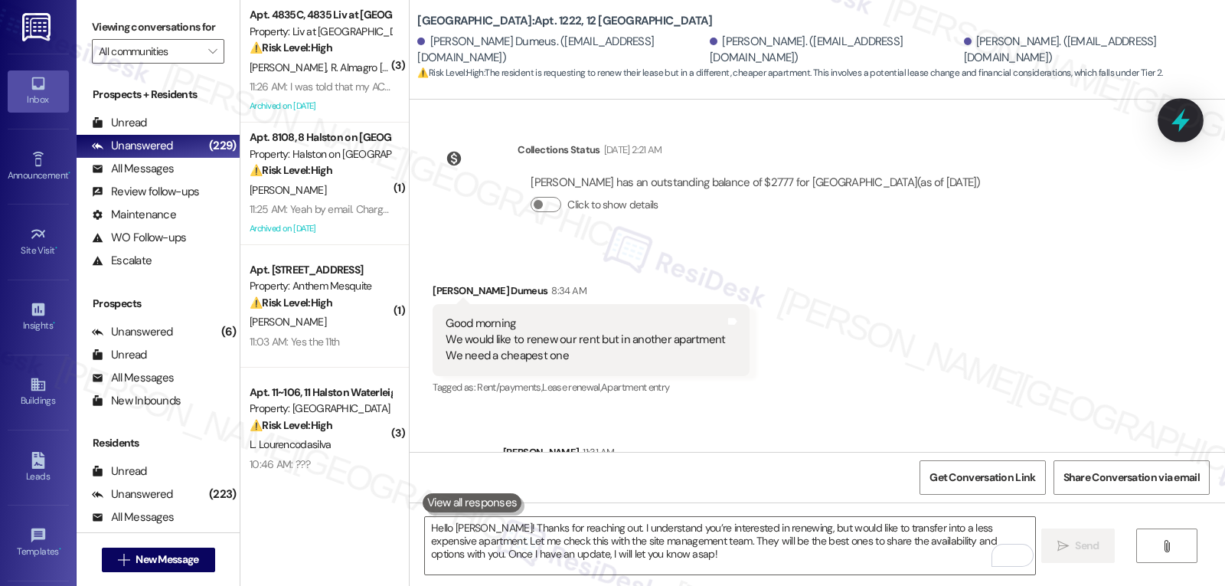
click at [1192, 126] on icon at bounding box center [1180, 120] width 26 height 26
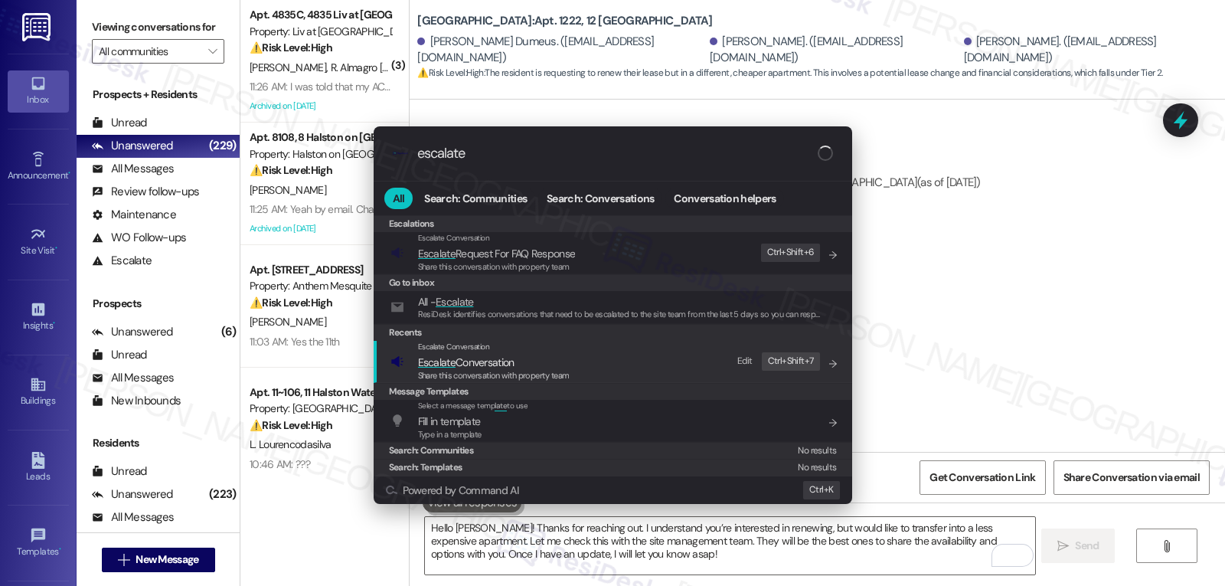
type input "escalate"
click at [468, 364] on span "Escalate Conversation" at bounding box center [466, 362] width 96 height 14
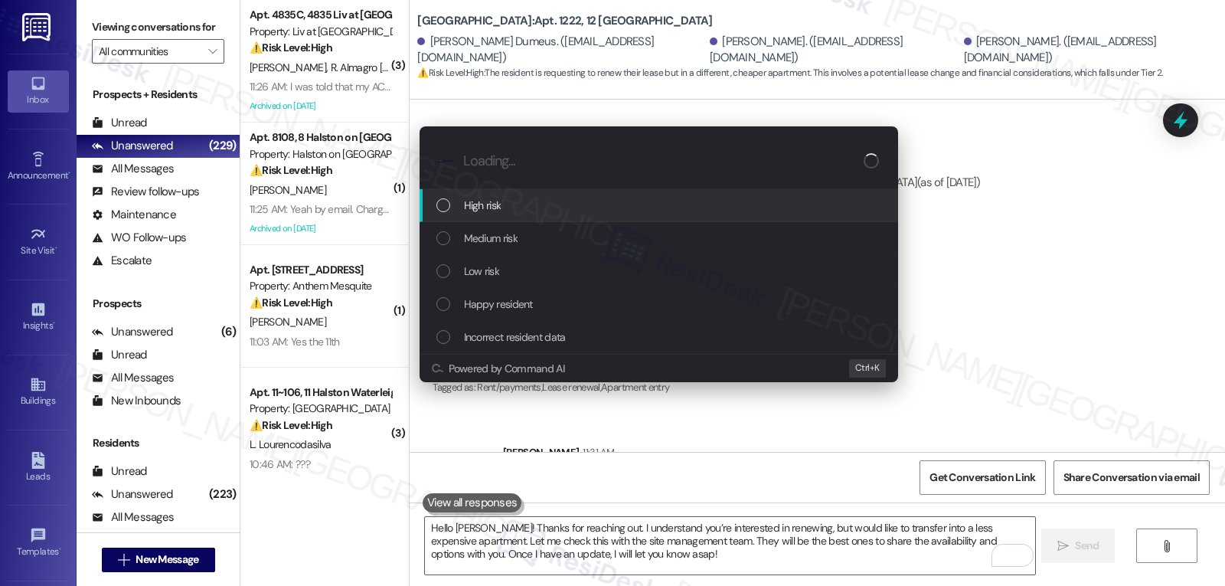
click at [523, 207] on div "High risk" at bounding box center [660, 205] width 448 height 17
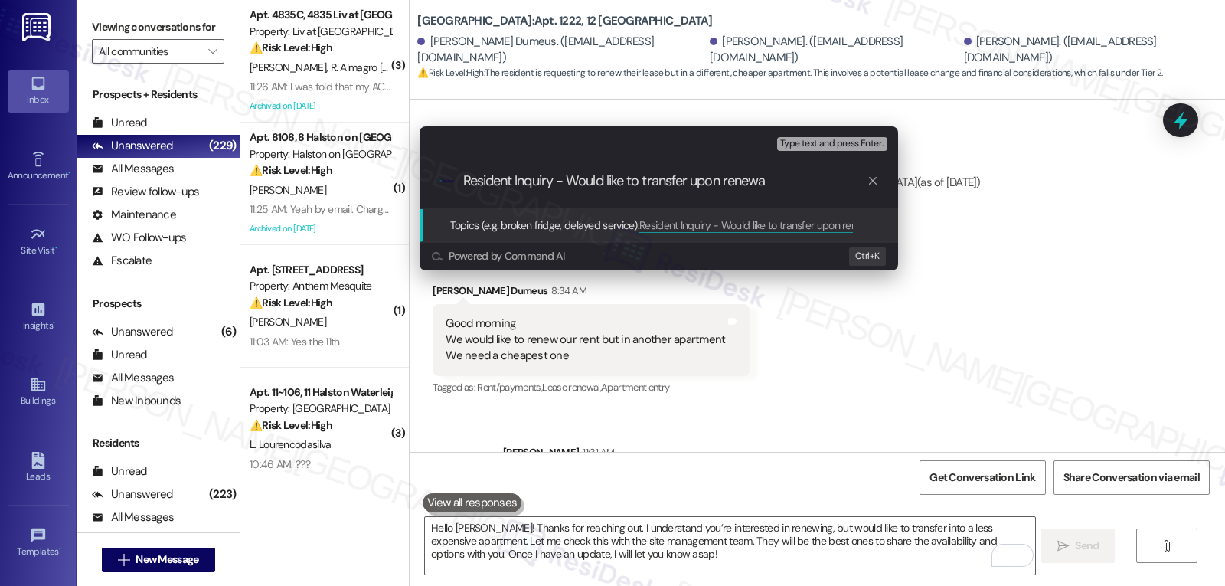
type input "Resident Inquiry - Would like to transfer upon renewal"
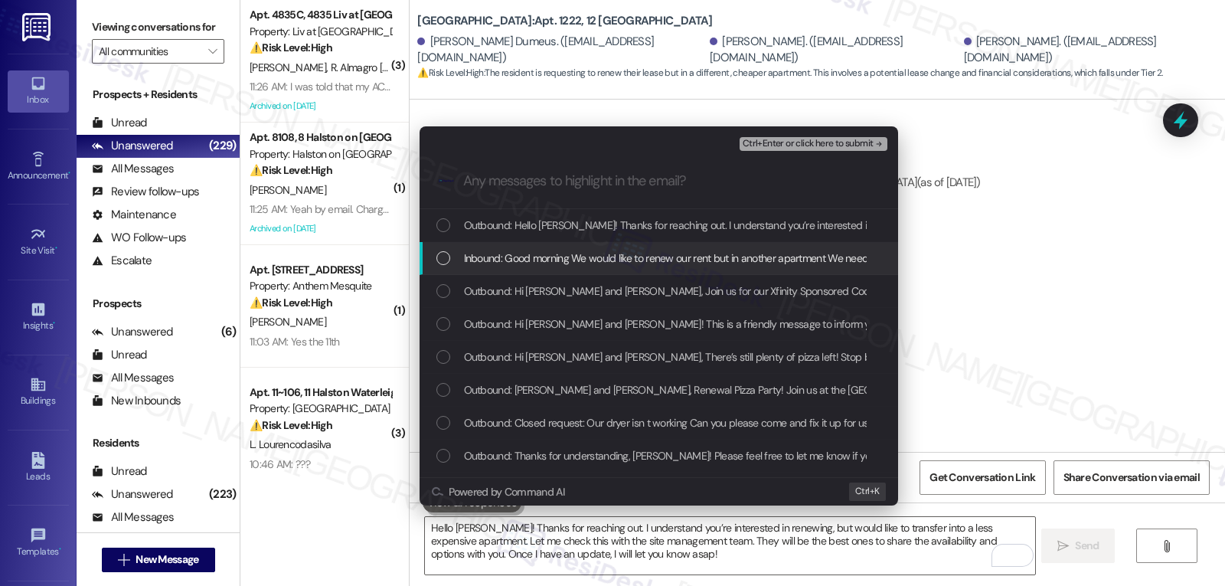
click at [658, 269] on div "Inbound: Good morning We would like to renew our rent but in another apartment …" at bounding box center [658, 258] width 478 height 33
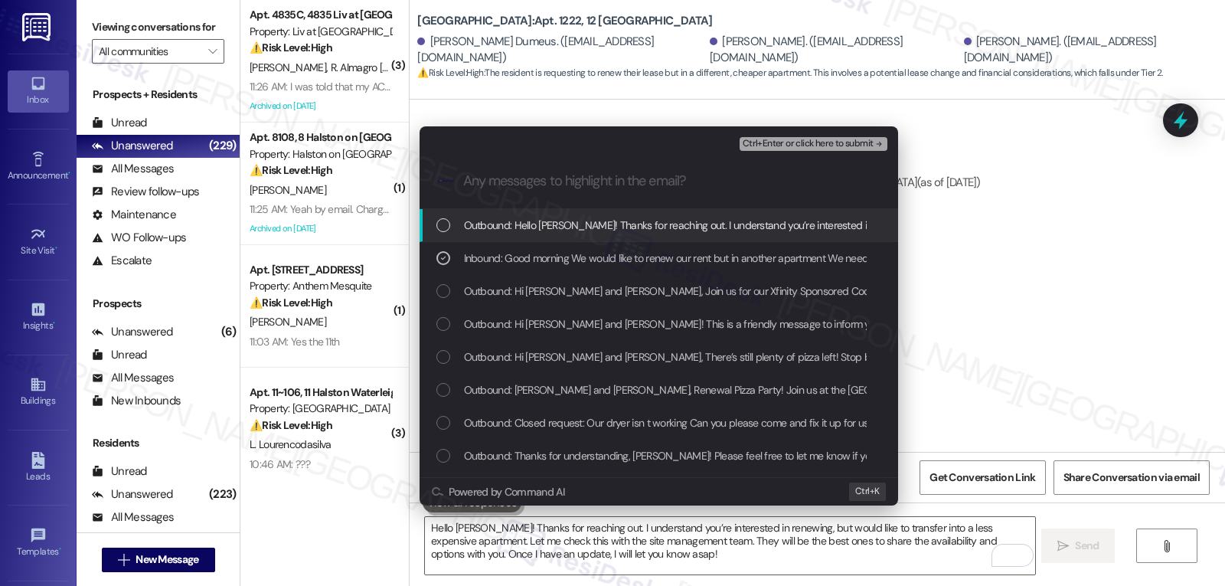
click at [857, 144] on span "Ctrl+Enter or click here to submit" at bounding box center [807, 144] width 131 height 11
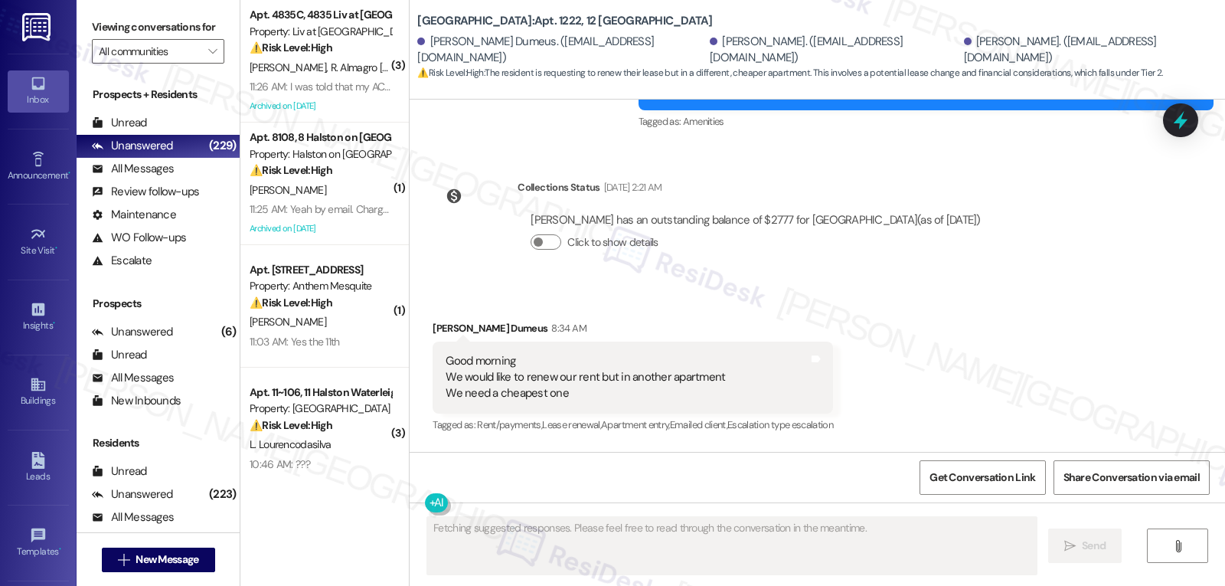
scroll to position [12388, 0]
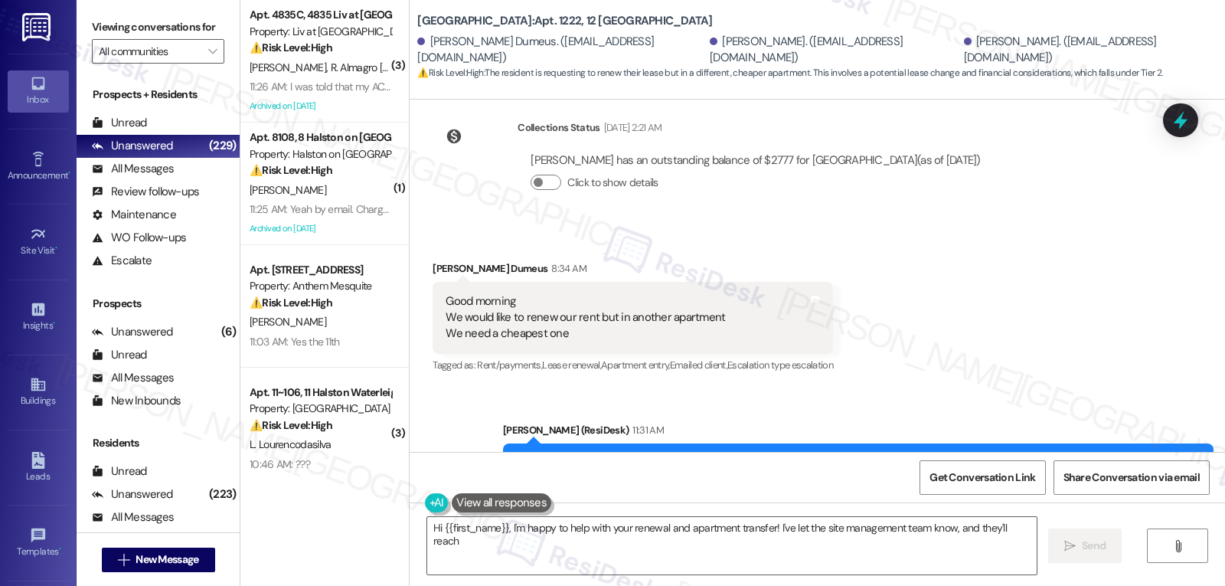
type textarea "Hi {{first_name}}, I'm happy to help with your renewal and apartment transfer! …"
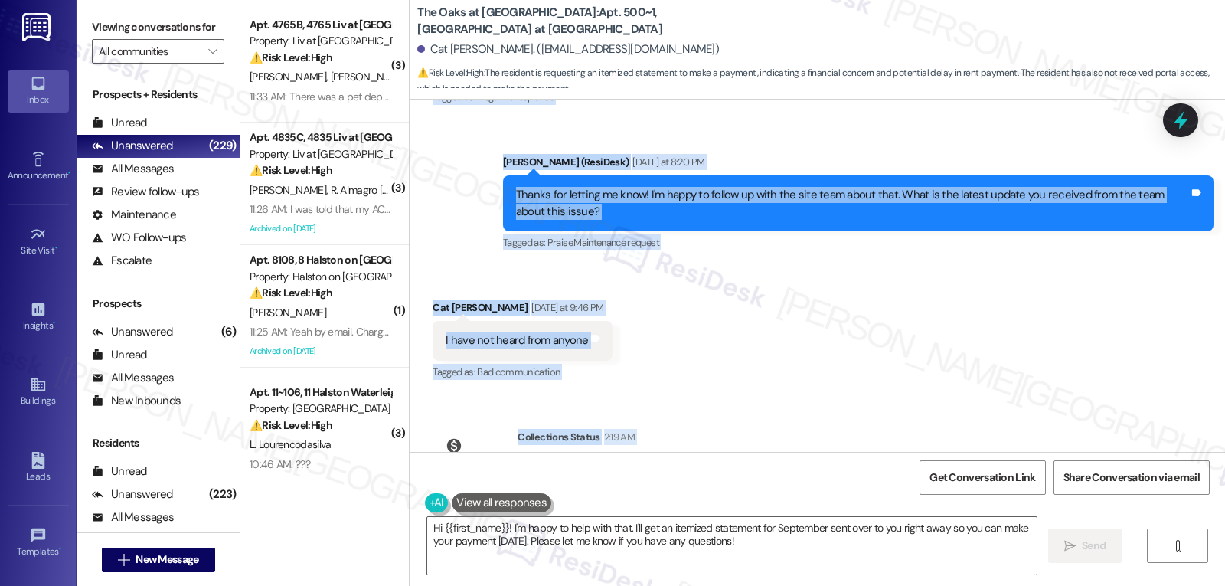
scroll to position [2756, 0]
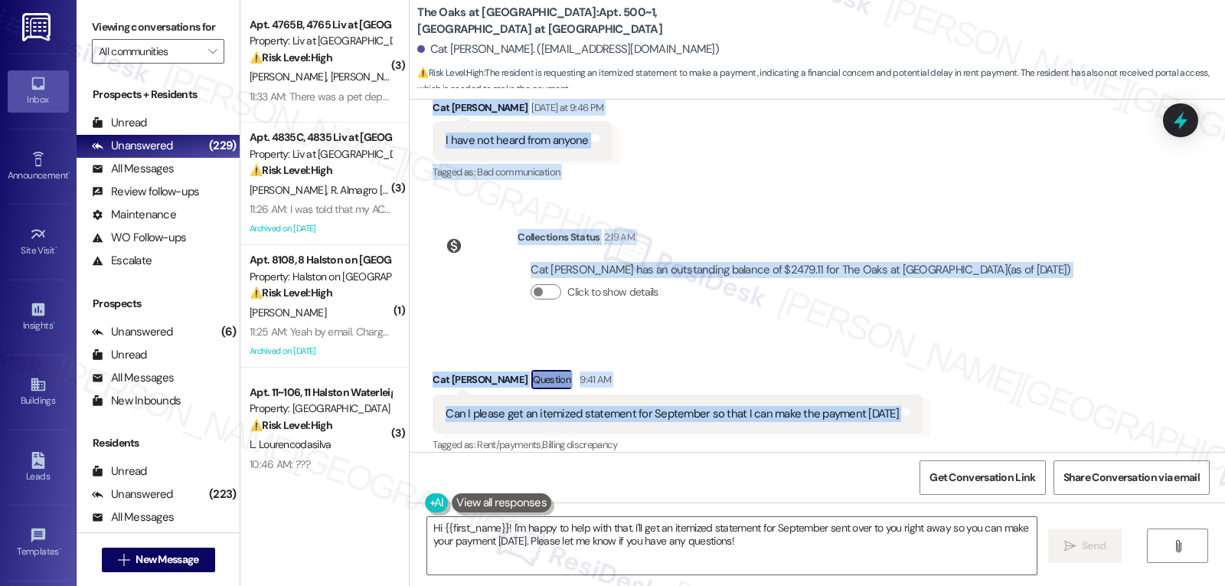
drag, startPoint x: 499, startPoint y: 132, endPoint x: 920, endPoint y: 409, distance: 503.6
click at [920, 409] on div "Lease started [DATE] 8:00 PM Survey, sent via SMS Residesk Automated Survey [DA…" at bounding box center [817, 276] width 815 height 352
copy div "[PERSON_NAME] (ResiDesk) [DATE] at 7:35 PM Hi Cat. I hope you're doing well. I'…"
click at [778, 548] on textarea "Hi {{first_name}}! I'm happy to help with that. I'll get an itemized statement …" at bounding box center [731, 545] width 609 height 57
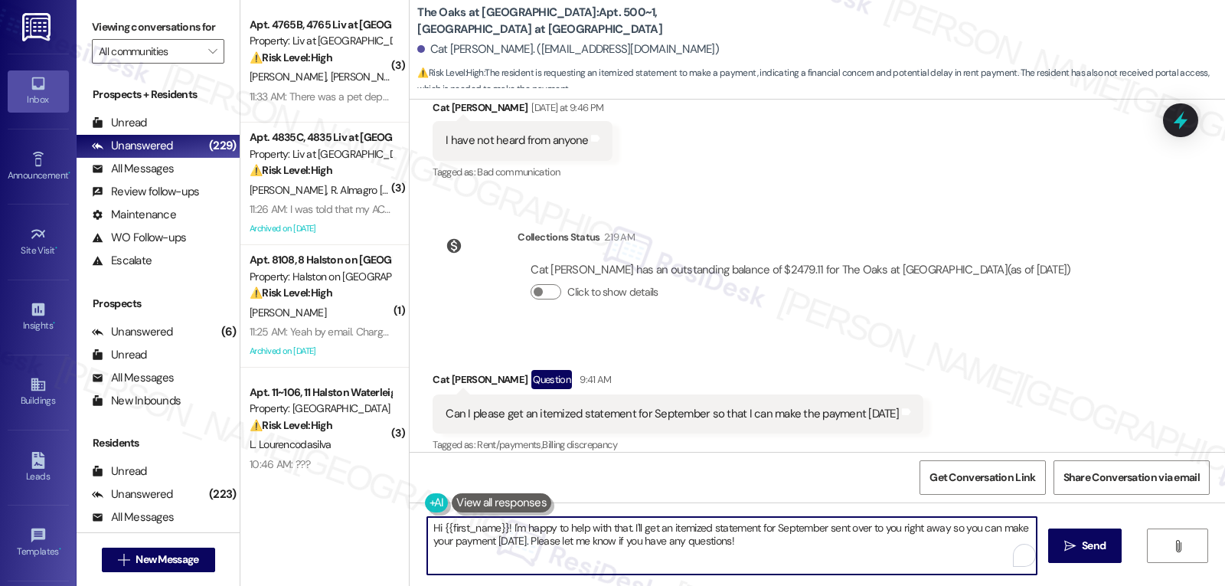
click at [778, 548] on textarea "Hi {{first_name}}! I'm happy to help with that. I'll get an itemized statement …" at bounding box center [731, 545] width 609 height 57
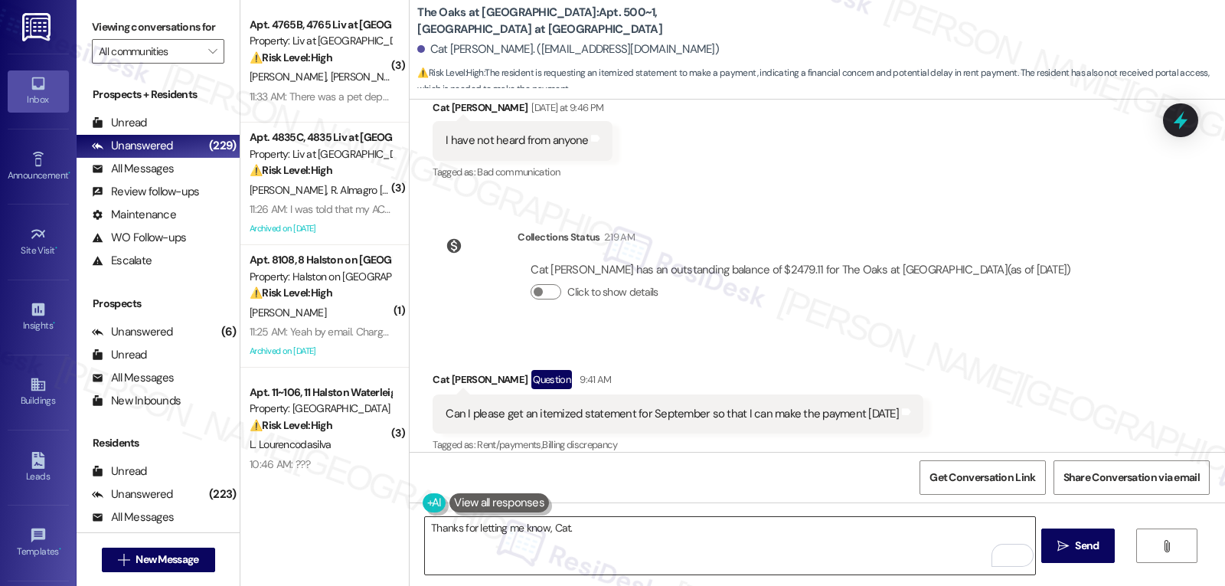
click at [637, 541] on textarea "Thanks for letting me know, Cat." at bounding box center [729, 545] width 609 height 57
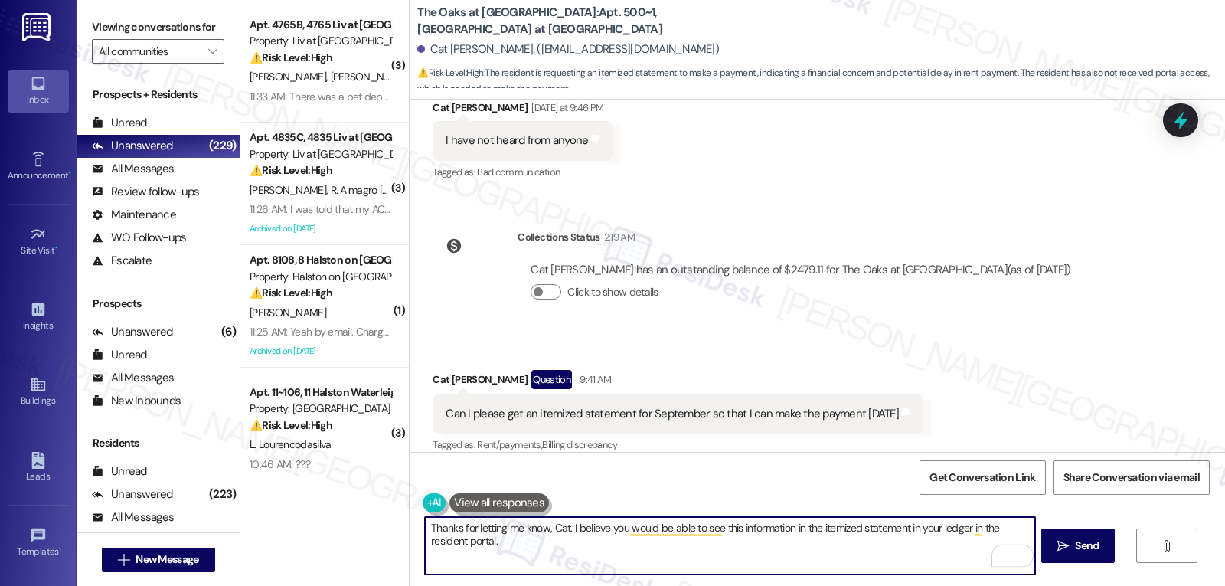
click at [793, 560] on textarea "Thanks for letting me know, Cat. I believe you would be able to see this inform…" at bounding box center [729, 545] width 609 height 57
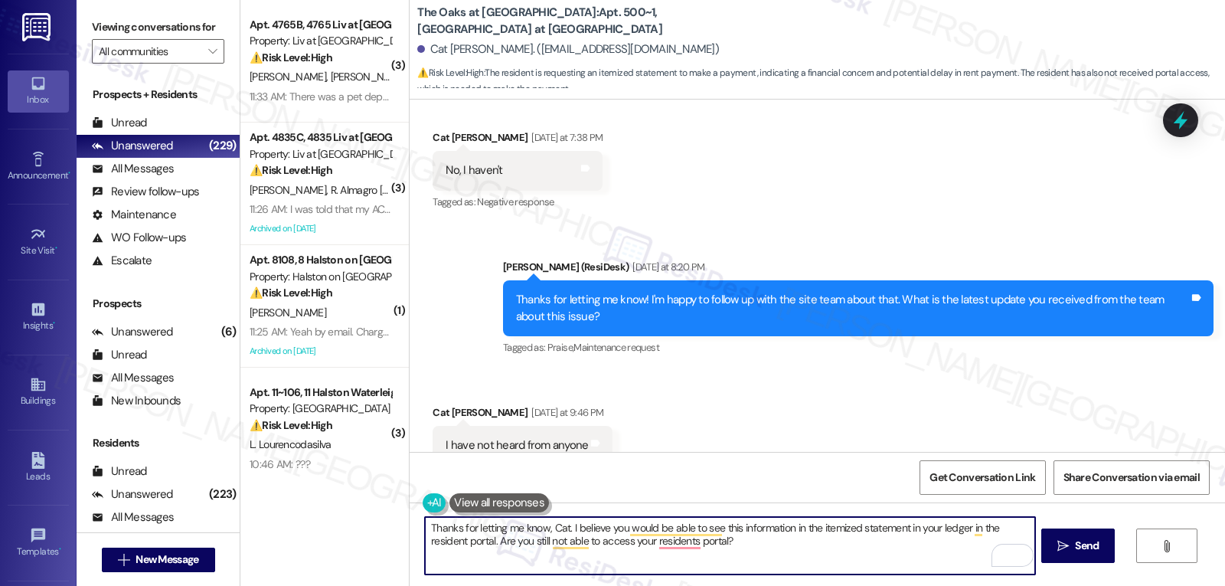
scroll to position [2296, 0]
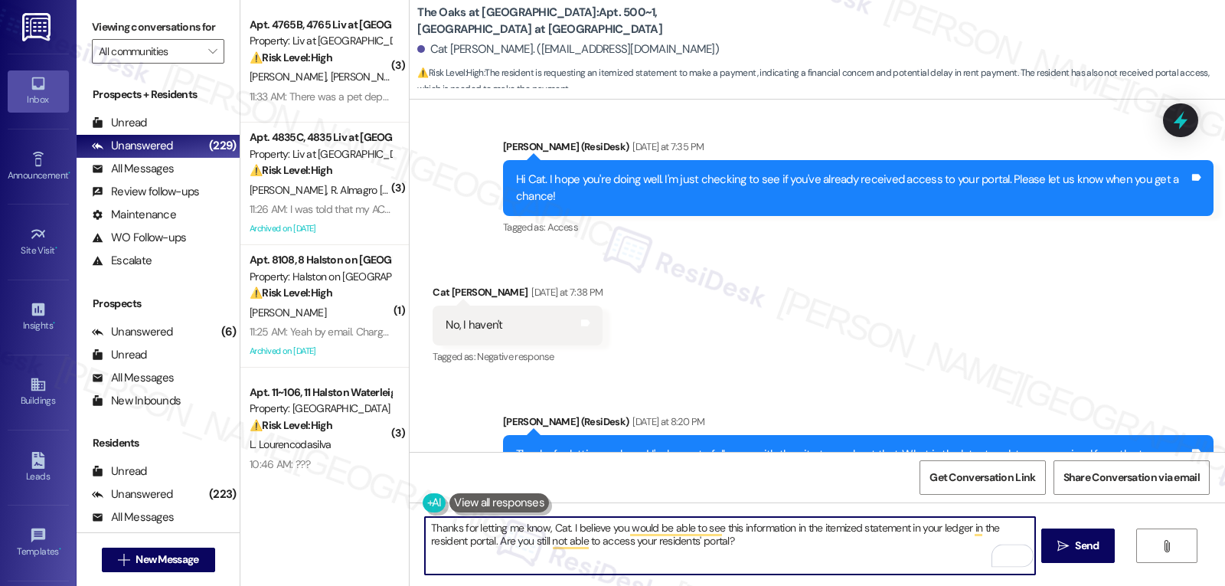
click at [799, 551] on textarea "Thanks for letting me know, Cat. I believe you would be able to see this inform…" at bounding box center [729, 545] width 609 height 57
type textarea "Thanks for letting me know, Cat. I believe you would be able to see this inform…"
click at [1068, 557] on button " Send" at bounding box center [1078, 545] width 74 height 34
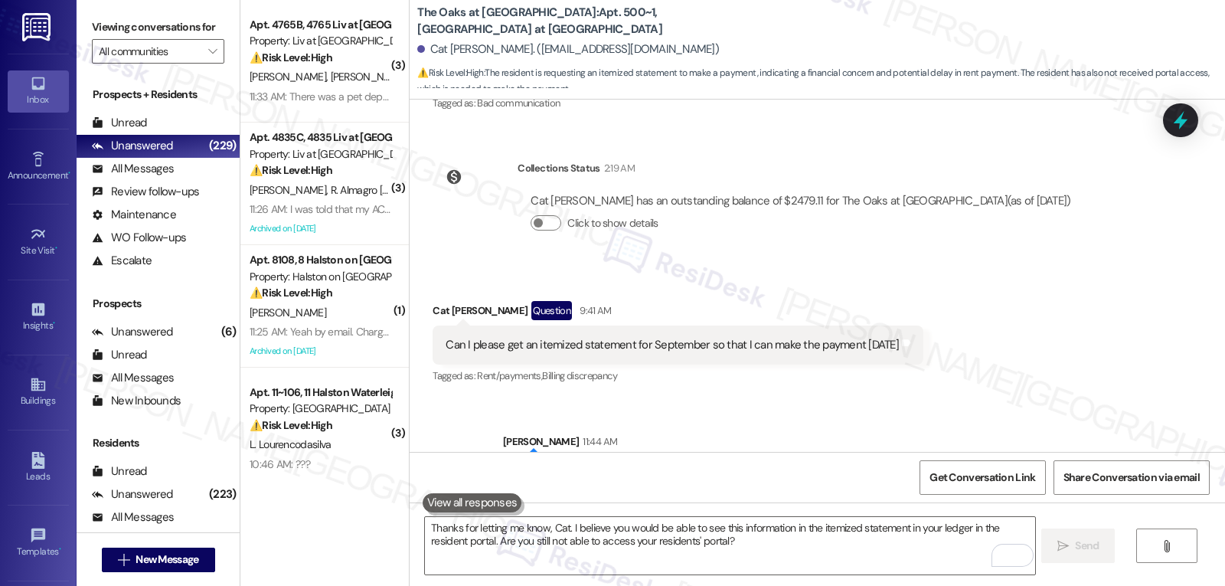
scroll to position [2879, 0]
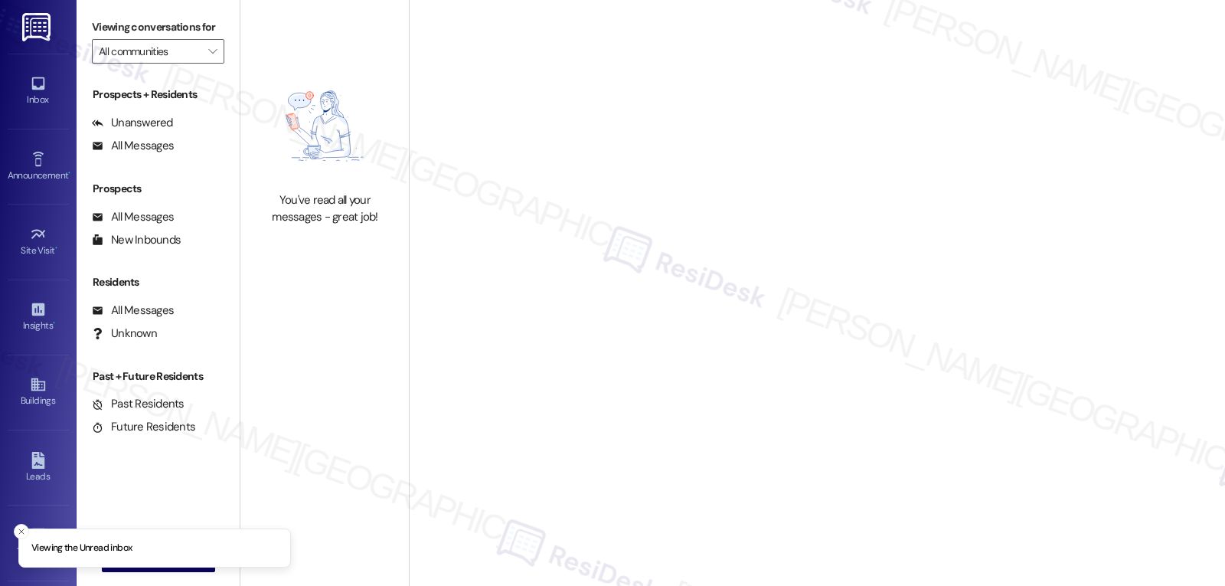
type input "Liv at [GEOGRAPHIC_DATA]"
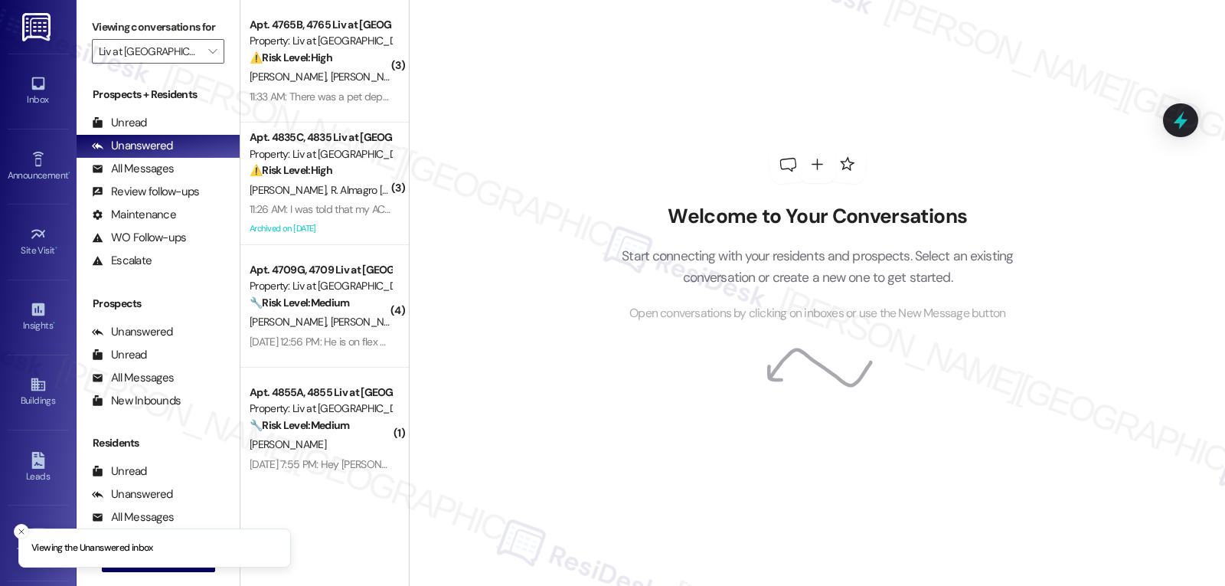
click at [1022, 146] on div "Welcome to Your Conversations Start connecting with your residents and prospect…" at bounding box center [817, 234] width 459 height 468
click at [1183, 121] on icon at bounding box center [1180, 121] width 18 height 24
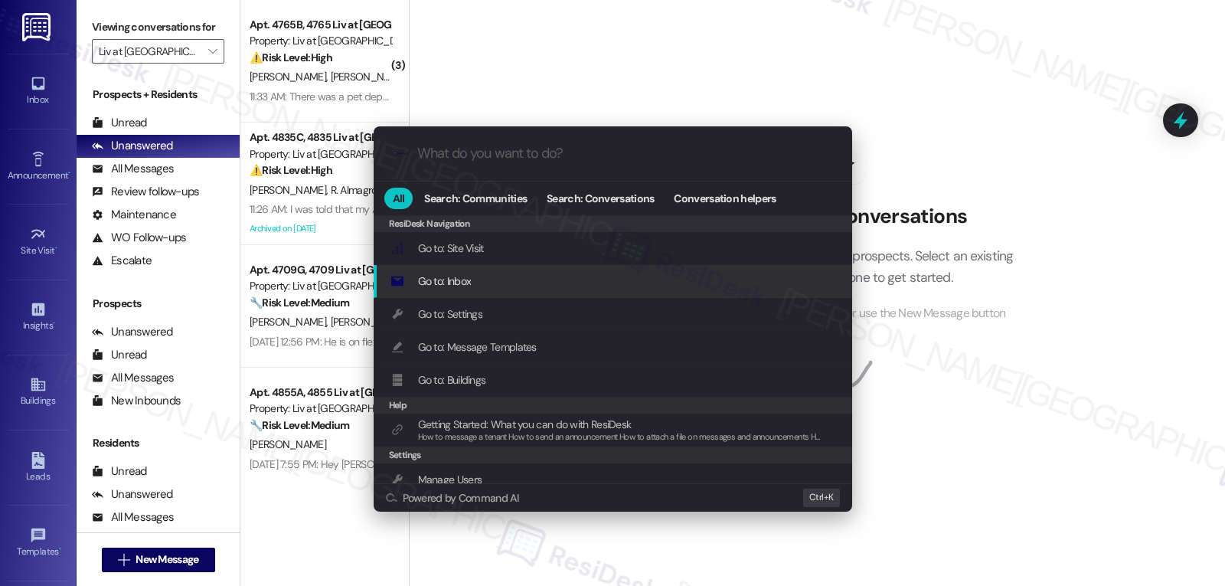
click at [958, 126] on div ".cls-1{fill:#0a055f;}.cls-2{fill:#0cc4c4;} resideskLogoBlueOrange All Search: C…" at bounding box center [612, 293] width 1225 height 586
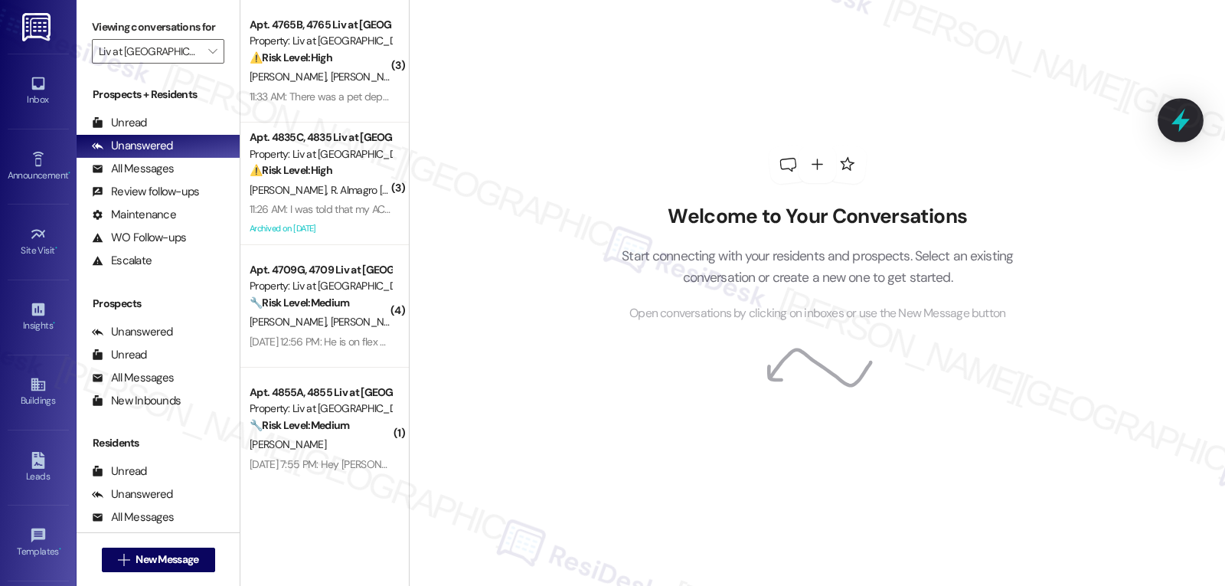
click at [1173, 111] on icon at bounding box center [1180, 120] width 26 height 26
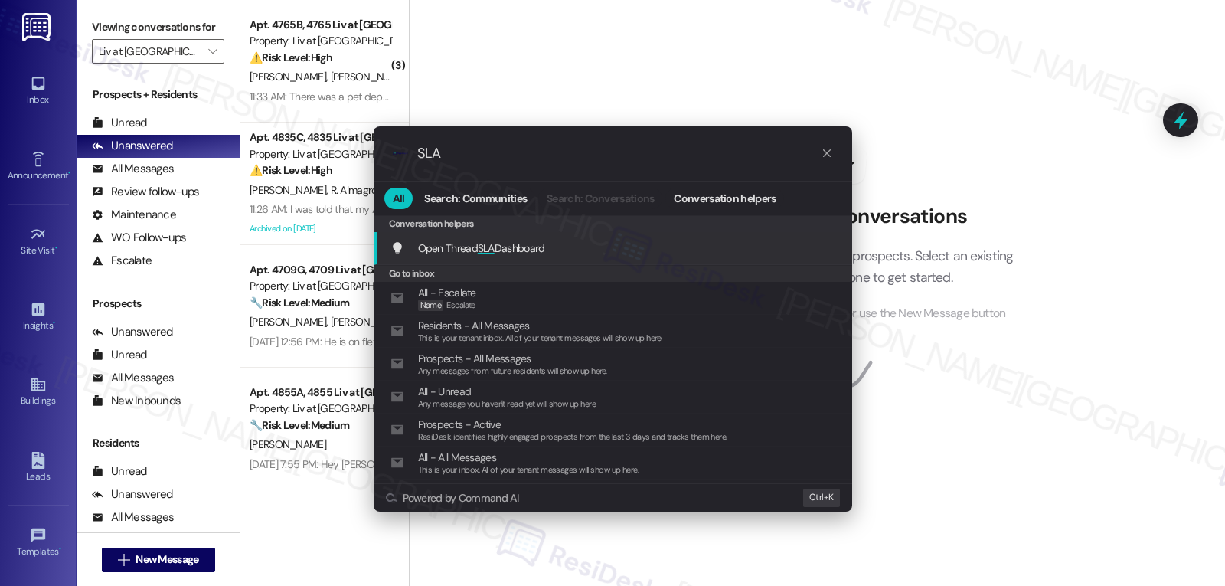
type input "SLA"
click at [491, 252] on span "SLA" at bounding box center [486, 248] width 17 height 14
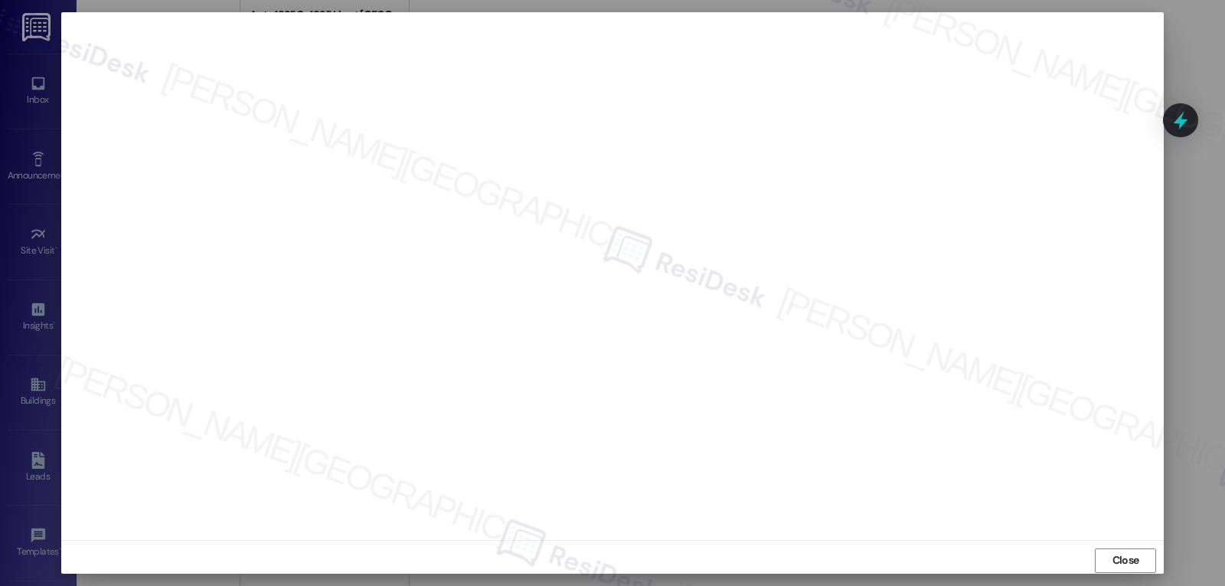
click at [1121, 559] on span "Close" at bounding box center [1125, 560] width 27 height 16
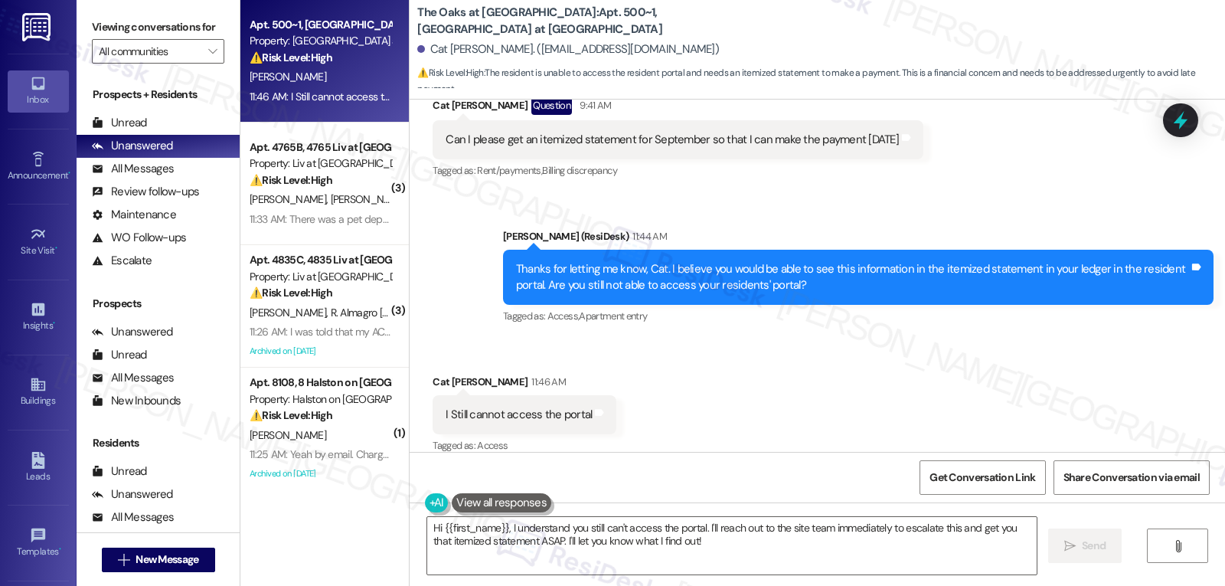
scroll to position [3030, 0]
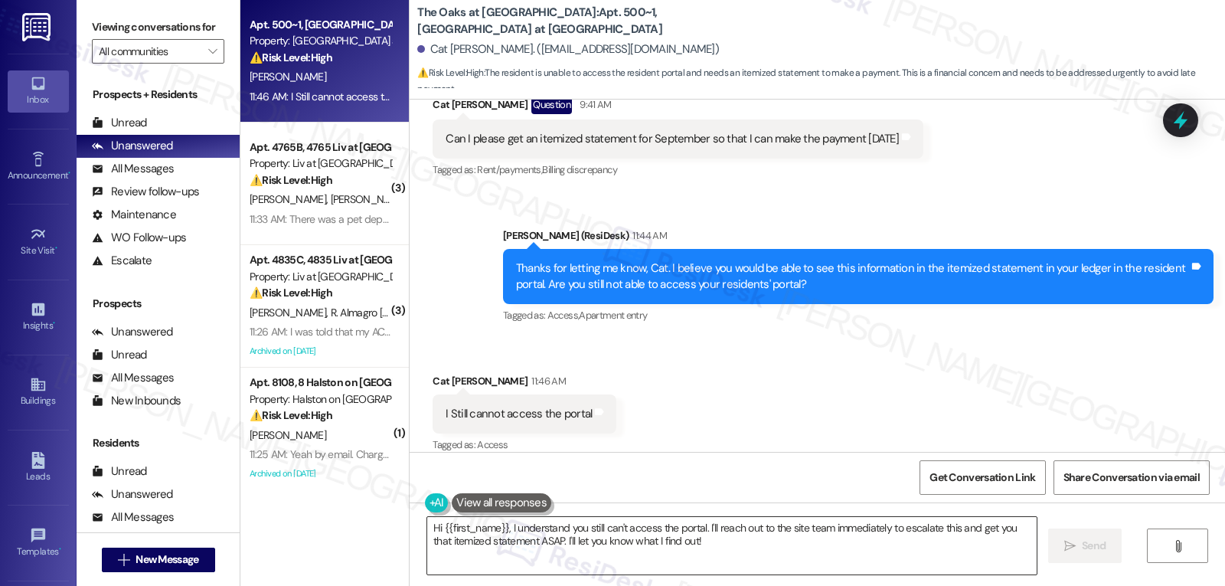
click at [680, 559] on textarea "Hi {{first_name}}, I understand you still can't access the portal. I'll reach o…" at bounding box center [731, 545] width 609 height 57
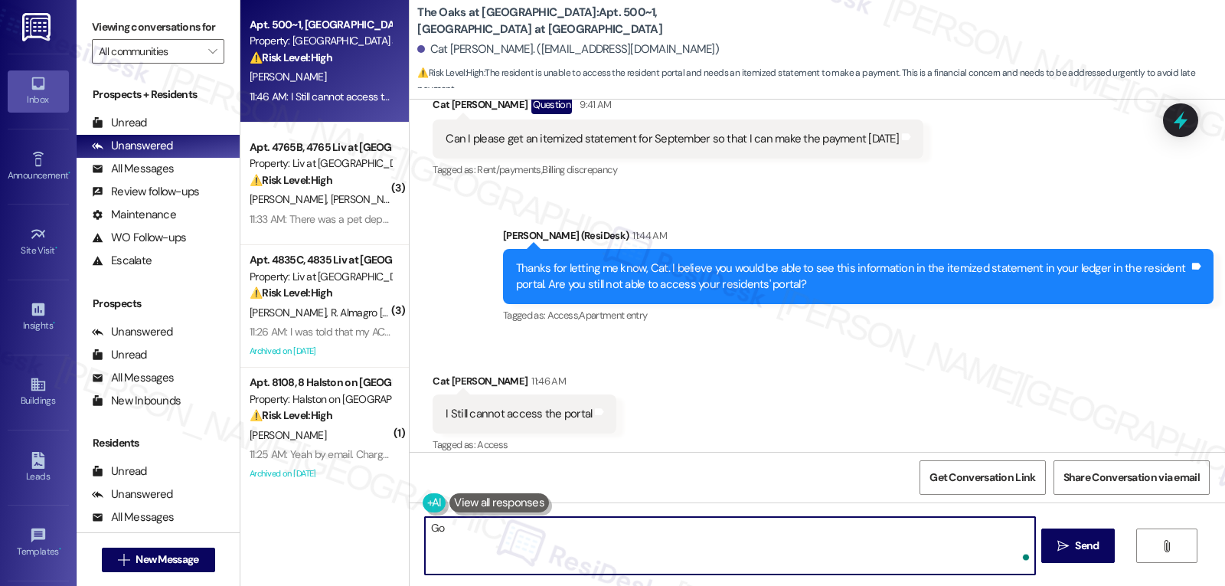
type textarea "G"
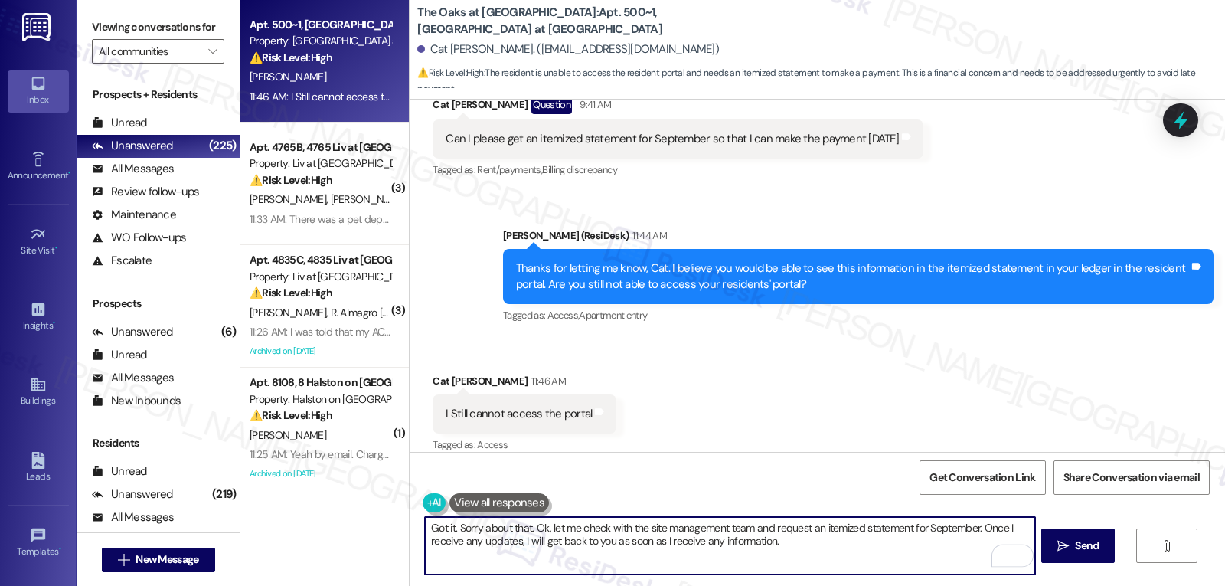
click at [819, 545] on textarea "Got it. Sorry about that. Ok, let me check with the site management team and re…" at bounding box center [729, 545] width 609 height 57
type textarea "Got it. Sorry about that. Ok, let me check with the site management team and re…"
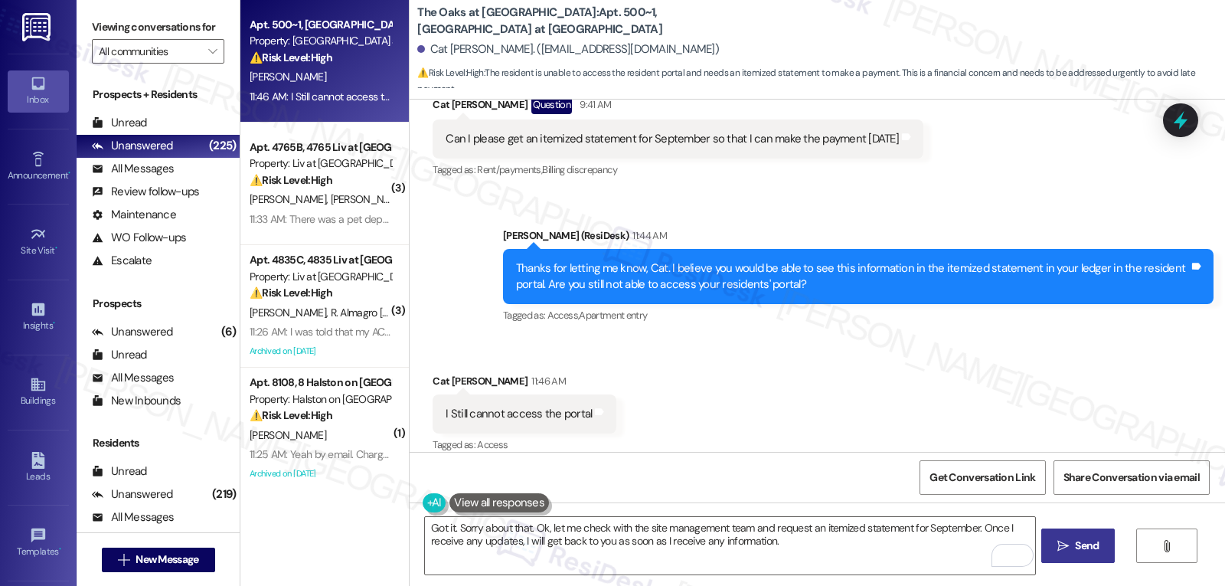
click at [1080, 562] on button " Send" at bounding box center [1078, 545] width 74 height 34
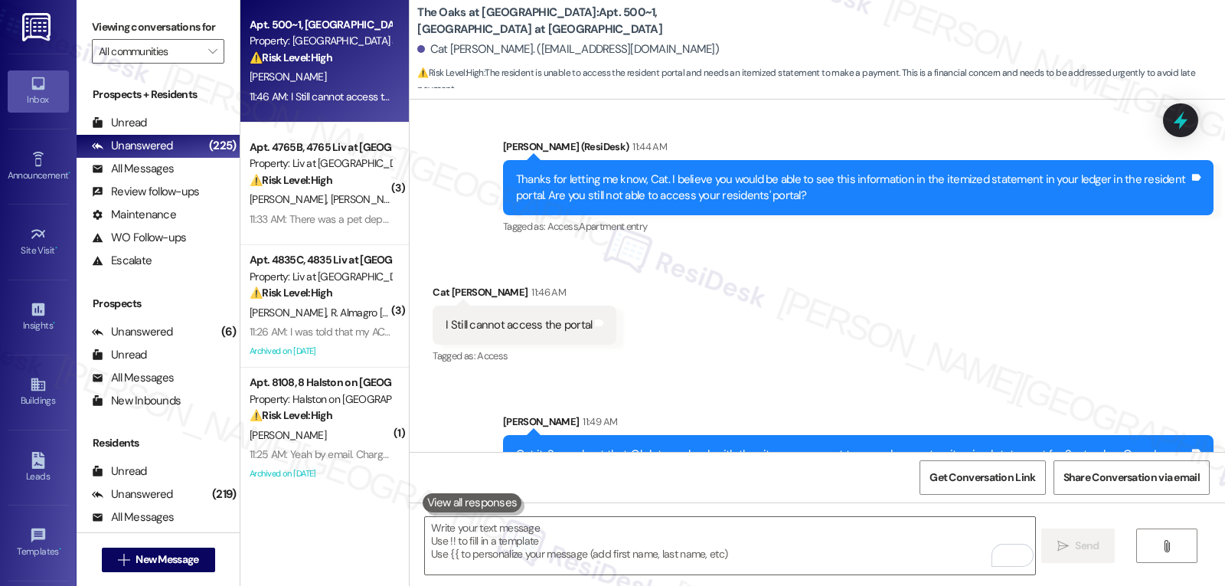
scroll to position [3154, 0]
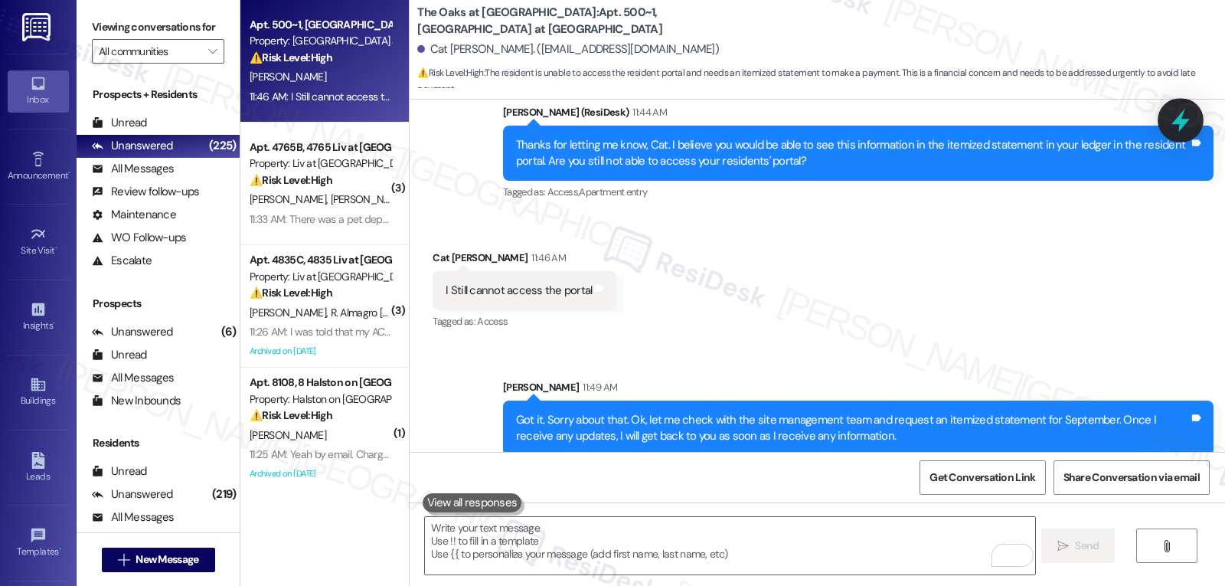
click at [1180, 114] on icon at bounding box center [1180, 120] width 26 height 26
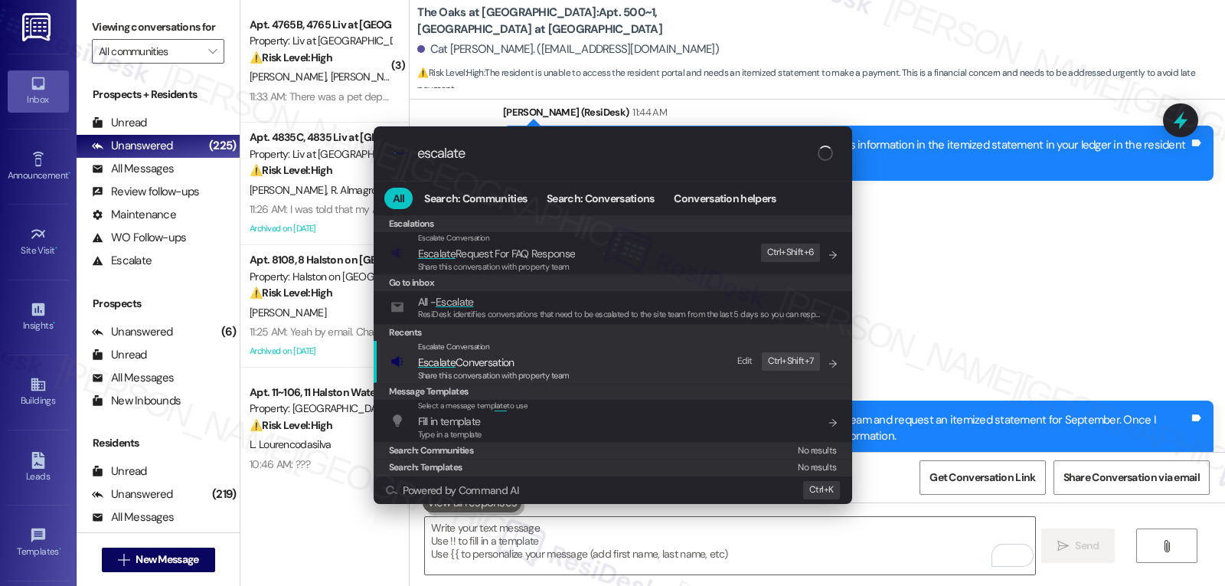
type input "escalate"
click at [503, 367] on span "Escalate Conversation" at bounding box center [466, 362] width 96 height 14
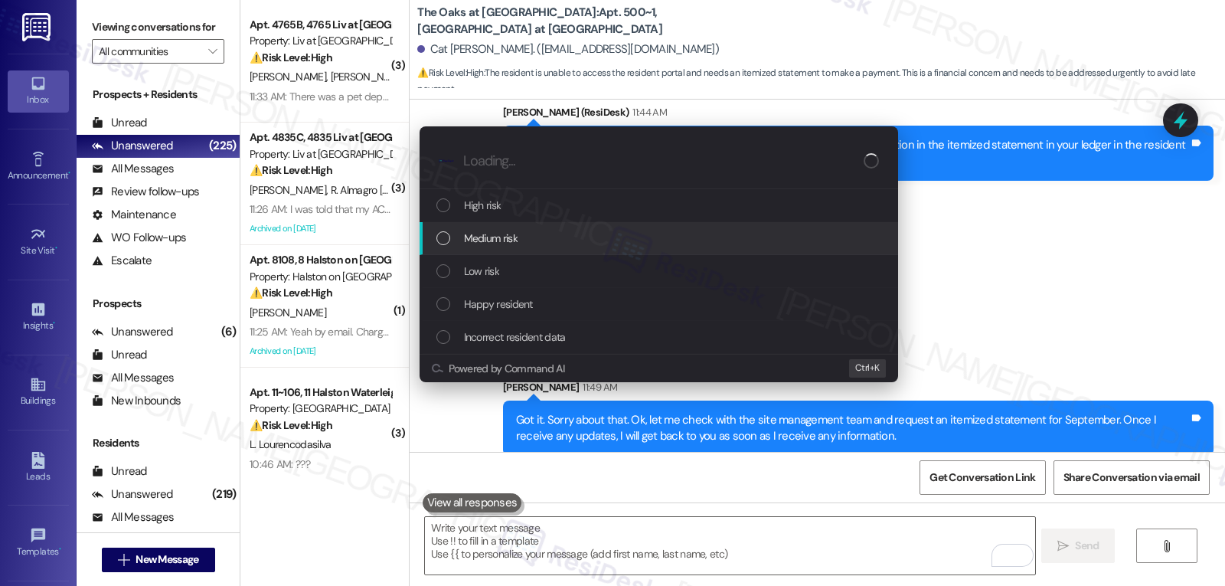
click at [501, 238] on span "Medium risk" at bounding box center [491, 238] width 54 height 17
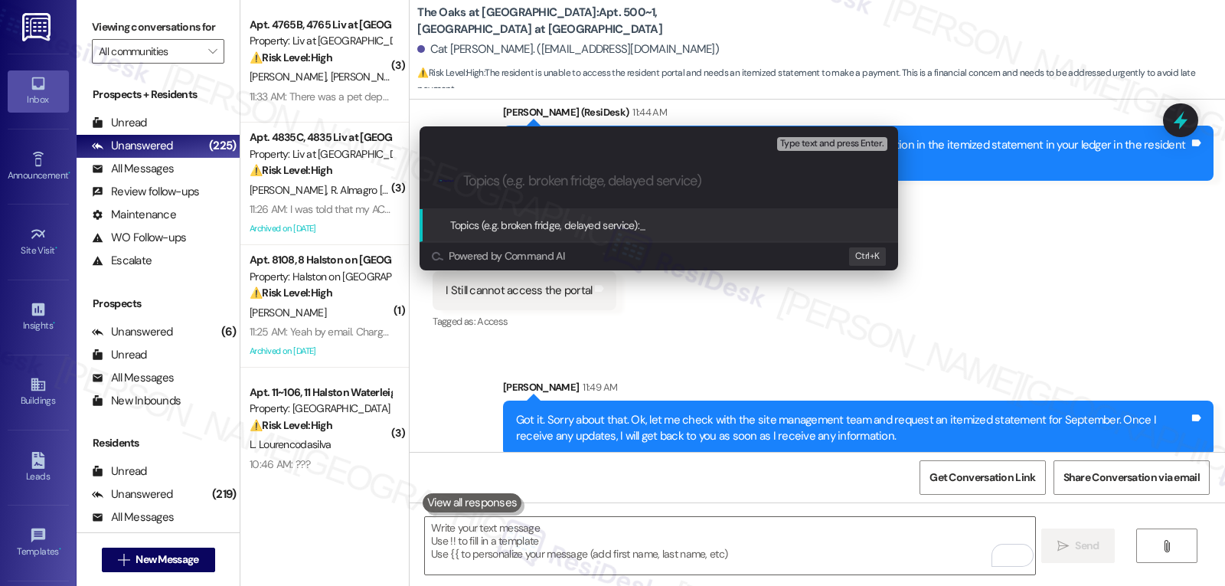
type input "r"
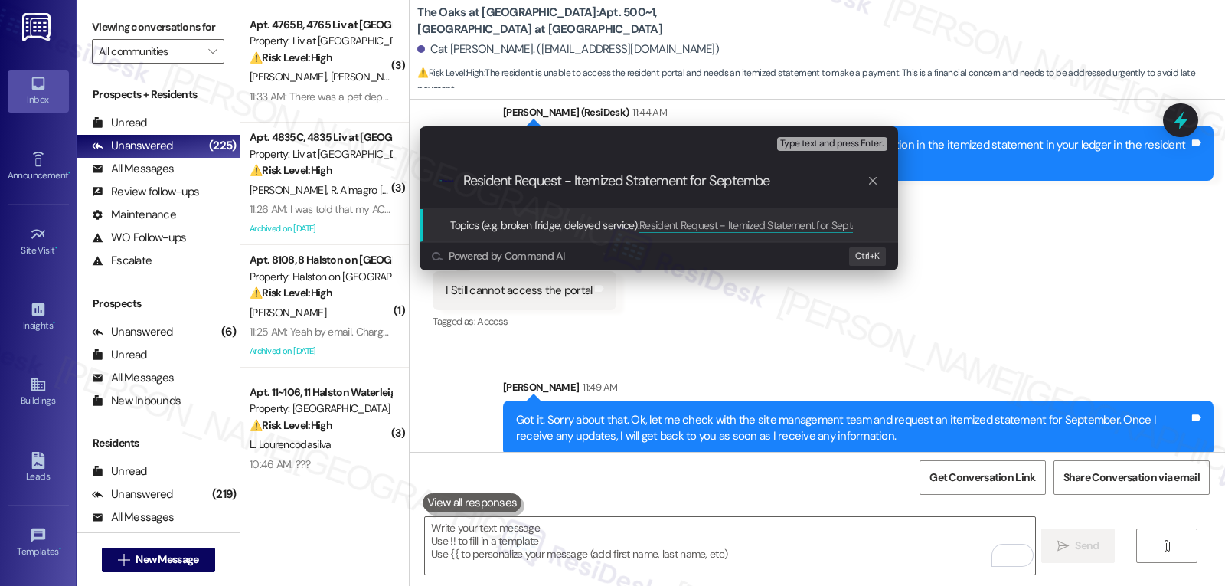
type input "Resident Request - Itemized Statement for September"
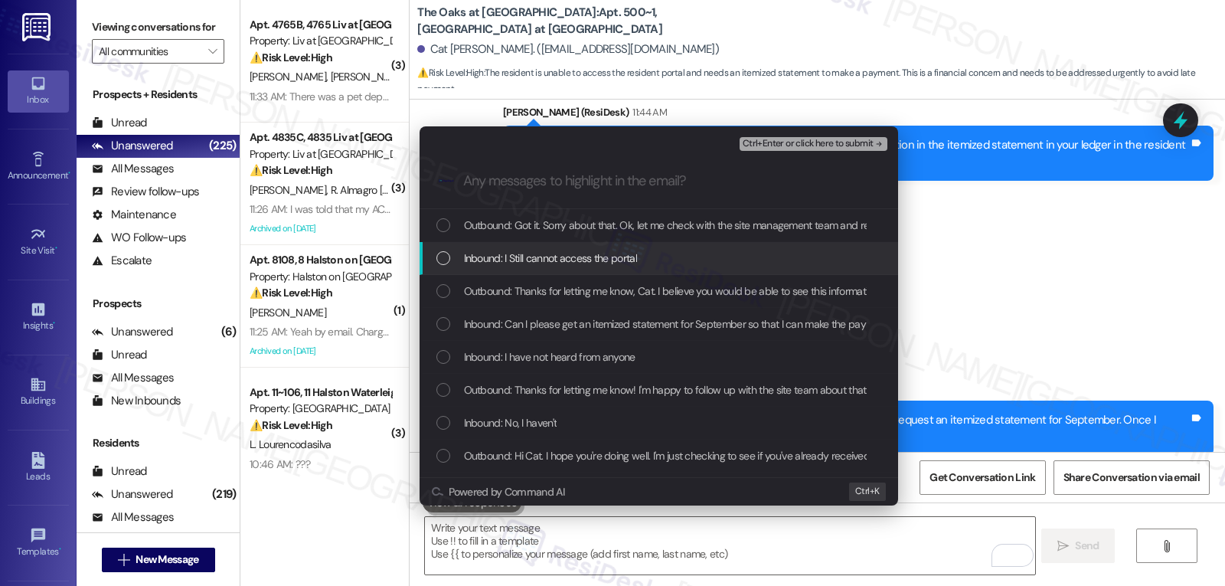
click at [599, 272] on div "Inbound: I Still cannot access the portal" at bounding box center [658, 258] width 478 height 33
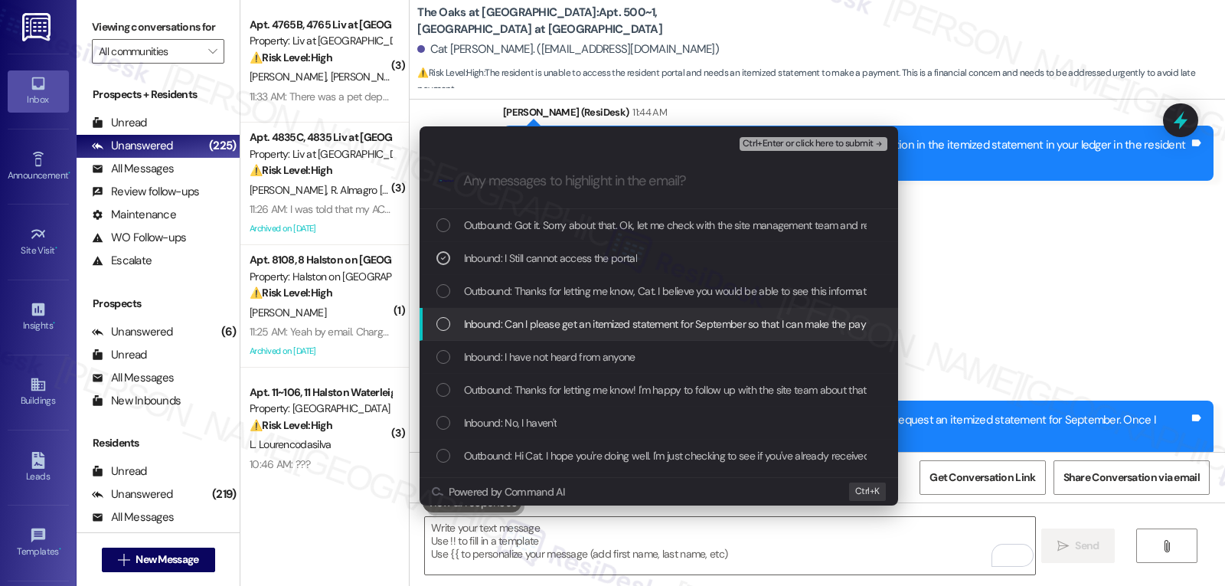
click at [516, 333] on div "Inbound: Can I please get an itemized statement for September so that I can mak…" at bounding box center [658, 324] width 478 height 33
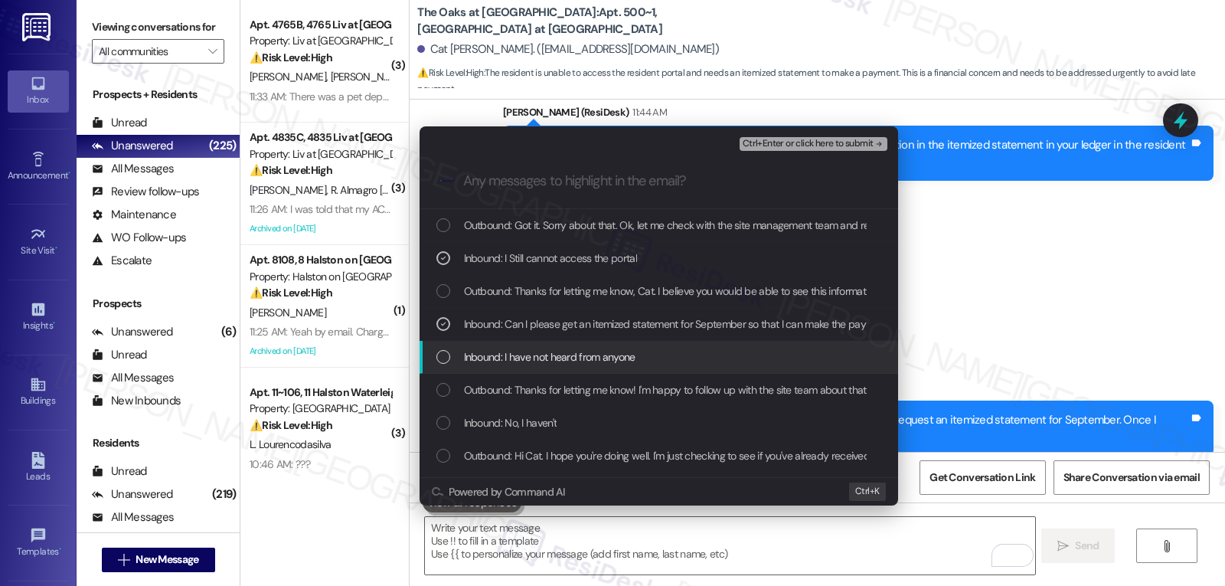
click at [495, 362] on span "Inbound: I have not heard from anyone" at bounding box center [549, 356] width 171 height 17
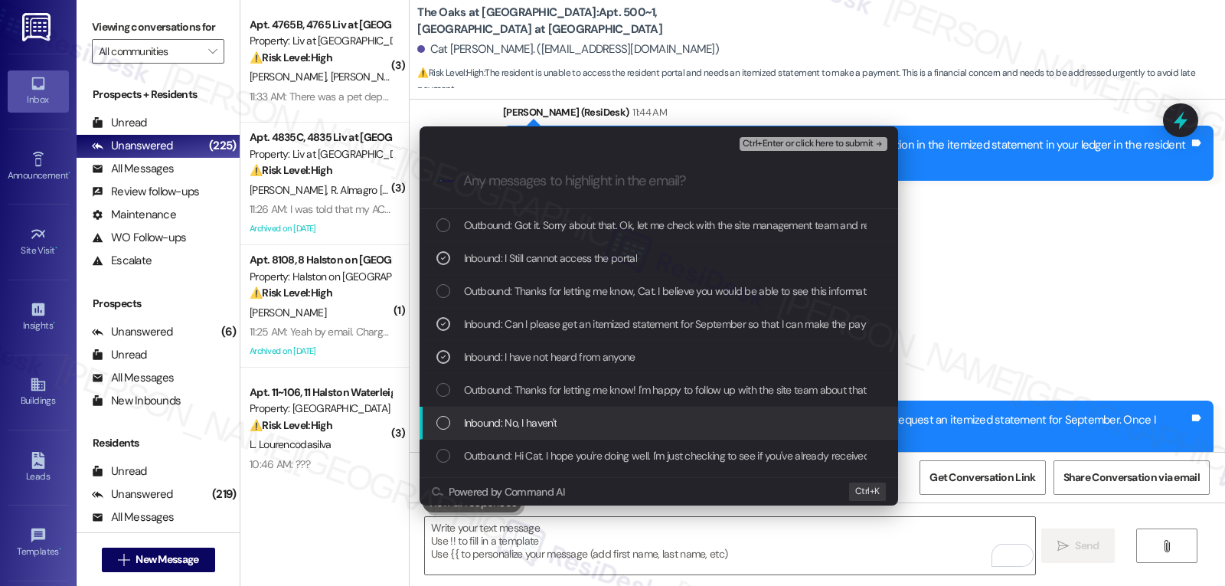
click at [512, 429] on span "Inbound: No, I haven't" at bounding box center [510, 422] width 93 height 17
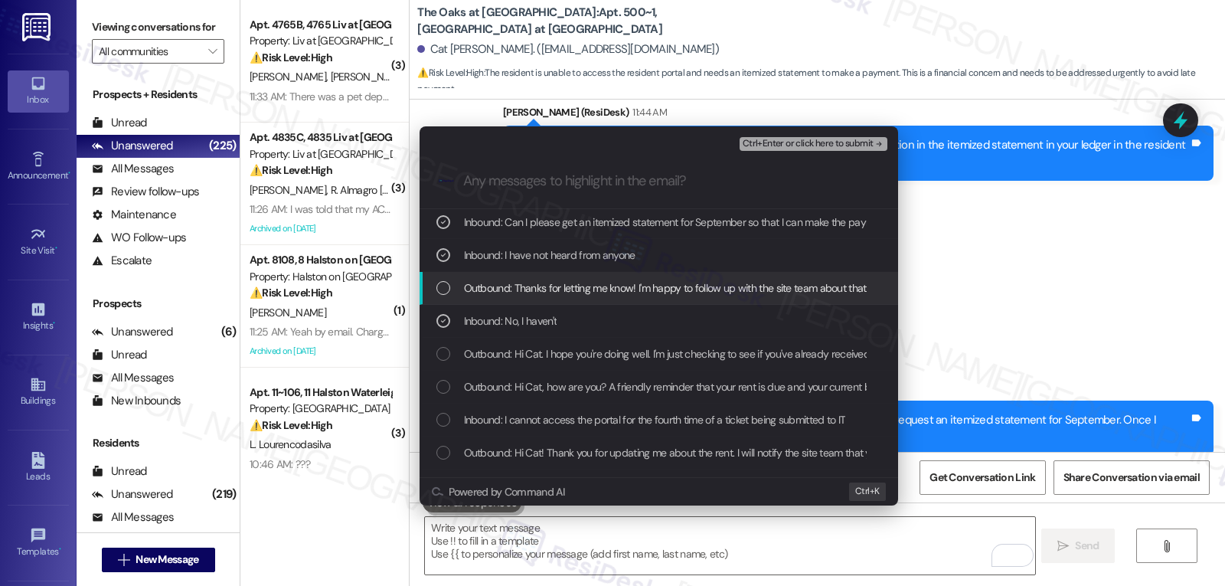
scroll to position [153, 0]
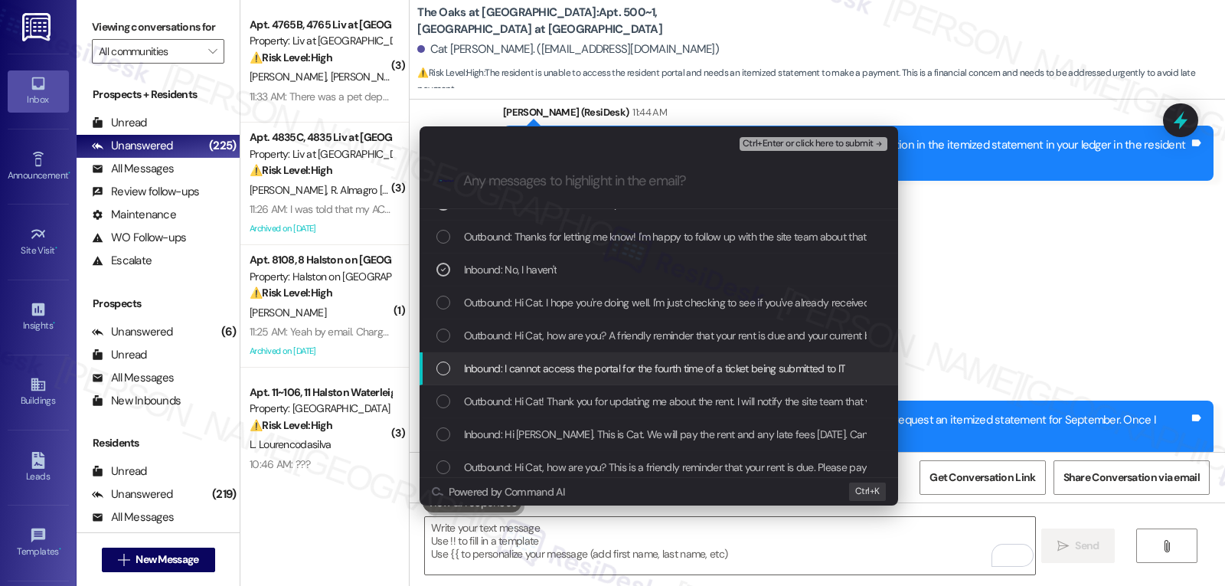
click at [488, 364] on span "Inbound: I cannot access the portal for the fourth time of a ticket being submi…" at bounding box center [655, 368] width 382 height 17
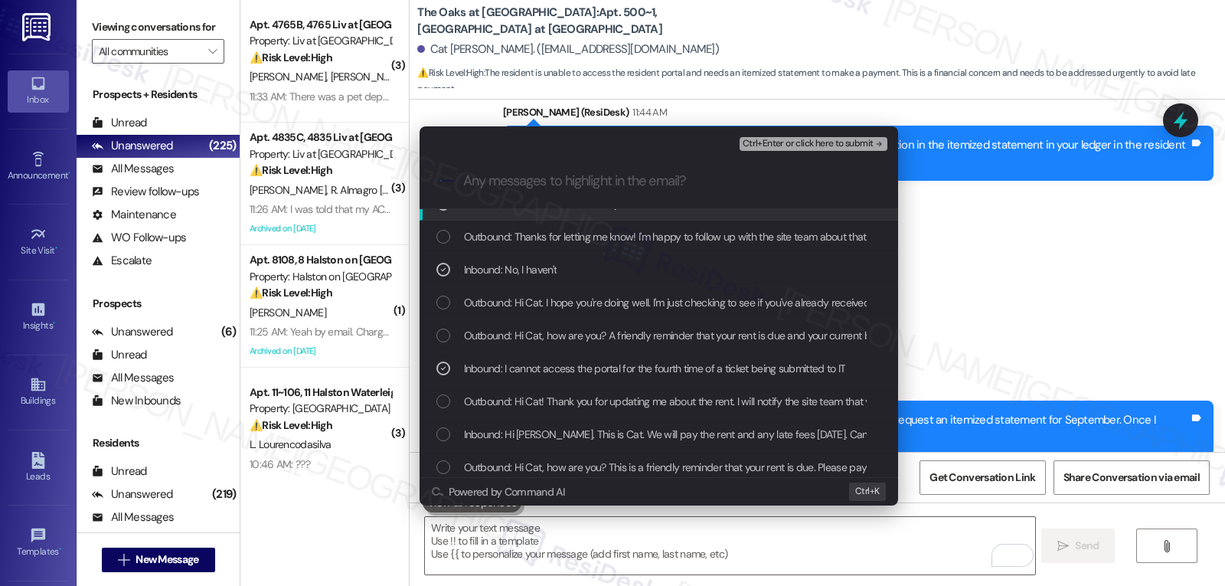
click at [853, 142] on span "Ctrl+Enter or click here to submit" at bounding box center [807, 144] width 131 height 11
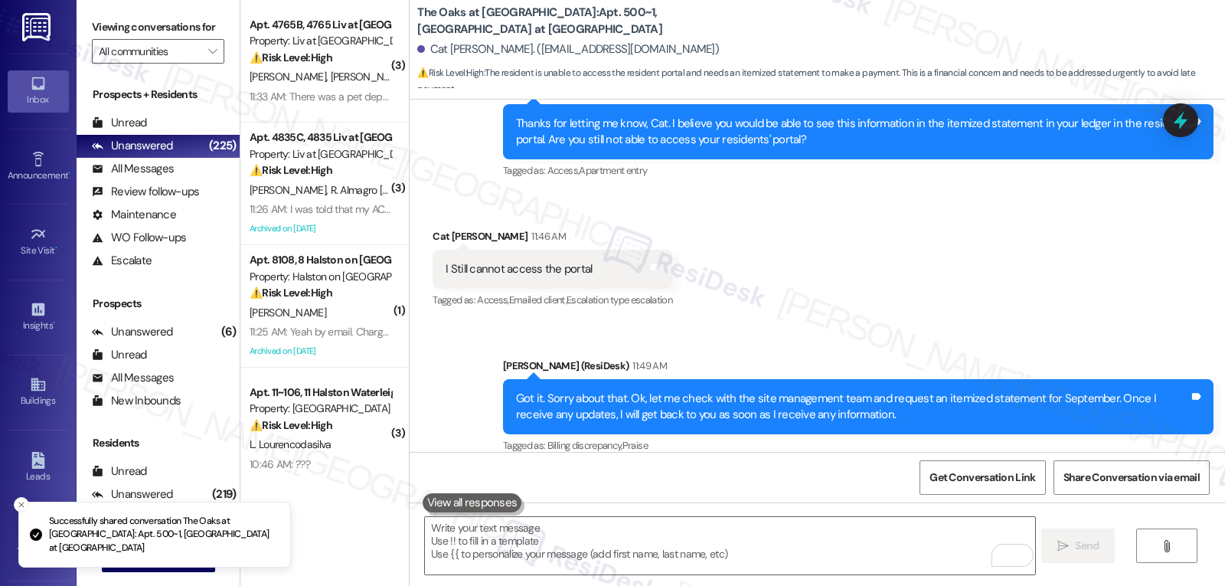
scroll to position [3176, 0]
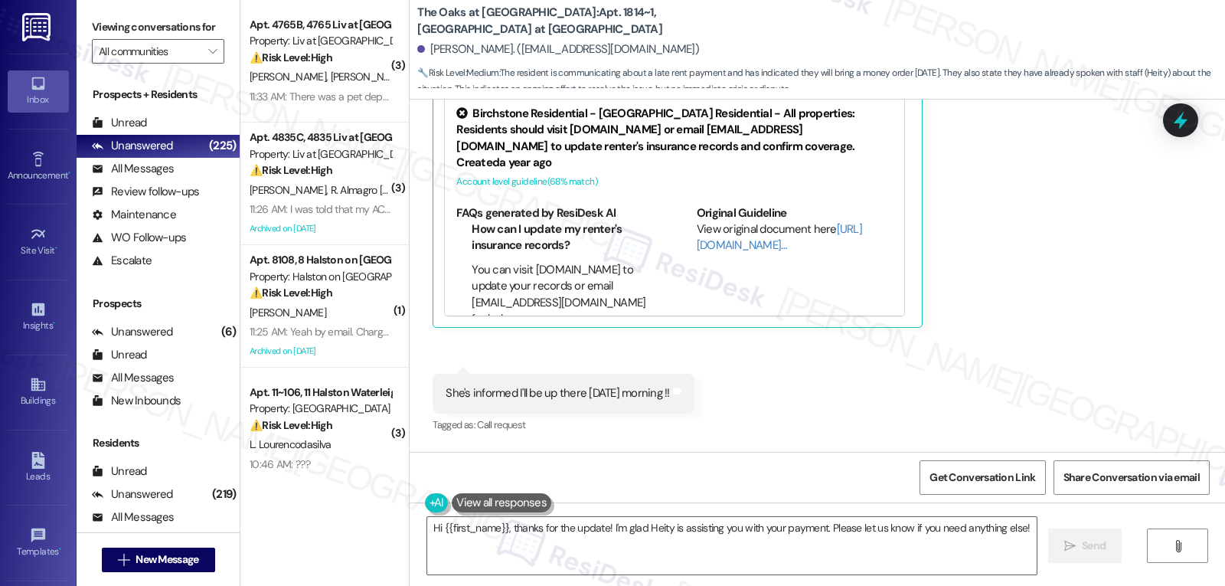
scroll to position [22528, 0]
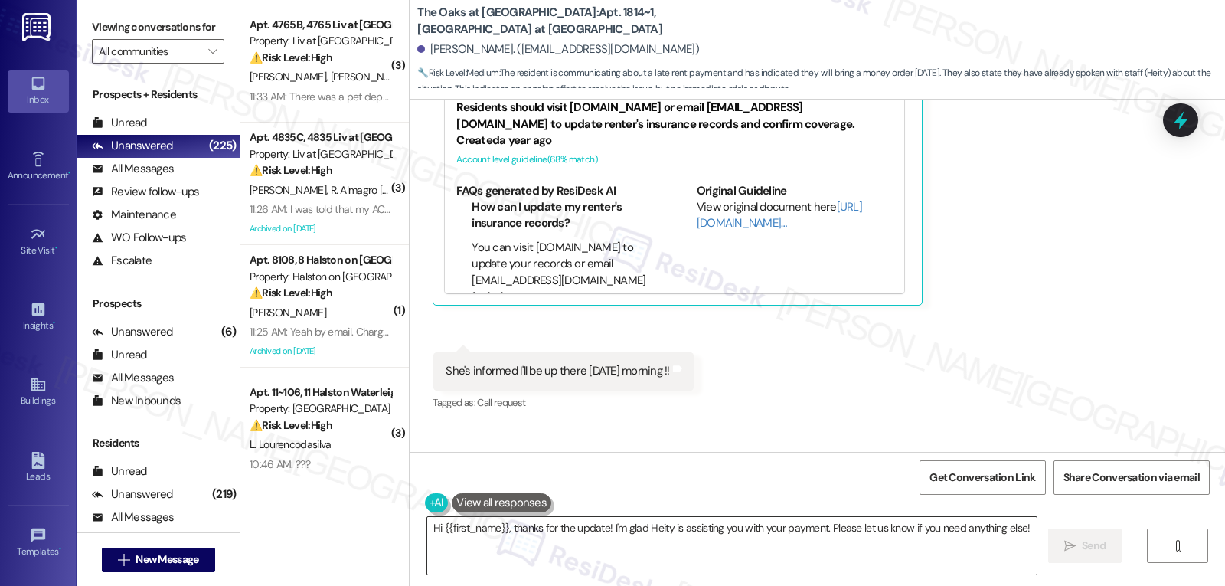
click at [1023, 530] on textarea "Hi {{first_name}}, thanks for the update! I'm glad Heity is assisting you with …" at bounding box center [731, 545] width 609 height 57
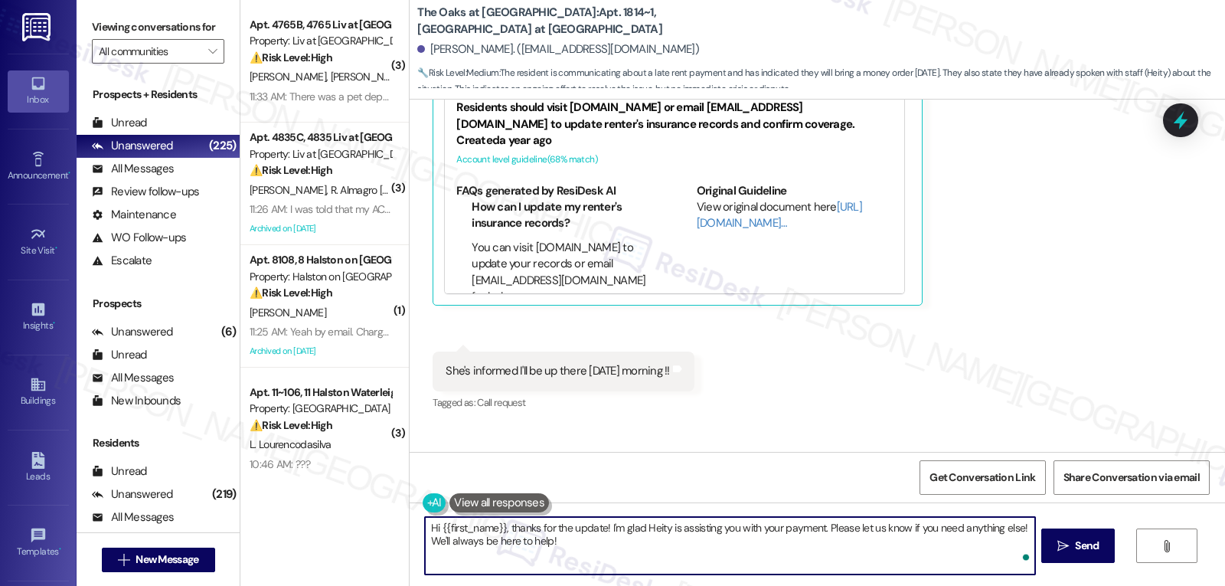
type textarea "Hi {{first_name}}, thanks for the update! I'm glad Heity is assisting you with …"
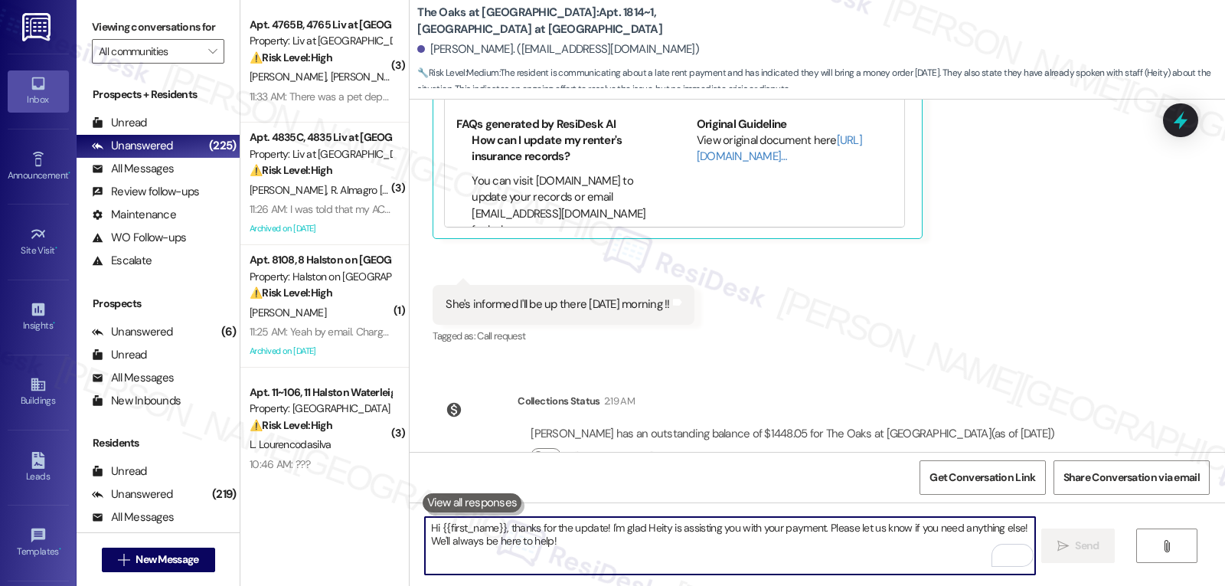
scroll to position [22651, 0]
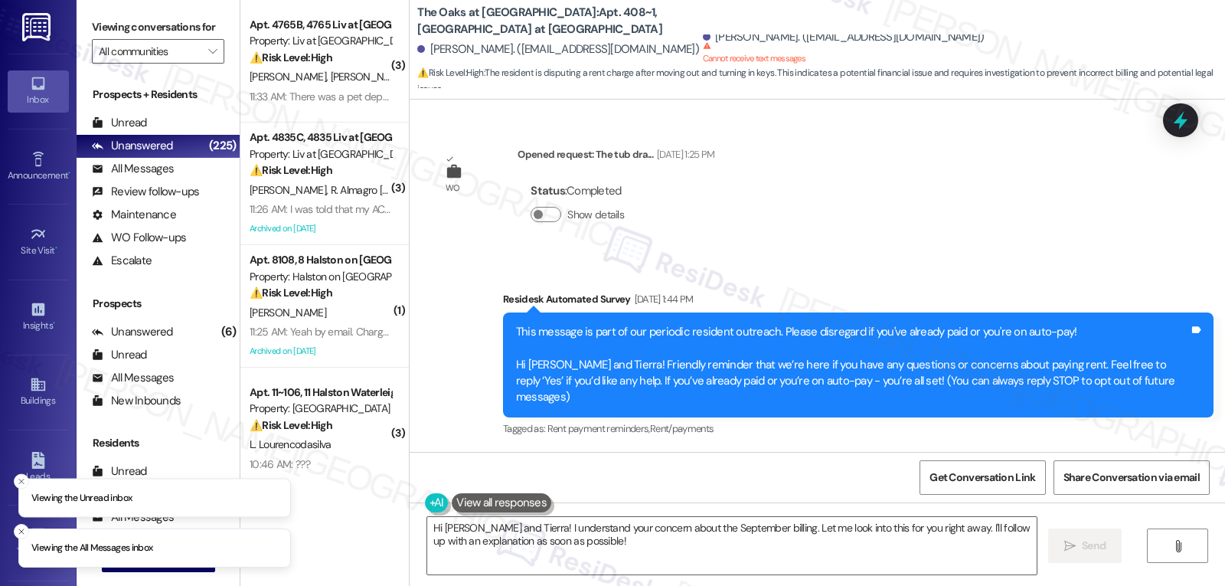
scroll to position [6085, 0]
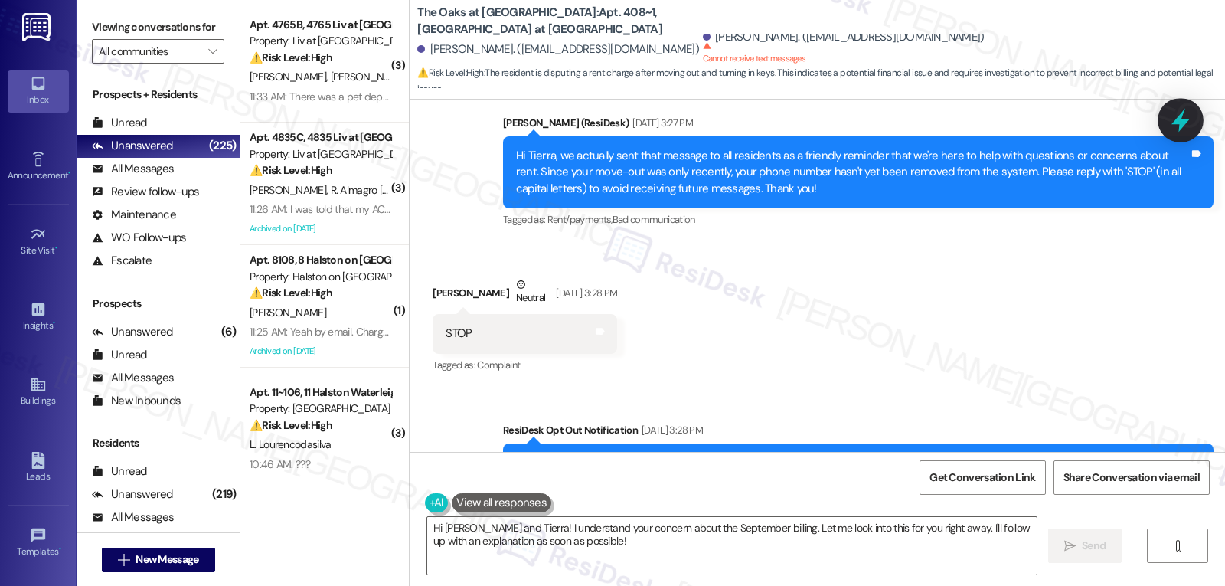
click at [1181, 122] on icon at bounding box center [1180, 121] width 18 height 24
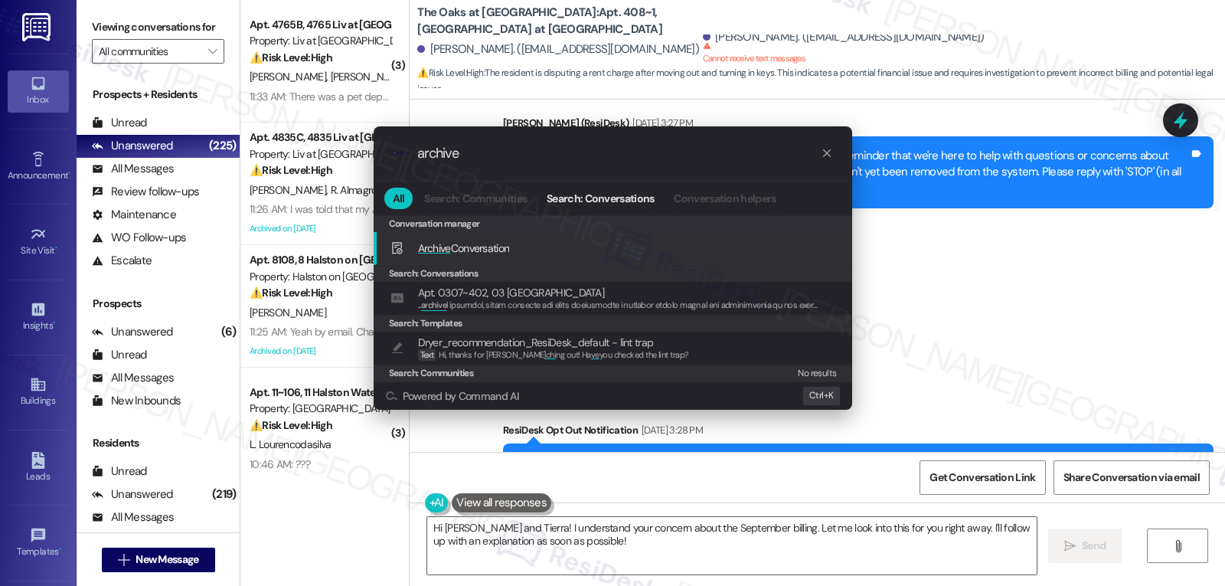
type input "archive"
click at [477, 252] on span "Archive Conversation" at bounding box center [464, 248] width 92 height 14
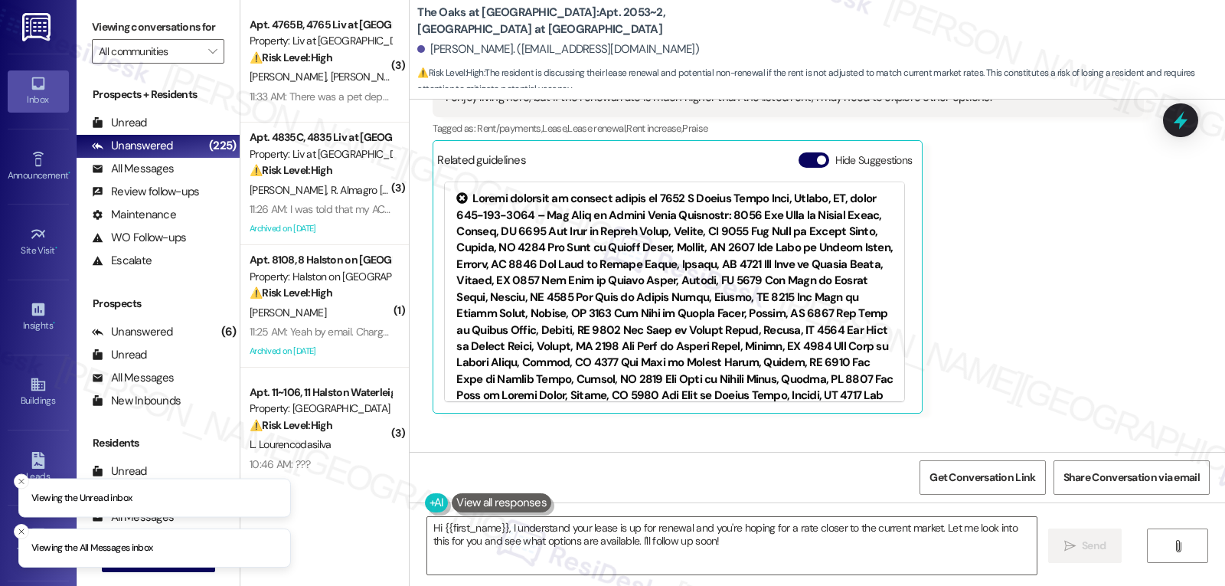
scroll to position [27485, 0]
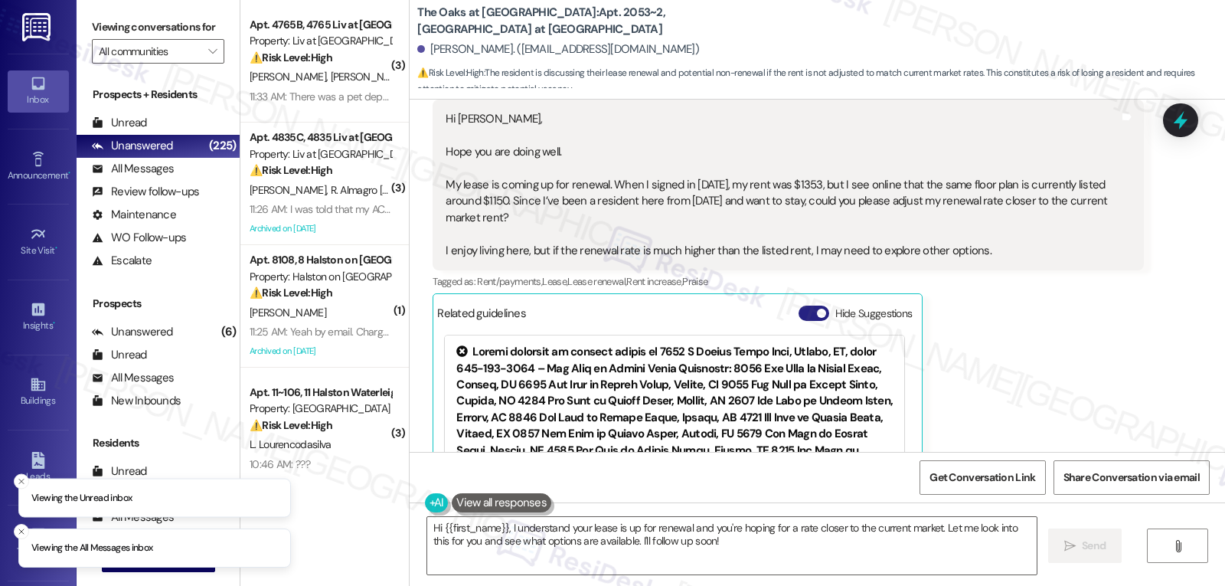
click at [801, 305] on button "Hide Suggestions" at bounding box center [813, 312] width 31 height 15
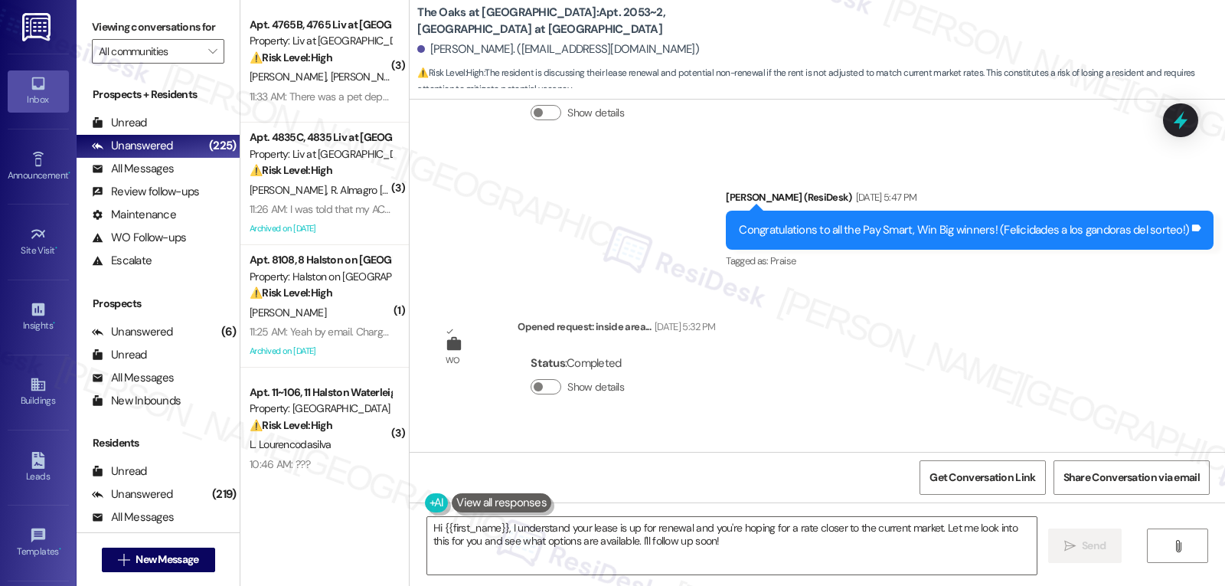
scroll to position [27251, 0]
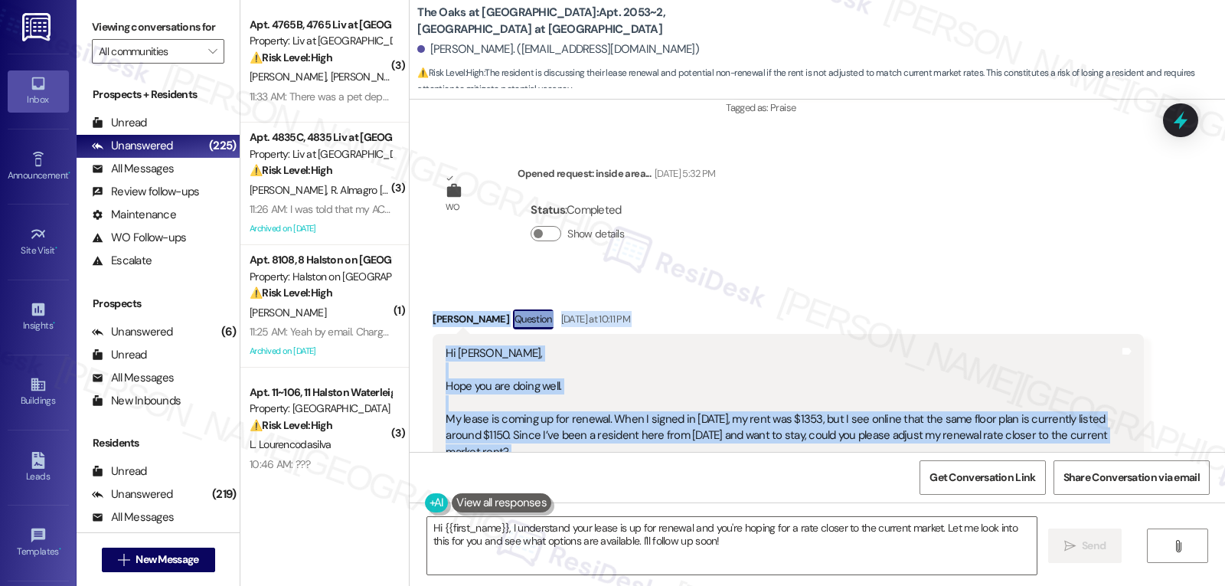
drag, startPoint x: 418, startPoint y: 204, endPoint x: 997, endPoint y: 371, distance: 602.2
click at [997, 371] on div "Received via SMS Pooja Gundu Question Yesterday at 10:11 PM Hi Sarah, Hope you …" at bounding box center [787, 438] width 733 height 280
copy div "Pooja Gundu Question Yesterday at 10:11 PM Hi Sarah, Hope you are doing well. M…"
click at [748, 556] on textarea "Hi {{first_name}}, I understand your lease is up for renewal and you're hoping …" at bounding box center [731, 545] width 609 height 57
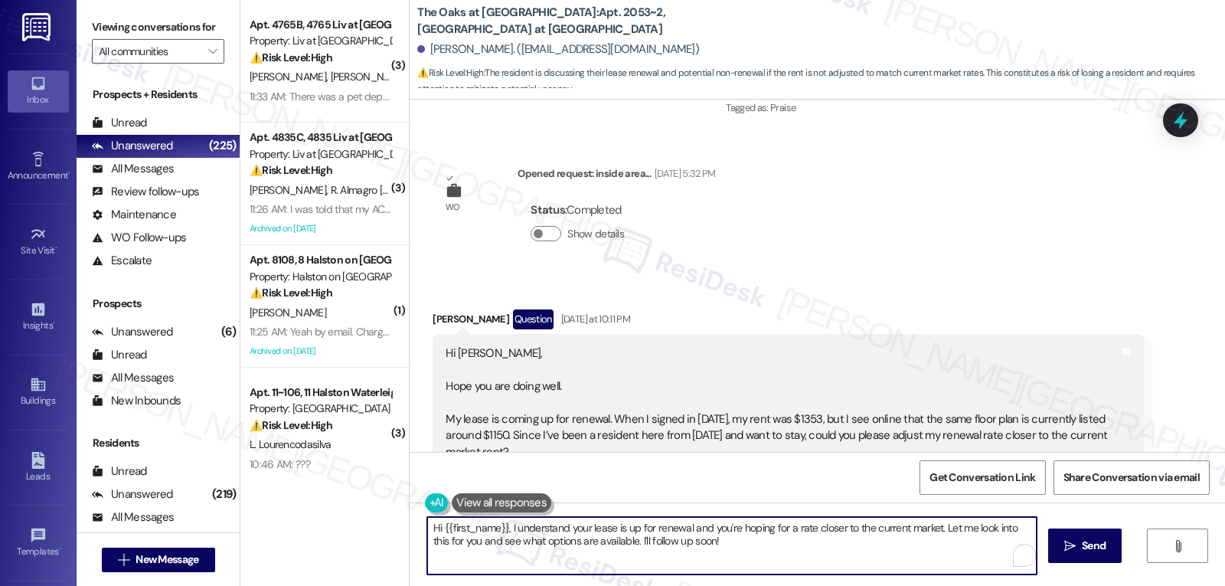
paste textarea "Pooja, thank you for reaching out and for being such a valued resident since 20…"
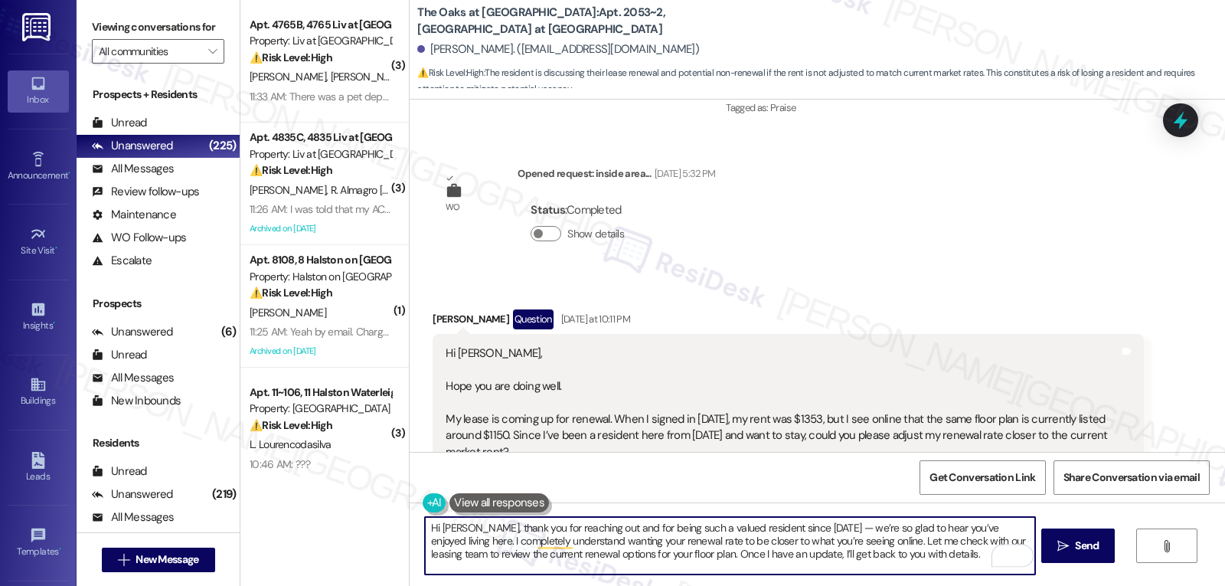
click at [804, 525] on textarea "Hi Pooja, thank you for reaching out and for being such a valued resident since…" at bounding box center [729, 545] width 609 height 57
click at [886, 555] on textarea "Hi Pooja, thank you for reaching out and for being such a valued resident since…" at bounding box center [729, 545] width 609 height 57
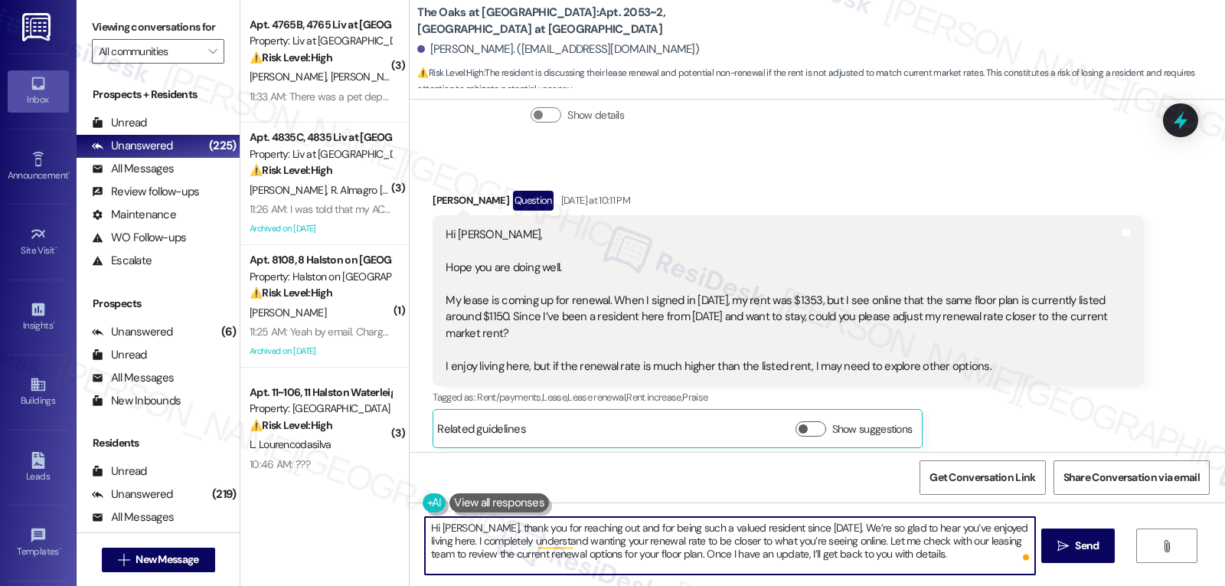
scroll to position [27404, 0]
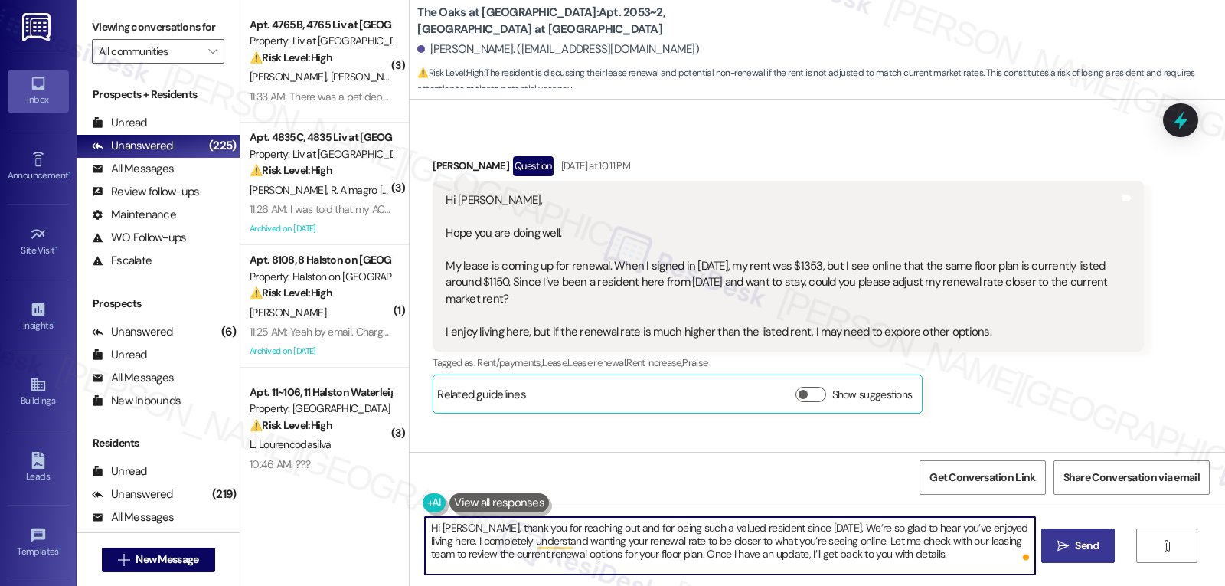
type textarea "Hi Pooja, thank you for reaching out and for being such a valued resident since…"
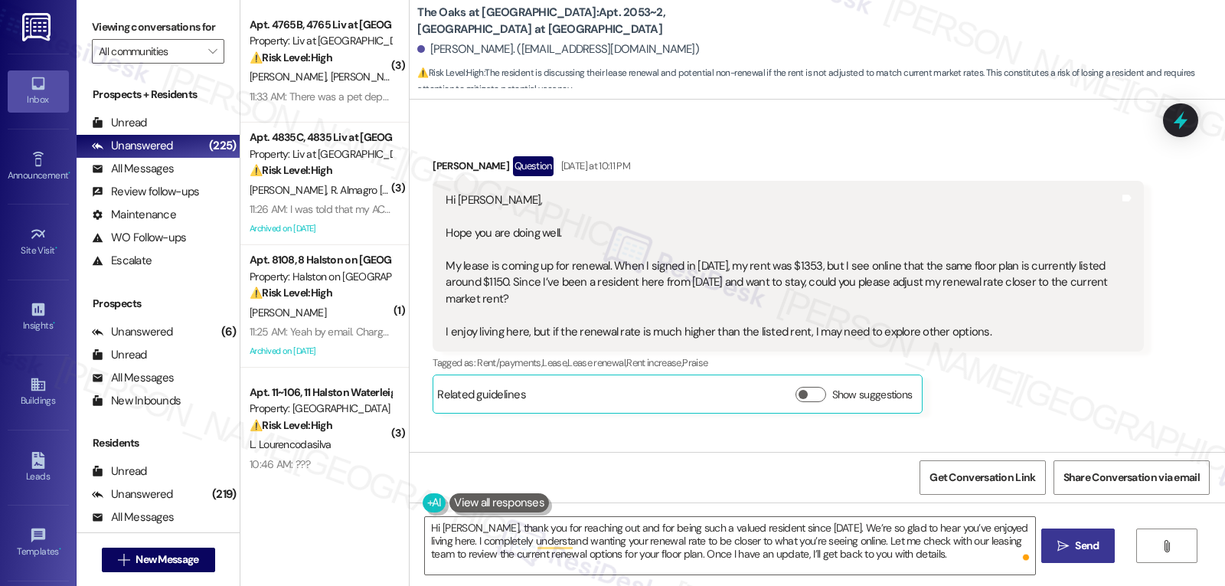
click at [1064, 542] on icon "" at bounding box center [1062, 546] width 11 height 12
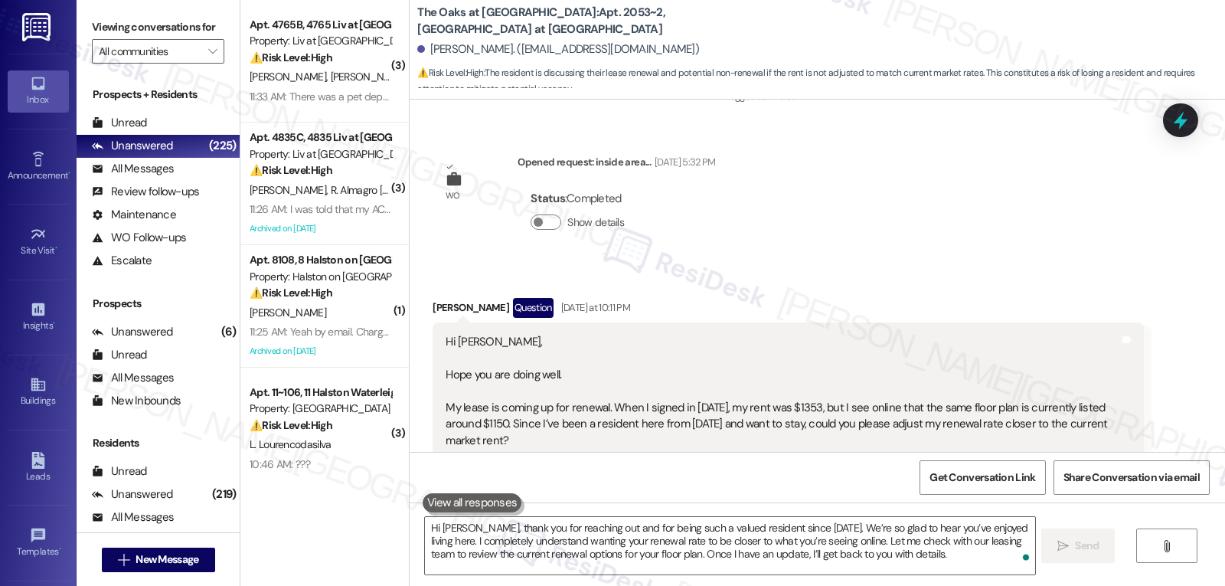
scroll to position [27543, 0]
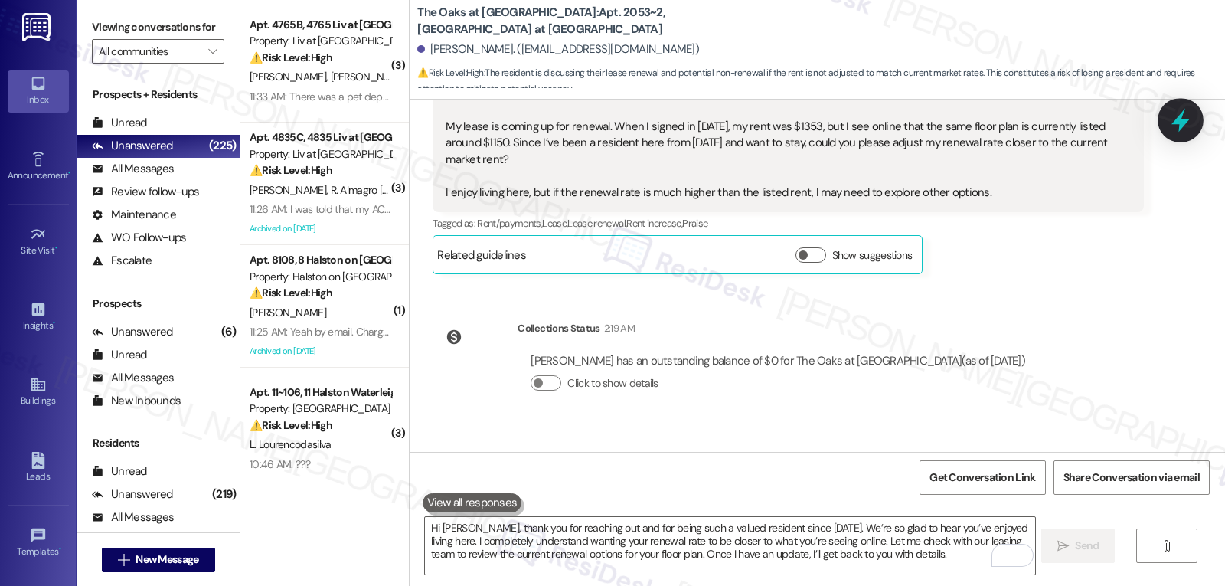
click at [1186, 113] on icon at bounding box center [1180, 120] width 26 height 26
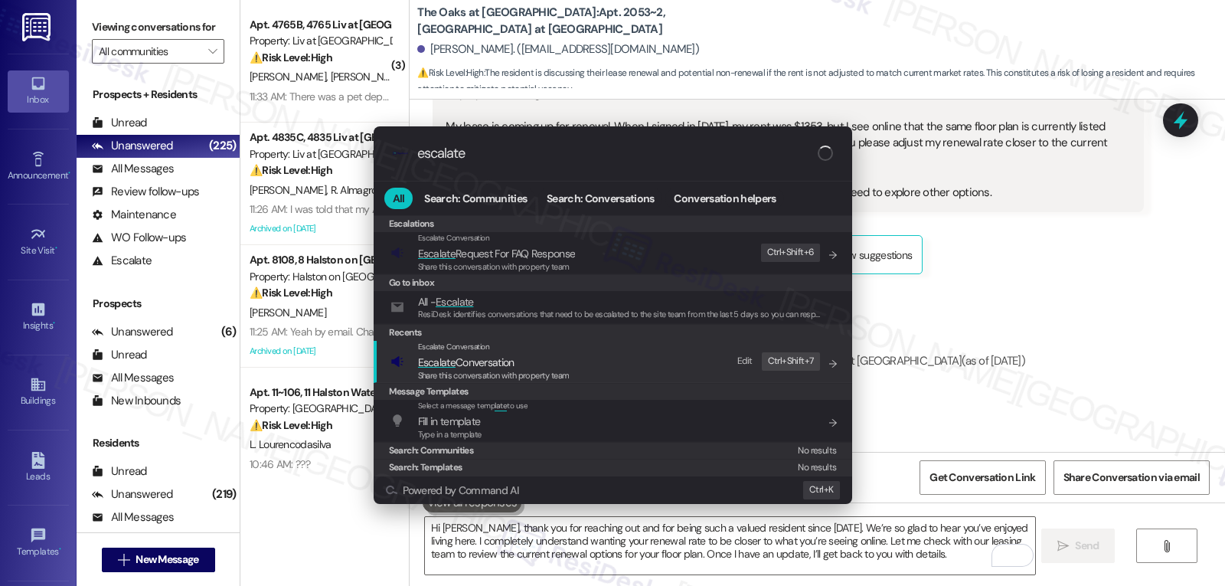
type input "escalate"
click at [465, 362] on span "Escalate Conversation" at bounding box center [466, 362] width 96 height 14
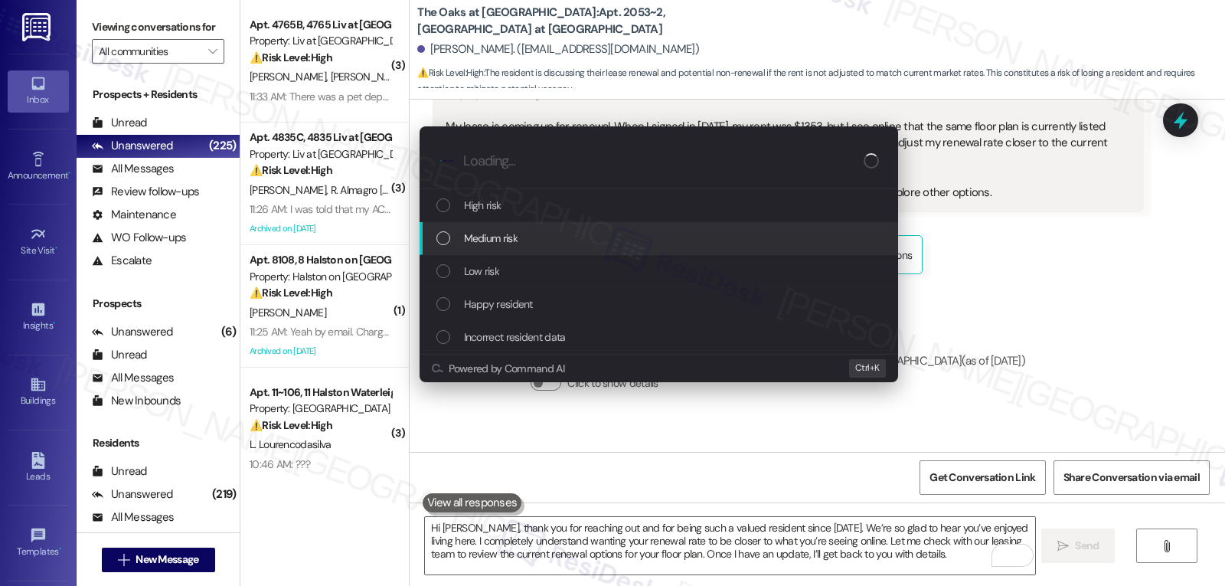
click at [503, 237] on span "Medium risk" at bounding box center [491, 238] width 54 height 17
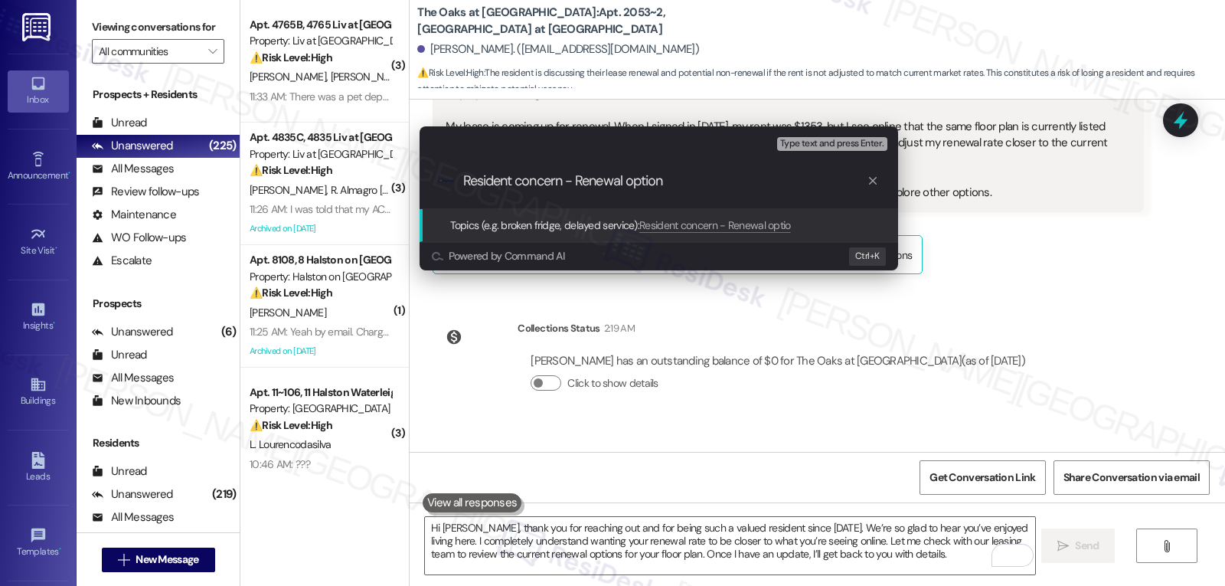
type input "Resident concern - Renewal options"
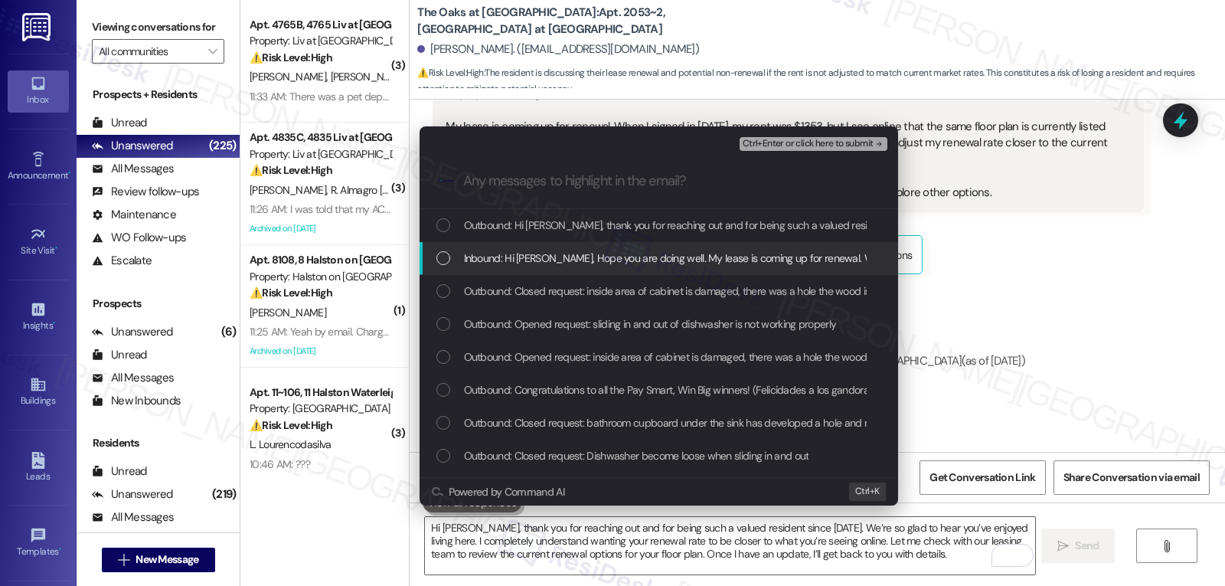
click at [726, 246] on div "Inbound: Hi Sarah, Hope you are doing well. My lease is coming up for renewal. …" at bounding box center [658, 258] width 478 height 33
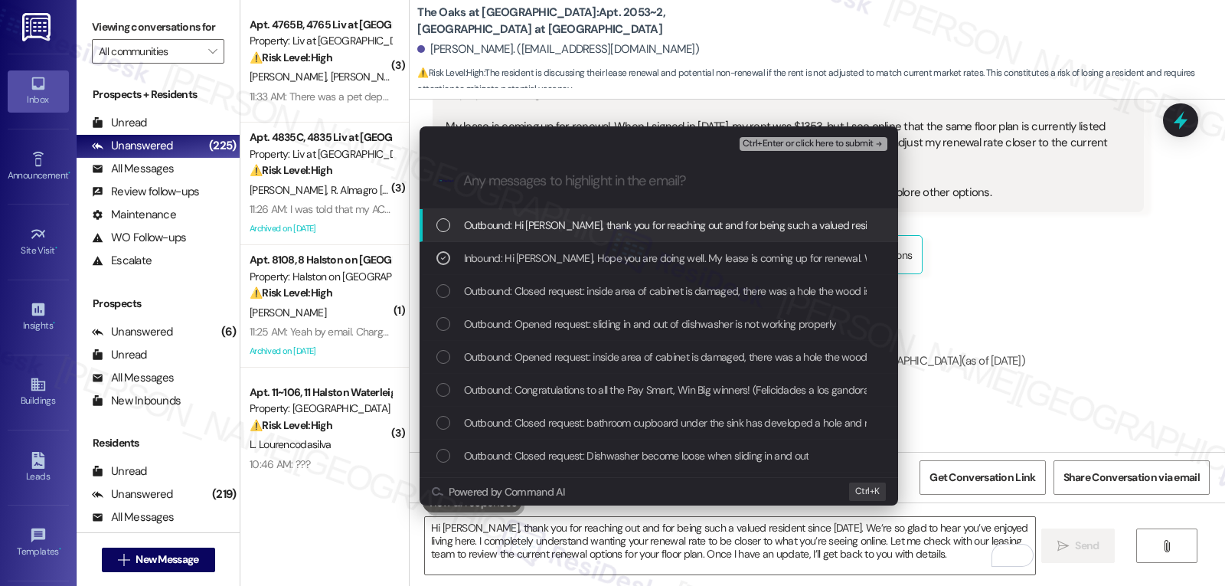
click at [841, 139] on span "Ctrl+Enter or click here to submit" at bounding box center [807, 144] width 131 height 11
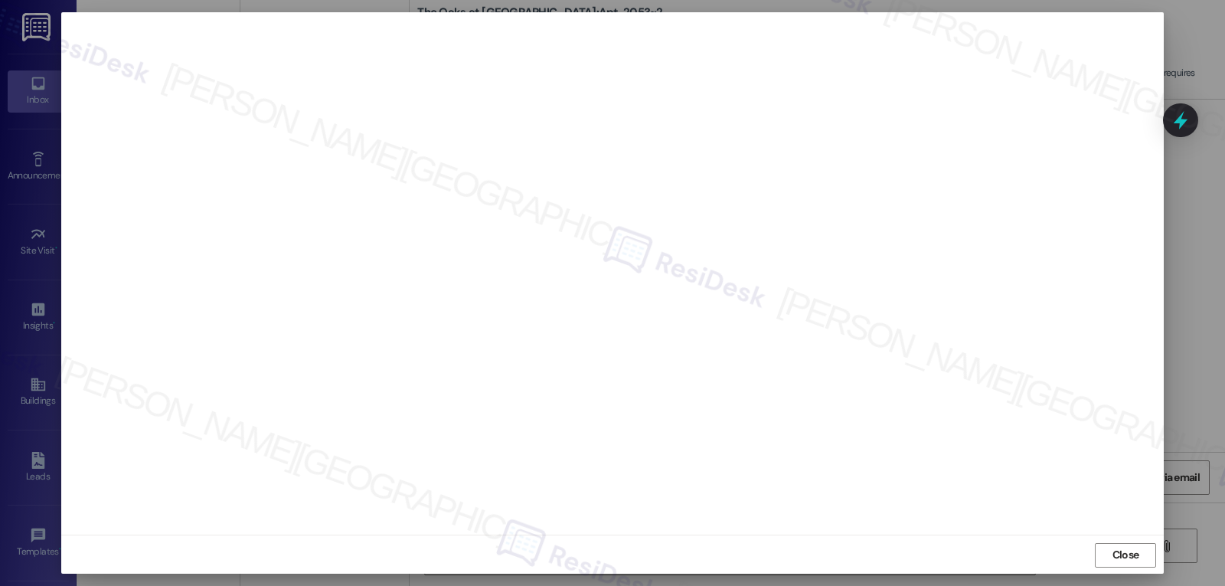
scroll to position [7, 0]
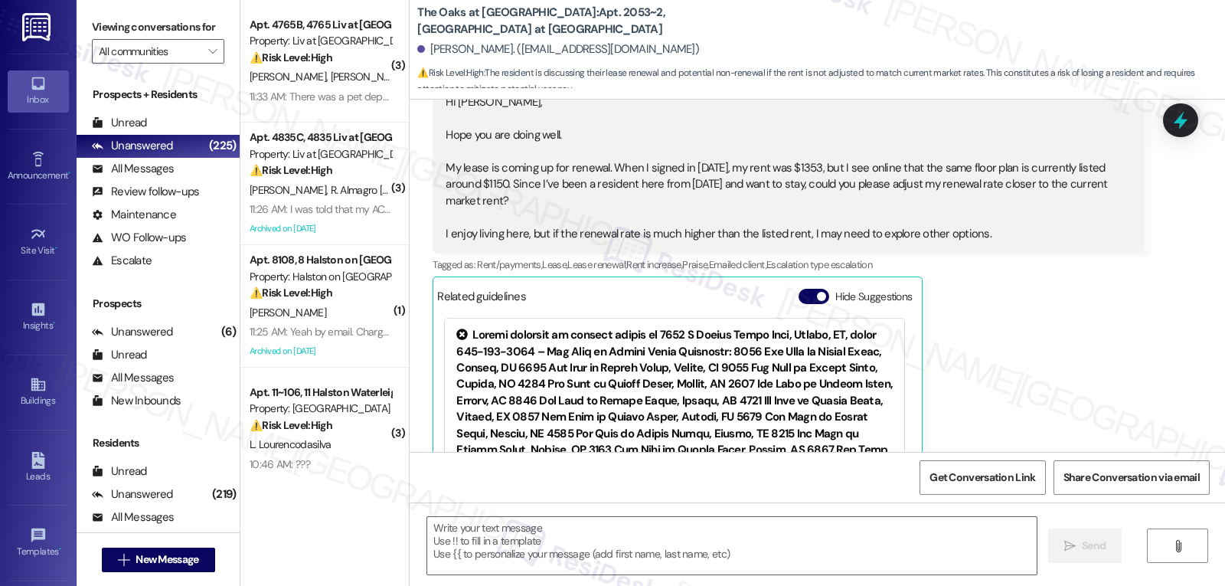
type textarea "Fetching suggested responses. Please feel free to read through the conversation…"
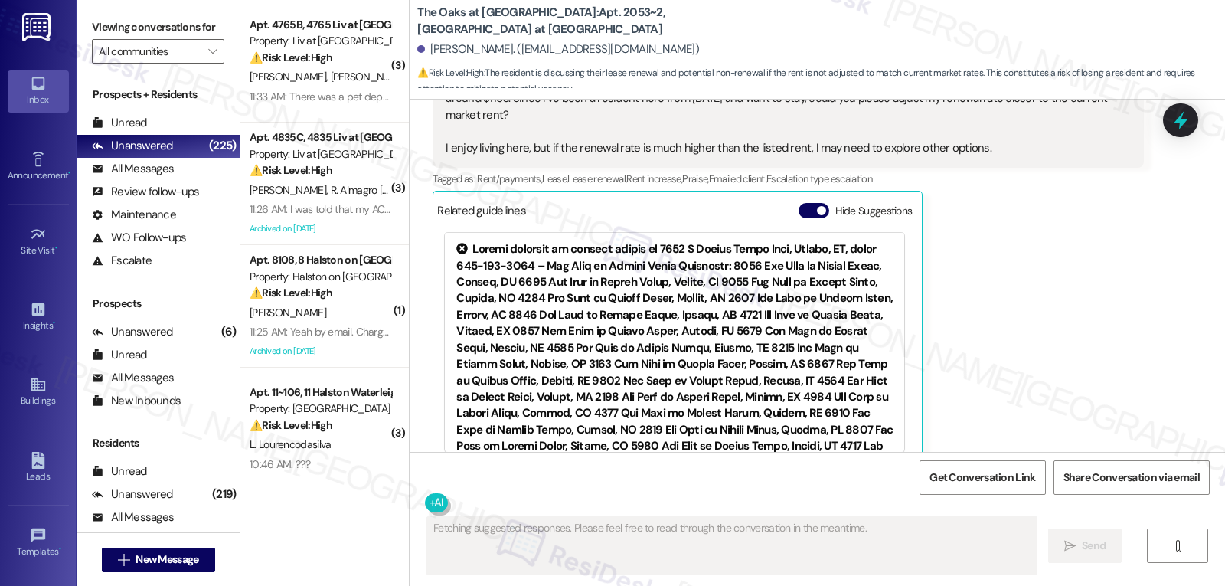
scroll to position [27493, 0]
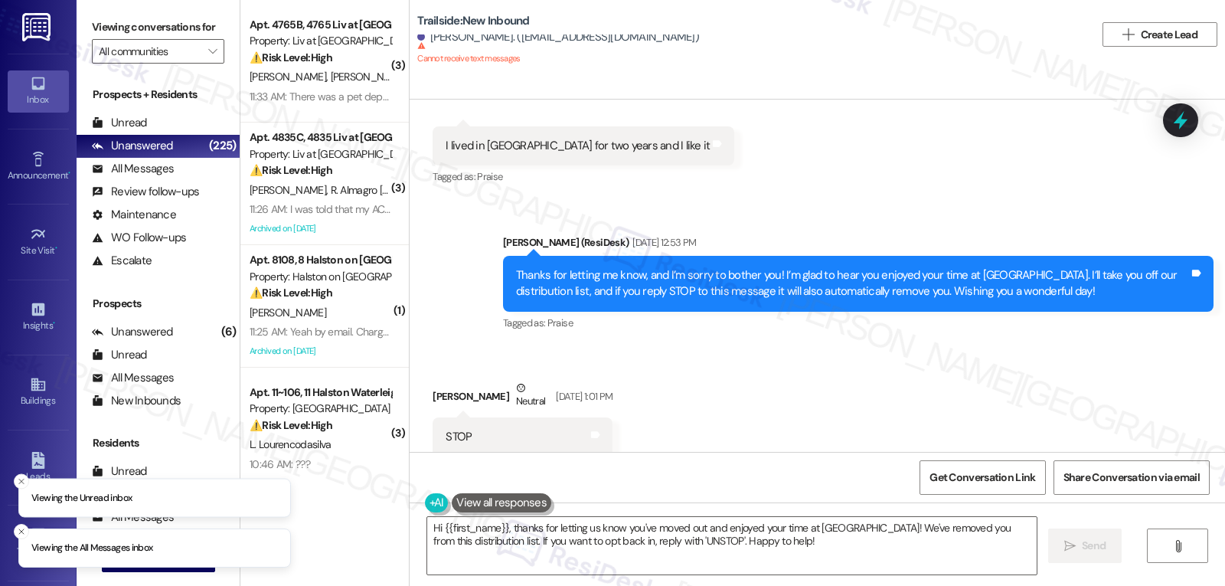
scroll to position [2932, 0]
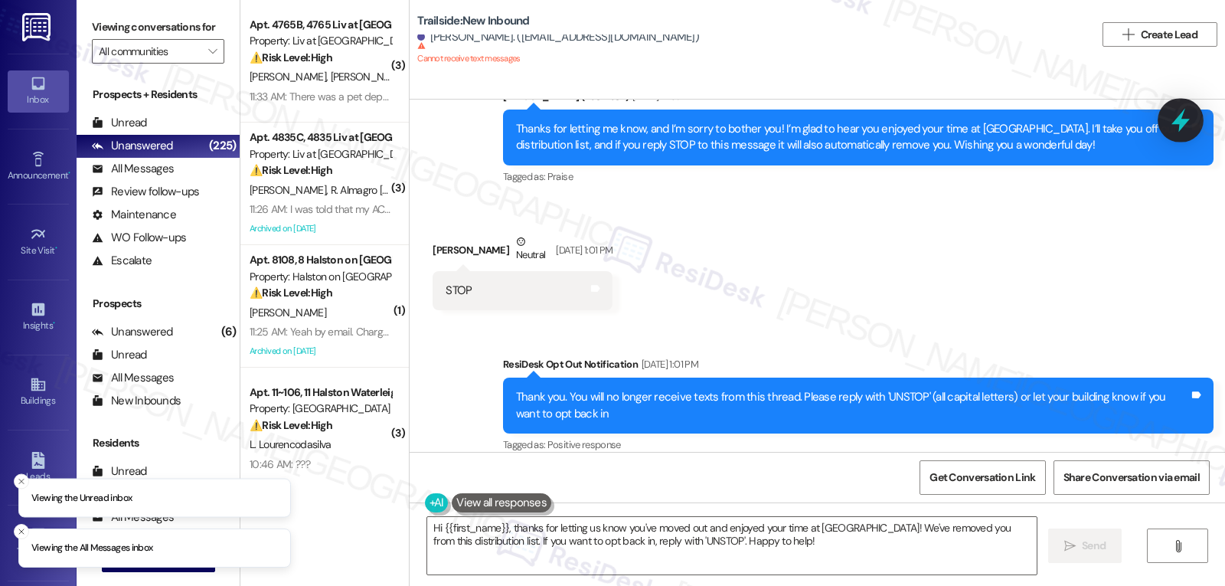
click at [1186, 119] on icon at bounding box center [1180, 121] width 18 height 24
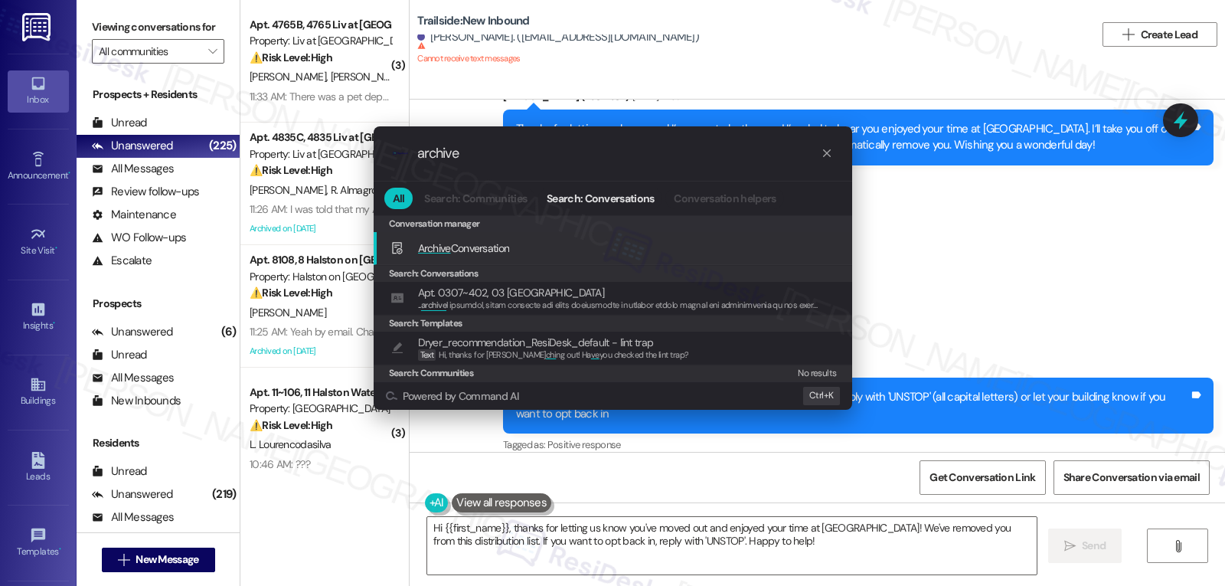
type input "archive"
click at [426, 254] on span "Archive" at bounding box center [434, 248] width 33 height 14
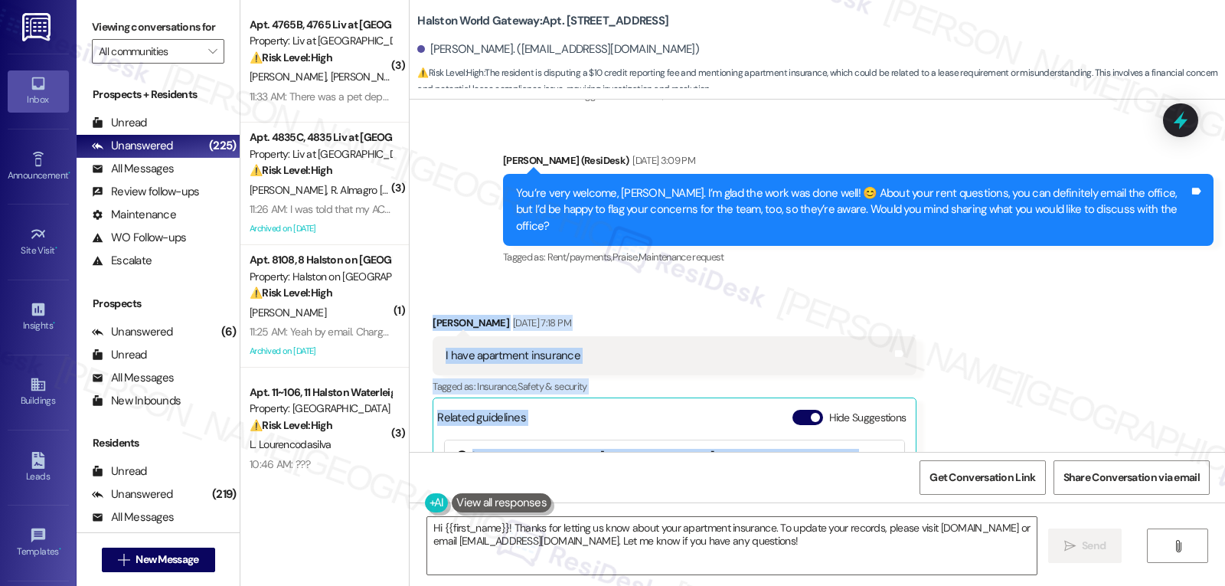
scroll to position [19203, 0]
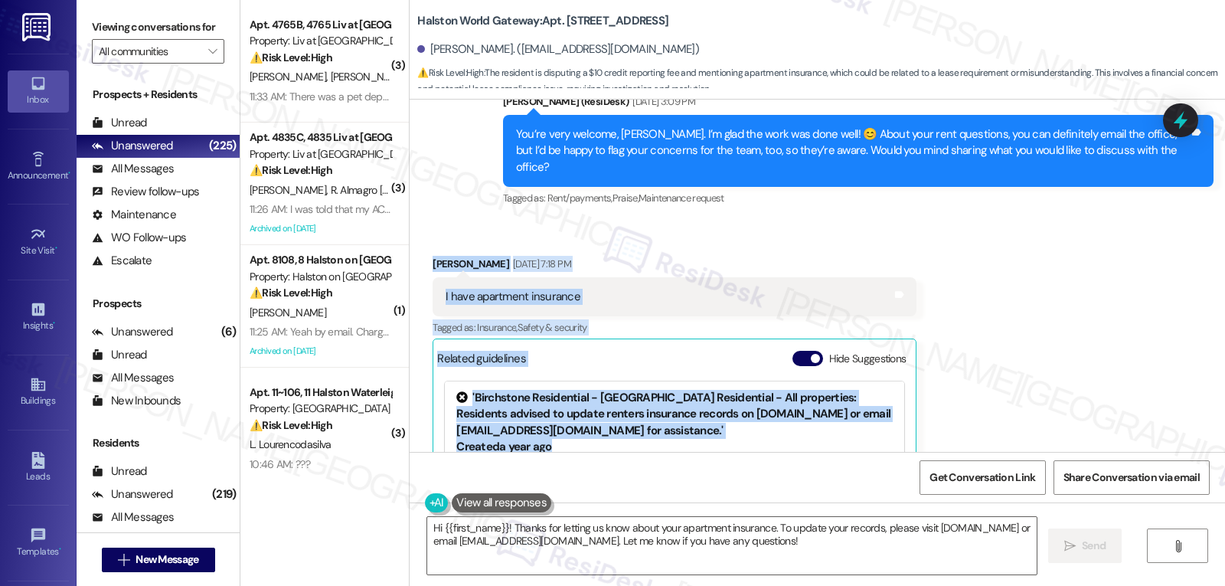
drag, startPoint x: 416, startPoint y: 298, endPoint x: 735, endPoint y: 266, distance: 320.7
click at [691, 334] on div "Received via SMS [PERSON_NAME] [DATE] 7:18 PM I have apartment insurance Tags a…" at bounding box center [674, 434] width 507 height 380
click at [792, 351] on button "Hide Suggestions" at bounding box center [807, 358] width 31 height 15
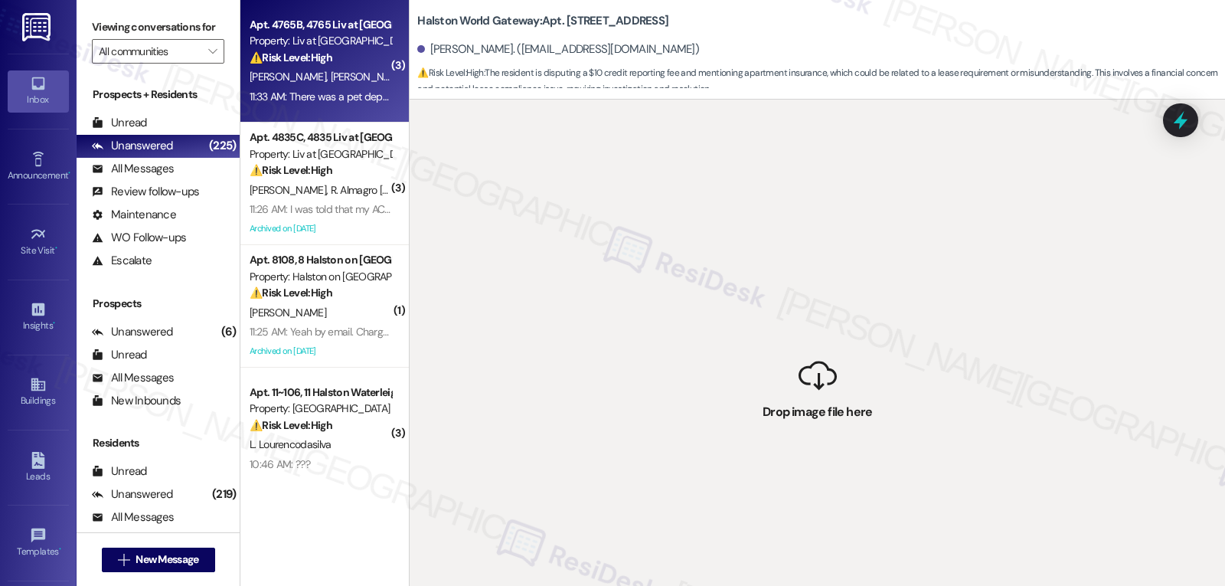
click at [331, 80] on span "E. Boland" at bounding box center [369, 77] width 77 height 14
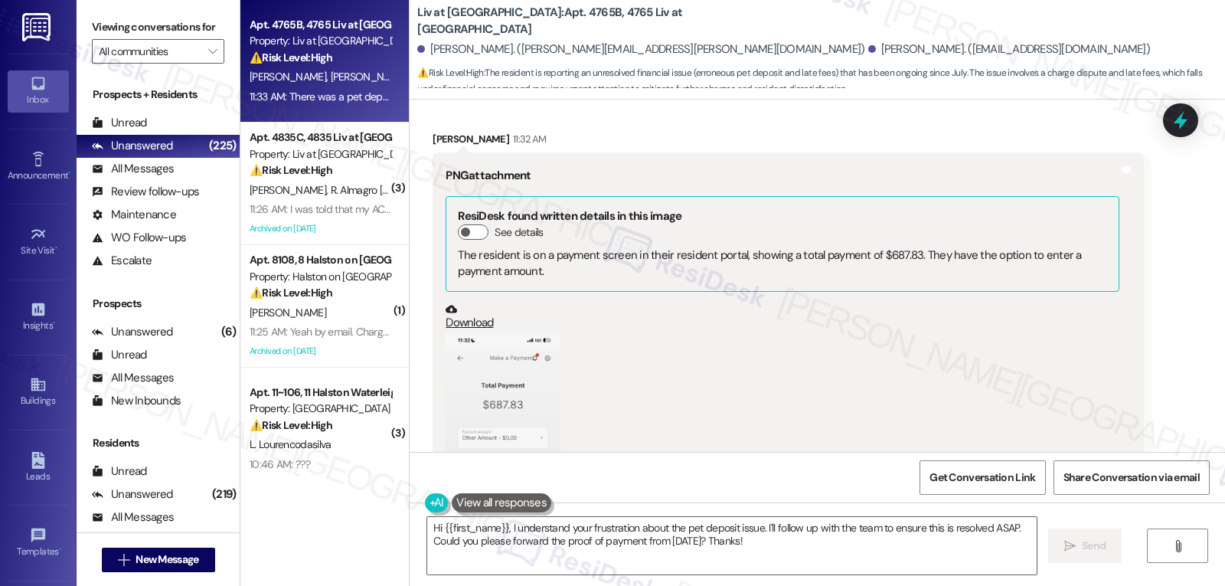
scroll to position [15520, 0]
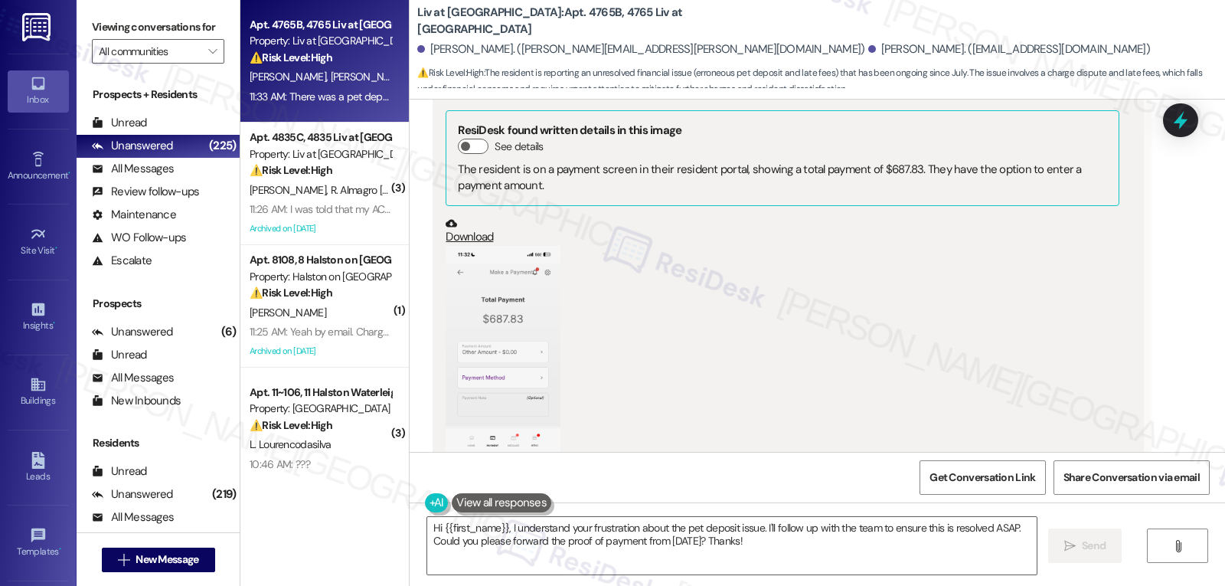
click at [486, 269] on button "Zoom image" at bounding box center [502, 370] width 115 height 249
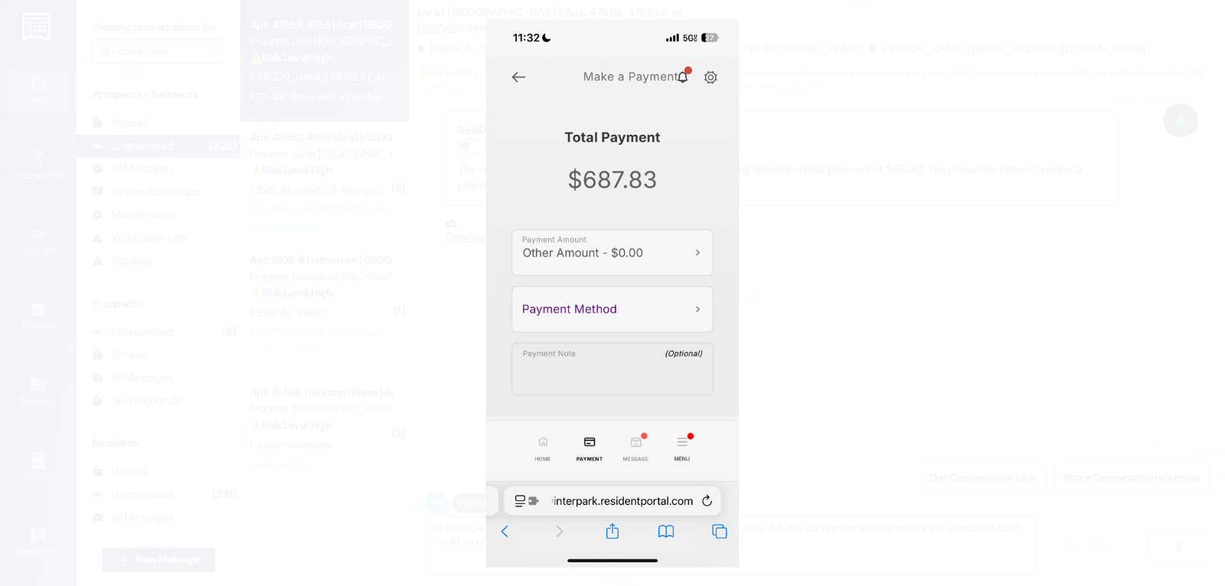
click at [841, 310] on button "Unzoom image" at bounding box center [612, 293] width 1225 height 586
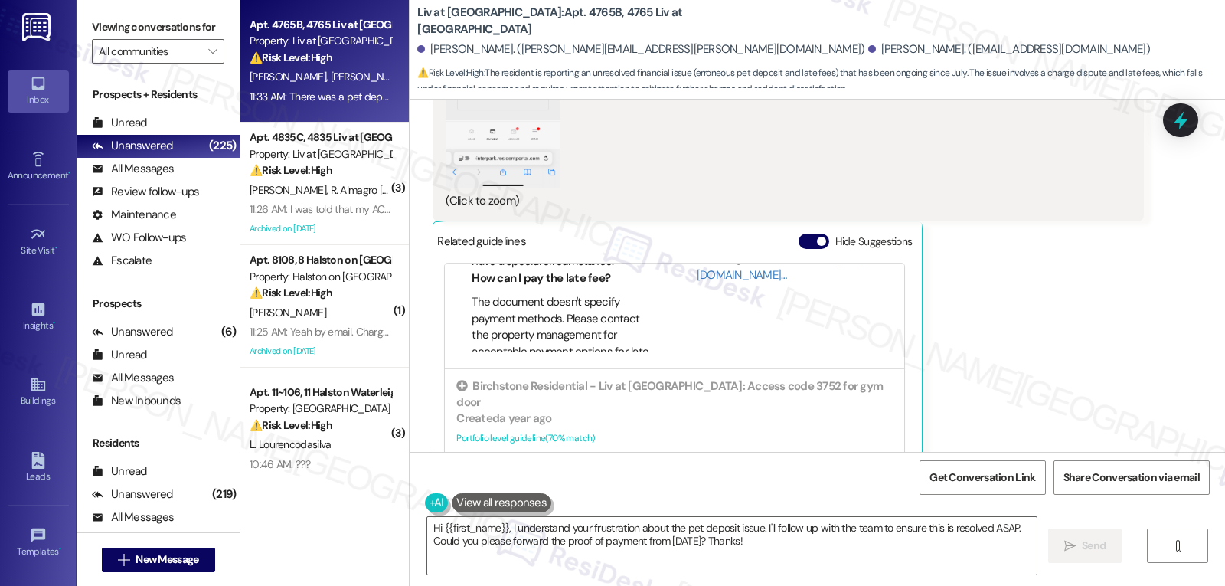
scroll to position [153, 0]
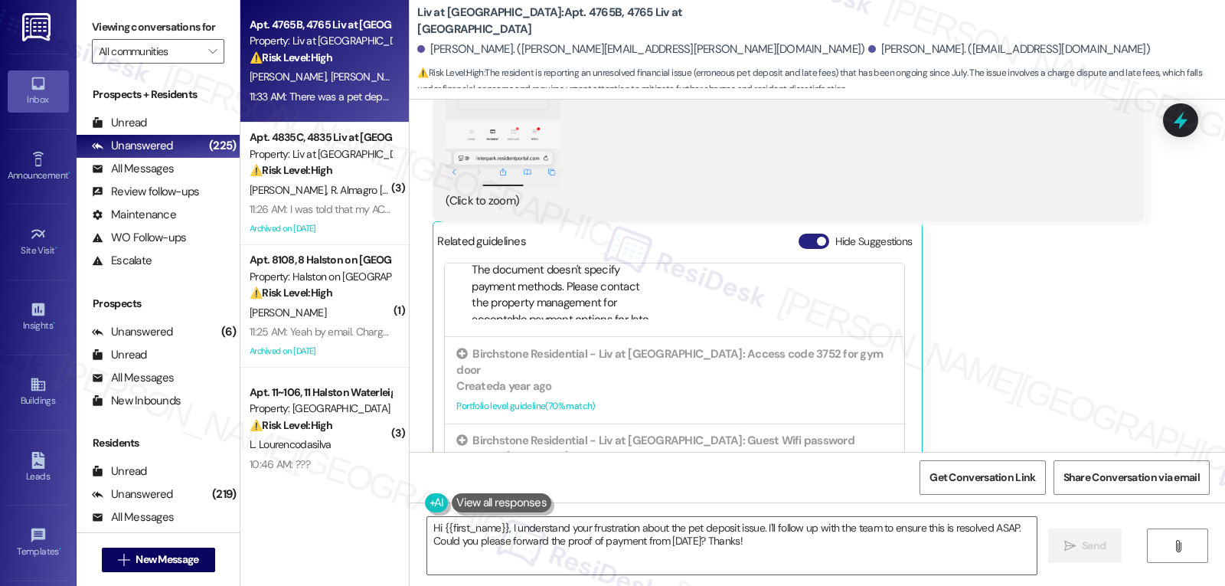
click at [803, 233] on button "Hide Suggestions" at bounding box center [813, 240] width 31 height 15
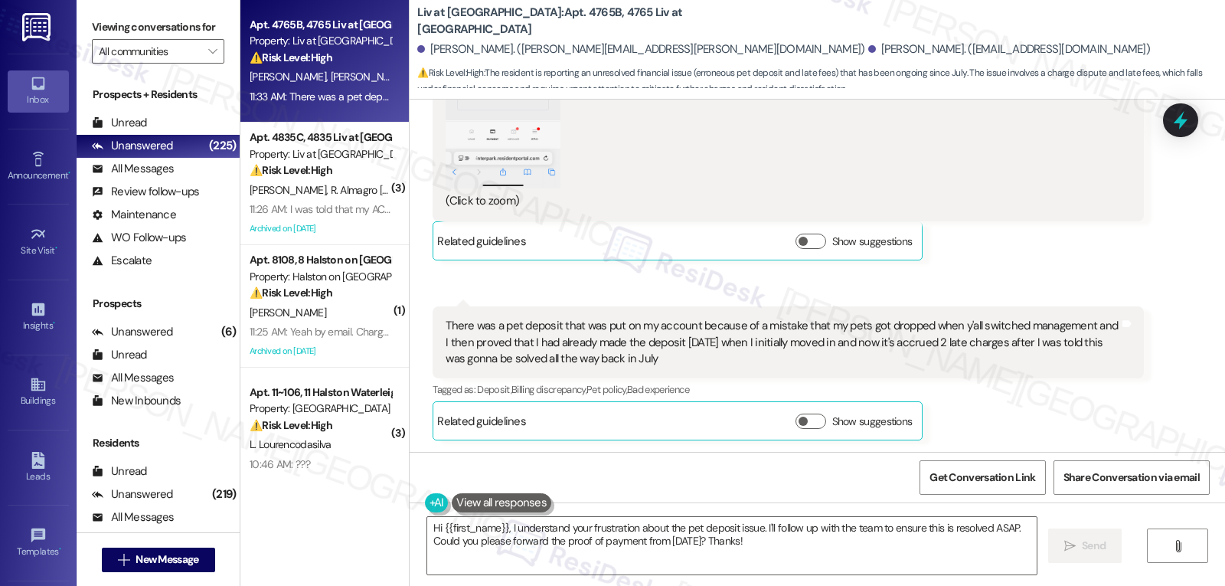
scroll to position [15745, 0]
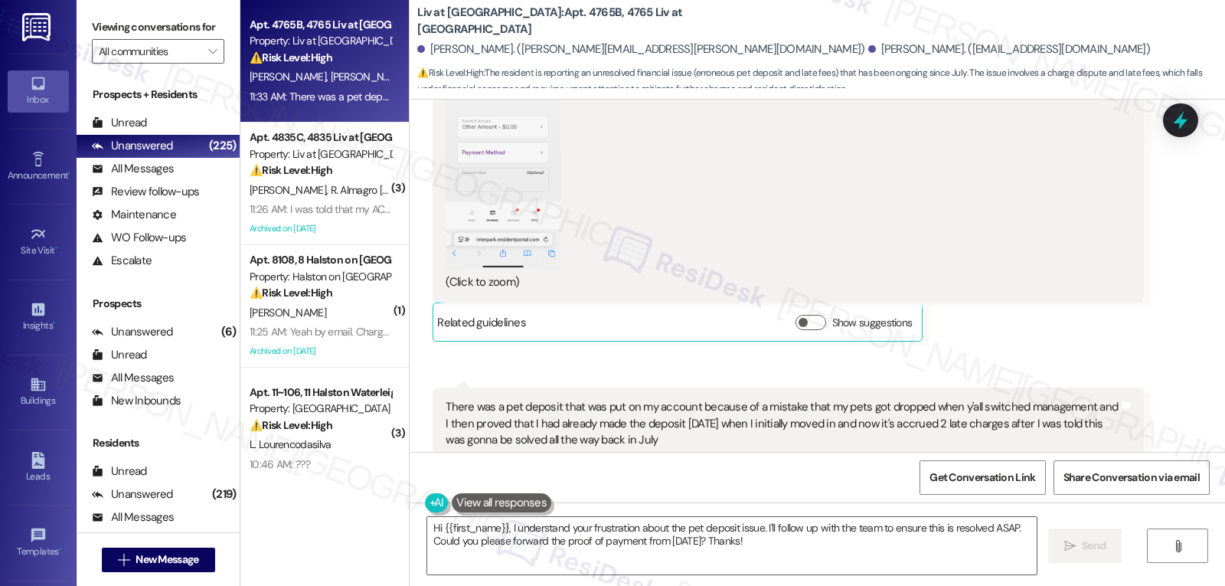
drag, startPoint x: 431, startPoint y: 325, endPoint x: 715, endPoint y: 375, distance: 288.4
click at [715, 387] on div "There was a pet deposit that was put on my account because of a mistake that my…" at bounding box center [787, 423] width 710 height 72
copy div "There was a pet deposit that was put on my account because of a mistake that my…"
click at [708, 556] on textarea "Hi {{first_name}}, I understand your frustration about the pet deposit issue. I…" at bounding box center [731, 545] width 609 height 57
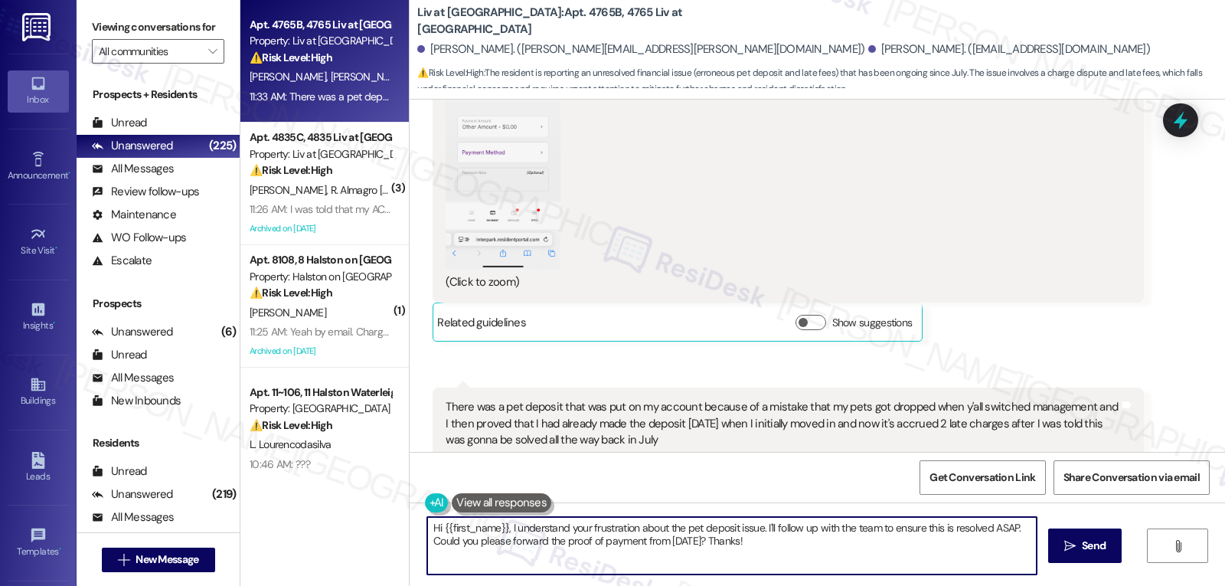
paste textarea "thank you for explaining that — I’m really sorry this pet deposit and the late …"
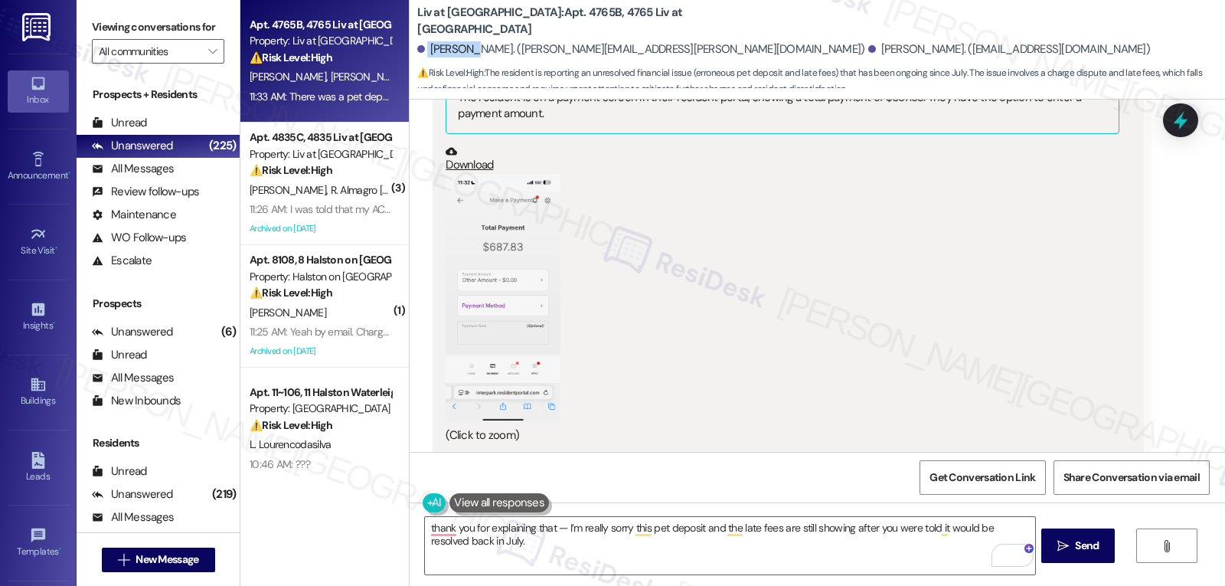
drag, startPoint x: 462, startPoint y: 47, endPoint x: 413, endPoint y: 47, distance: 49.8
click at [417, 47] on div "Courtney Boland. (boland.courtney@yahoo.com)" at bounding box center [640, 49] width 447 height 16
copy div "Courtney"
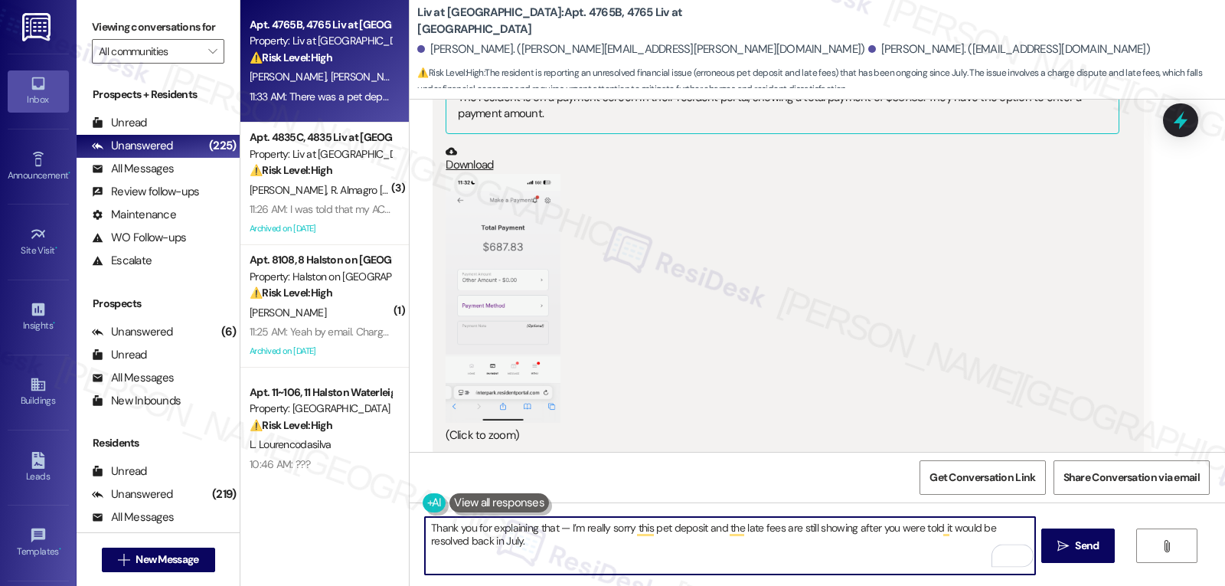
click at [552, 528] on textarea "Thank you for explaining that — I’m really sorry this pet deposit and the late …" at bounding box center [729, 545] width 609 height 57
paste textarea "Courtney"
click at [727, 559] on textarea "Thank you for explaining that, Courtney. I’m really sorry the pet deposit and t…" at bounding box center [729, 545] width 609 height 57
click at [769, 568] on textarea "Thank you for explaining that, Courtney. I’m really sorry the pet deposit and t…" at bounding box center [729, 545] width 609 height 57
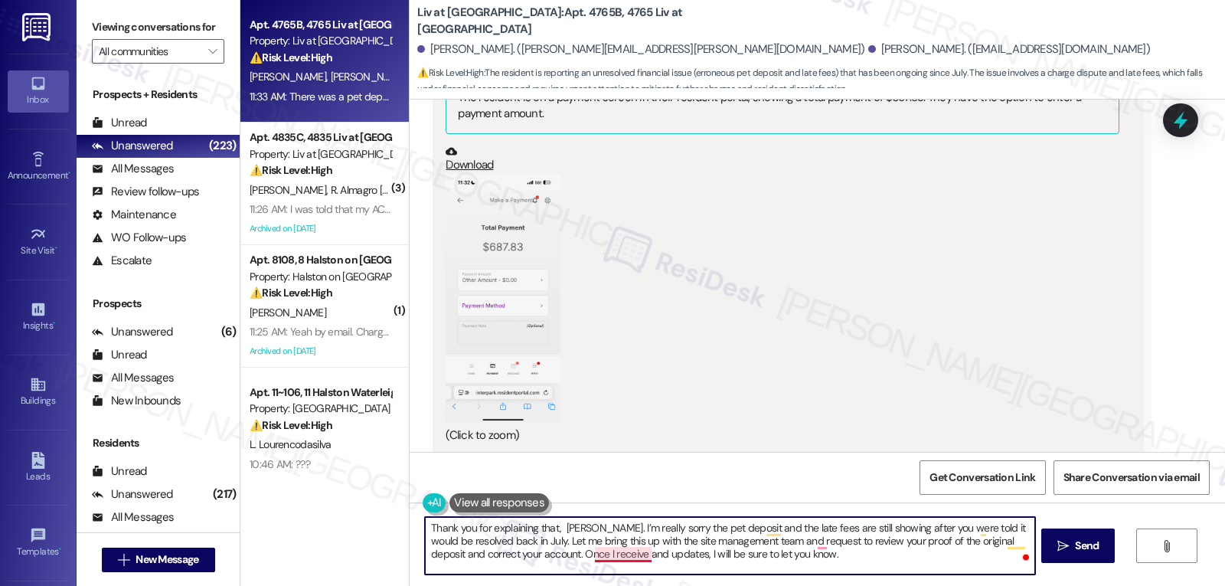
click at [596, 557] on textarea "Thank you for explaining that, Courtney. I’m really sorry the pet deposit and t…" at bounding box center [729, 545] width 609 height 57
click at [846, 547] on textarea "Thank you for explaining that, Courtney. I’m really sorry the pet deposit and t…" at bounding box center [729, 545] width 609 height 57
click at [798, 561] on textarea "Thank you for explaining that, Courtney. I’m really sorry the pet deposit and t…" at bounding box center [729, 545] width 609 height 57
type textarea "Thank you for explaining that, Courtney. I’m really sorry the pet deposit and t…"
click at [1102, 543] on button " Send" at bounding box center [1078, 545] width 74 height 34
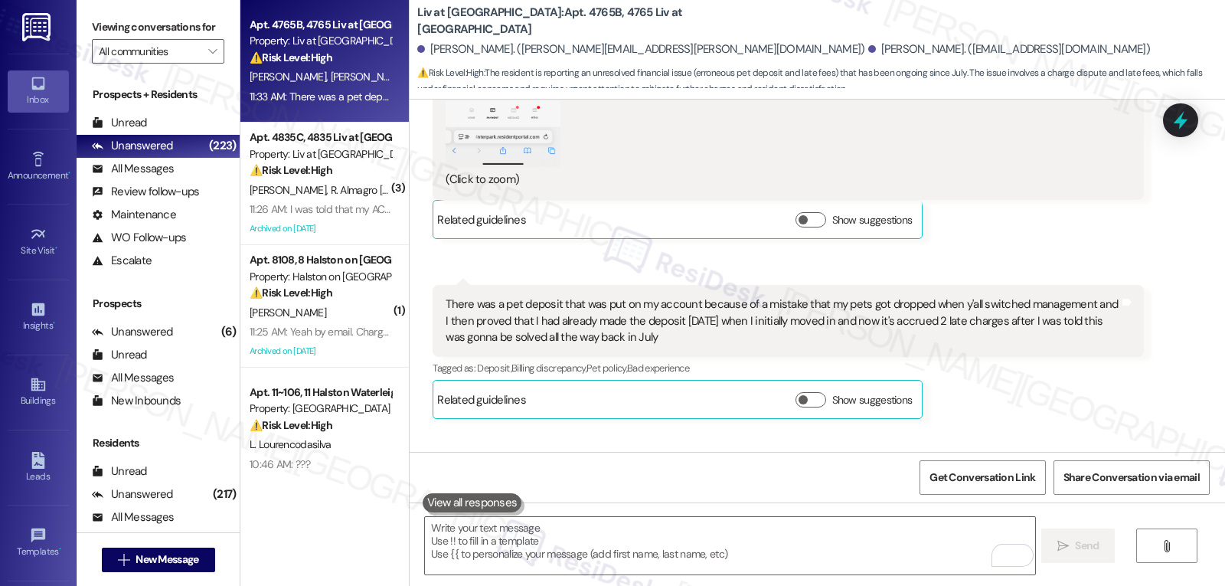
scroll to position [15884, 0]
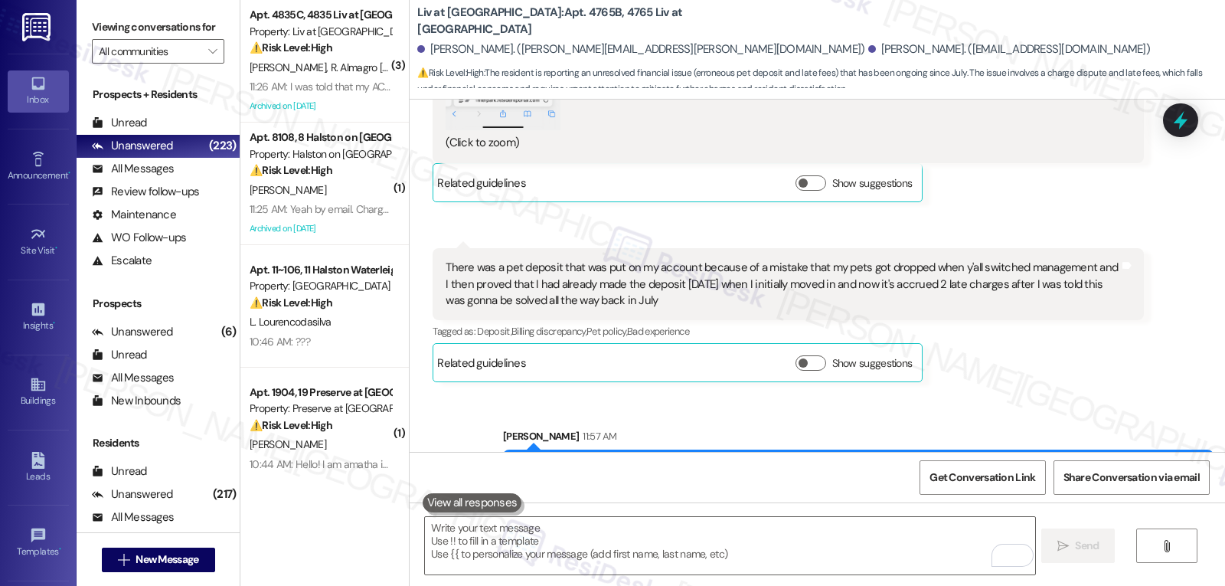
drag, startPoint x: 783, startPoint y: 387, endPoint x: 919, endPoint y: 387, distance: 135.5
click at [919, 461] on div "Thank you for explaining that, Courtney. I’m really sorry the pet deposit and t…" at bounding box center [852, 485] width 673 height 49
copy div "pet deposit and the late fees"
click at [1177, 116] on icon at bounding box center [1180, 120] width 26 height 26
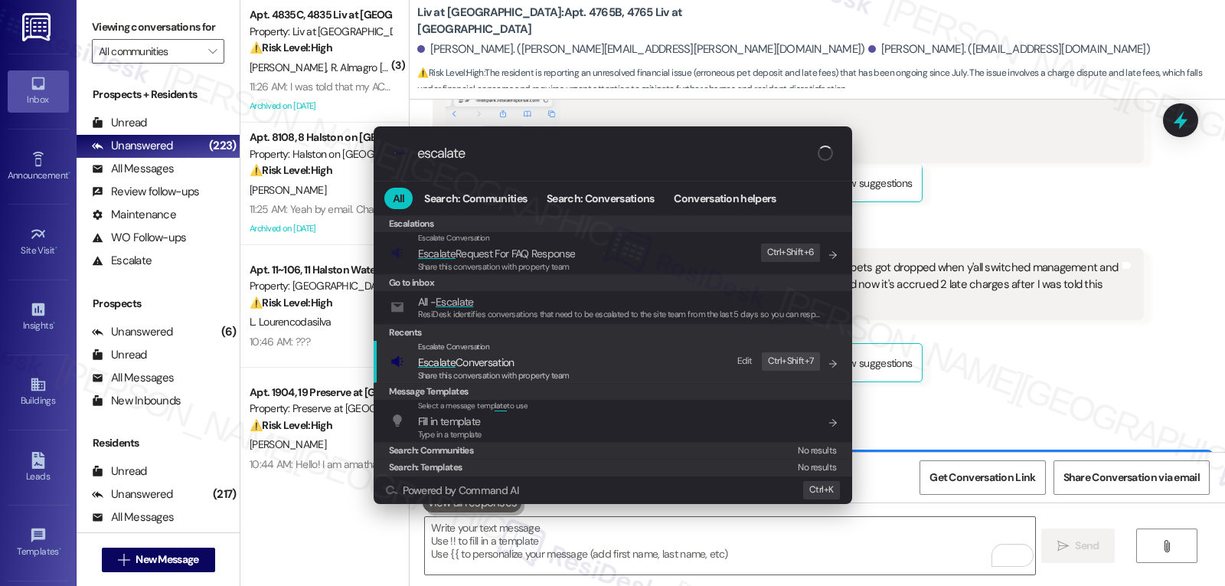
type input "escalate"
click at [512, 356] on span "Escalate Conversation" at bounding box center [466, 362] width 96 height 14
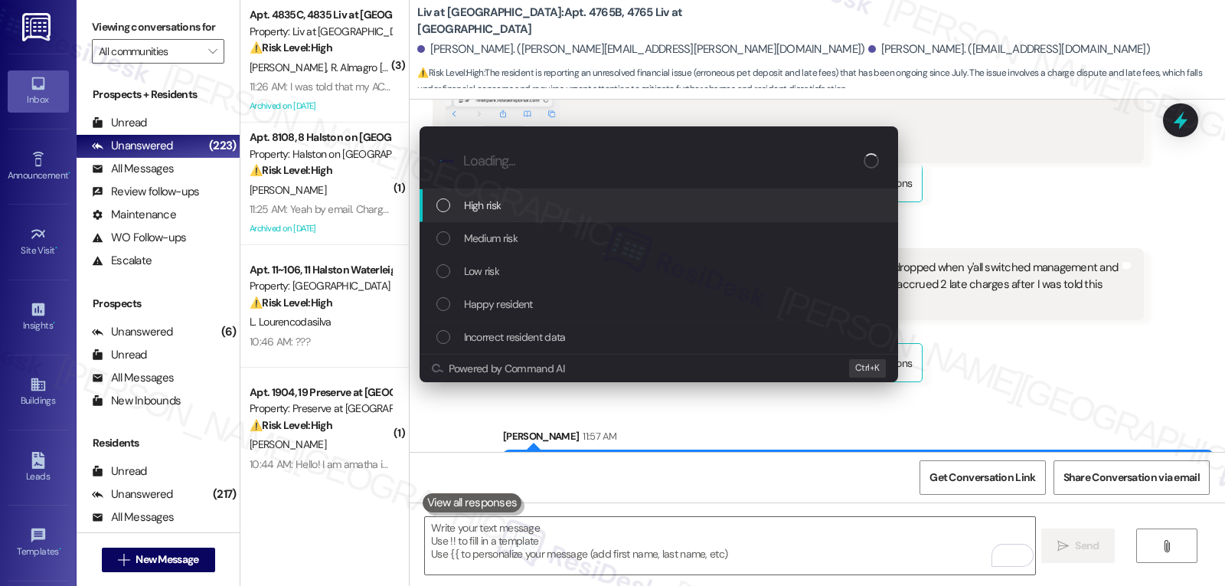
click at [489, 202] on span "High risk" at bounding box center [483, 205] width 38 height 17
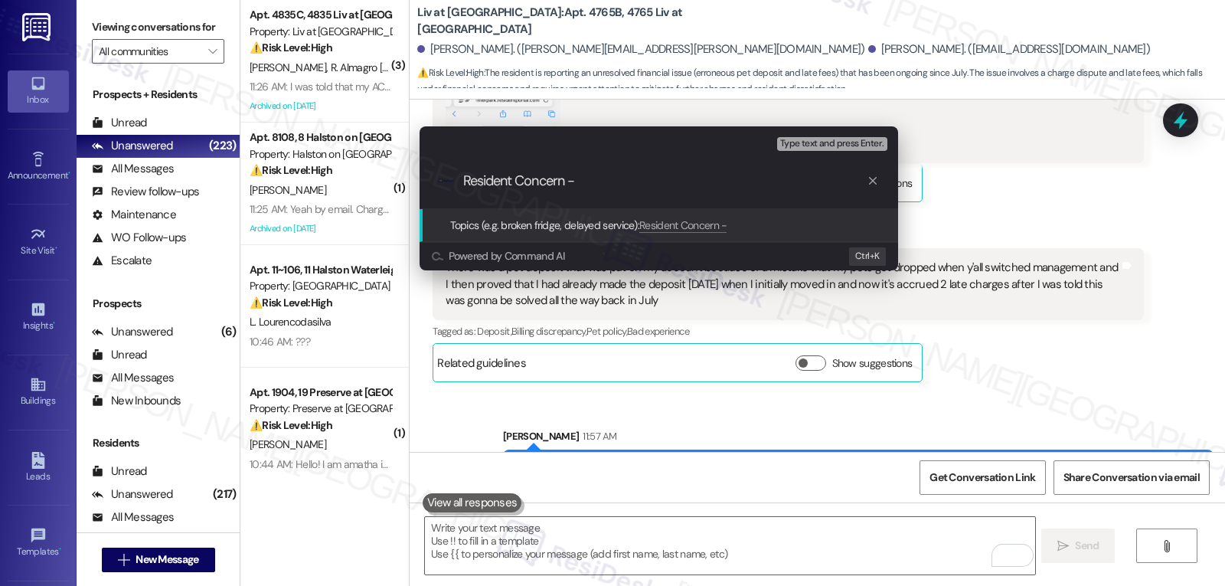
paste input "pet deposit and the late fees"
type input "Resident Concern - pet deposit and the late fees"
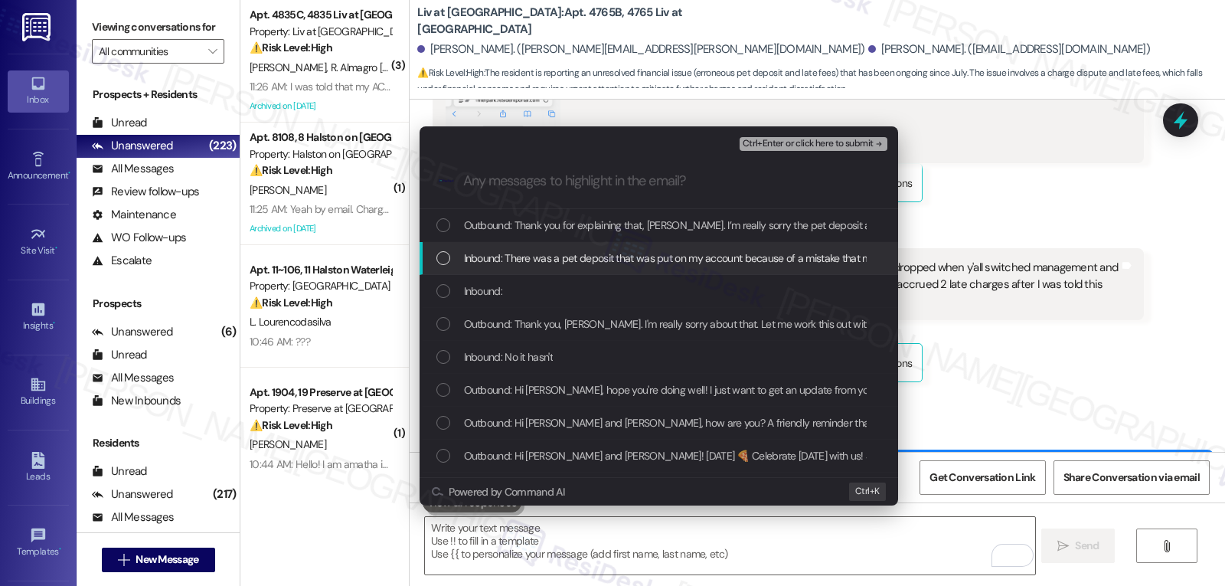
click at [435, 258] on div "Inbound: There was a pet deposit that was put on my account because of a mistak…" at bounding box center [658, 258] width 478 height 33
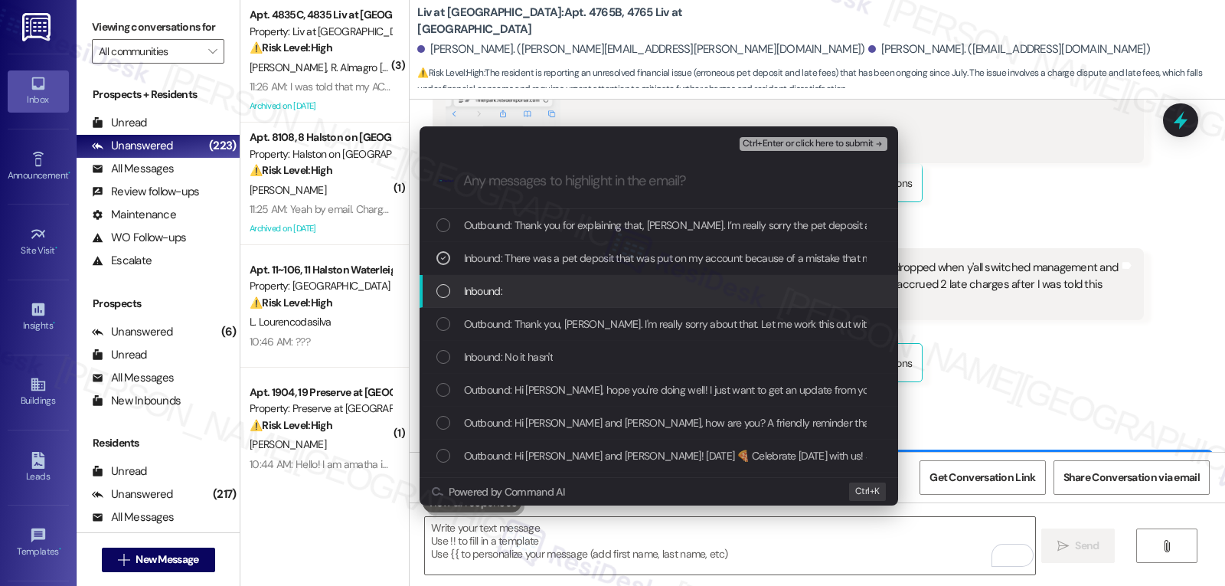
click at [439, 287] on div "List of options" at bounding box center [443, 291] width 14 height 14
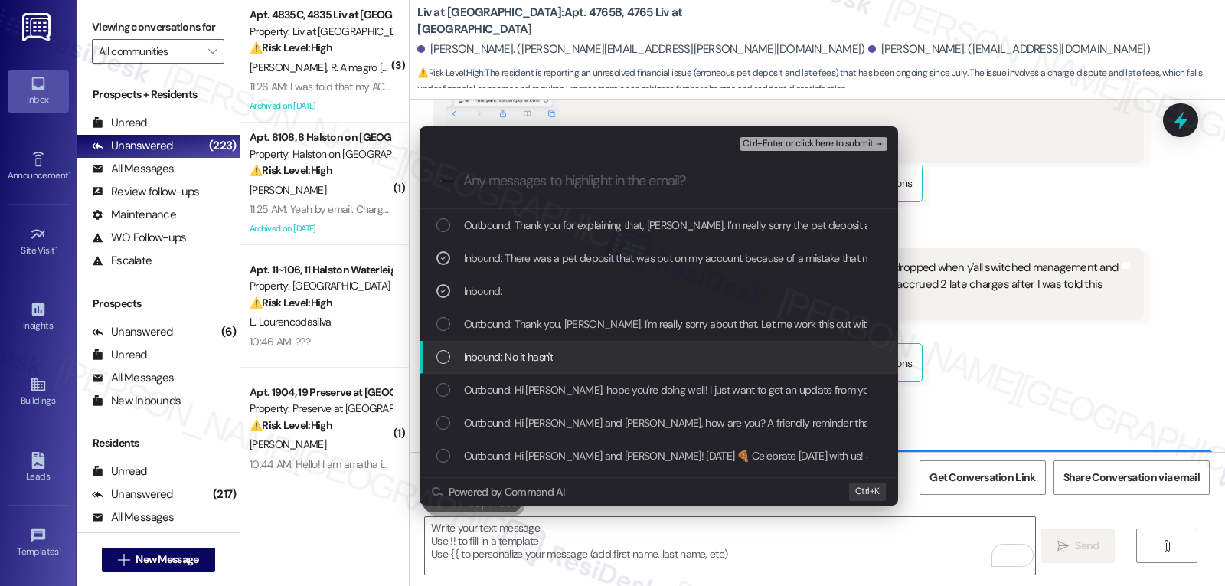
click at [453, 357] on div "Inbound: No it hasn't" at bounding box center [660, 356] width 448 height 17
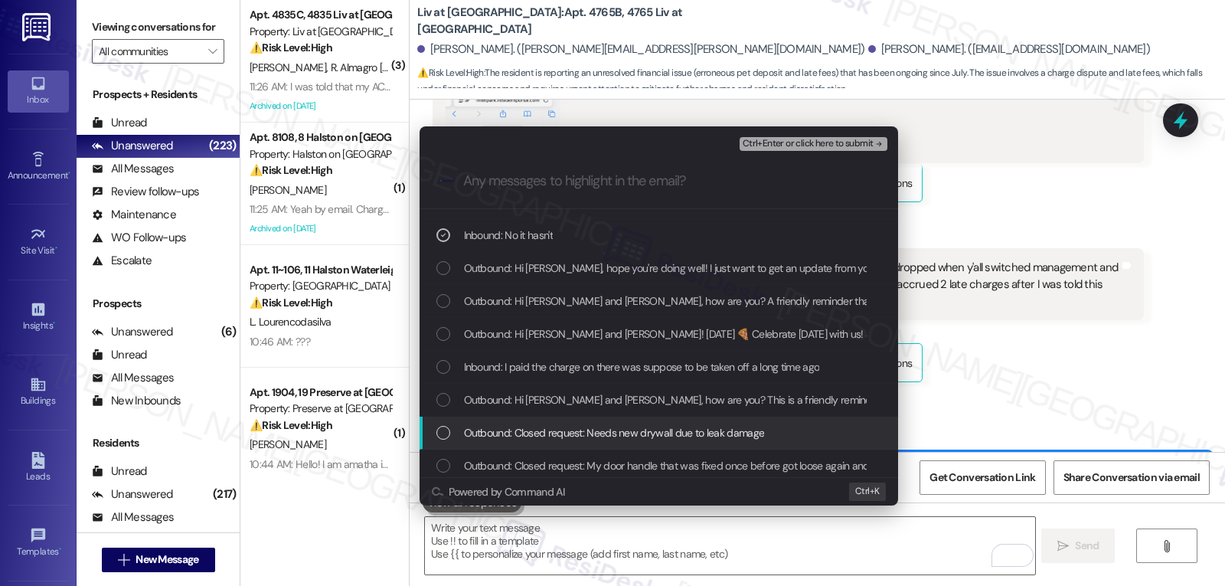
scroll to position [153, 0]
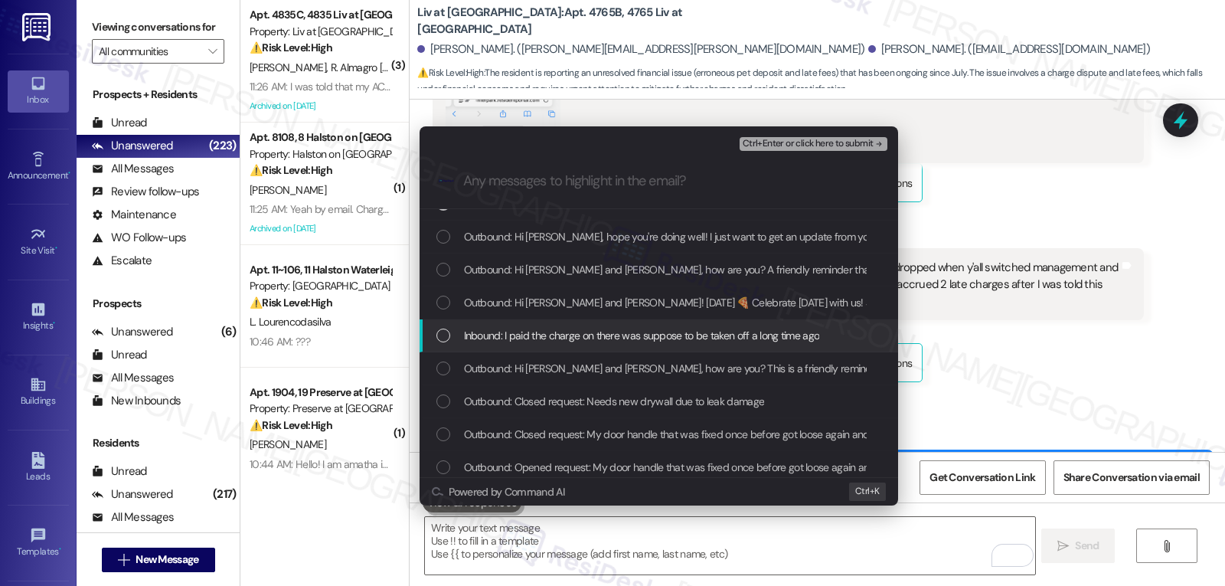
click at [453, 334] on div "Inbound: I paid the charge on there was suppose to be taken off a long time ago" at bounding box center [660, 335] width 448 height 17
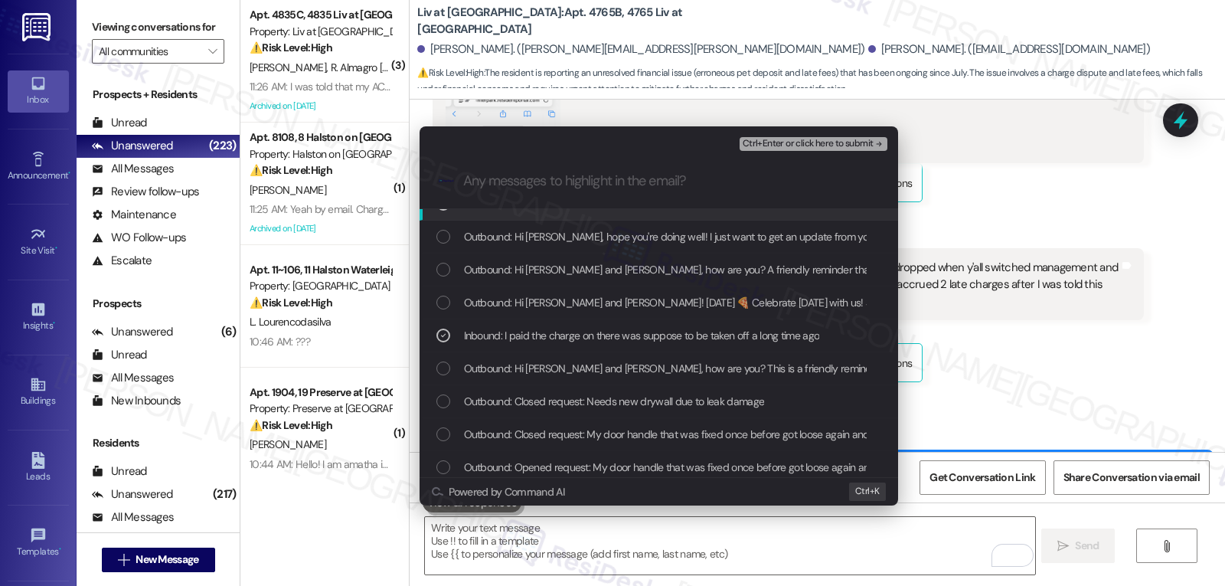
click at [846, 140] on span "Ctrl+Enter or click here to submit" at bounding box center [807, 144] width 131 height 11
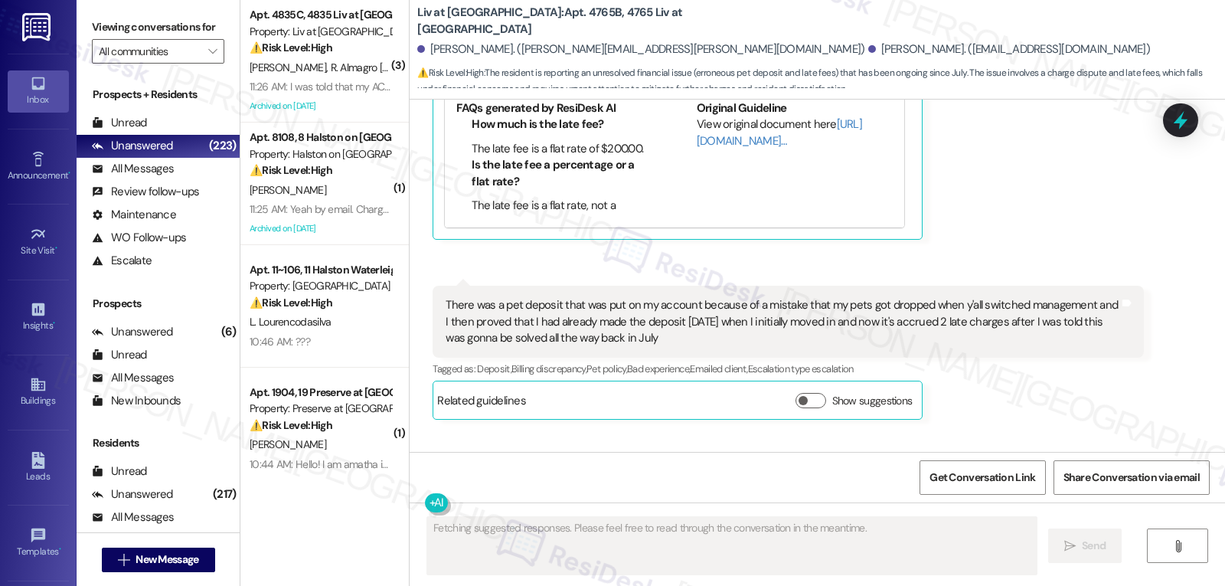
scroll to position [16141, 0]
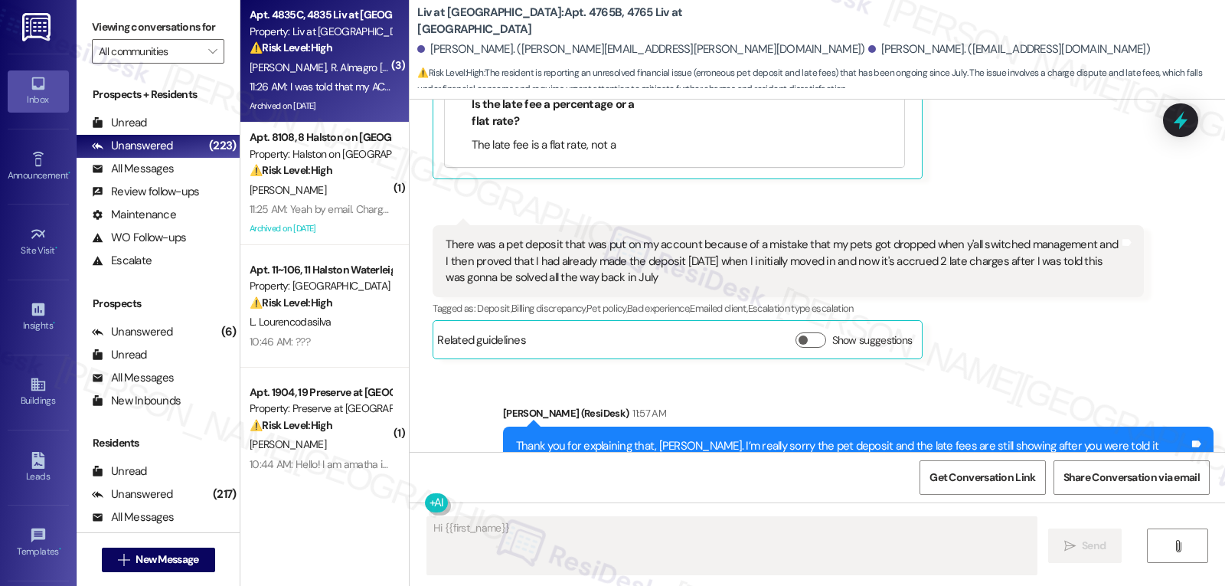
type textarea "Hi {{first_name}},"
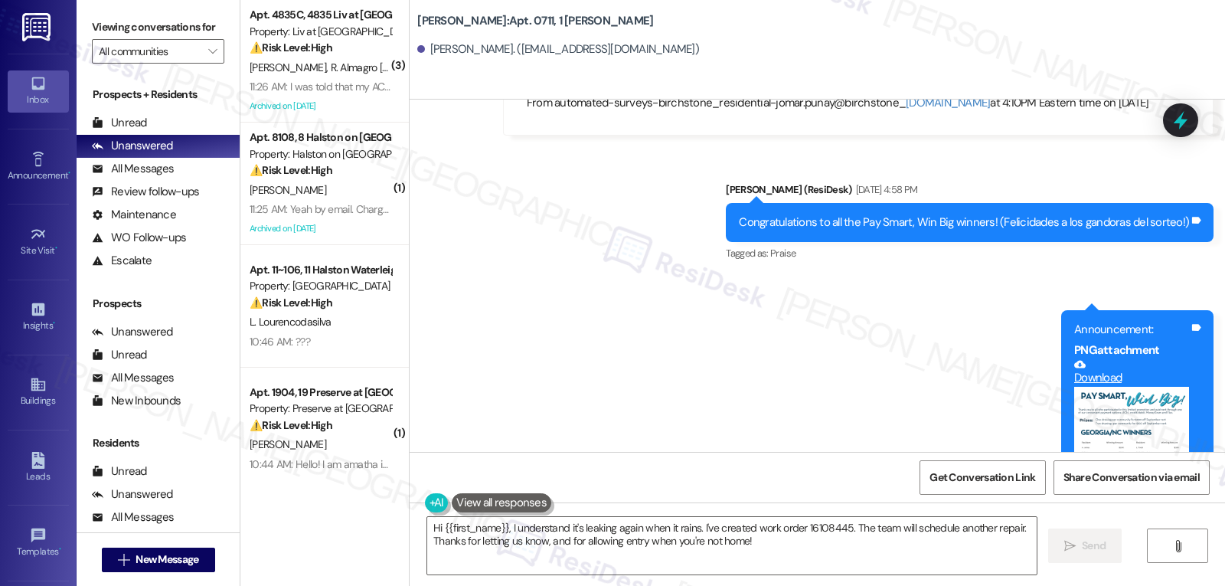
scroll to position [11726, 0]
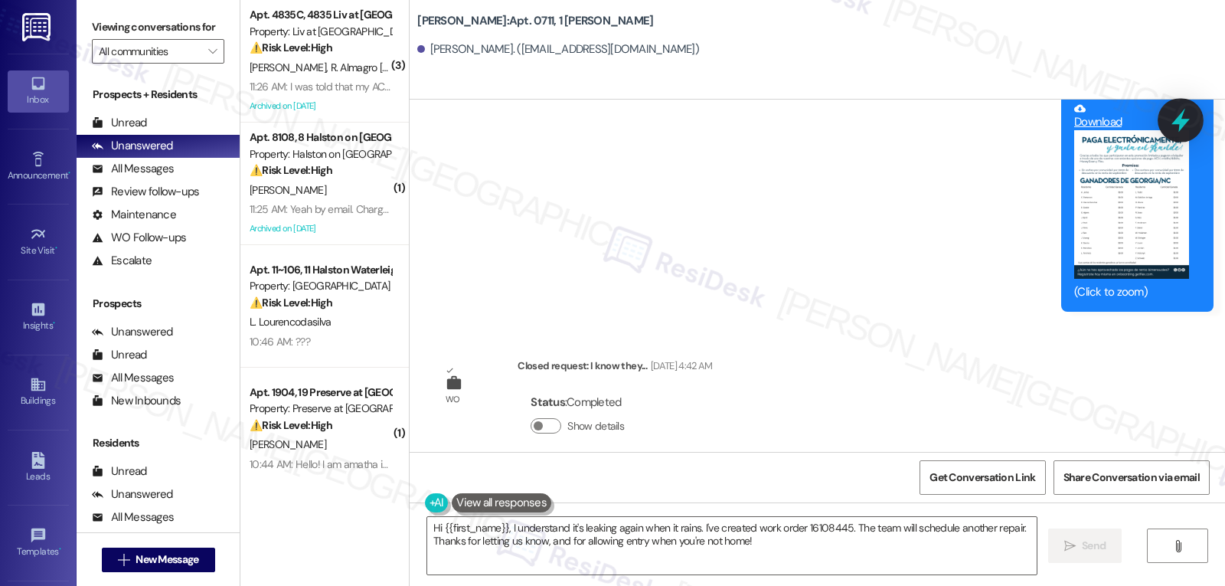
click at [1176, 127] on icon at bounding box center [1180, 120] width 26 height 26
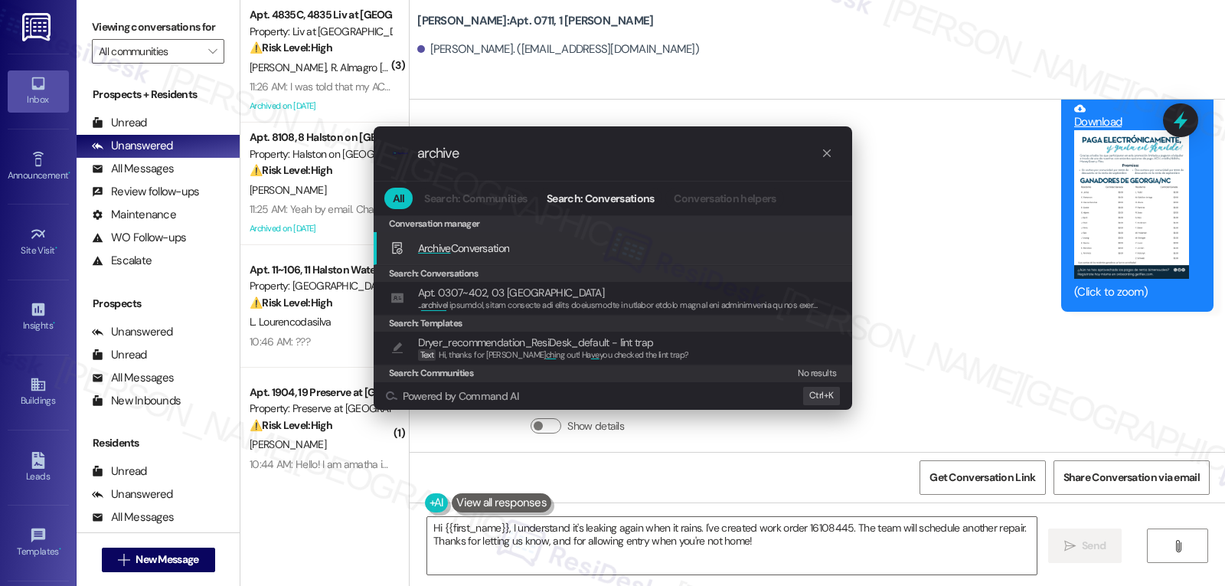
type input "archive"
click at [431, 245] on span "Archive" at bounding box center [434, 248] width 33 height 14
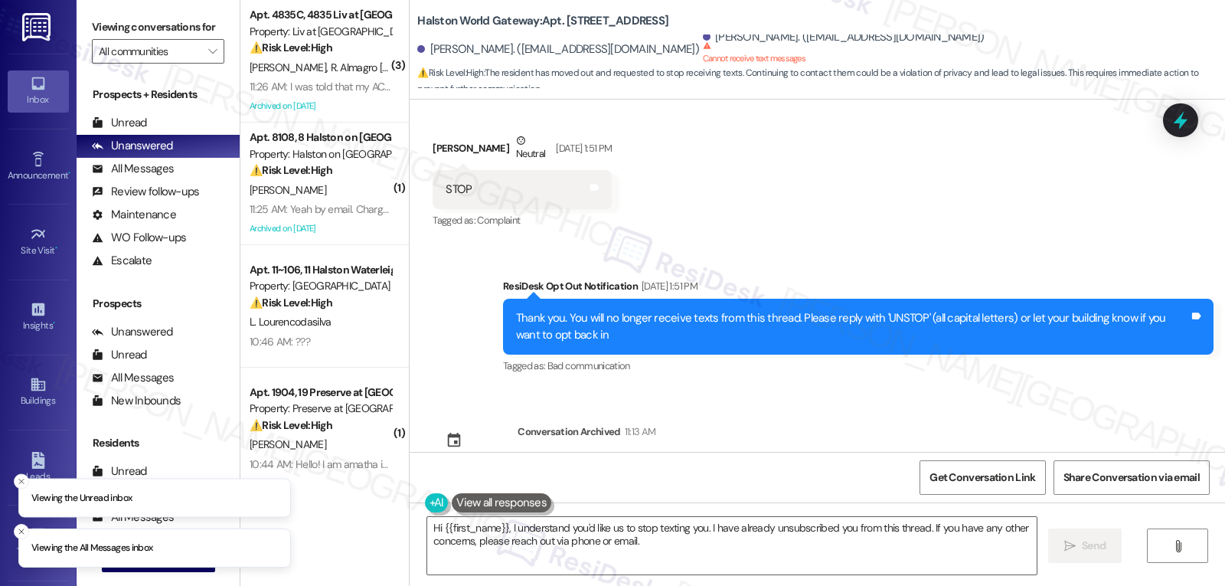
scroll to position [18457, 0]
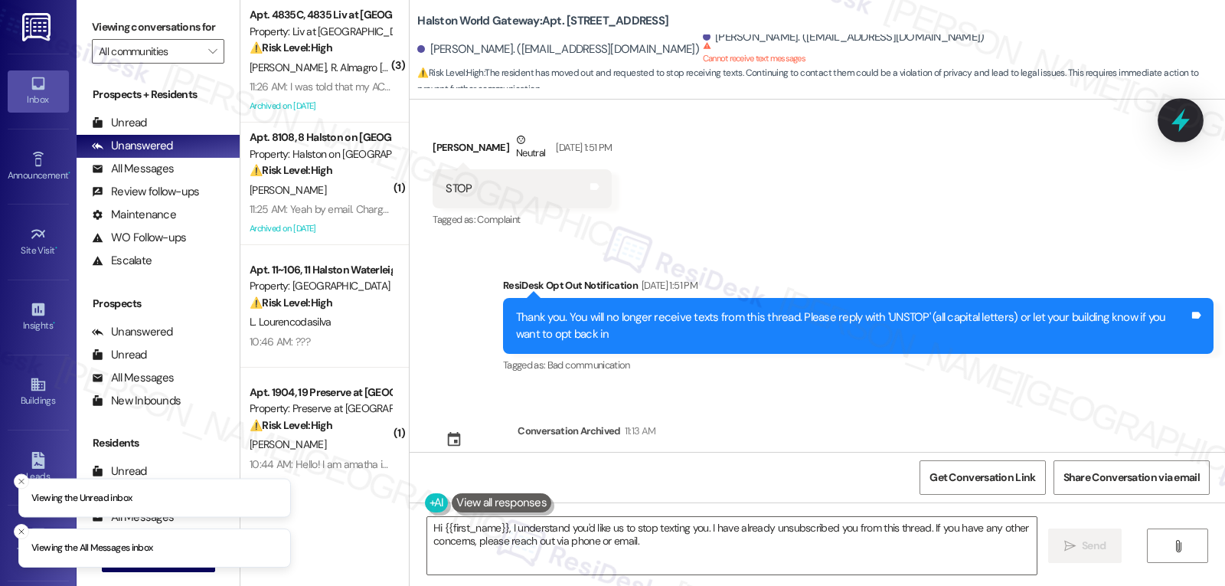
click at [1178, 122] on icon at bounding box center [1180, 121] width 18 height 24
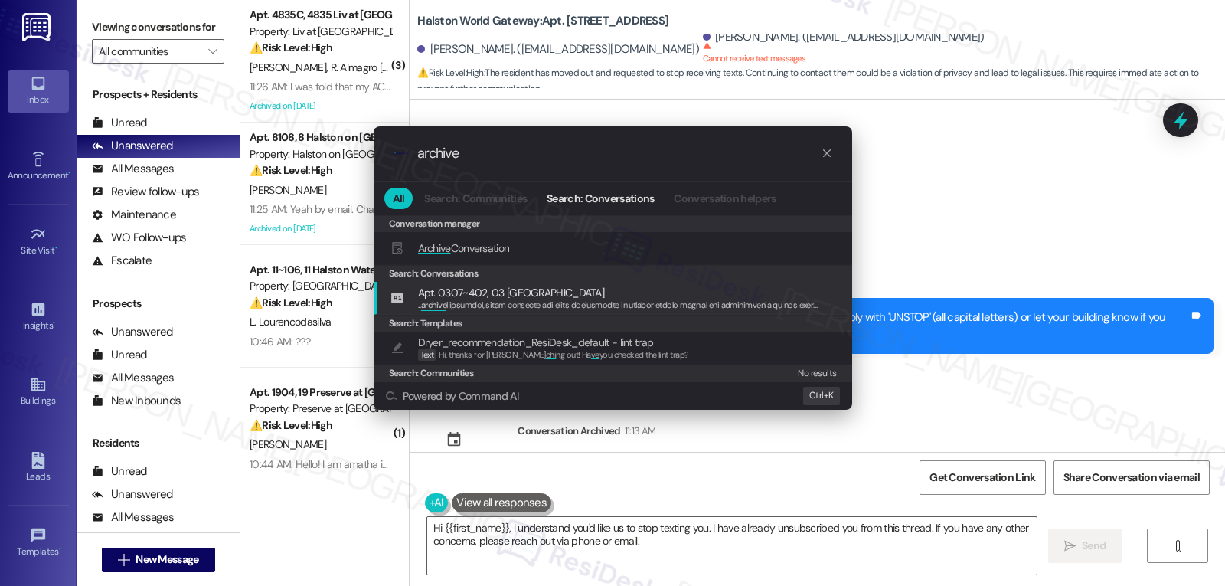
type input "archive"
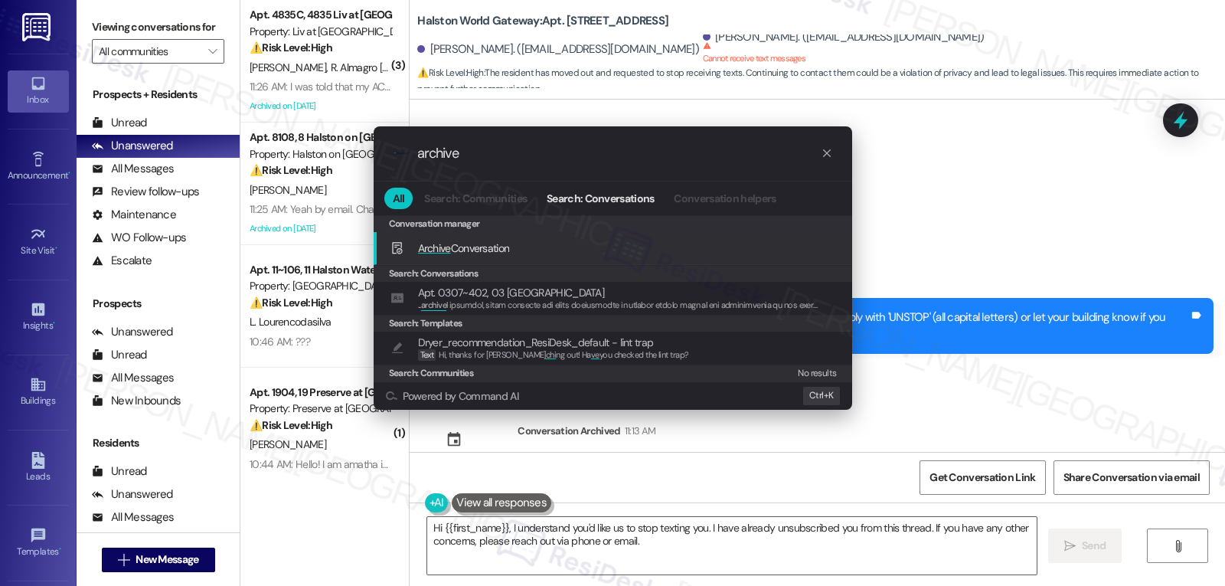
click at [470, 249] on span "Archive Conversation" at bounding box center [464, 248] width 92 height 14
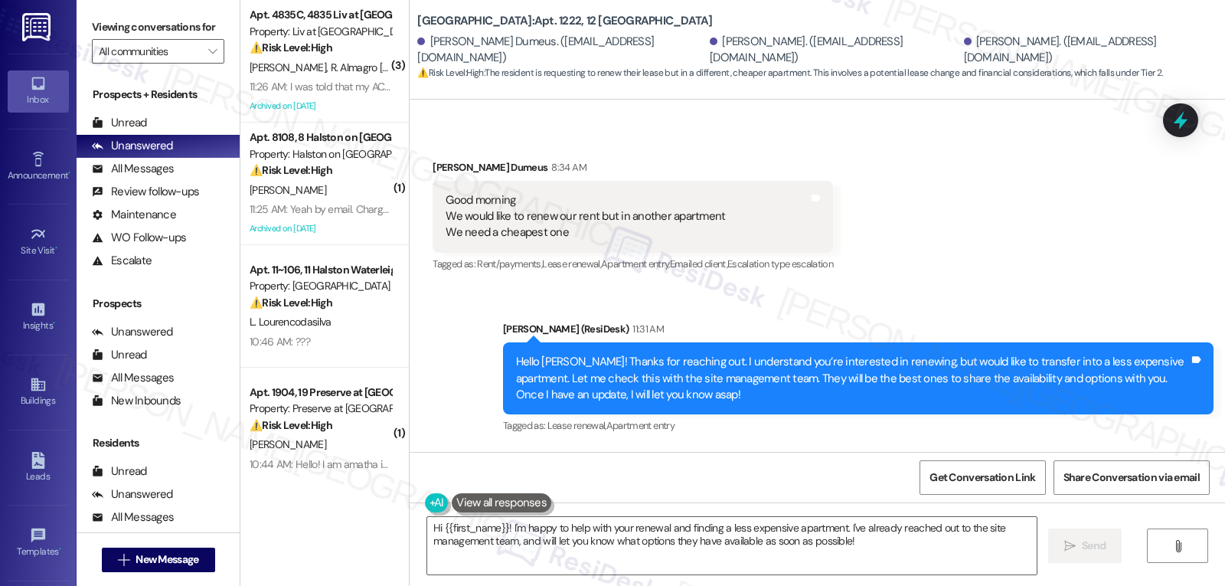
scroll to position [12577, 0]
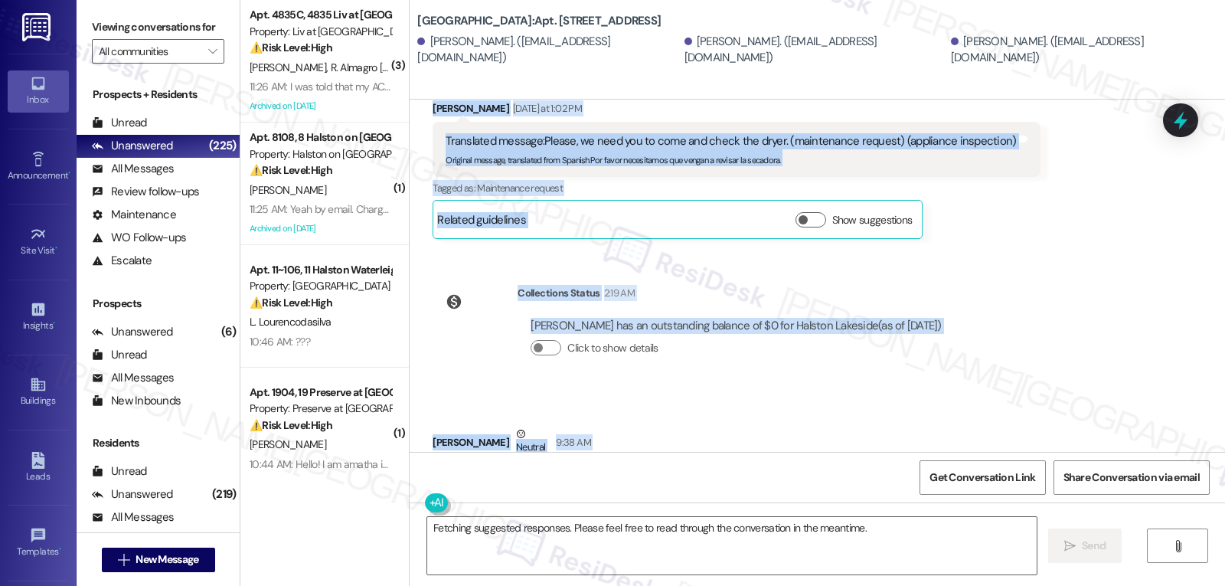
scroll to position [24811, 0]
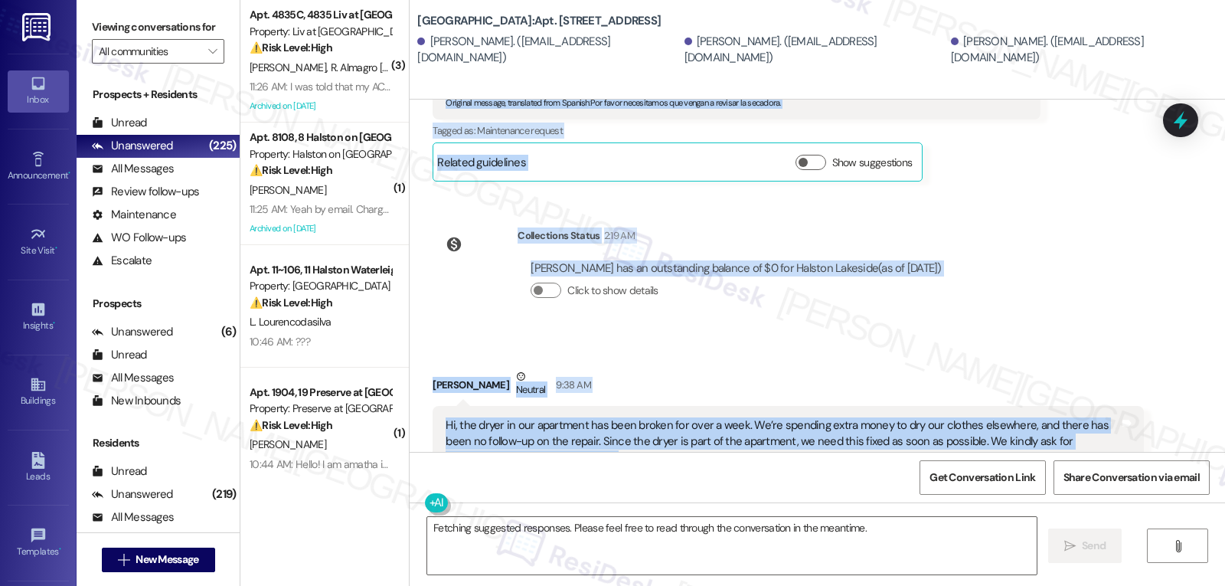
drag, startPoint x: 418, startPoint y: 191, endPoint x: 807, endPoint y: 410, distance: 446.2
click at [807, 410] on div "WO Opened request: The air is ... Jul 10, 2024 at 12:37 PM Status : Completed S…" at bounding box center [817, 276] width 815 height 352
copy div "Carla Ventura Neutral Yesterday at 12:55 PM Translated message: Hello, good mor…"
click at [647, 540] on textarea "Fetching suggested responses. Please feel free to read through the conversation…" at bounding box center [731, 545] width 609 height 57
paste textarea "Hi Carla and Jhon, I’m so sorry you’ve been without a working dryer for this lo…"
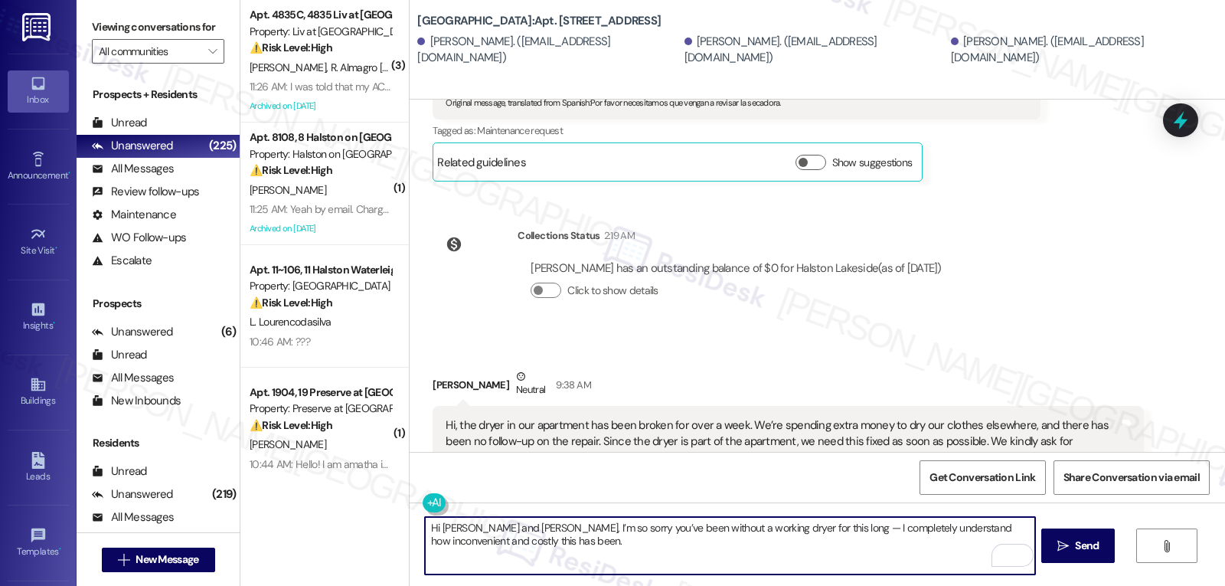
click at [774, 529] on textarea "Hi Carla and Jhon, I’m so sorry you’ve been without a working dryer for this lo…" at bounding box center [729, 545] width 609 height 57
type textarea "Hi Carla and Jhon, I’m so sorry you’ve been without a working dryer for this lo…"
click at [1169, 125] on div at bounding box center [1180, 120] width 46 height 44
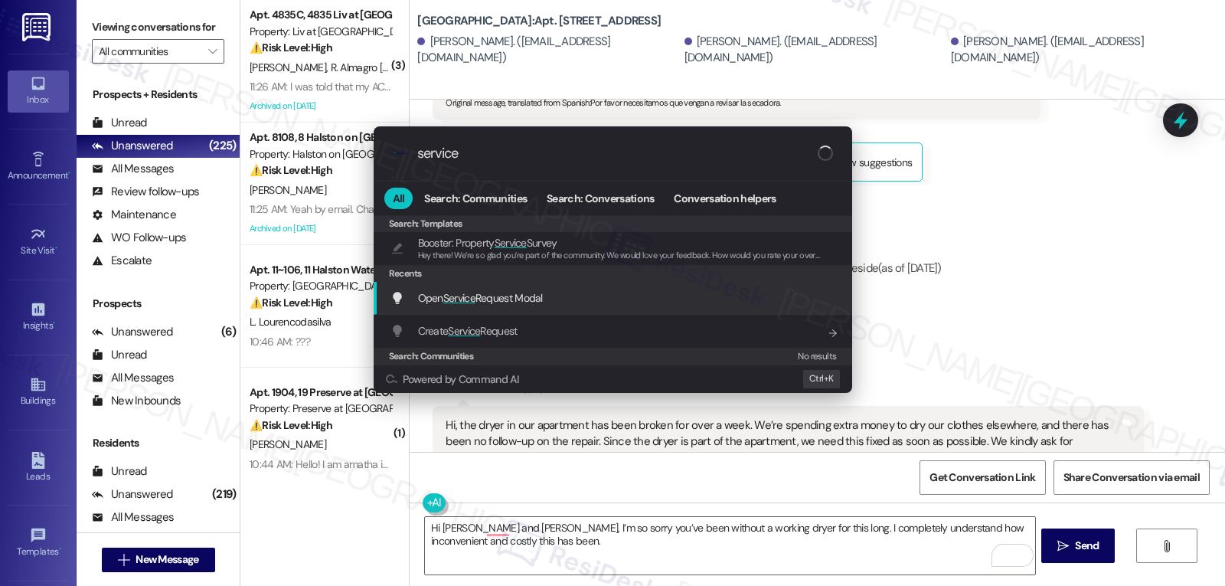
type input "service"
click at [506, 302] on span "Open Service Request Modal" at bounding box center [480, 298] width 125 height 14
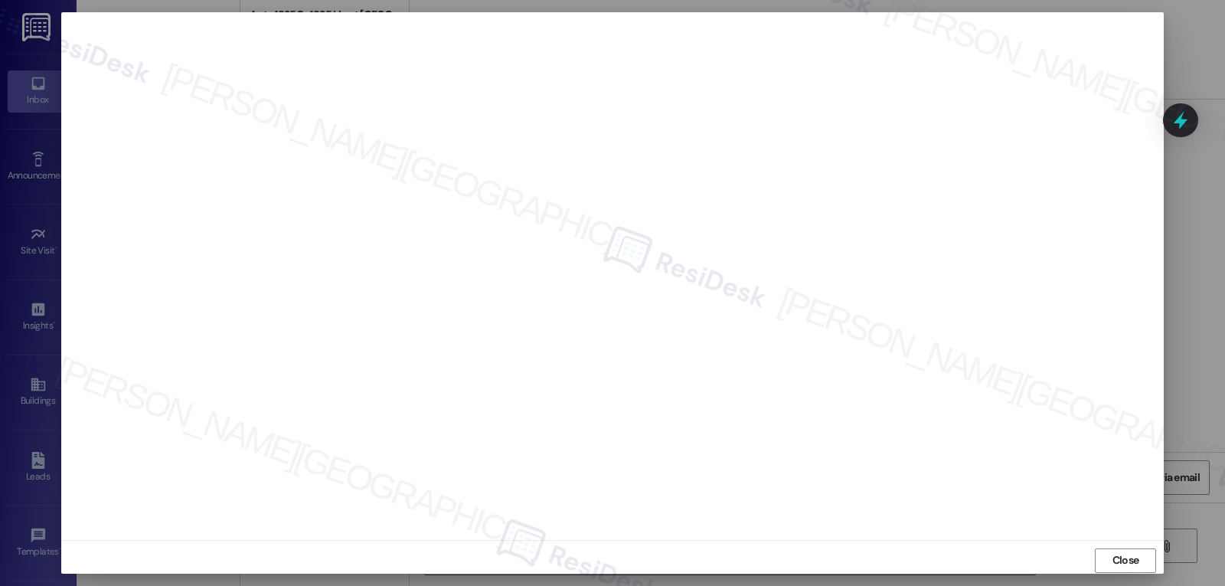
click at [1151, 543] on div "Close" at bounding box center [612, 560] width 1102 height 41
click at [1143, 553] on button "Close" at bounding box center [1125, 560] width 61 height 24
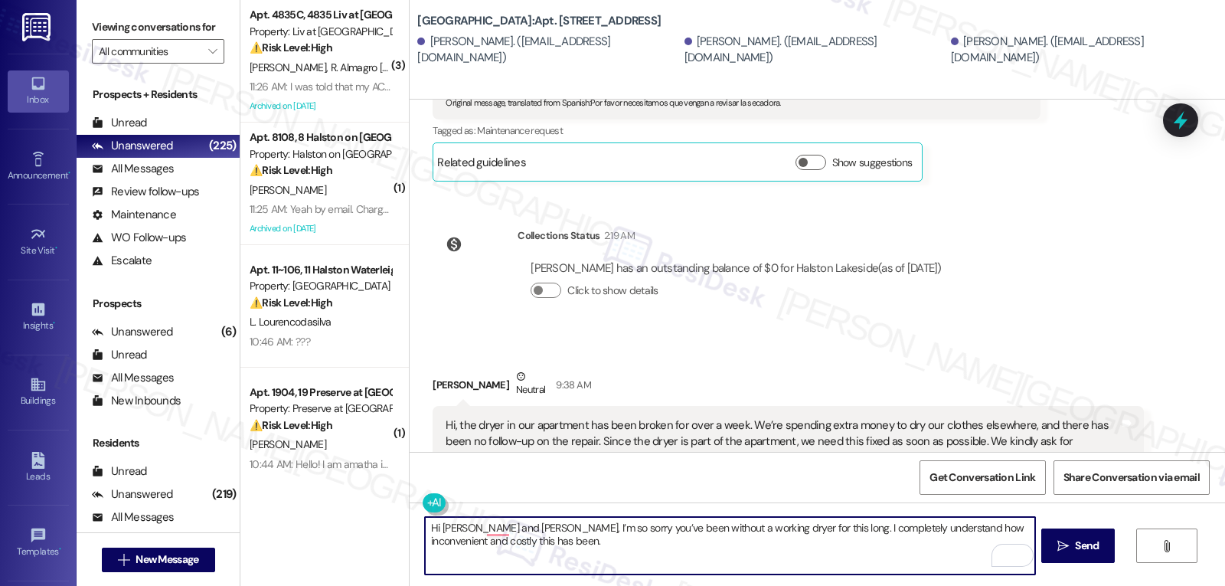
click at [520, 543] on textarea "Hi Carla and Jhon, I’m so sorry you’ve been without a working dryer for this lo…" at bounding box center [729, 545] width 609 height 57
click at [882, 558] on textarea "Hi Carla and Jhon, I’m so sorry you’ve been without a working dryer for this lo…" at bounding box center [729, 545] width 609 height 57
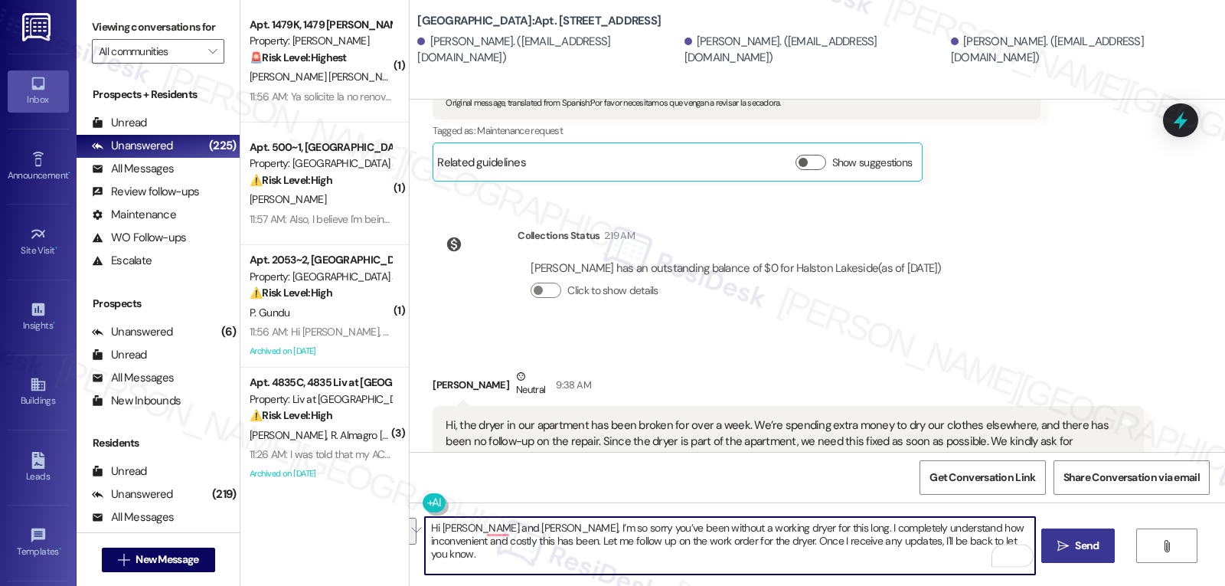
type textarea "Hi Carla and Jhon, I’m so sorry you’ve been without a working dryer for this lo…"
click at [1075, 553] on span "Send" at bounding box center [1087, 545] width 24 height 16
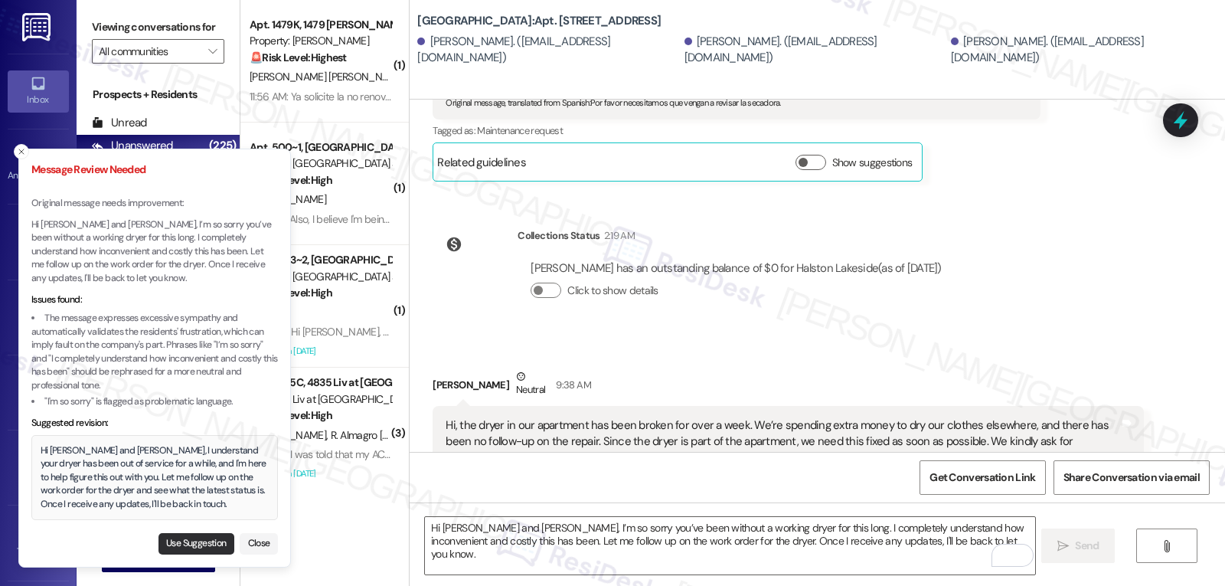
click at [212, 540] on button "Use Suggestion" at bounding box center [196, 543] width 76 height 21
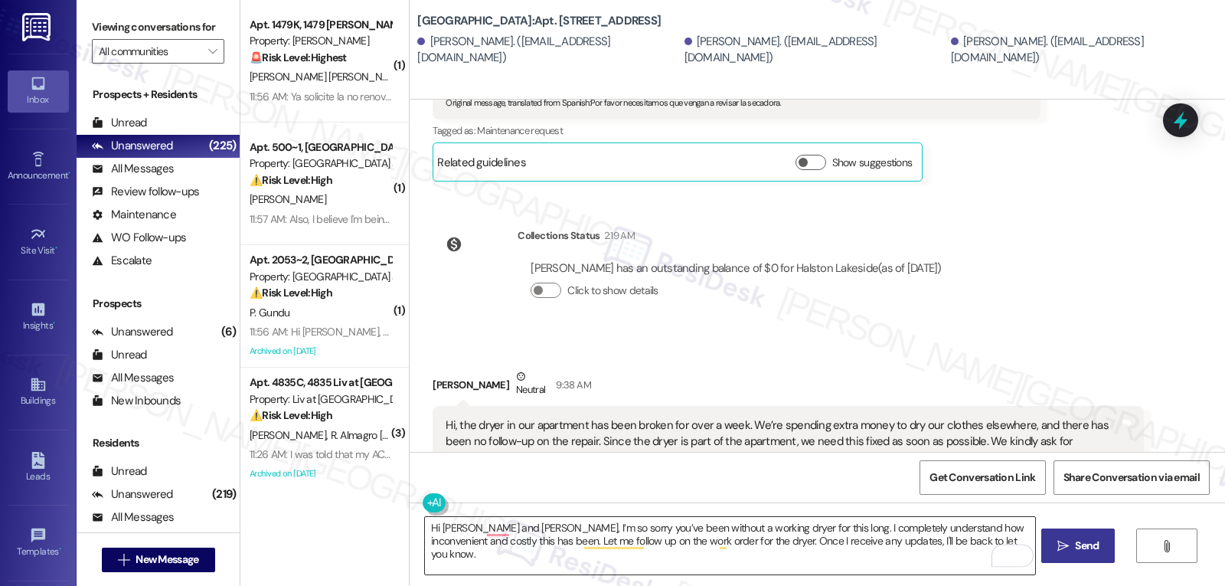
click at [964, 547] on textarea "Hi Carla and Jhon, I understand your dryer has been out of service for a while,…" at bounding box center [729, 545] width 609 height 57
click at [1058, 548] on icon "" at bounding box center [1062, 546] width 11 height 12
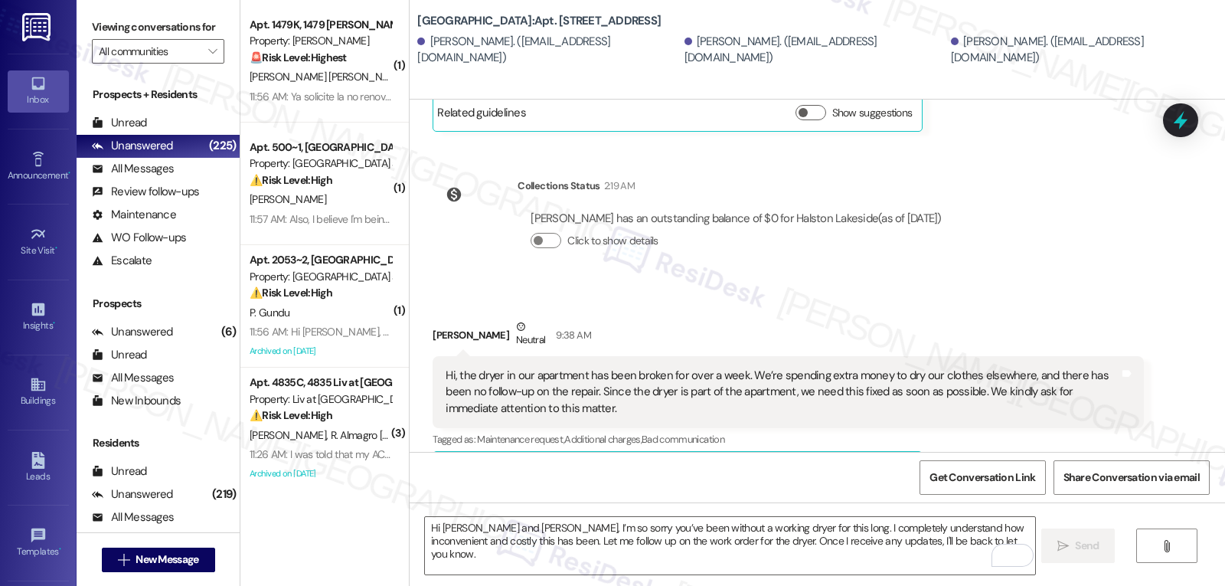
scroll to position [24934, 0]
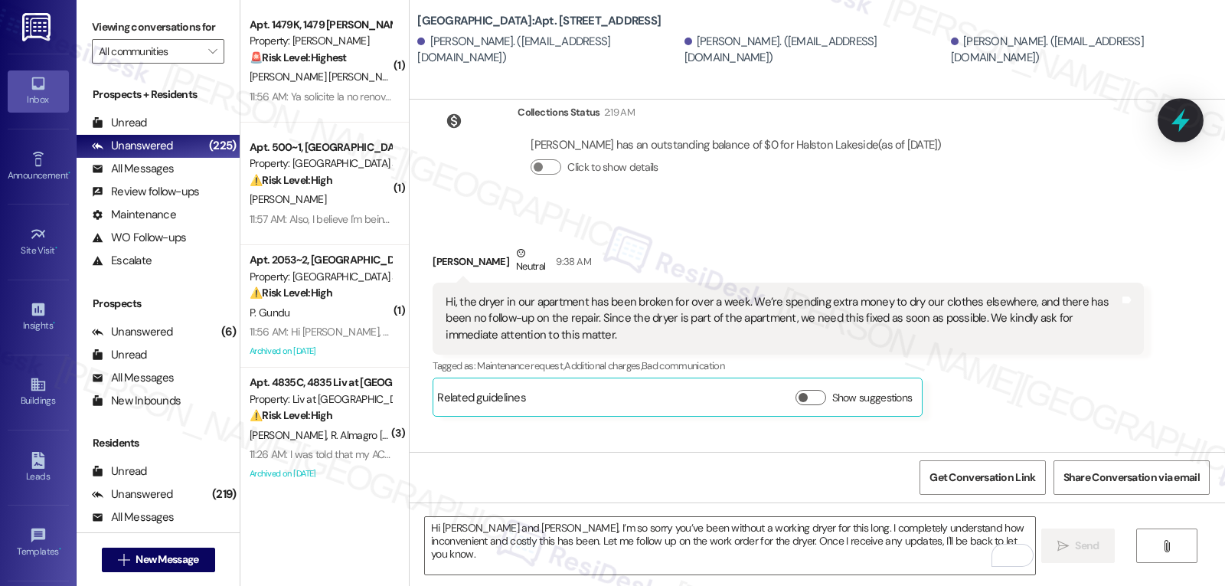
click at [1183, 118] on icon at bounding box center [1180, 120] width 26 height 26
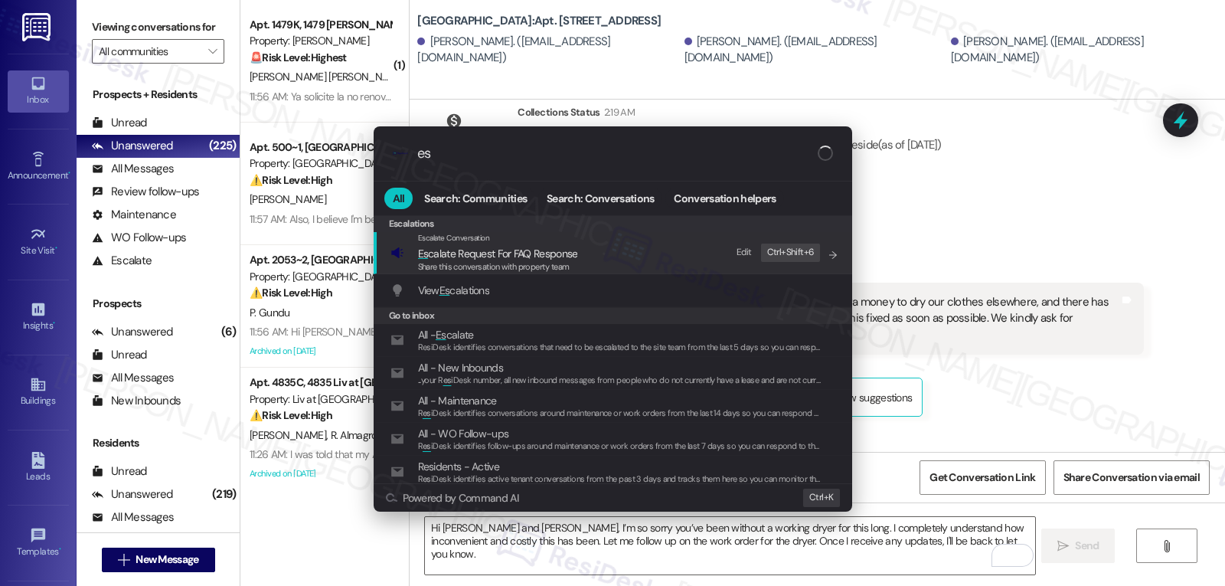
type input "e"
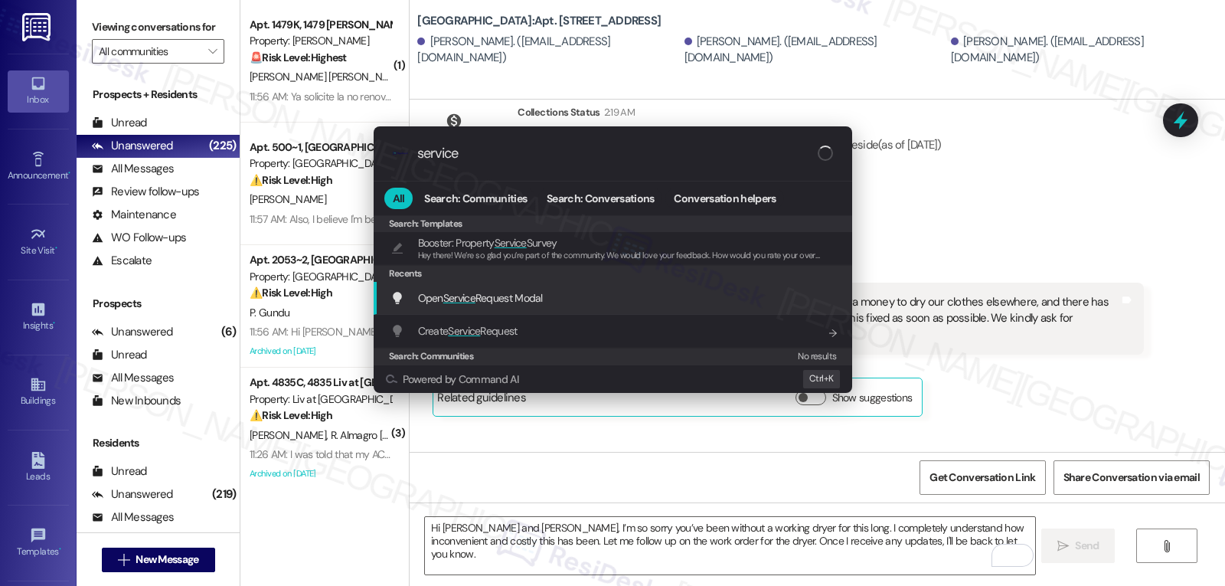
click at [523, 305] on span "Open Service Request Modal" at bounding box center [480, 297] width 125 height 17
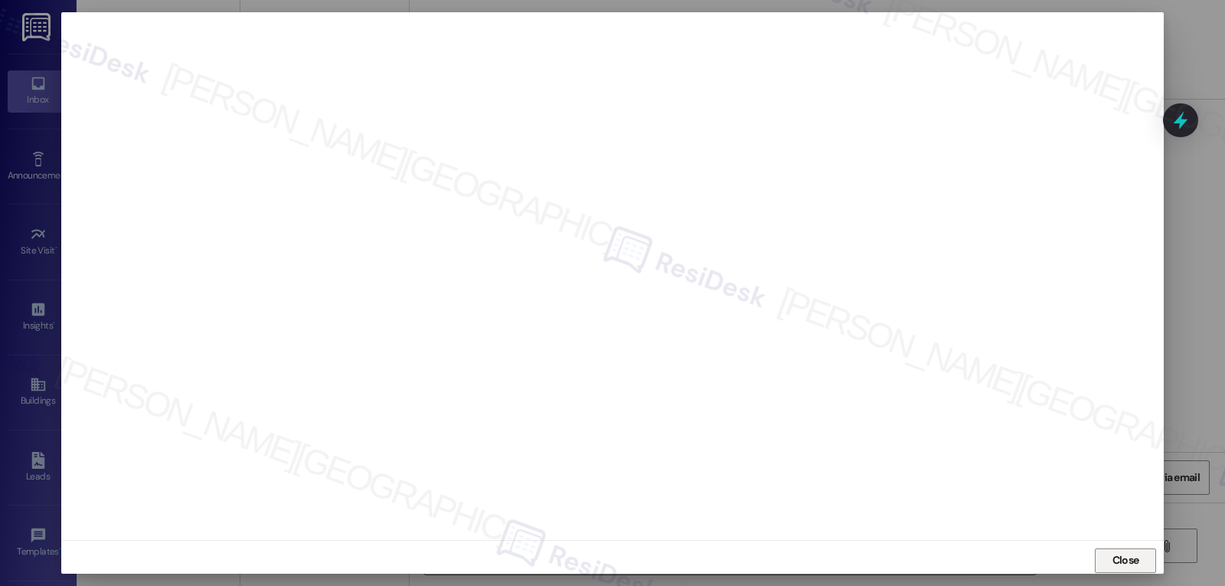
click at [1143, 566] on button "Close" at bounding box center [1125, 560] width 61 height 24
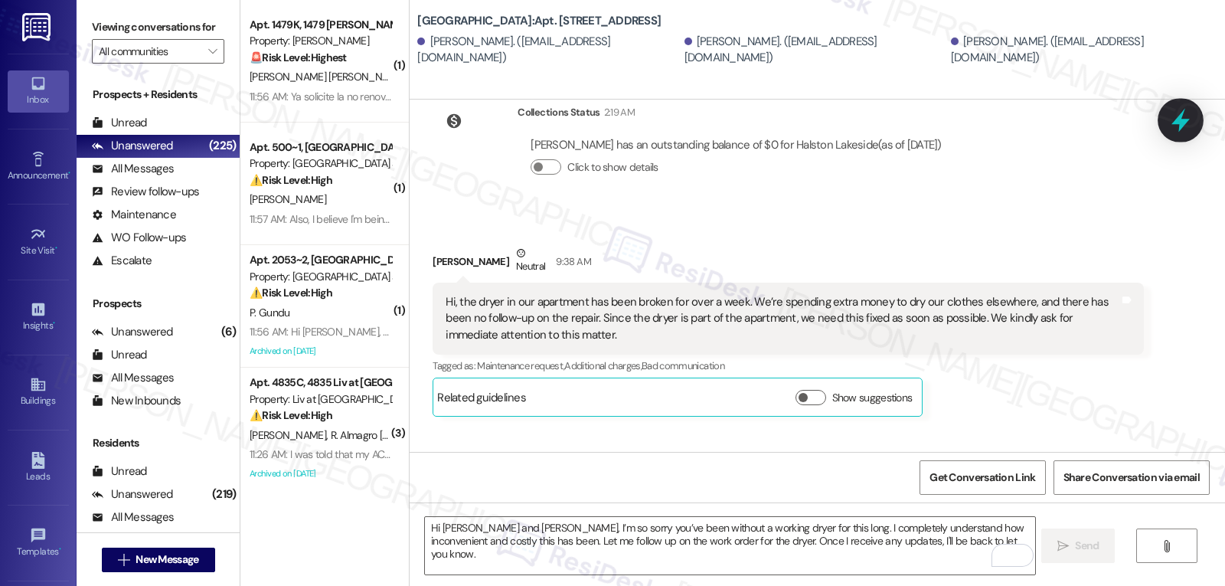
click at [1176, 118] on icon at bounding box center [1180, 120] width 26 height 26
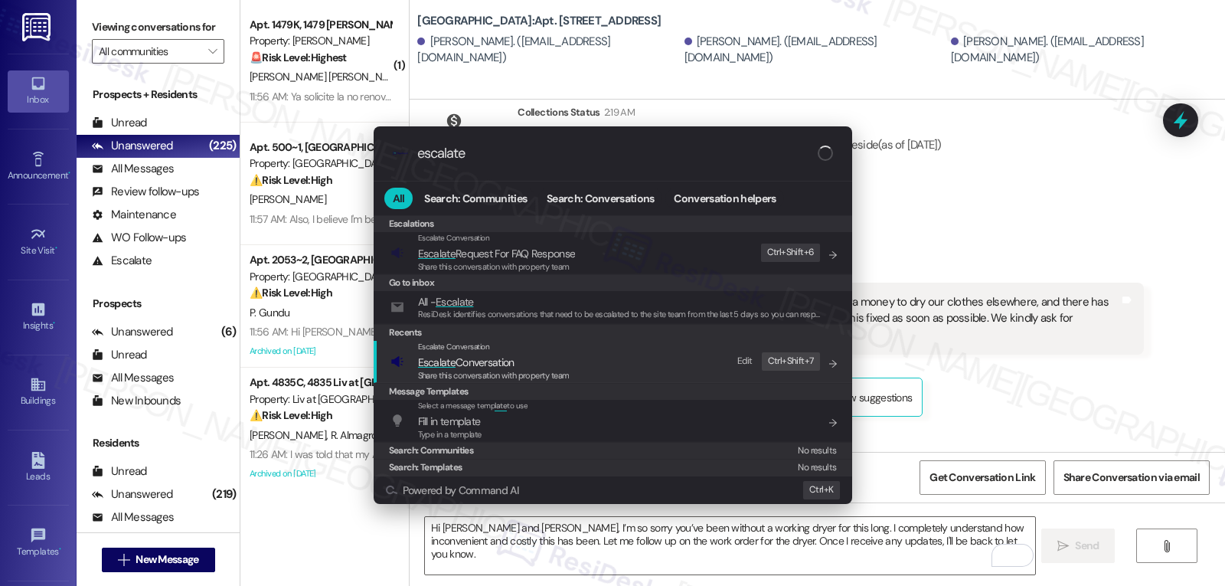
type input "escalate"
click at [462, 365] on span "Escalate Conversation" at bounding box center [466, 362] width 96 height 14
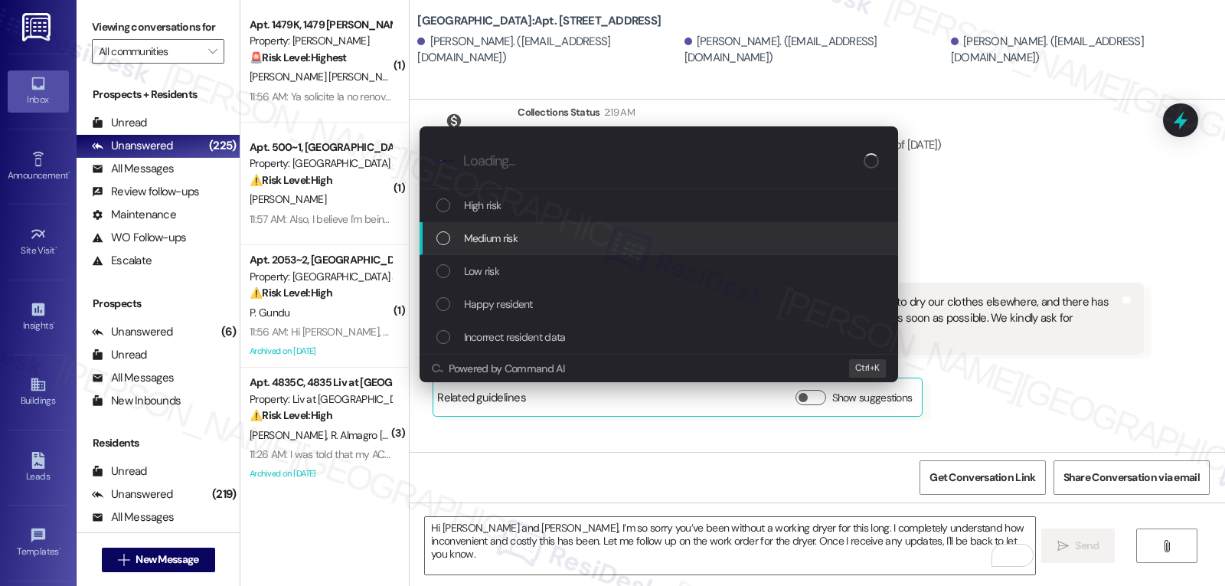
click at [522, 243] on div "Medium risk" at bounding box center [660, 238] width 448 height 17
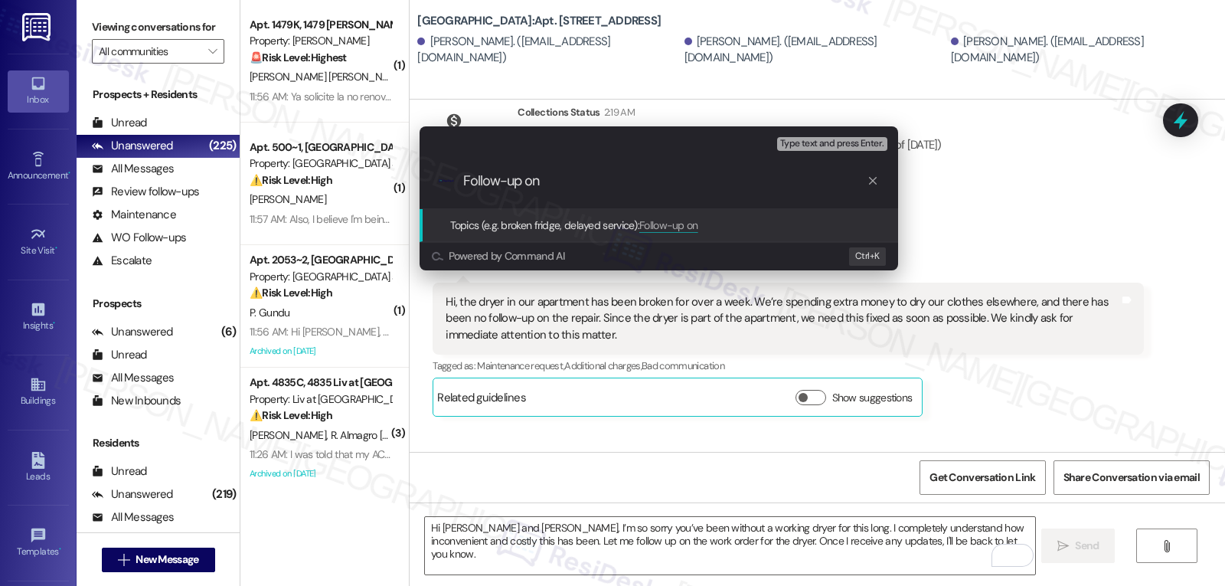
paste input "16116873"
type input "Follow-up on WO 16116873 - Dryer work order"
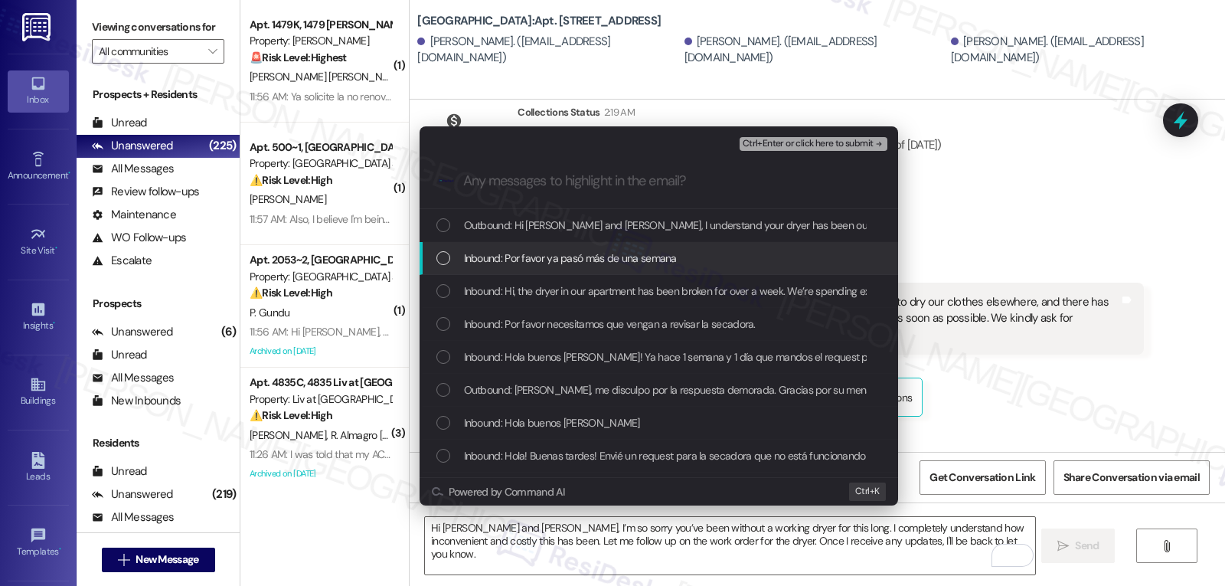
click at [443, 259] on div "List of options" at bounding box center [443, 258] width 14 height 14
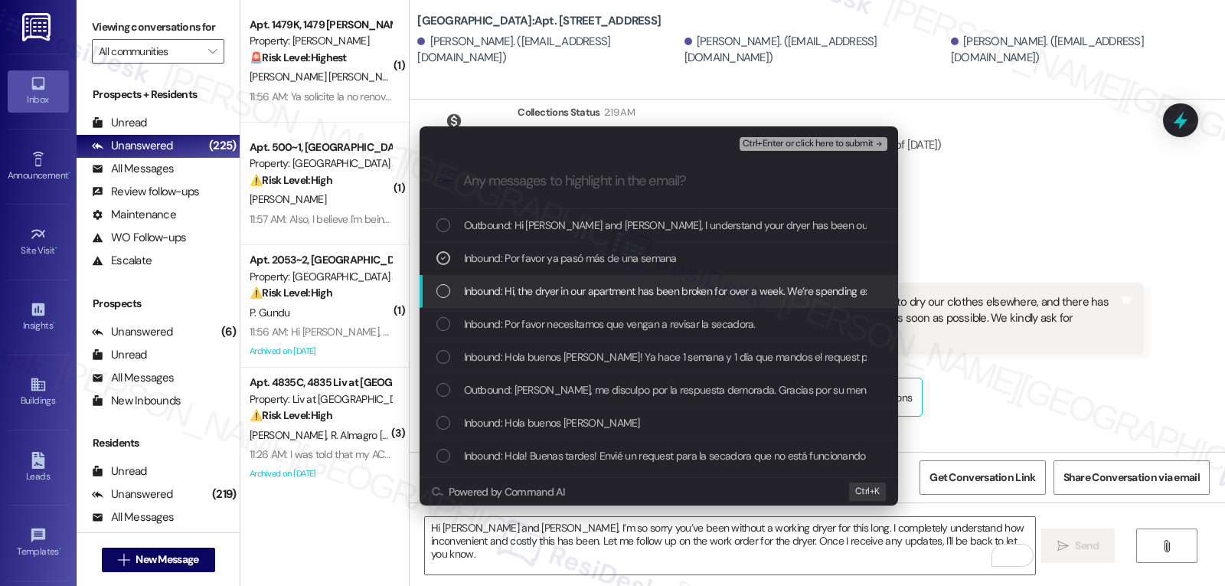
click at [438, 289] on div "List of options" at bounding box center [443, 291] width 14 height 14
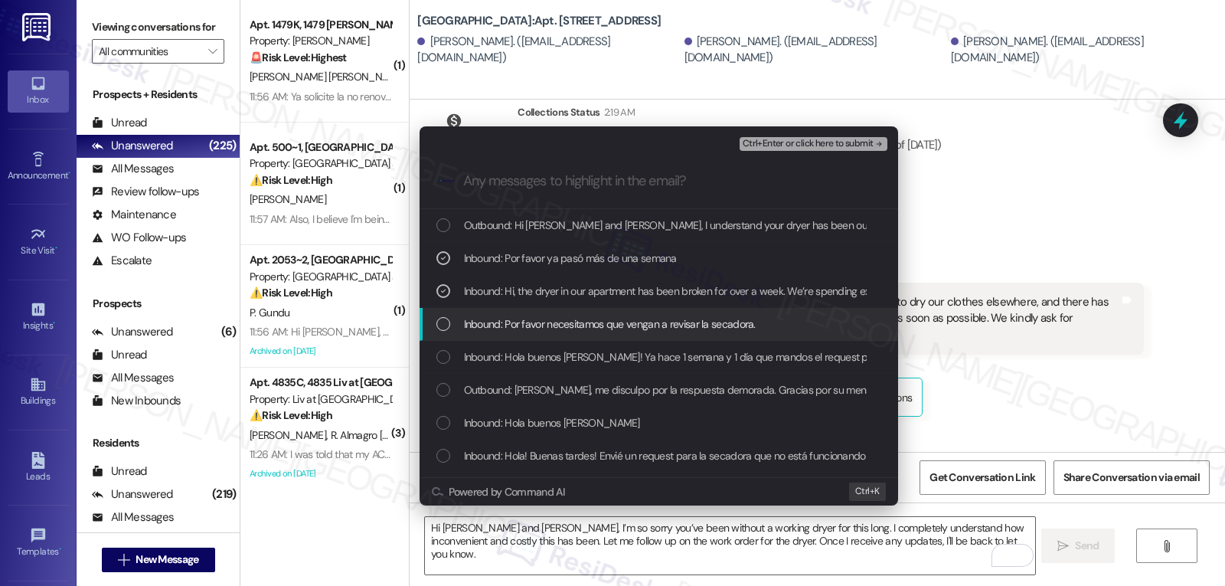
click at [449, 318] on div "List of options" at bounding box center [443, 324] width 14 height 14
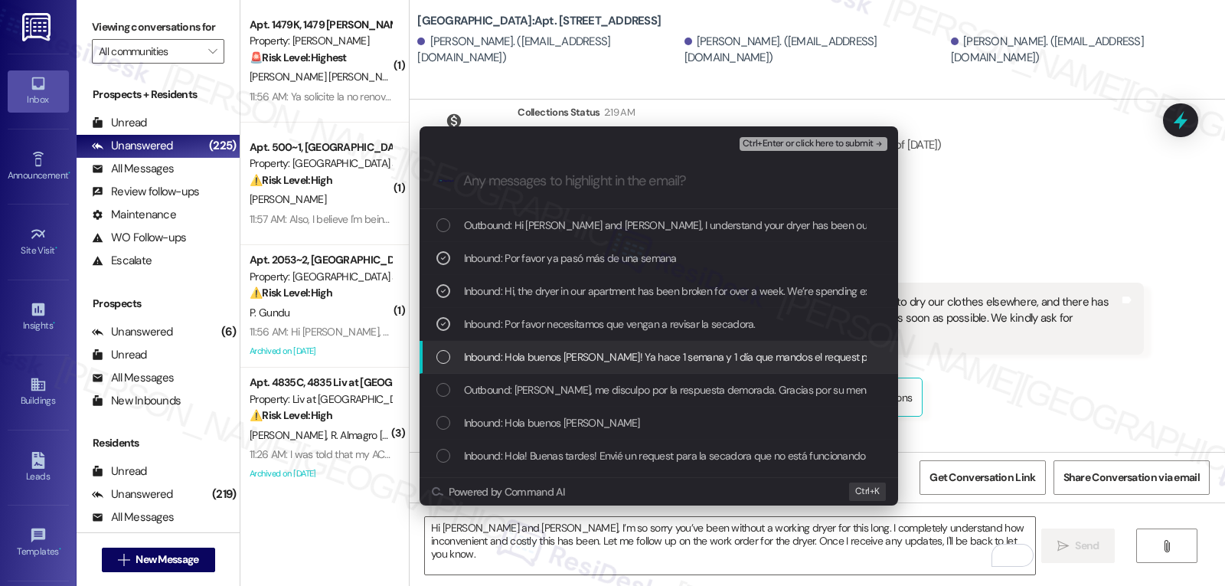
click at [449, 357] on div "List of options" at bounding box center [443, 357] width 14 height 14
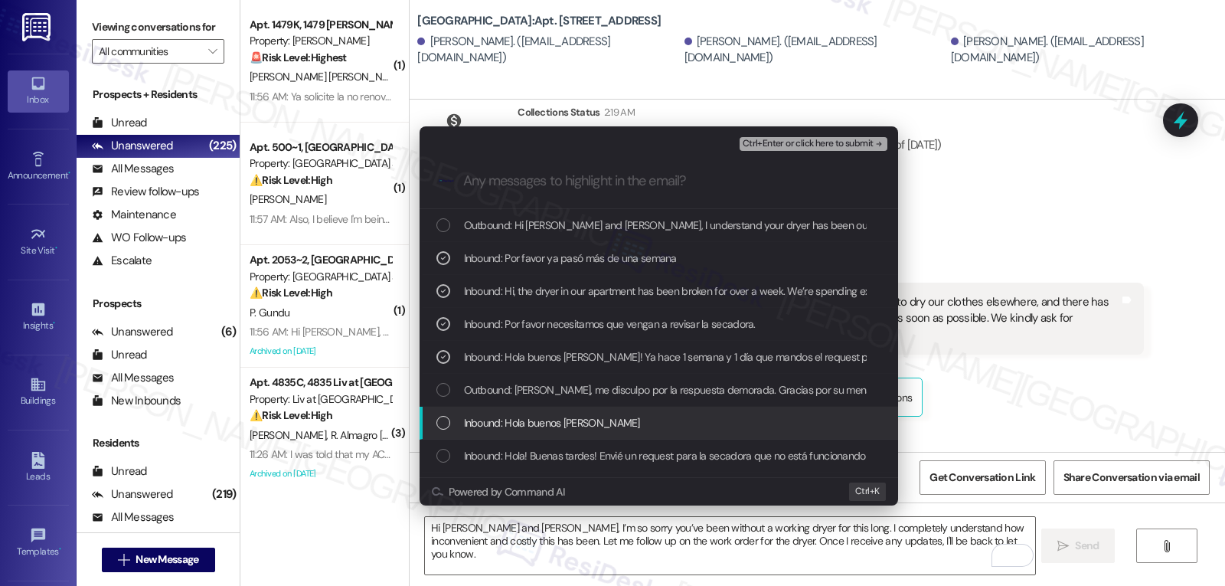
click at [445, 418] on div "List of options" at bounding box center [443, 423] width 14 height 14
click at [455, 416] on div "Inbound: Hola buenos días" at bounding box center [660, 422] width 448 height 17
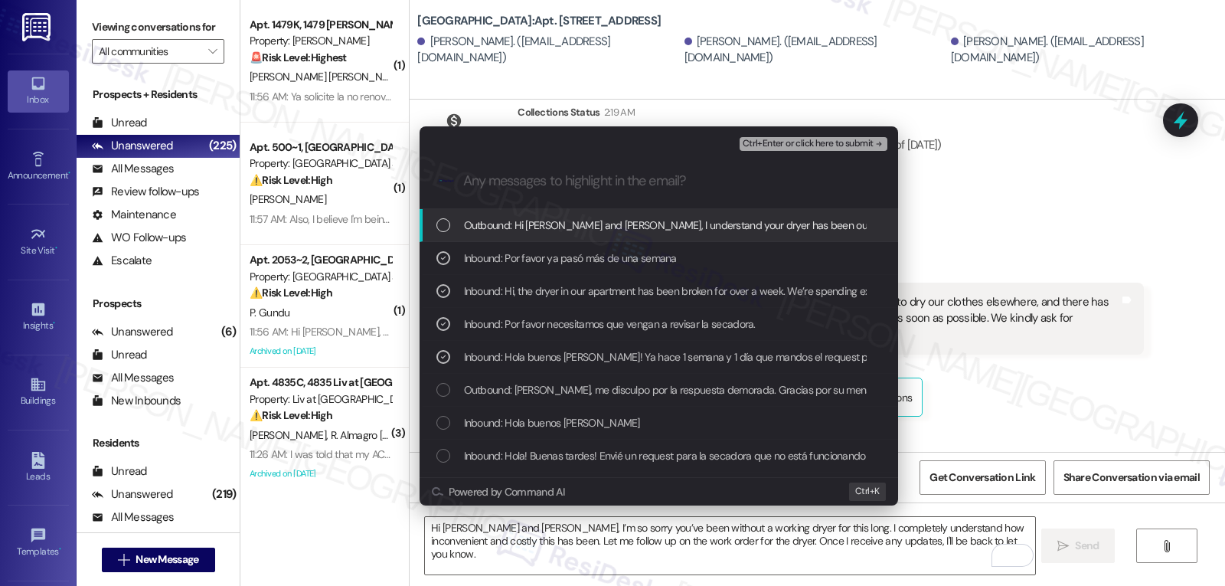
click at [821, 144] on span "Ctrl+Enter or click here to submit" at bounding box center [807, 144] width 131 height 11
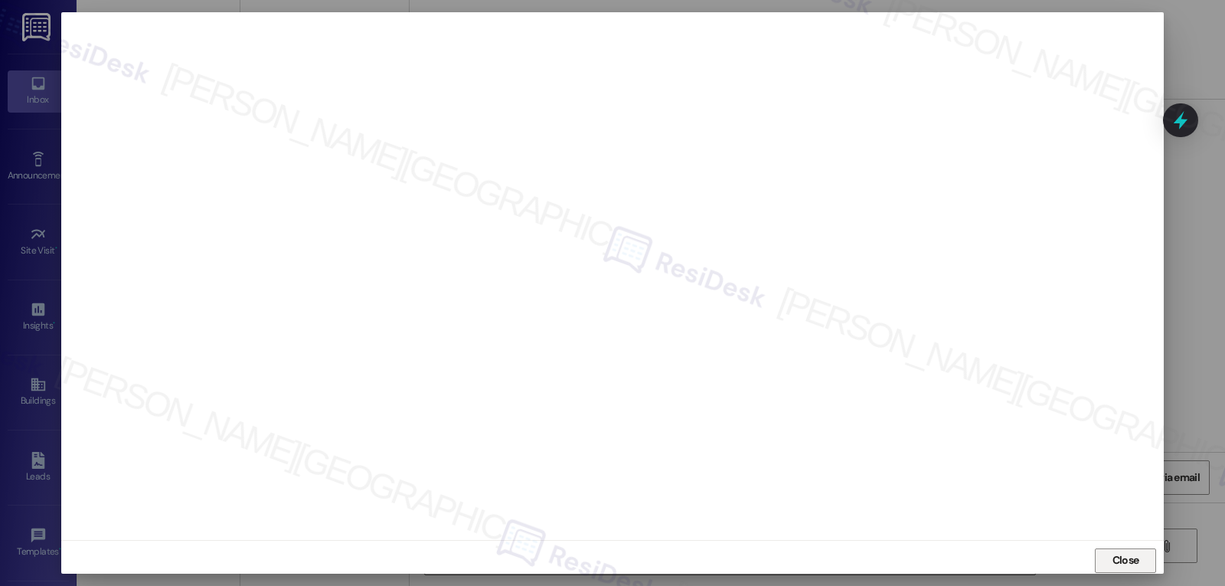
click at [1131, 559] on span "Close" at bounding box center [1125, 560] width 27 height 16
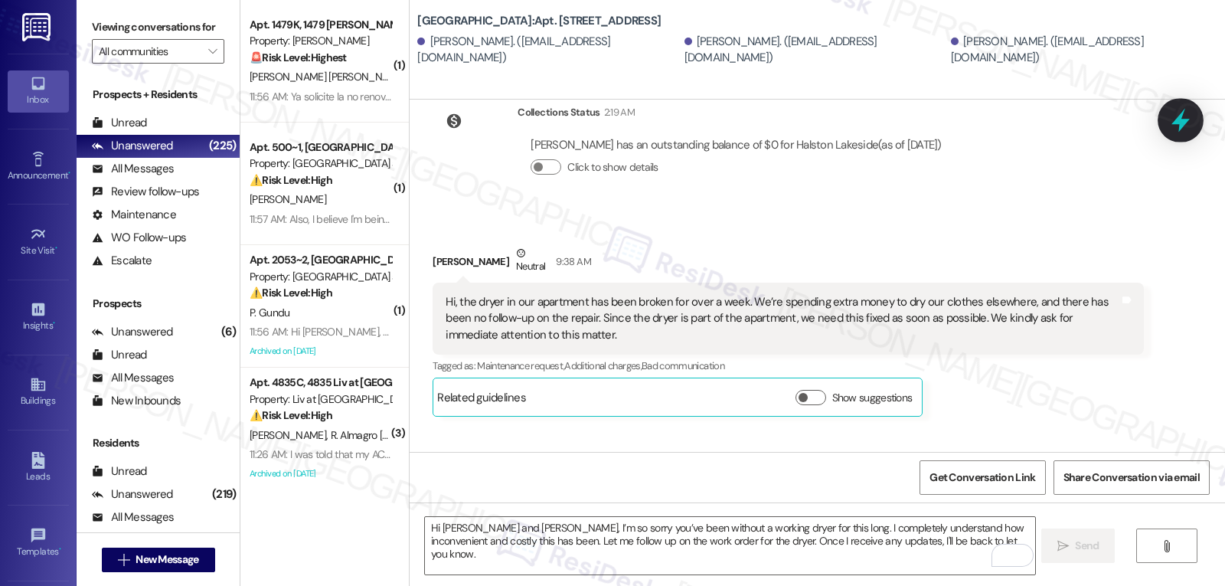
click at [1175, 122] on icon at bounding box center [1180, 121] width 18 height 24
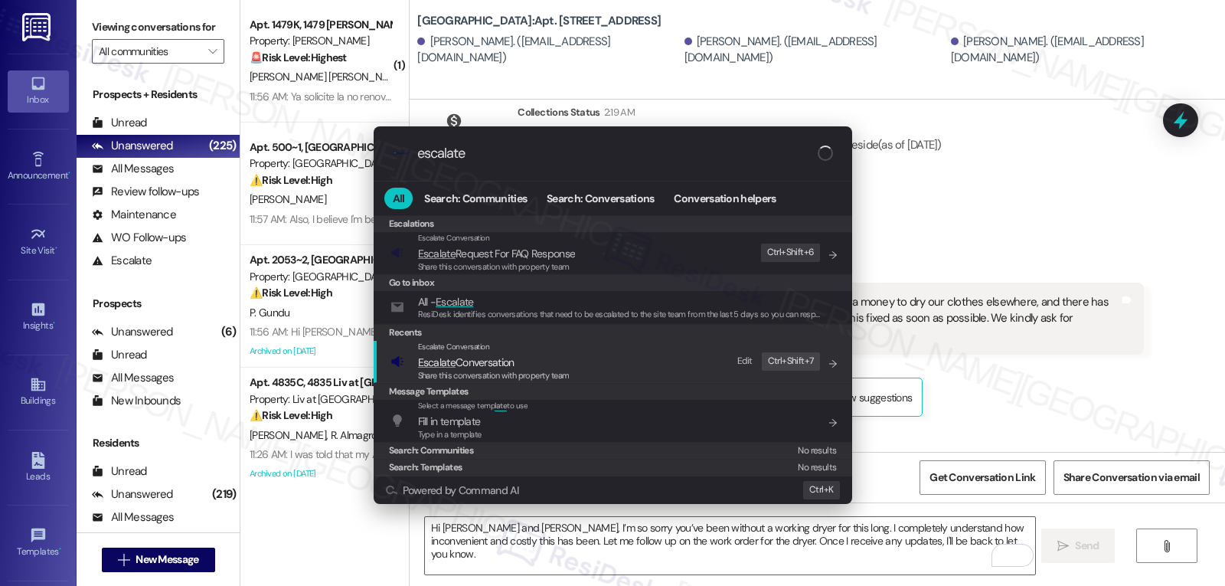
type input "escalate"
click at [524, 369] on div "Share this conversation with property team" at bounding box center [494, 376] width 152 height 14
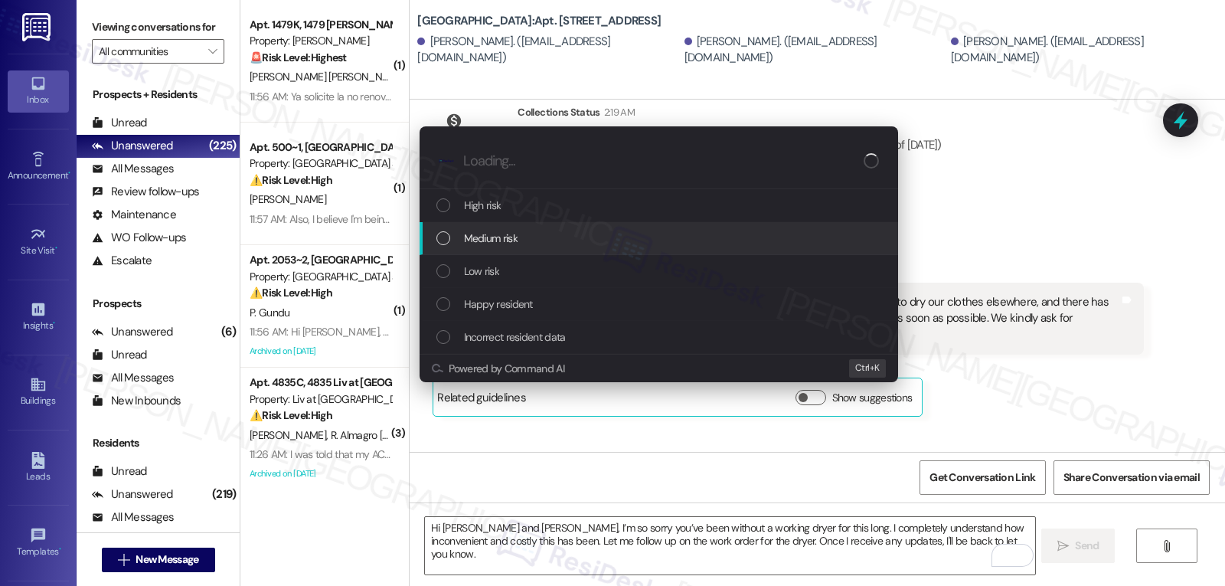
click at [483, 243] on span "Medium risk" at bounding box center [491, 238] width 54 height 17
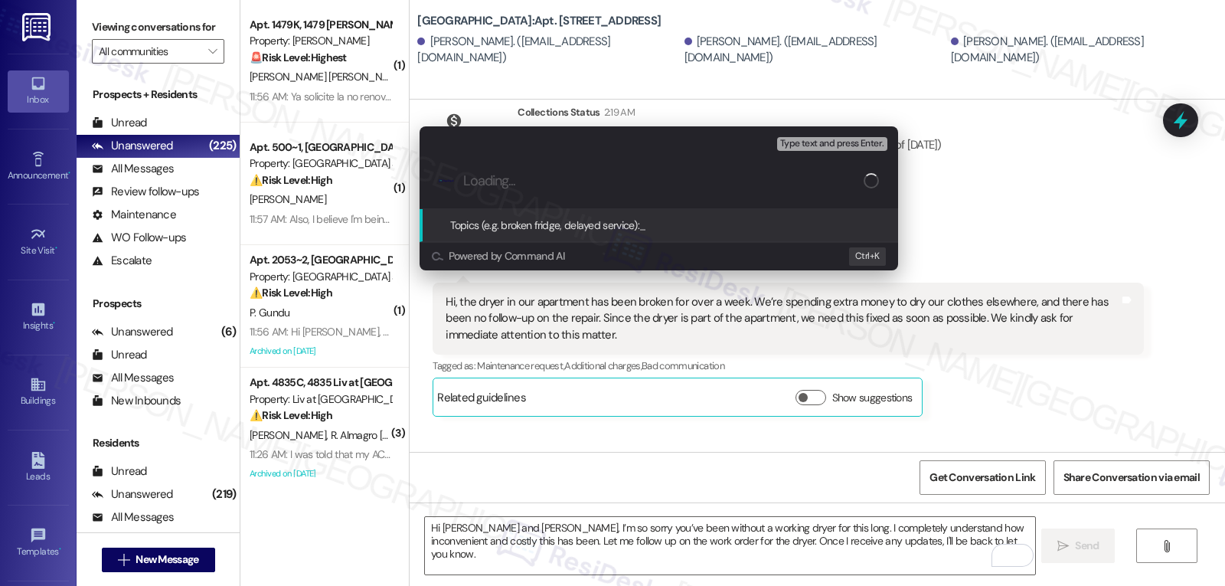
paste input "Follow-up on WO 16116873 - Dryer work order"
type input "Follow-up on WO 16116873 - Dryer work order"
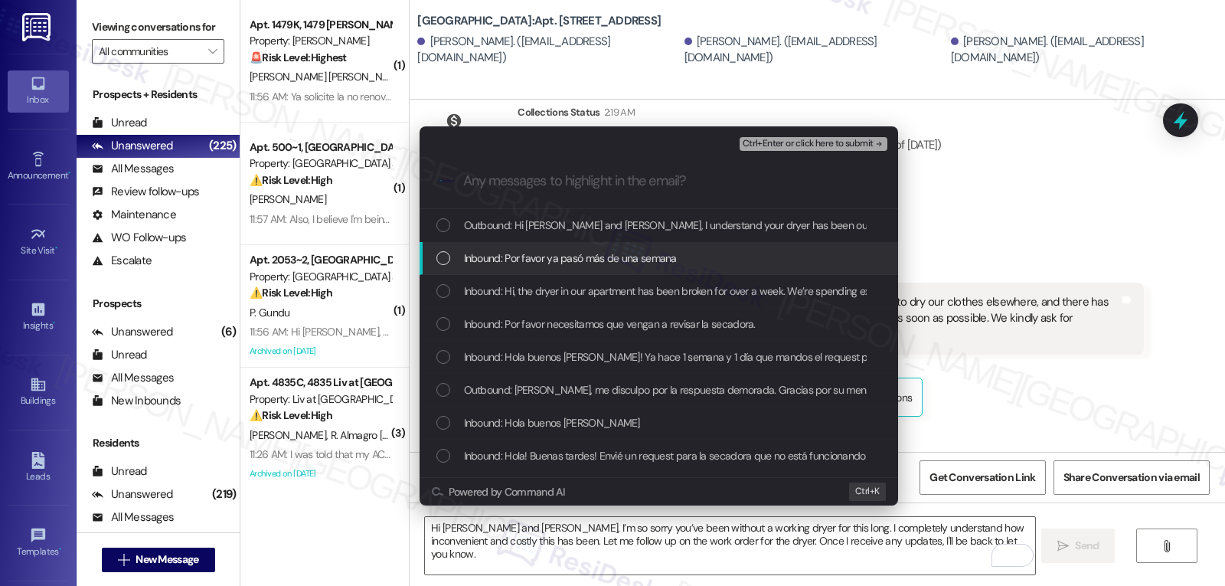
click at [482, 263] on span "Inbound: Por favor ya pasó más de una semana" at bounding box center [570, 258] width 213 height 17
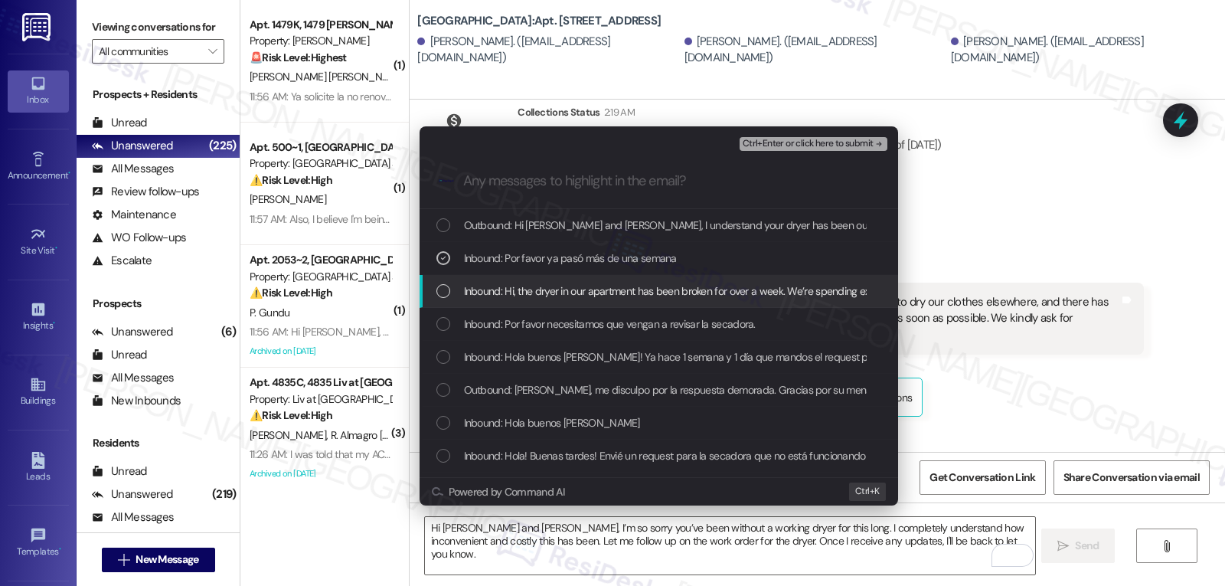
click at [465, 282] on div "Inbound: Hi, the dryer in our apartment has been broken for over a week. We’re …" at bounding box center [658, 291] width 478 height 33
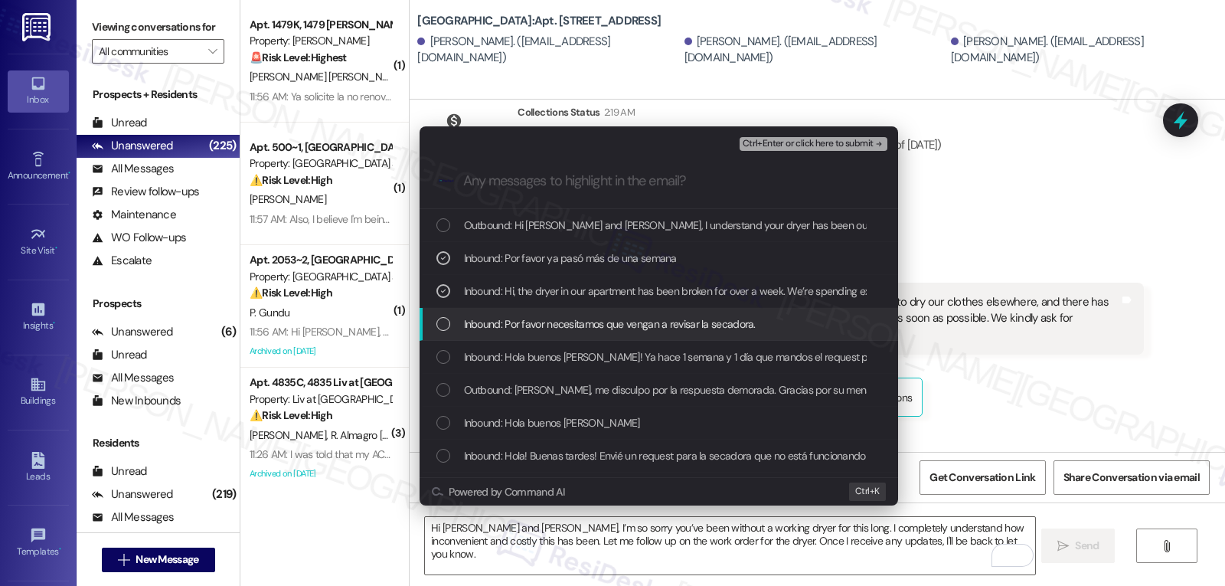
click at [448, 334] on div "Inbound: Por favor necesitamos que vengan a revisar la secadora." at bounding box center [658, 324] width 478 height 33
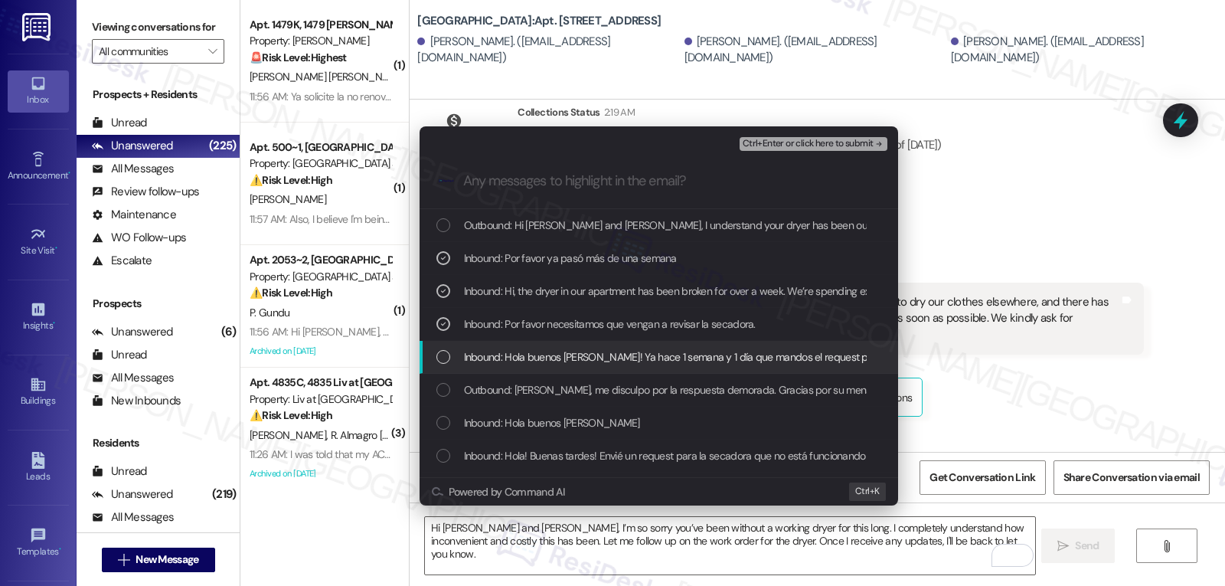
click at [443, 357] on div "List of options" at bounding box center [443, 357] width 14 height 14
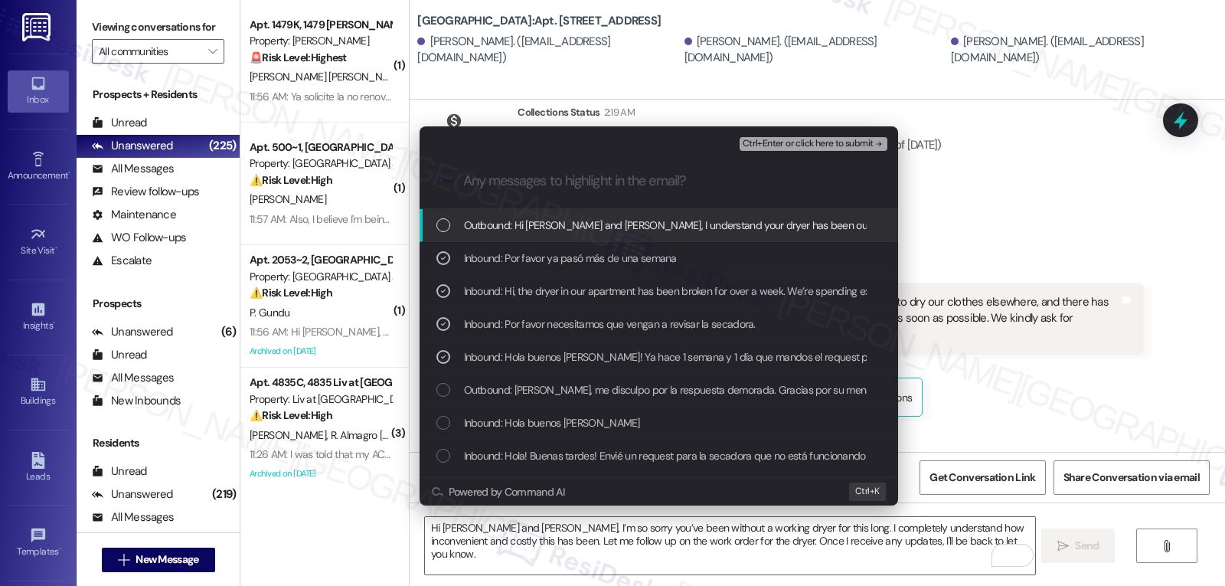
click at [799, 142] on span "Ctrl+Enter or click here to submit" at bounding box center [807, 144] width 131 height 11
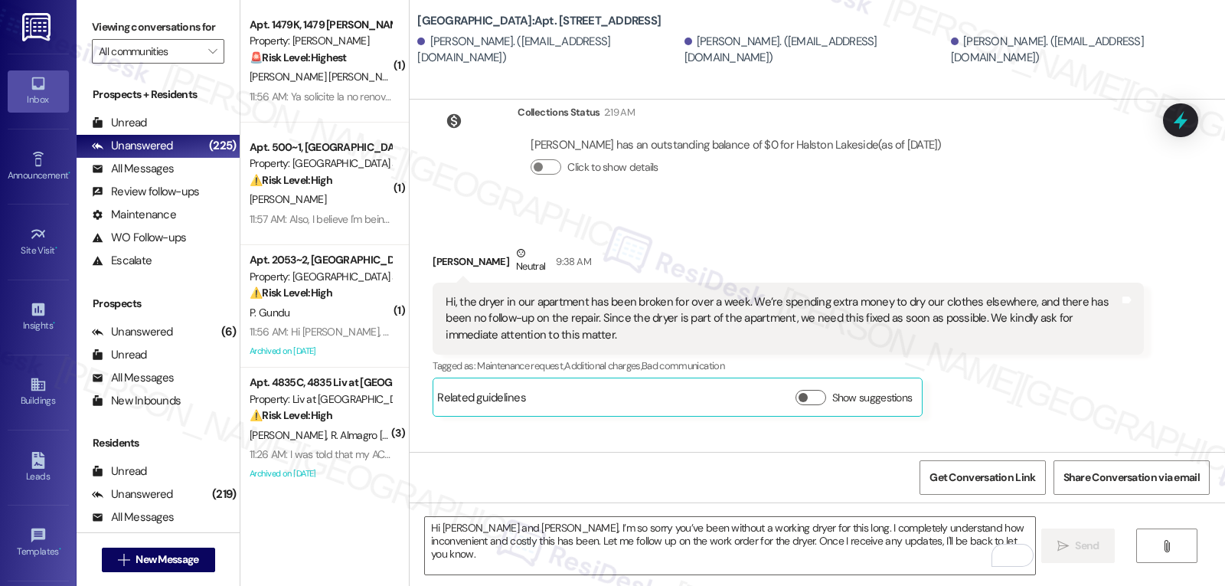
scroll to position [0, 0]
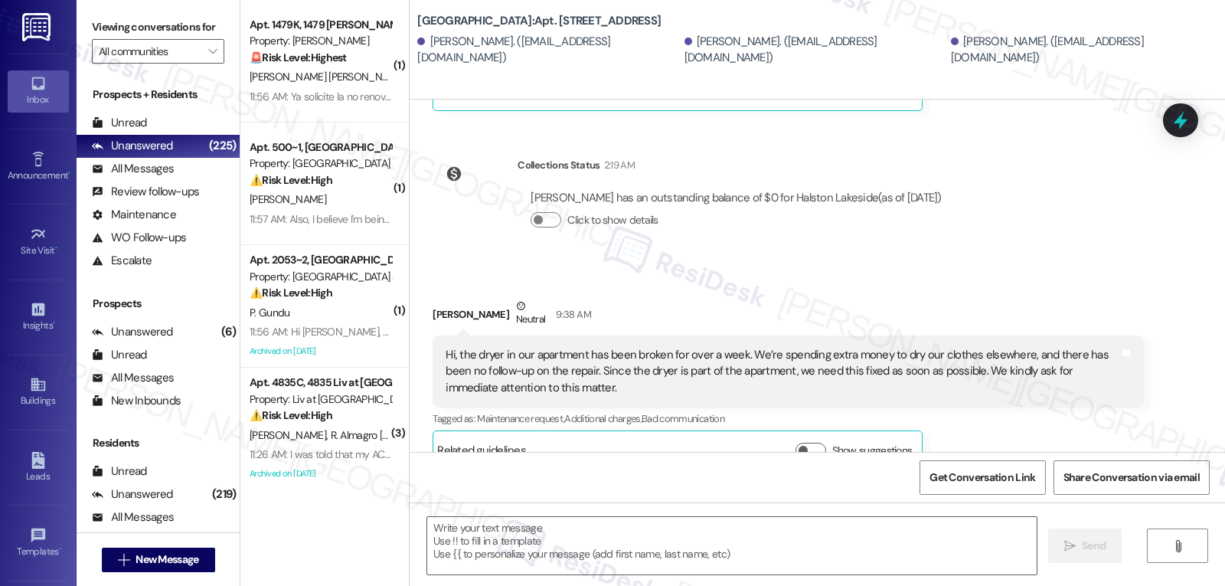
type textarea "Fetching suggested responses. Please feel free to read through the conversation…"
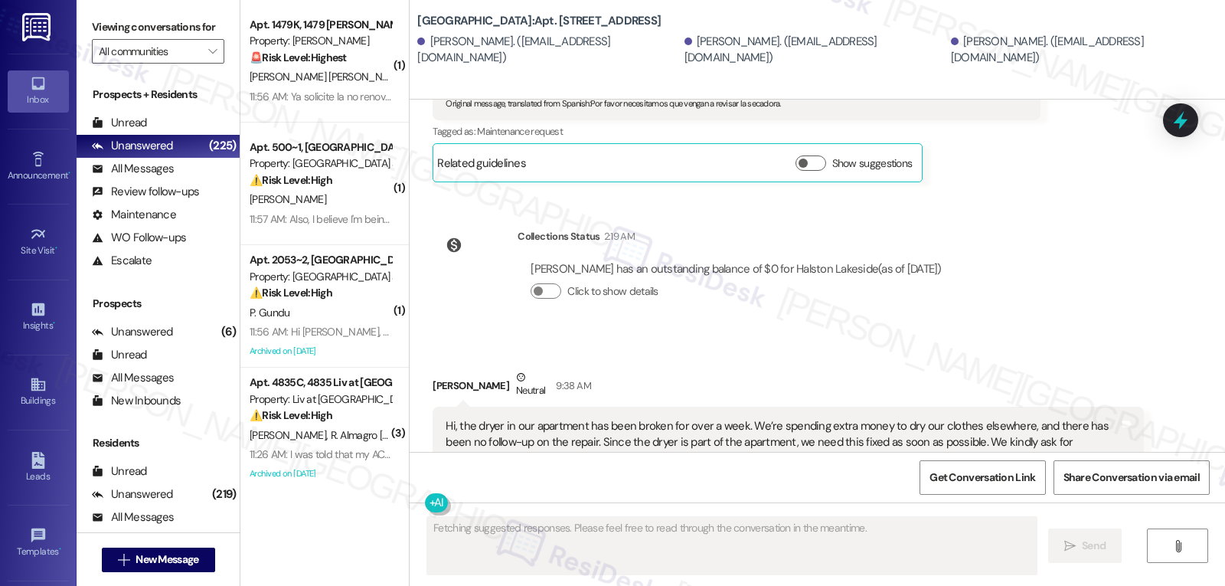
scroll to position [24957, 0]
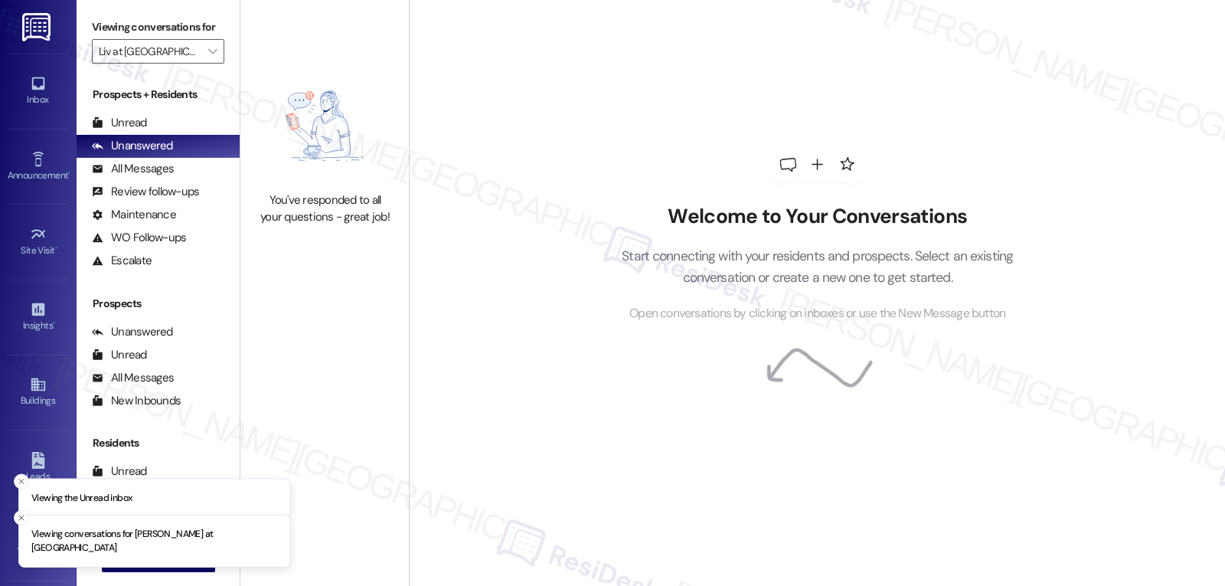
type input "Liv at [GEOGRAPHIC_DATA]"
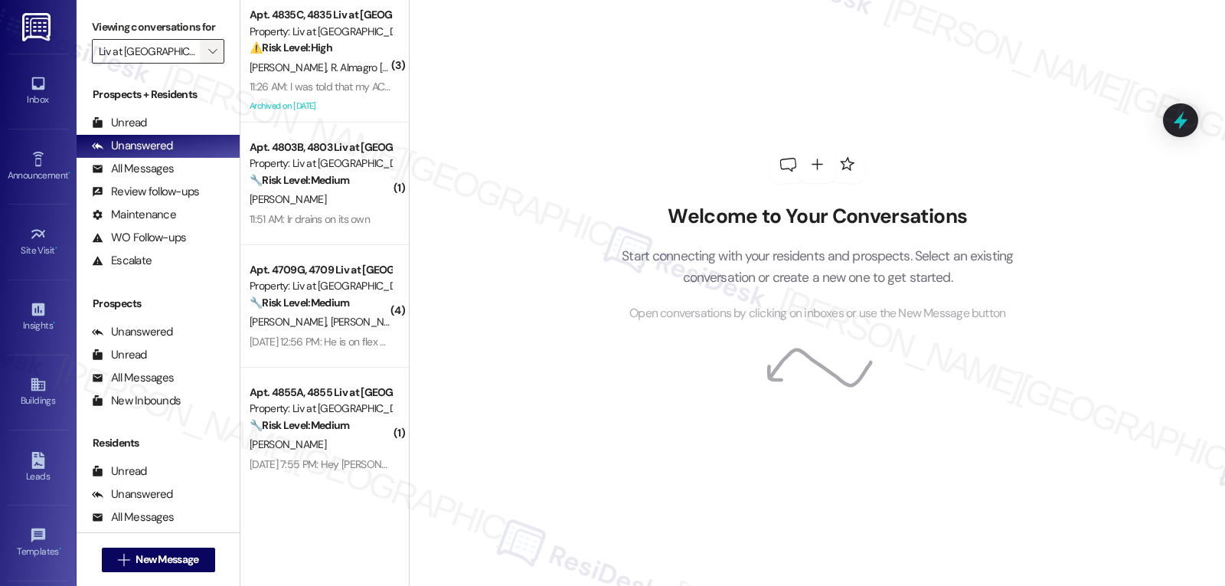
click at [208, 57] on icon "" at bounding box center [212, 51] width 8 height 12
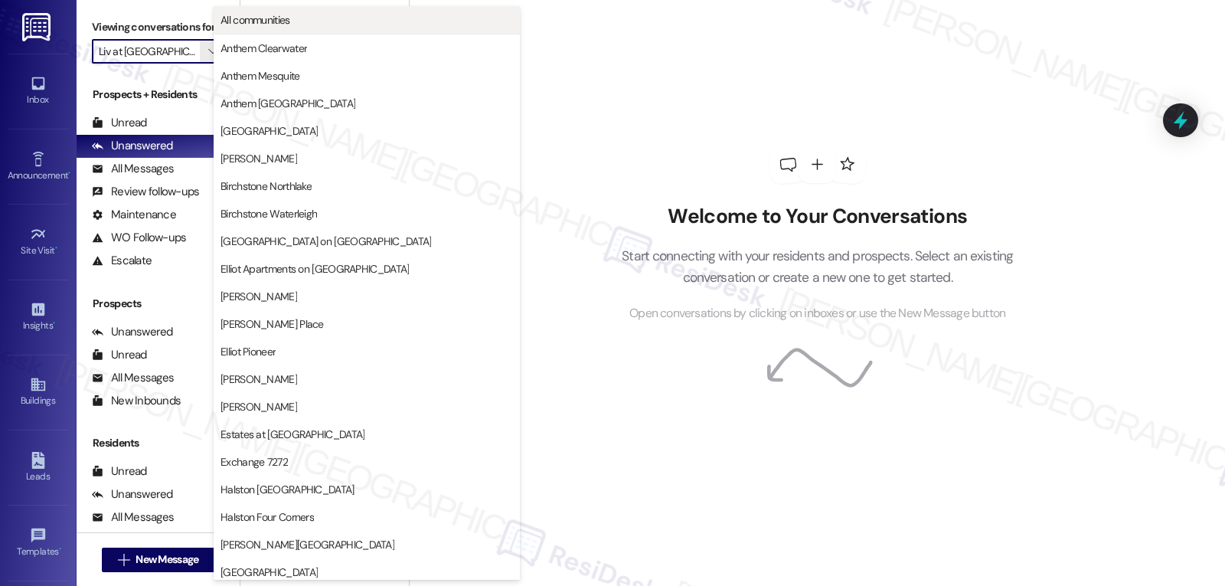
click at [295, 25] on span "All communities" at bounding box center [366, 19] width 292 height 15
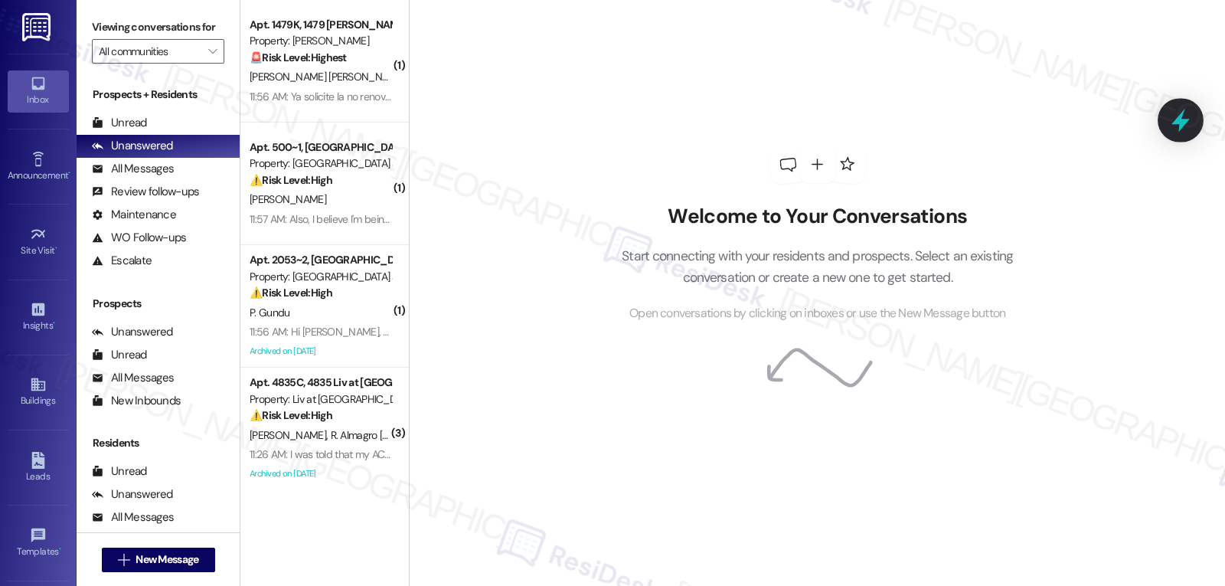
click at [1189, 116] on icon at bounding box center [1180, 120] width 26 height 26
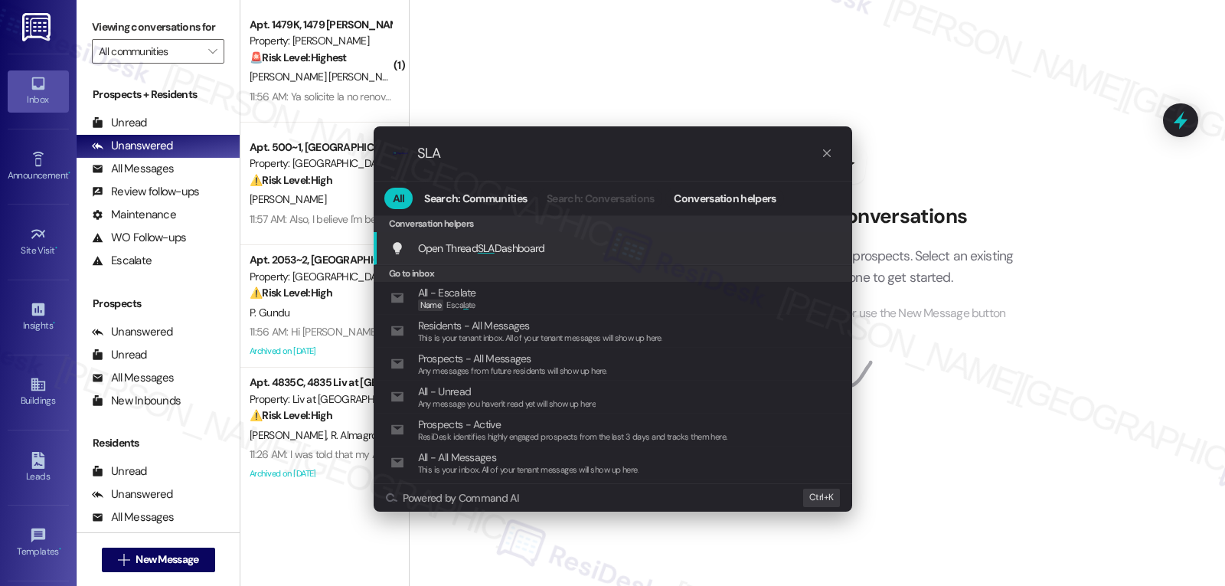
type input "SLA"
click at [507, 259] on div "Open Thread SLA Dashboard Add shortcut" at bounding box center [613, 248] width 478 height 33
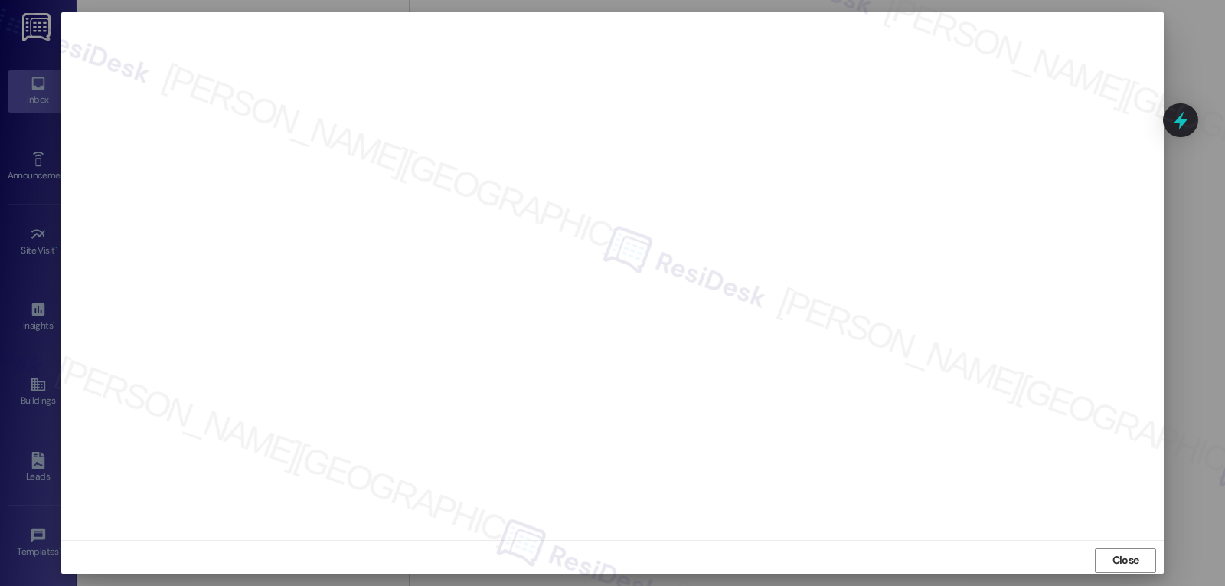
click at [1112, 559] on span "Close" at bounding box center [1125, 560] width 27 height 16
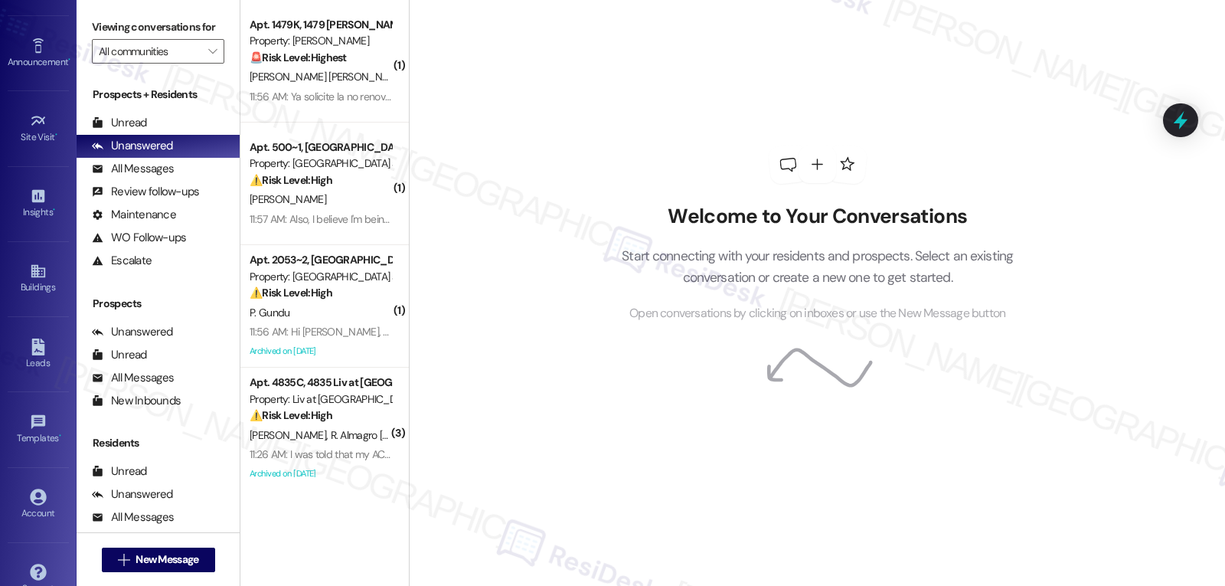
scroll to position [145, 0]
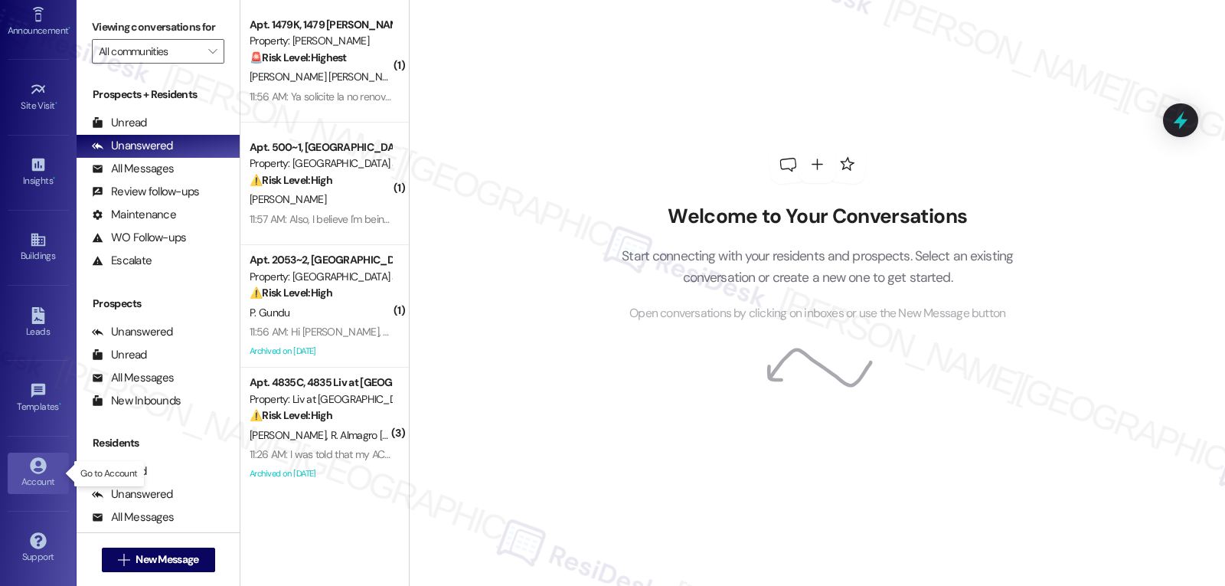
click at [39, 486] on div "Account" at bounding box center [38, 481] width 77 height 15
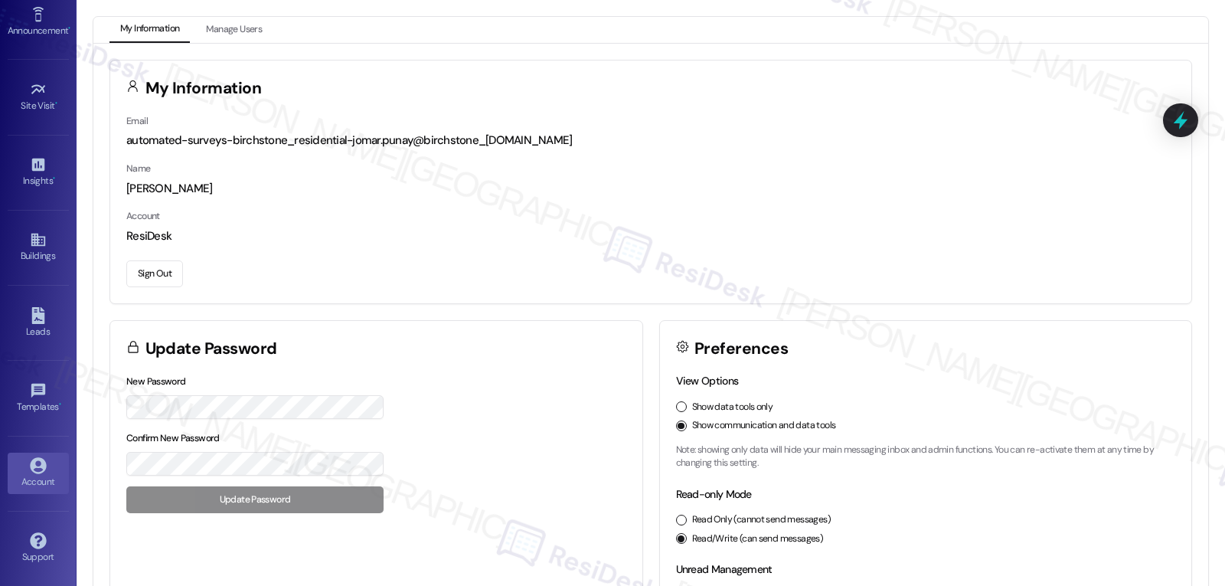
click at [152, 280] on button "Sign Out" at bounding box center [154, 273] width 57 height 27
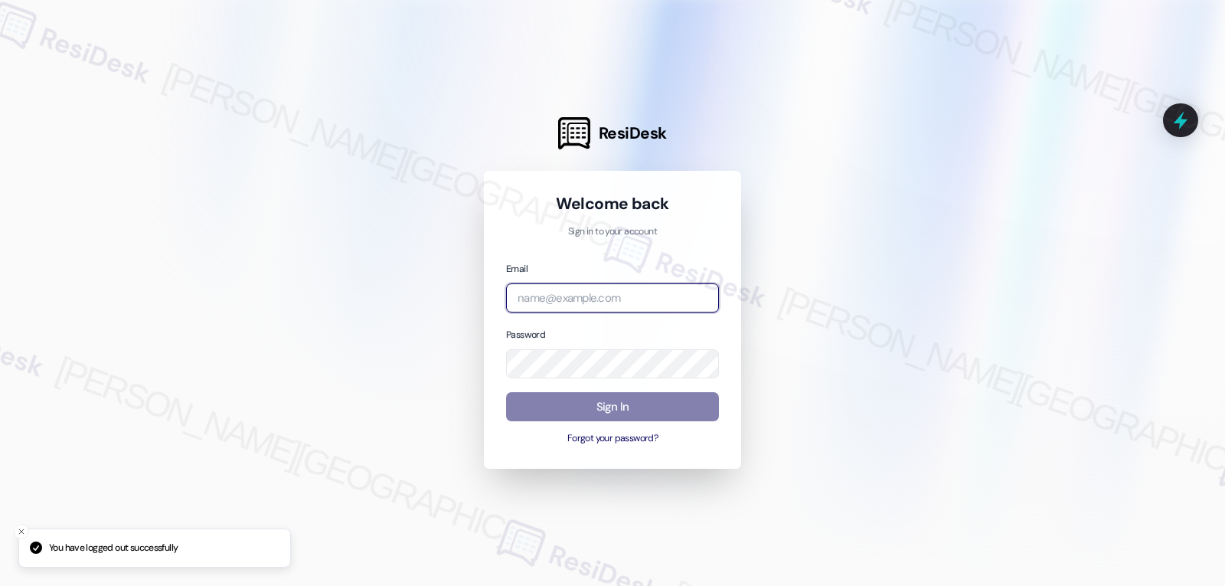
click at [541, 301] on input "email" at bounding box center [612, 298] width 213 height 30
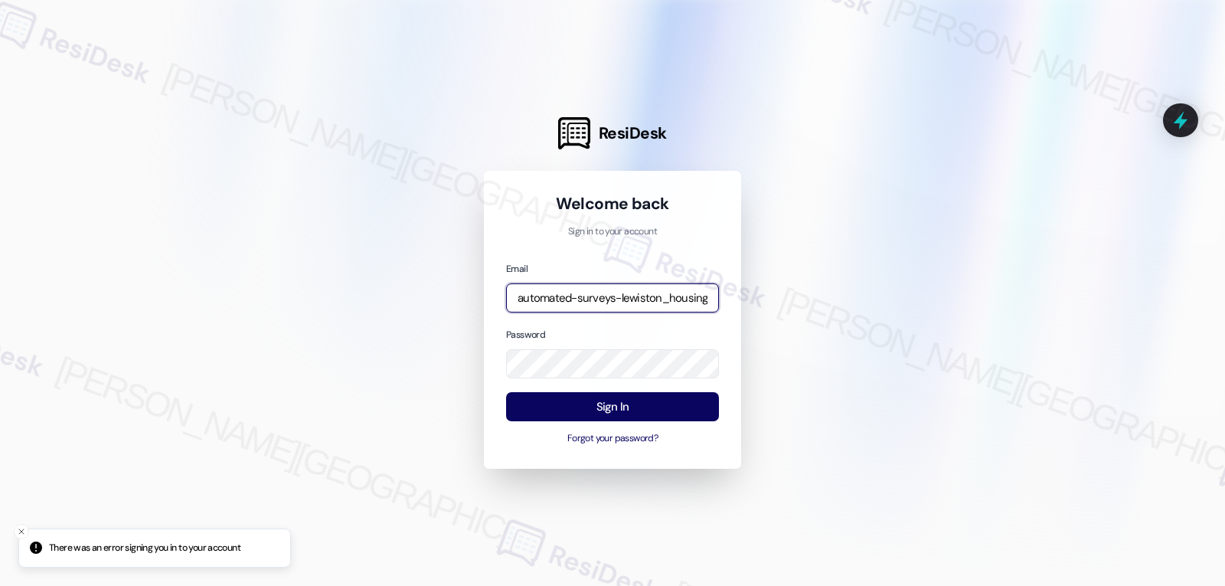
click at [648, 287] on input "automated-surveys-lewiston_housing-jomar.punay@lewiston_[DOMAIN_NAME]" at bounding box center [612, 298] width 213 height 30
paste input "willowbridge-jomar.punay@willowbridge"
type input "[EMAIL_ADDRESS][DOMAIN_NAME]"
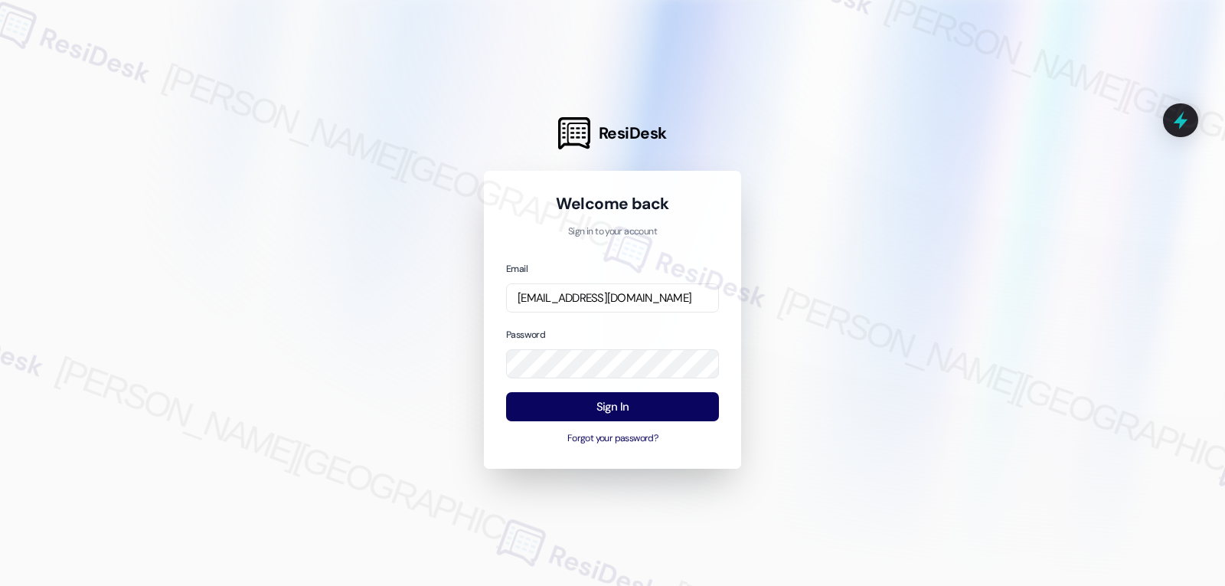
scroll to position [0, 0]
click at [827, 387] on div at bounding box center [612, 293] width 1225 height 586
click at [678, 414] on button "Sign In" at bounding box center [612, 407] width 213 height 30
